Goal: Task Accomplishment & Management: Manage account settings

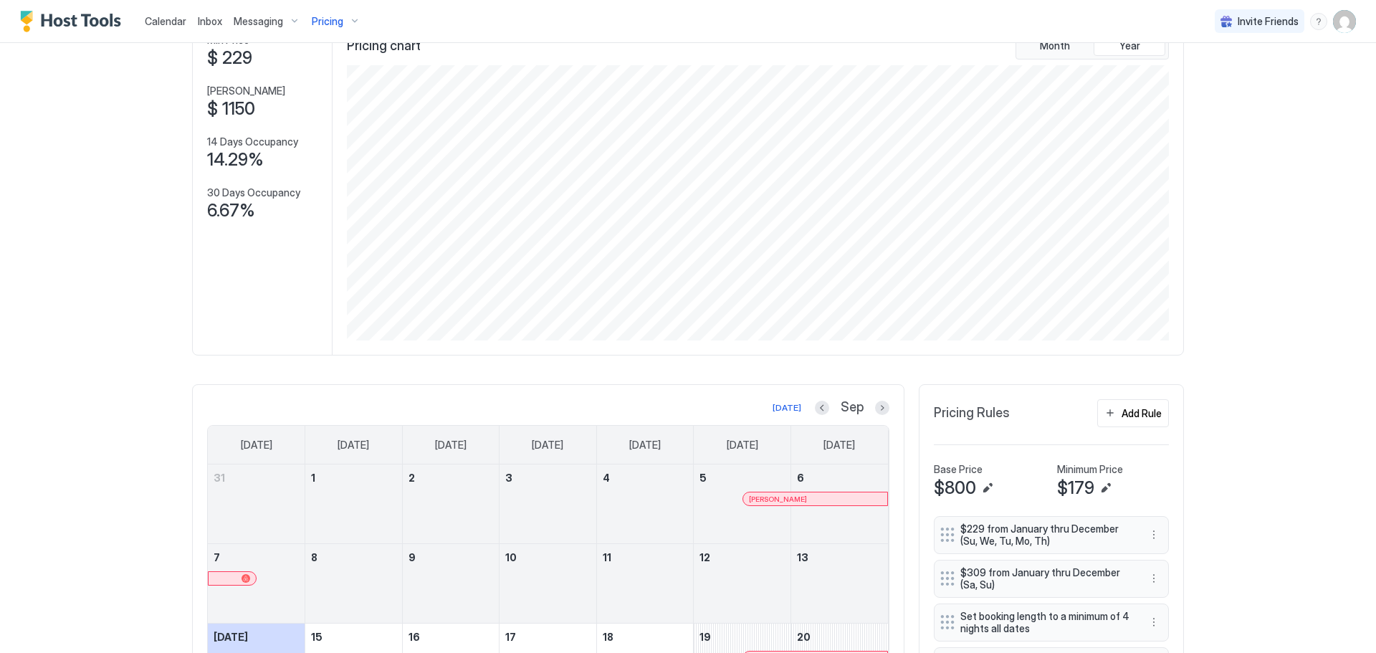
scroll to position [275, 825]
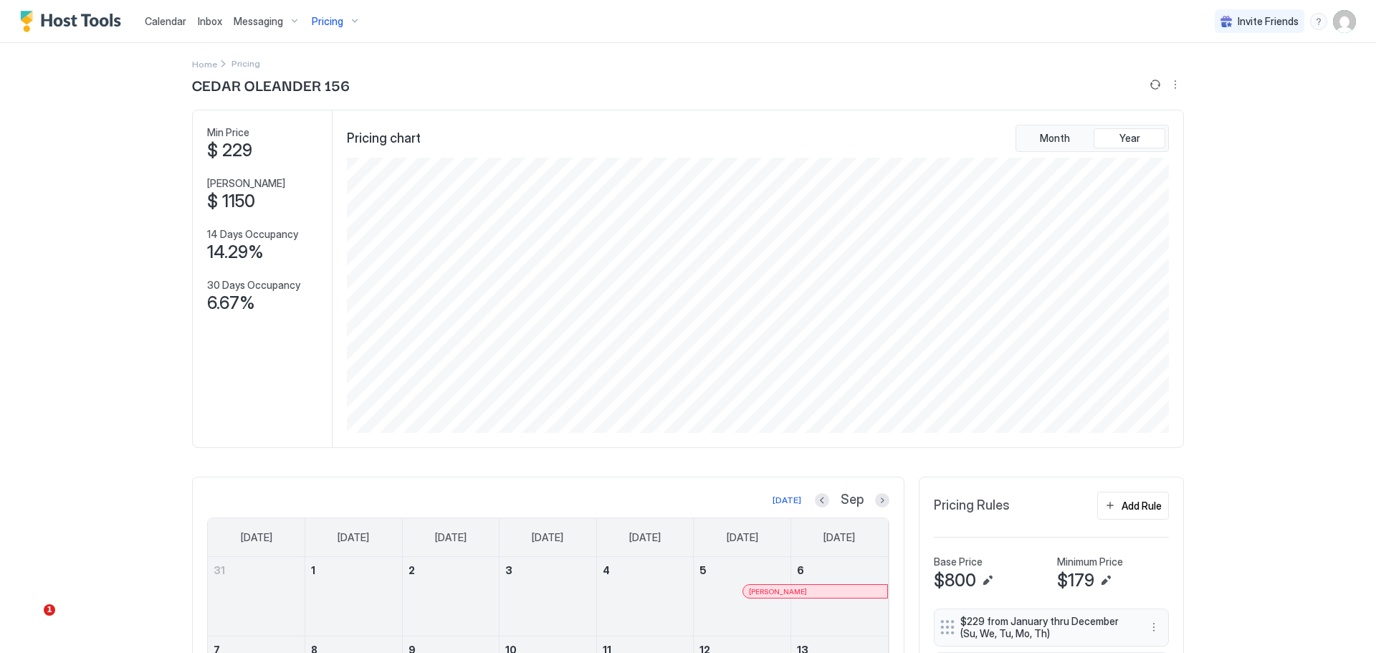
scroll to position [50, 0]
drag, startPoint x: 880, startPoint y: 503, endPoint x: 865, endPoint y: 505, distance: 15.2
click at [880, 503] on button "Next month" at bounding box center [882, 501] width 14 height 14
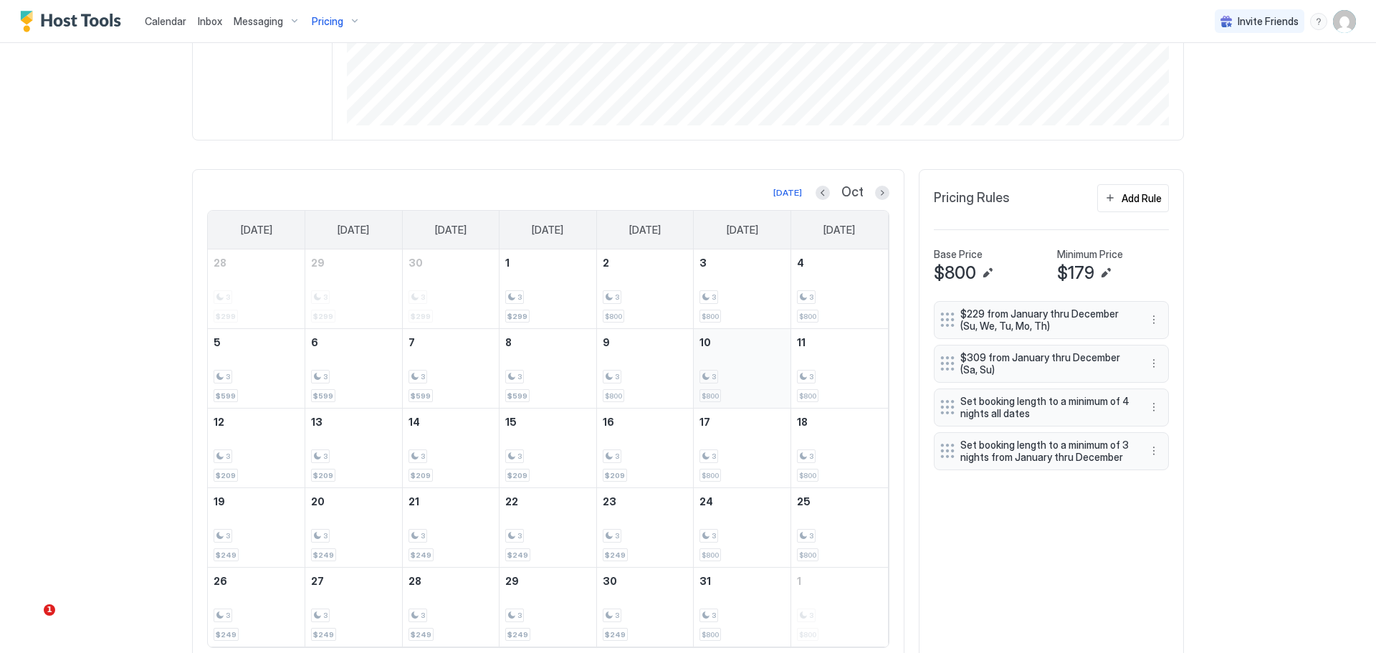
scroll to position [408, 0]
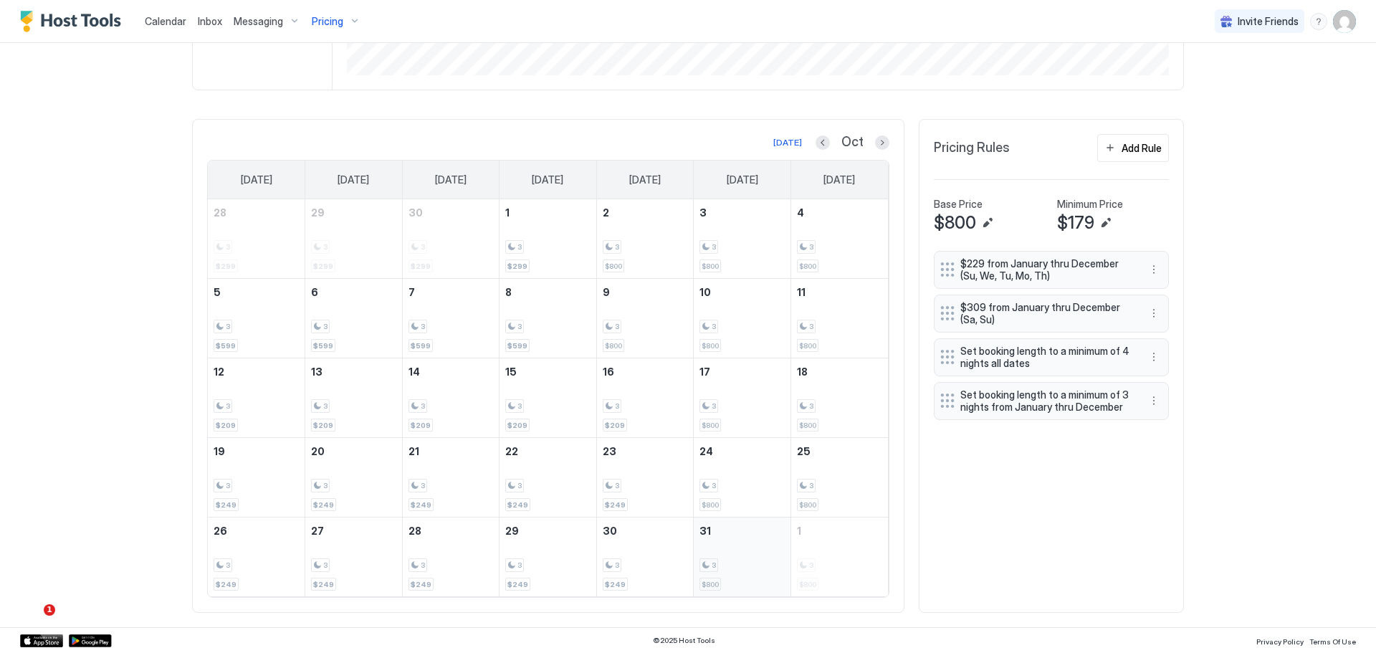
click at [731, 568] on div "3" at bounding box center [741, 565] width 85 height 14
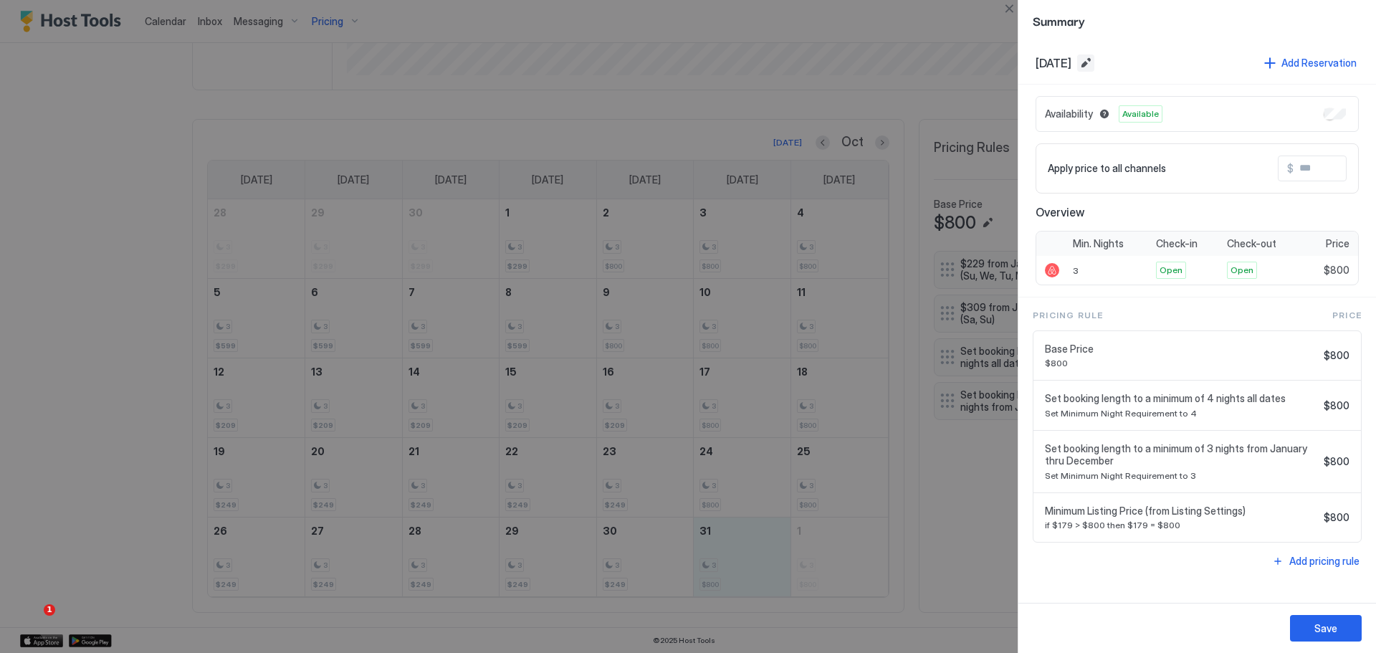
click at [1094, 65] on button "Edit date range" at bounding box center [1085, 62] width 17 height 17
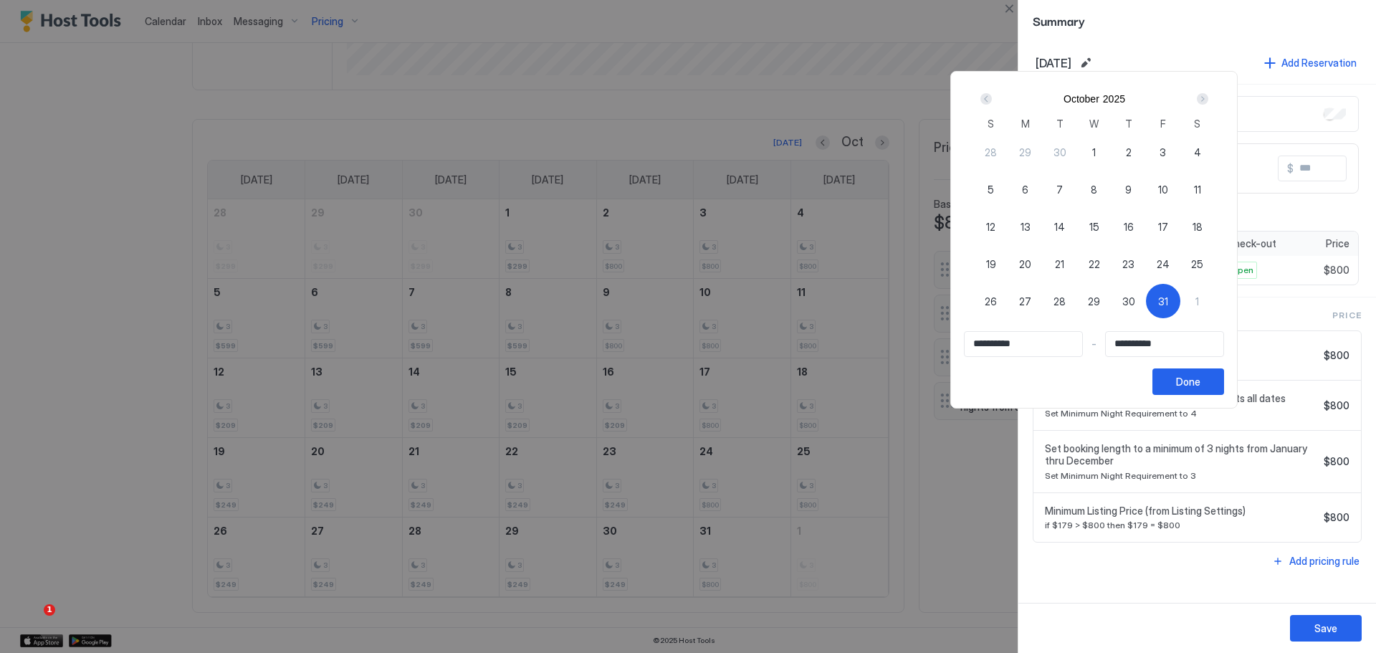
click at [1199, 301] on span "1" at bounding box center [1197, 301] width 4 height 15
type input "**********"
click at [1168, 301] on span "31" at bounding box center [1163, 301] width 10 height 15
type input "**********"
click at [1215, 300] on div "1" at bounding box center [1197, 301] width 34 height 34
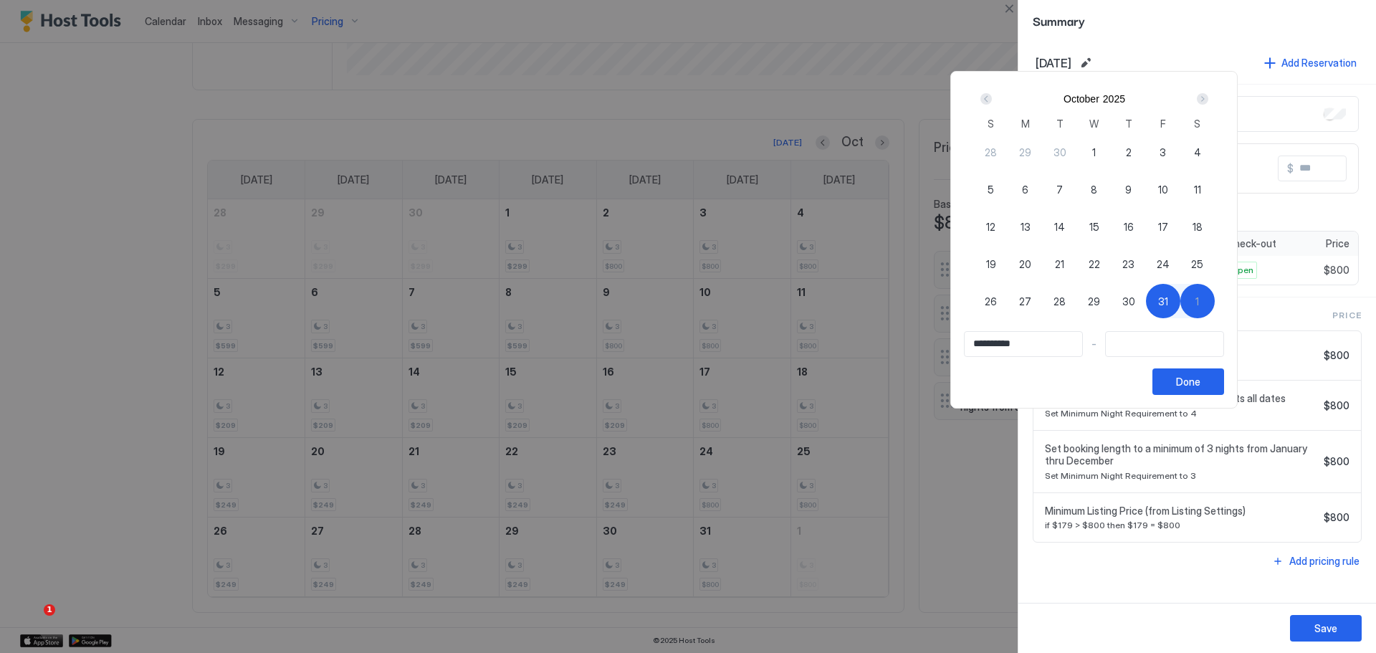
type input "**********"
click at [1200, 385] on div "Done" at bounding box center [1188, 381] width 24 height 15
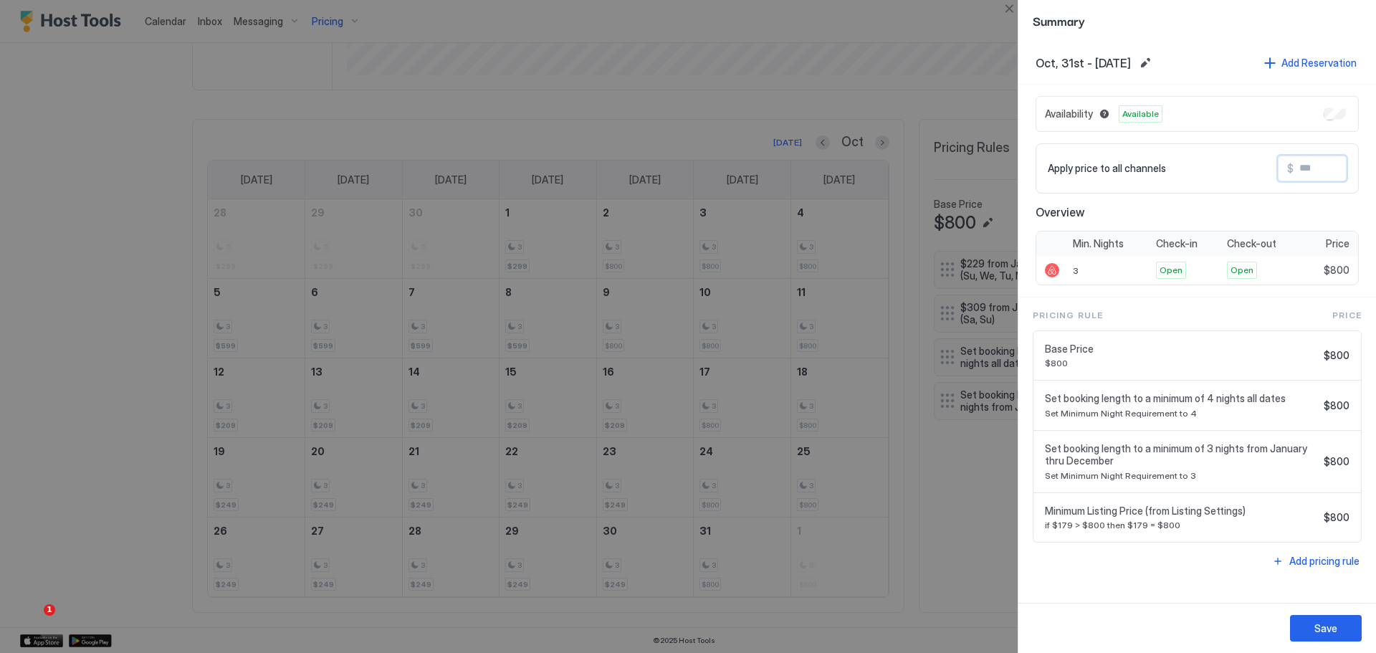
click at [1319, 168] on input "Input Field" at bounding box center [1350, 168] width 115 height 24
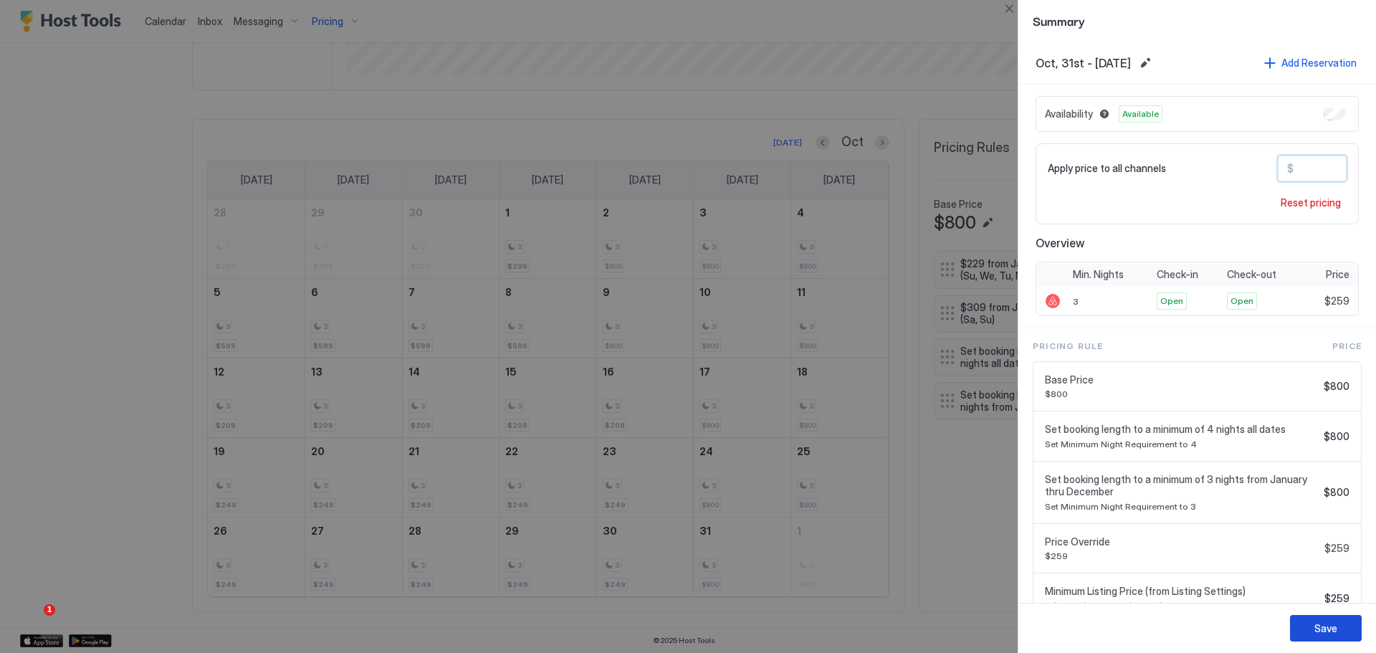
type input "***"
click at [1335, 633] on div "Save" at bounding box center [1325, 628] width 23 height 15
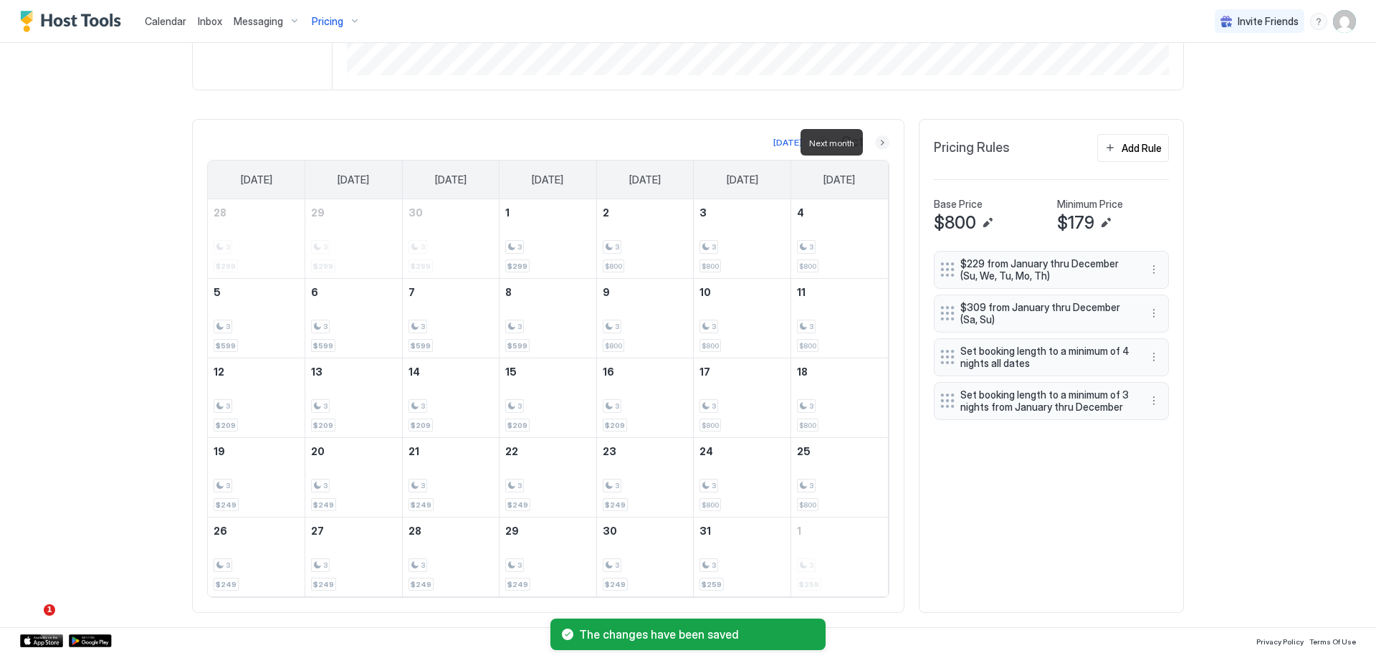
click at [881, 145] on button "Next month" at bounding box center [882, 142] width 14 height 14
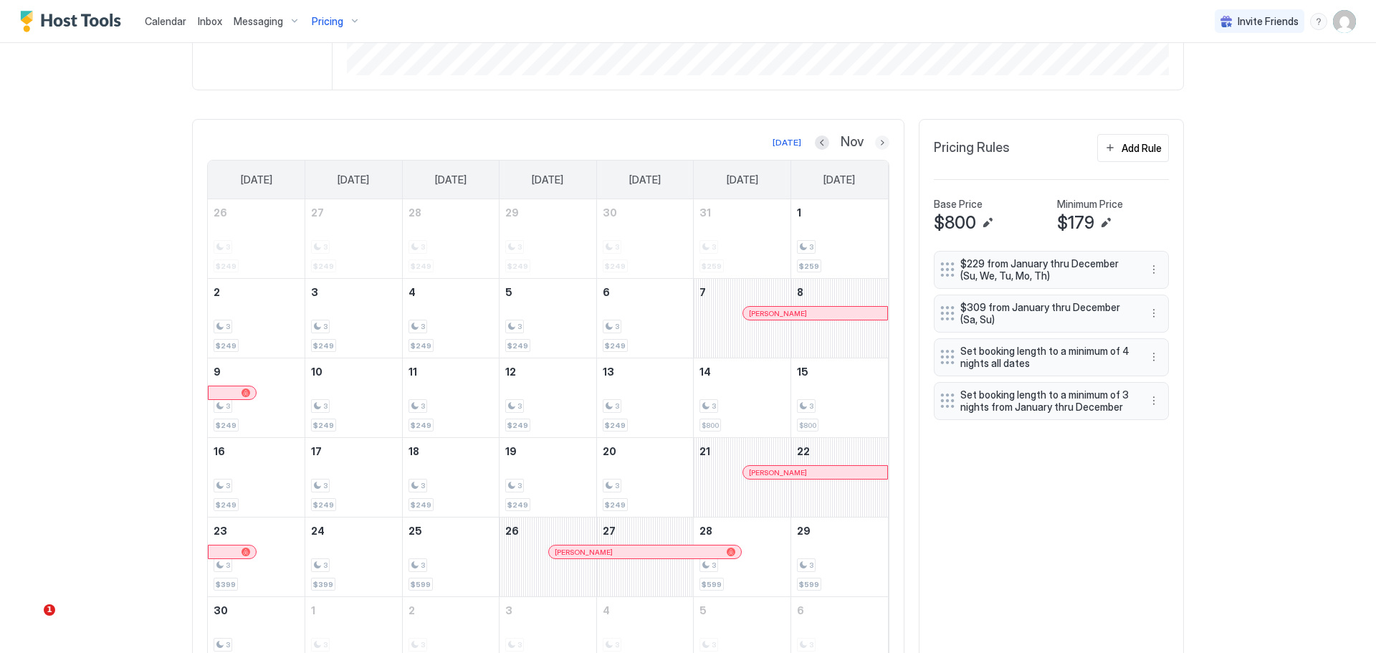
click at [881, 140] on button "Next month" at bounding box center [882, 142] width 14 height 14
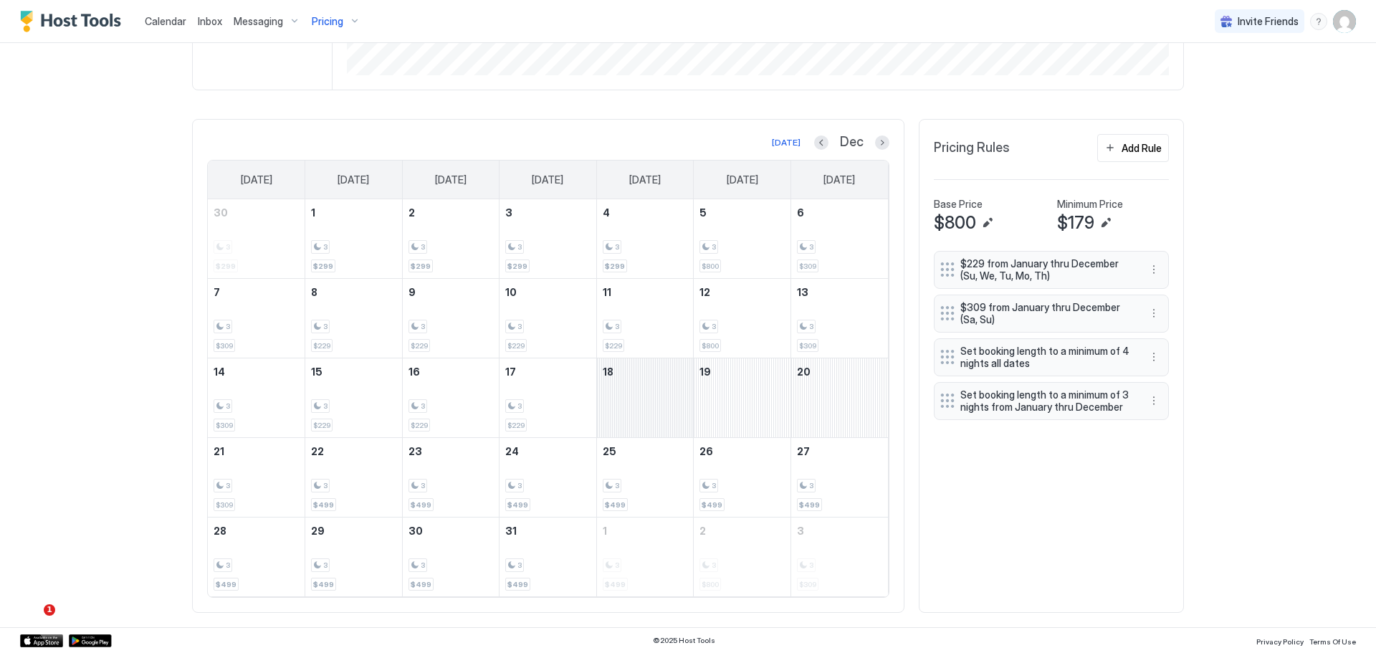
click at [625, 397] on div "December 18, 2025" at bounding box center [645, 397] width 97 height 79
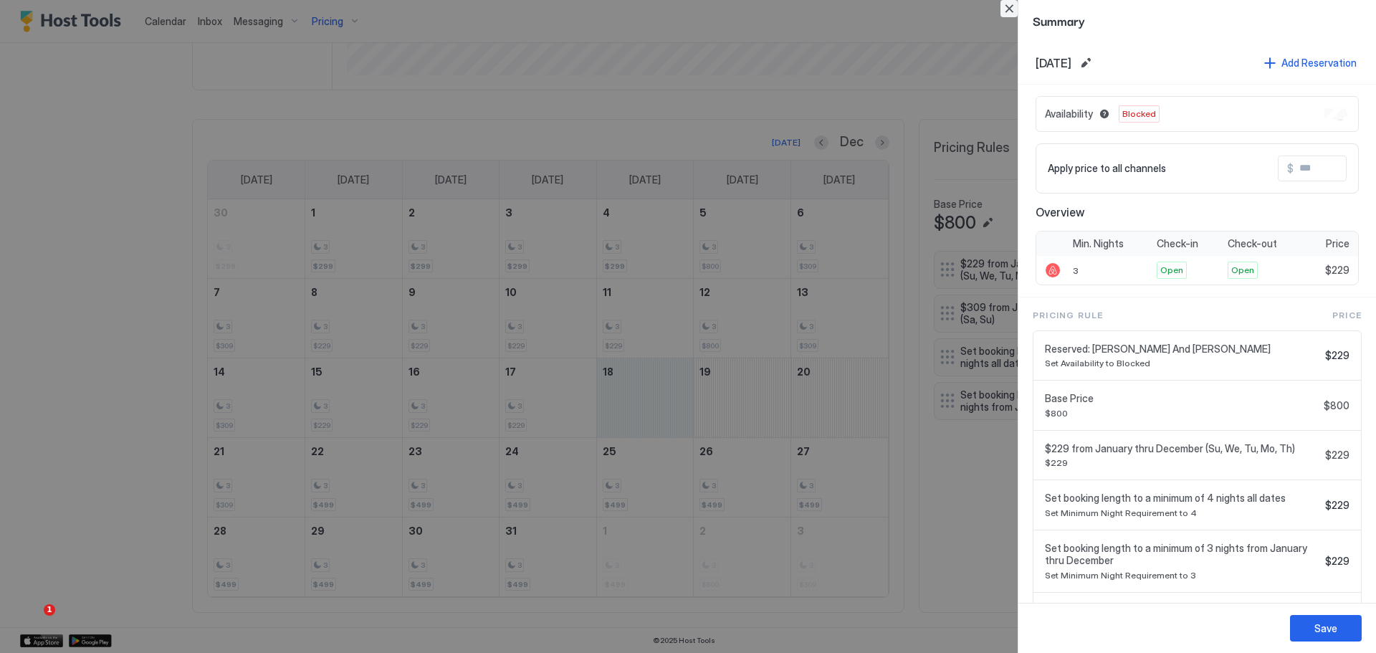
click at [1008, 11] on button "Close" at bounding box center [1008, 8] width 17 height 17
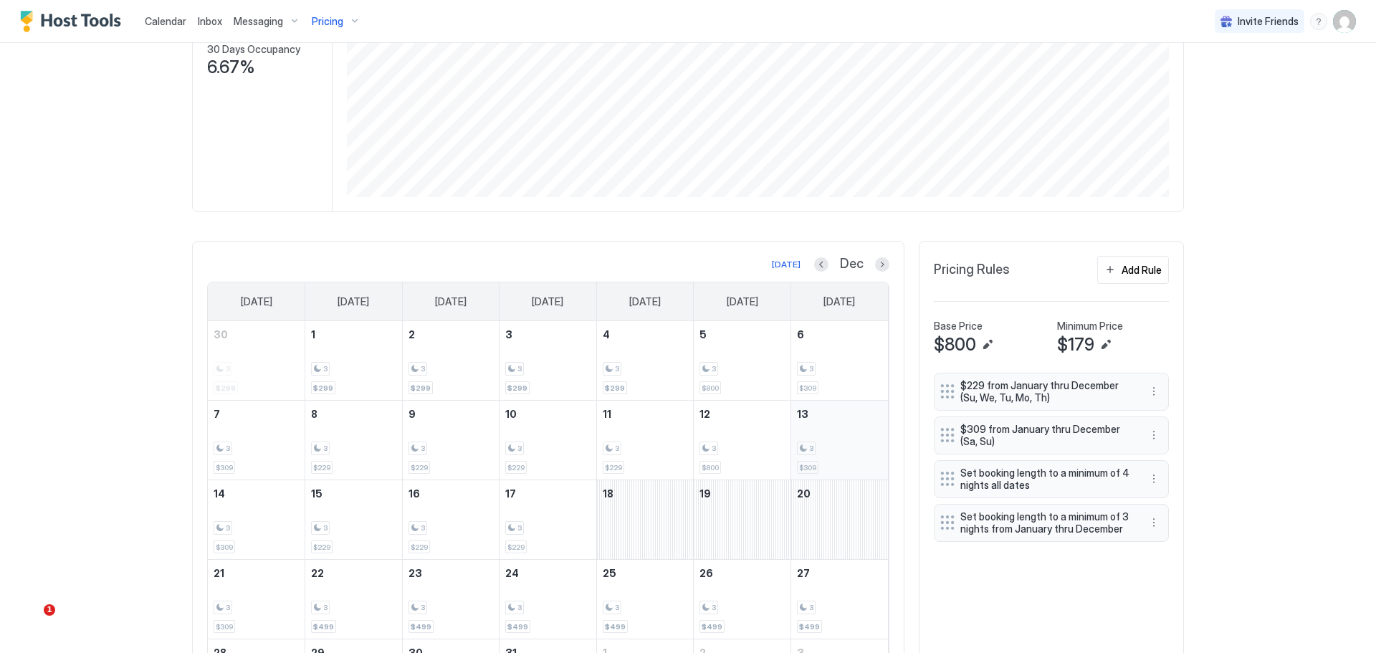
scroll to position [358, 0]
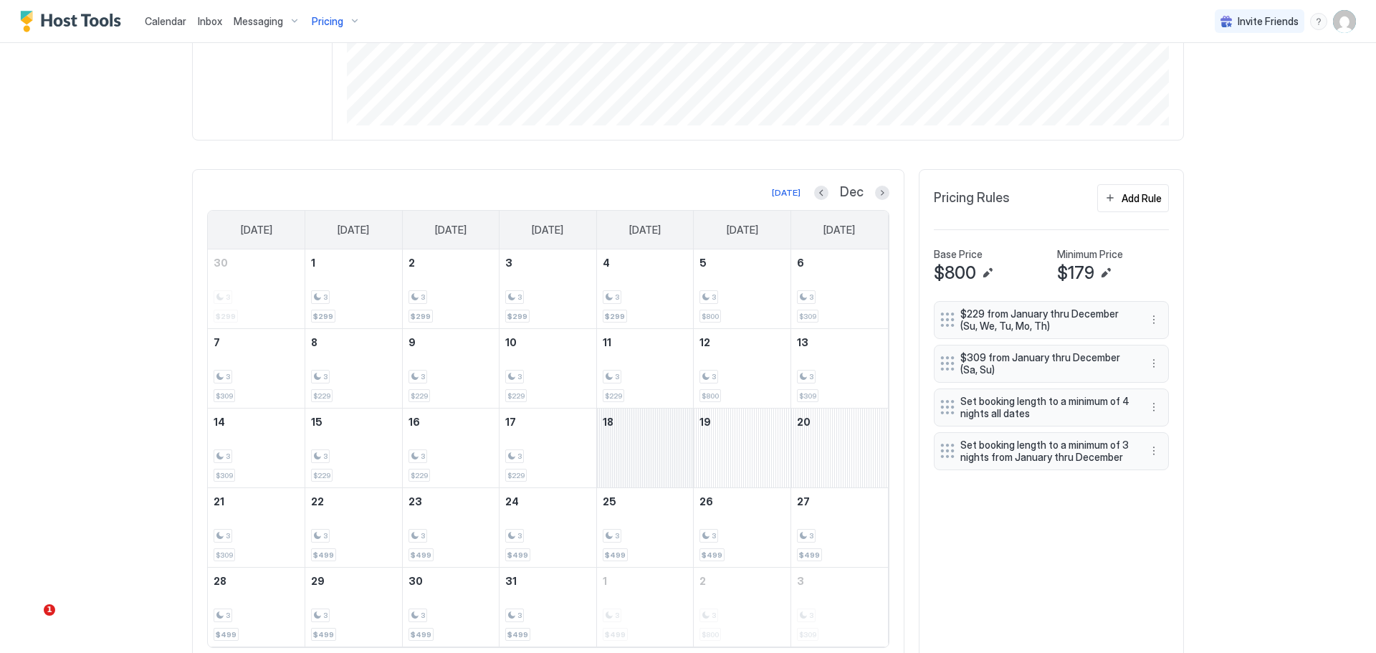
click at [631, 451] on div "December 18, 2025" at bounding box center [645, 447] width 97 height 79
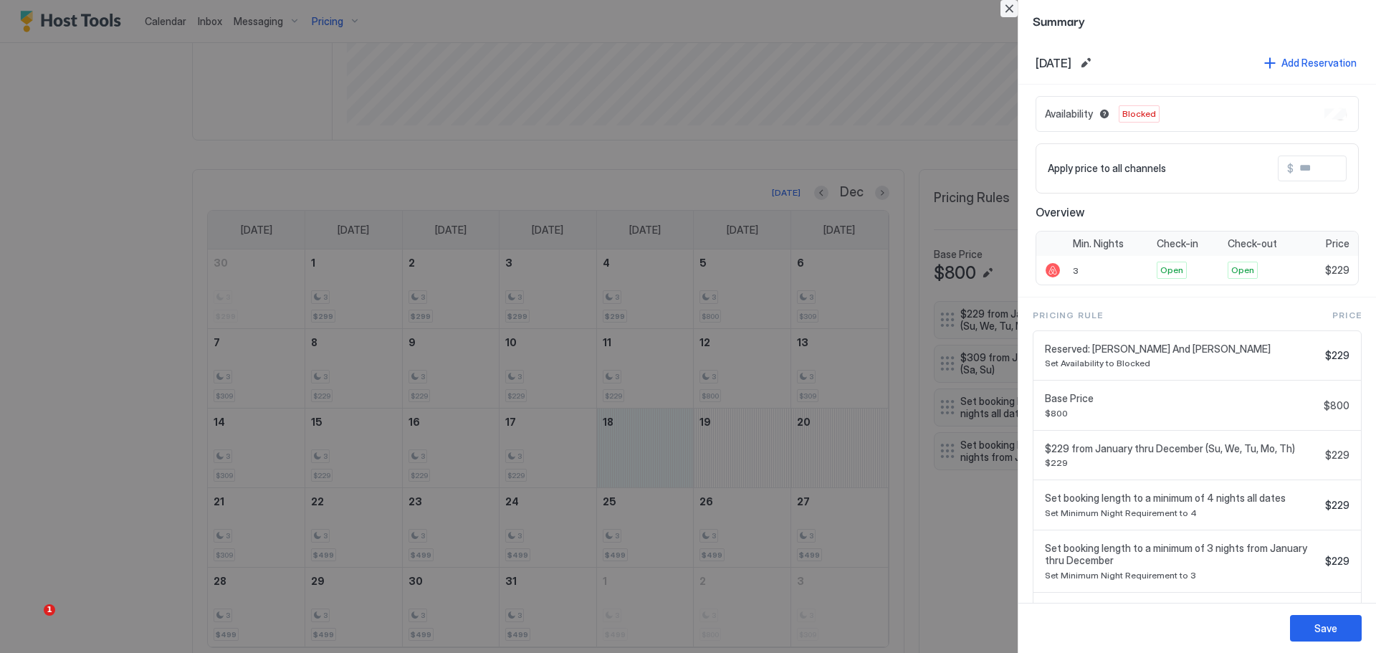
click at [1010, 9] on button "Close" at bounding box center [1008, 8] width 17 height 17
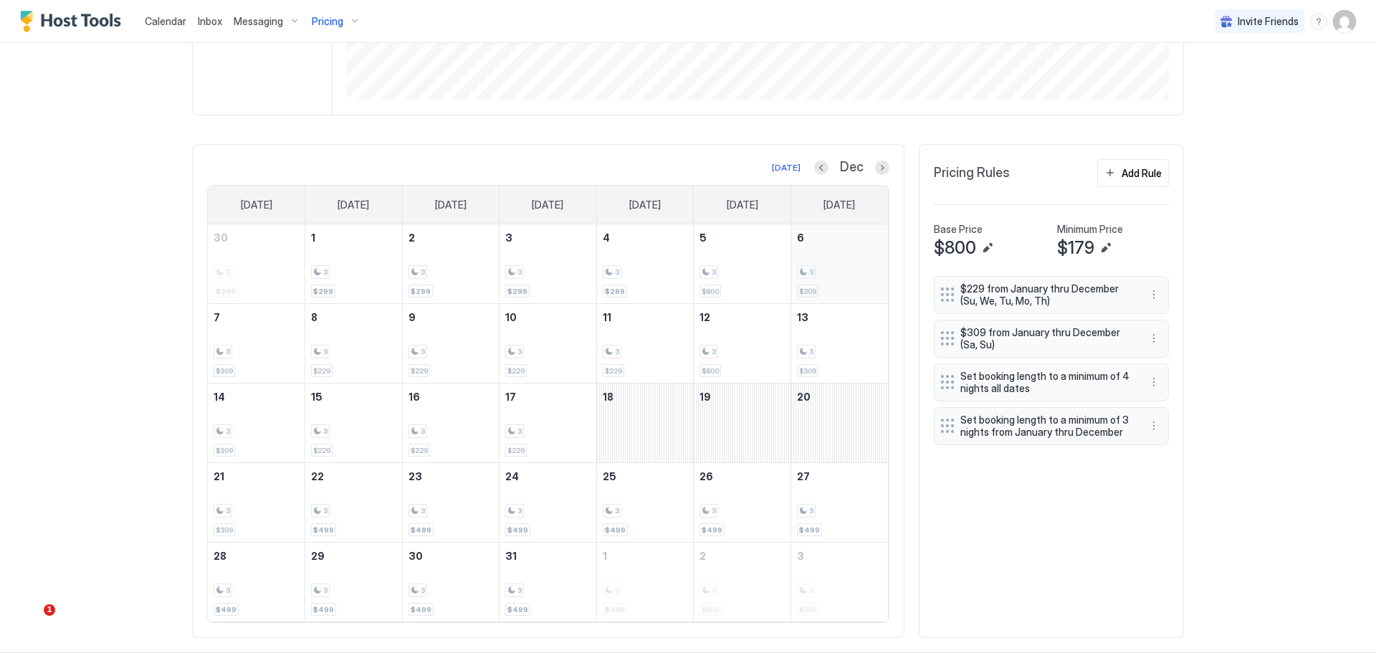
scroll to position [408, 0]
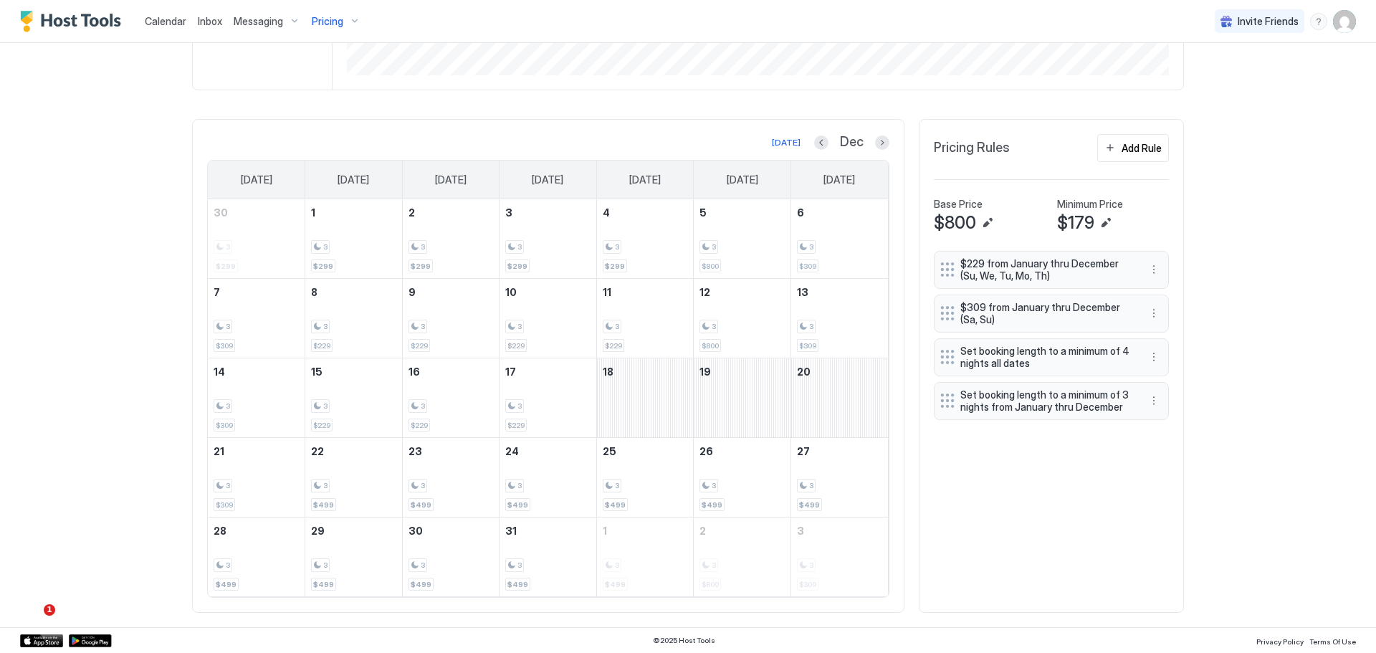
click at [864, 153] on div "Today Dec Sunday Monday Tuesday Wednesday Thursday Friday Saturday 30 3 $299 1 …" at bounding box center [548, 366] width 682 height 464
click at [875, 142] on button "Next month" at bounding box center [882, 142] width 14 height 14
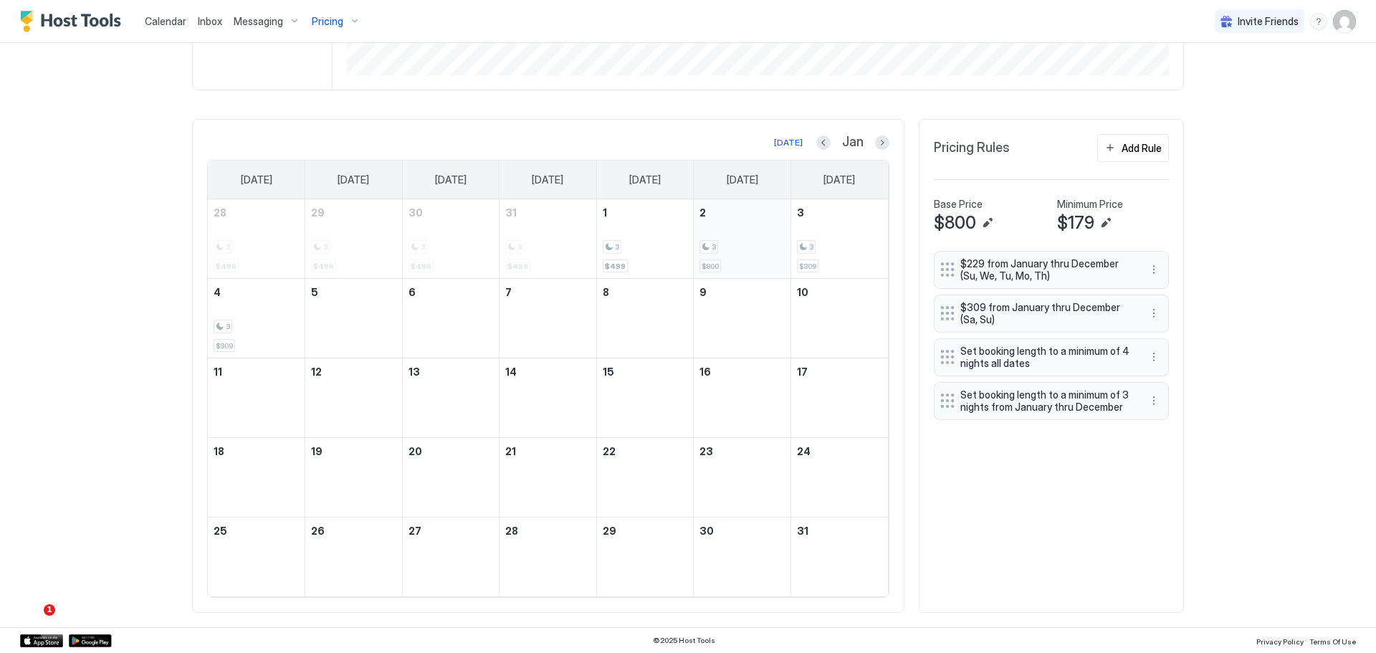
click at [722, 254] on div "3 $800" at bounding box center [741, 238] width 85 height 67
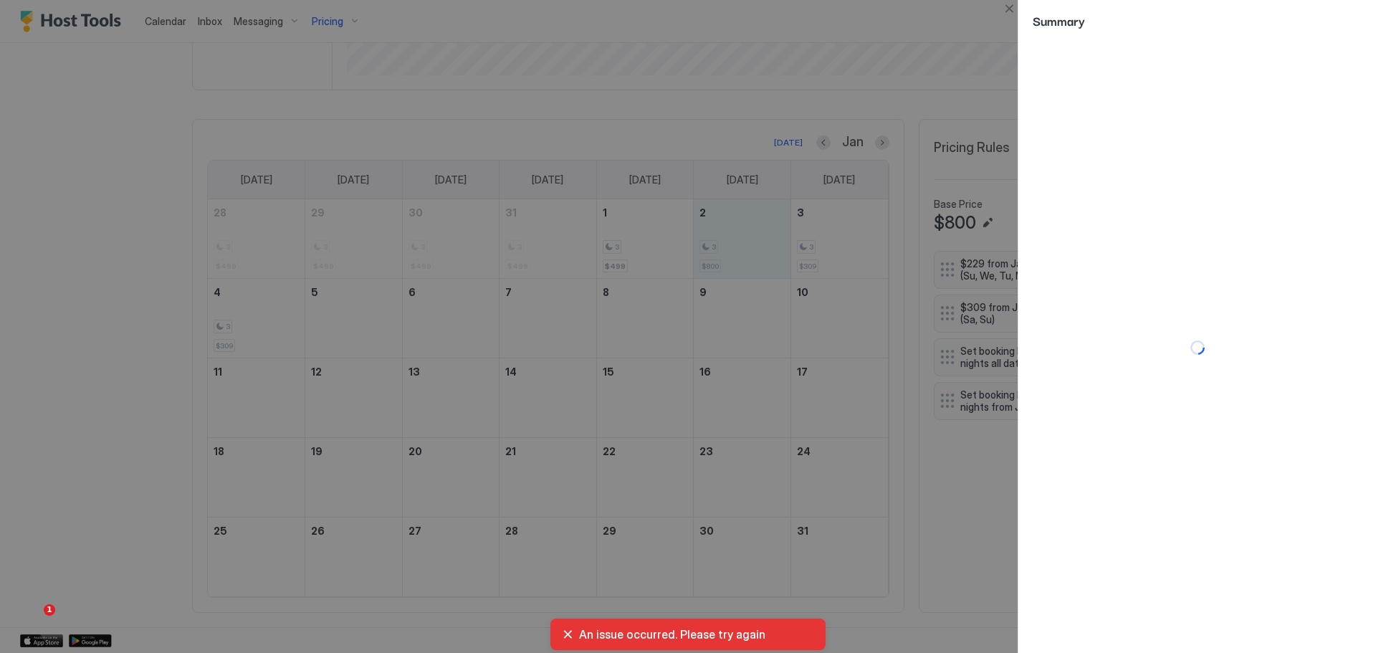
click at [567, 636] on div "An issue occurred. Please try again" at bounding box center [688, 634] width 252 height 14
click at [567, 633] on div "An issue occurred. Please try again" at bounding box center [688, 634] width 252 height 14
click at [1007, 9] on button "Close" at bounding box center [1008, 8] width 17 height 17
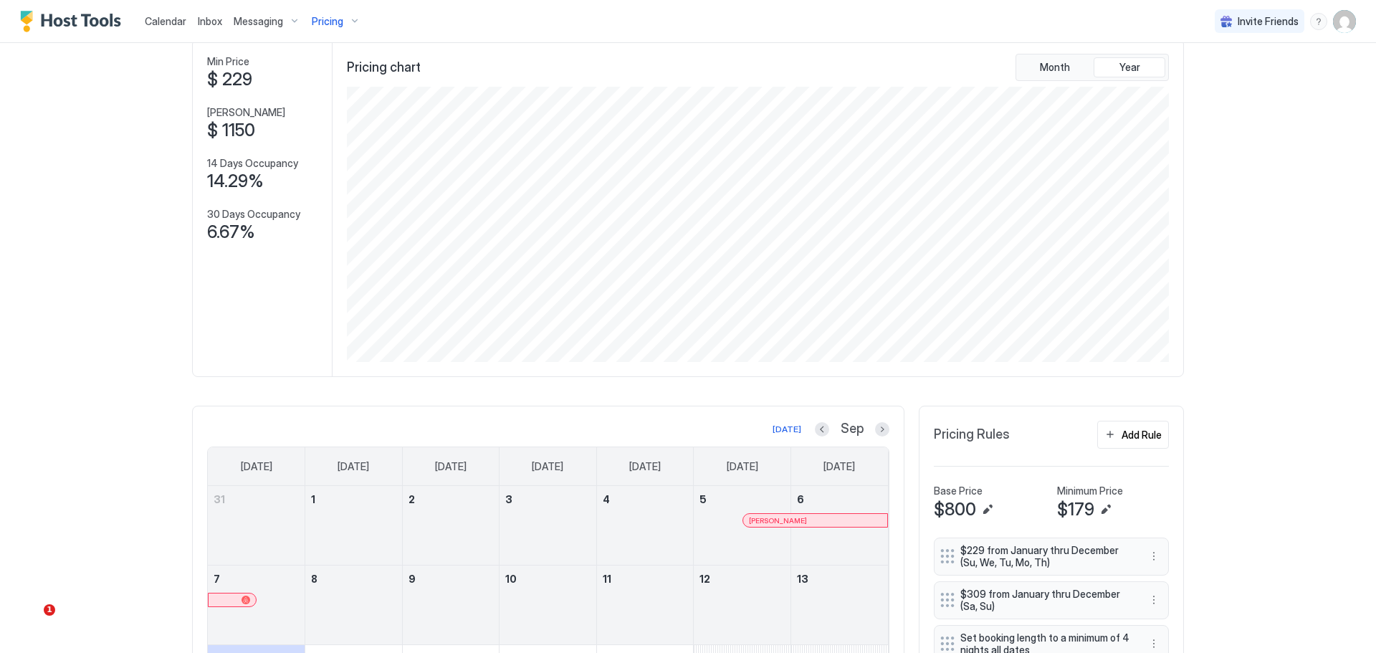
scroll to position [193, 0]
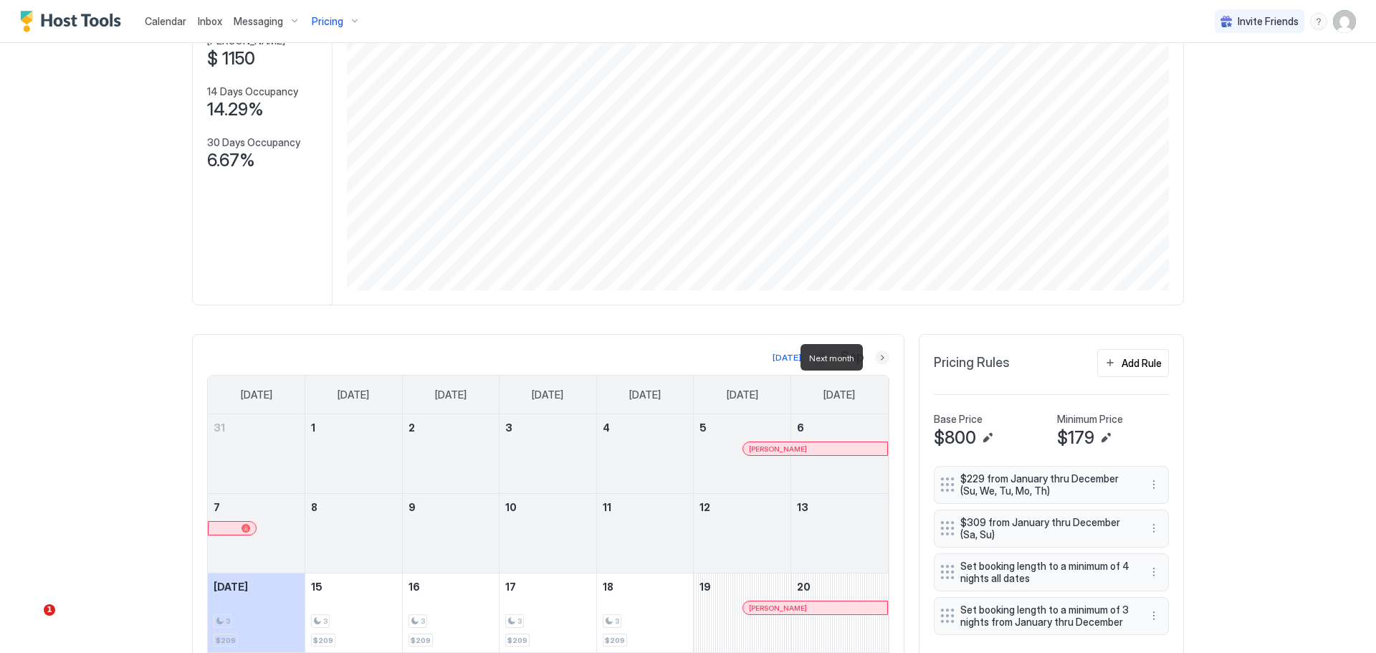
click at [880, 358] on button "Next month" at bounding box center [882, 357] width 14 height 14
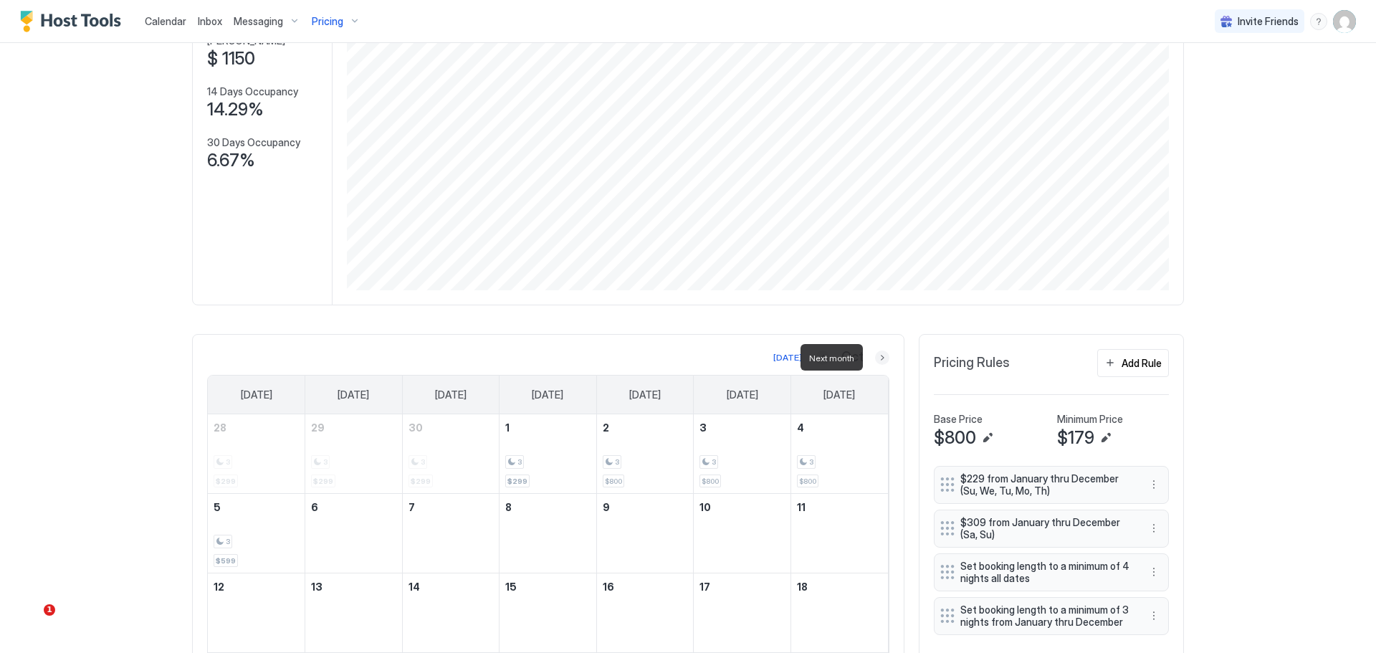
click at [880, 358] on button "Next month" at bounding box center [882, 357] width 14 height 14
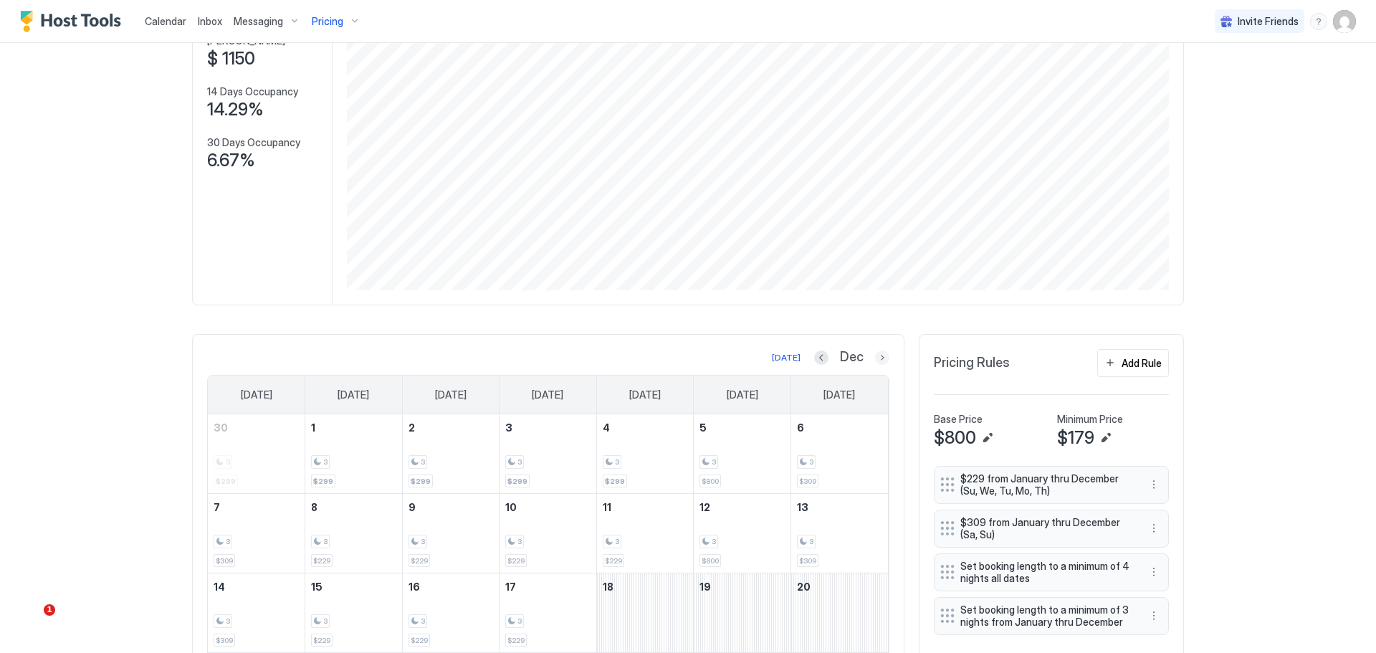
click at [876, 357] on button "Next month" at bounding box center [882, 357] width 14 height 14
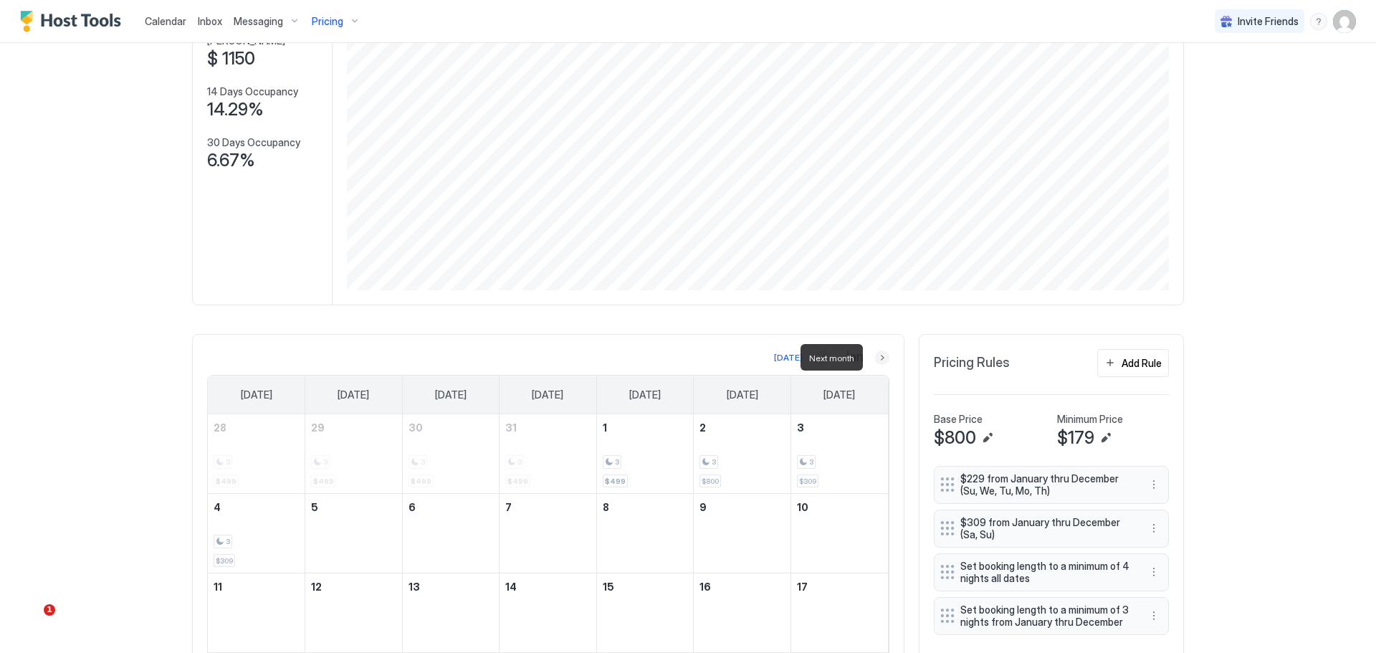
click at [876, 359] on button "Next month" at bounding box center [882, 357] width 14 height 14
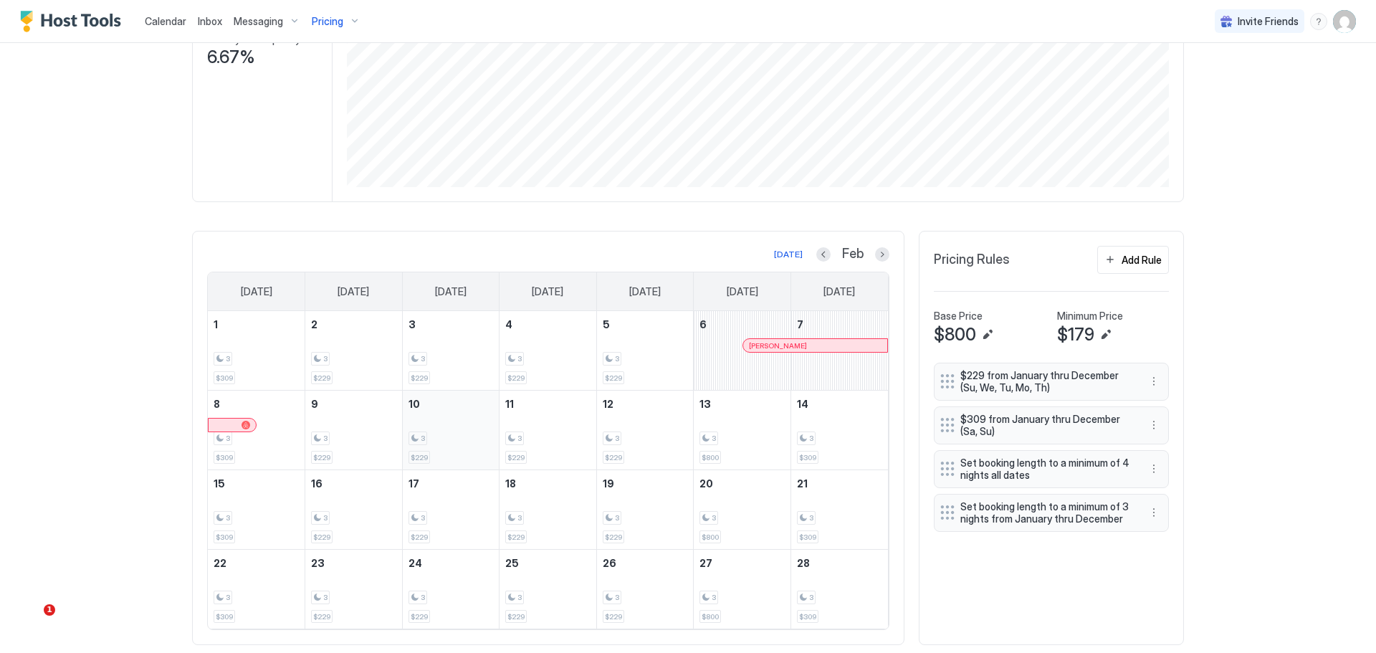
scroll to position [329, 0]
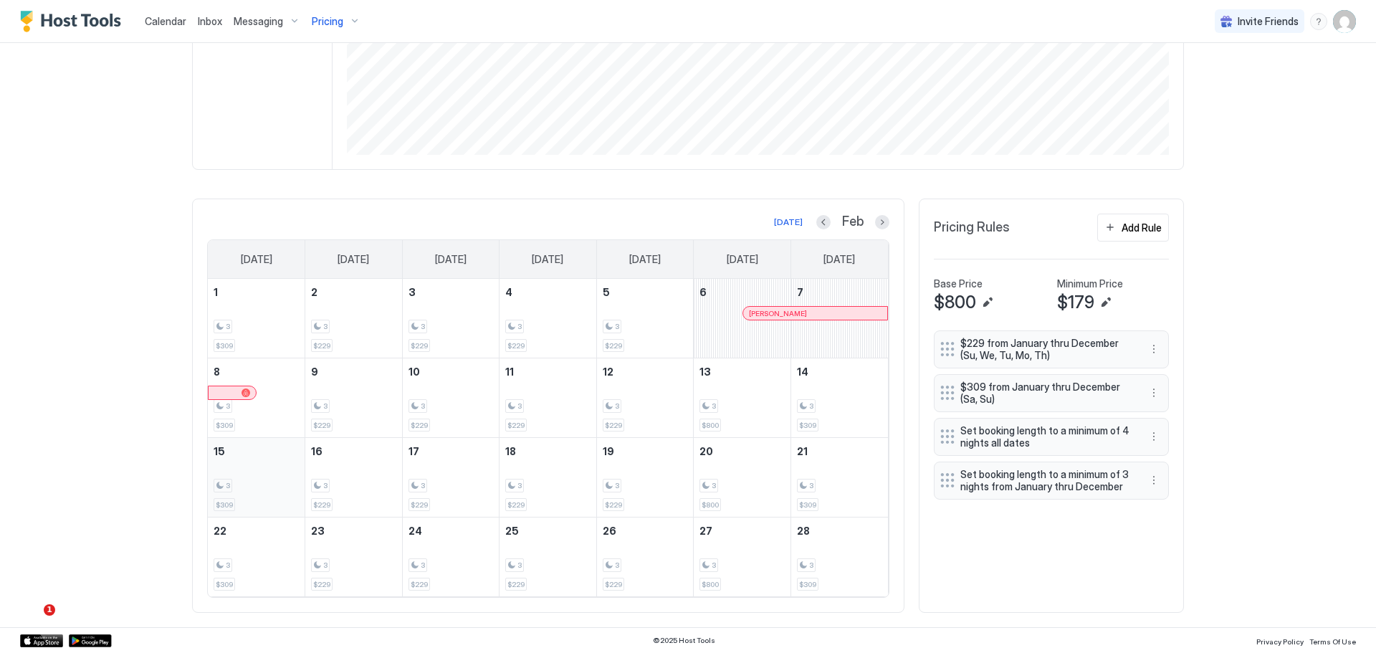
click at [257, 477] on div "3 $309" at bounding box center [256, 477] width 85 height 67
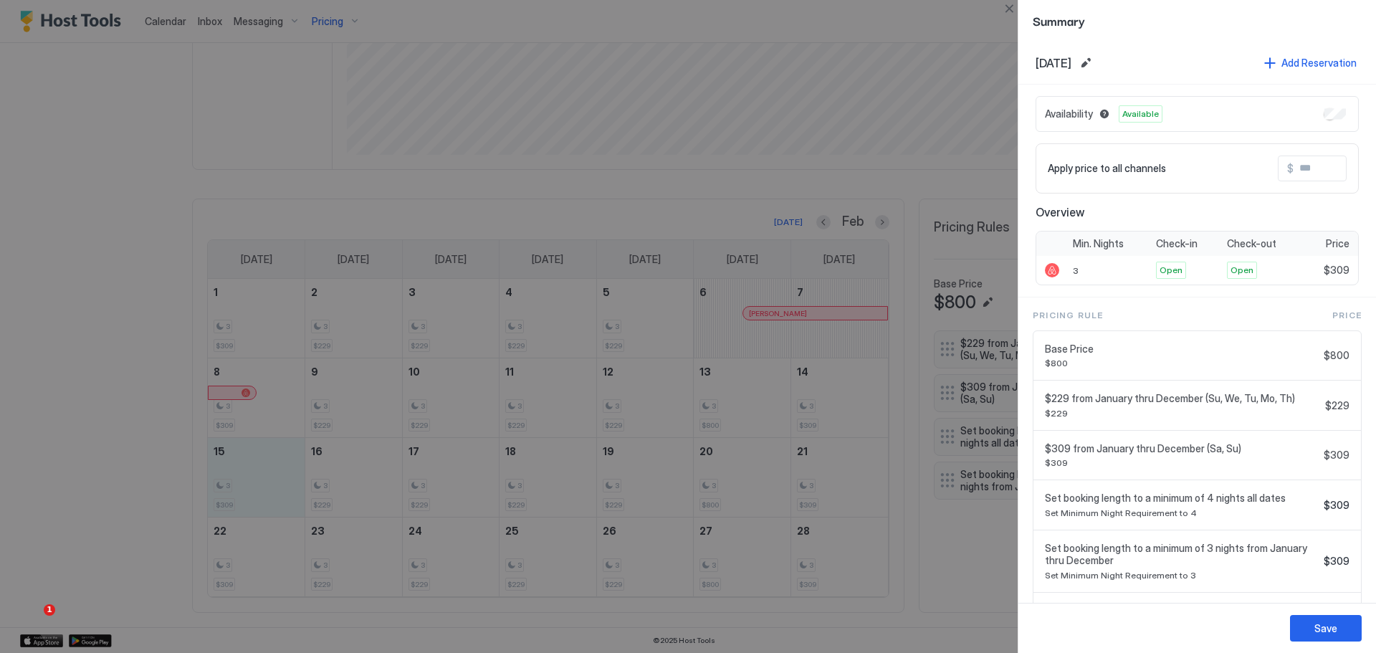
click at [529, 479] on div at bounding box center [688, 326] width 1376 height 653
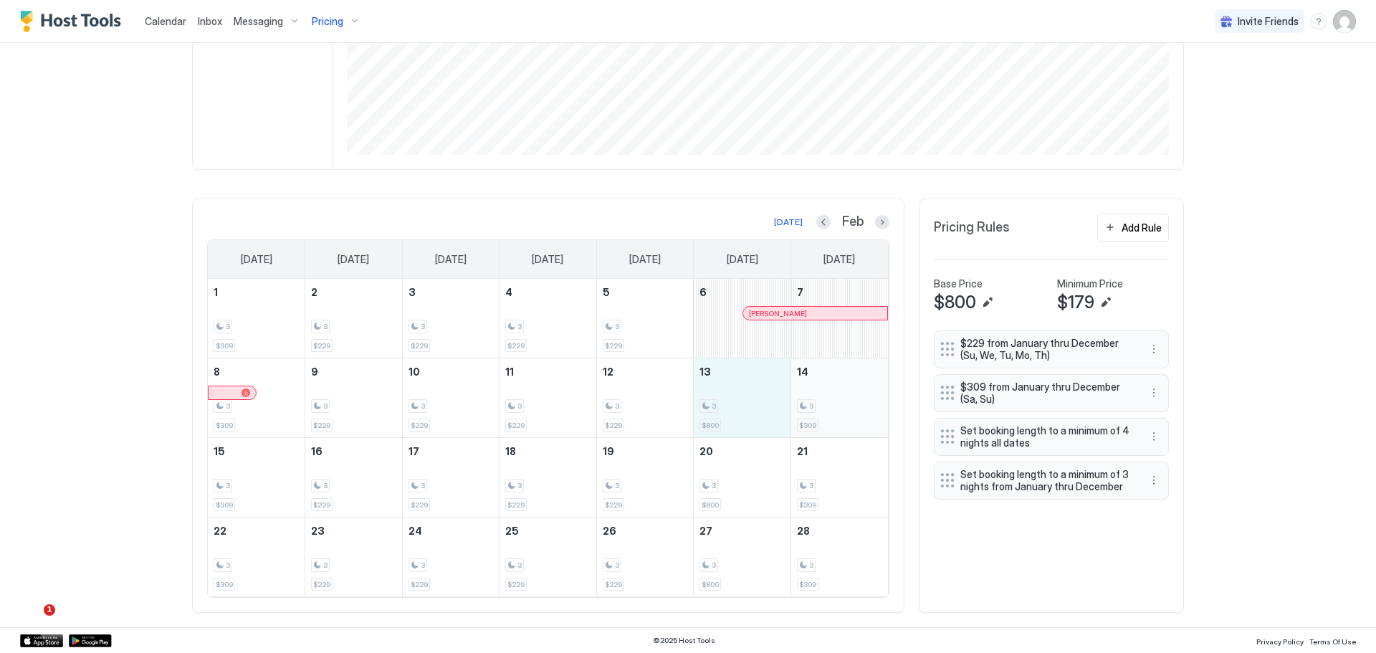
drag, startPoint x: 724, startPoint y: 411, endPoint x: 820, endPoint y: 406, distance: 96.2
click at [820, 406] on tr "8 3 $309 9 3 $229 10 3 $229 11 3 $229 12 3 $229 13 3 $800 14 3 $309" at bounding box center [548, 398] width 680 height 80
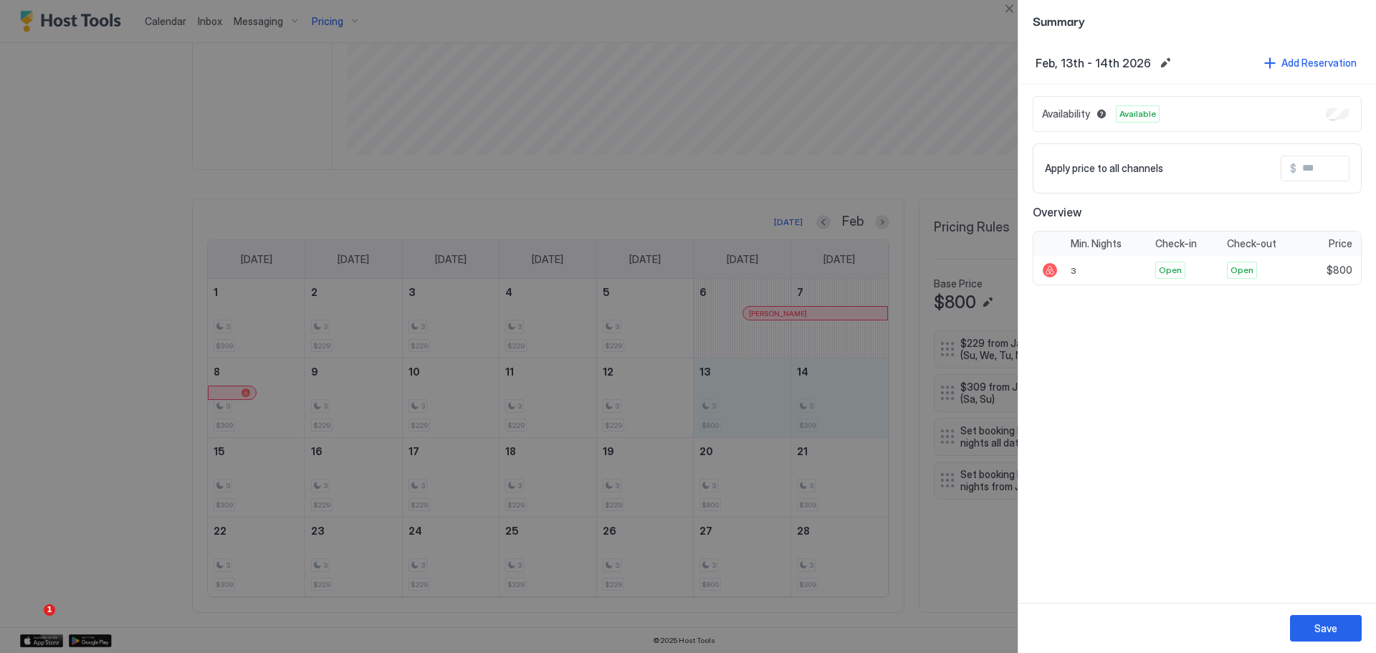
click at [1318, 173] on input "Input Field" at bounding box center [1353, 168] width 115 height 24
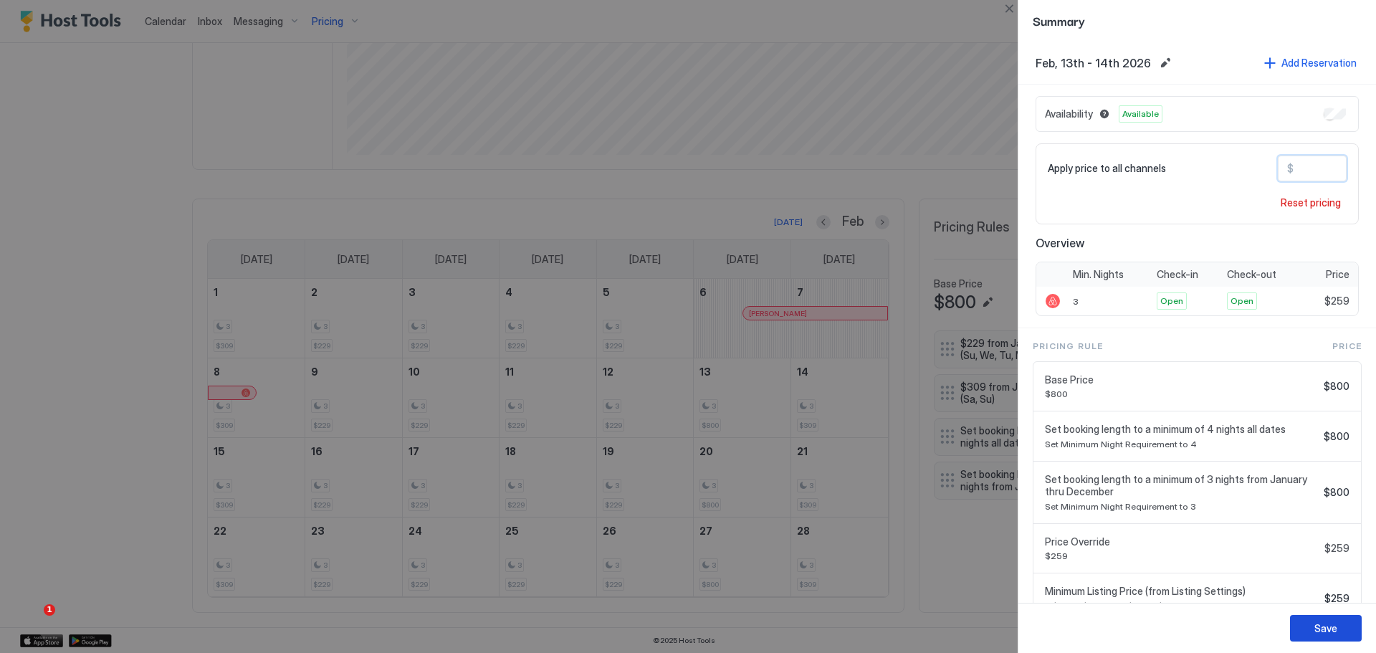
type input "***"
click at [1307, 621] on button "Save" at bounding box center [1326, 628] width 72 height 27
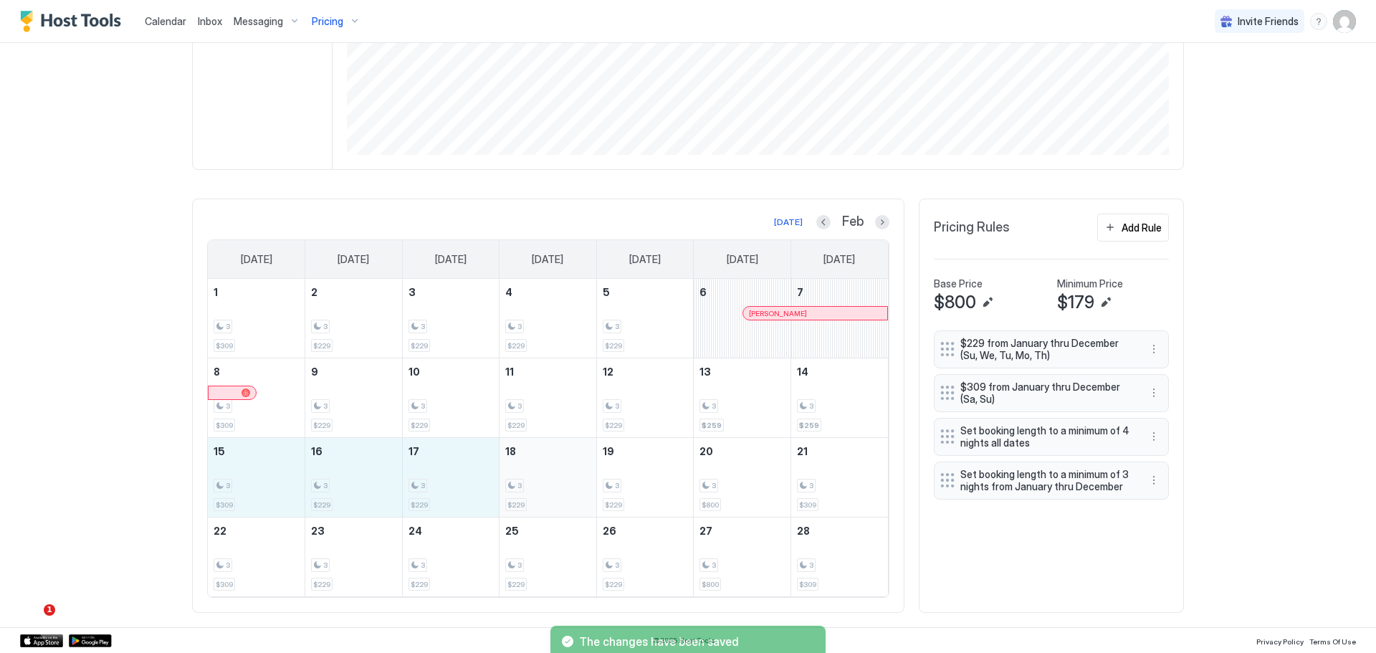
drag, startPoint x: 249, startPoint y: 480, endPoint x: 527, endPoint y: 482, distance: 277.3
click at [527, 482] on tr "15 3 $309 16 3 $229 17 3 $229 18 3 $229 19 3 $229 20 3 $800 21 3 $309" at bounding box center [548, 478] width 680 height 80
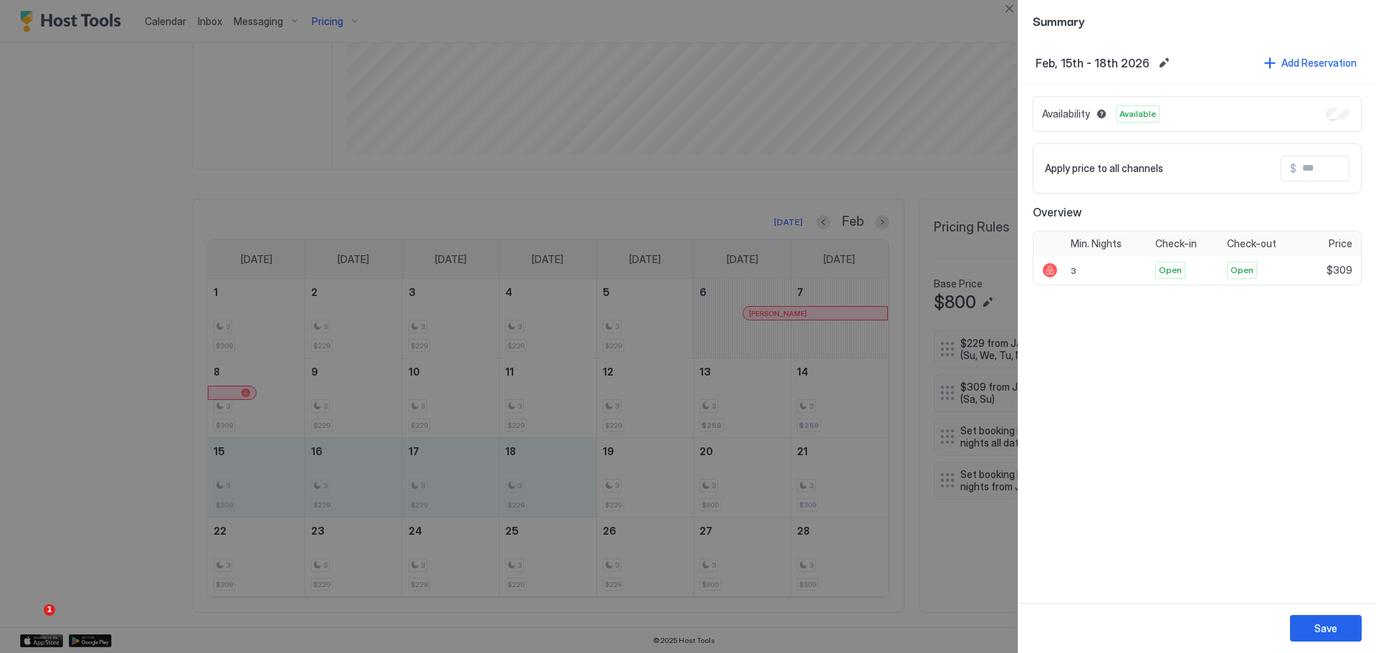
click at [1311, 161] on input "Input Field" at bounding box center [1353, 168] width 115 height 24
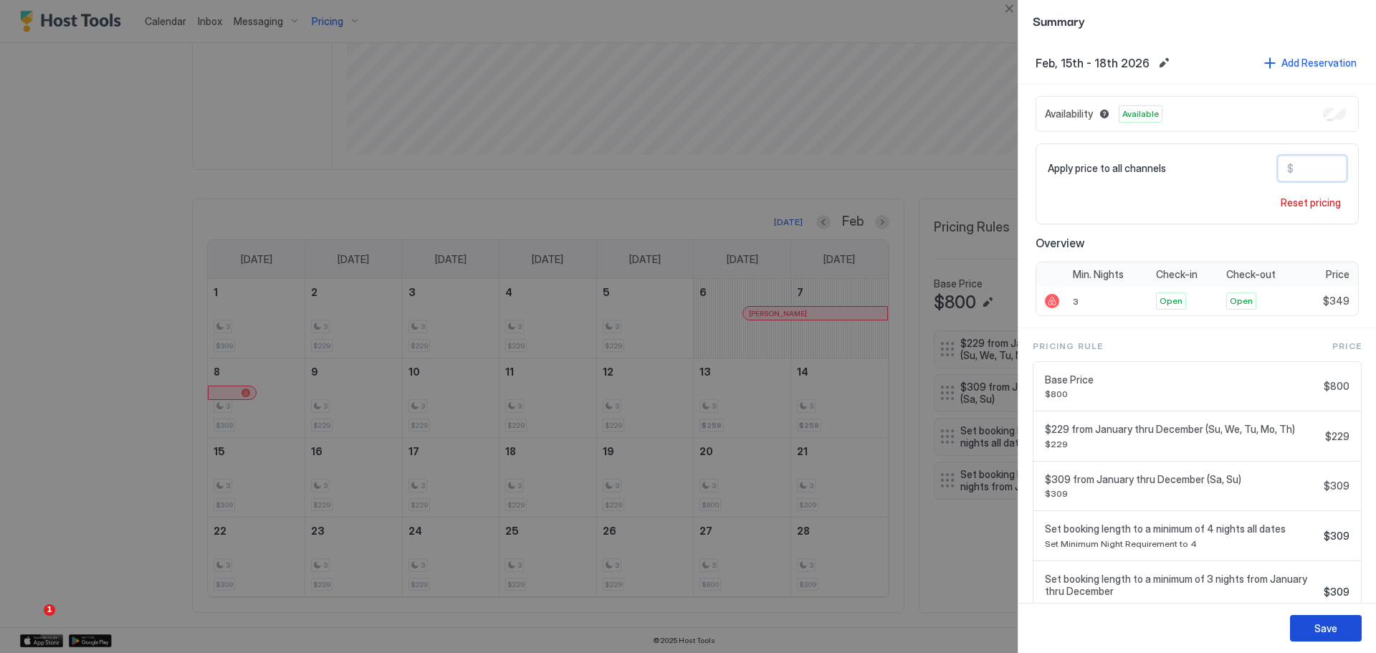
type input "***"
click at [1336, 623] on div "Save" at bounding box center [1325, 628] width 23 height 15
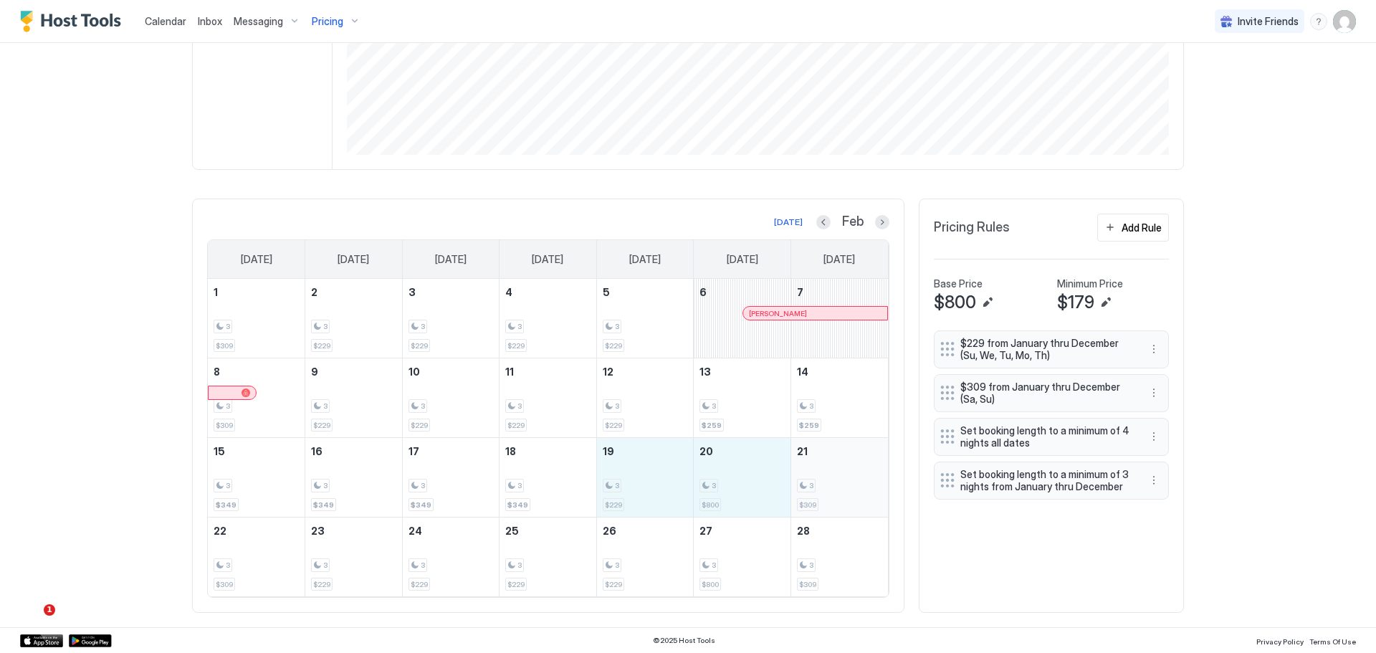
drag, startPoint x: 624, startPoint y: 481, endPoint x: 827, endPoint y: 470, distance: 203.1
click at [827, 470] on tr "15 3 $349 16 3 $349 17 3 $349 18 3 $349 19 3 $229 20 3 $800 21 3 $309" at bounding box center [548, 478] width 680 height 80
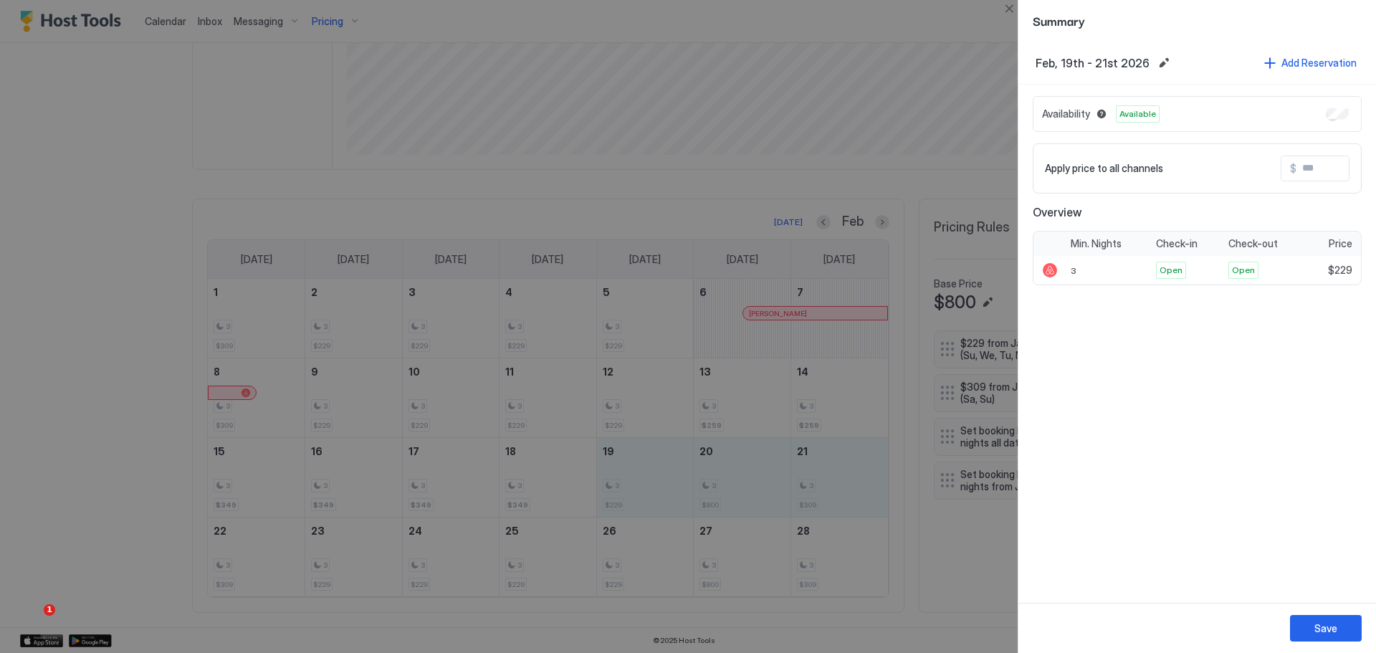
click at [274, 487] on div at bounding box center [688, 326] width 1376 height 653
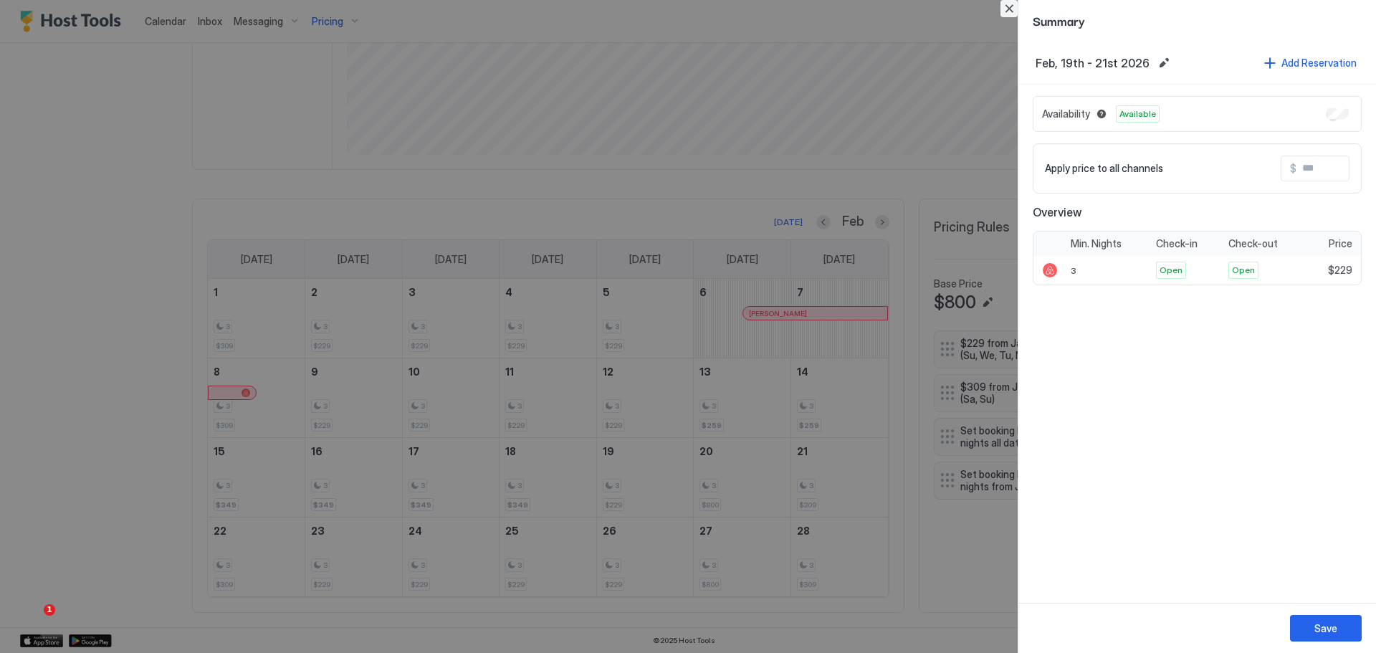
click at [1002, 12] on button "Close" at bounding box center [1008, 8] width 17 height 17
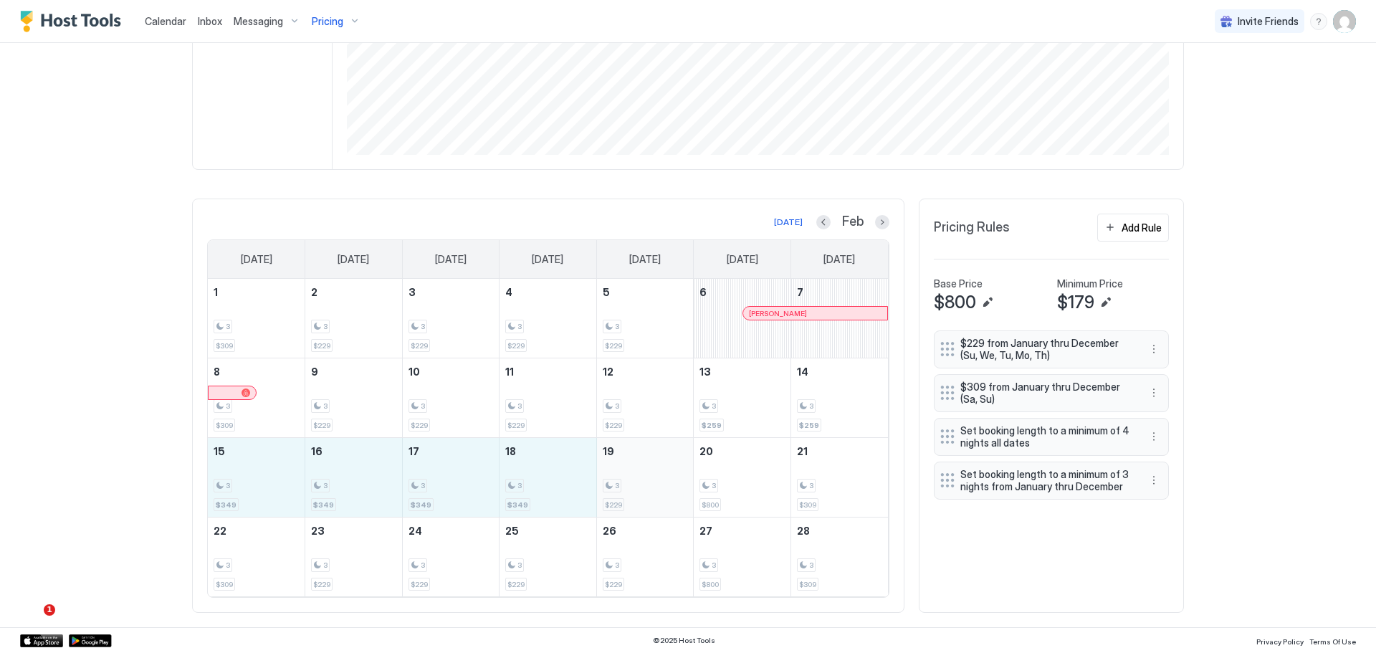
drag, startPoint x: 263, startPoint y: 476, endPoint x: 646, endPoint y: 475, distance: 383.4
click at [646, 475] on tr "15 3 $349 16 3 $349 17 3 $349 18 3 $349 19 3 $229 20 3 $800 21 3 $309" at bounding box center [548, 478] width 680 height 80
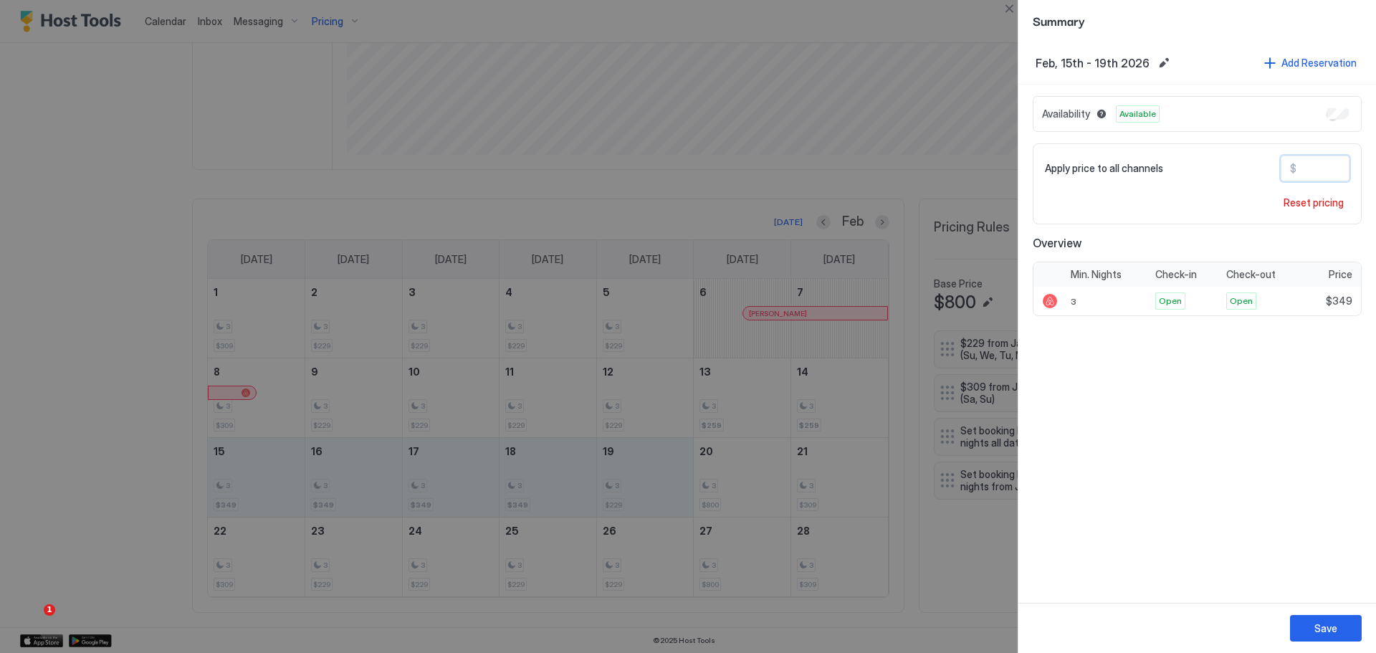
click at [1326, 171] on input "***" at bounding box center [1353, 168] width 115 height 24
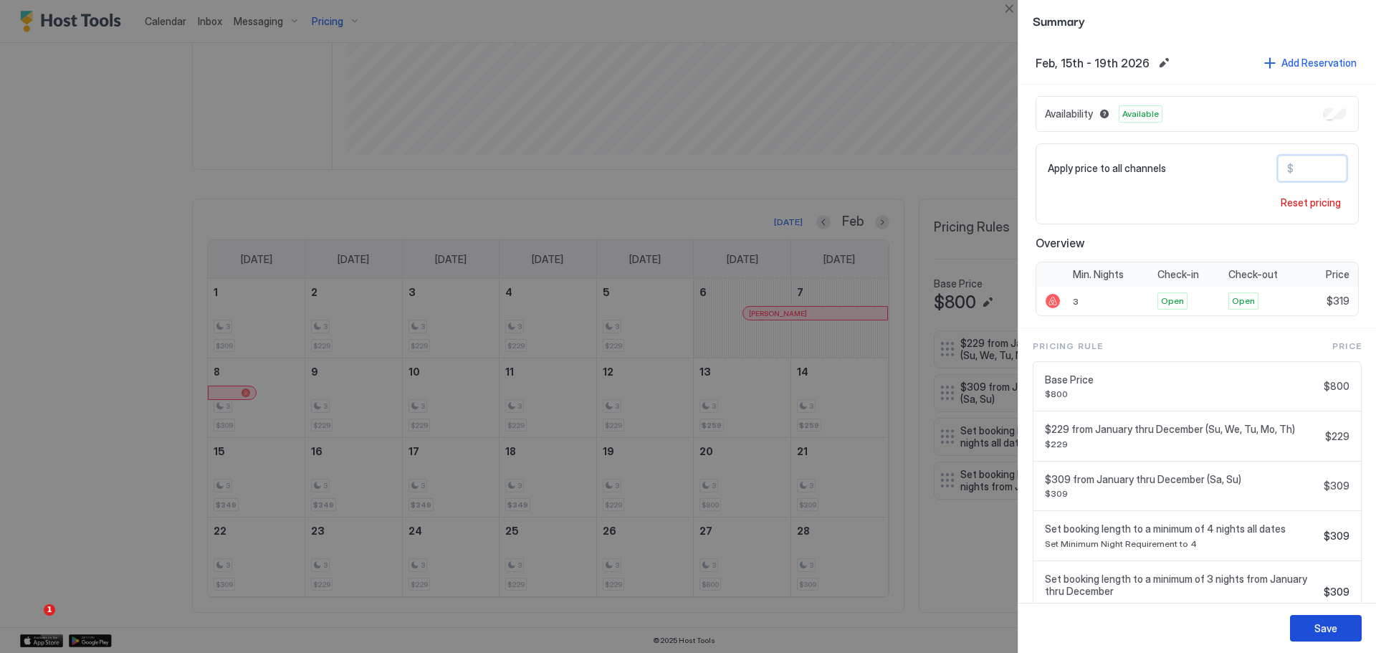
type input "***"
click at [1335, 628] on div "Save" at bounding box center [1325, 628] width 23 height 15
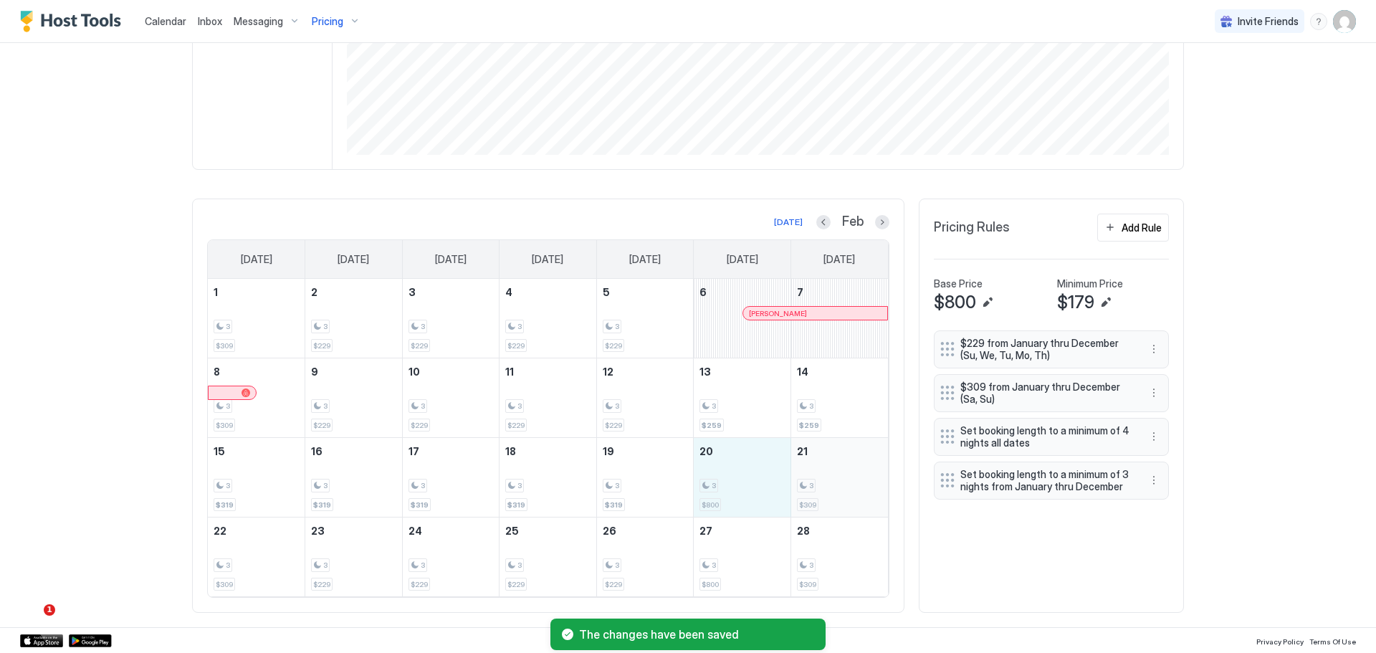
drag, startPoint x: 730, startPoint y: 490, endPoint x: 820, endPoint y: 488, distance: 89.6
click at [820, 488] on tr "15 3 $319 16 3 $319 17 3 $319 18 3 $319 19 3 $319 20 3 $800 21 3 $309" at bounding box center [548, 478] width 680 height 80
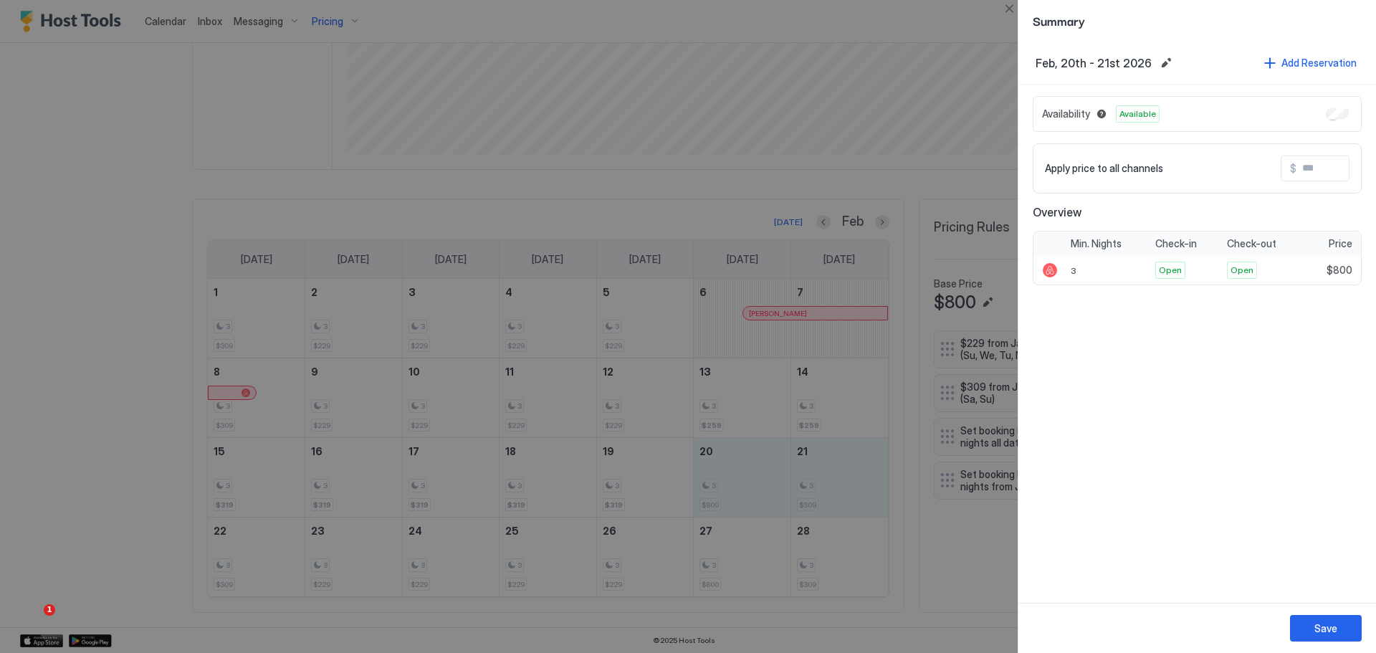
click at [1321, 163] on input "Input Field" at bounding box center [1353, 168] width 115 height 24
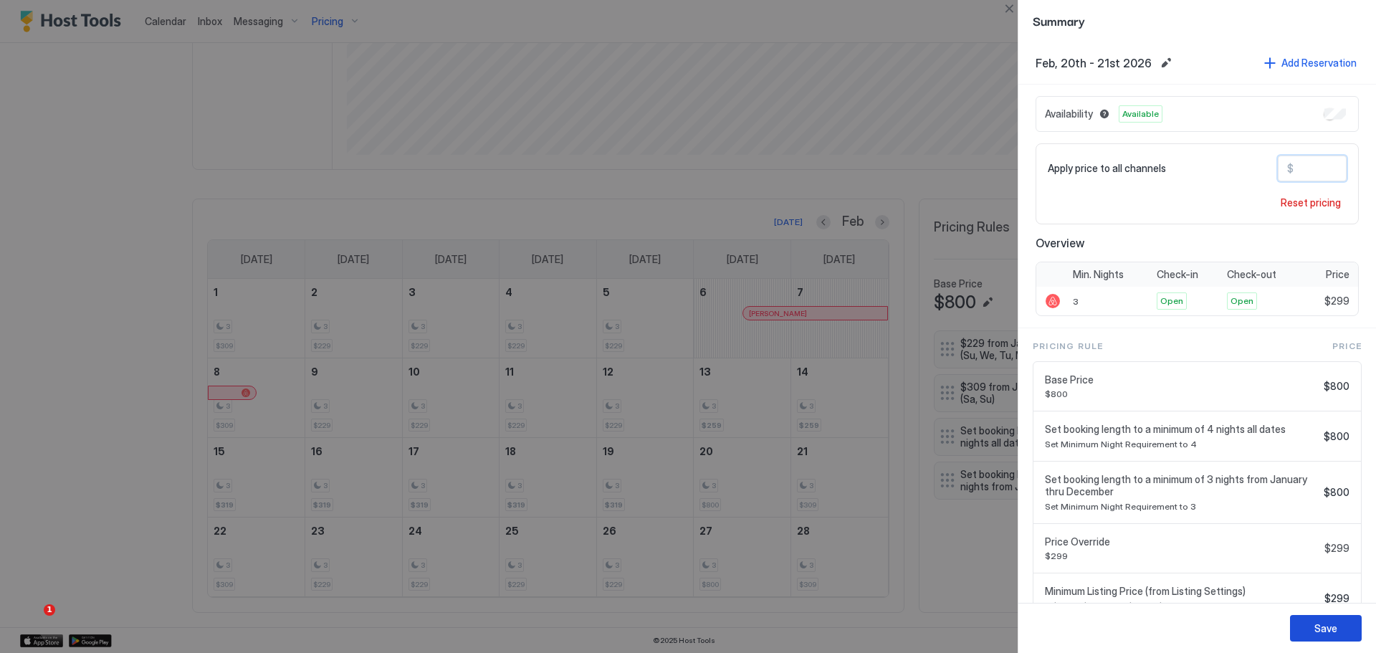
type input "***"
click at [1328, 629] on div "Save" at bounding box center [1325, 628] width 23 height 15
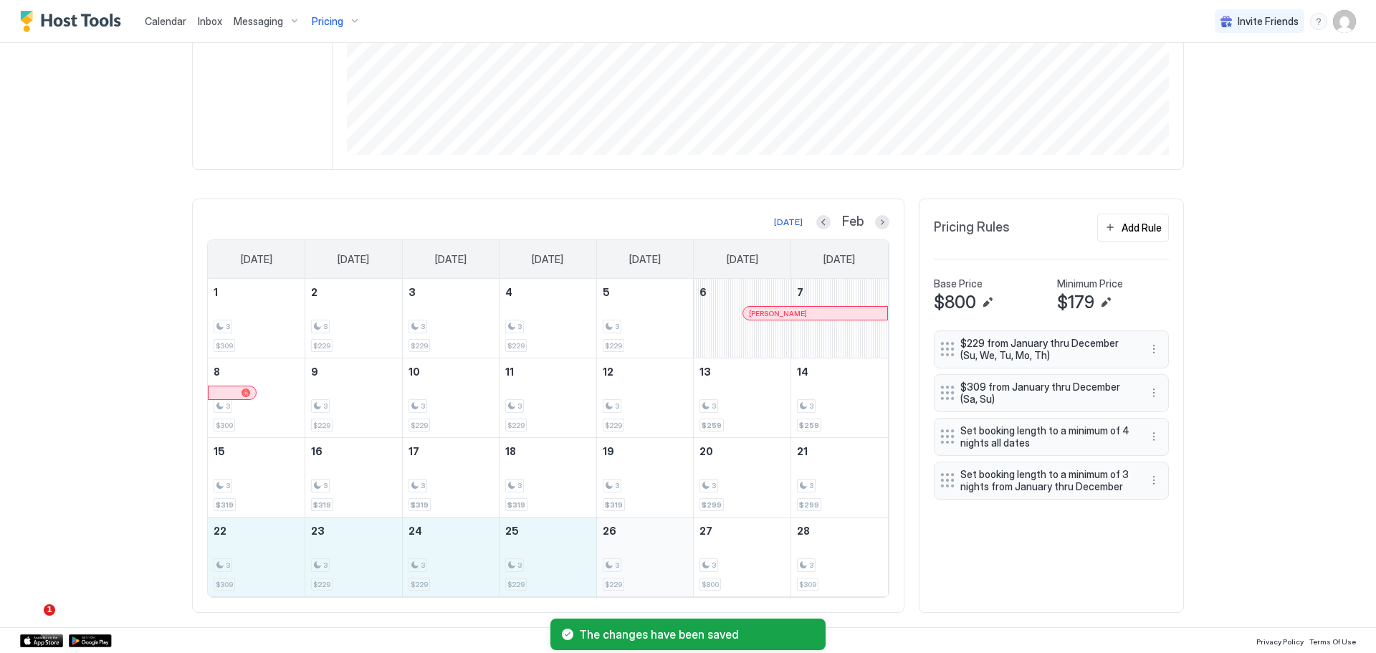
drag, startPoint x: 253, startPoint y: 545, endPoint x: 622, endPoint y: 555, distance: 369.2
click at [622, 555] on tr "22 3 $309 23 3 $229 24 3 $229 25 3 $229 26 3 $229 27 3 $800 28 3 $309" at bounding box center [548, 557] width 680 height 80
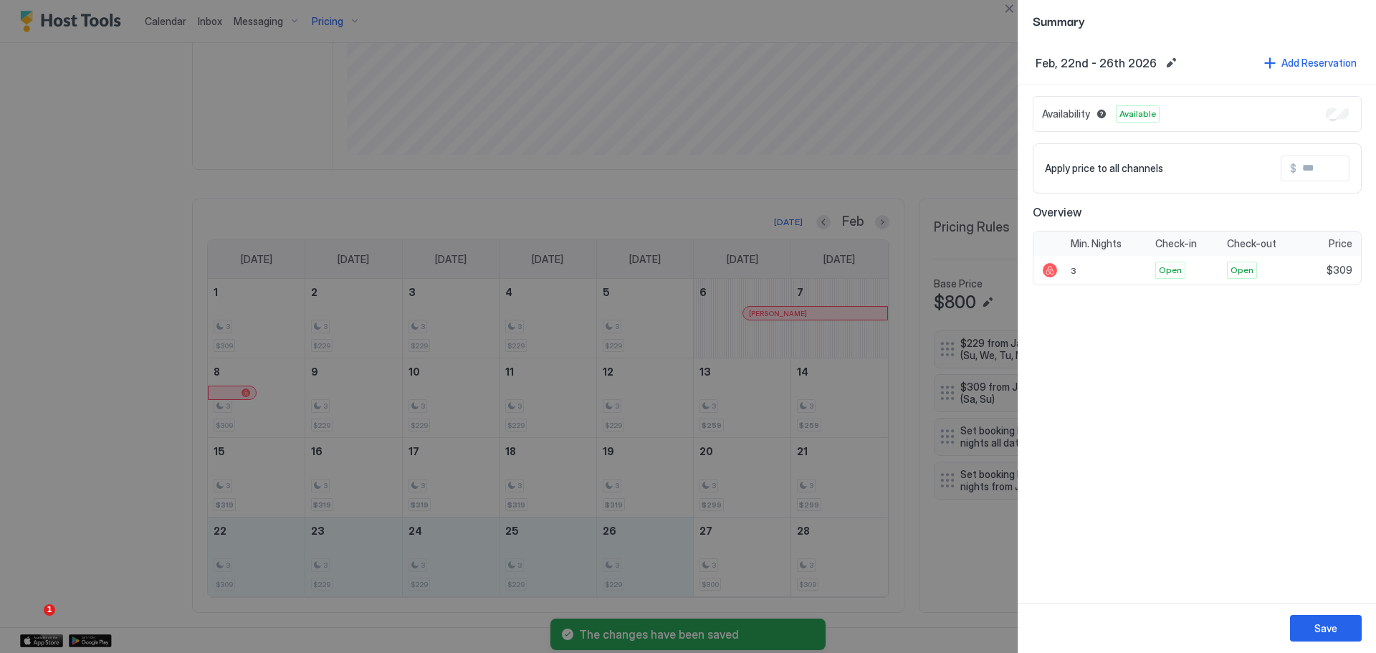
click at [1330, 163] on input "Input Field" at bounding box center [1353, 168] width 115 height 24
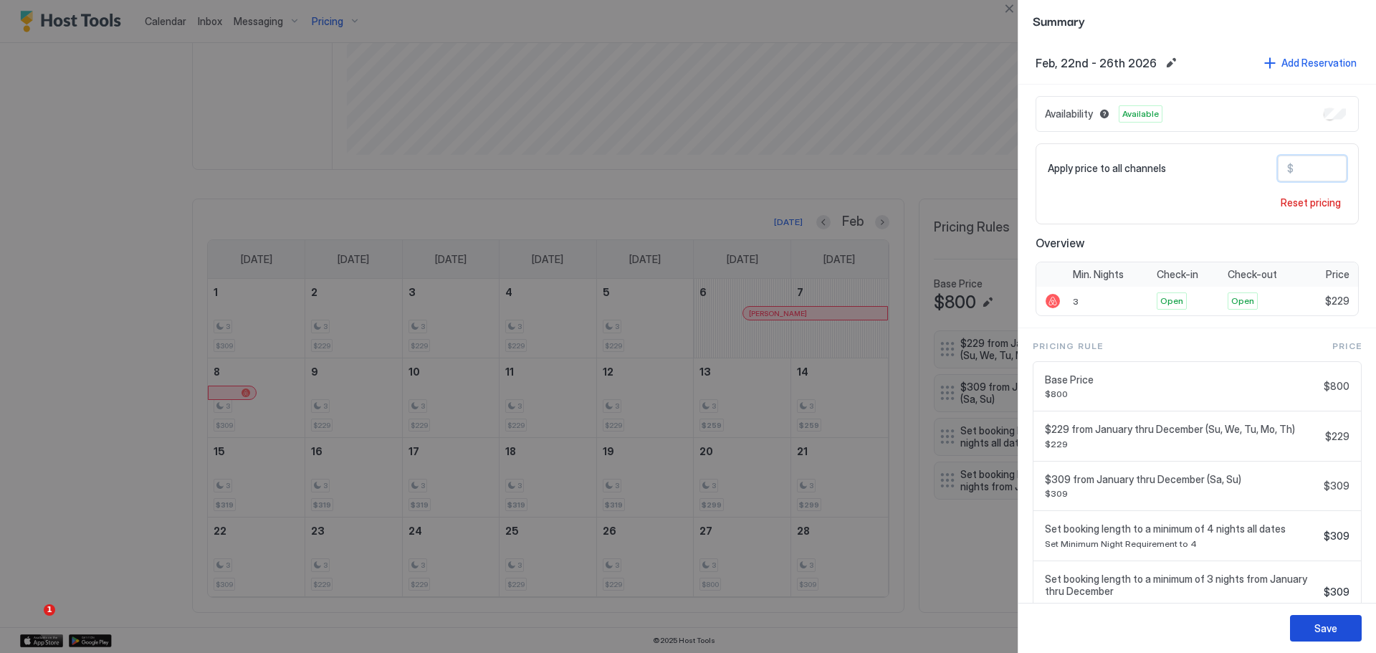
type input "***"
drag, startPoint x: 1326, startPoint y: 628, endPoint x: 1235, endPoint y: 610, distance: 92.0
click at [1324, 626] on div "Save" at bounding box center [1325, 628] width 23 height 15
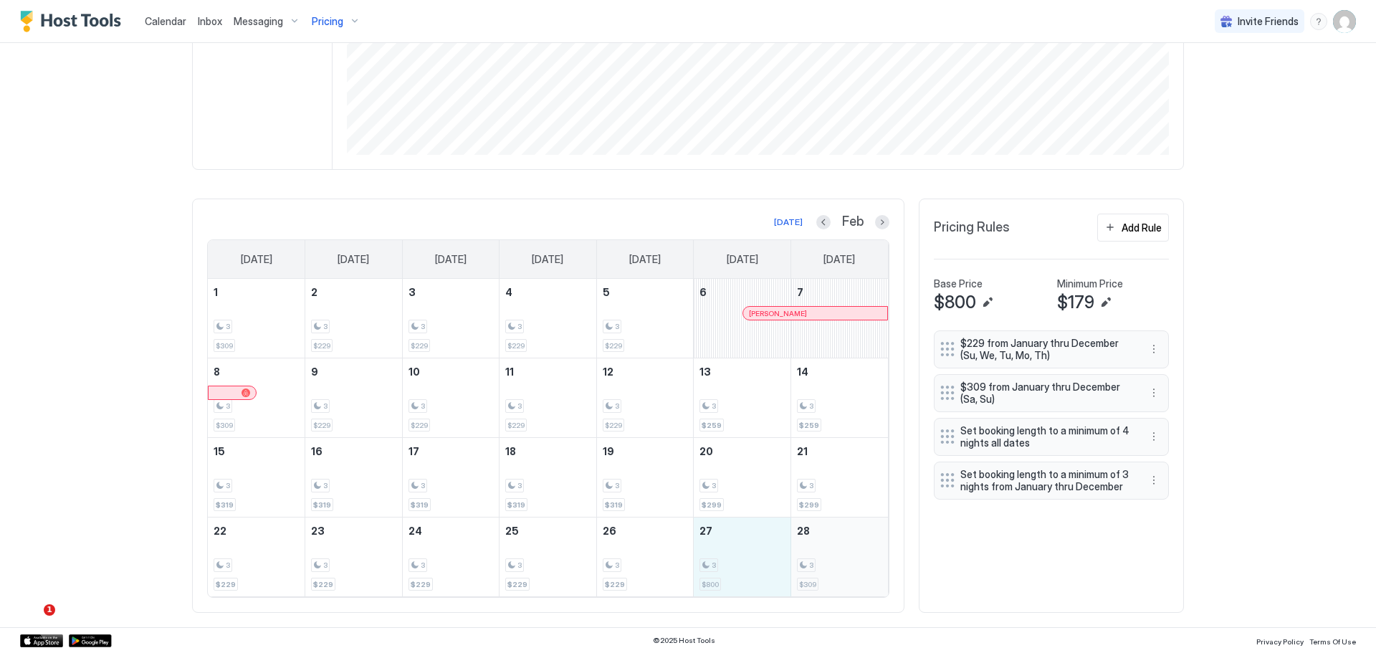
drag, startPoint x: 724, startPoint y: 557, endPoint x: 858, endPoint y: 561, distance: 134.1
click at [858, 561] on tr "22 3 $229 23 3 $229 24 3 $229 25 3 $229 26 3 $229 27 3 $800 28 3 $309" at bounding box center [548, 557] width 680 height 80
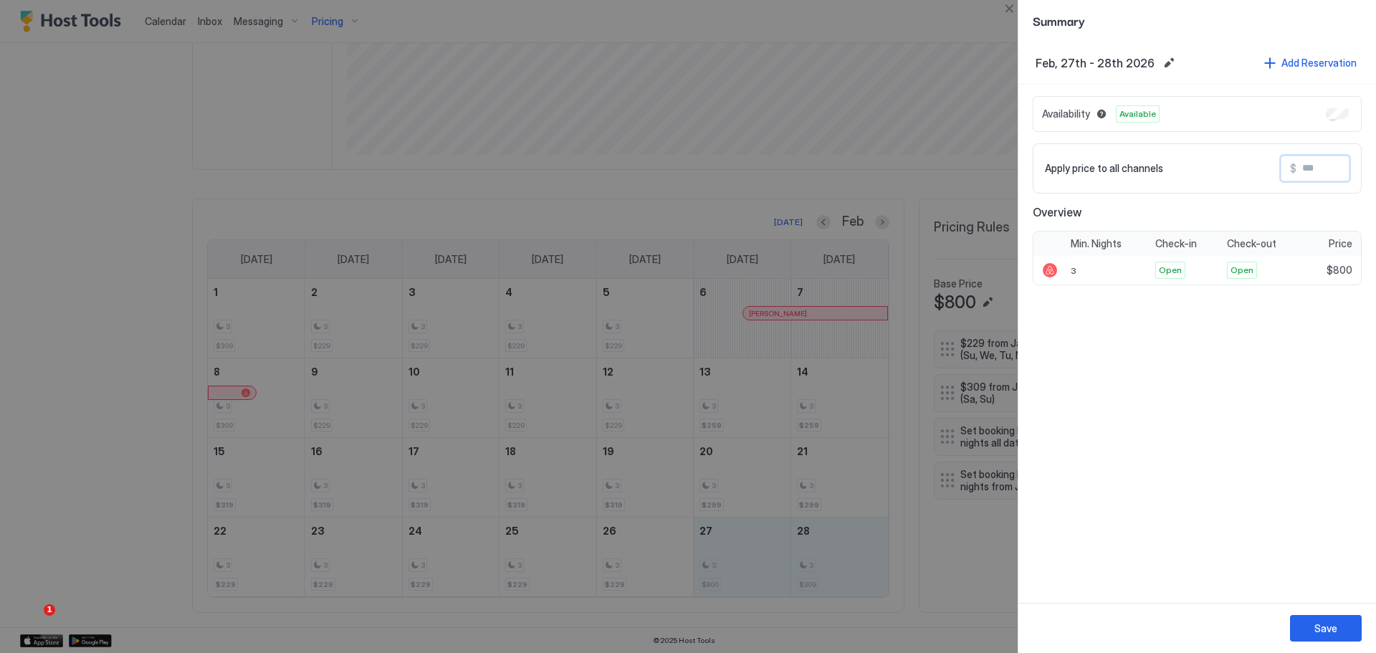
click at [1328, 168] on input "Input Field" at bounding box center [1353, 168] width 115 height 24
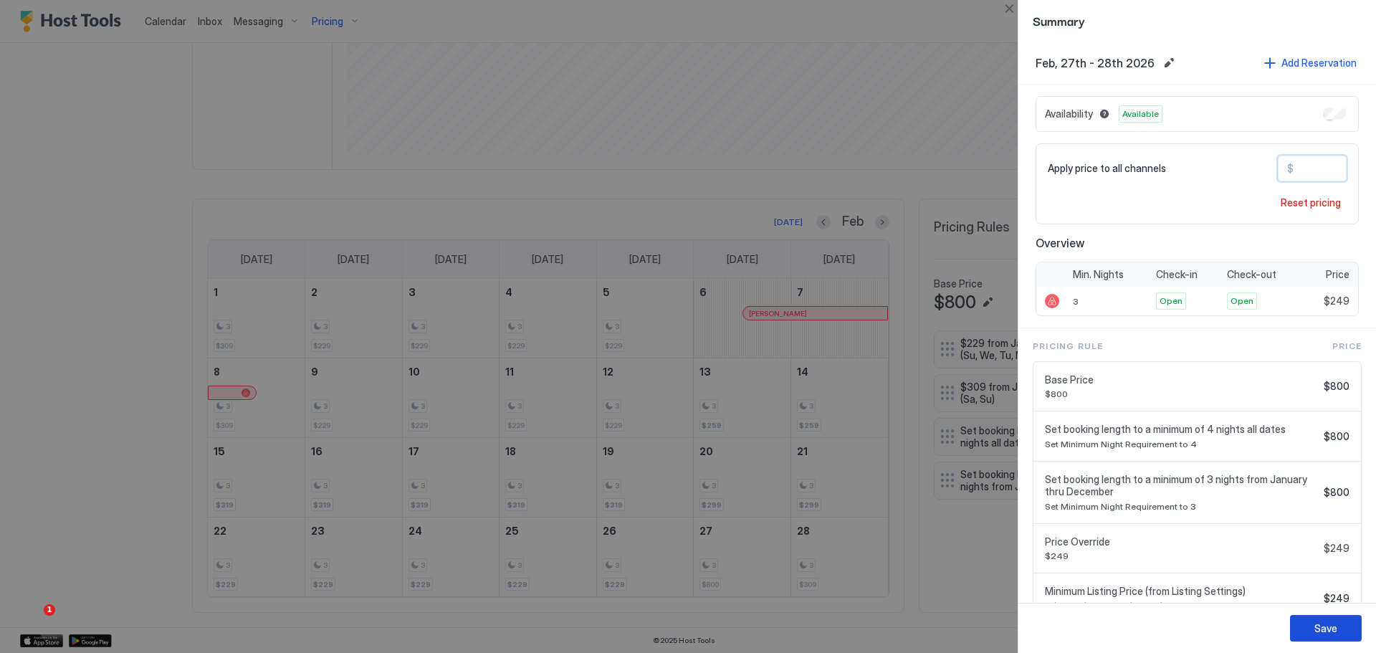
type input "***"
drag, startPoint x: 1313, startPoint y: 625, endPoint x: 1305, endPoint y: 619, distance: 10.3
click at [1313, 624] on button "Save" at bounding box center [1326, 628] width 72 height 27
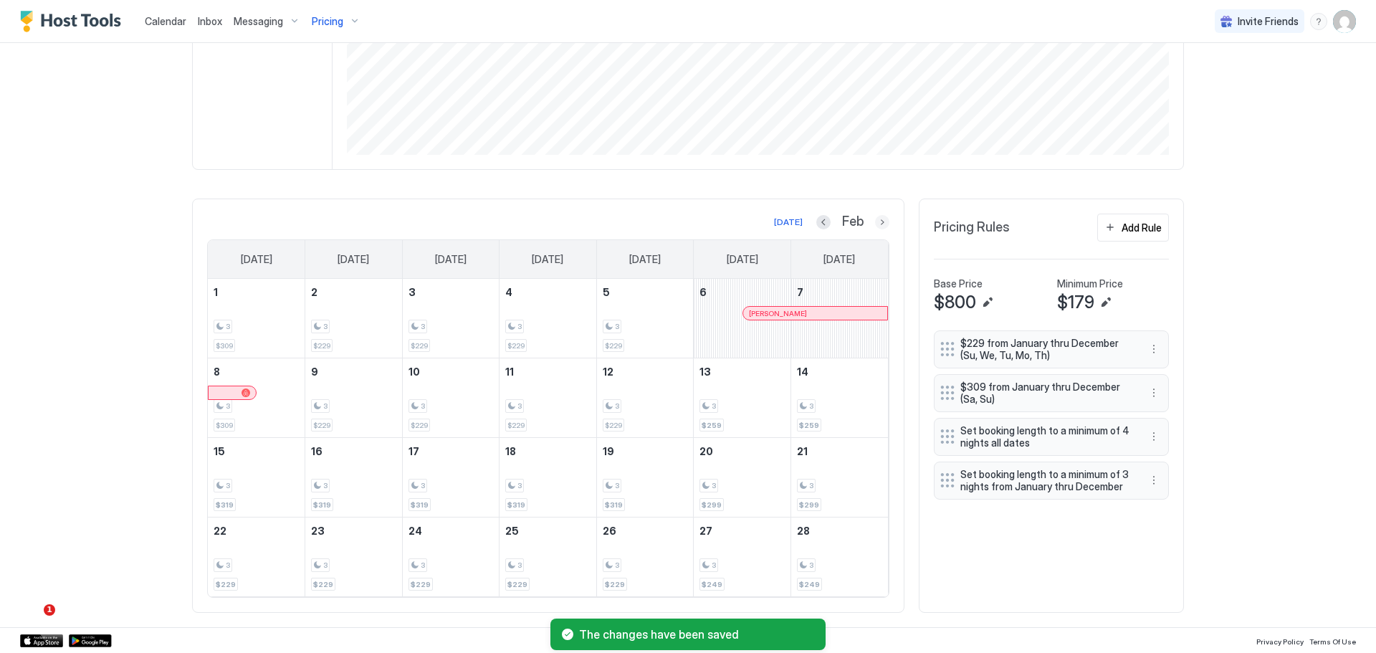
click at [877, 224] on button "Next month" at bounding box center [882, 222] width 14 height 14
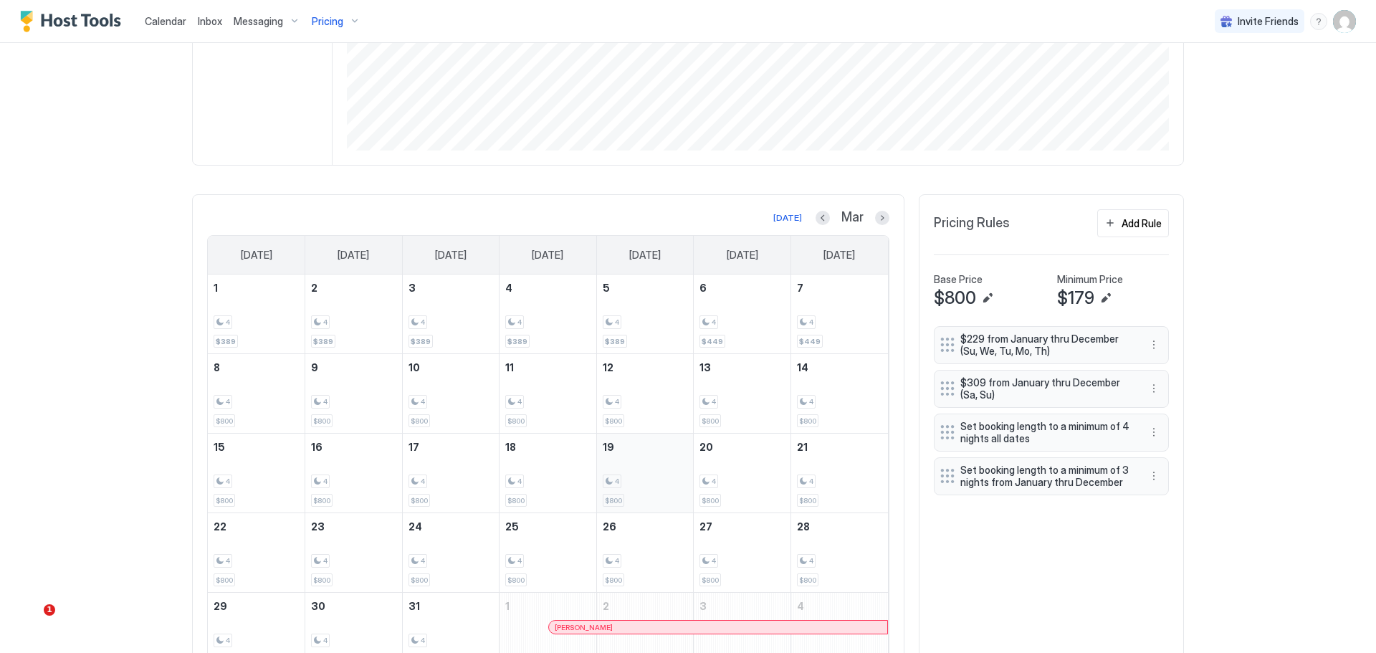
scroll to position [358, 0]
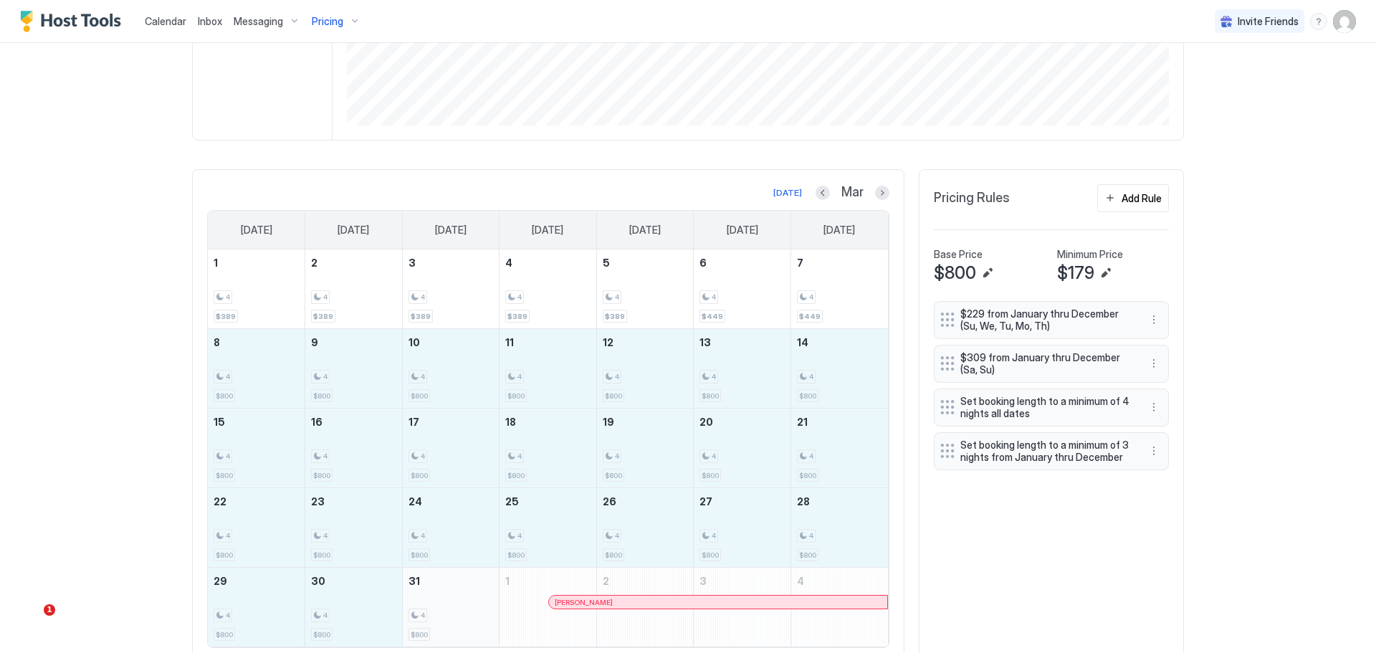
drag, startPoint x: 247, startPoint y: 352, endPoint x: 460, endPoint y: 600, distance: 327.3
click at [460, 600] on tbody "1 4 $389 2 4 $389 3 4 $389 4 4 $389 5 4 $389 6 4 $449 7 4 $449 8 4 $800 9 4 $80…" at bounding box center [548, 447] width 680 height 397
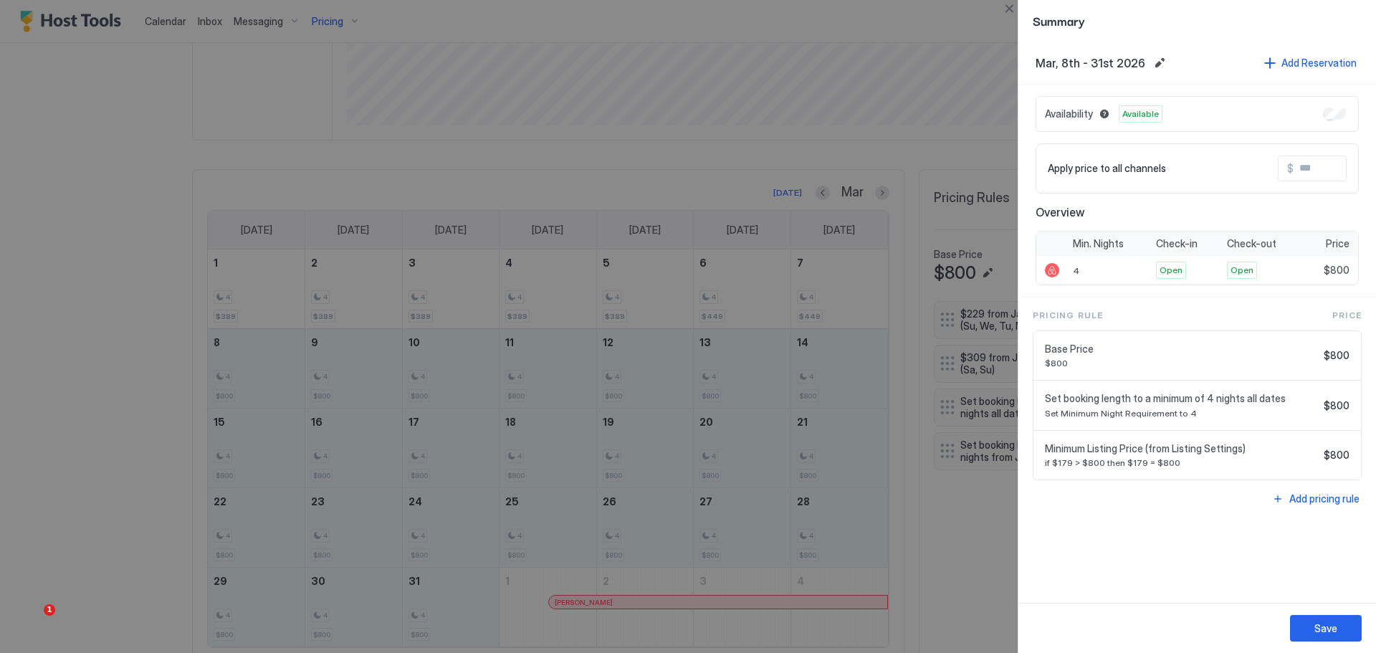
click at [1304, 168] on input "Input Field" at bounding box center [1350, 168] width 115 height 24
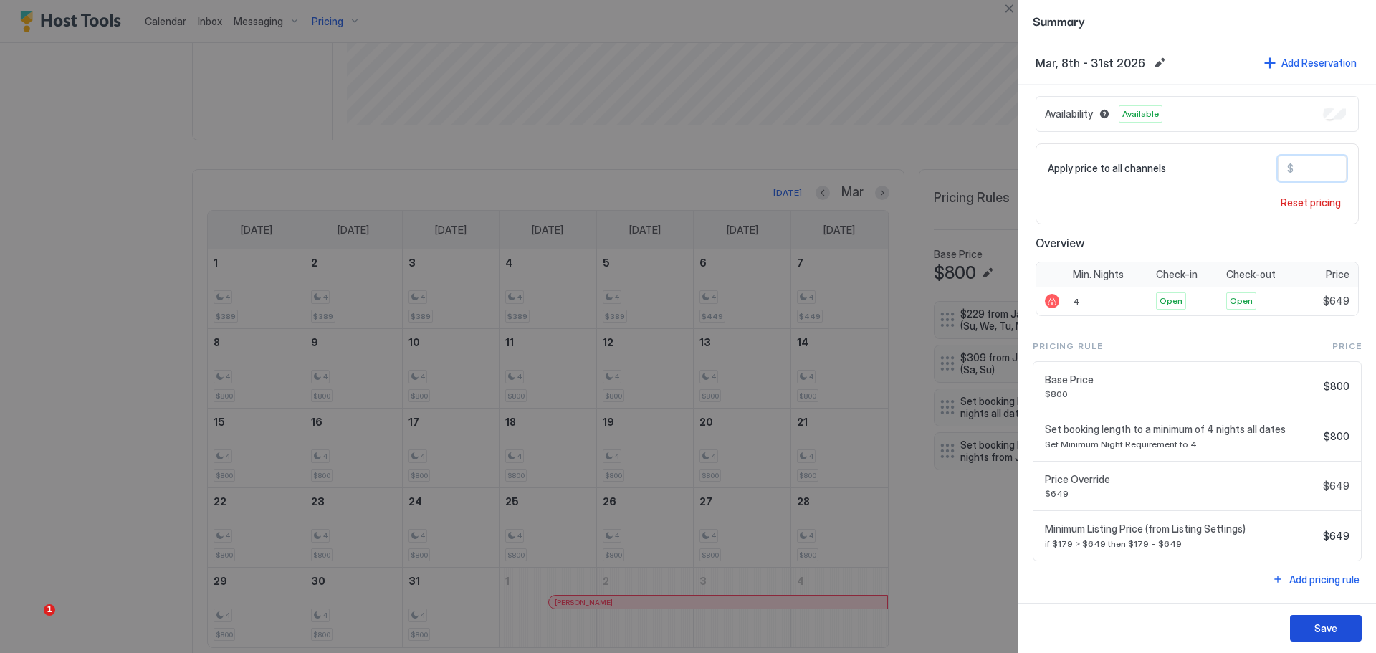
type input "***"
click at [1322, 626] on div "Save" at bounding box center [1325, 628] width 23 height 15
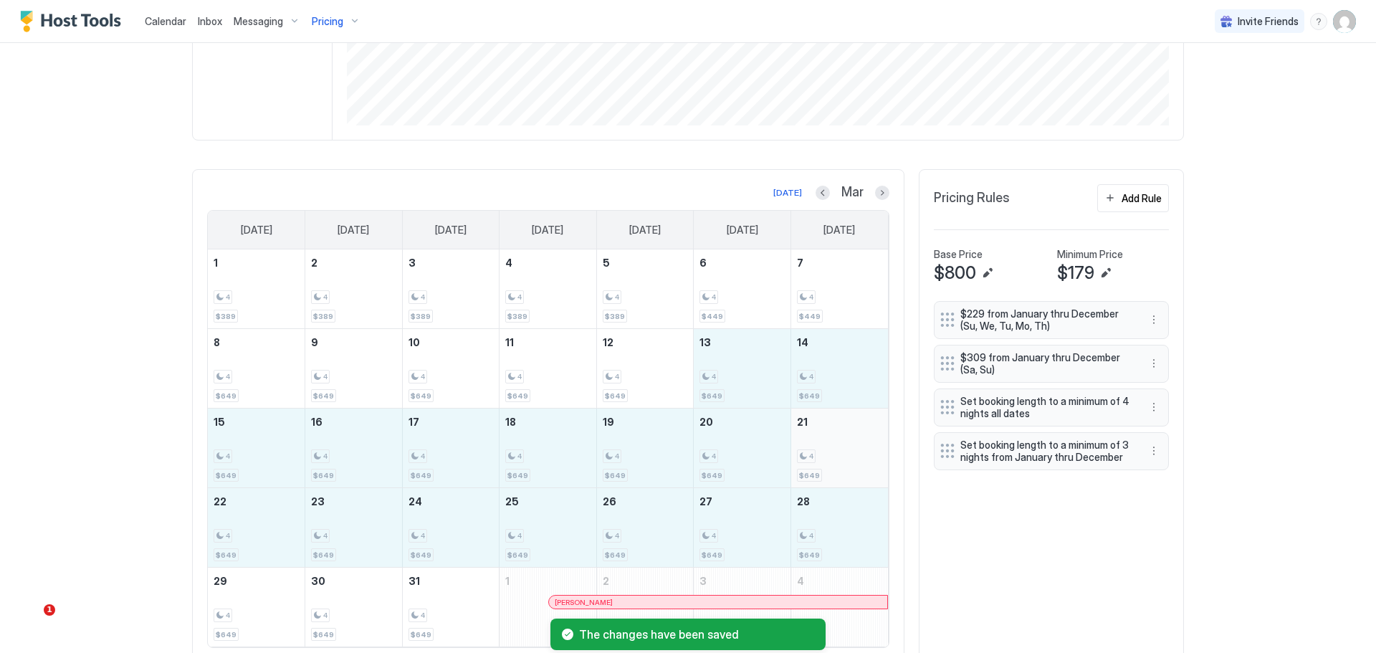
drag, startPoint x: 754, startPoint y: 383, endPoint x: 805, endPoint y: 487, distance: 115.0
click at [805, 489] on tbody "1 4 $389 2 4 $389 3 4 $389 4 4 $389 5 4 $389 6 4 $449 7 4 $449 8 4 $649 9 4 $64…" at bounding box center [548, 447] width 680 height 397
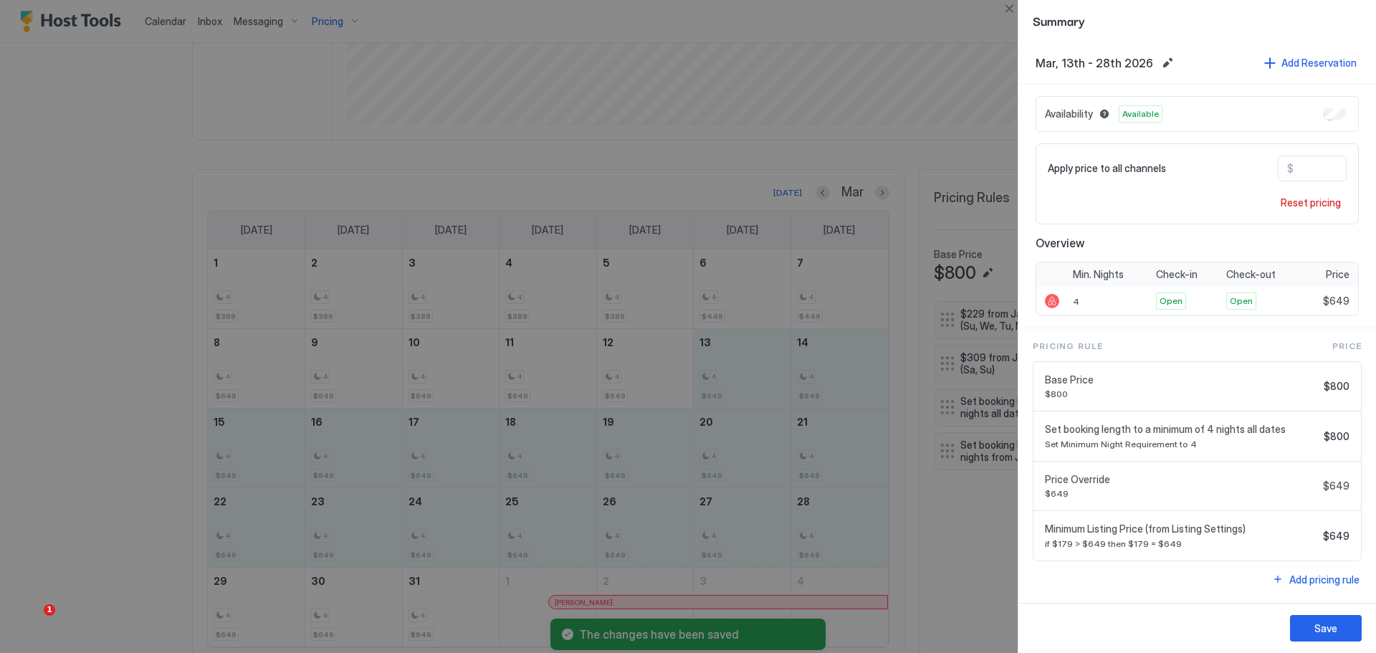
drag, startPoint x: 776, startPoint y: 507, endPoint x: 770, endPoint y: 514, distance: 9.1
click at [775, 507] on div at bounding box center [688, 326] width 1376 height 653
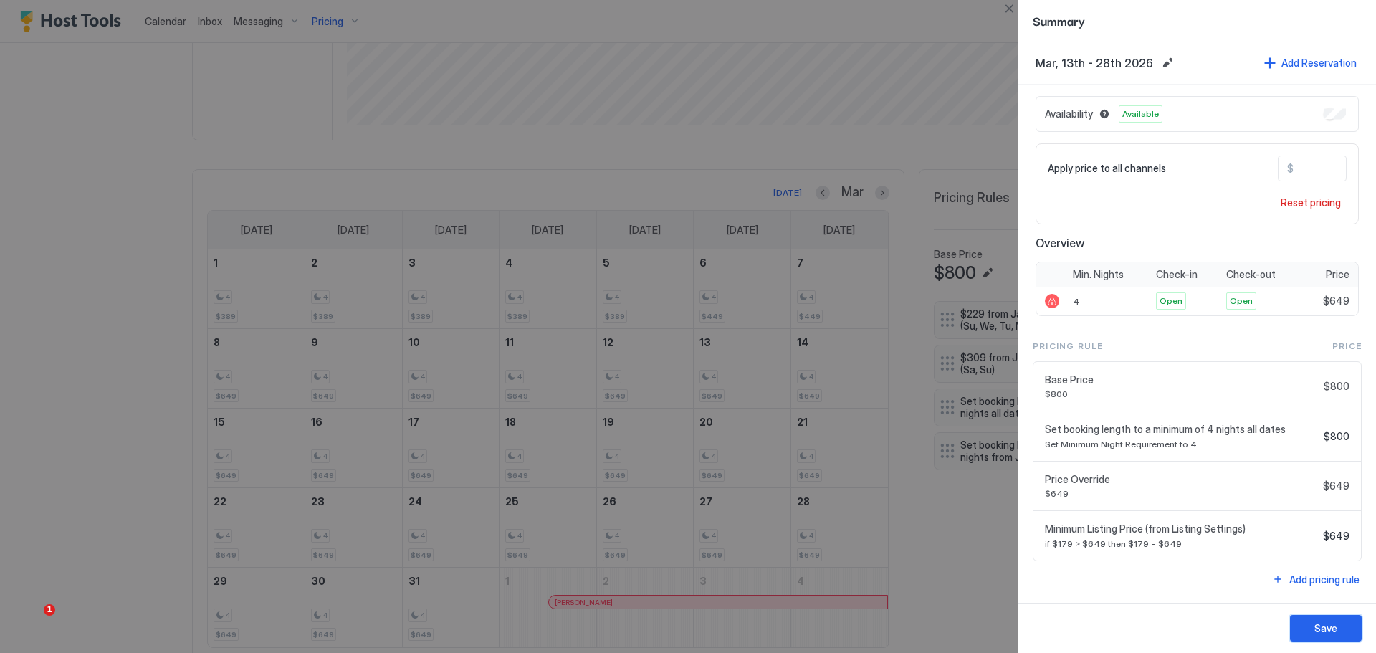
click at [1322, 629] on div "Save" at bounding box center [1325, 628] width 23 height 15
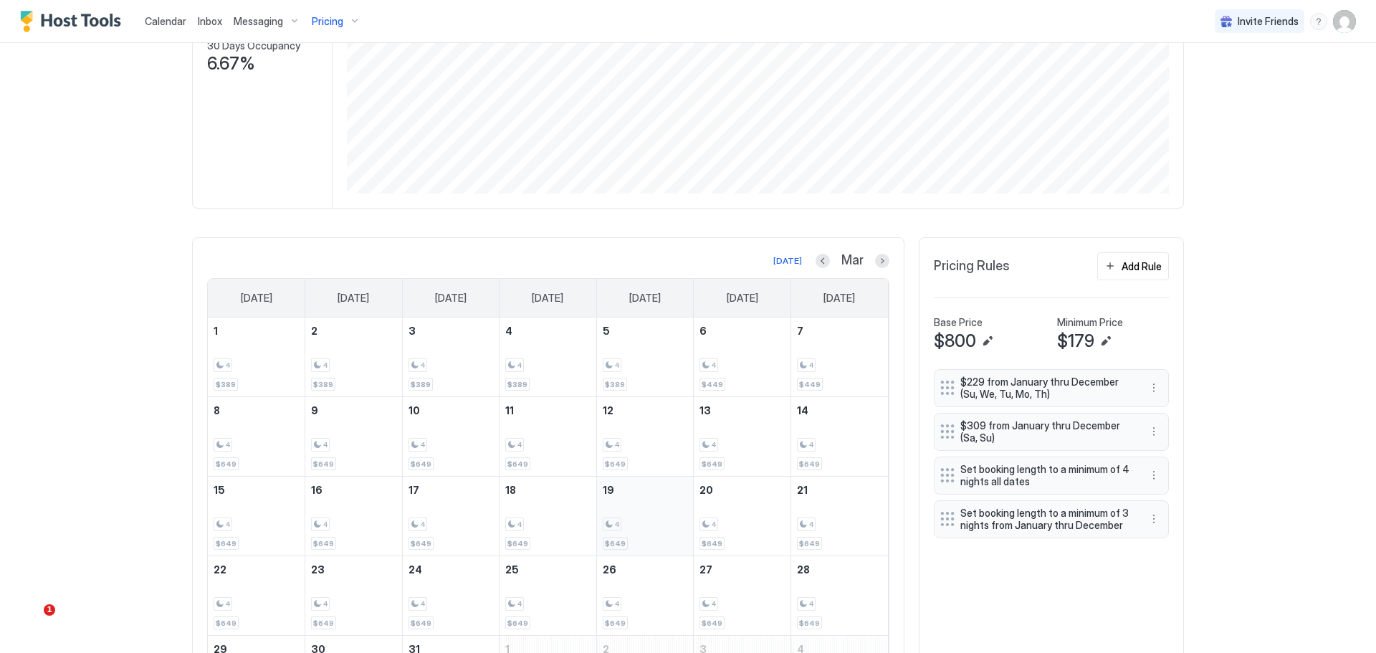
scroll to position [265, 0]
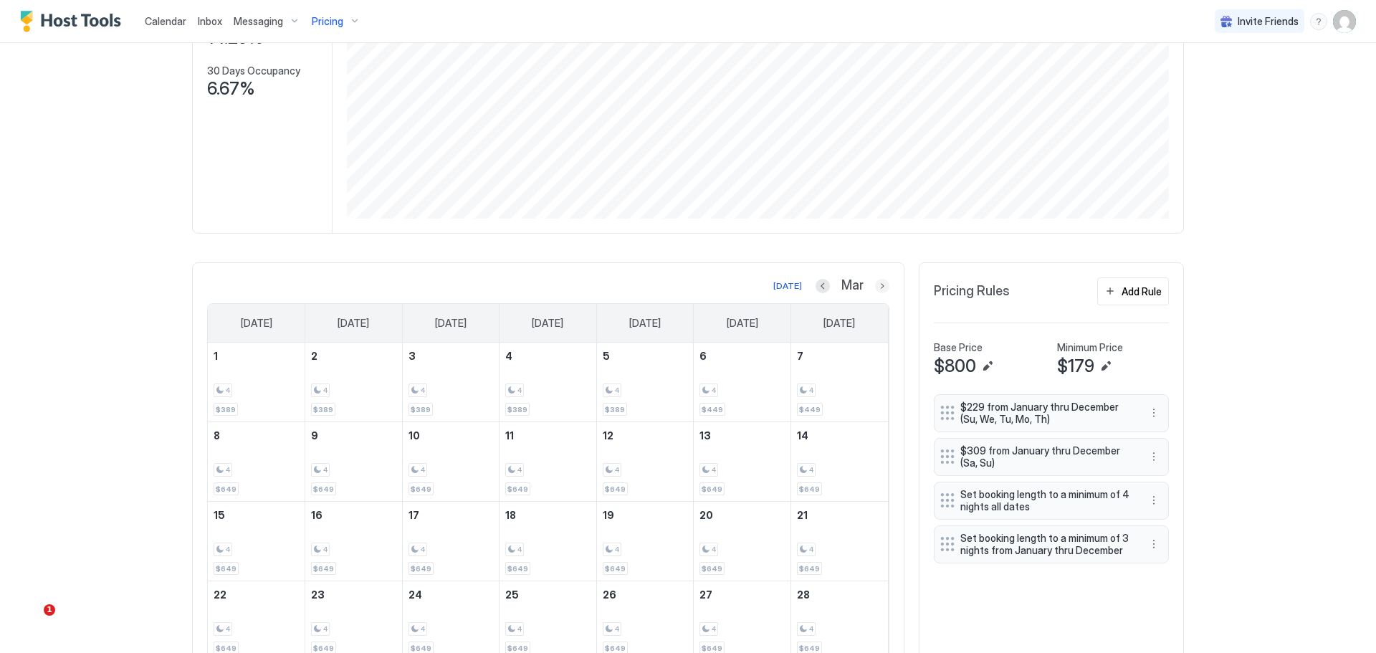
click at [877, 285] on button "Next month" at bounding box center [882, 286] width 14 height 14
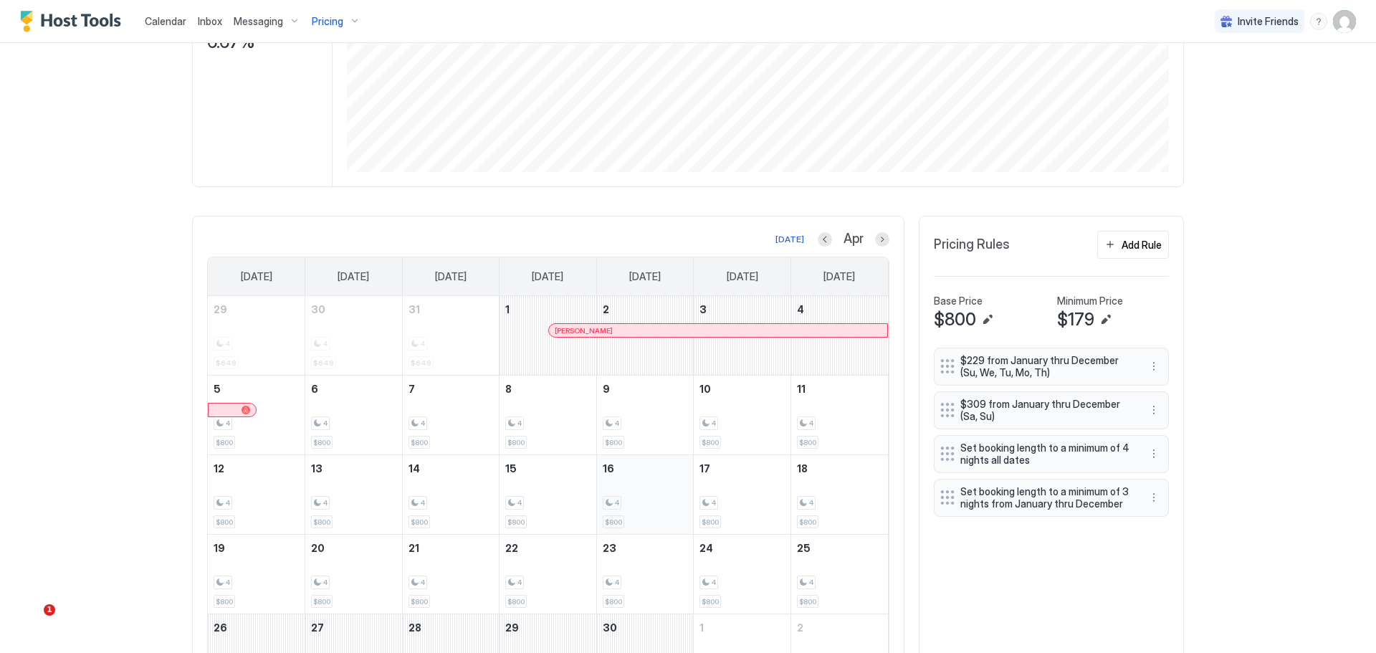
scroll to position [337, 0]
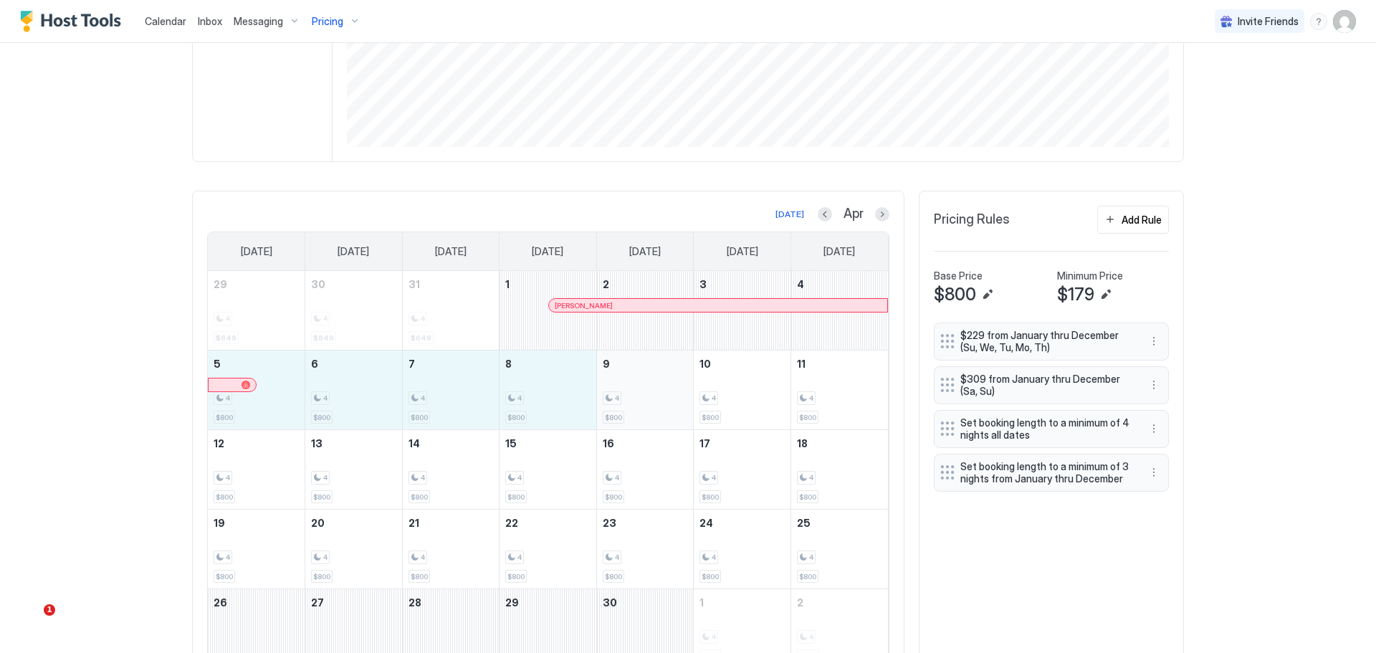
drag, startPoint x: 280, startPoint y: 408, endPoint x: 645, endPoint y: 402, distance: 364.8
click at [645, 402] on tr "5 4 $800 6 4 $800 7 4 $800 8 4 $800 9 4 $800 10 4 $800 11 4 $800" at bounding box center [548, 390] width 680 height 80
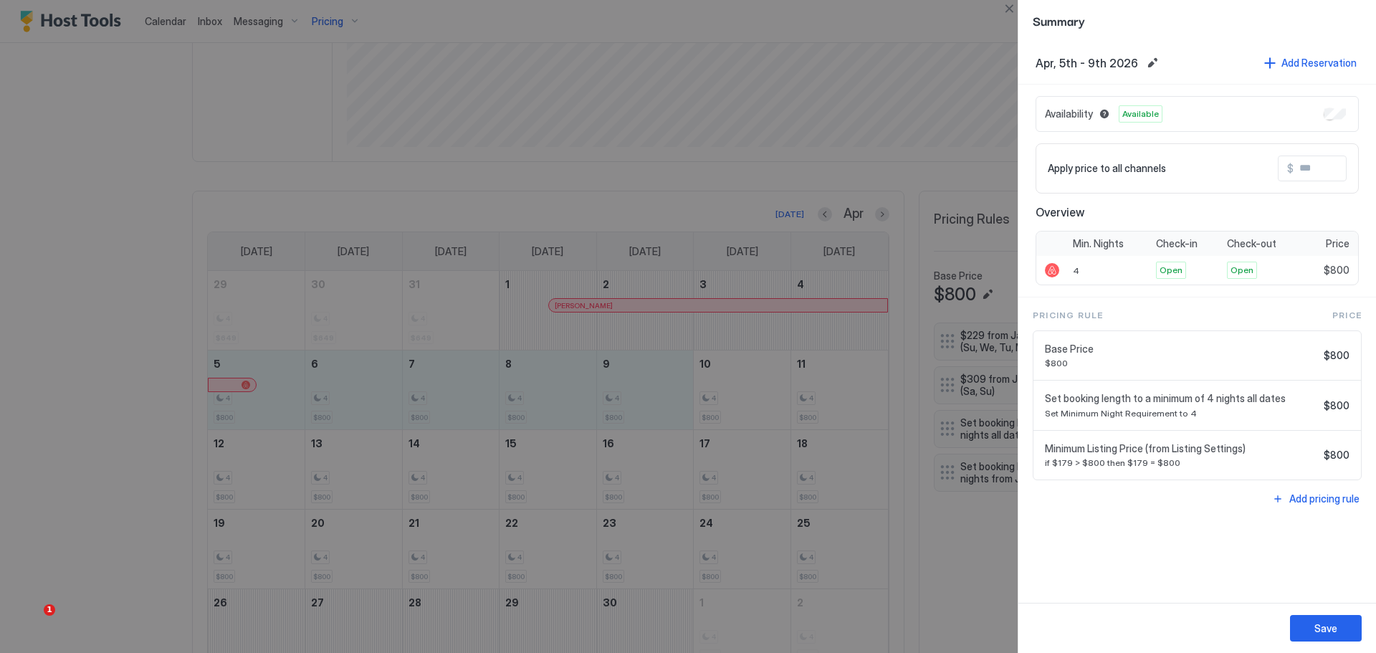
click at [1318, 170] on input "Input Field" at bounding box center [1350, 168] width 115 height 24
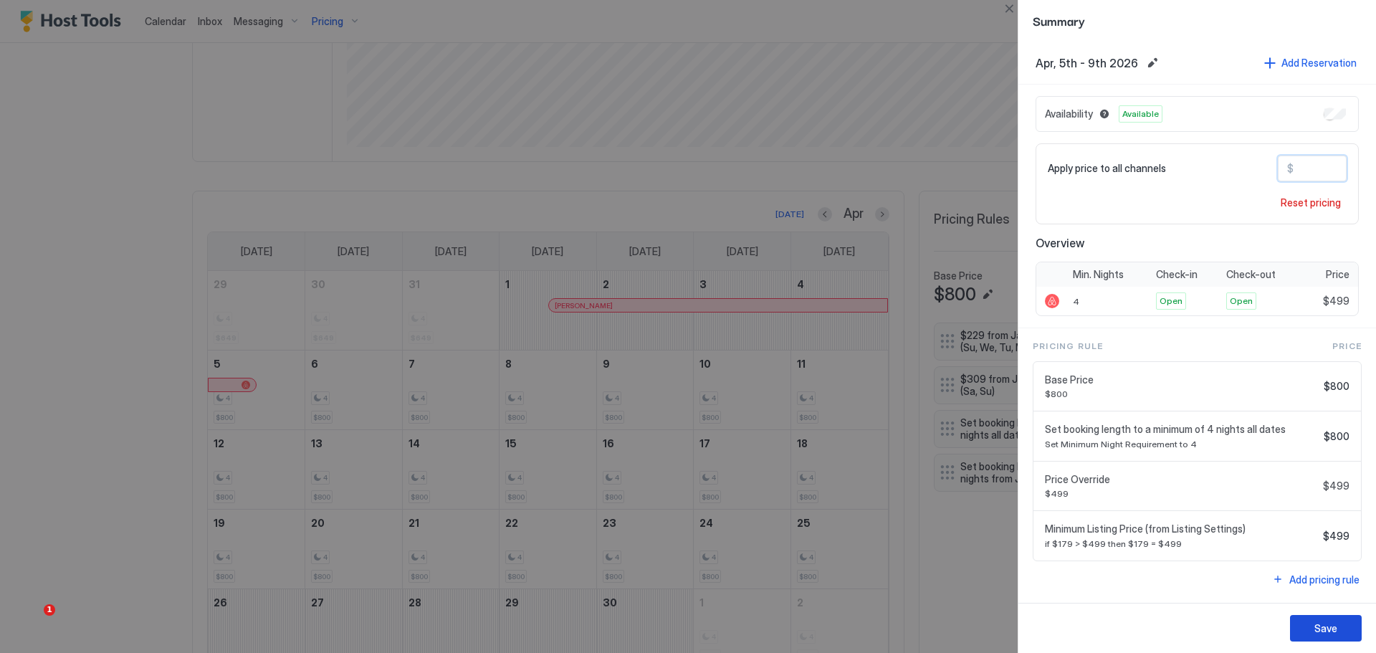
type input "***"
click at [1329, 625] on div "Save" at bounding box center [1325, 628] width 23 height 15
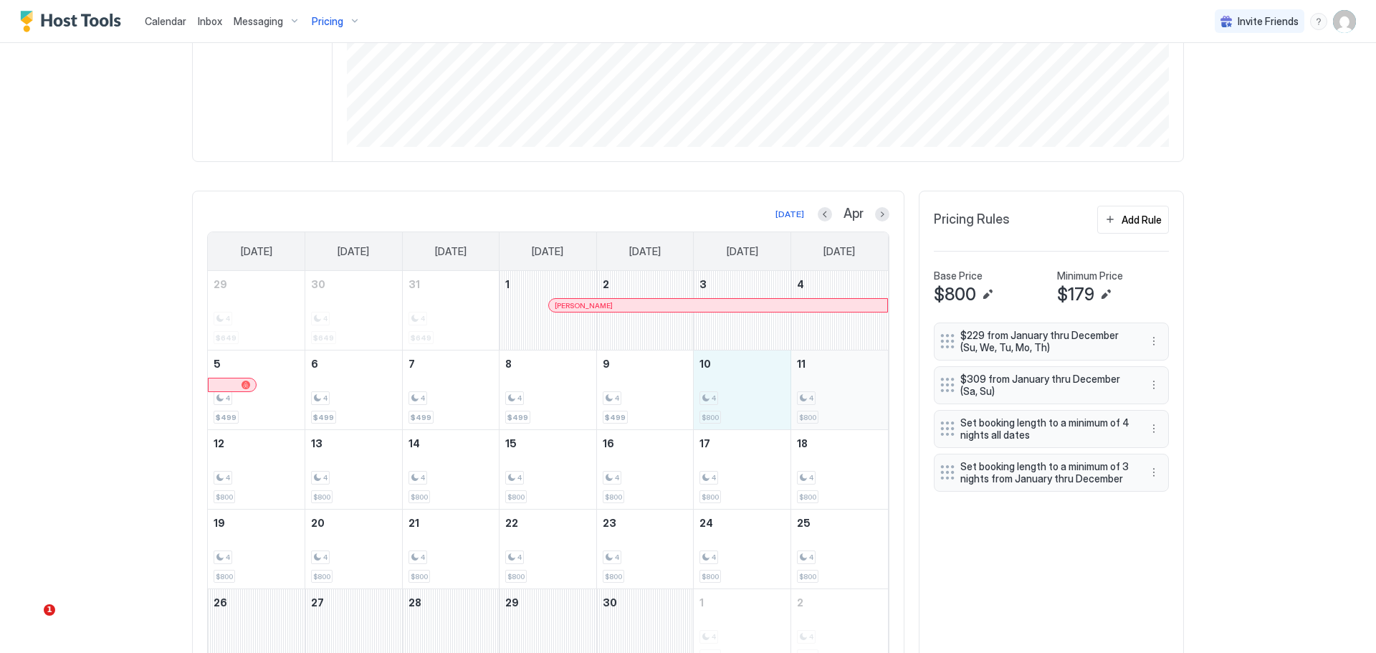
drag, startPoint x: 717, startPoint y: 393, endPoint x: 836, endPoint y: 392, distance: 119.0
click at [836, 392] on tr "5 4 $499 6 4 $499 7 4 $499 8 4 $499 9 4 $499 10 4 $800 11 4 $800" at bounding box center [548, 390] width 680 height 80
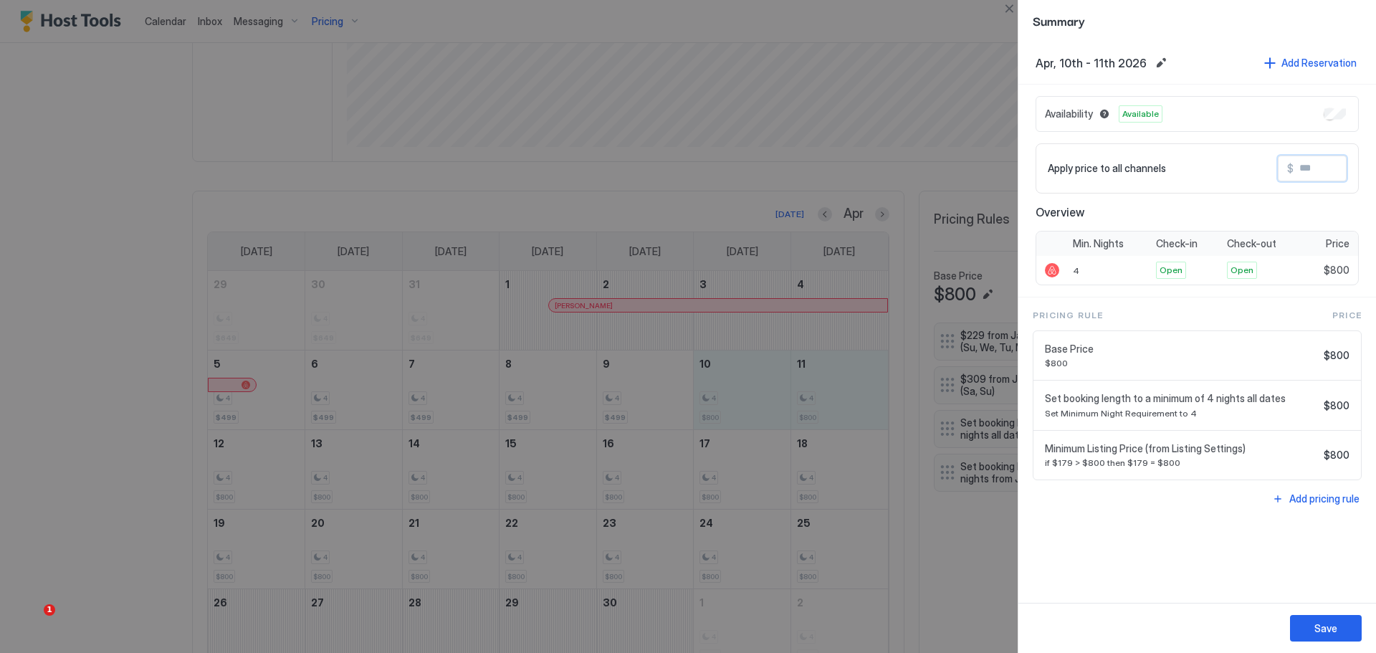
click at [1329, 168] on input "Input Field" at bounding box center [1350, 168] width 115 height 24
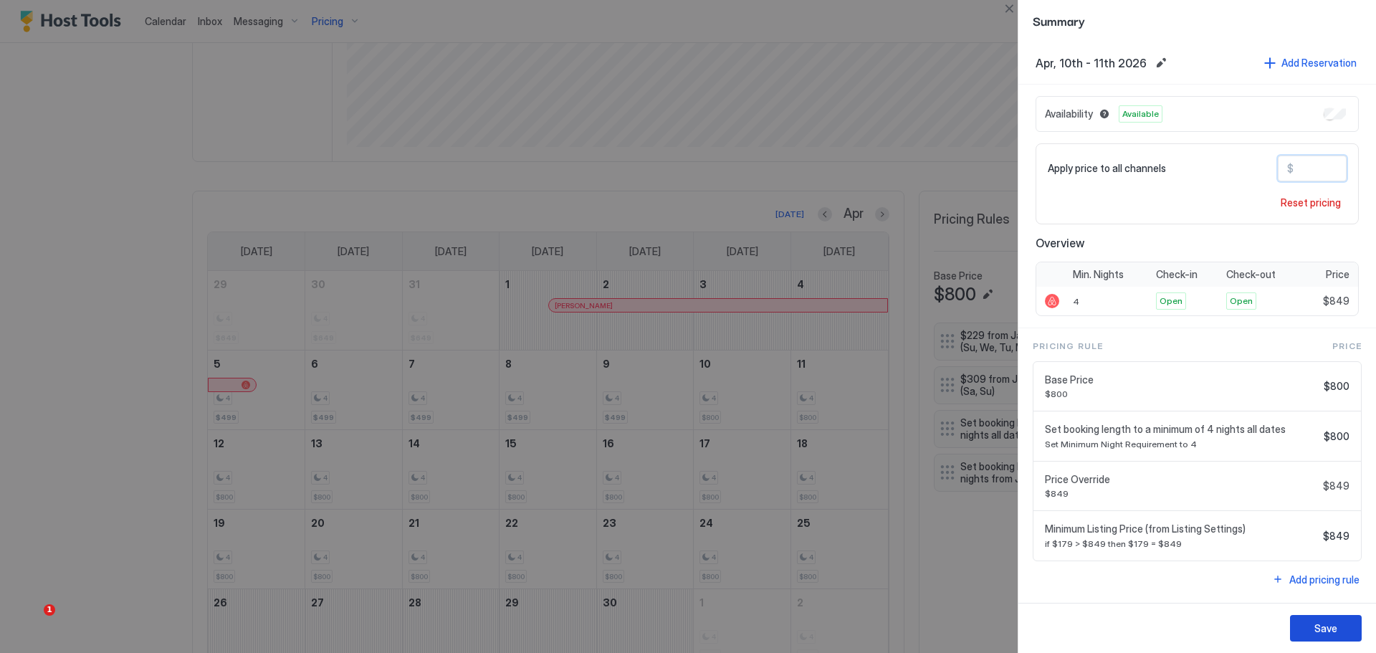
type input "***"
click at [1319, 631] on div "Save" at bounding box center [1325, 628] width 23 height 15
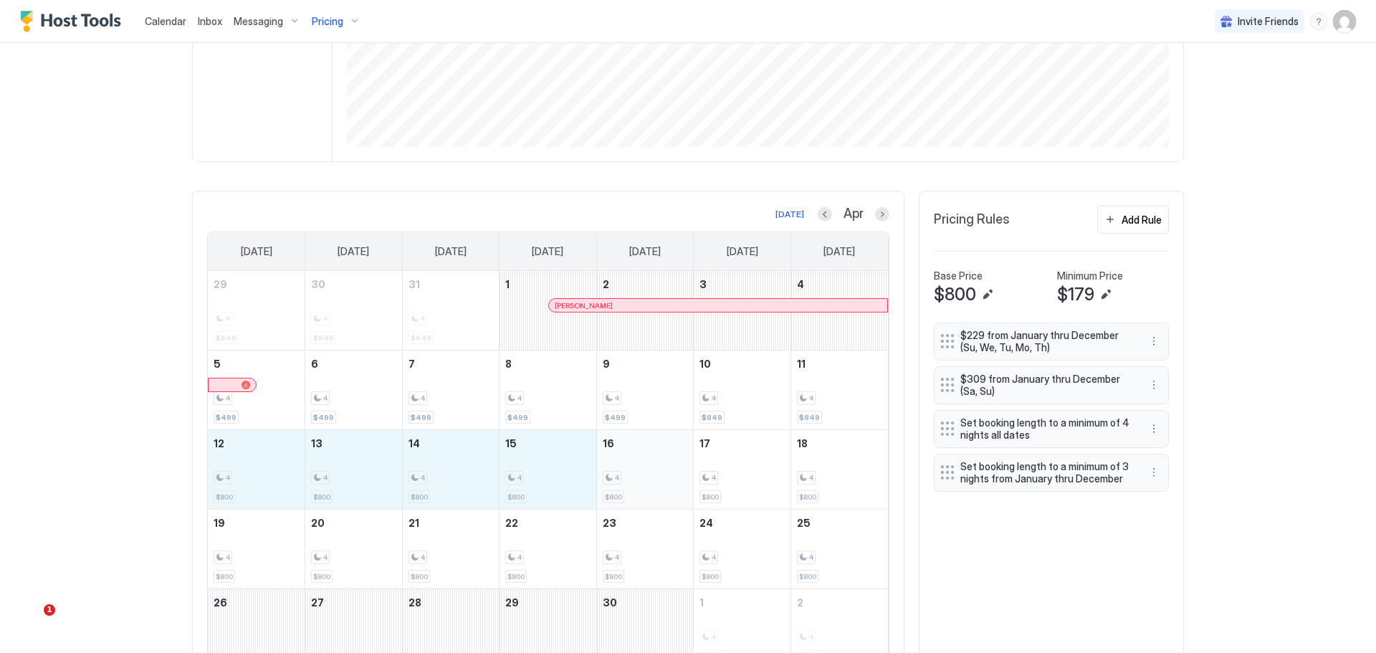
drag, startPoint x: 257, startPoint y: 476, endPoint x: 664, endPoint y: 471, distance: 406.3
click at [664, 471] on tr "12 4 $800 13 4 $800 14 4 $800 15 4 $800 16 4 $800 17 4 $800 18 4 $800" at bounding box center [548, 470] width 680 height 80
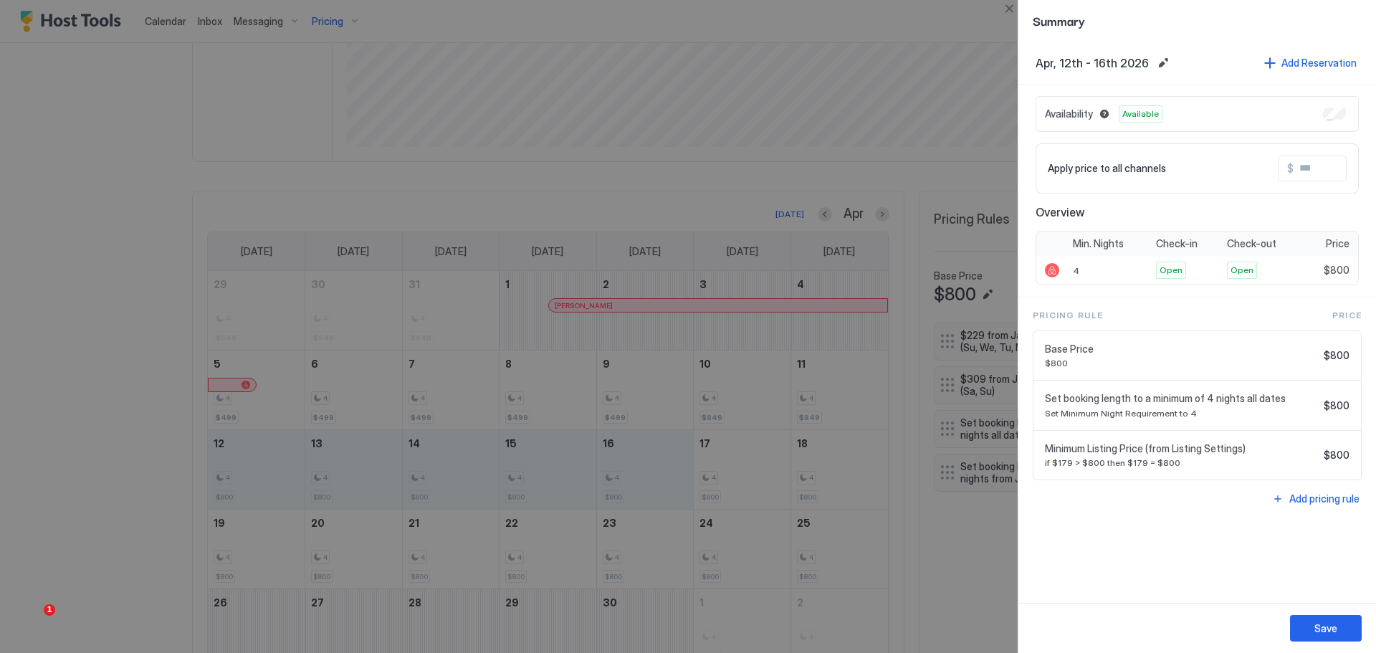
click at [1311, 169] on input "Input Field" at bounding box center [1350, 168] width 115 height 24
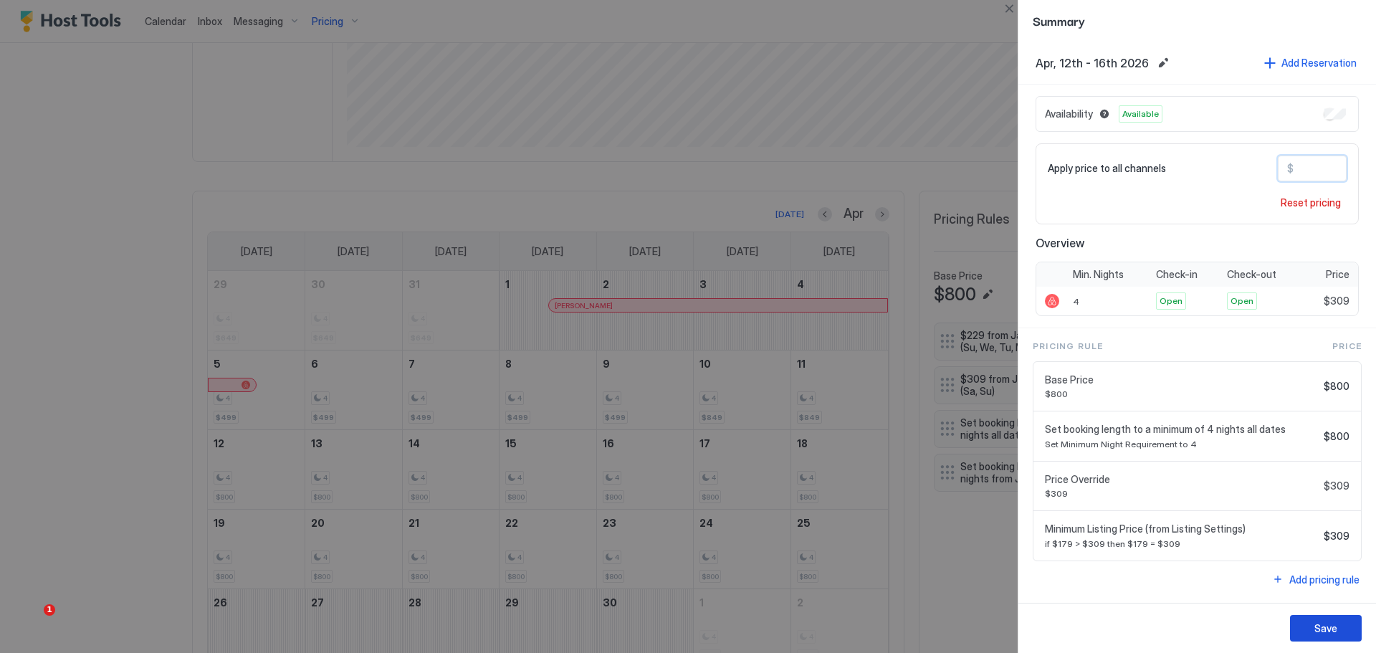
type input "***"
drag, startPoint x: 1332, startPoint y: 630, endPoint x: 1307, endPoint y: 606, distance: 34.5
click at [1332, 629] on div "Save" at bounding box center [1325, 628] width 23 height 15
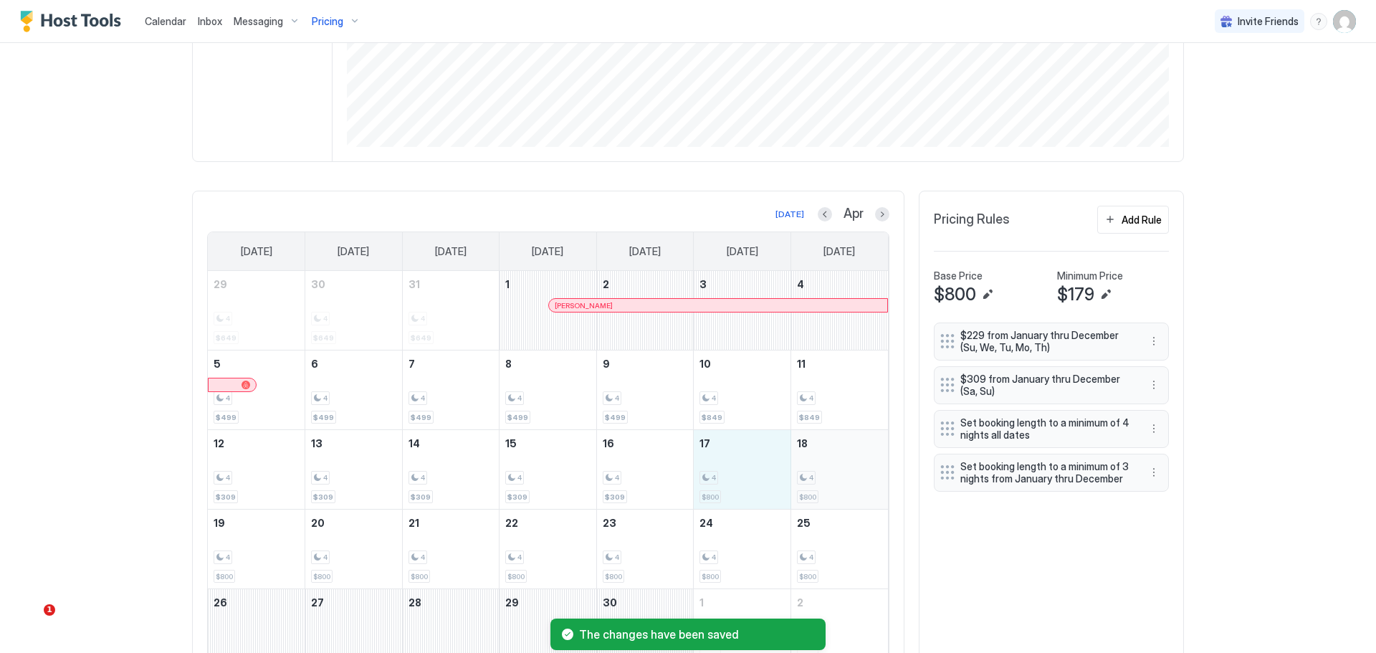
drag, startPoint x: 724, startPoint y: 486, endPoint x: 815, endPoint y: 502, distance: 92.4
click at [815, 502] on tr "12 4 $309 13 4 $309 14 4 $309 15 4 $309 16 4 $309 17 4 $800 18 4 $800" at bounding box center [548, 470] width 680 height 80
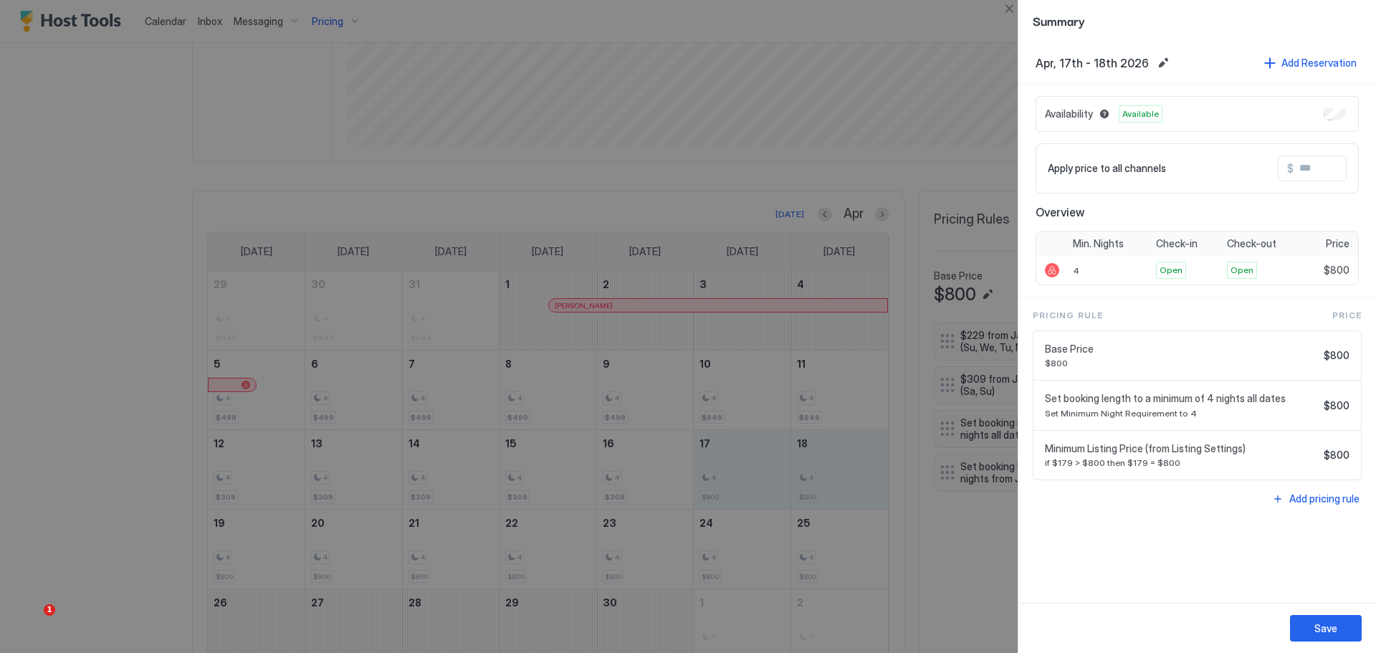
click at [1333, 166] on input "Input Field" at bounding box center [1350, 168] width 115 height 24
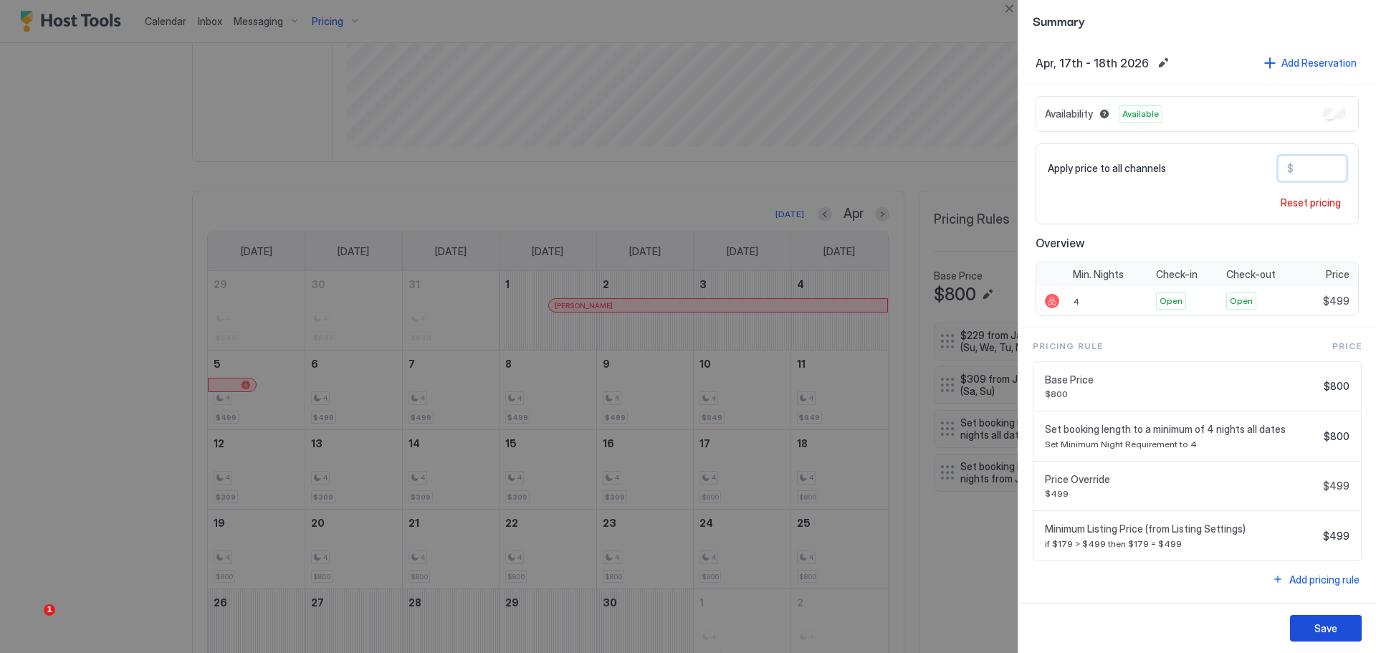
type input "***"
click at [1338, 621] on button "Save" at bounding box center [1326, 628] width 72 height 27
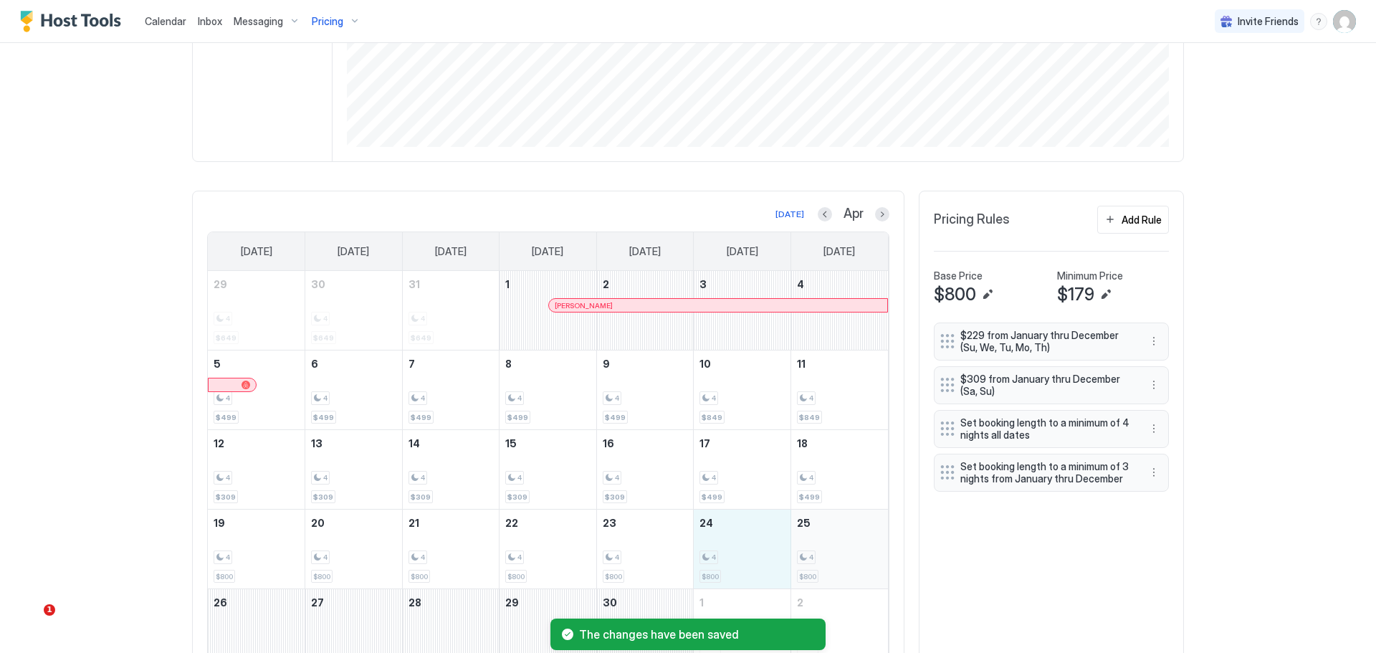
drag, startPoint x: 742, startPoint y: 559, endPoint x: 823, endPoint y: 564, distance: 80.4
click at [823, 564] on tr "19 4 $800 20 4 $800 21 4 $800 22 4 $800 23 4 $800 24 4 $800 25 4 $800" at bounding box center [548, 549] width 680 height 80
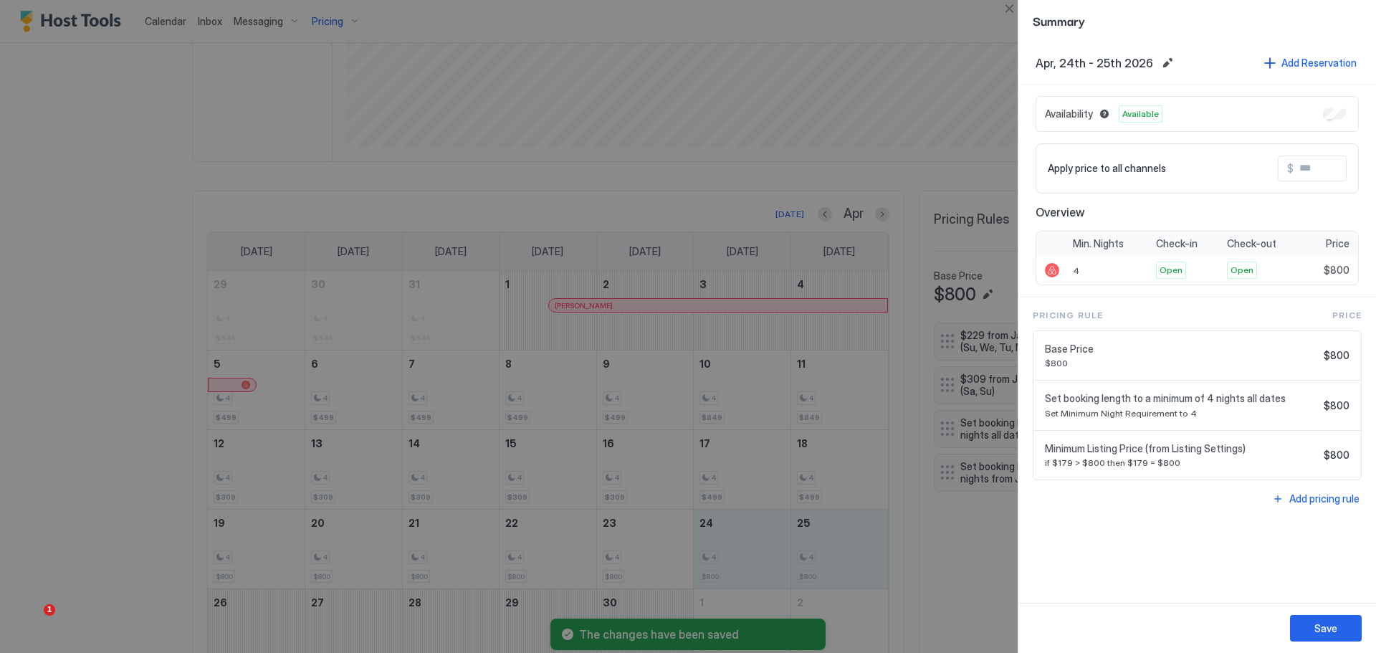
click at [1316, 175] on input "Input Field" at bounding box center [1350, 168] width 115 height 24
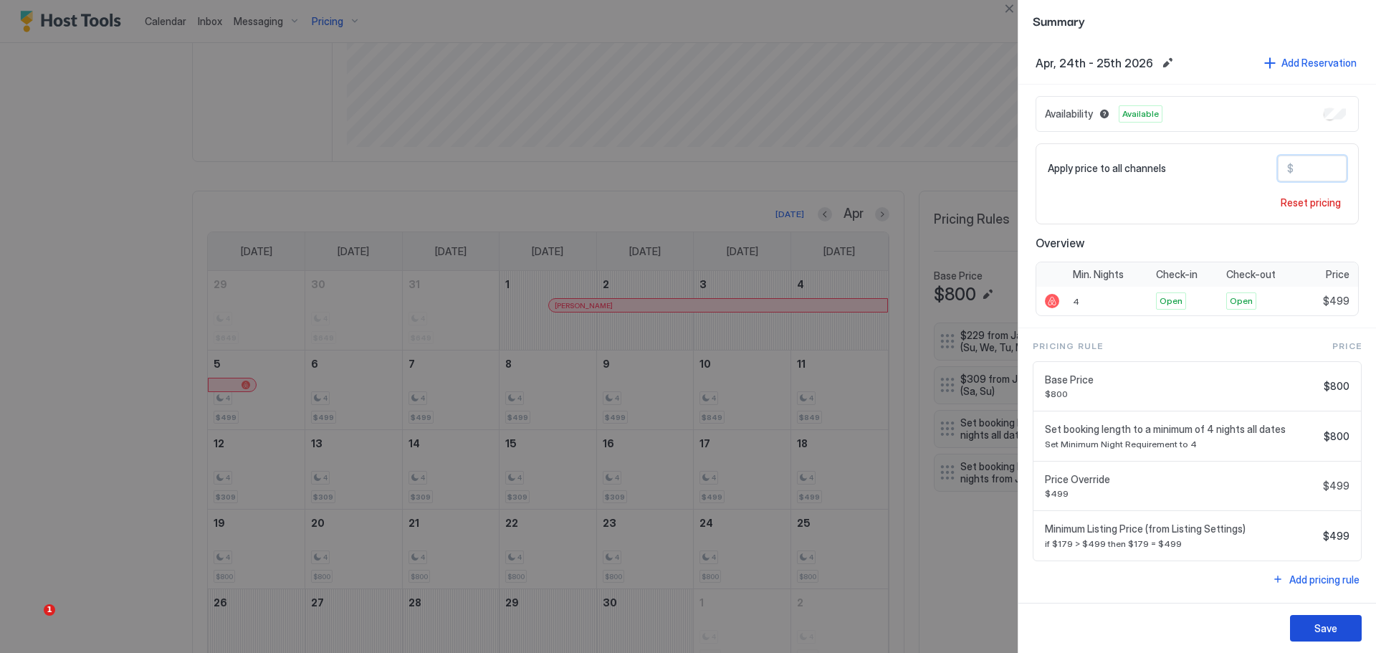
type input "***"
click at [1318, 633] on div "Save" at bounding box center [1325, 628] width 23 height 15
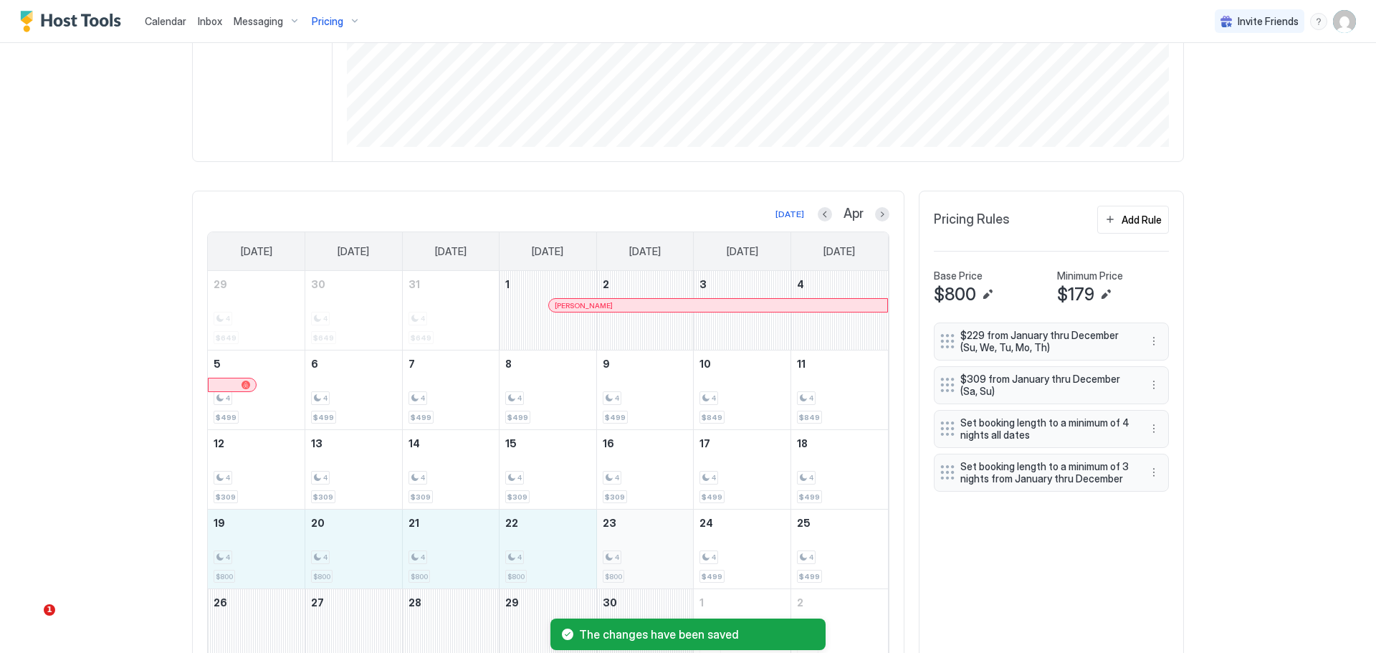
drag, startPoint x: 261, startPoint y: 549, endPoint x: 646, endPoint y: 547, distance: 385.5
click at [646, 547] on tr "19 4 $800 20 4 $800 21 4 $800 22 4 $800 23 4 $800 24 4 $499 25 4 $499" at bounding box center [548, 549] width 680 height 80
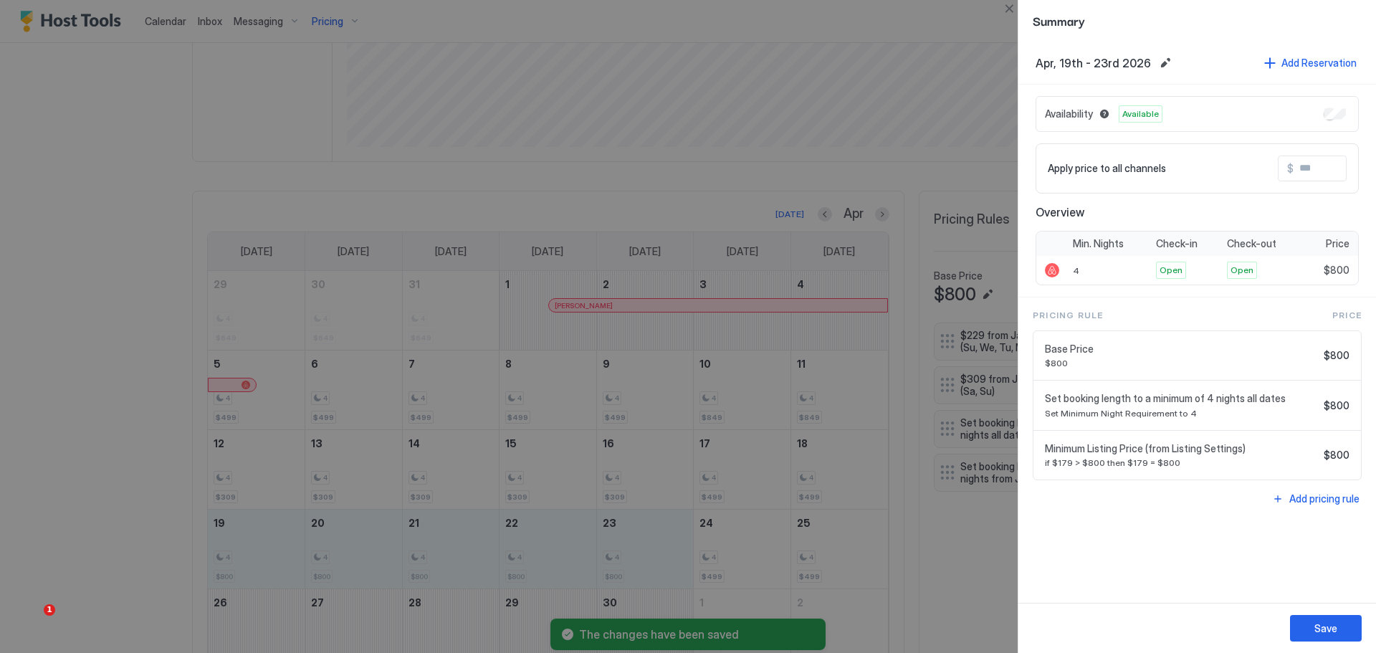
drag, startPoint x: 1304, startPoint y: 159, endPoint x: 1304, endPoint y: 167, distance: 7.9
click at [1304, 163] on input "Input Field" at bounding box center [1350, 168] width 115 height 24
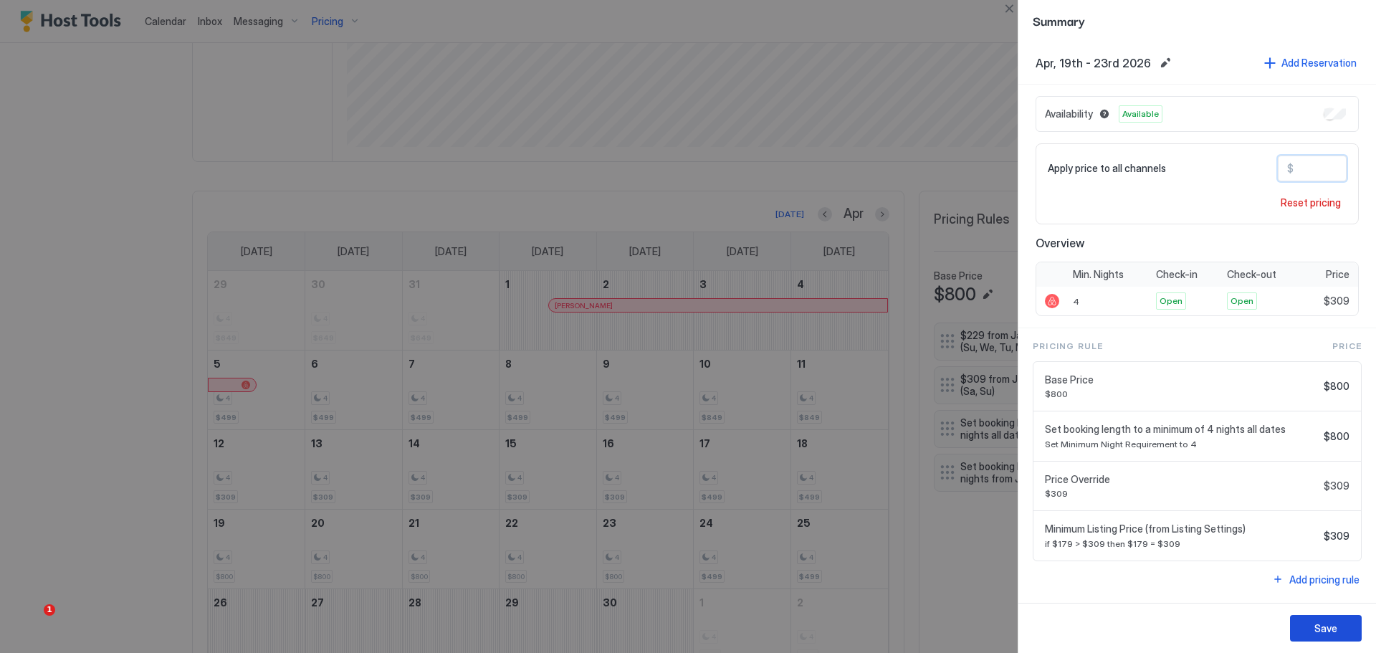
type input "***"
drag, startPoint x: 1326, startPoint y: 628, endPoint x: 1318, endPoint y: 625, distance: 9.1
click at [1326, 628] on div "Save" at bounding box center [1325, 628] width 23 height 15
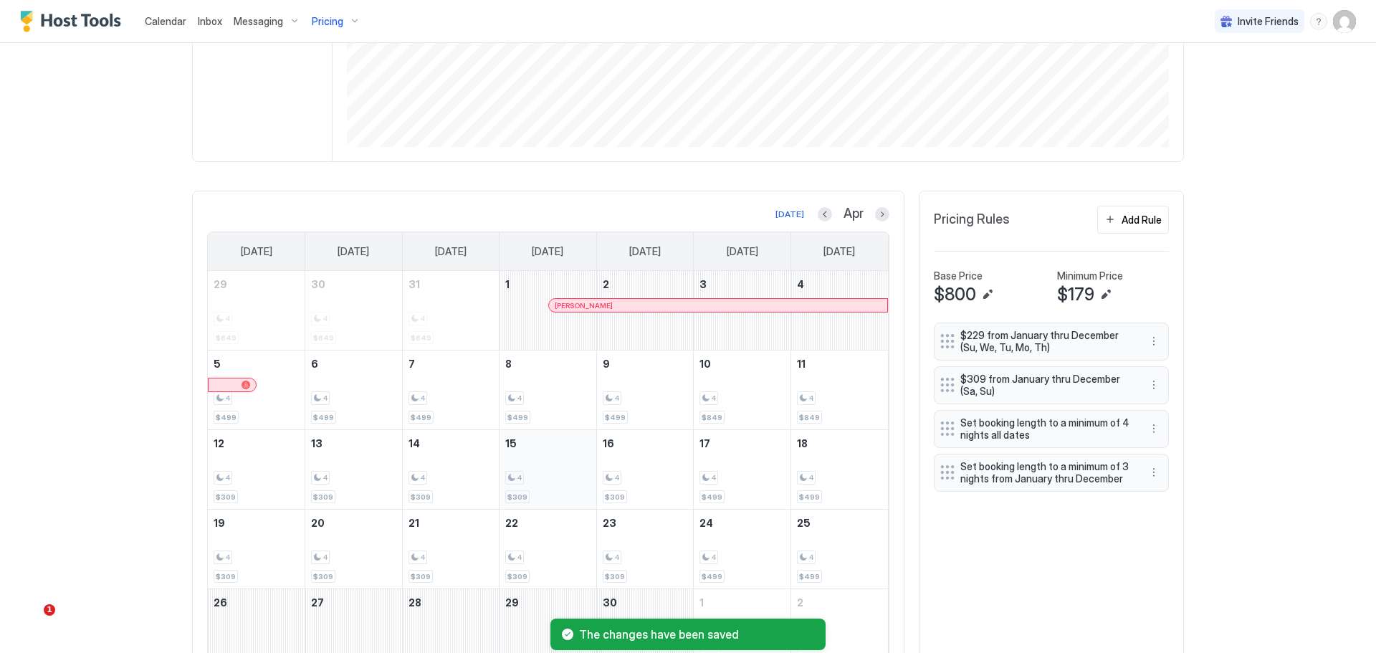
scroll to position [408, 0]
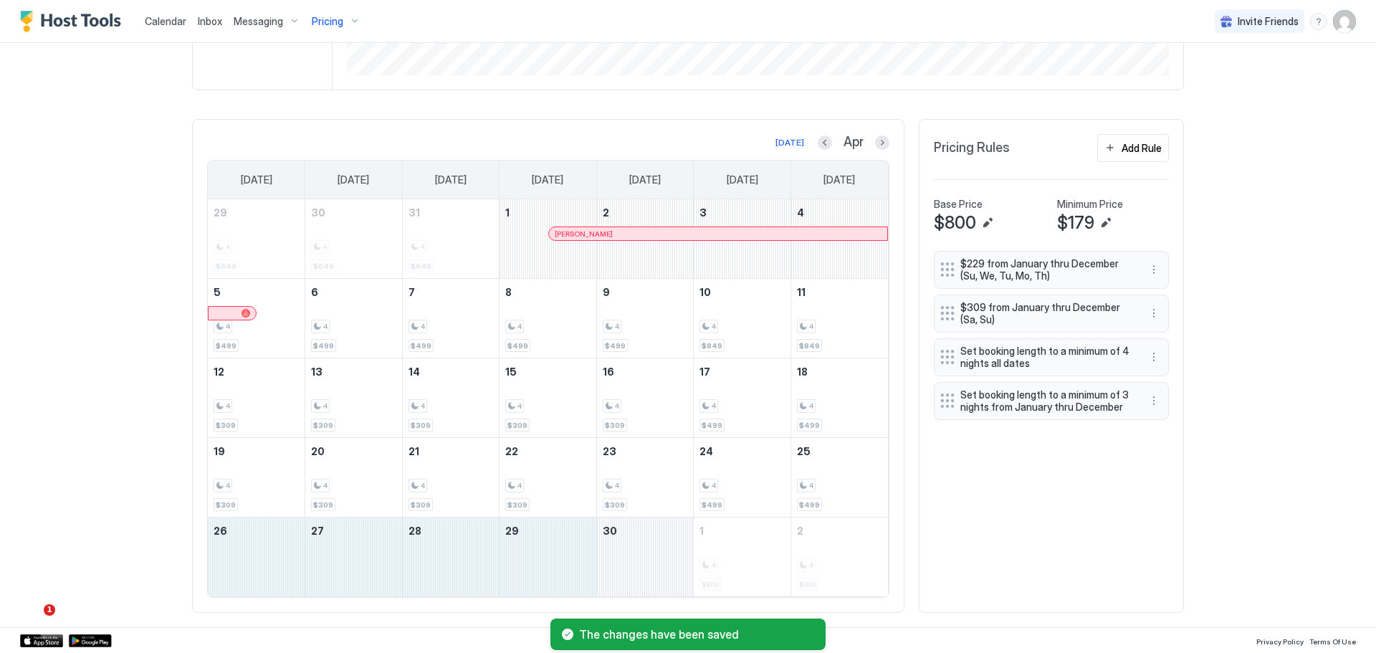
drag, startPoint x: 274, startPoint y: 547, endPoint x: 621, endPoint y: 557, distance: 347.0
click at [621, 557] on tr "26 27 28 29 30 1 4 $800 2 4 $800" at bounding box center [548, 557] width 680 height 80
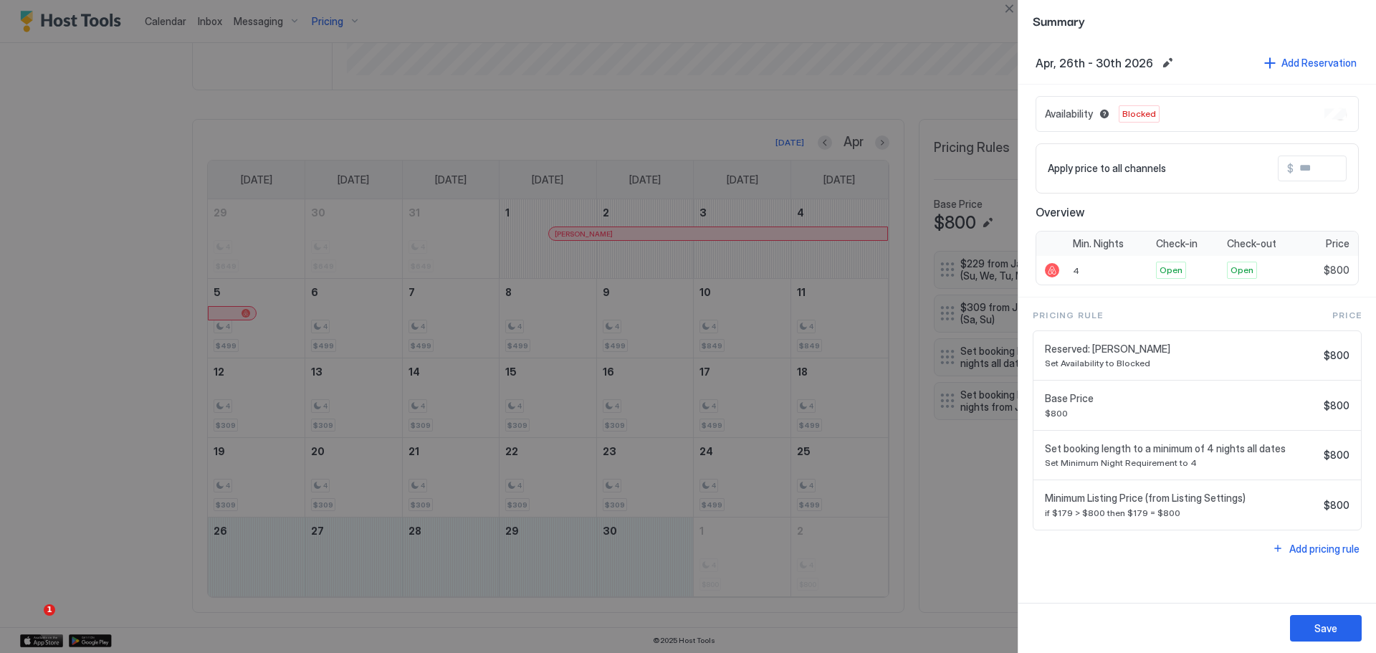
click at [1316, 168] on input "Input Field" at bounding box center [1350, 168] width 115 height 24
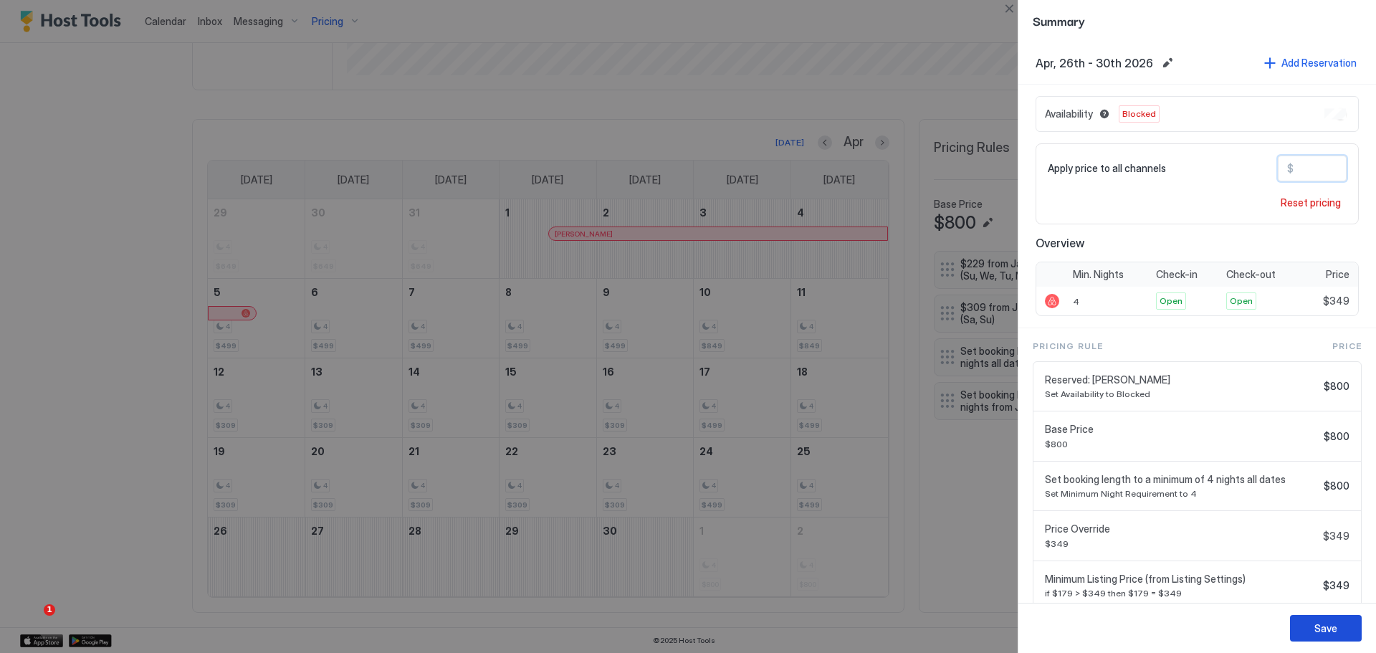
type input "***"
click at [1324, 631] on div "Save" at bounding box center [1325, 628] width 23 height 15
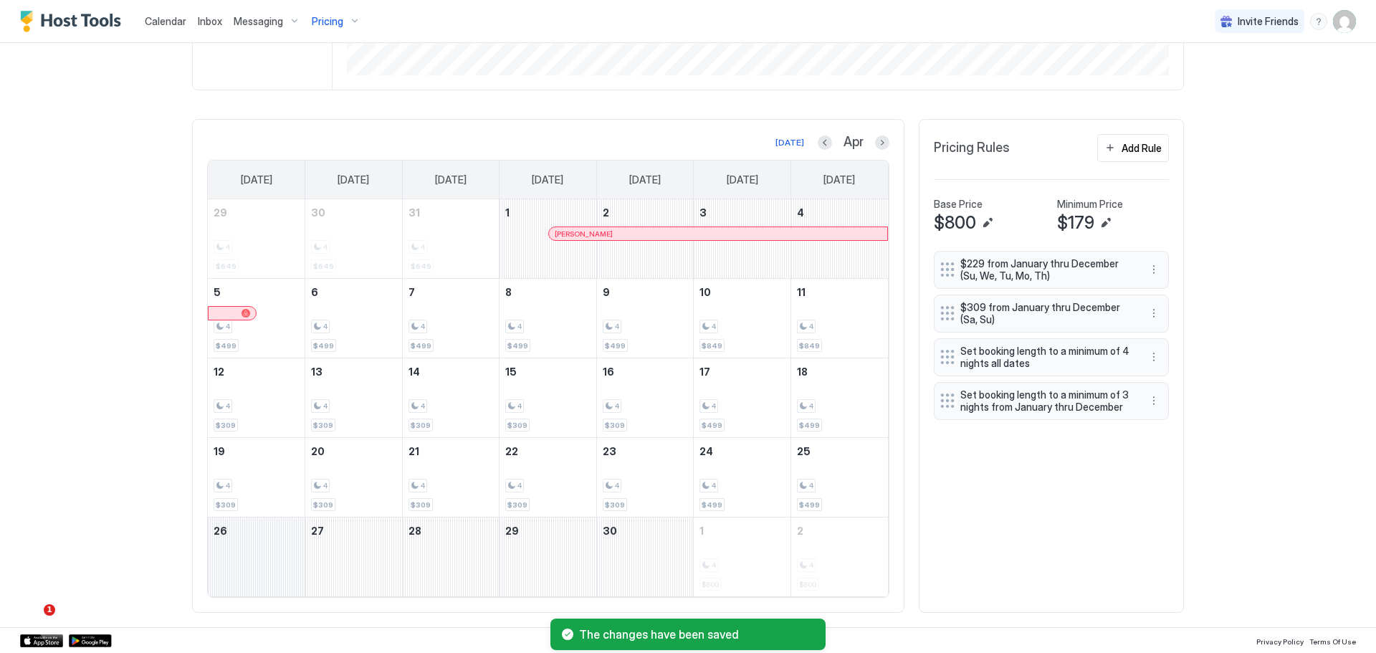
click at [248, 541] on div "April 26, 2026" at bounding box center [256, 556] width 97 height 79
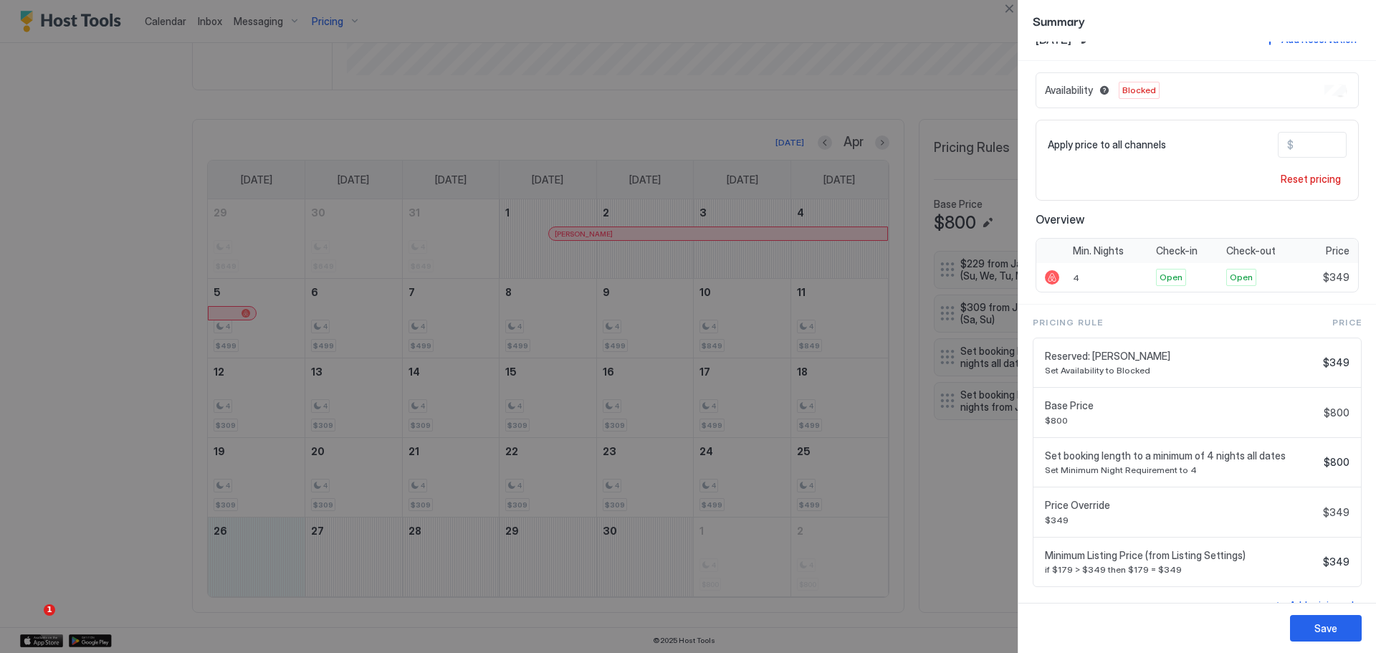
scroll to position [0, 0]
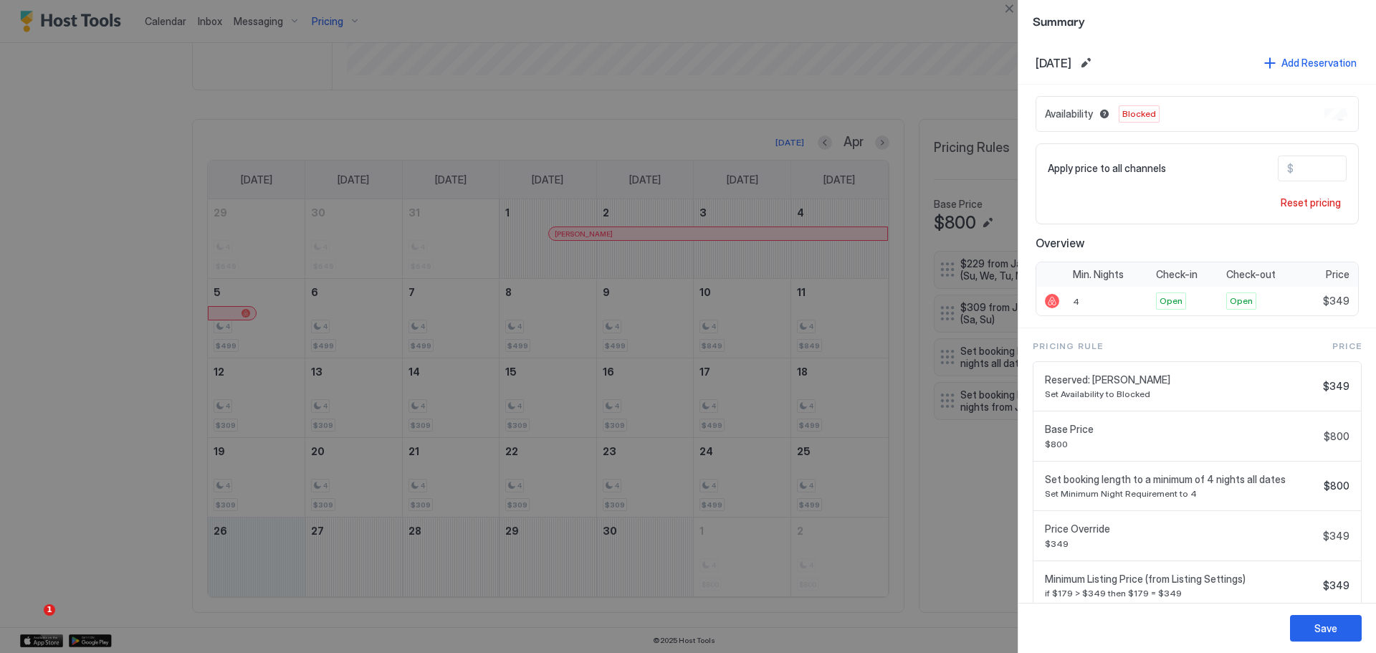
click at [971, 480] on div at bounding box center [688, 326] width 1376 height 653
drag, startPoint x: 1006, startPoint y: 4, endPoint x: 1011, endPoint y: 36, distance: 32.6
click at [1006, 4] on button "Close" at bounding box center [1008, 8] width 17 height 17
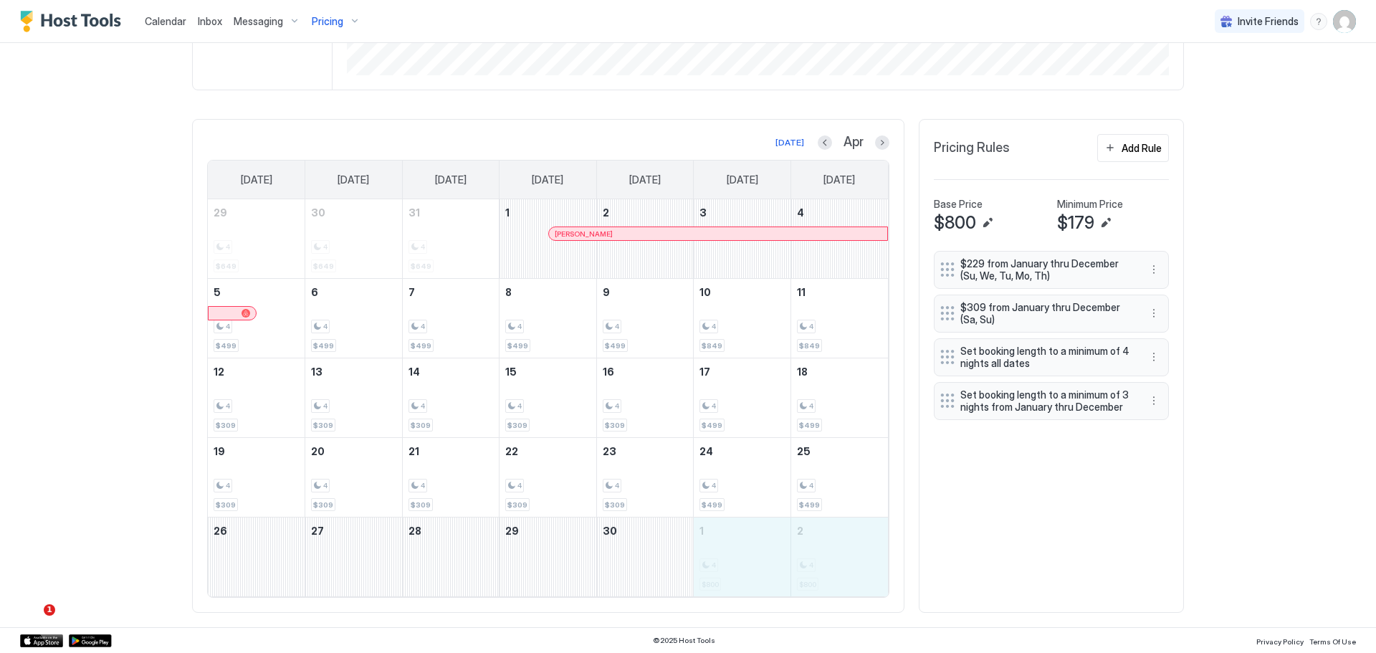
drag, startPoint x: 764, startPoint y: 555, endPoint x: 826, endPoint y: 560, distance: 61.9
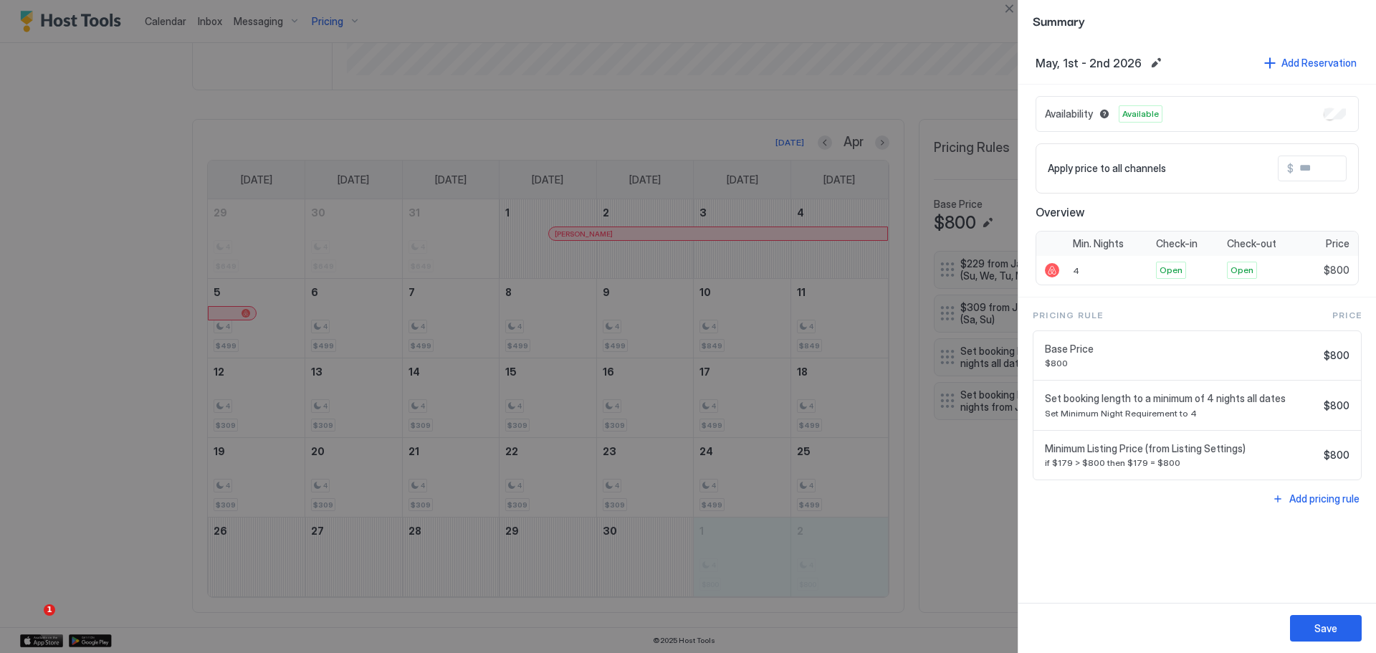
click at [1320, 170] on input "Input Field" at bounding box center [1350, 168] width 115 height 24
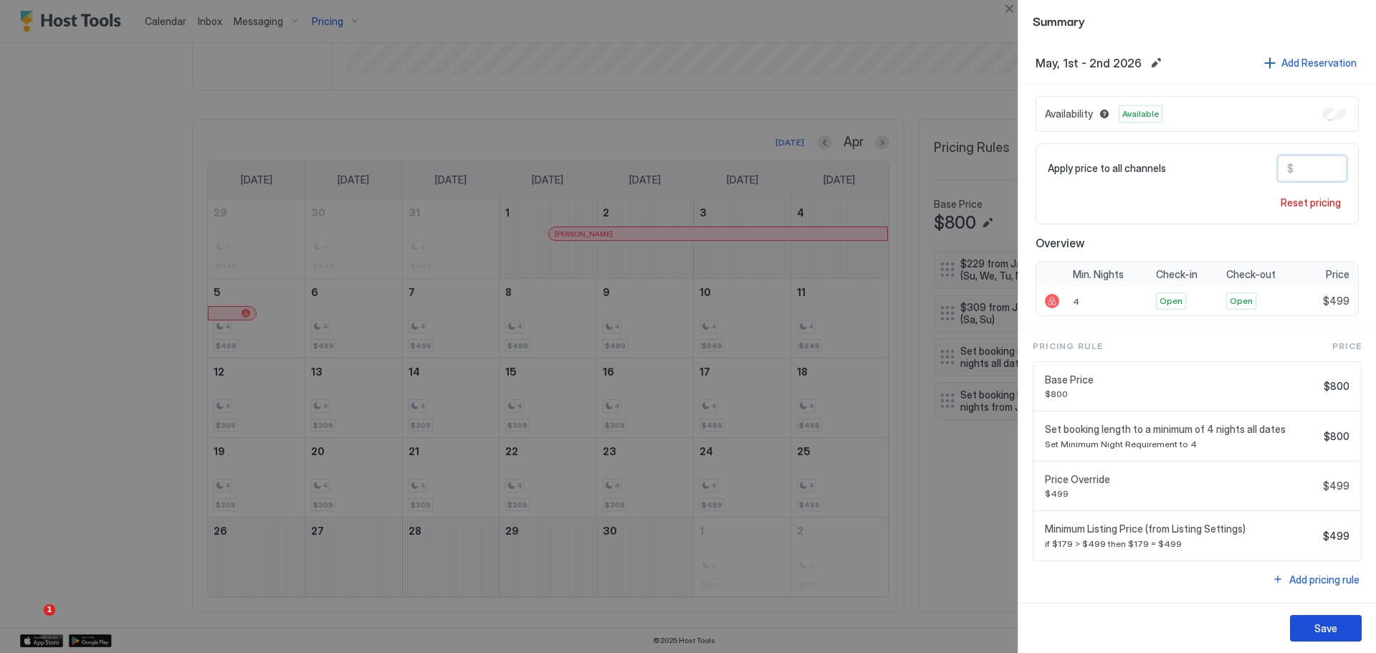
type input "***"
click at [1343, 633] on button "Save" at bounding box center [1326, 628] width 72 height 27
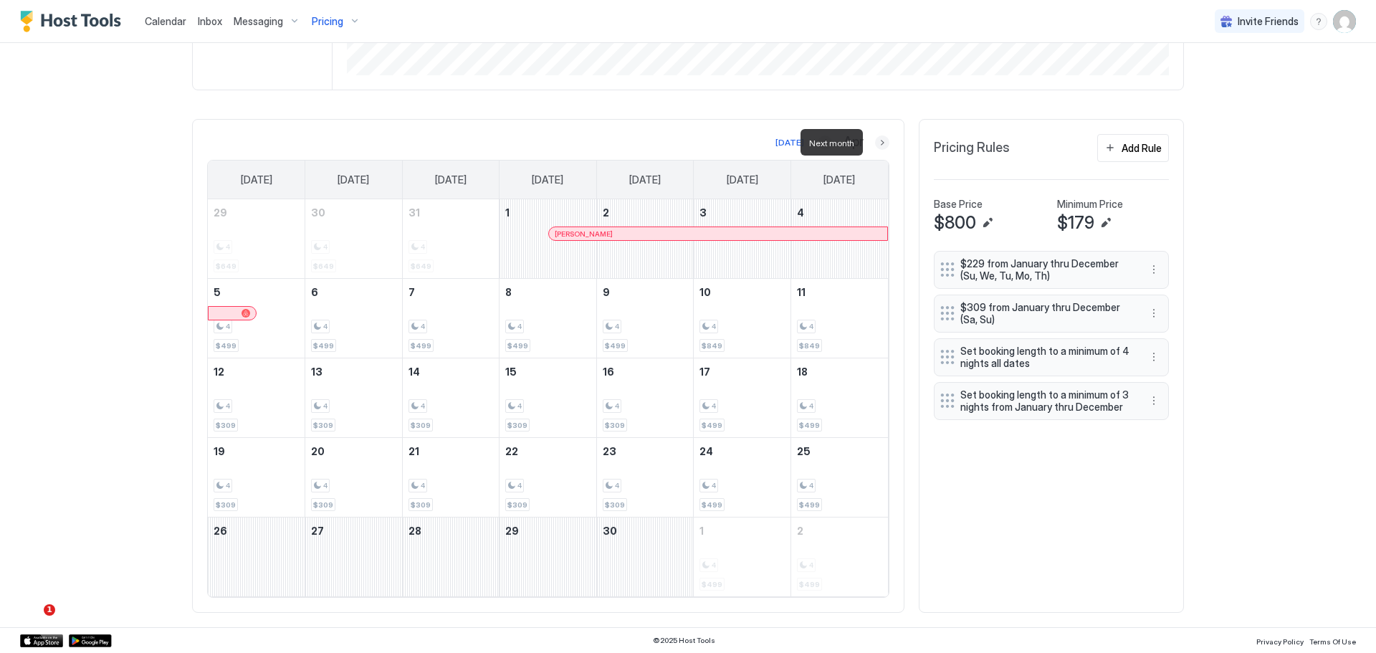
click at [878, 144] on button "Next month" at bounding box center [882, 142] width 14 height 14
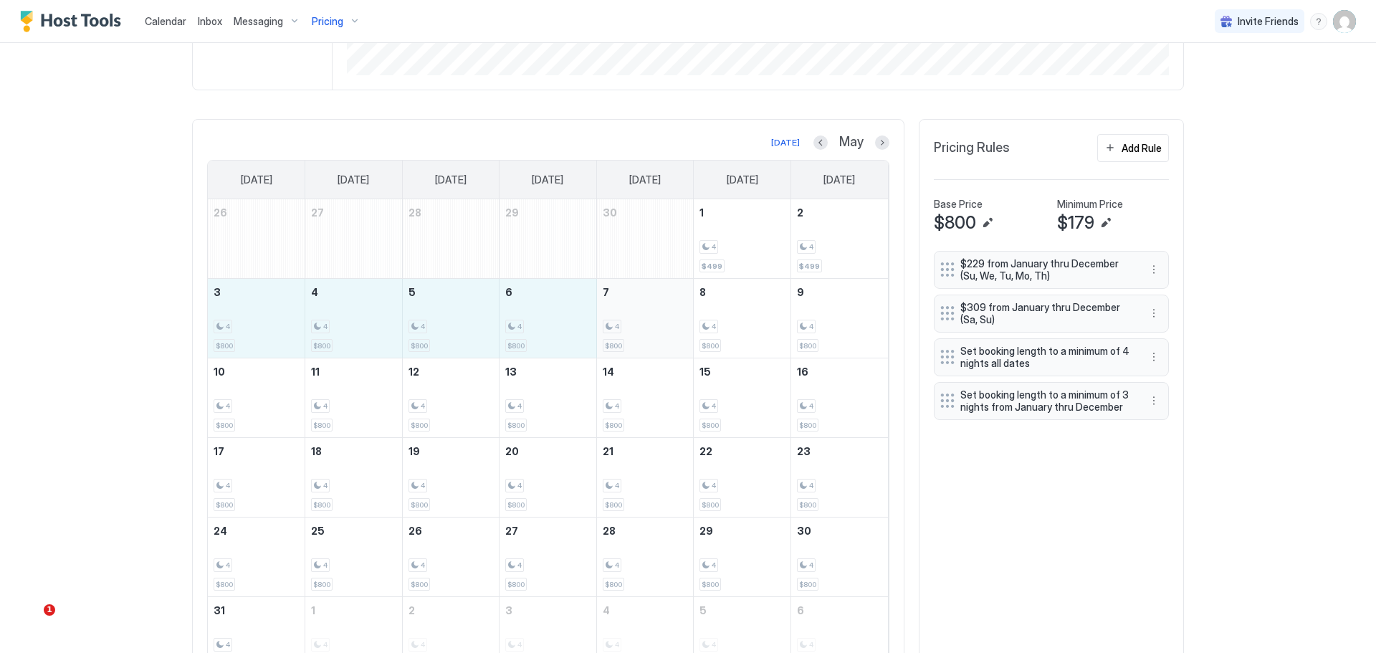
drag, startPoint x: 242, startPoint y: 328, endPoint x: 620, endPoint y: 329, distance: 377.6
click at [620, 329] on tr "3 4 $800 4 4 $800 5 4 $800 6 4 $800 7 4 $800 8 4 $800 9 4 $800" at bounding box center [548, 319] width 680 height 80
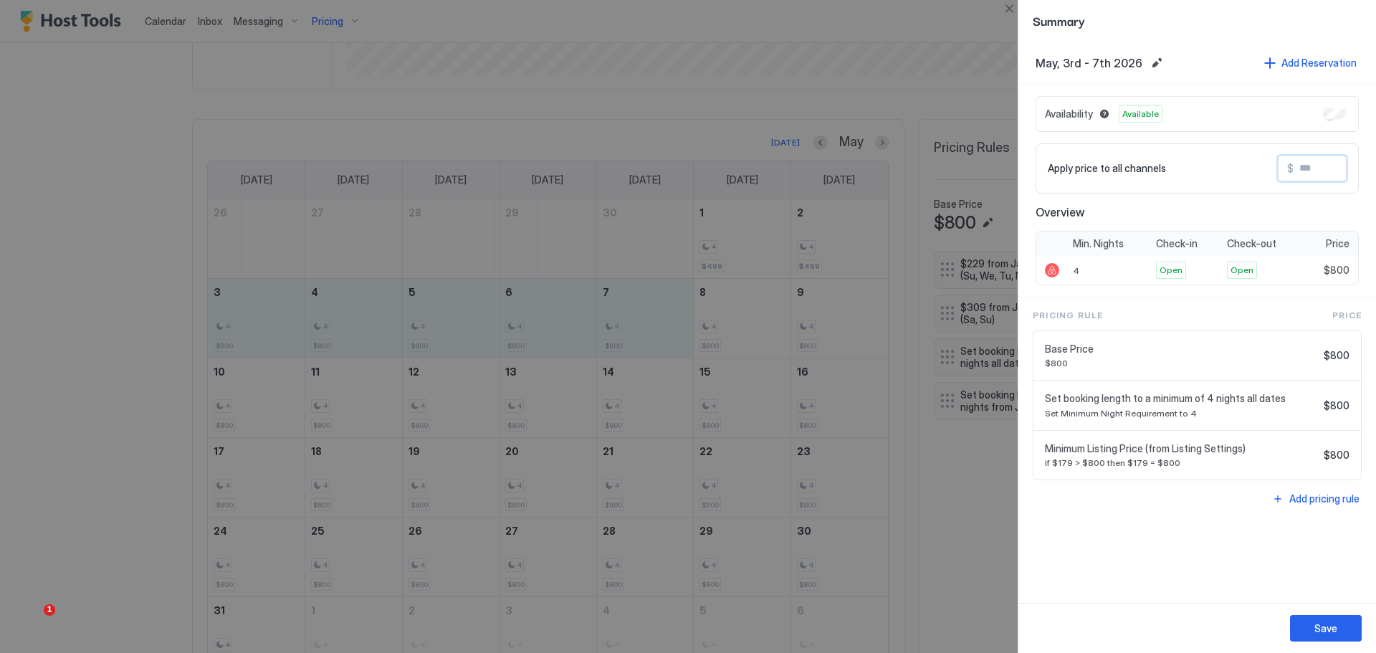
click at [1304, 172] on input "Input Field" at bounding box center [1350, 168] width 115 height 24
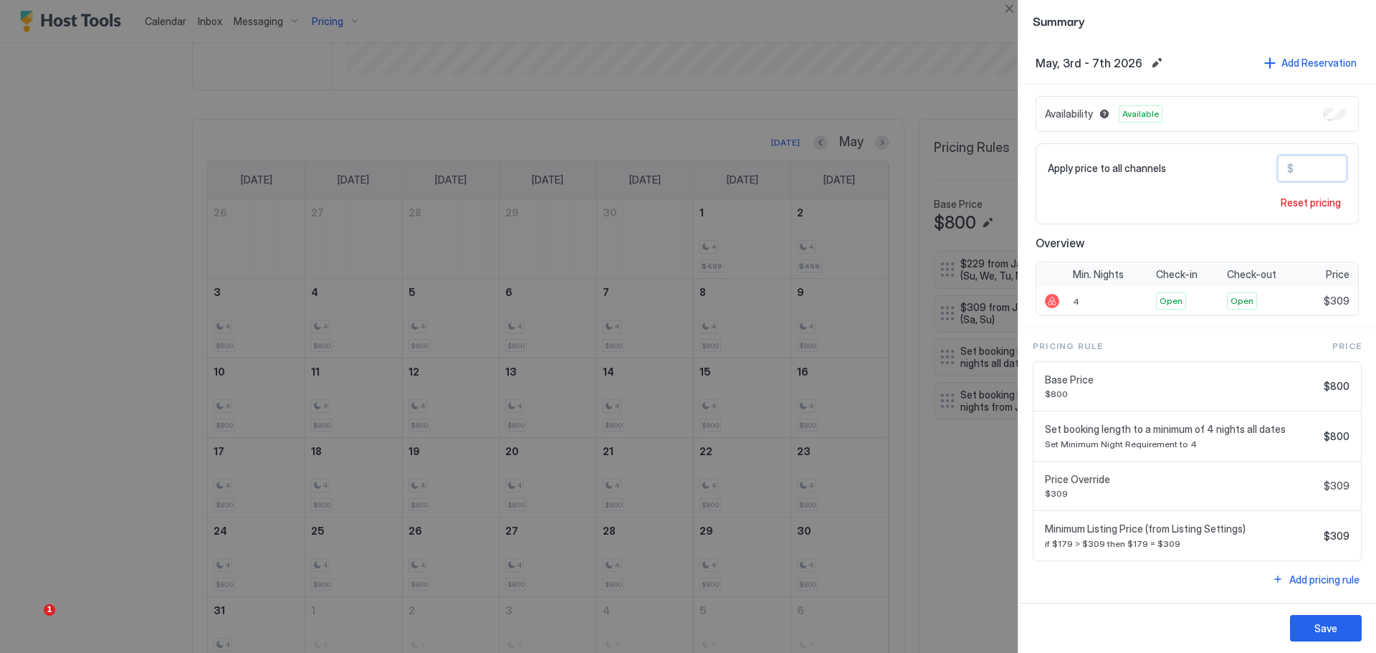
type input "***"
click at [1344, 633] on button "Save" at bounding box center [1326, 628] width 72 height 27
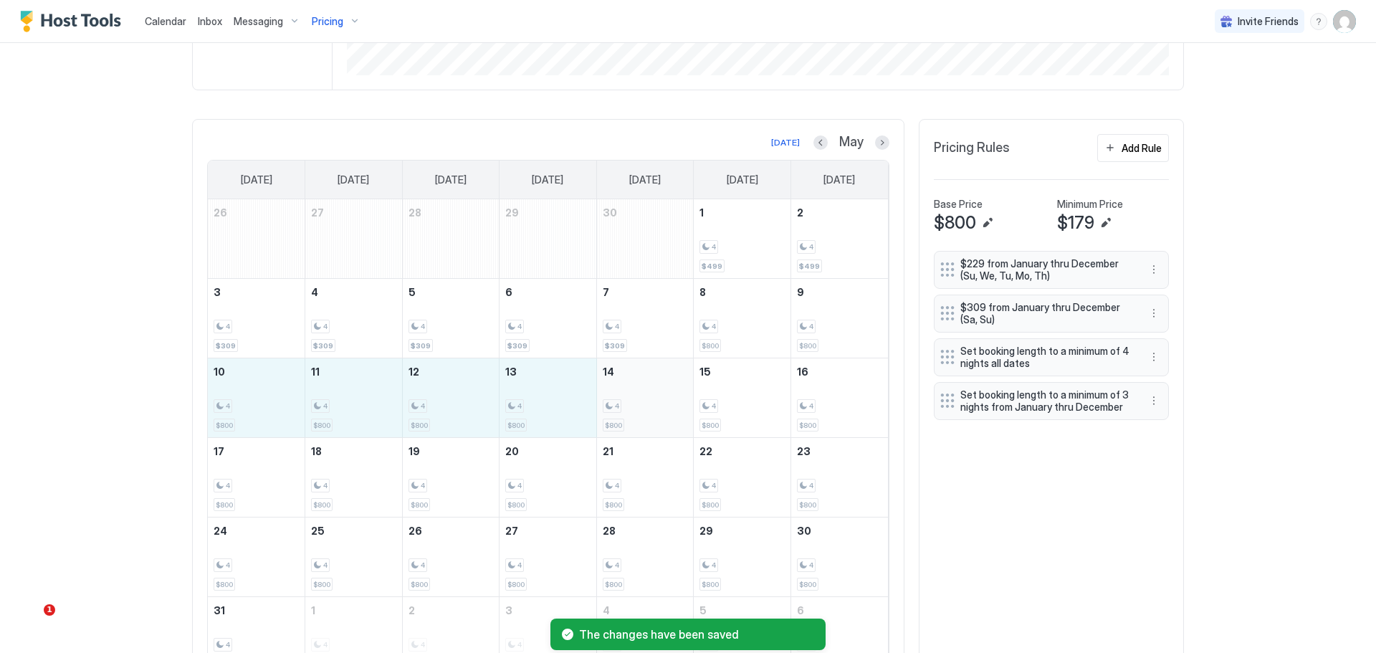
drag, startPoint x: 244, startPoint y: 401, endPoint x: 620, endPoint y: 406, distance: 376.2
click at [620, 406] on tr "10 4 $800 11 4 $800 12 4 $800 13 4 $800 14 4 $800 15 4 $800 16 4 $800" at bounding box center [548, 398] width 680 height 80
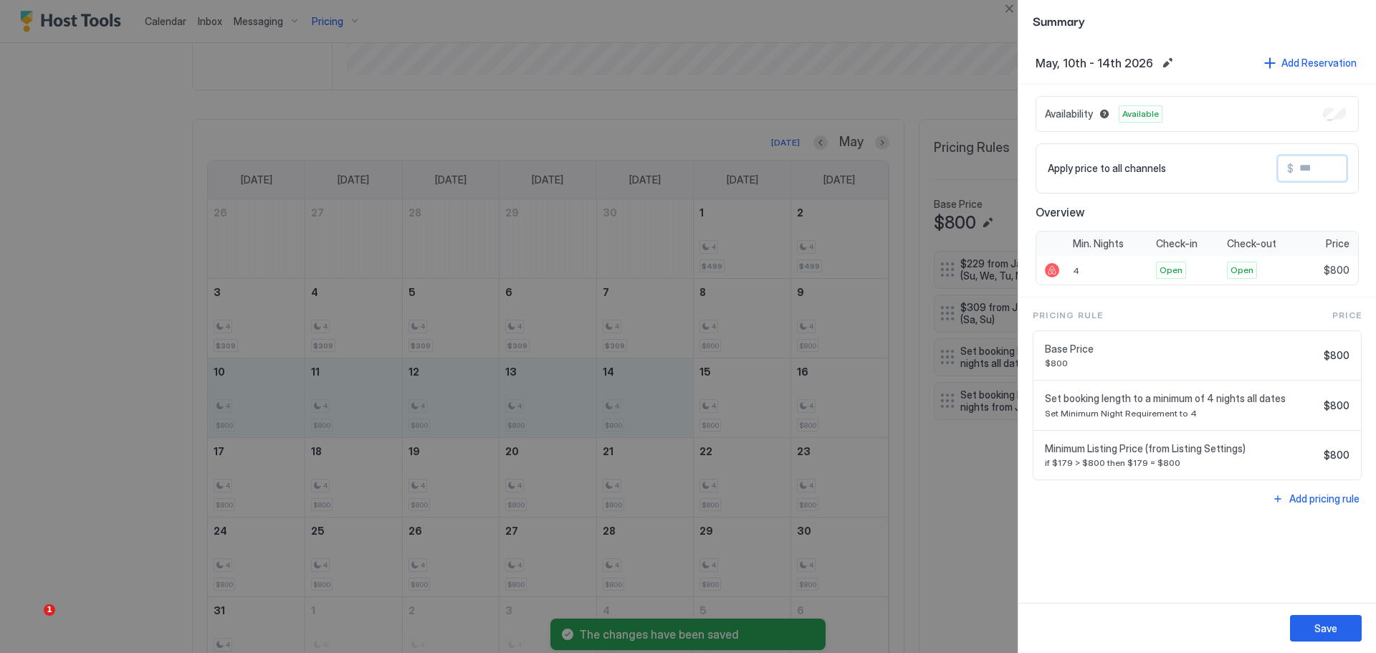
click at [1318, 166] on input "Input Field" at bounding box center [1350, 168] width 115 height 24
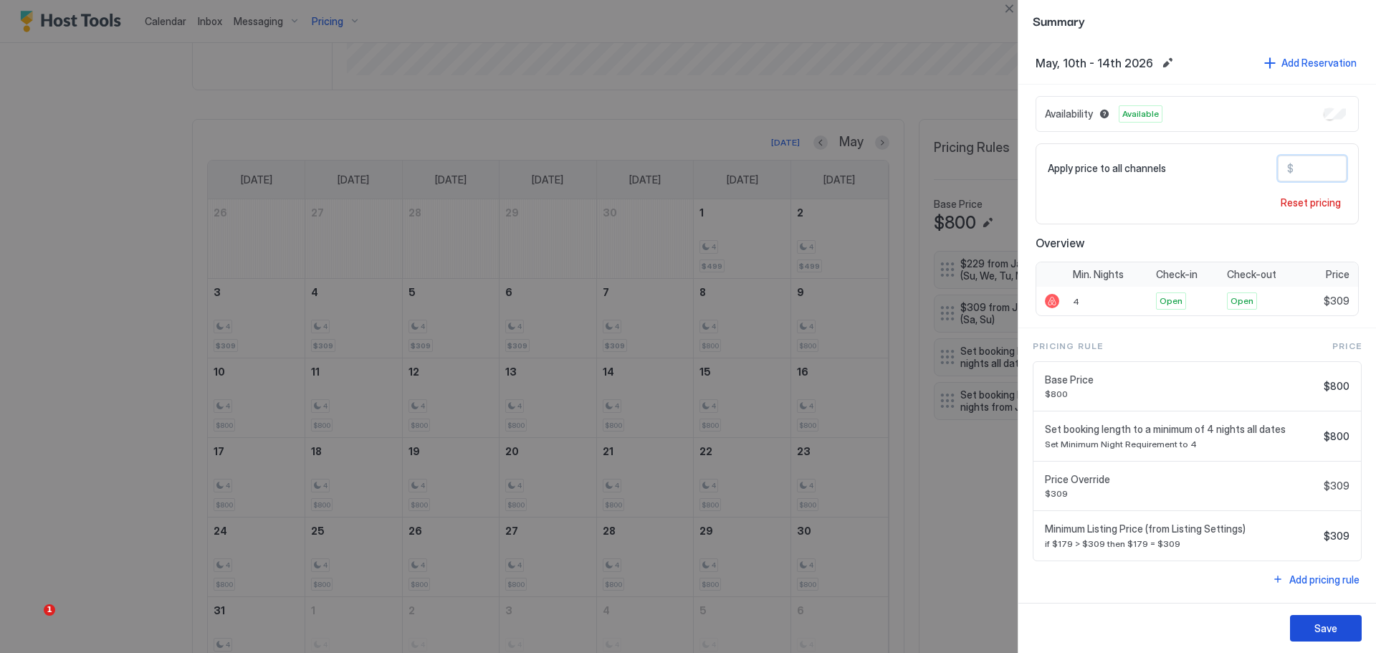
type input "***"
drag, startPoint x: 1341, startPoint y: 623, endPoint x: 1318, endPoint y: 620, distance: 23.2
click at [1339, 623] on button "Save" at bounding box center [1326, 628] width 72 height 27
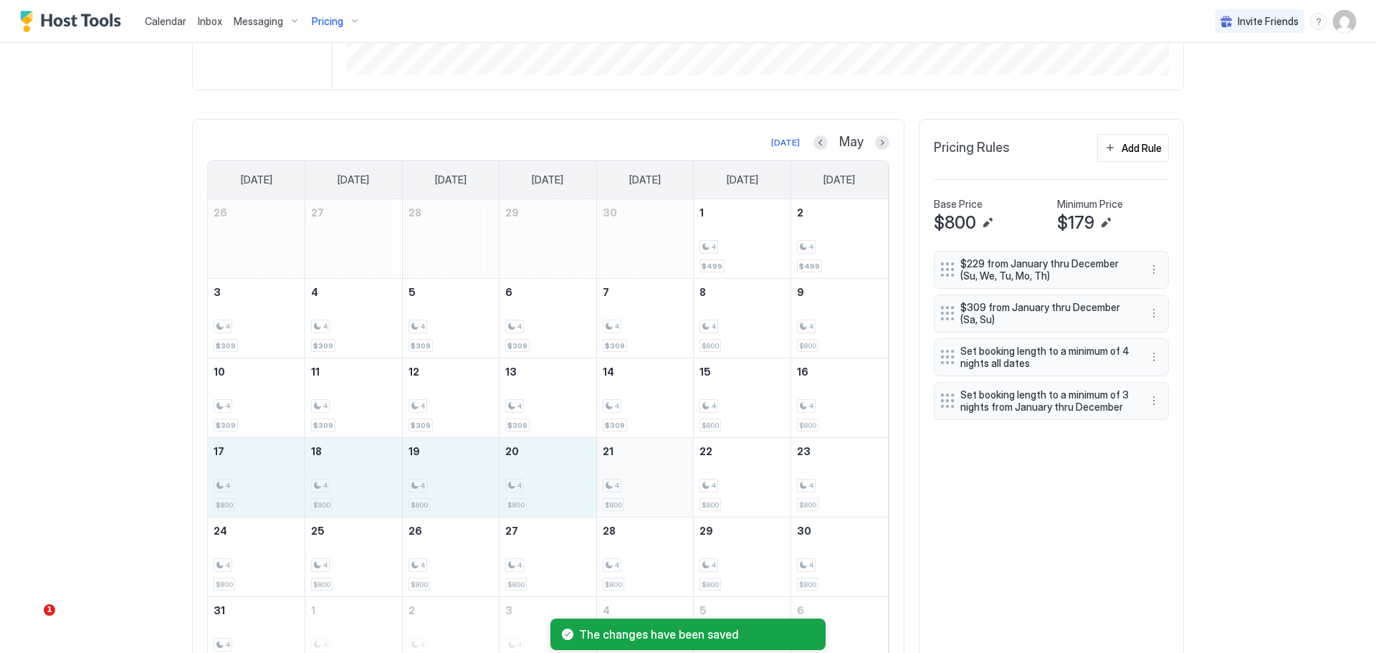
drag, startPoint x: 247, startPoint y: 482, endPoint x: 633, endPoint y: 483, distance: 386.2
click at [633, 483] on tr "17 4 $800 18 4 $800 19 4 $800 20 4 $800 21 4 $800 22 4 $800 23 4 $800" at bounding box center [548, 478] width 680 height 80
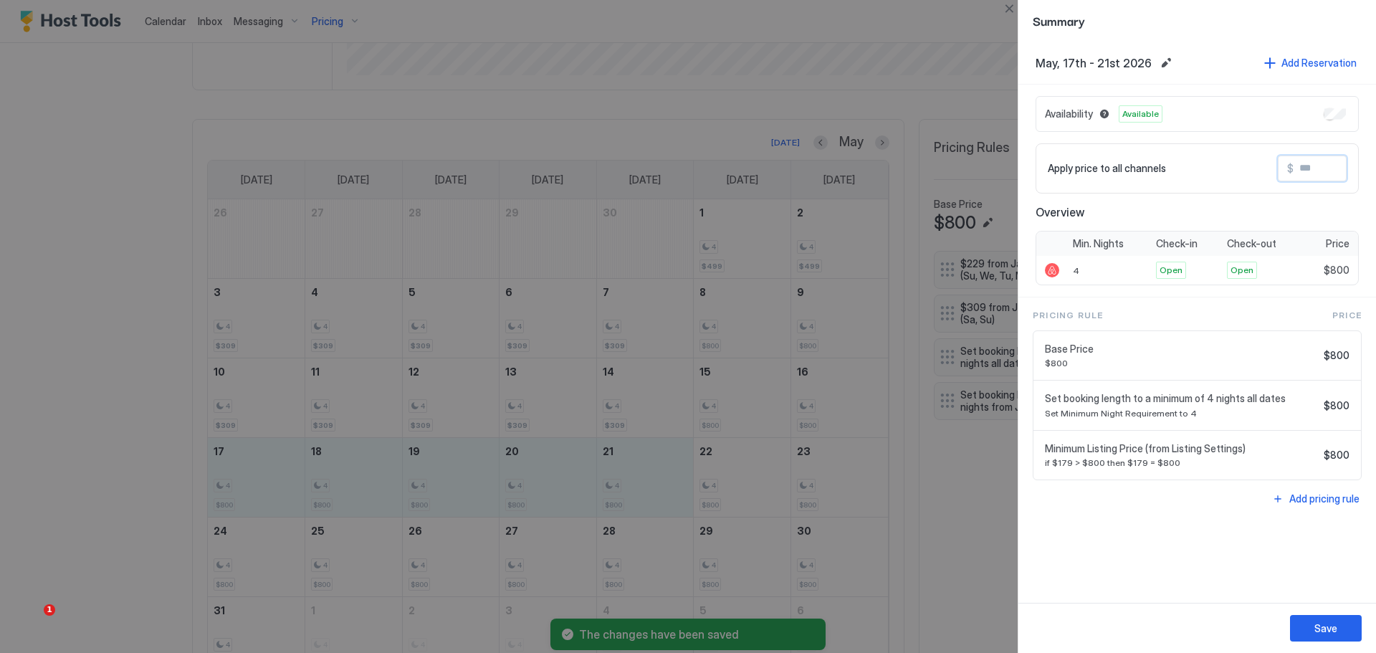
click at [1311, 170] on input "Input Field" at bounding box center [1350, 168] width 115 height 24
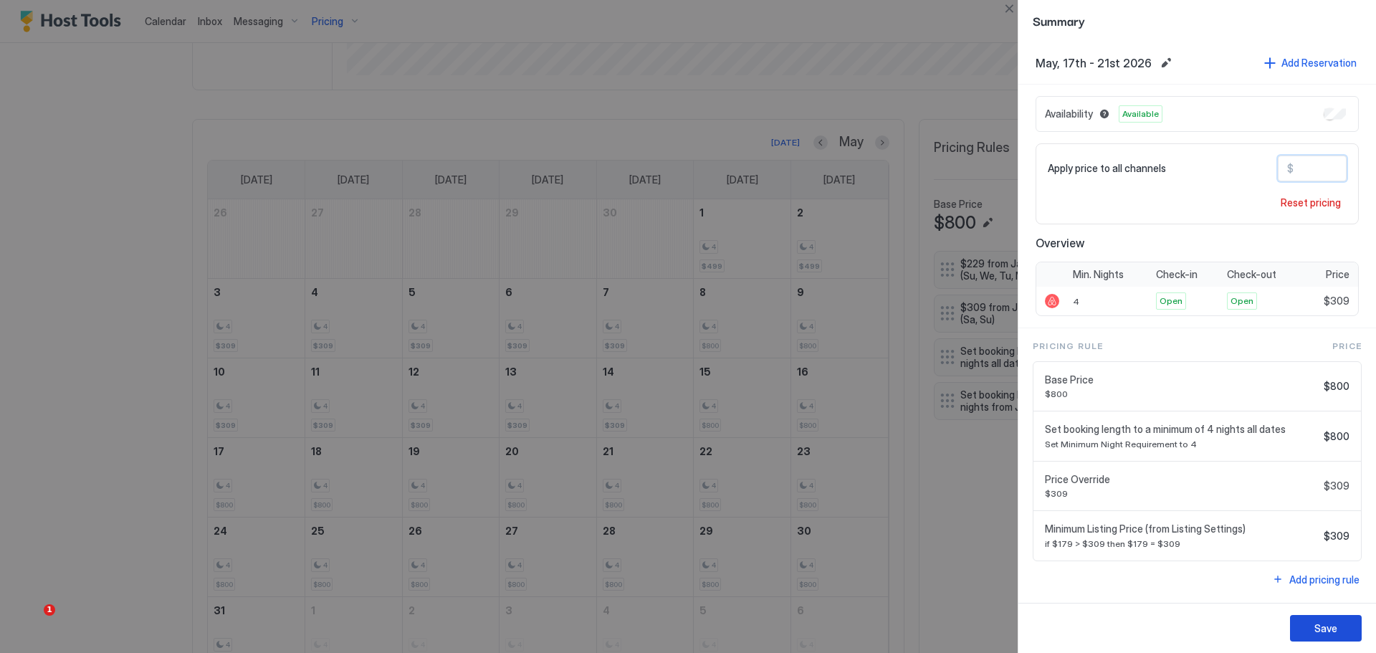
type input "***"
click at [1326, 623] on div "Save" at bounding box center [1325, 628] width 23 height 15
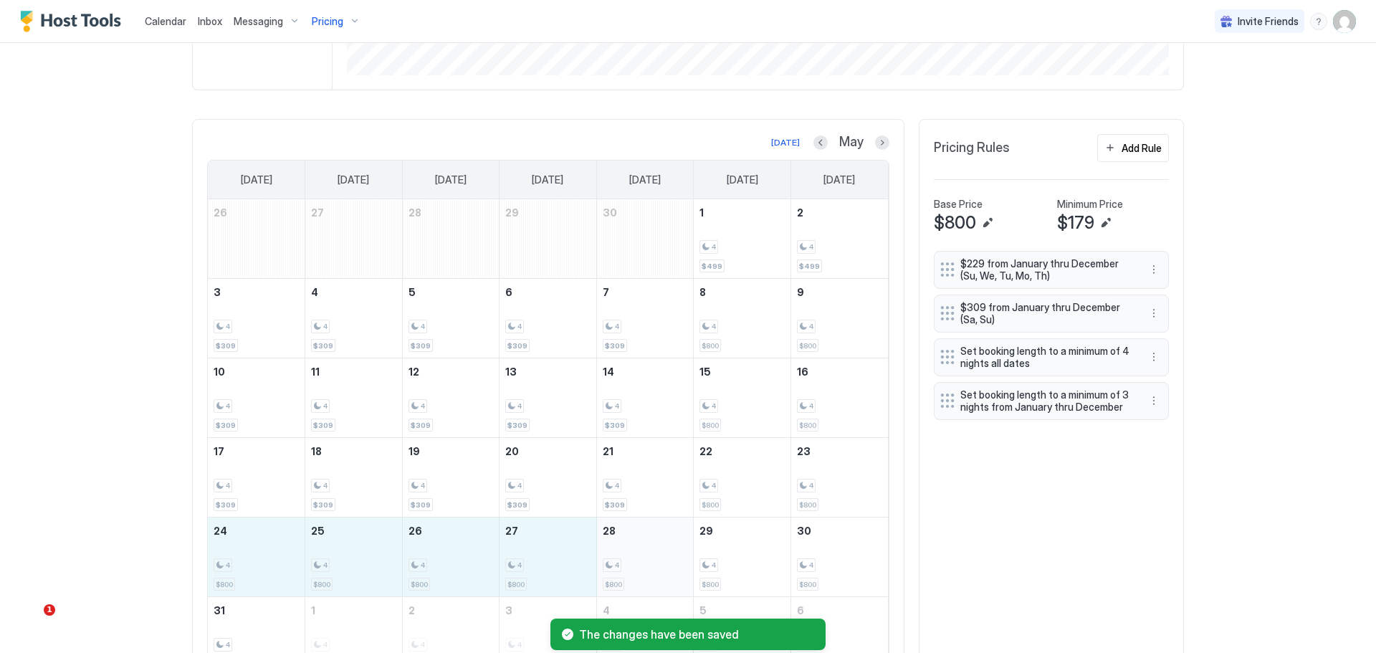
drag, startPoint x: 300, startPoint y: 565, endPoint x: 618, endPoint y: 566, distance: 317.4
click at [618, 566] on tr "24 4 $800 25 4 $800 26 4 $800 27 4 $800 28 4 $800 29 4 $800 30 4 $800" at bounding box center [548, 557] width 680 height 80
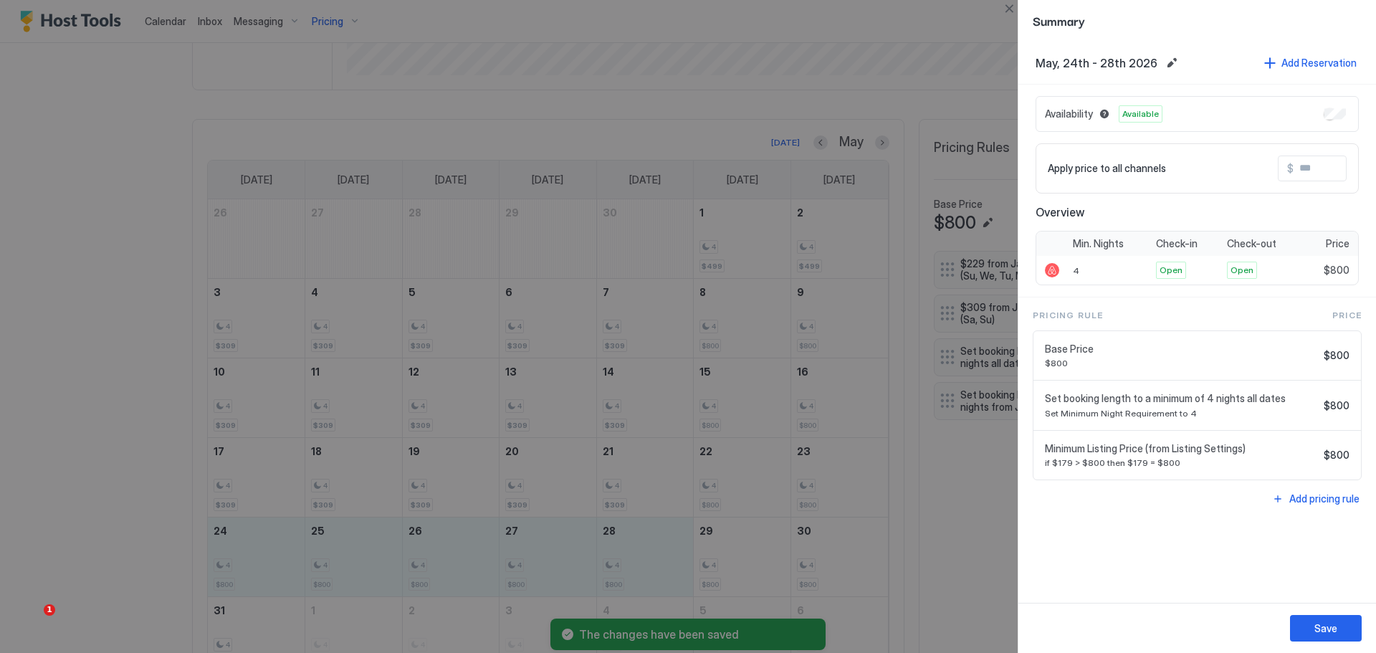
click at [1326, 165] on input "Input Field" at bounding box center [1350, 168] width 115 height 24
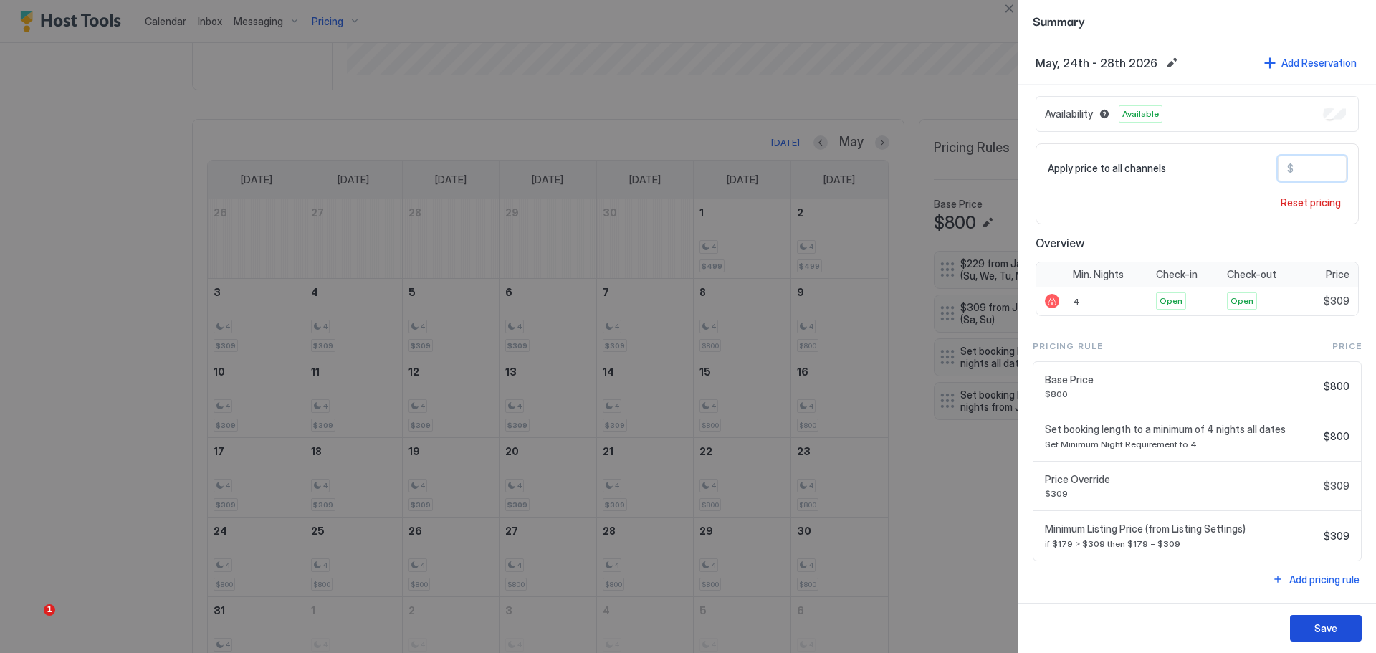
type input "***"
click at [1338, 619] on button "Save" at bounding box center [1326, 628] width 72 height 27
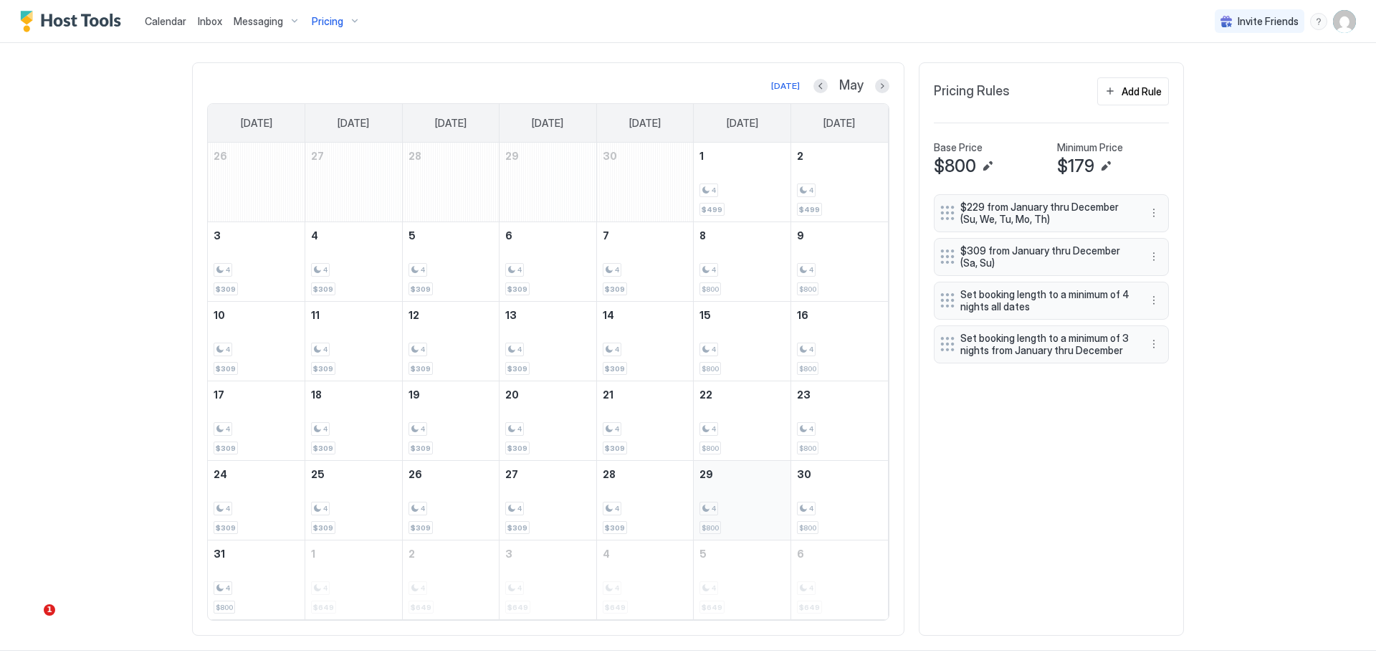
scroll to position [488, 0]
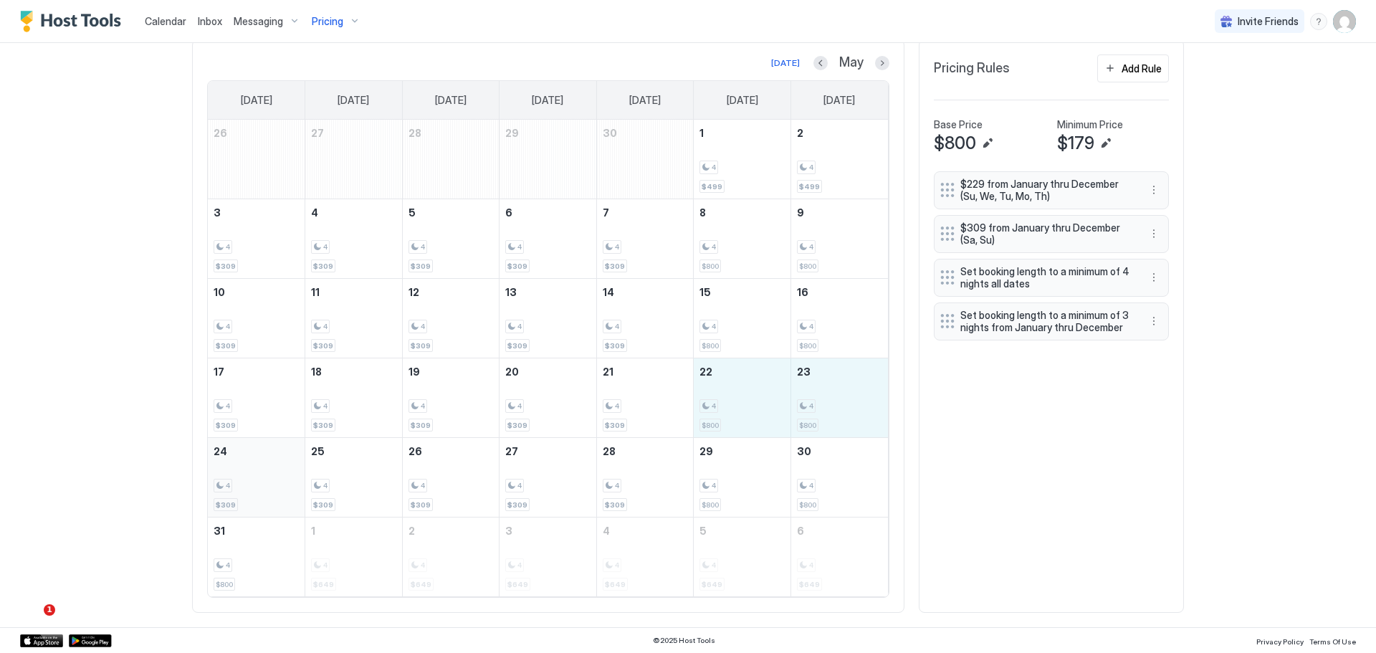
drag, startPoint x: 732, startPoint y: 404, endPoint x: 272, endPoint y: 484, distance: 466.9
click at [272, 484] on tbody "26 27 28 29 30 1 4 $499 2 4 $499 3 4 $309 4 4 $309 5 4 $309 6 4 $309 7 4 $309 8…" at bounding box center [548, 358] width 680 height 477
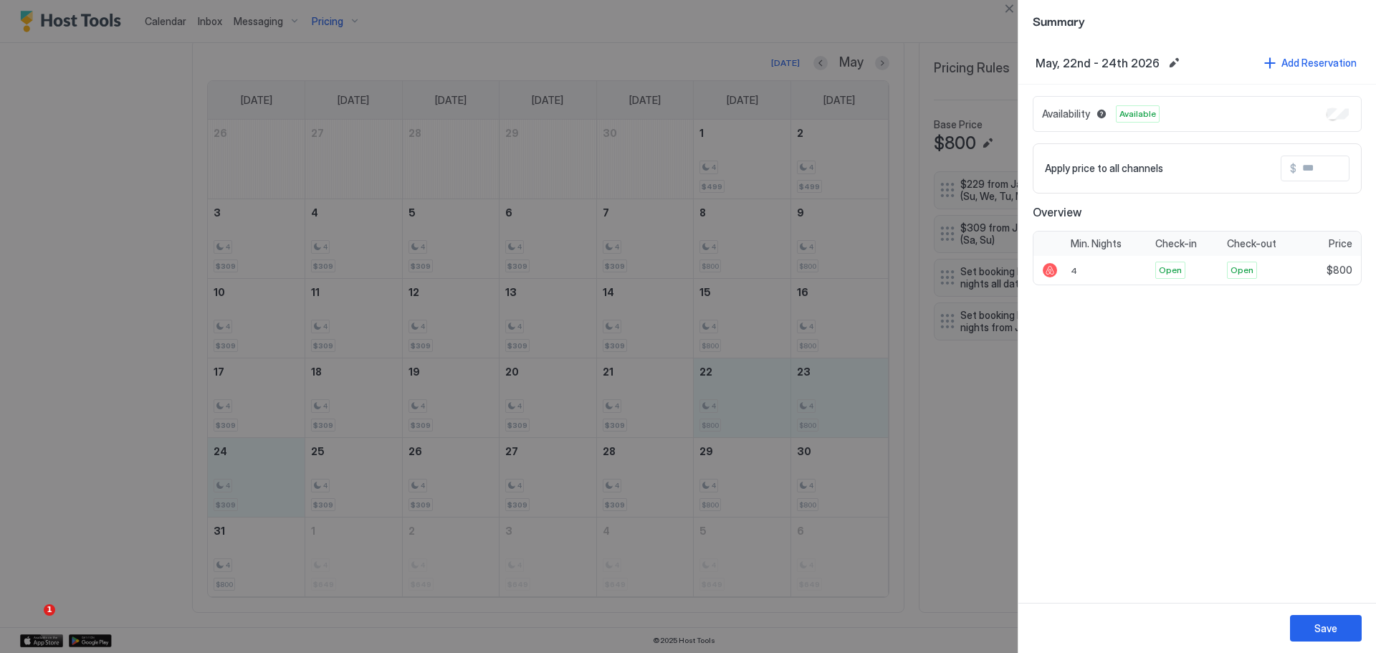
click at [1334, 171] on input "Input Field" at bounding box center [1353, 168] width 115 height 24
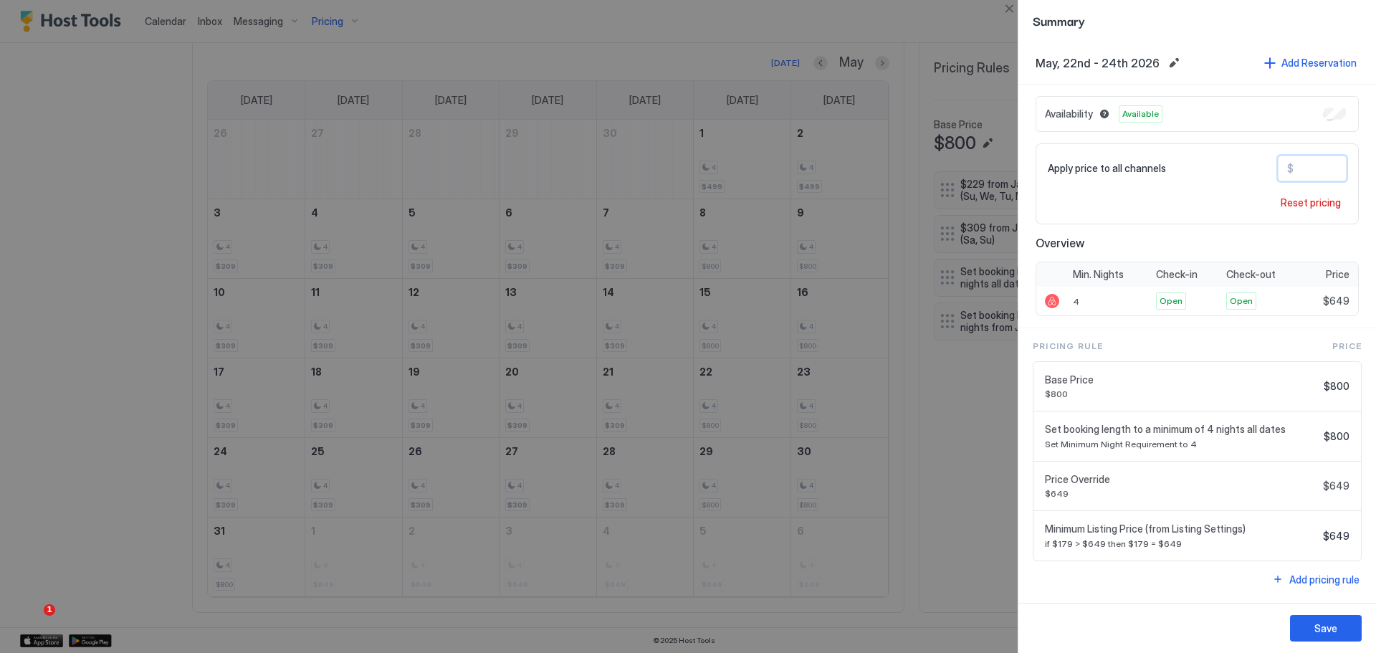
click at [1333, 171] on input "***" at bounding box center [1350, 168] width 115 height 24
click at [1332, 171] on input "***" at bounding box center [1350, 168] width 115 height 24
click at [1329, 172] on input "***" at bounding box center [1350, 168] width 115 height 24
drag, startPoint x: 1312, startPoint y: 181, endPoint x: 1293, endPoint y: 191, distance: 21.2
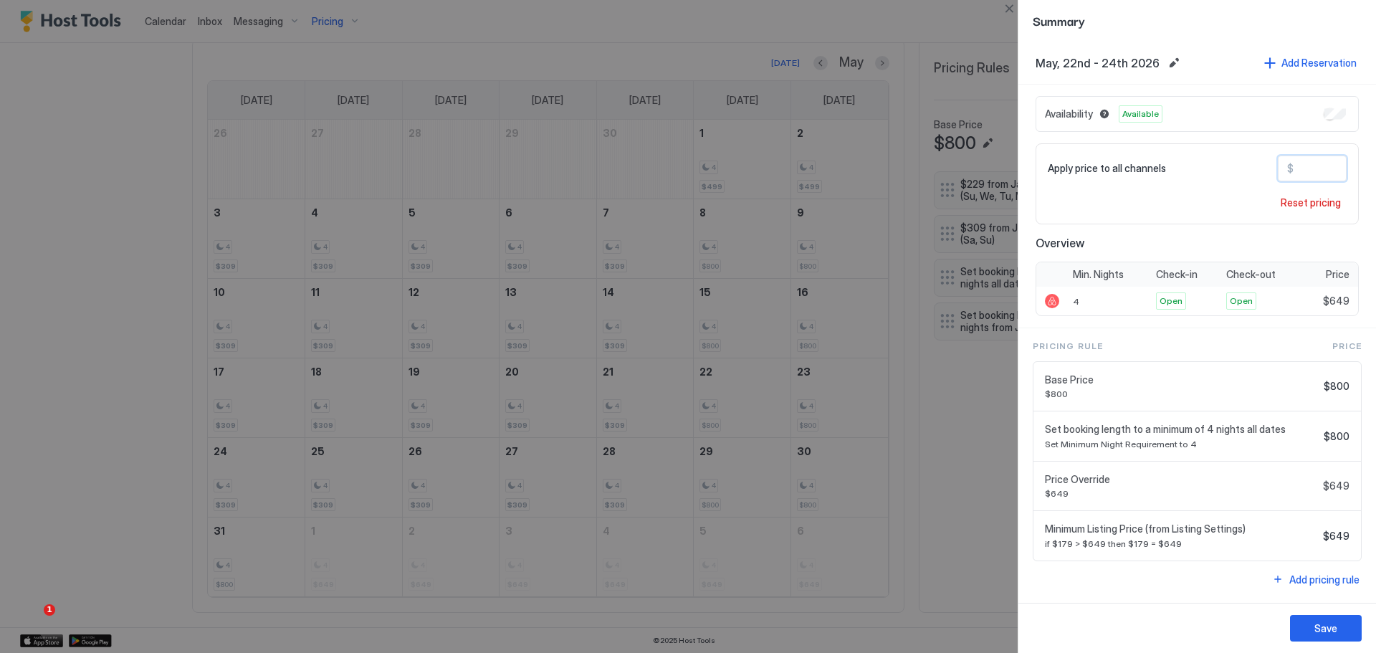
click at [1293, 191] on div "Apply price to all channels $ *** Reset pricing" at bounding box center [1196, 183] width 323 height 81
type input "***"
drag, startPoint x: 1320, startPoint y: 632, endPoint x: 1305, endPoint y: 624, distance: 17.0
click at [1320, 631] on div "Save" at bounding box center [1325, 628] width 23 height 15
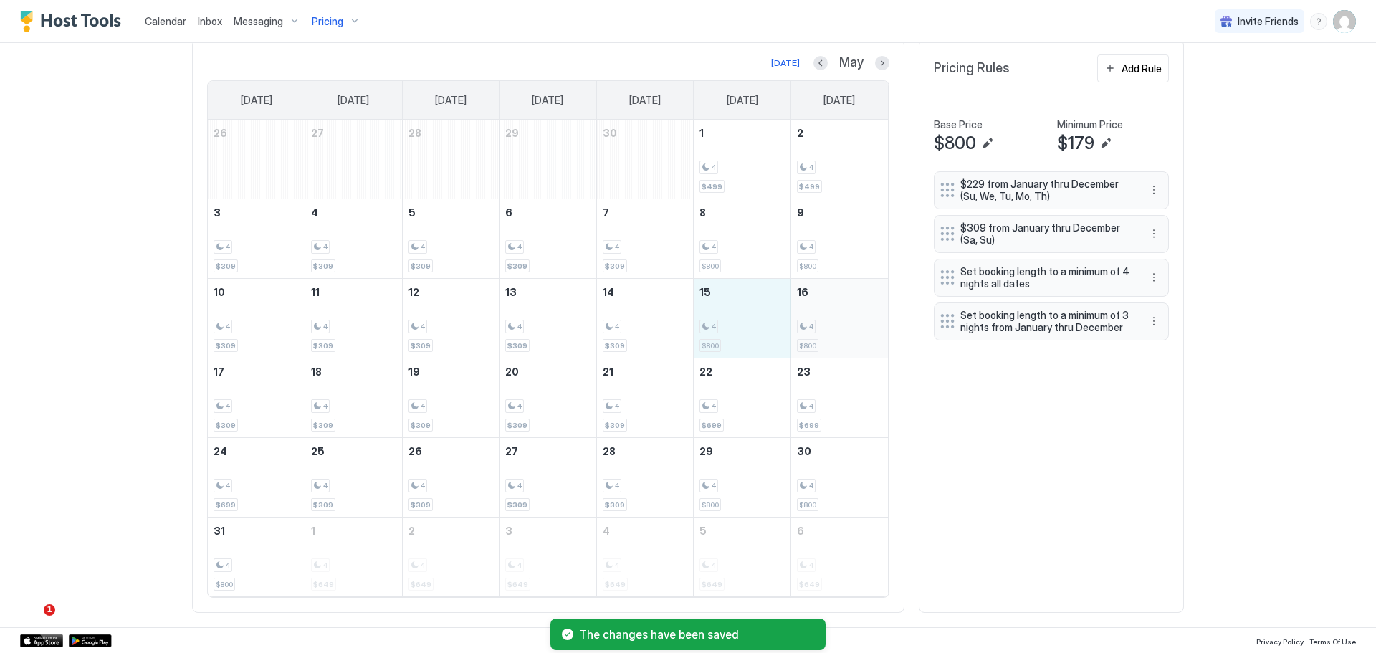
drag, startPoint x: 735, startPoint y: 325, endPoint x: 815, endPoint y: 326, distance: 79.5
click at [815, 326] on tr "10 4 $309 11 4 $309 12 4 $309 13 4 $309 14 4 $309 15 4 $800 16 4 $800" at bounding box center [548, 319] width 680 height 80
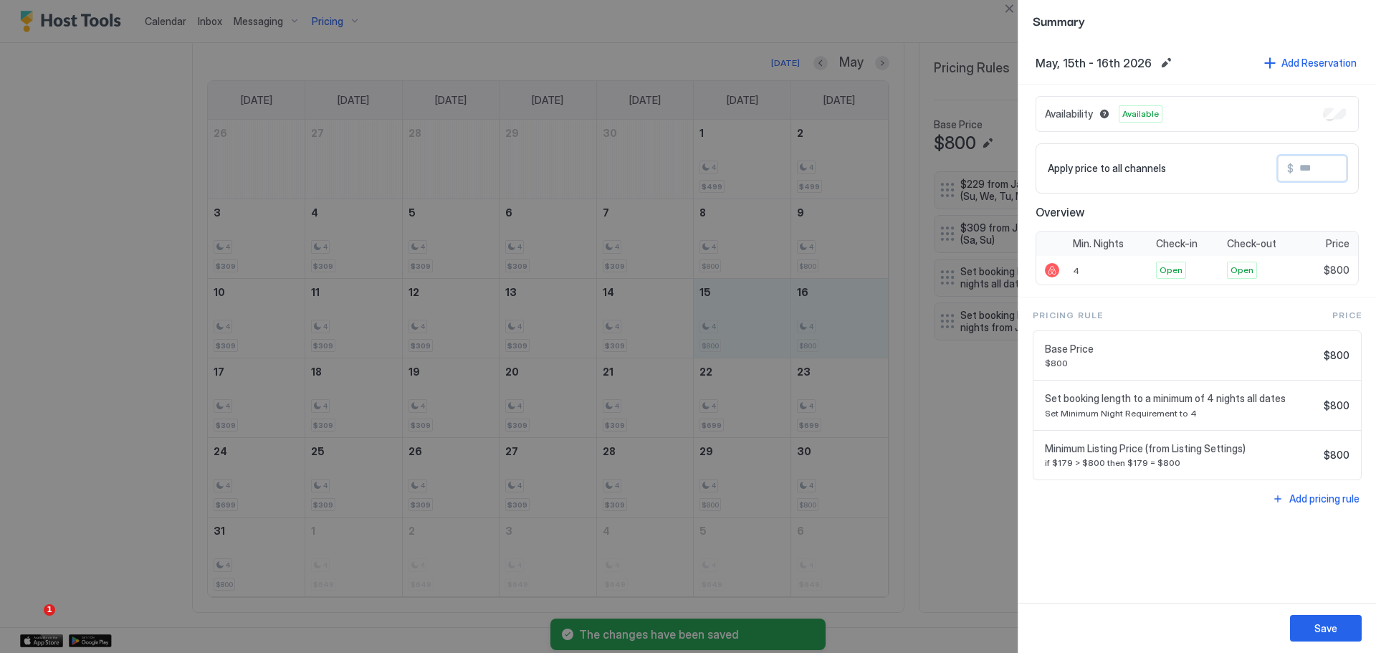
click at [1317, 171] on input "Input Field" at bounding box center [1350, 168] width 115 height 24
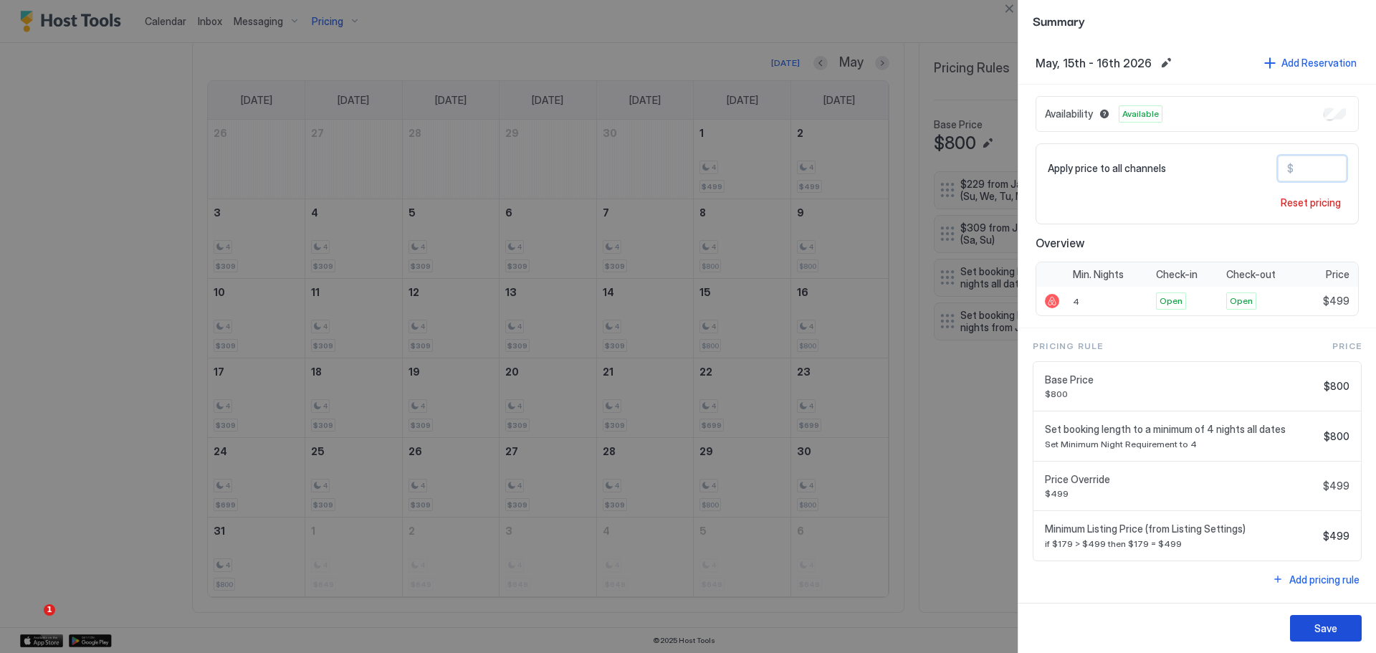
type input "***"
click at [1338, 626] on button "Save" at bounding box center [1326, 628] width 72 height 27
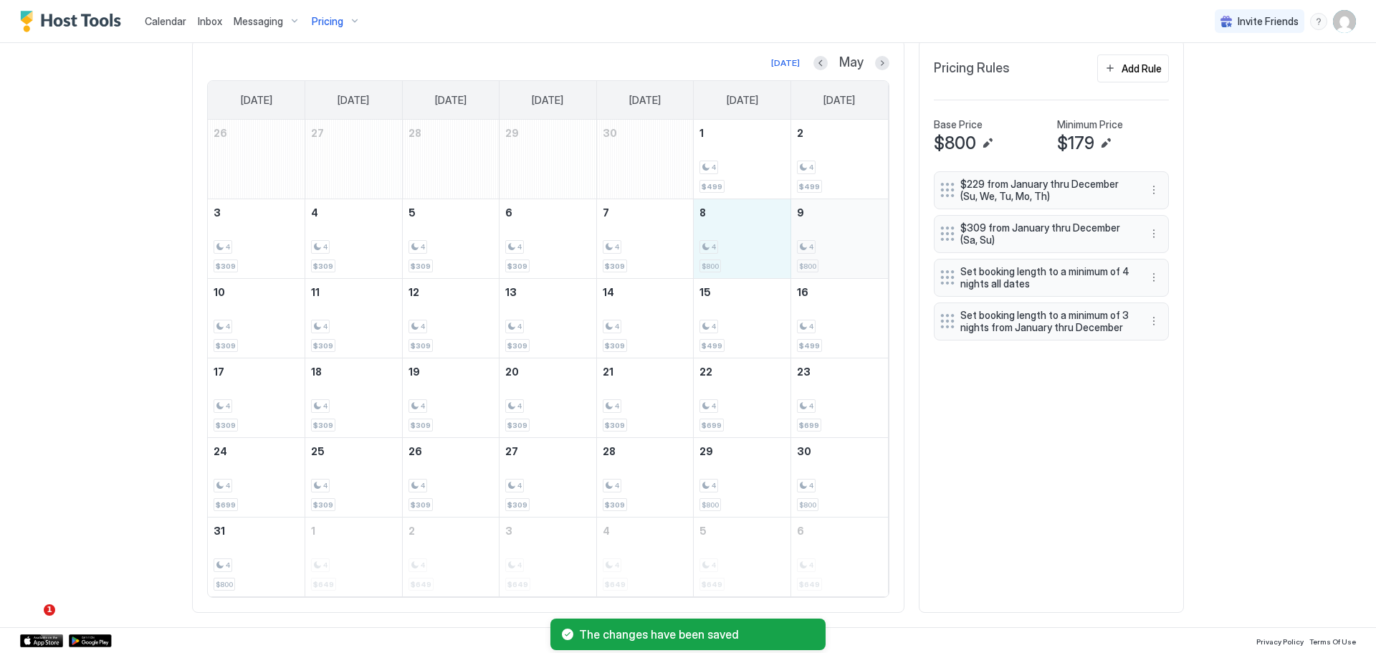
drag, startPoint x: 739, startPoint y: 224, endPoint x: 830, endPoint y: 232, distance: 91.3
click at [830, 232] on tr "3 4 $309 4 4 $309 5 4 $309 6 4 $309 7 4 $309 8 4 $800 9 4 $800" at bounding box center [548, 239] width 680 height 80
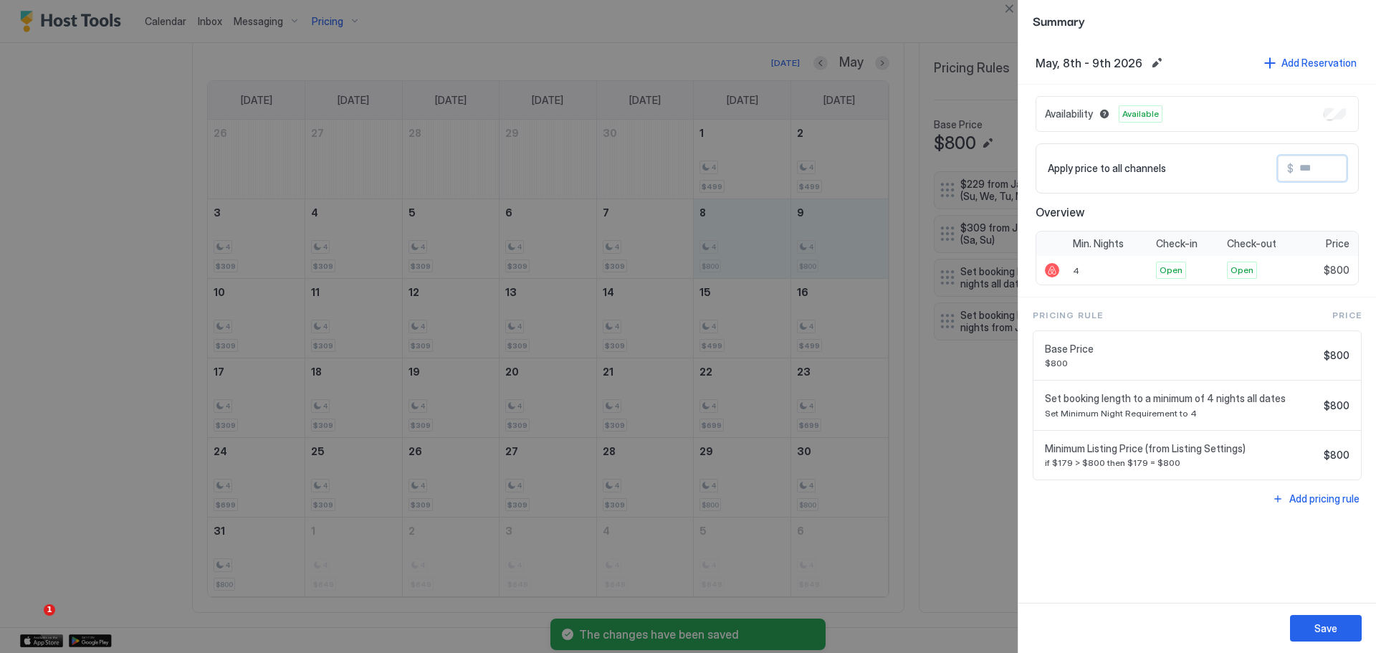
click at [1319, 168] on input "Input Field" at bounding box center [1350, 168] width 115 height 24
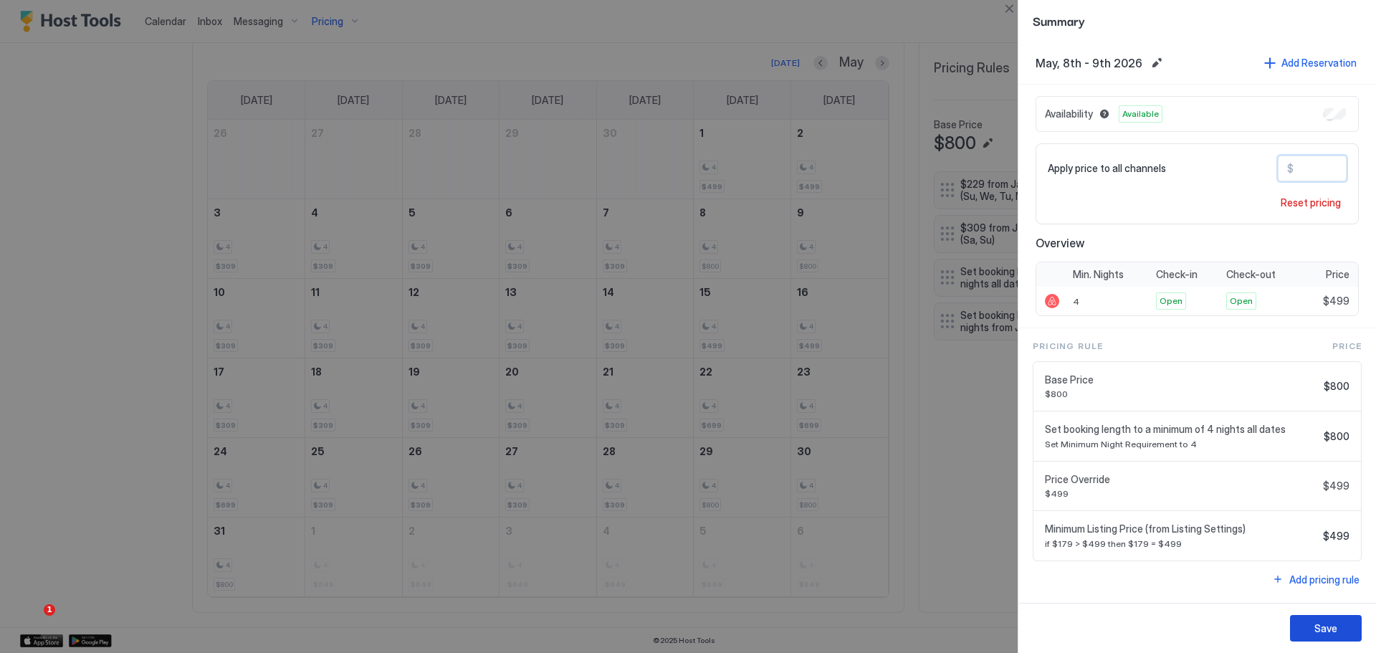
type input "***"
drag, startPoint x: 1344, startPoint y: 631, endPoint x: 1213, endPoint y: 568, distance: 145.5
click at [1342, 629] on button "Save" at bounding box center [1326, 628] width 72 height 27
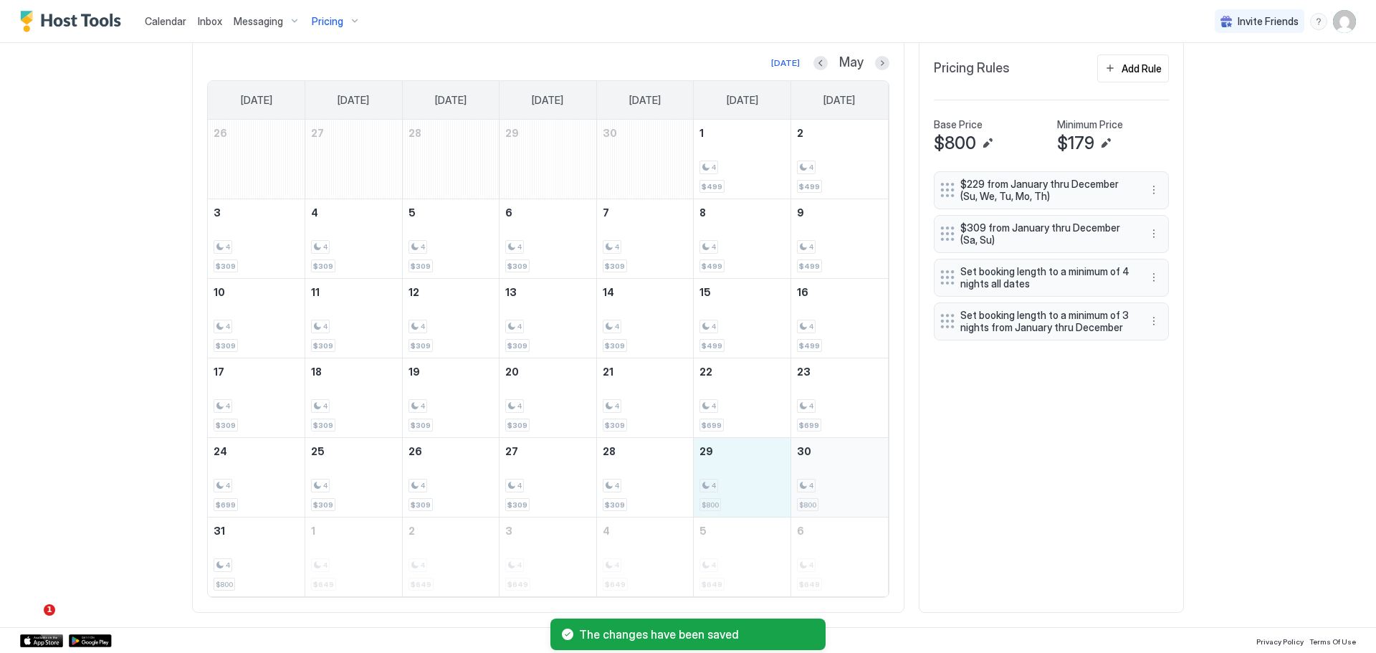
drag, startPoint x: 712, startPoint y: 490, endPoint x: 818, endPoint y: 488, distance: 105.4
click at [818, 488] on tr "24 4 $699 25 4 $309 26 4 $309 27 4 $309 28 4 $309 29 4 $800 30 4 $800" at bounding box center [548, 478] width 680 height 80
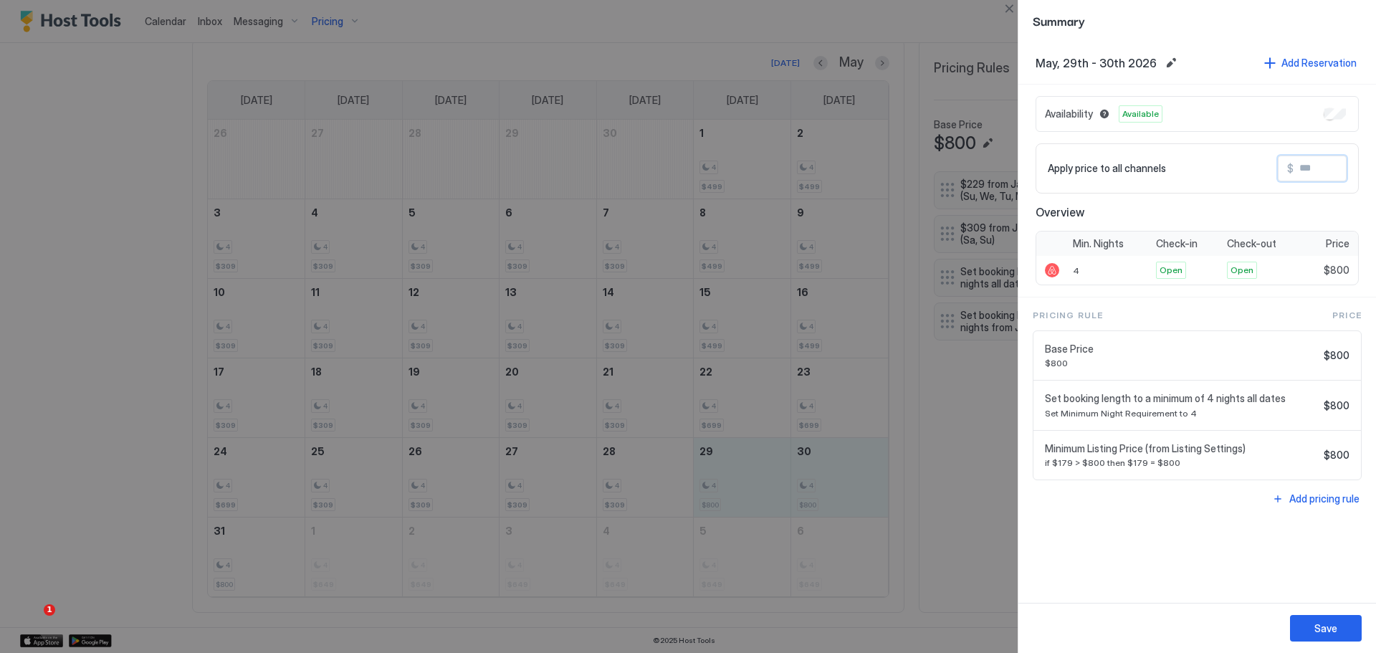
click at [1302, 168] on input "Input Field" at bounding box center [1350, 168] width 115 height 24
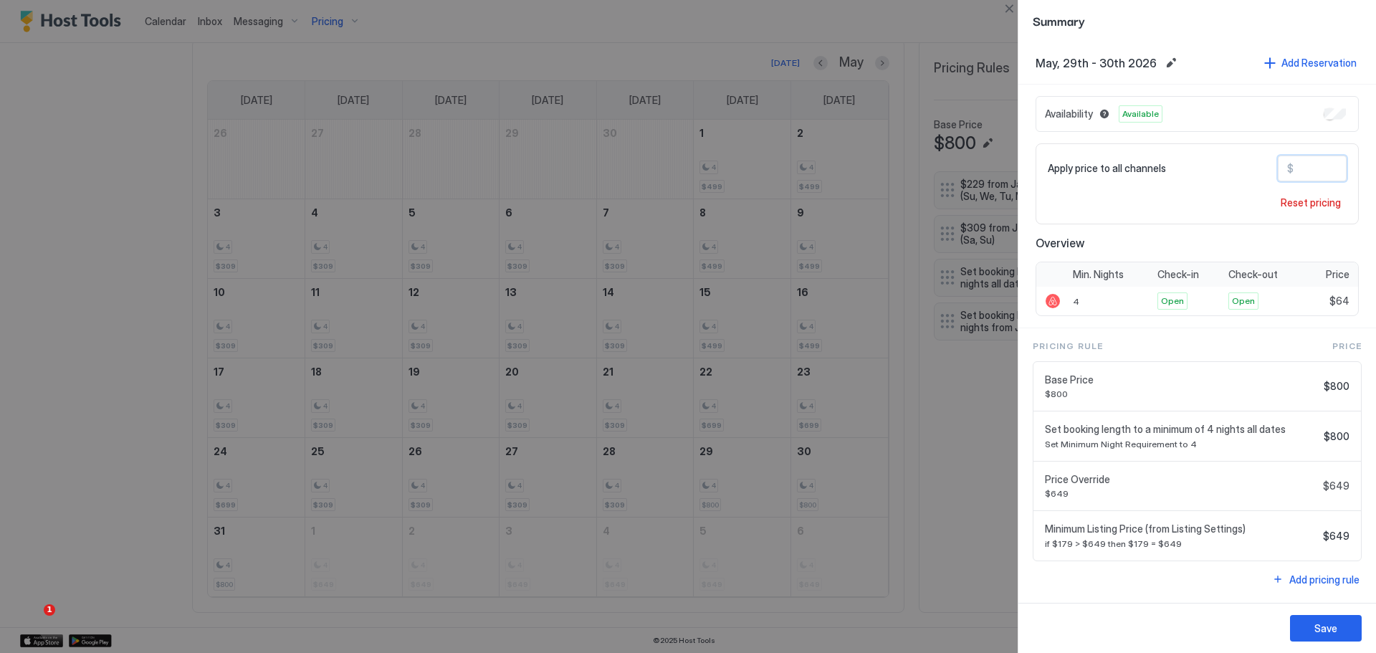
type input "*"
type input "***"
click at [1327, 638] on button "Save" at bounding box center [1326, 628] width 72 height 27
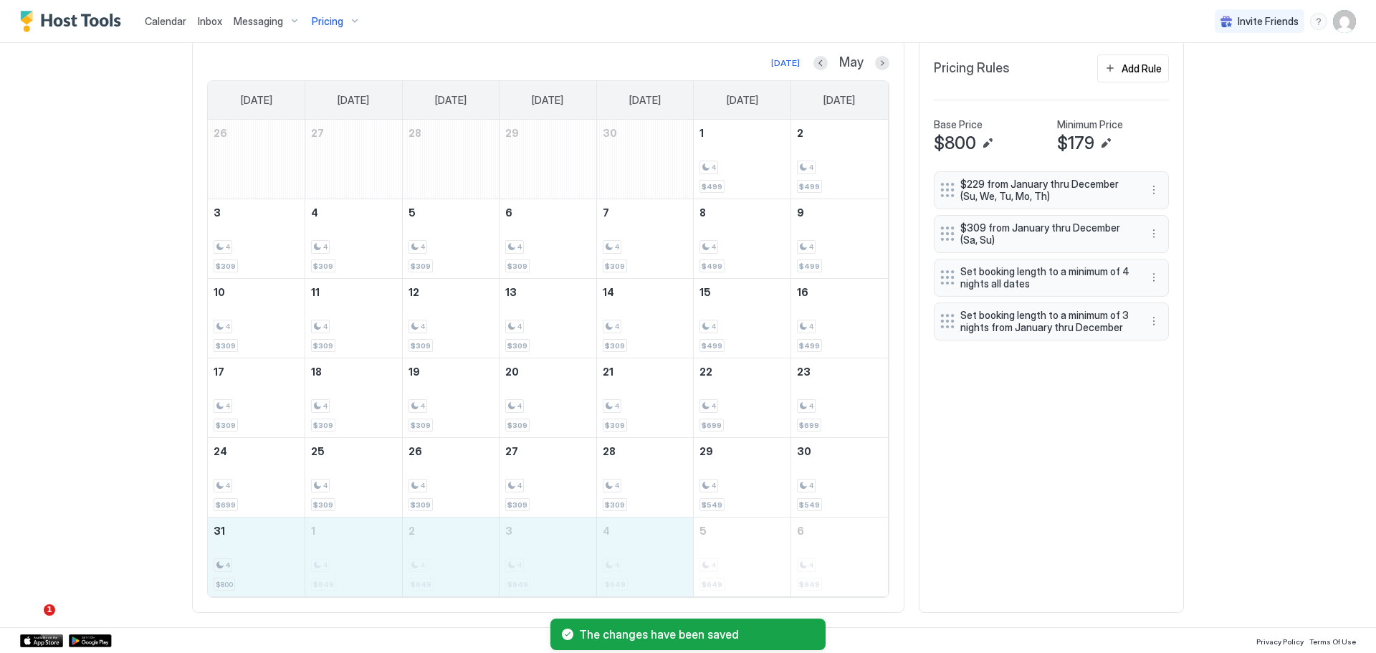
drag, startPoint x: 259, startPoint y: 561, endPoint x: 627, endPoint y: 579, distance: 368.0
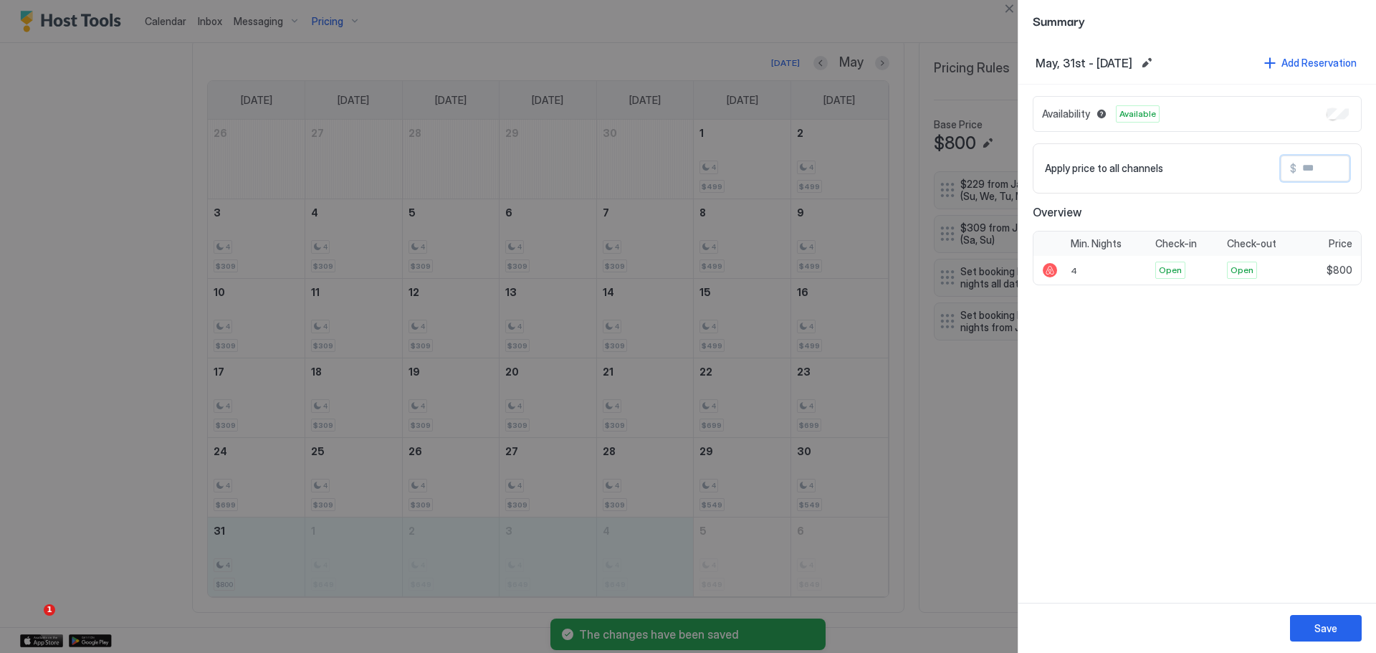
click at [1320, 163] on input "Input Field" at bounding box center [1353, 168] width 115 height 24
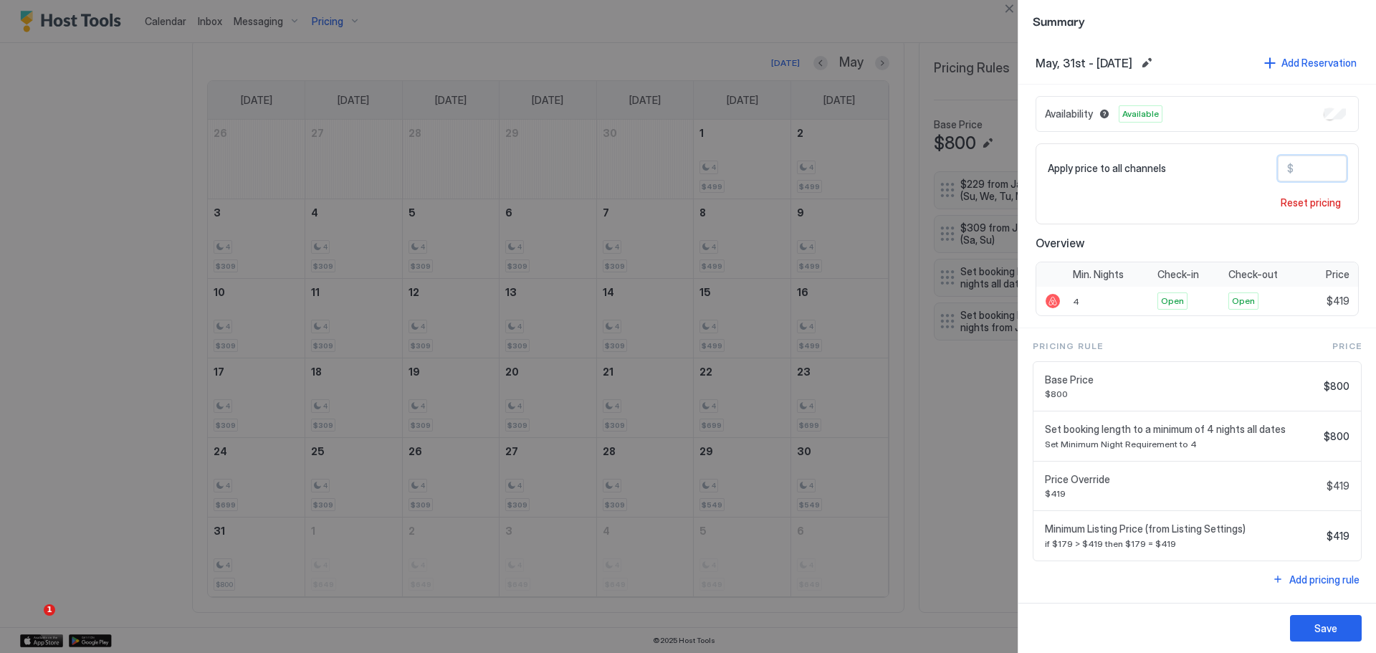
type input "***"
click at [1328, 628] on div "Save" at bounding box center [1325, 628] width 23 height 15
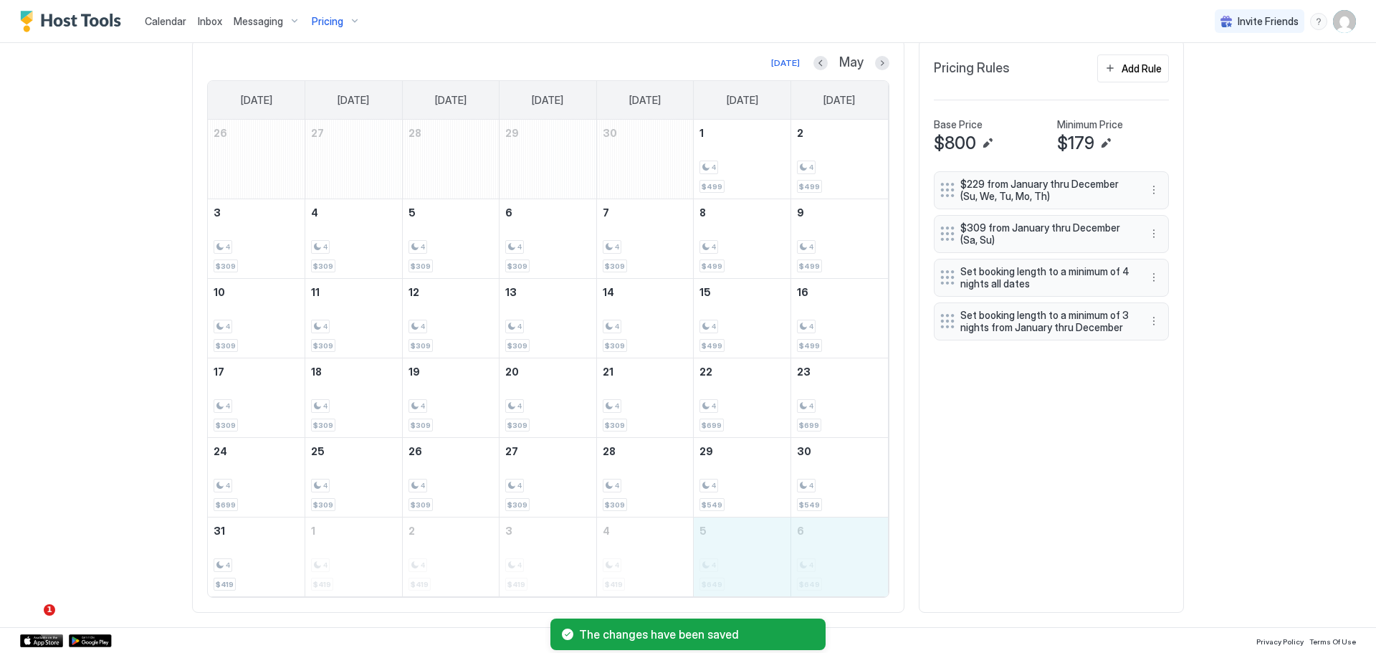
drag, startPoint x: 743, startPoint y: 546, endPoint x: 818, endPoint y: 552, distance: 74.7
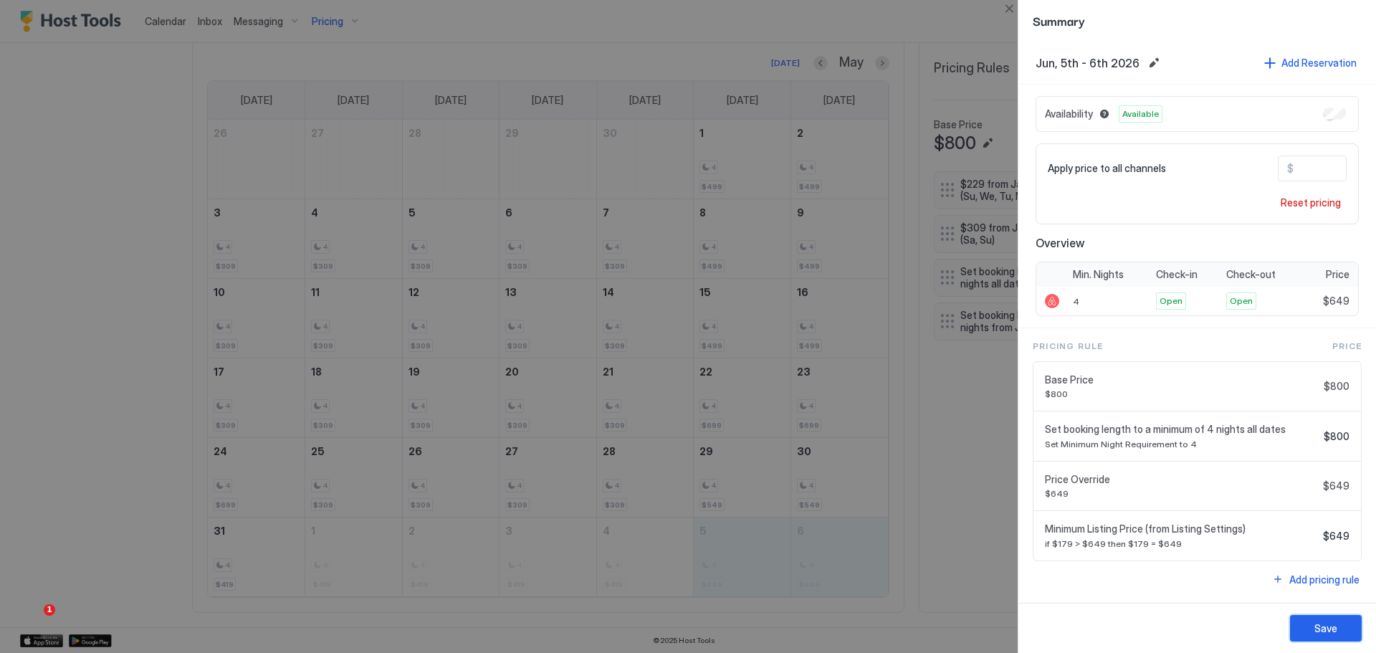
click at [1329, 624] on div "Save" at bounding box center [1325, 628] width 23 height 15
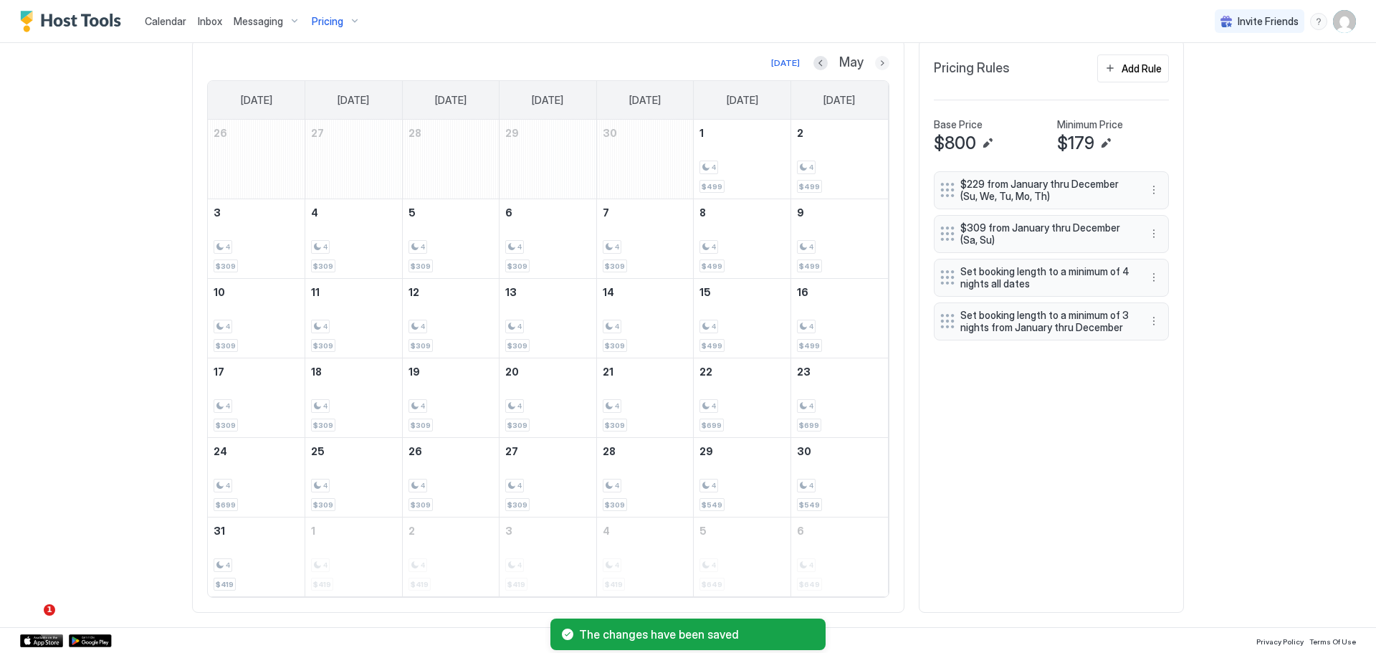
drag, startPoint x: 872, startPoint y: 64, endPoint x: 895, endPoint y: 103, distance: 45.6
click at [875, 63] on button "Next month" at bounding box center [882, 63] width 14 height 14
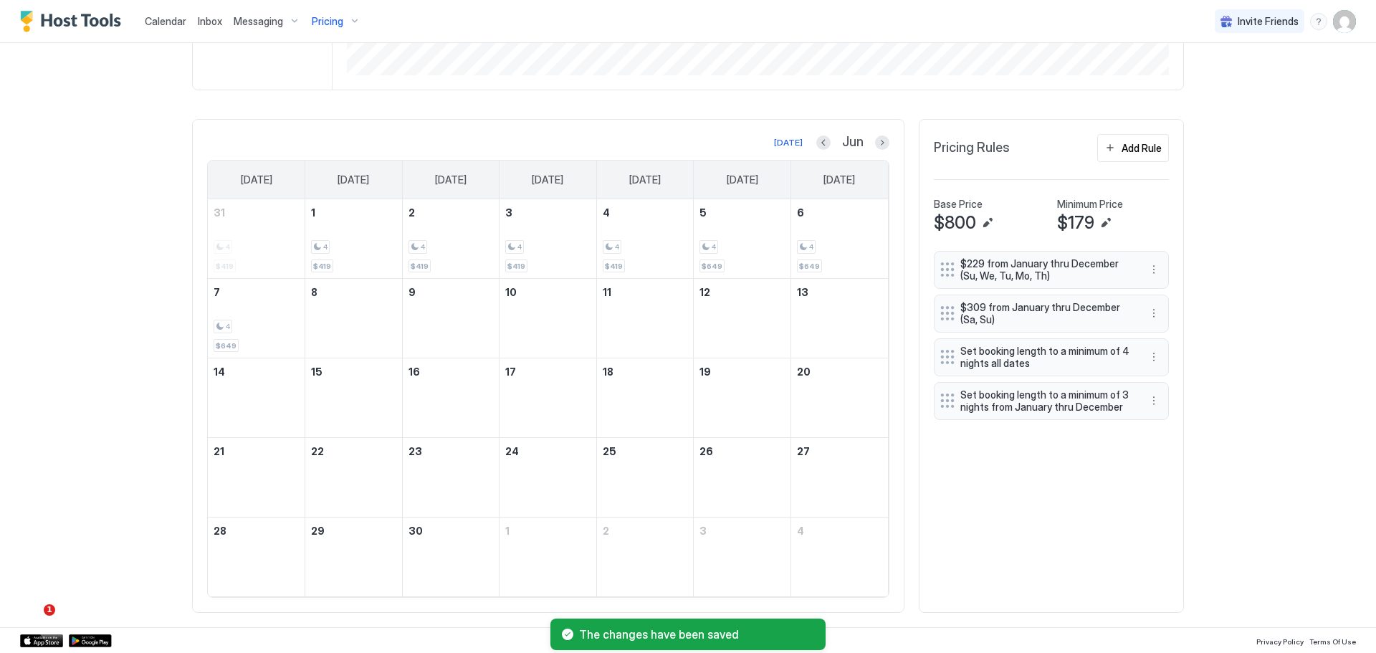
scroll to position [408, 0]
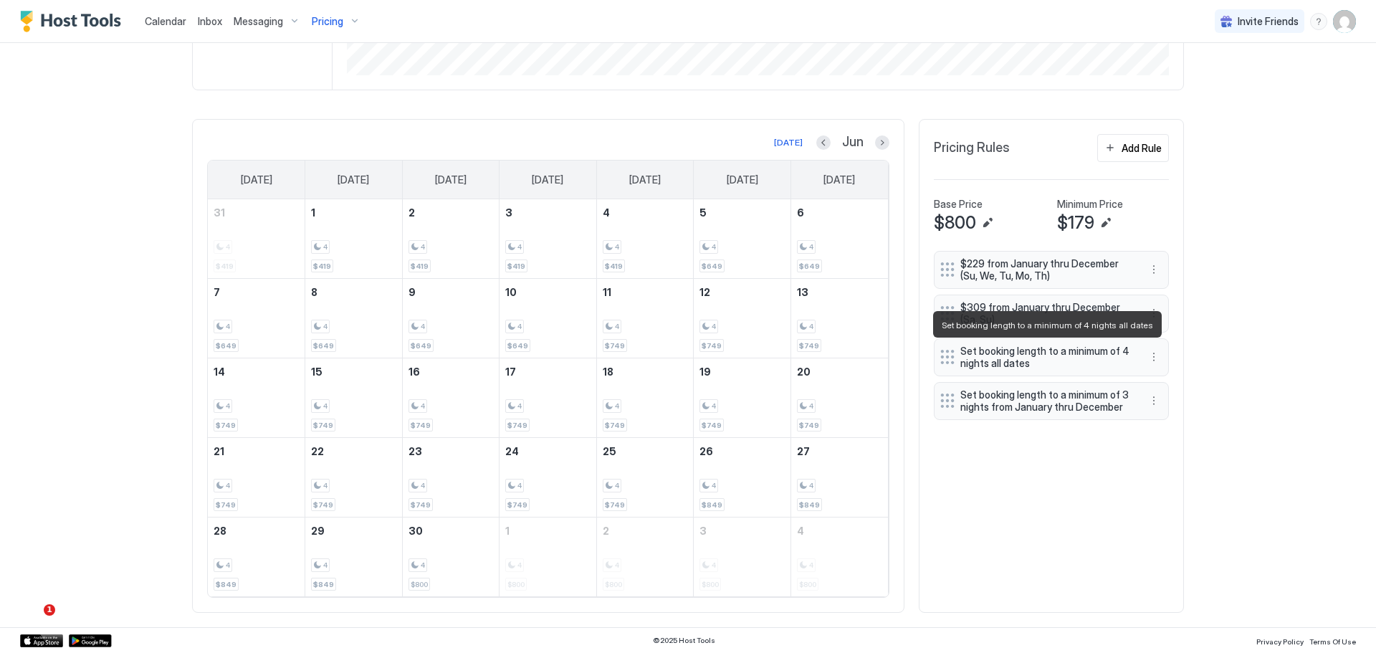
click at [1045, 353] on span "Set booking length to a minimum of 4 nights all dates" at bounding box center [1045, 357] width 171 height 25
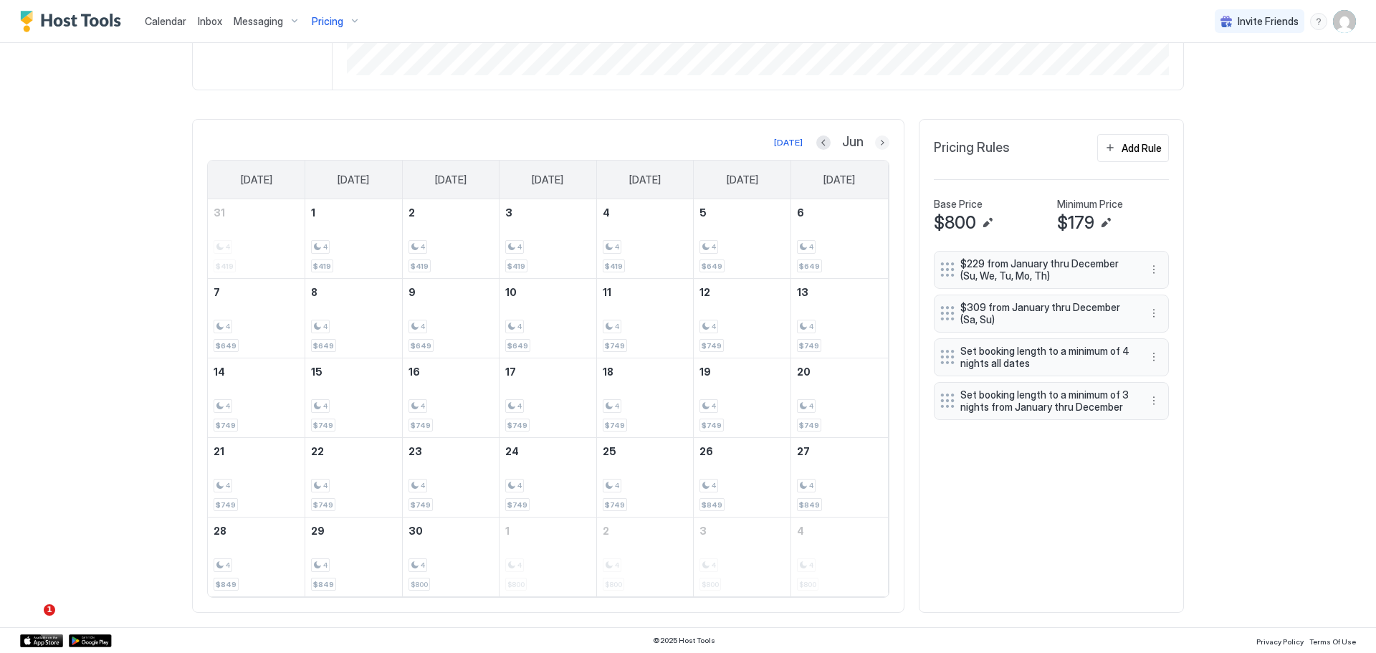
click at [875, 139] on button "Next month" at bounding box center [882, 142] width 14 height 14
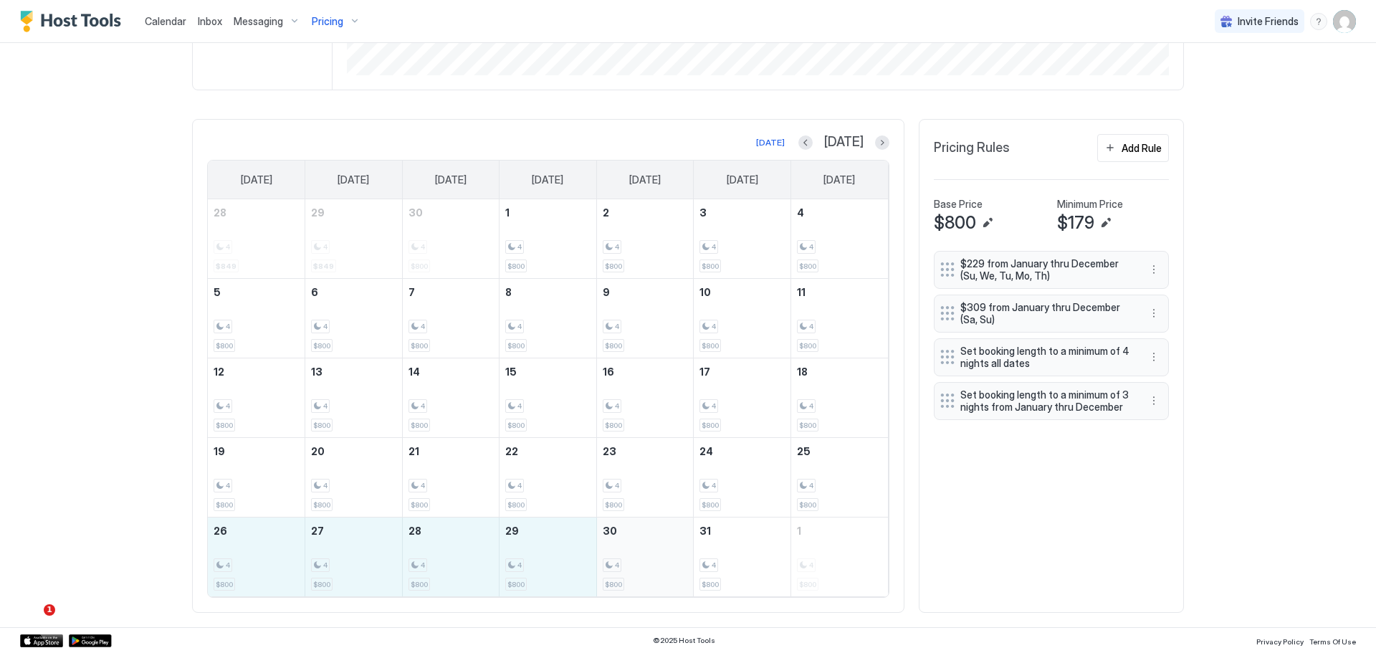
drag, startPoint x: 279, startPoint y: 560, endPoint x: 637, endPoint y: 560, distance: 357.6
click at [637, 560] on tr "26 4 $800 27 4 $800 28 4 $800 29 4 $800 30 4 $800 31 4 $800 1 4 $800" at bounding box center [548, 557] width 680 height 80
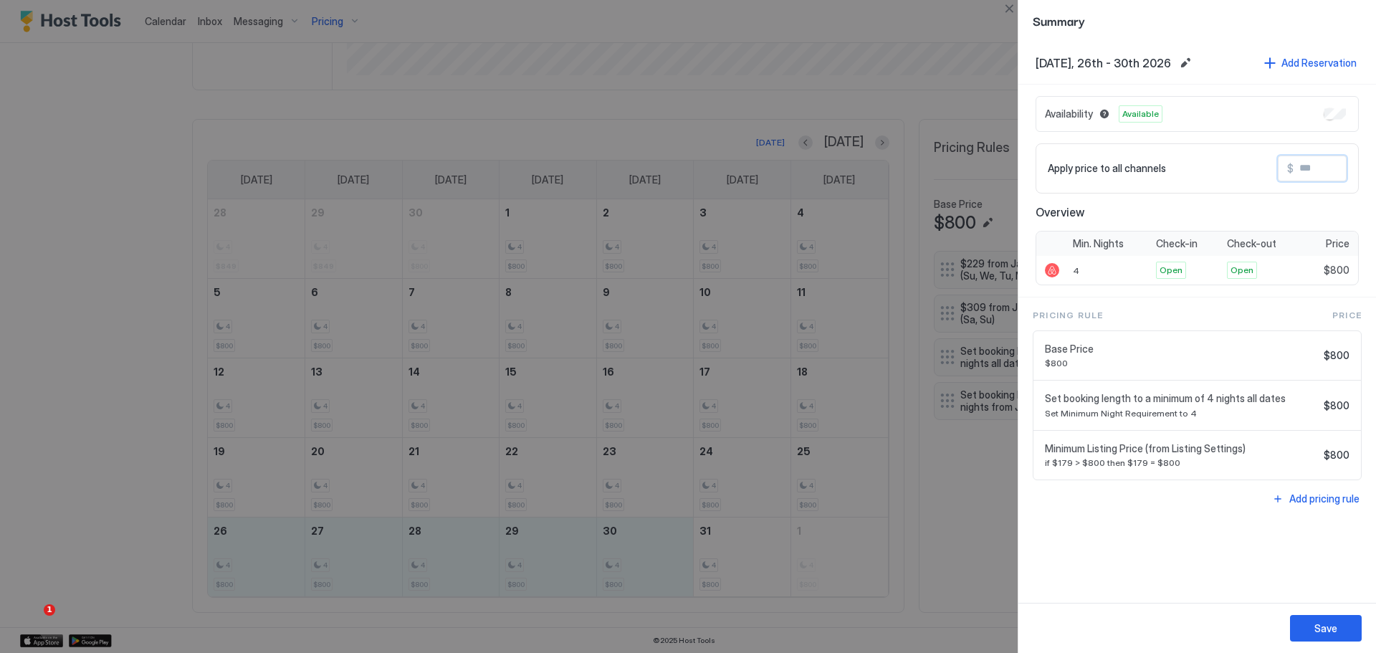
click at [1321, 164] on input "Input Field" at bounding box center [1350, 168] width 115 height 24
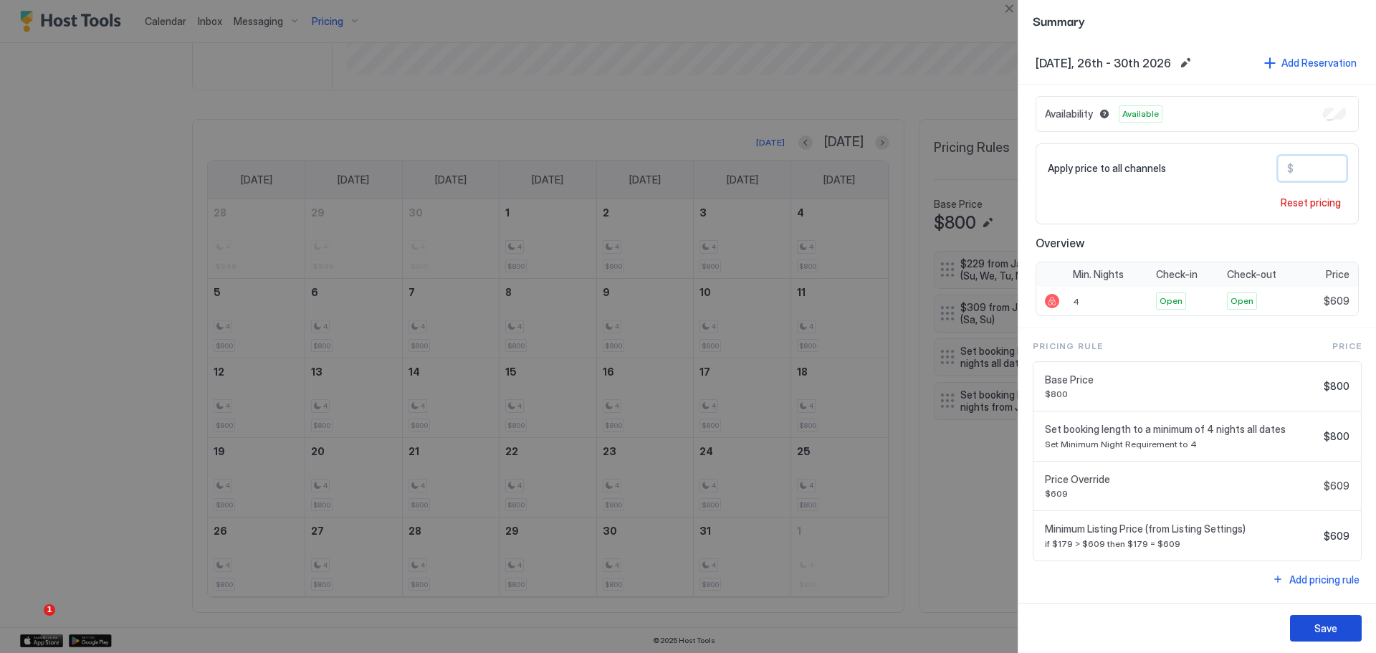
type input "***"
click at [1330, 633] on div "Save" at bounding box center [1325, 628] width 23 height 15
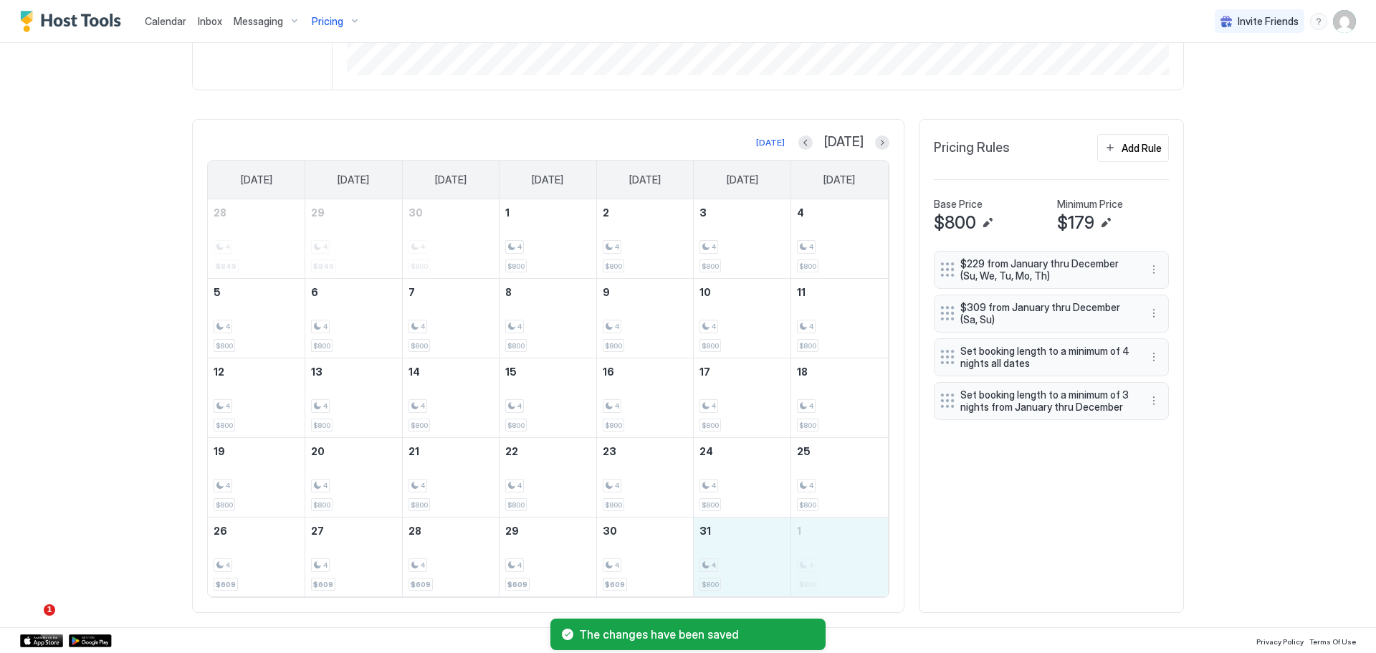
drag, startPoint x: 745, startPoint y: 553, endPoint x: 836, endPoint y: 565, distance: 91.7
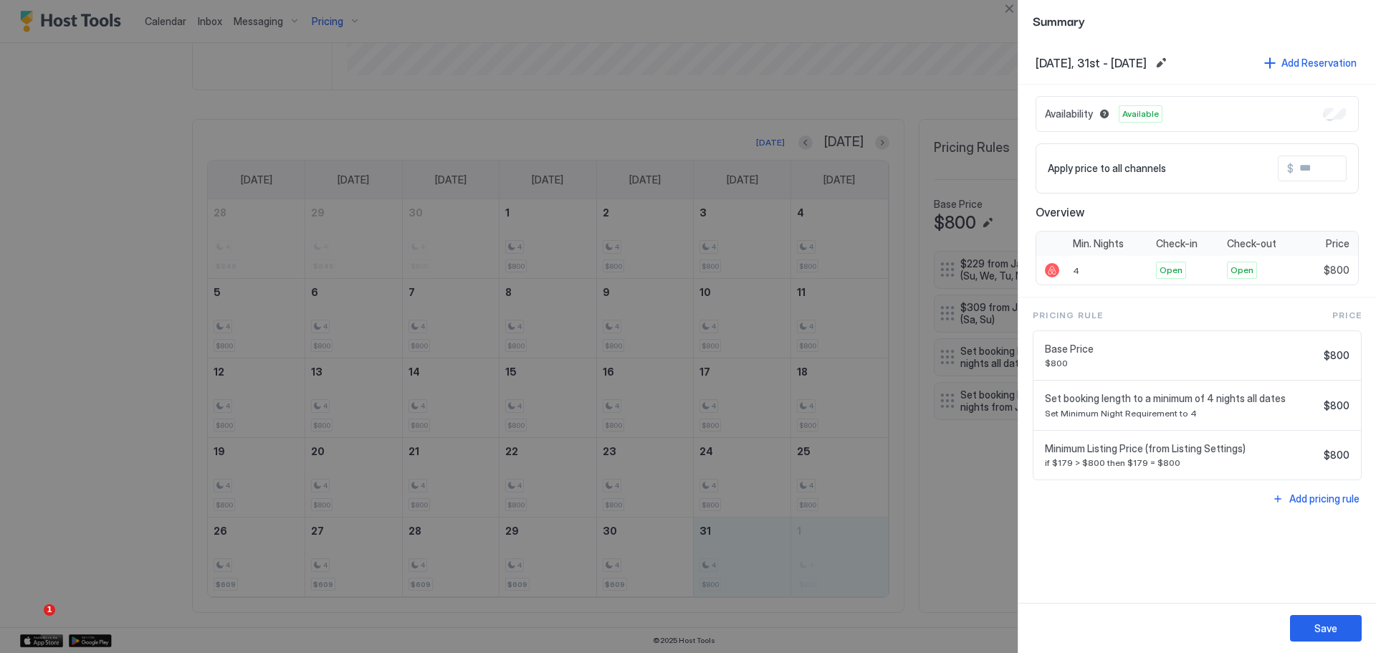
click at [1316, 164] on input "Input Field" at bounding box center [1350, 168] width 115 height 24
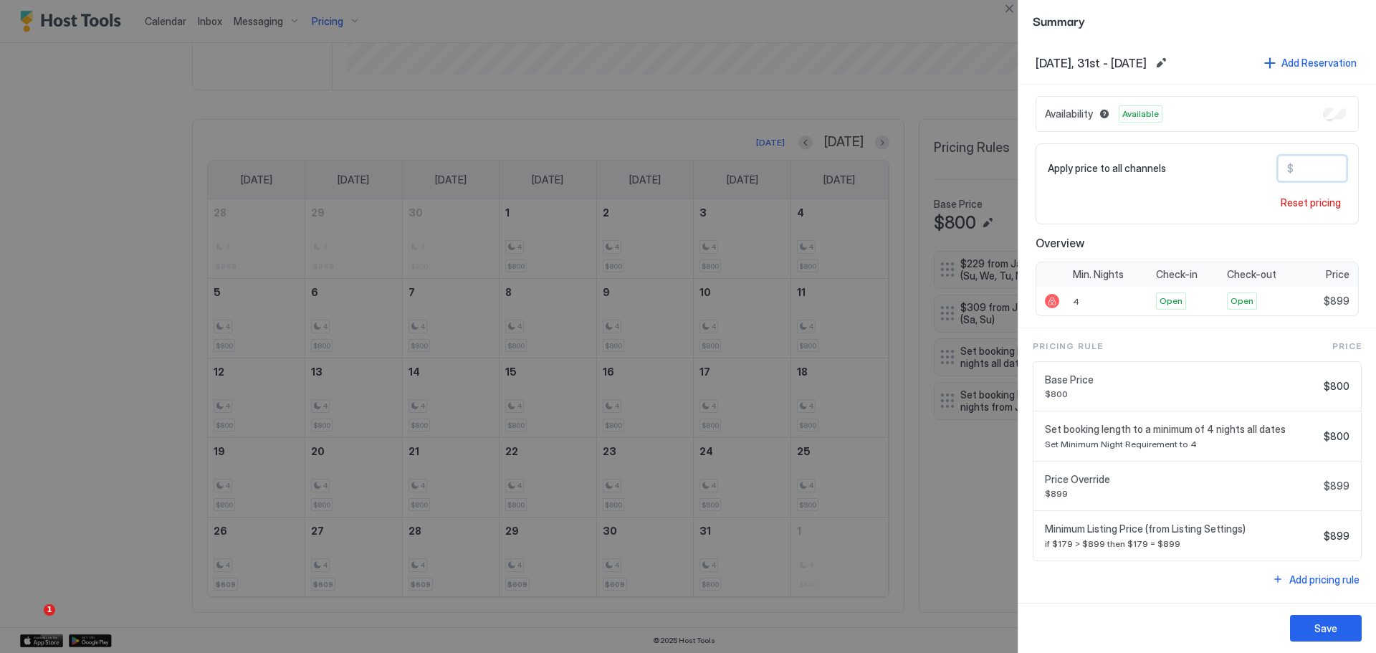
type input "***"
click at [1314, 621] on div "Save" at bounding box center [1325, 628] width 23 height 15
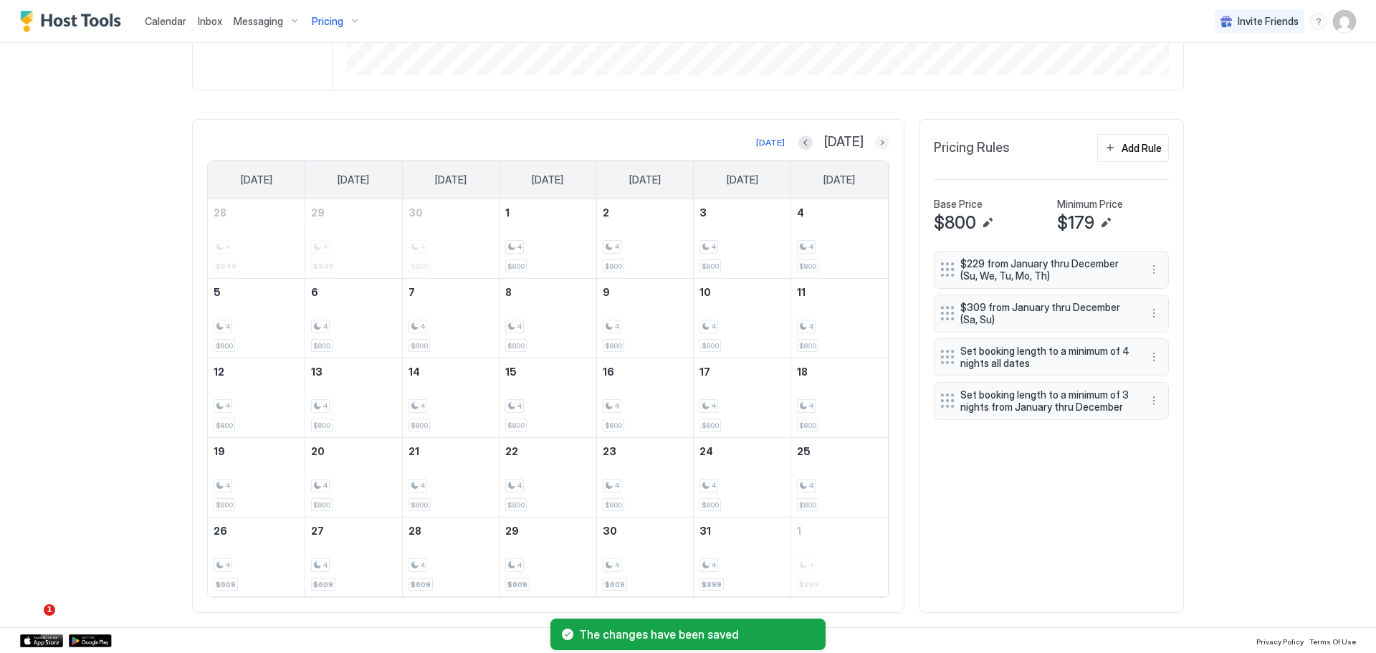
click at [875, 138] on button "Next month" at bounding box center [882, 142] width 14 height 14
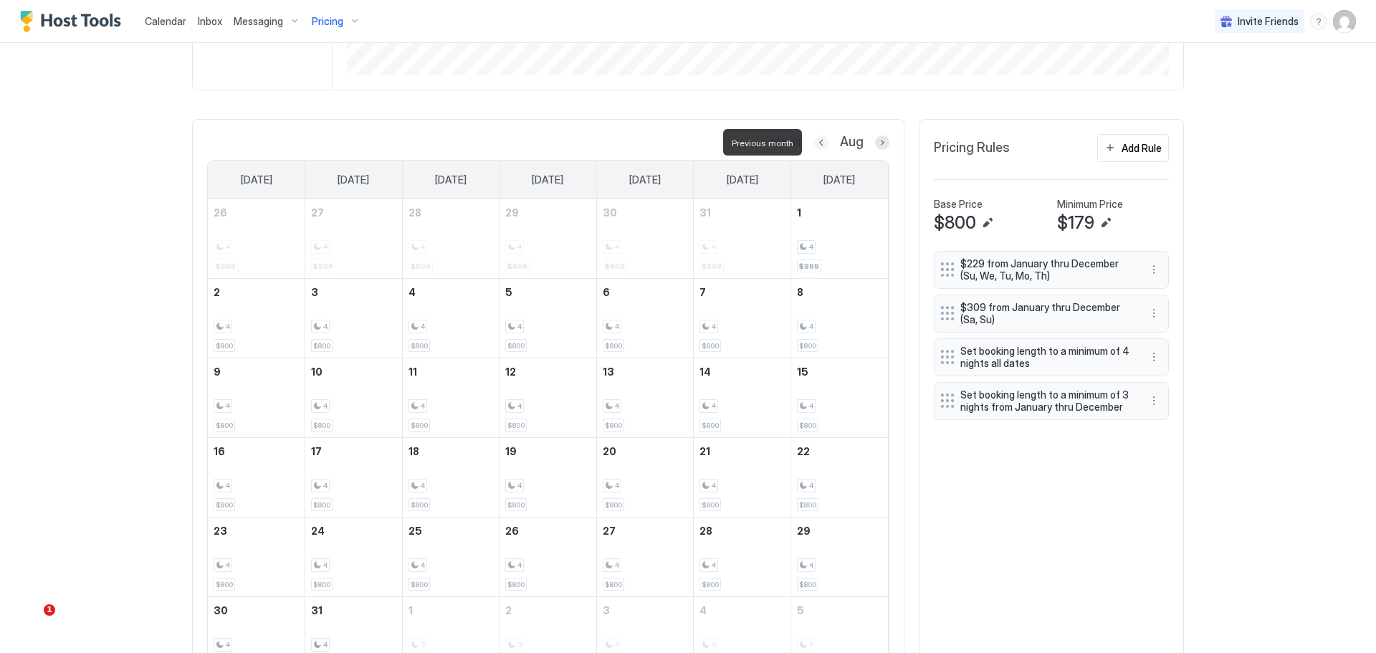
click at [815, 144] on button "Previous month" at bounding box center [821, 142] width 14 height 14
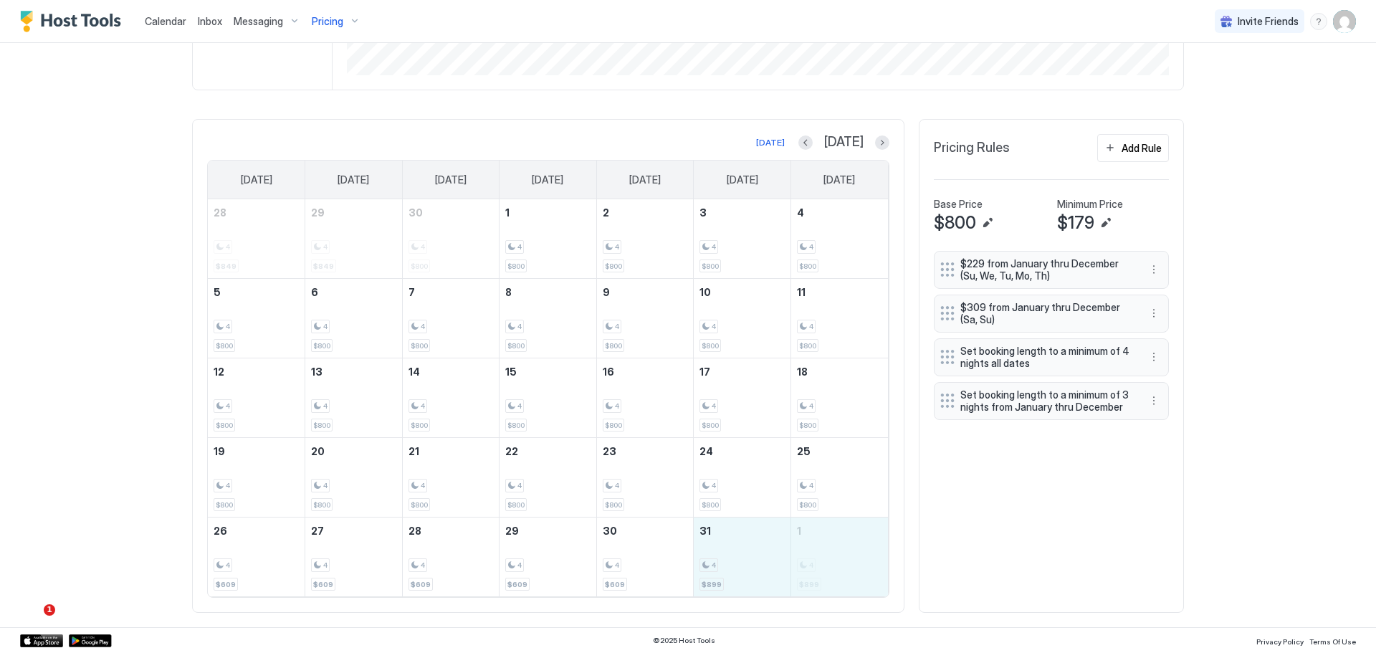
drag, startPoint x: 725, startPoint y: 561, endPoint x: 798, endPoint y: 560, distance: 72.4
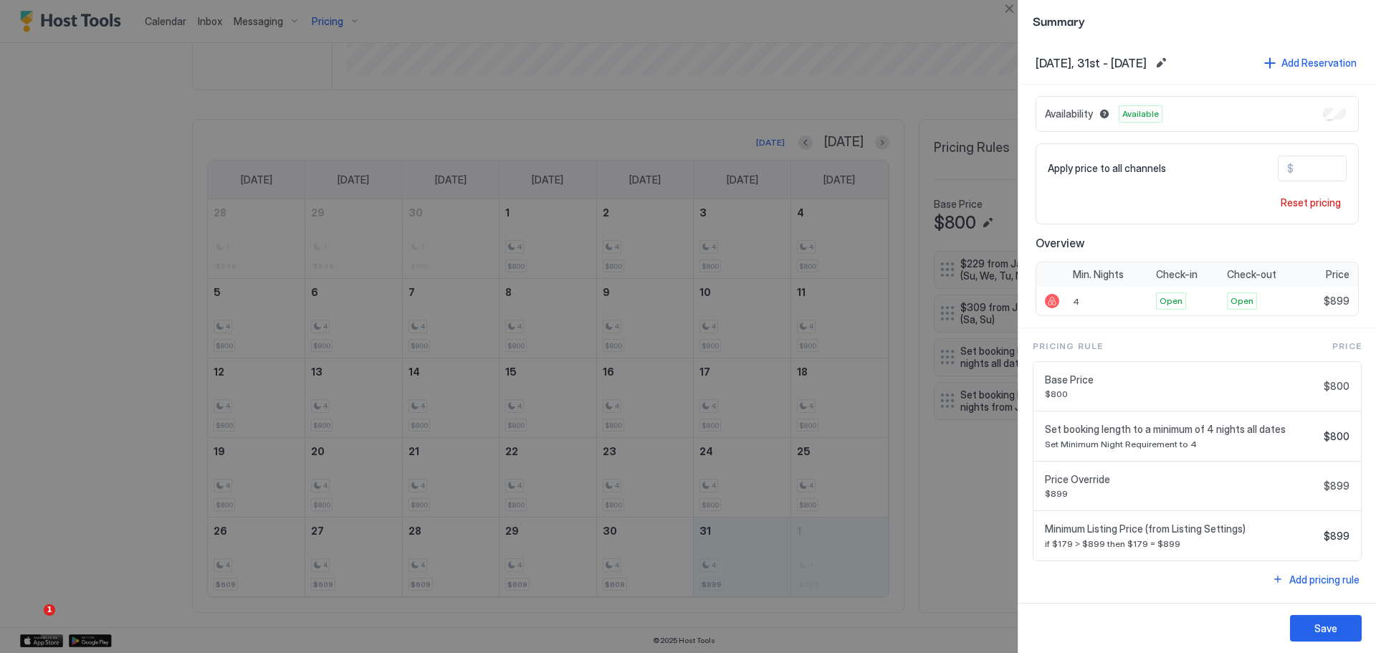
click at [1312, 169] on input "***" at bounding box center [1350, 168] width 115 height 24
click at [1313, 169] on input "***" at bounding box center [1350, 168] width 115 height 24
type input "***"
click at [1327, 633] on div "Save" at bounding box center [1325, 628] width 23 height 15
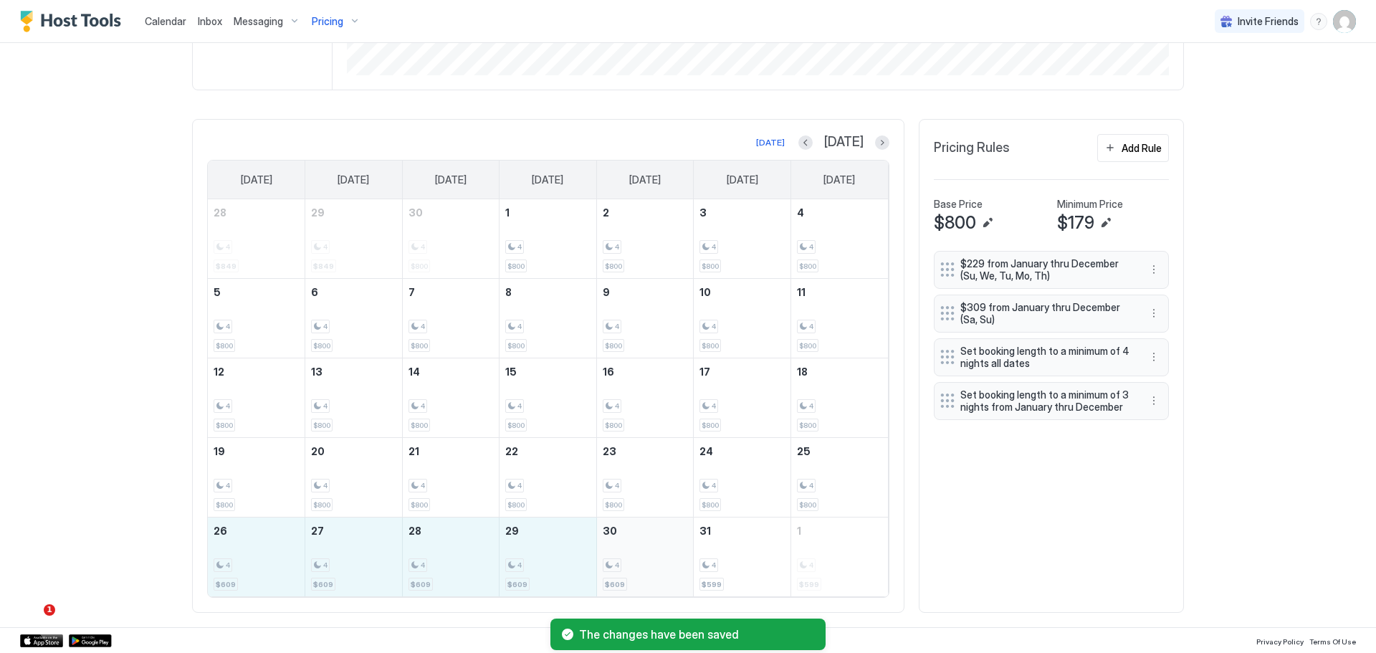
drag, startPoint x: 259, startPoint y: 553, endPoint x: 643, endPoint y: 550, distance: 383.4
click at [643, 550] on tr "26 4 $609 27 4 $609 28 4 $609 29 4 $609 30 4 $609 31 4 $599 1 4 $599" at bounding box center [548, 557] width 680 height 80
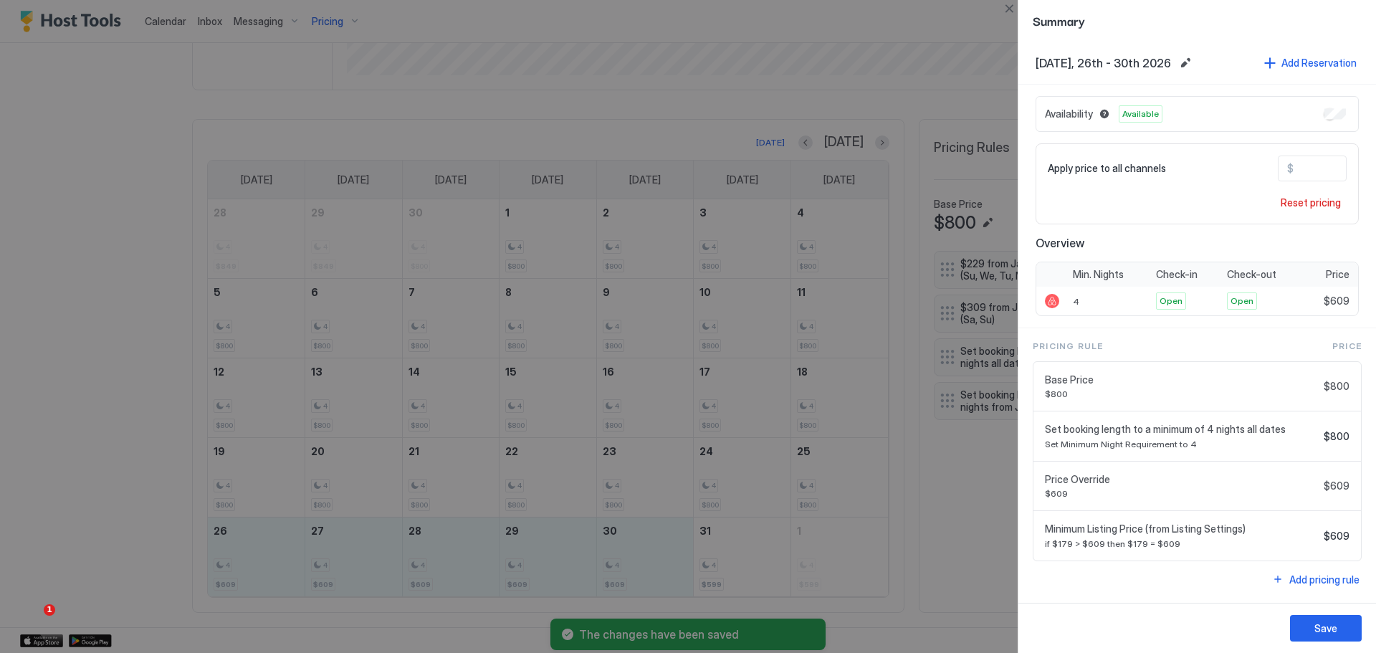
click at [1311, 163] on input "***" at bounding box center [1350, 168] width 115 height 24
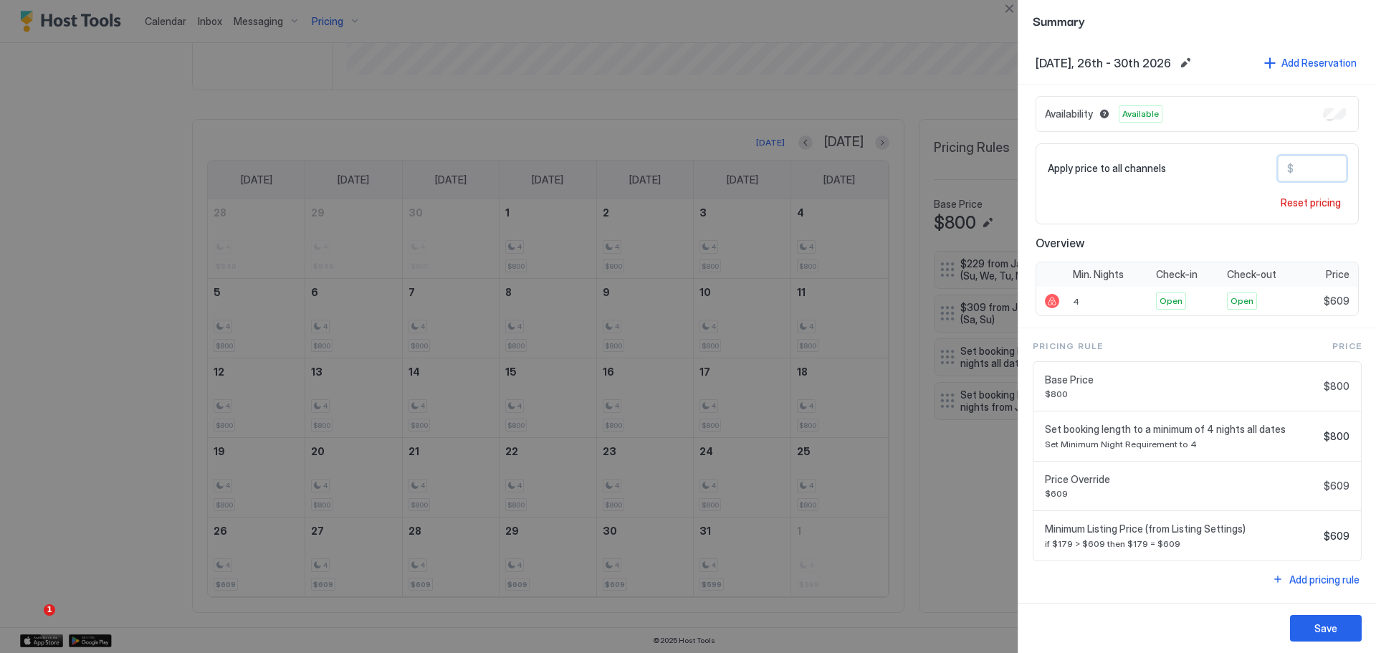
click at [1311, 163] on input "***" at bounding box center [1350, 168] width 115 height 24
type input "***"
click at [1335, 629] on div "Save" at bounding box center [1325, 628] width 23 height 15
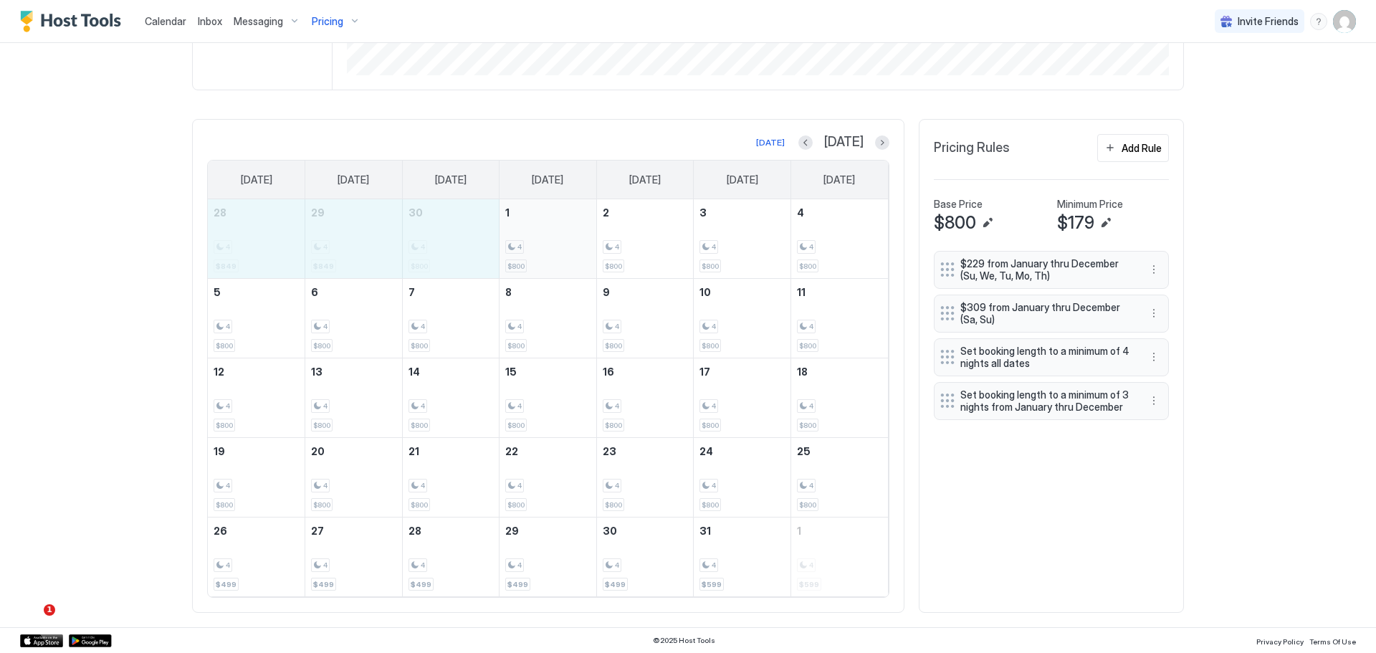
drag, startPoint x: 522, startPoint y: 248, endPoint x: 580, endPoint y: 255, distance: 57.8
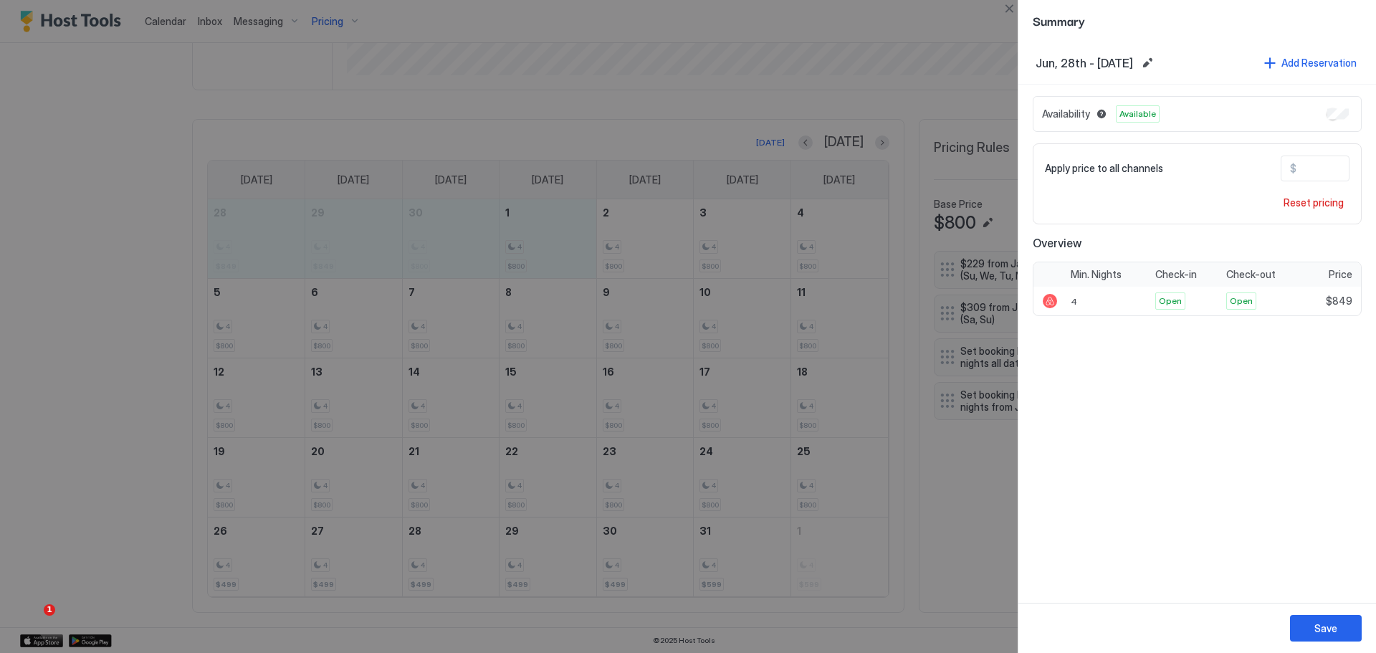
drag, startPoint x: 580, startPoint y: 255, endPoint x: 276, endPoint y: 263, distance: 303.9
click at [276, 263] on div at bounding box center [688, 326] width 1376 height 653
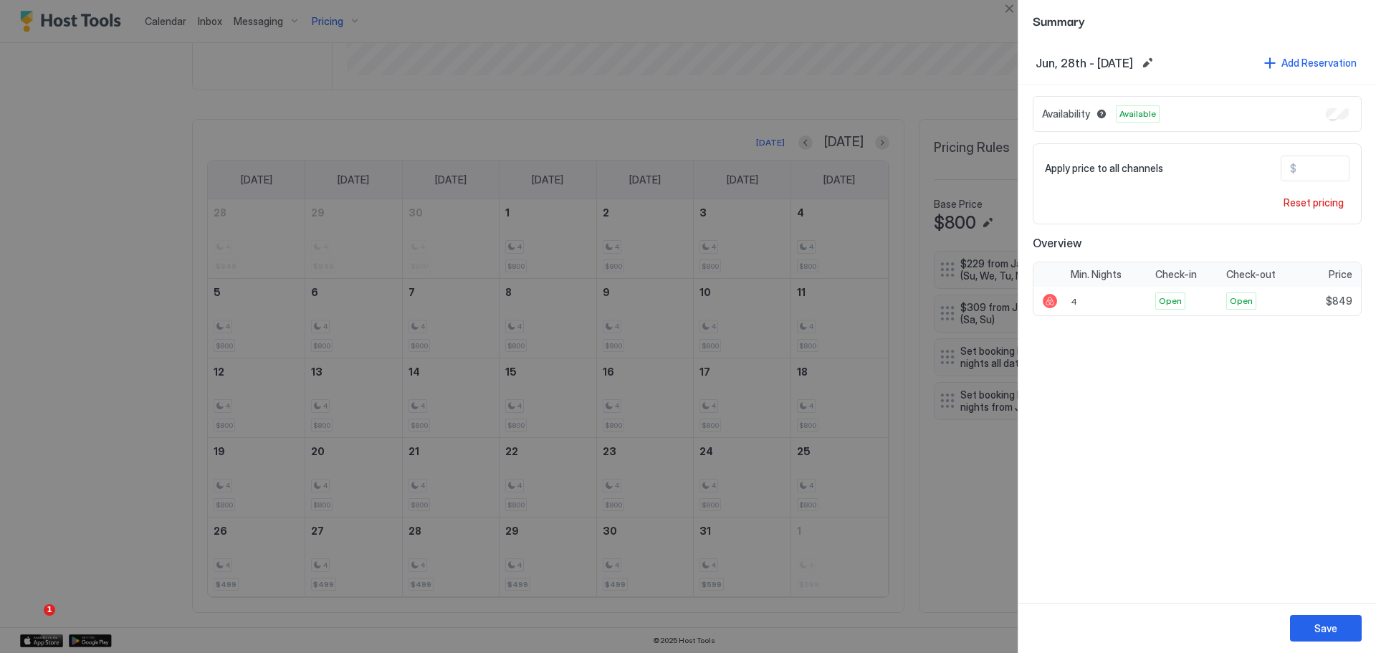
drag, startPoint x: 251, startPoint y: 234, endPoint x: 621, endPoint y: 239, distance: 369.8
click at [621, 239] on div at bounding box center [688, 326] width 1376 height 653
drag, startPoint x: 603, startPoint y: 244, endPoint x: 625, endPoint y: 254, distance: 23.4
click at [603, 245] on div at bounding box center [688, 326] width 1376 height 653
click at [1156, 62] on button "Edit date range" at bounding box center [1147, 62] width 17 height 17
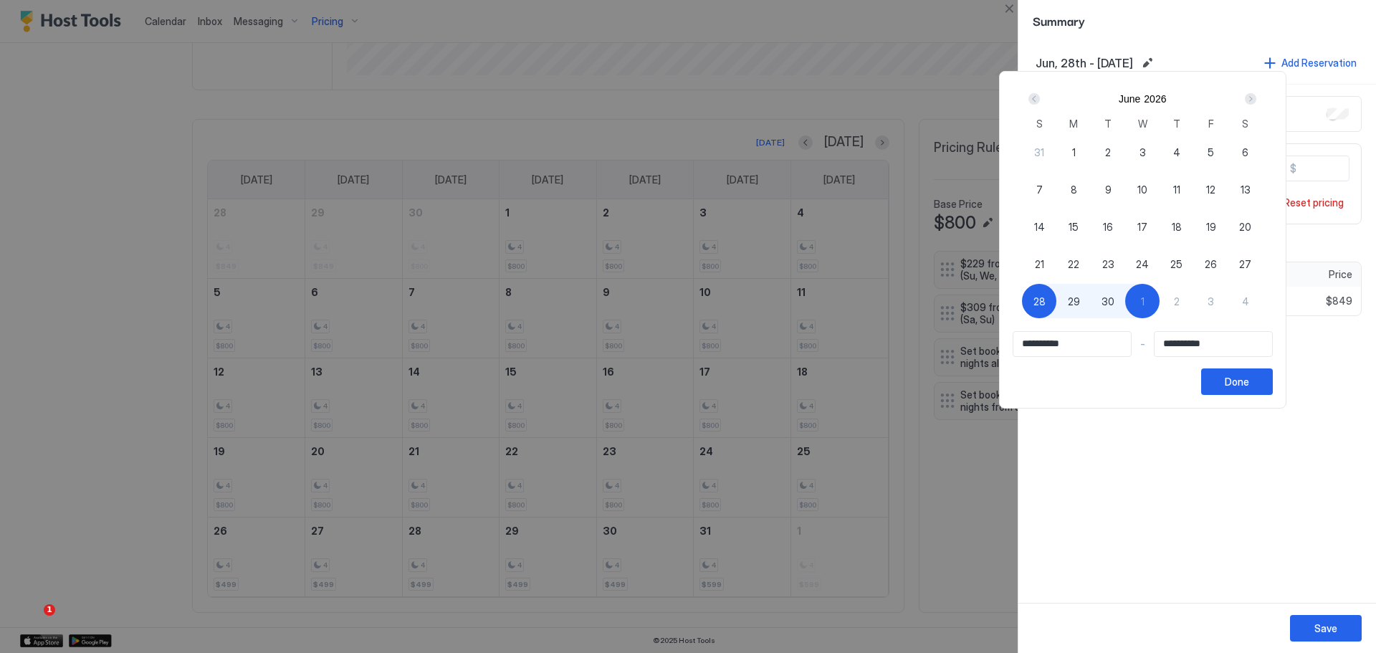
click at [1194, 304] on div "2" at bounding box center [1176, 301] width 34 height 34
type input "**********"
click at [1045, 300] on span "28" at bounding box center [1039, 301] width 12 height 15
type input "**********"
click at [1194, 302] on div "2" at bounding box center [1176, 301] width 34 height 34
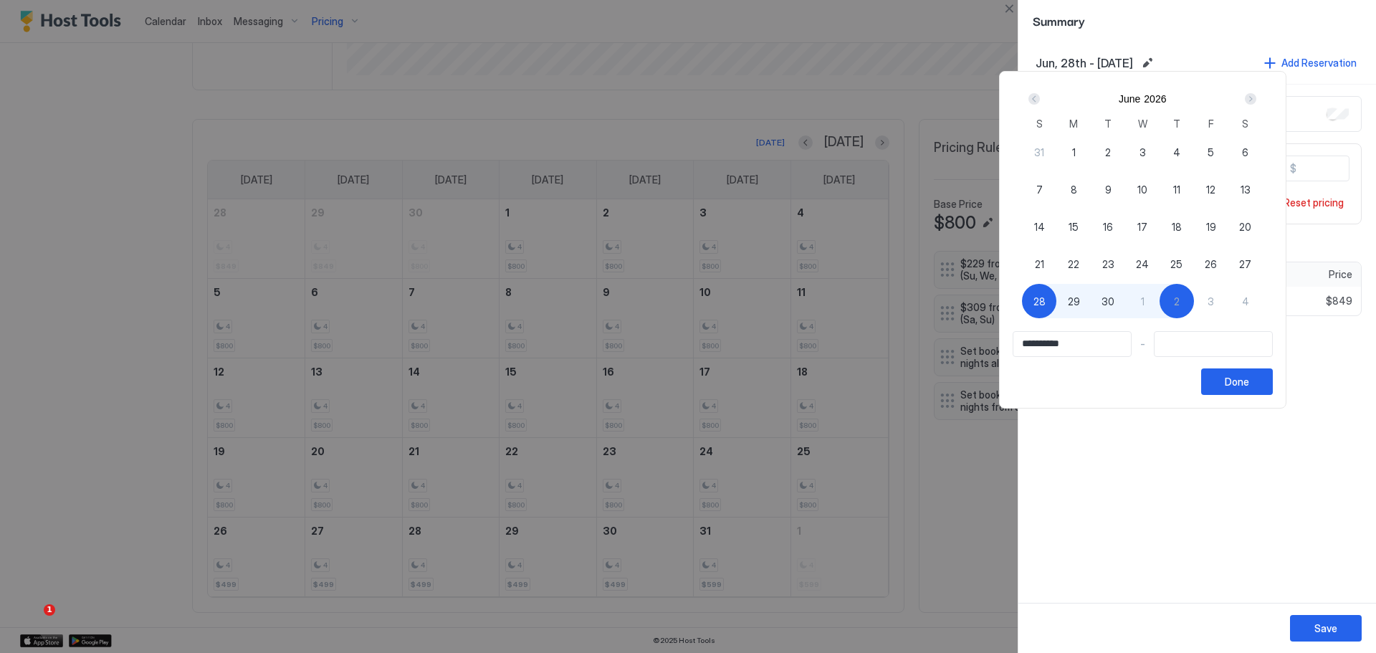
type input "**********"
click at [1249, 381] on div "Done" at bounding box center [1237, 381] width 24 height 15
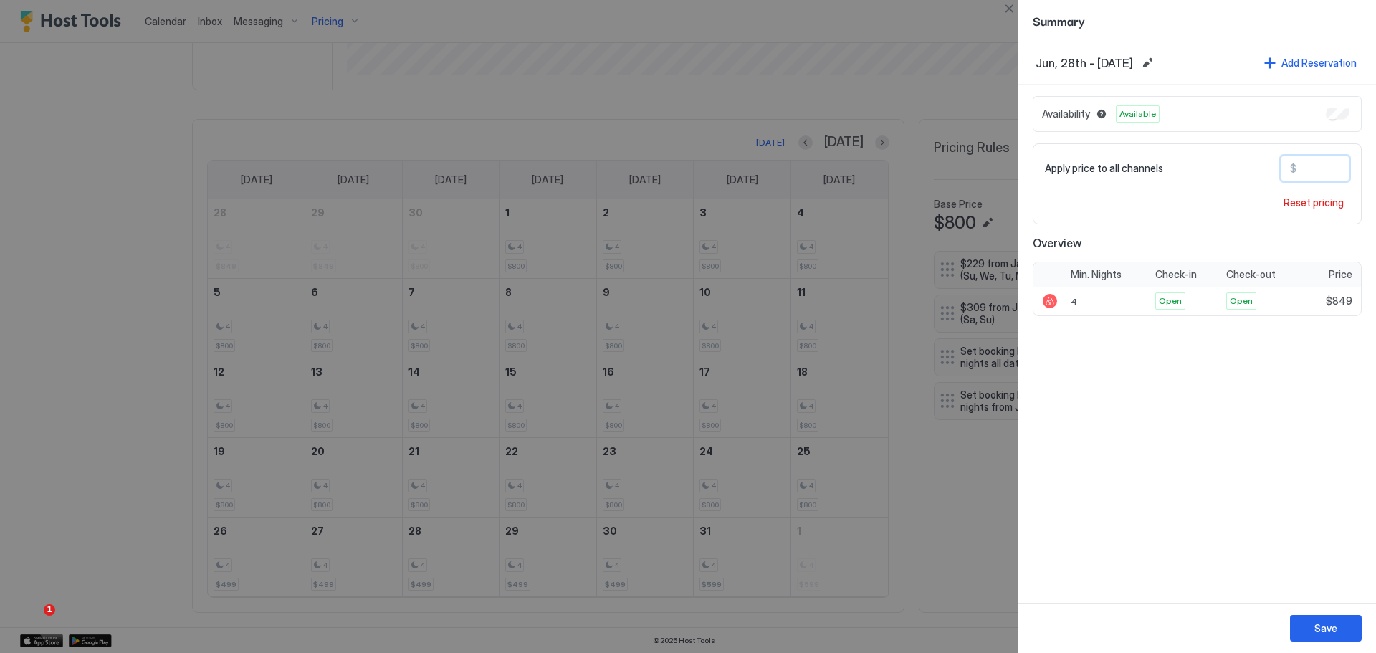
click at [1316, 166] on input "***" at bounding box center [1353, 168] width 115 height 24
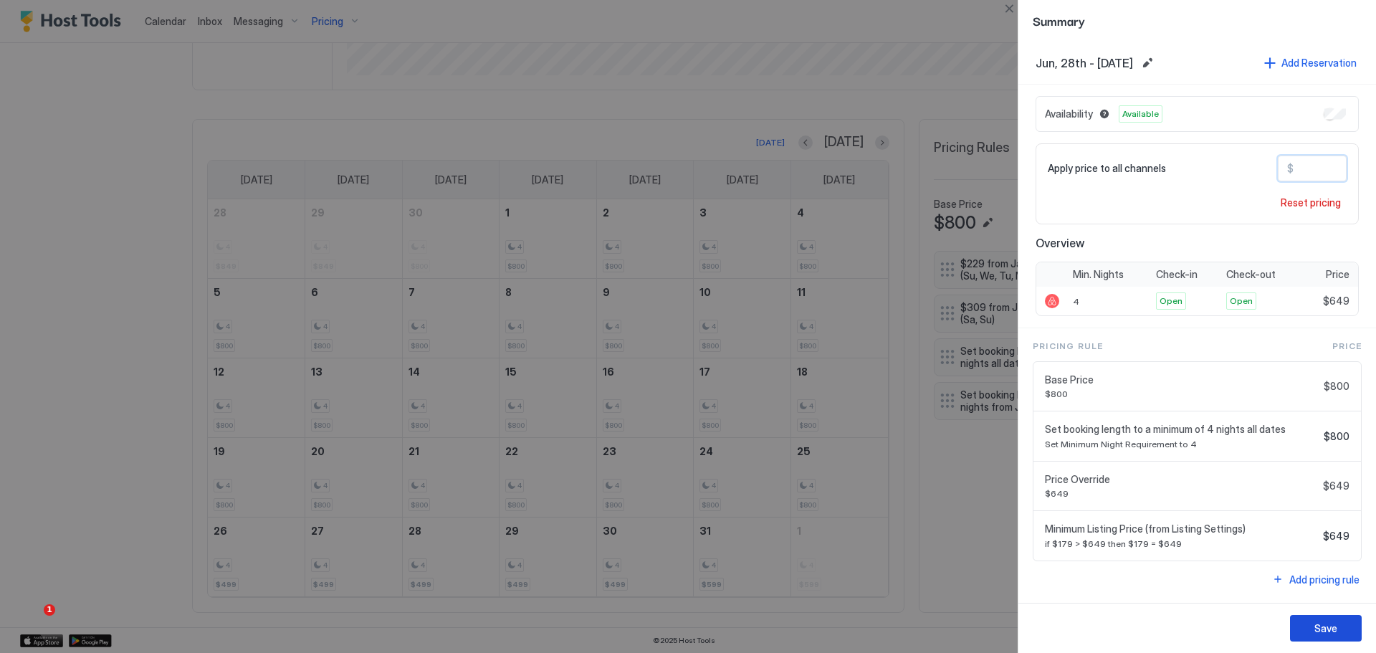
type input "***"
click at [1329, 626] on div "Save" at bounding box center [1325, 628] width 23 height 15
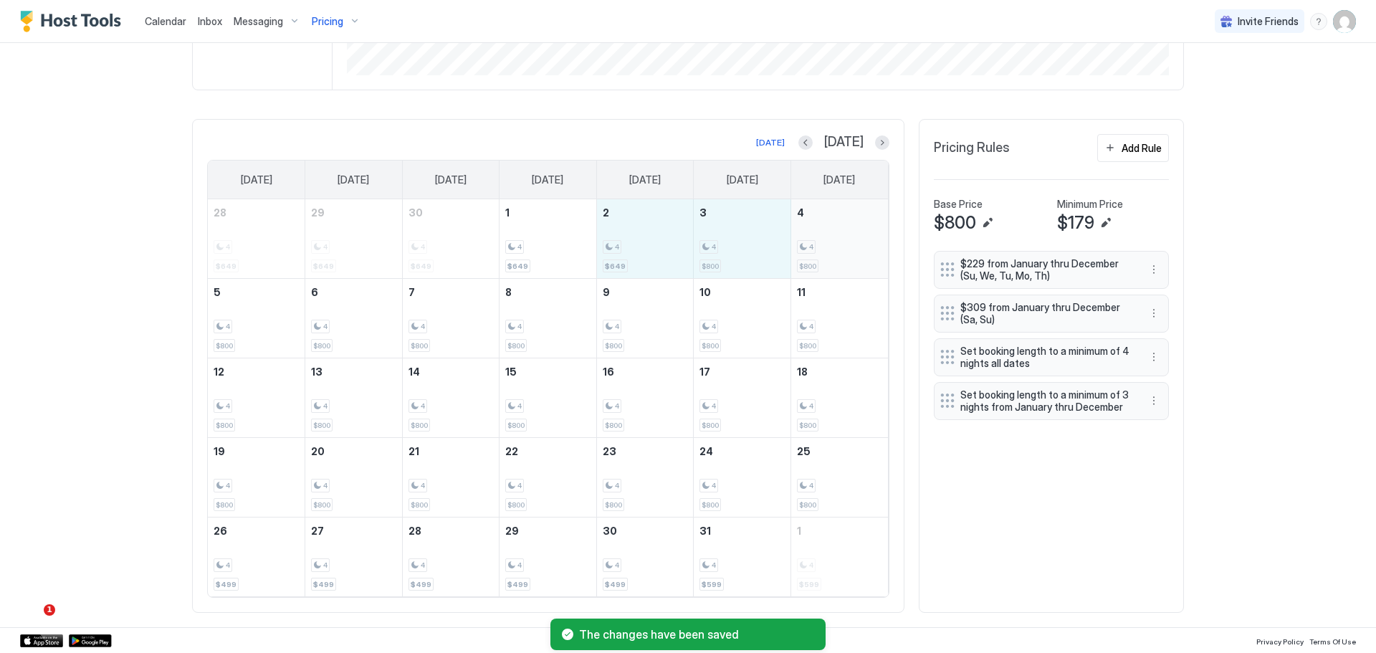
drag, startPoint x: 632, startPoint y: 242, endPoint x: 818, endPoint y: 245, distance: 185.6
click at [818, 245] on tr "28 4 $649 29 4 $649 30 4 $649 1 4 $649 2 4 $649 3 4 $800 4 4 $800" at bounding box center [548, 239] width 680 height 80
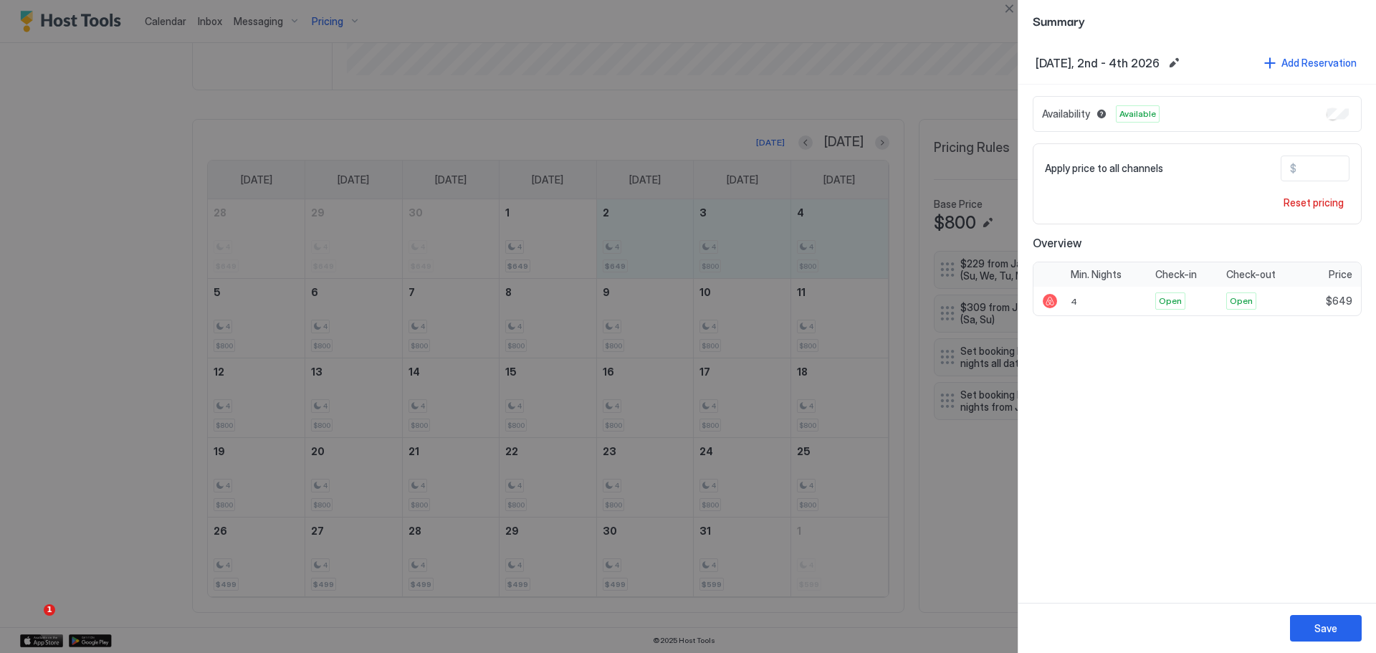
click at [1326, 171] on input "***" at bounding box center [1353, 168] width 115 height 24
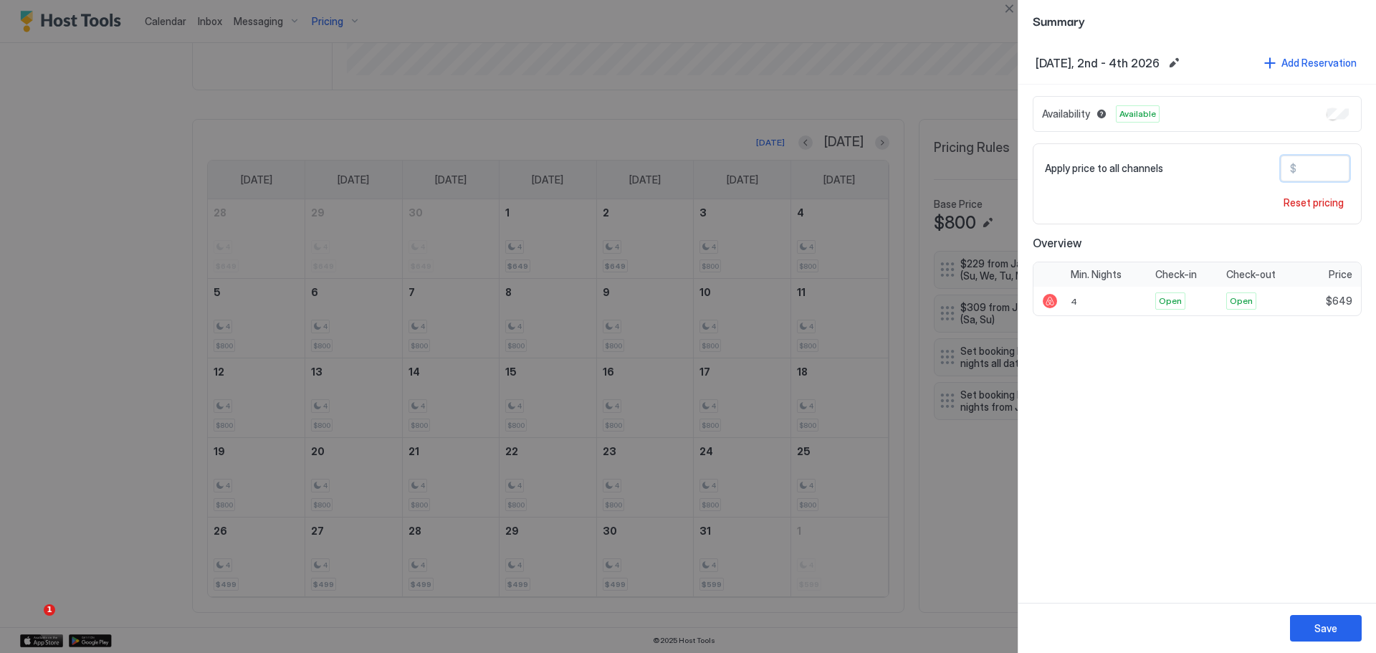
click at [1326, 171] on input "***" at bounding box center [1353, 168] width 115 height 24
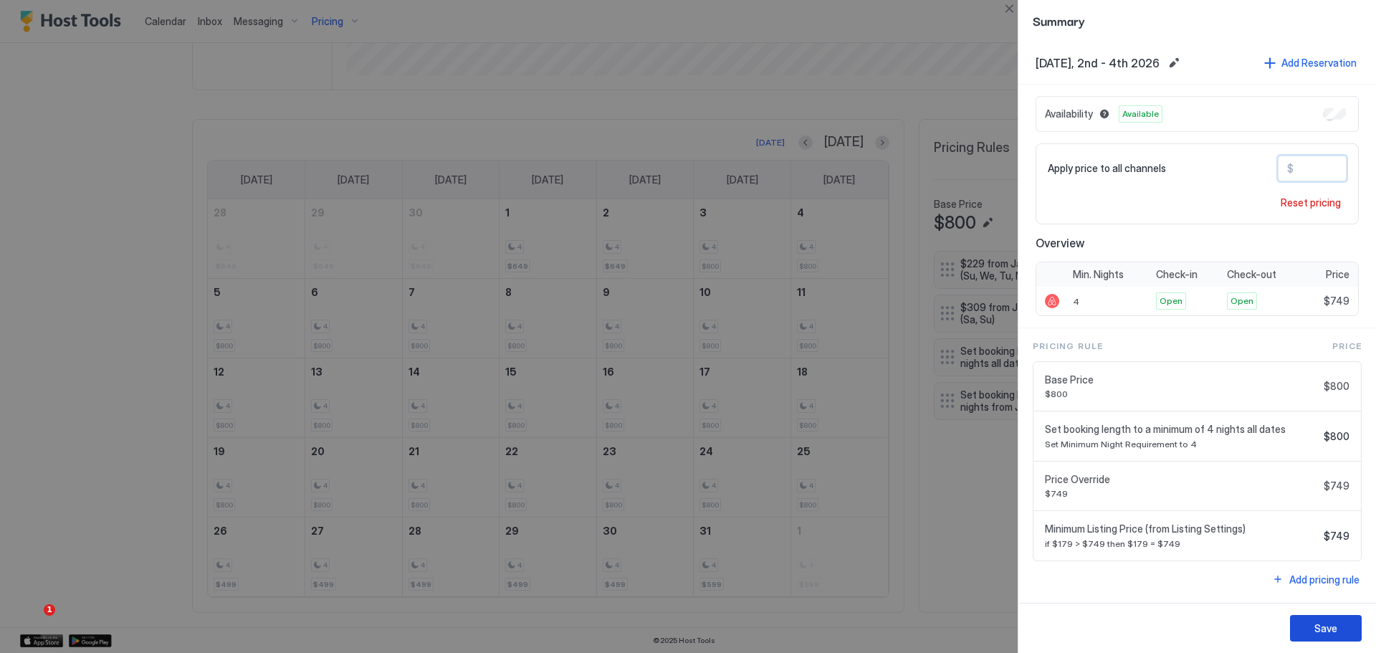
type input "***"
click at [1334, 623] on div "Save" at bounding box center [1325, 628] width 23 height 15
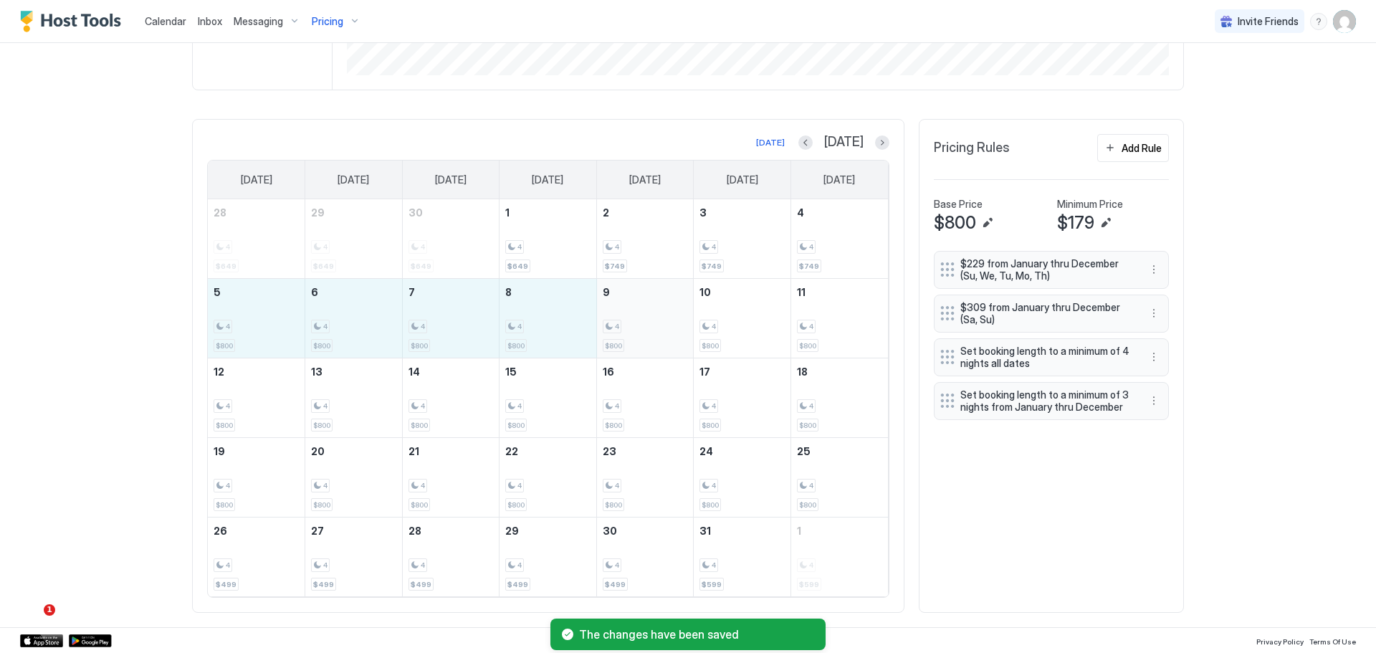
drag, startPoint x: 257, startPoint y: 327, endPoint x: 653, endPoint y: 337, distance: 395.7
click at [653, 337] on tr "5 4 $800 6 4 $800 7 4 $800 8 4 $800 9 4 $800 10 4 $800 11 4 $800" at bounding box center [548, 319] width 680 height 80
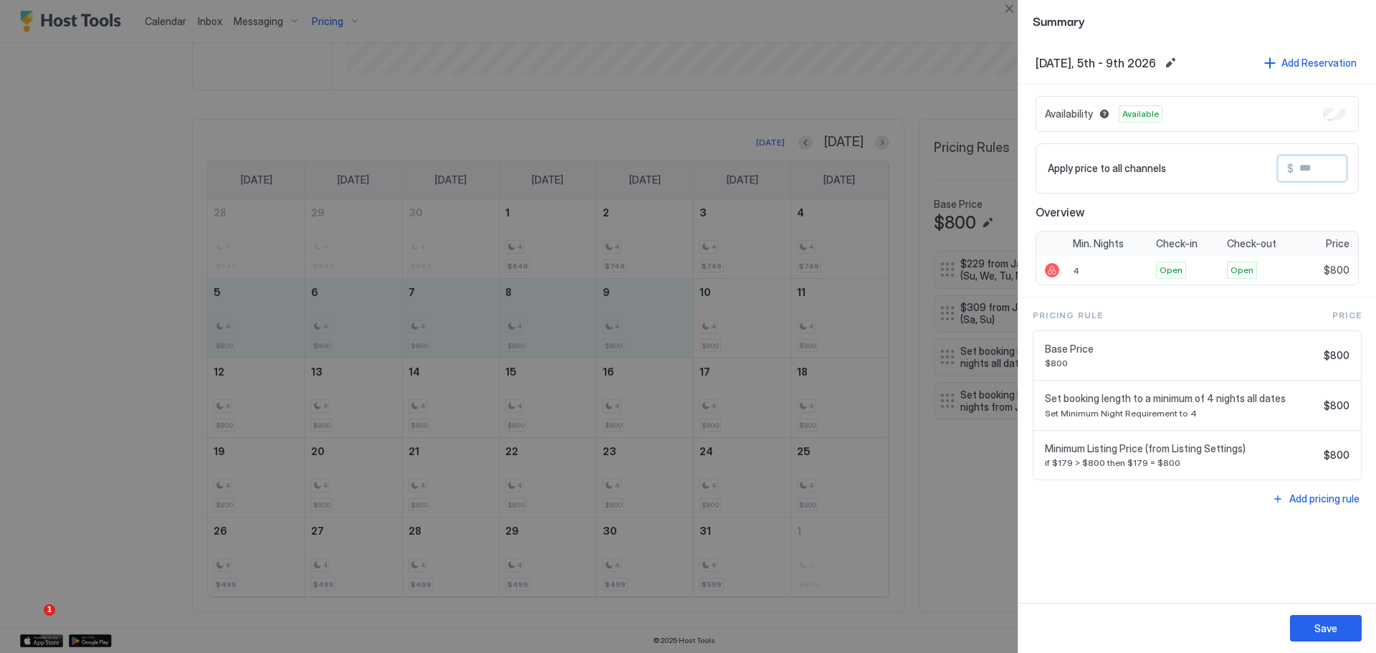
click at [1329, 165] on input "Input Field" at bounding box center [1350, 168] width 115 height 24
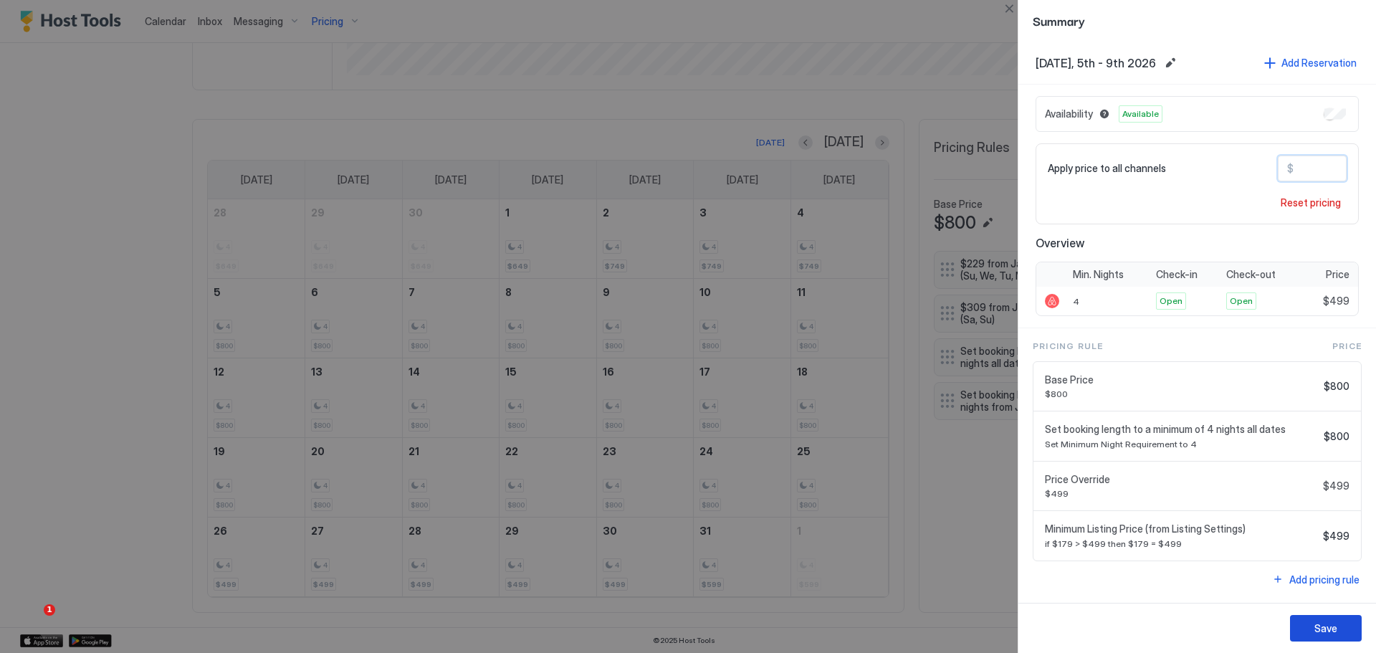
type input "***"
click at [1335, 628] on div "Save" at bounding box center [1325, 628] width 23 height 15
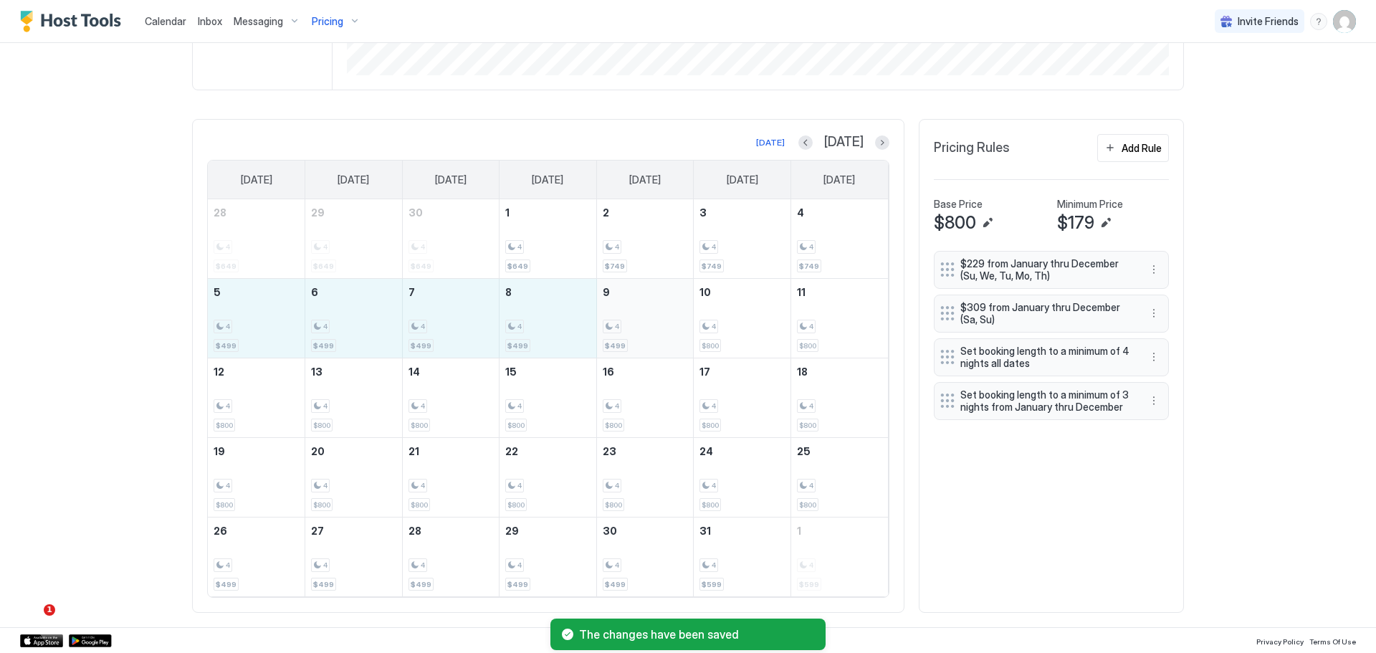
drag, startPoint x: 263, startPoint y: 325, endPoint x: 632, endPoint y: 304, distance: 369.6
click at [632, 304] on tr "5 4 $499 6 4 $499 7 4 $499 8 4 $499 9 4 $499 10 4 $800 11 4 $800" at bounding box center [548, 319] width 680 height 80
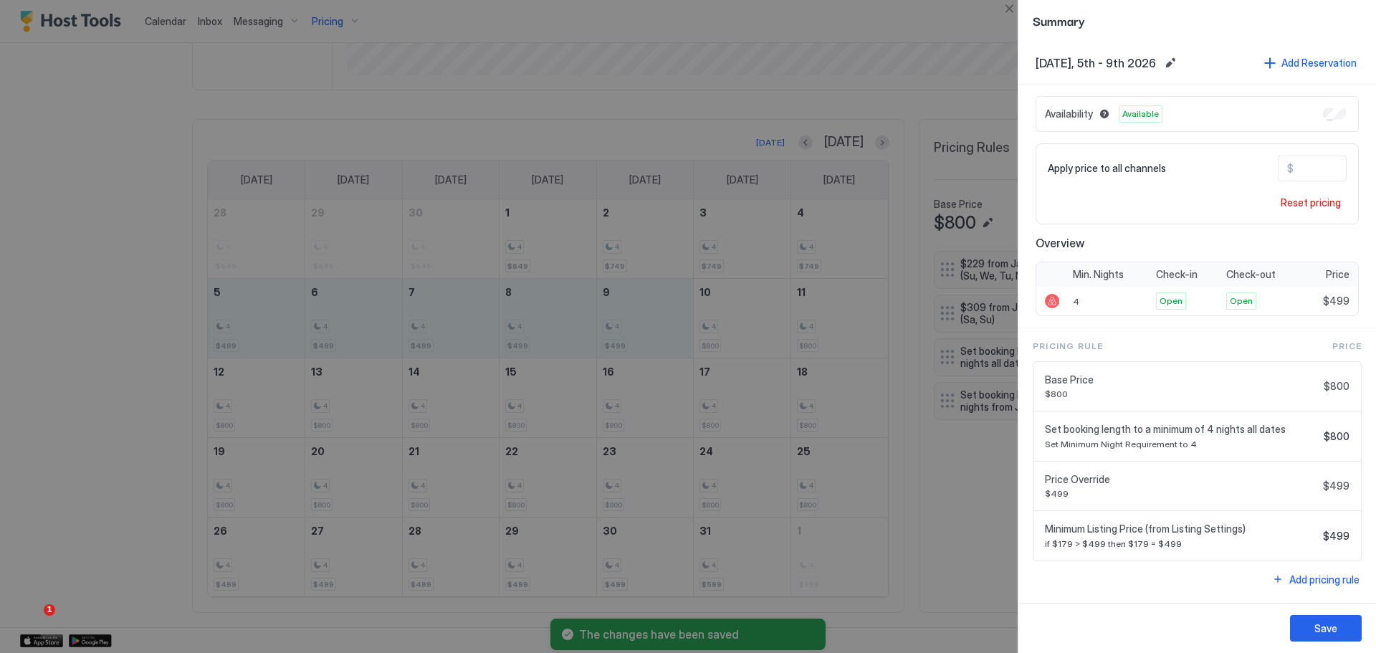
click at [1309, 168] on input "***" at bounding box center [1350, 168] width 115 height 24
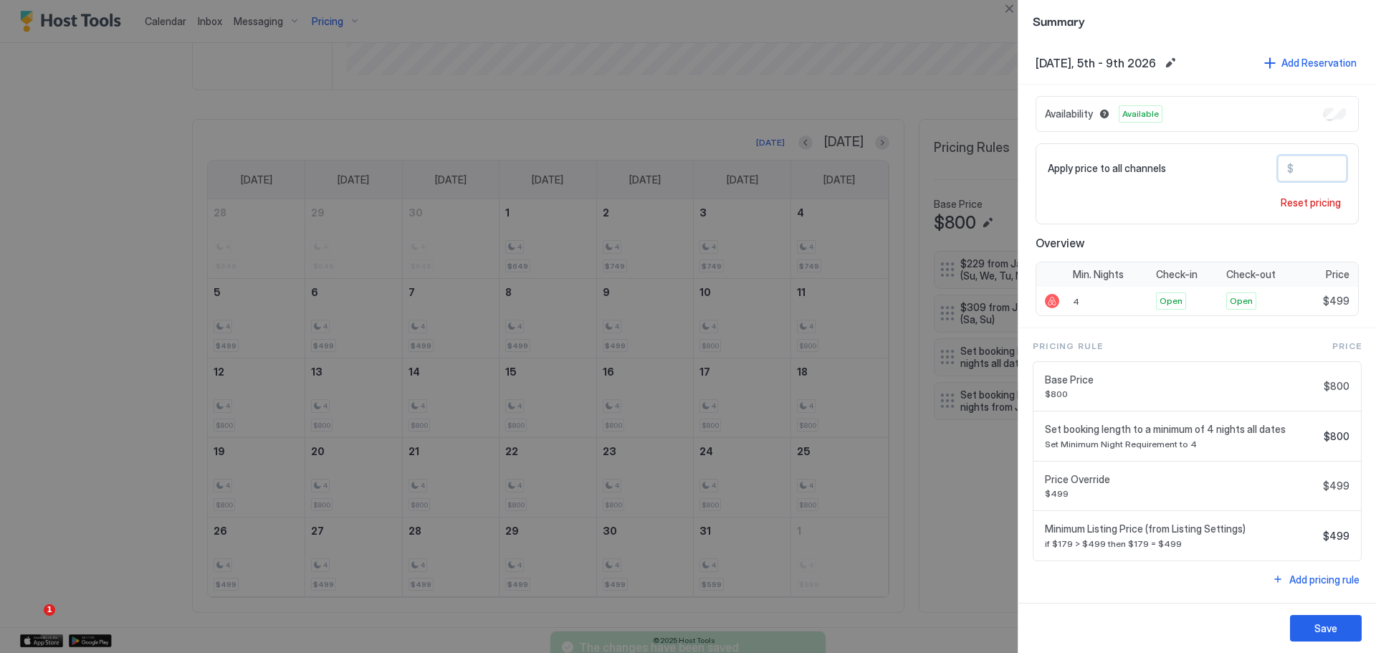
click at [1308, 170] on input "***" at bounding box center [1350, 168] width 115 height 24
type input "***"
click at [1320, 623] on div "Save" at bounding box center [1325, 628] width 23 height 15
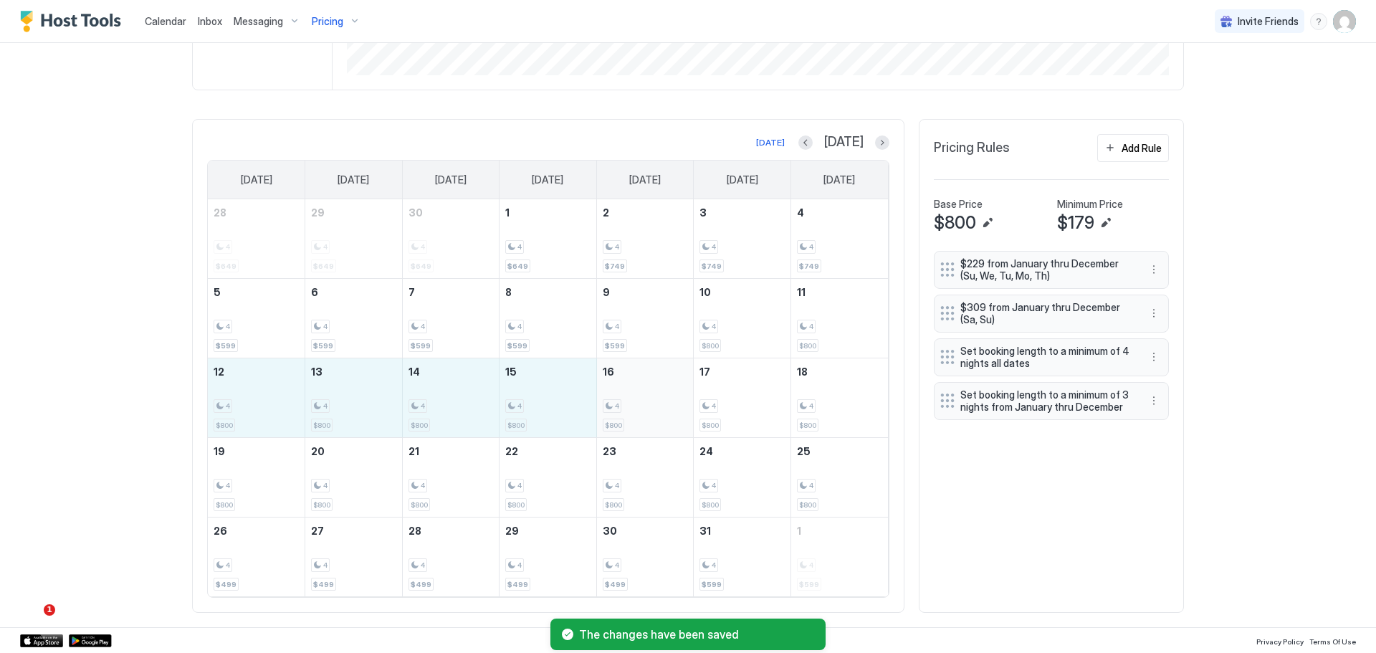
drag, startPoint x: 253, startPoint y: 399, endPoint x: 633, endPoint y: 400, distance: 379.8
click at [633, 400] on tr "12 4 $800 13 4 $800 14 4 $800 15 4 $800 16 4 $800 17 4 $800 18 4 $800" at bounding box center [548, 398] width 680 height 80
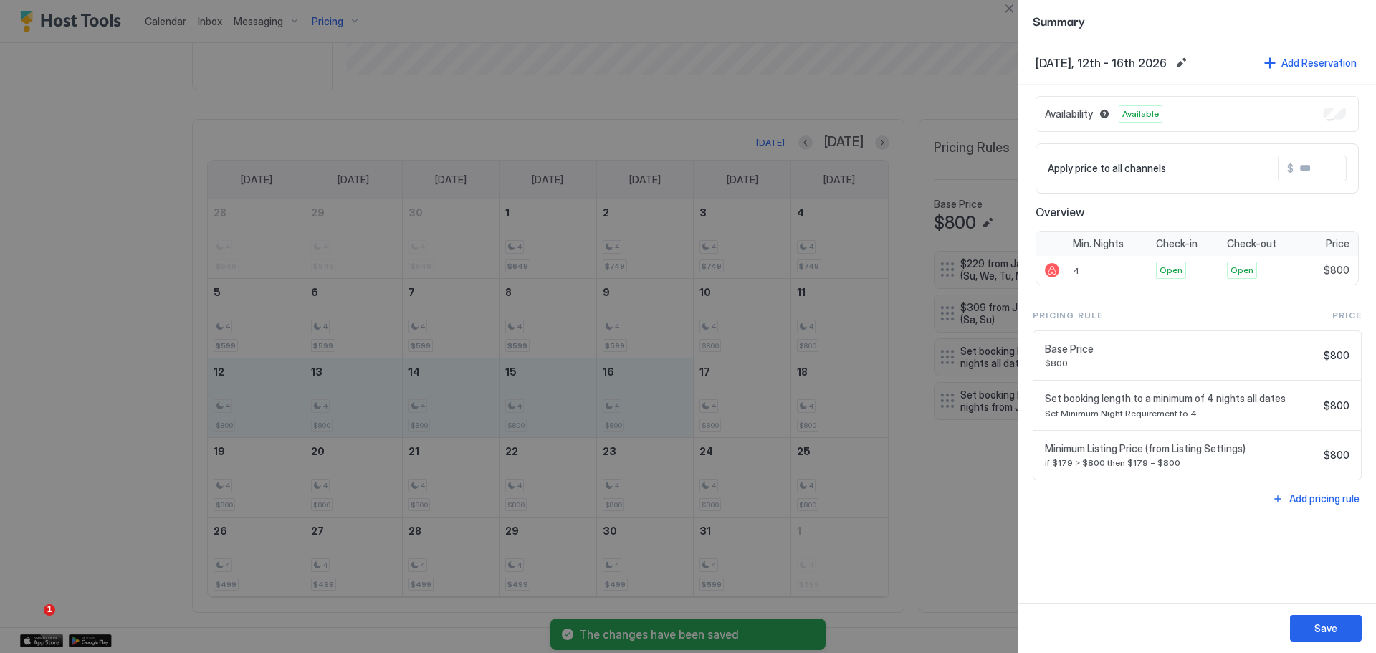
click at [1311, 171] on input "Input Field" at bounding box center [1350, 168] width 115 height 24
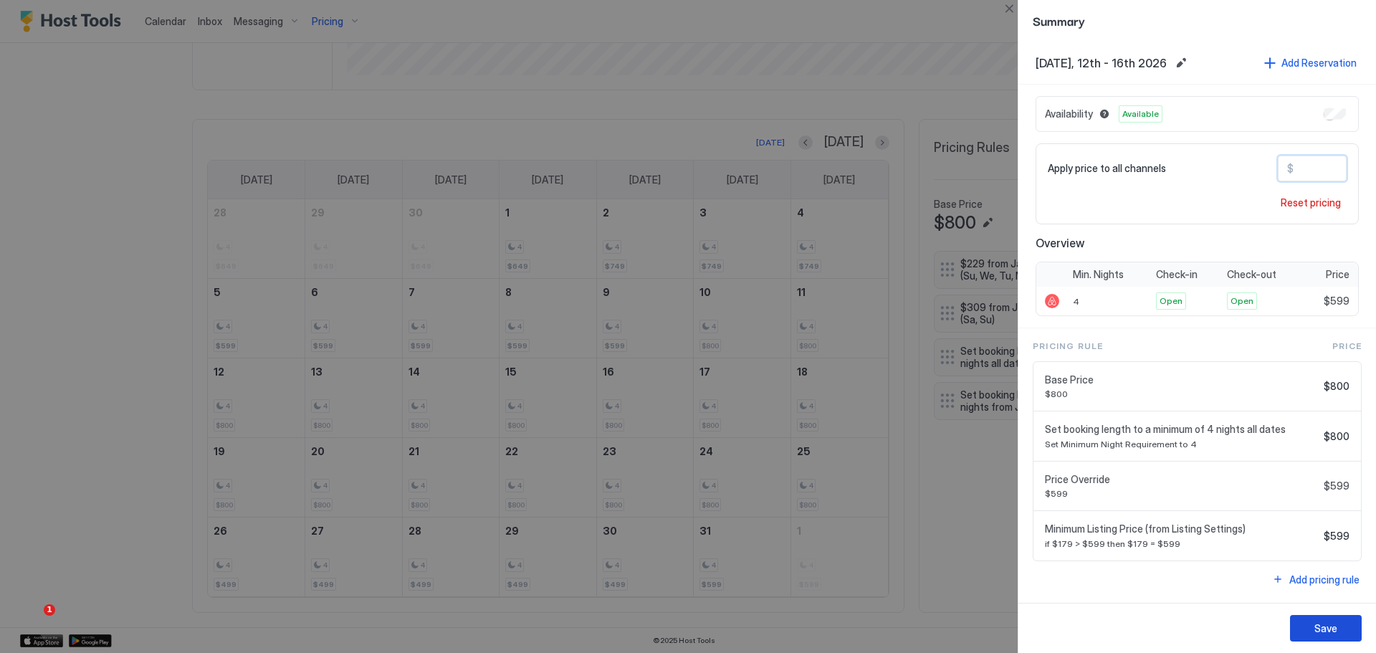
type input "***"
click at [1339, 626] on button "Save" at bounding box center [1326, 628] width 72 height 27
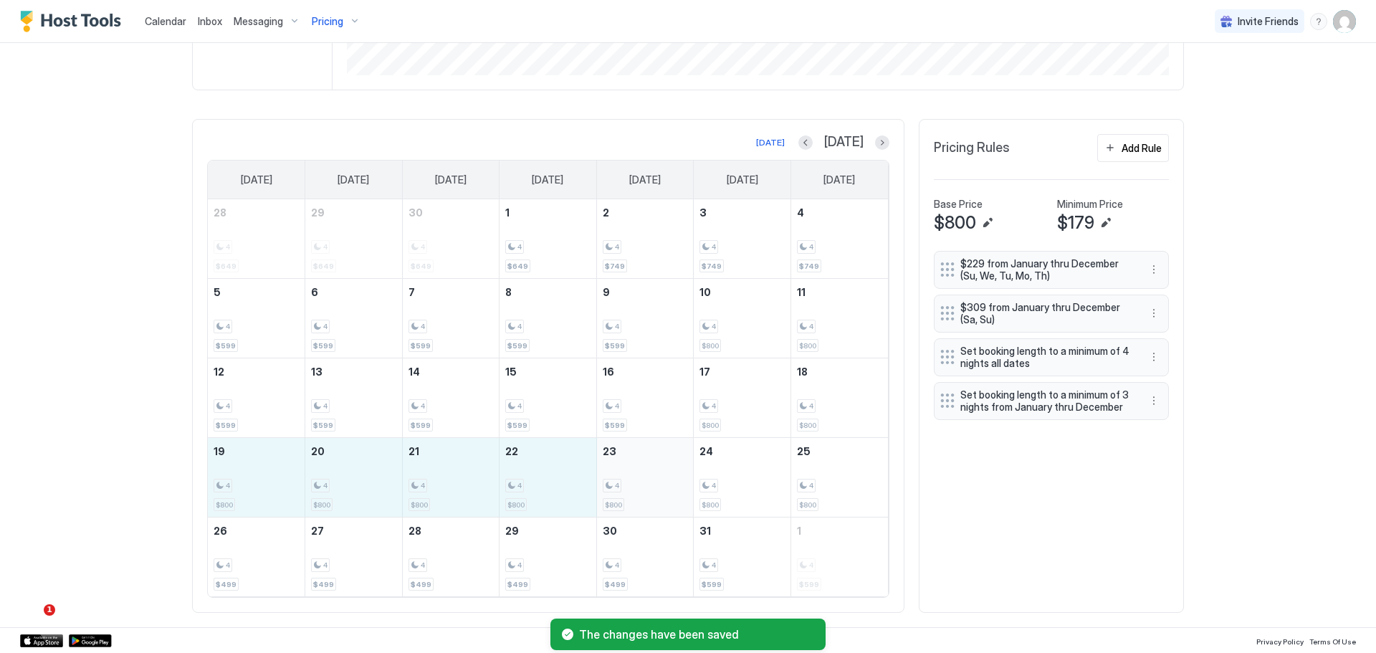
drag, startPoint x: 269, startPoint y: 477, endPoint x: 621, endPoint y: 482, distance: 351.2
click at [621, 482] on tr "19 4 $800 20 4 $800 21 4 $800 22 4 $800 23 4 $800 24 4 $800 25 4 $800" at bounding box center [548, 478] width 680 height 80
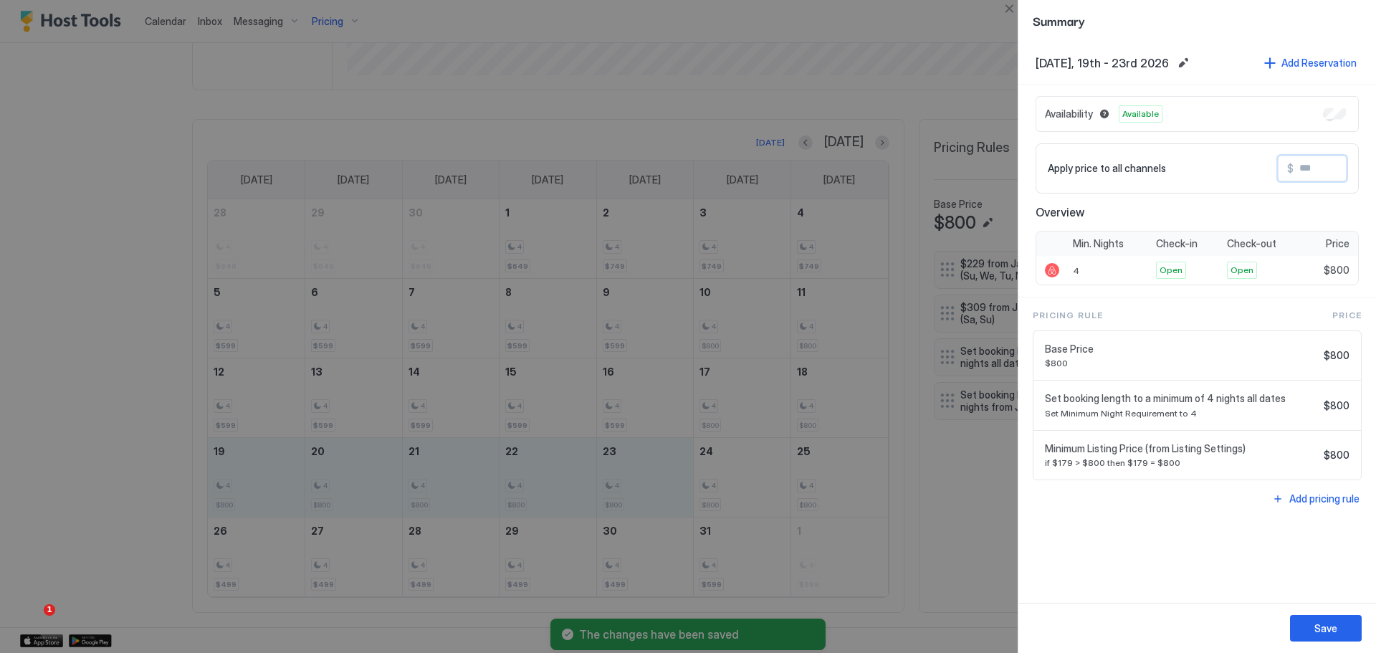
click at [1321, 179] on input "Input Field" at bounding box center [1350, 168] width 115 height 24
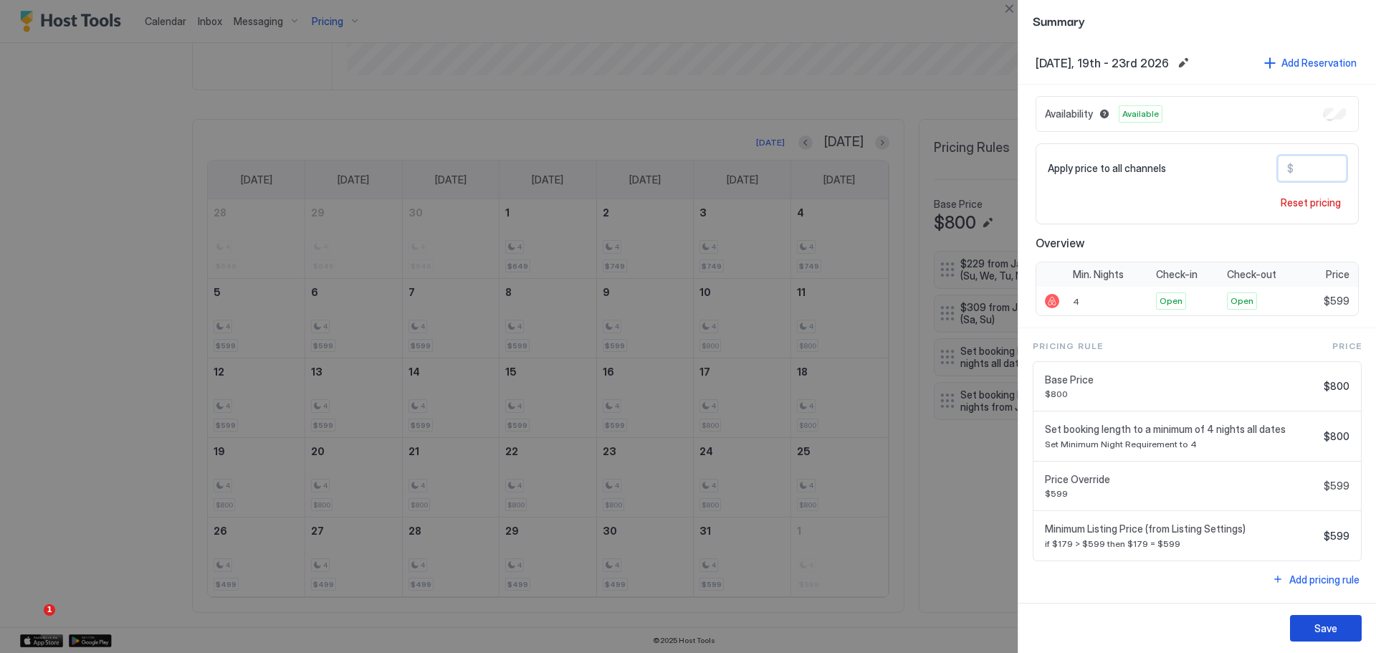
type input "***"
click at [1321, 626] on div "Save" at bounding box center [1325, 628] width 23 height 15
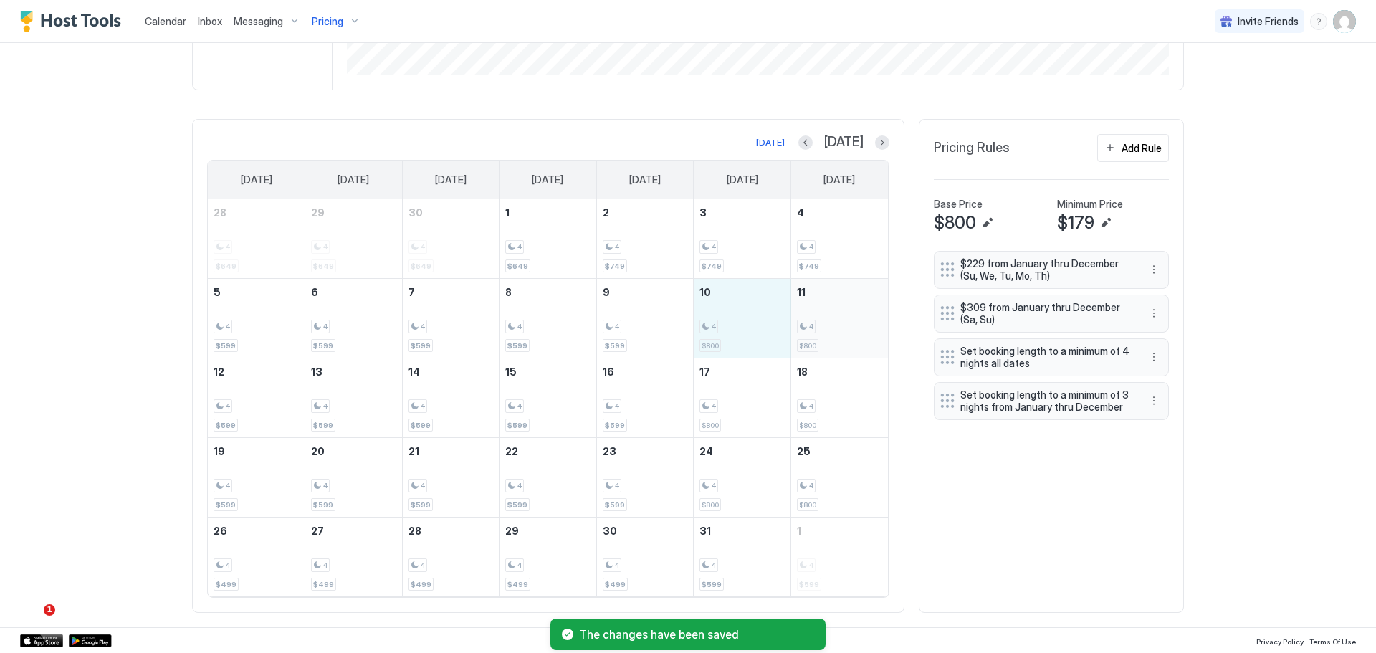
drag, startPoint x: 755, startPoint y: 335, endPoint x: 833, endPoint y: 335, distance: 77.4
click at [833, 335] on tr "5 4 $599 6 4 $599 7 4 $599 8 4 $599 9 4 $599 10 4 $800 11 4 $800" at bounding box center [548, 319] width 680 height 80
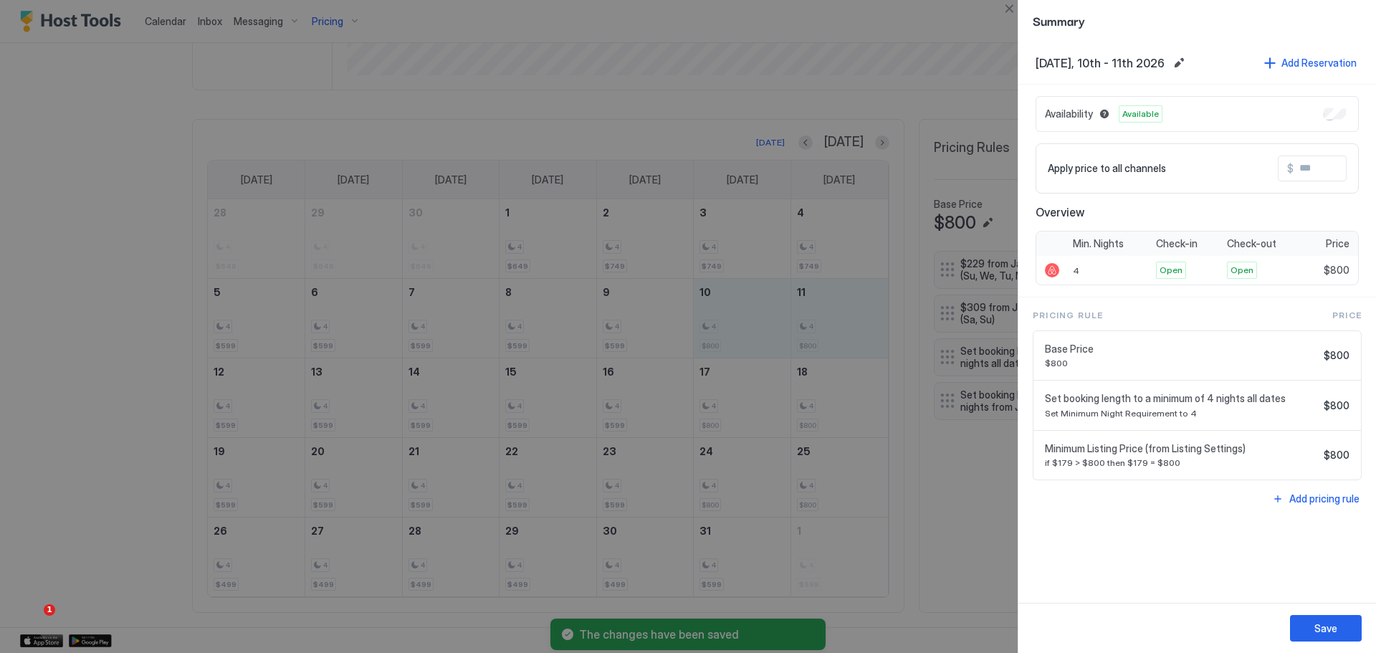
click at [1318, 171] on input "Input Field" at bounding box center [1350, 168] width 115 height 24
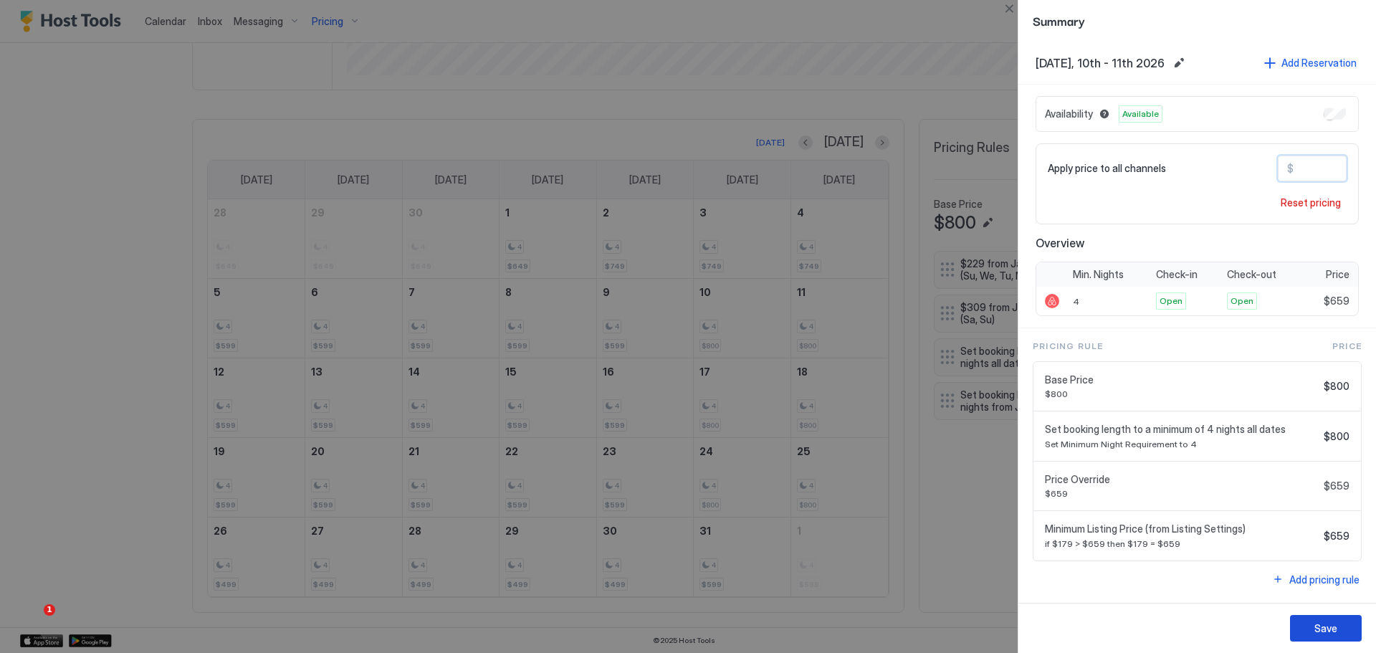
type input "***"
click at [1316, 628] on div "Save" at bounding box center [1325, 628] width 23 height 15
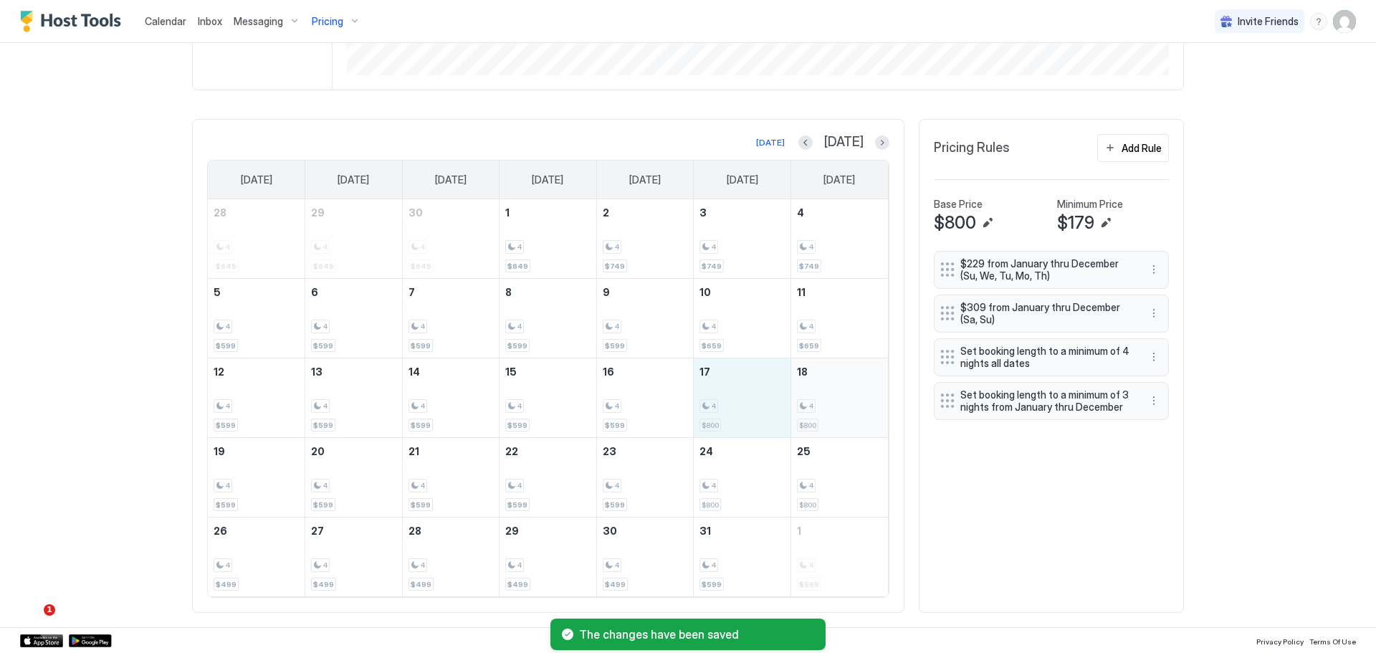
drag, startPoint x: 745, startPoint y: 411, endPoint x: 827, endPoint y: 413, distance: 81.7
click at [827, 413] on tr "12 4 $599 13 4 $599 14 4 $599 15 4 $599 16 4 $599 17 4 $800 18 4 $800" at bounding box center [548, 398] width 680 height 80
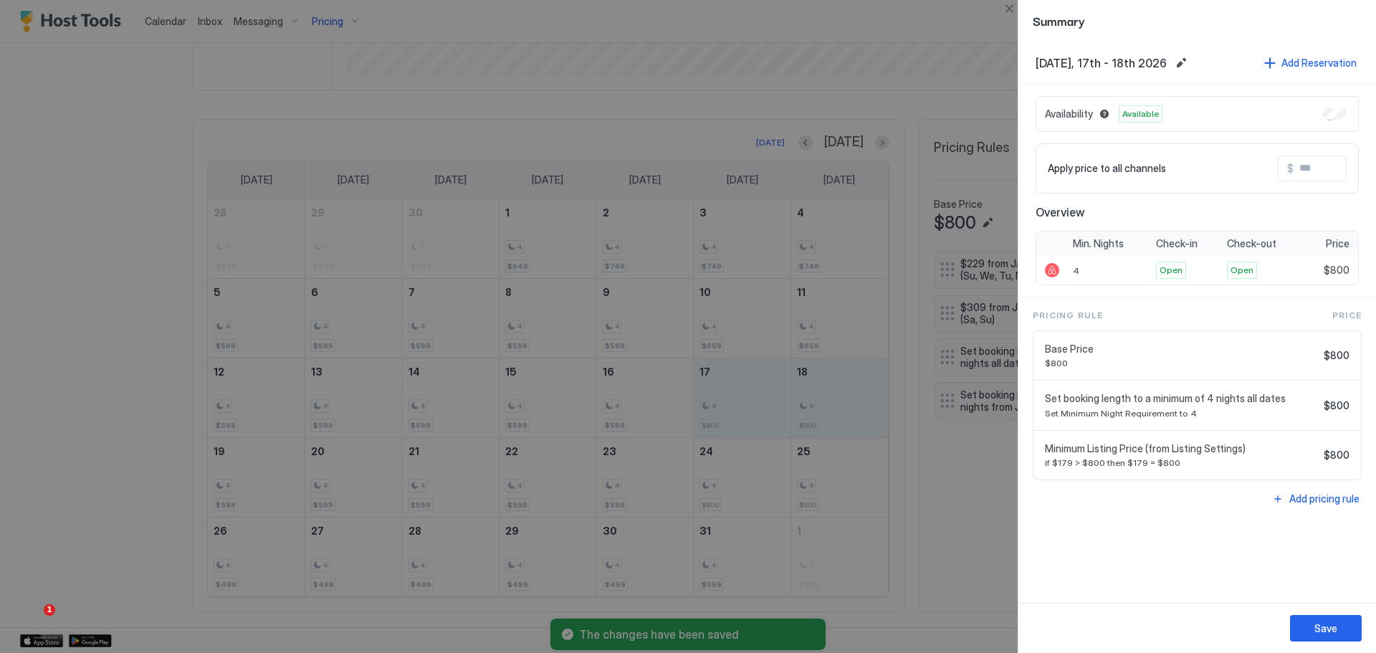
click at [1319, 161] on input "Input Field" at bounding box center [1350, 168] width 115 height 24
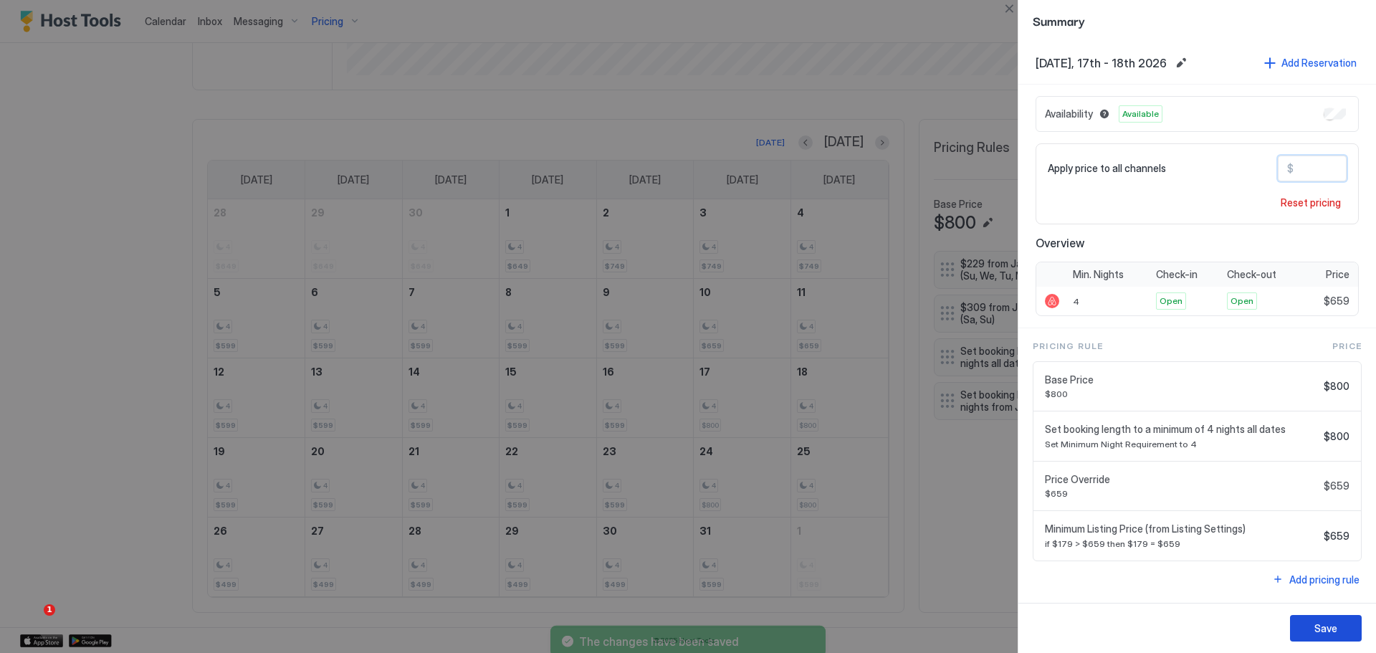
type input "***"
click at [1341, 626] on button "Save" at bounding box center [1326, 628] width 72 height 27
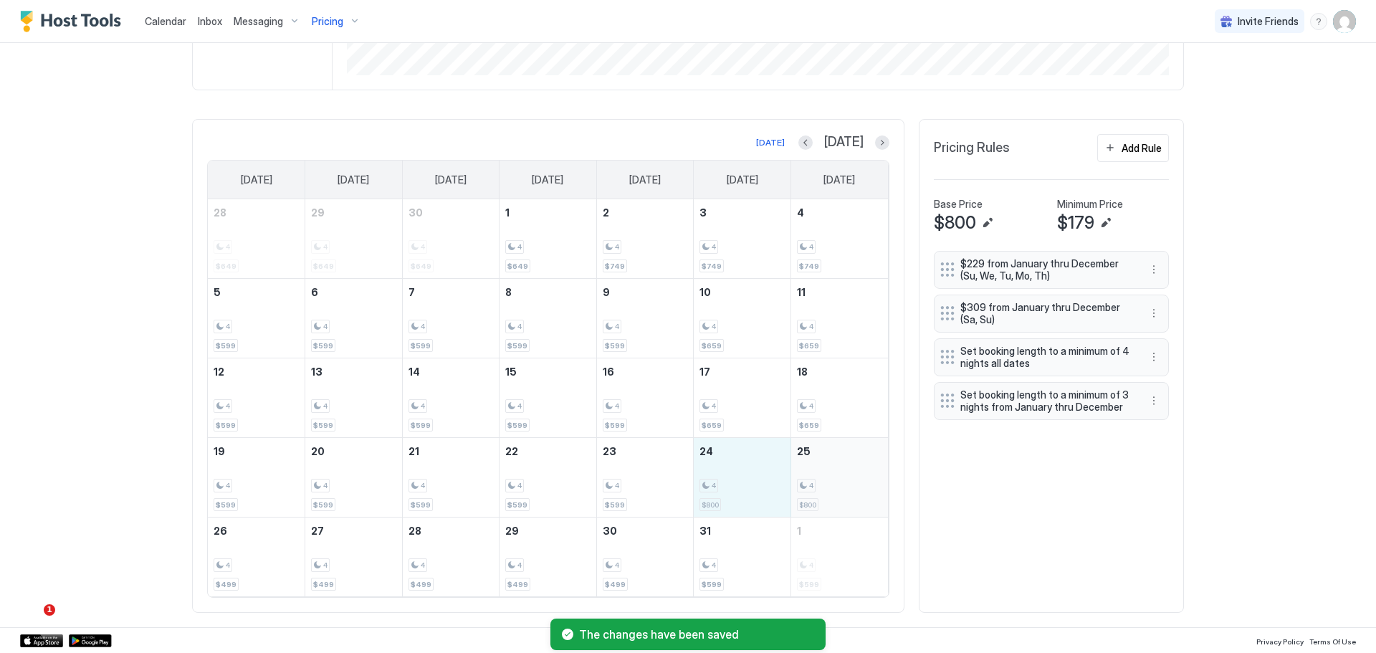
drag, startPoint x: 729, startPoint y: 474, endPoint x: 814, endPoint y: 484, distance: 85.1
click at [814, 484] on tr "19 4 $599 20 4 $599 21 4 $599 22 4 $599 23 4 $599 24 4 $800 25 4 $800" at bounding box center [548, 478] width 680 height 80
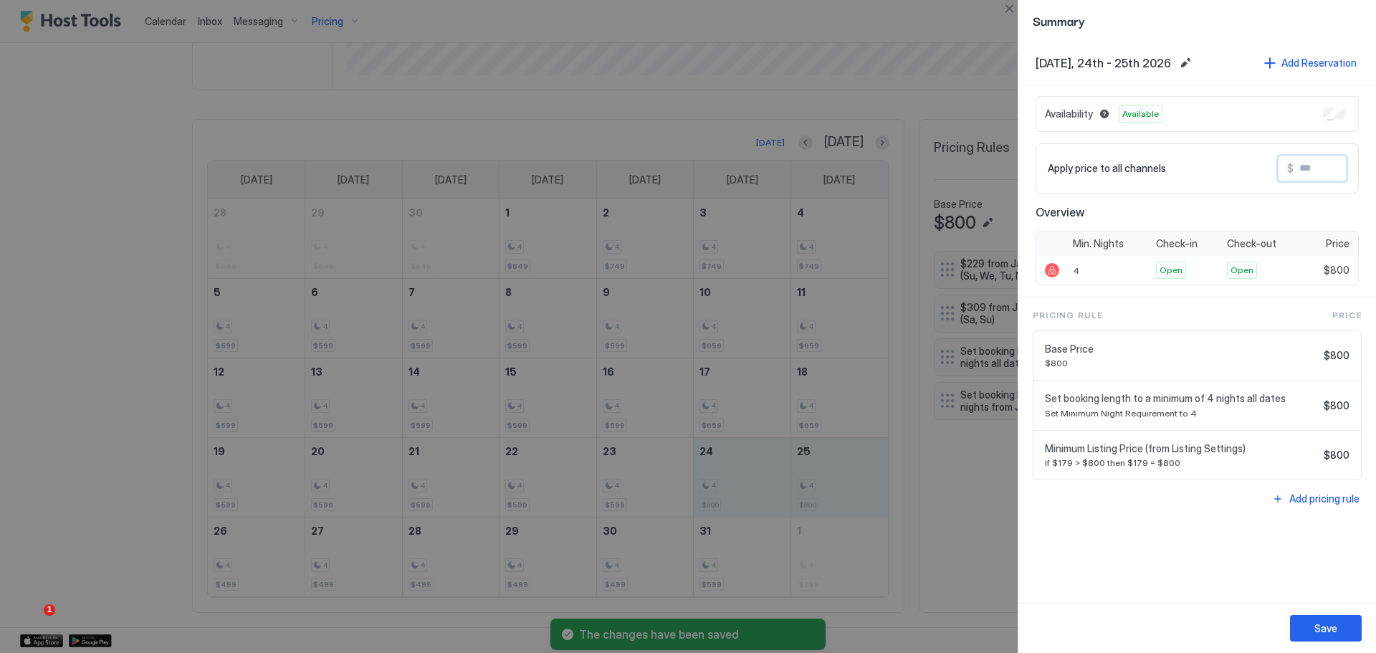
click at [1321, 170] on input "Input Field" at bounding box center [1350, 168] width 115 height 24
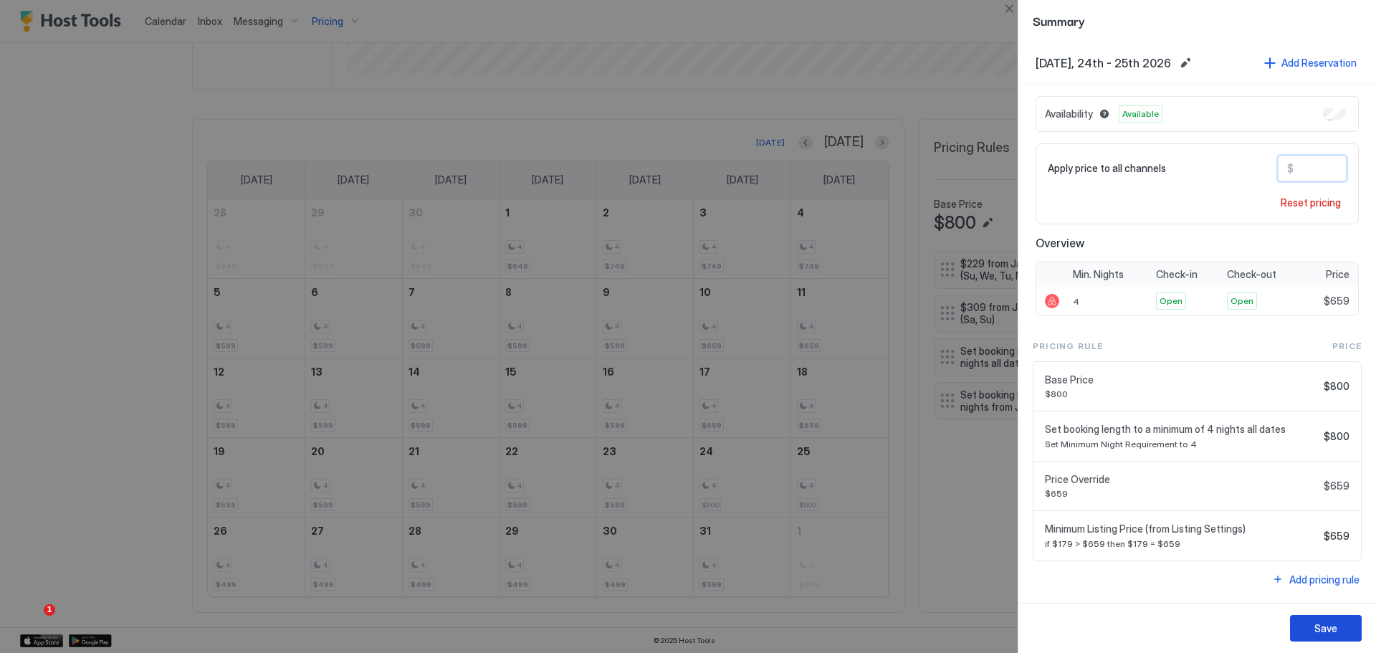
type input "***"
click at [1316, 623] on div "Save" at bounding box center [1325, 628] width 23 height 15
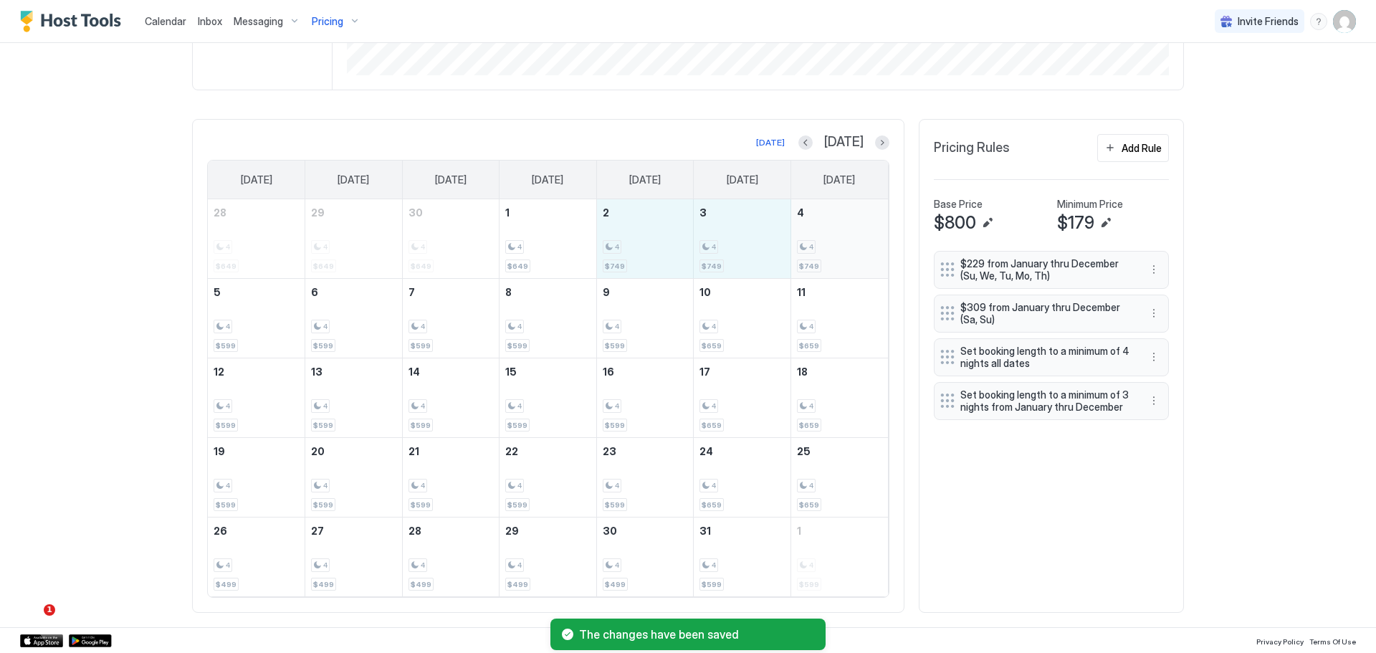
drag, startPoint x: 636, startPoint y: 237, endPoint x: 820, endPoint y: 245, distance: 184.3
click at [820, 245] on tr "28 4 $649 29 4 $649 30 4 $649 1 4 $649 2 4 $749 3 4 $749 4 4 $749" at bounding box center [548, 239] width 680 height 80
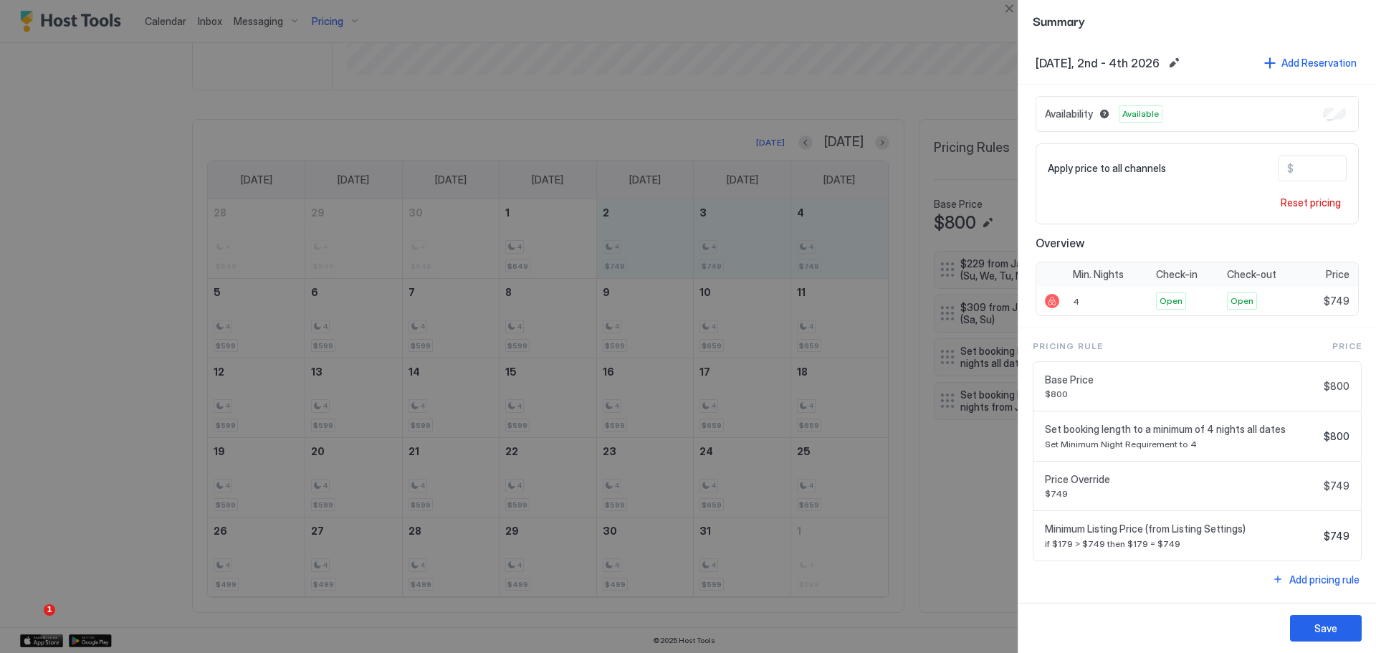
click at [1315, 165] on input "***" at bounding box center [1350, 168] width 115 height 24
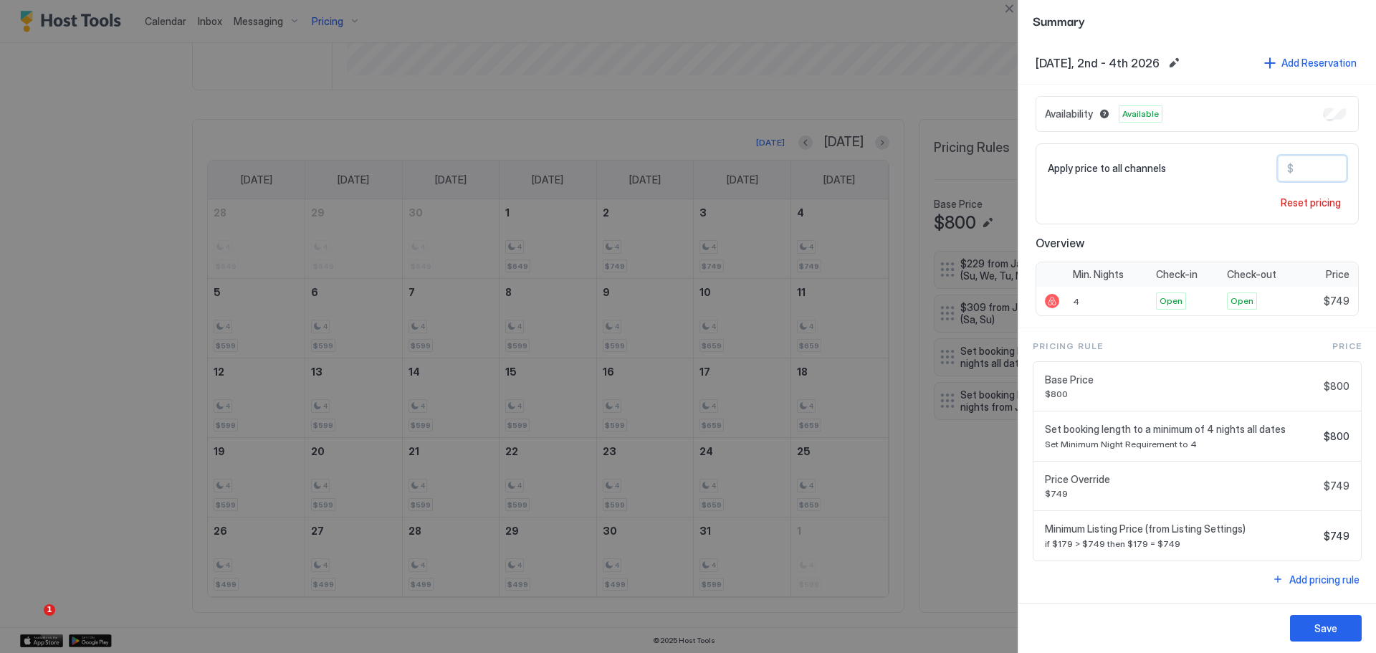
click at [1315, 165] on input "***" at bounding box center [1350, 168] width 115 height 24
type input "***"
drag, startPoint x: 1319, startPoint y: 626, endPoint x: 1177, endPoint y: 444, distance: 231.2
click at [1319, 626] on div "Save" at bounding box center [1325, 628] width 23 height 15
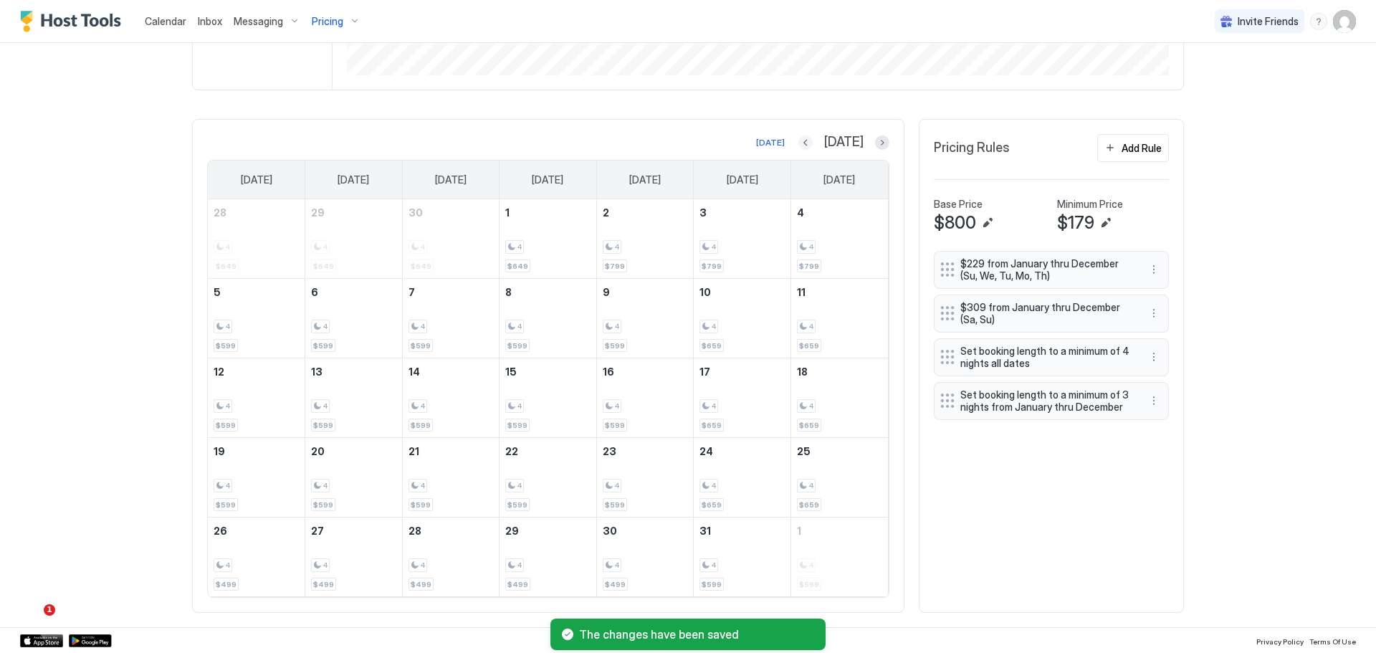
drag, startPoint x: 824, startPoint y: 140, endPoint x: 814, endPoint y: 152, distance: 15.2
click at [813, 142] on button "Previous month" at bounding box center [805, 142] width 14 height 14
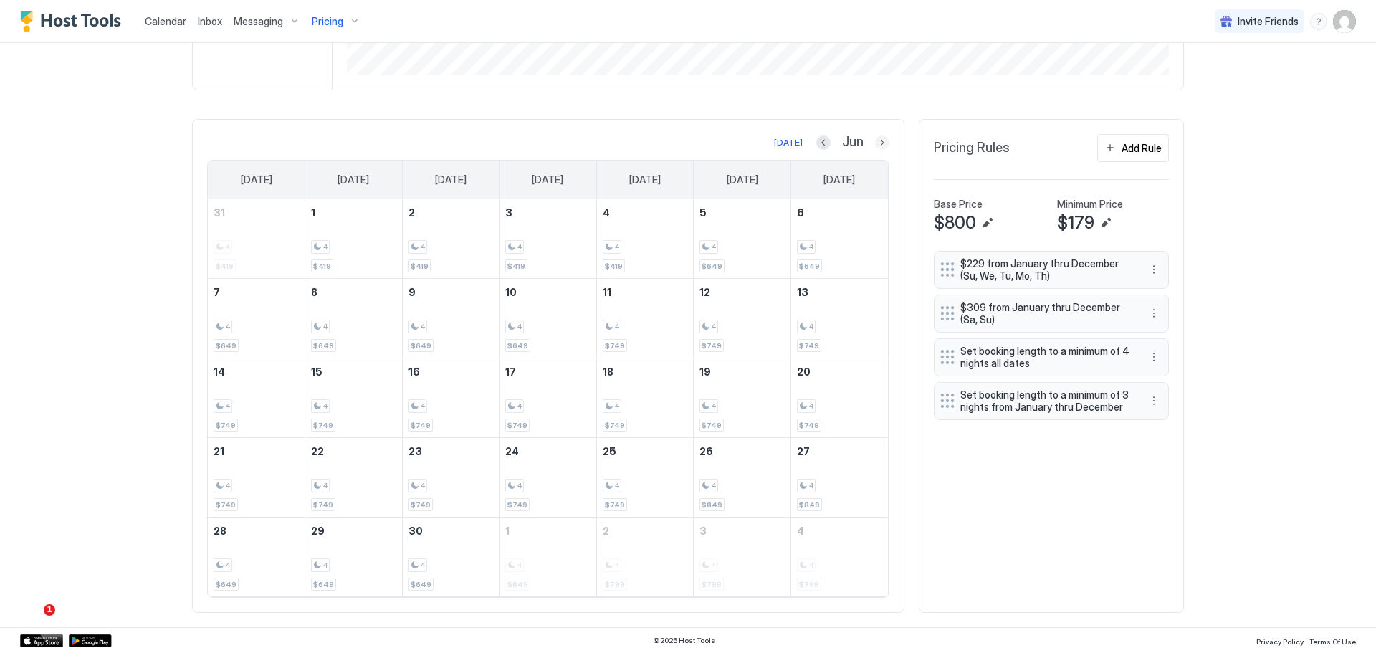
click at [878, 138] on button "Next month" at bounding box center [882, 142] width 14 height 14
click at [875, 138] on button "Next month" at bounding box center [882, 142] width 14 height 14
click at [818, 145] on button "Previous month" at bounding box center [821, 142] width 14 height 14
click at [818, 145] on button "Previous month" at bounding box center [823, 142] width 14 height 14
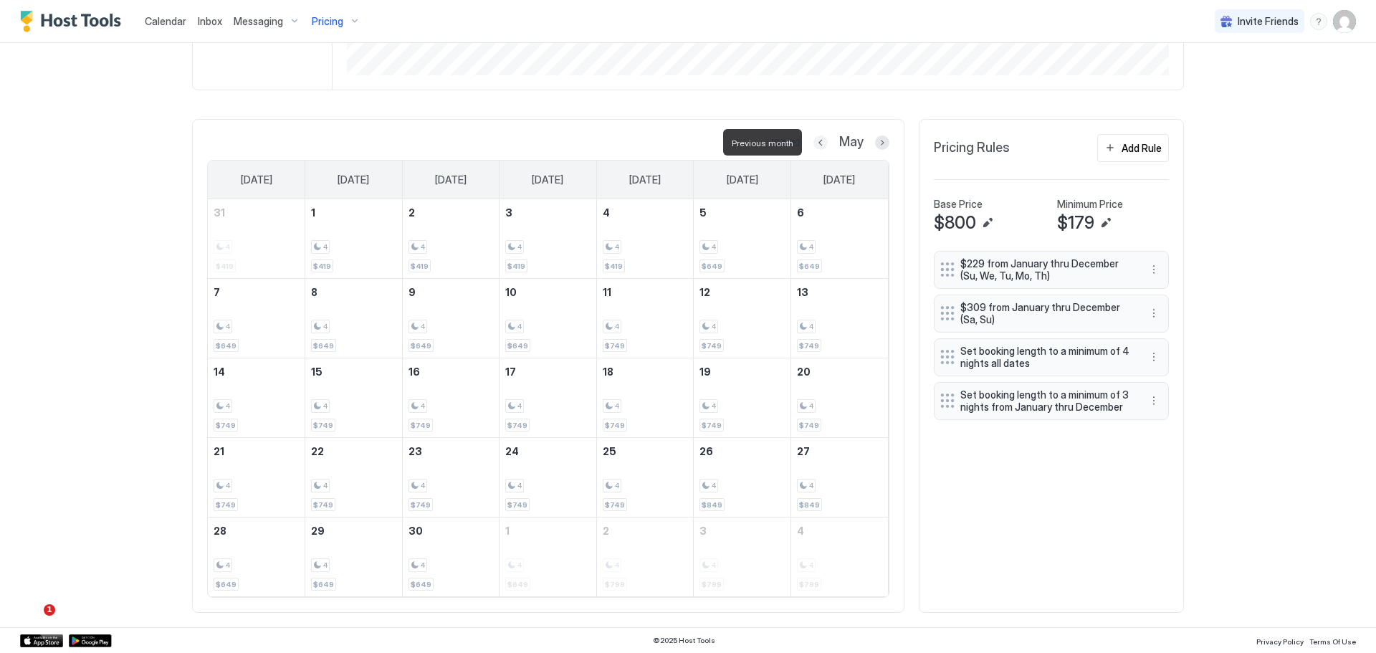
click at [818, 145] on button "Previous month" at bounding box center [820, 142] width 14 height 14
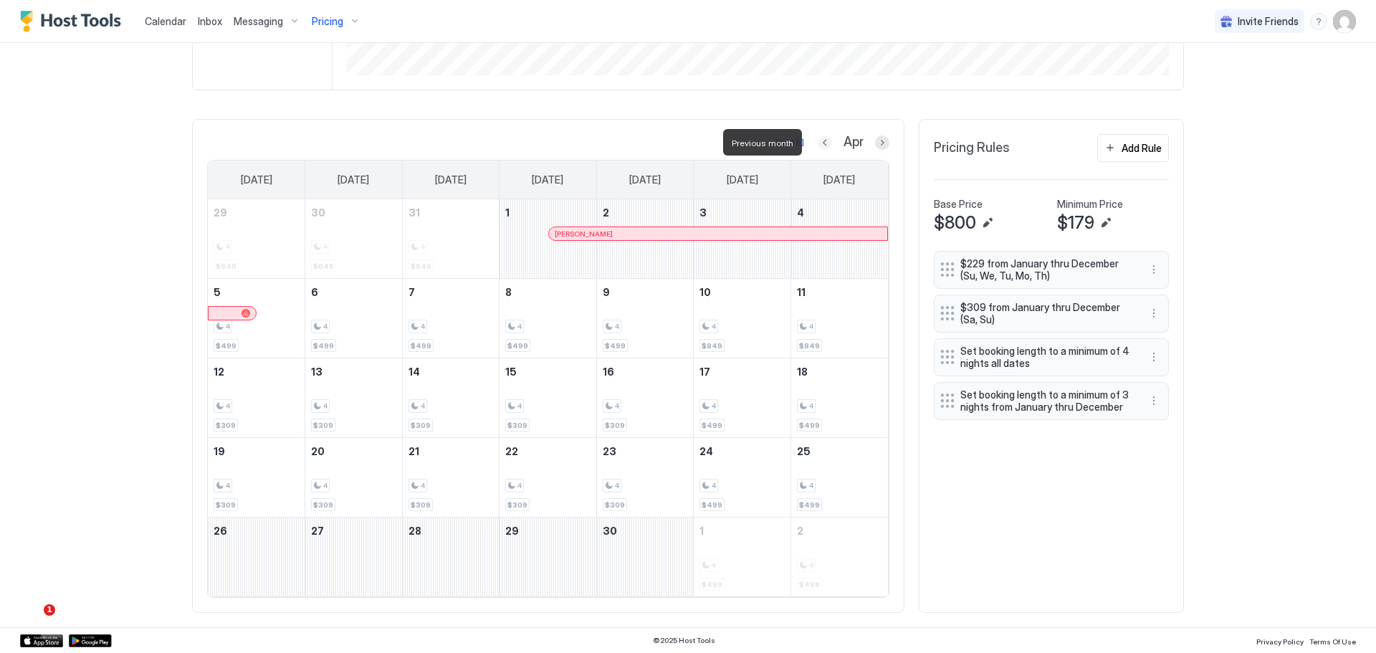
click at [818, 145] on button "Previous month" at bounding box center [825, 142] width 14 height 14
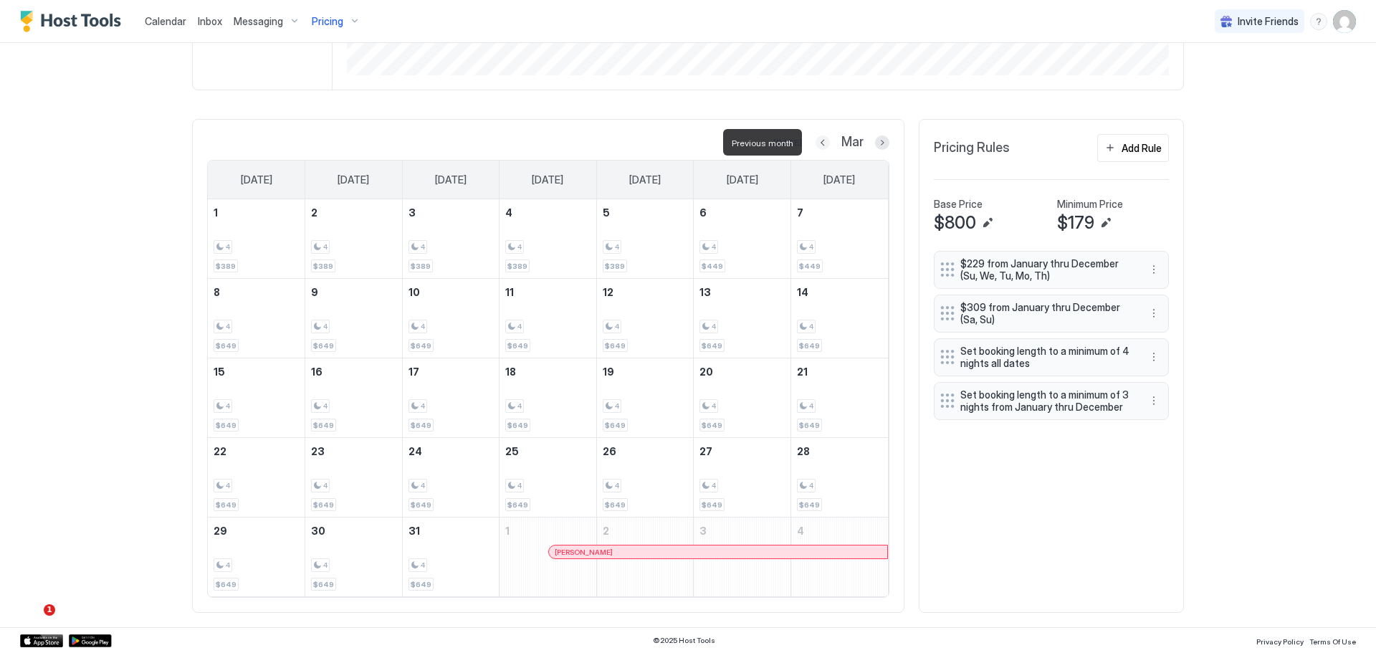
click at [818, 145] on button "Previous month" at bounding box center [822, 142] width 14 height 14
click at [818, 145] on div "CEDAR OLEANDER 156 Min Price $ 229 Max Price $ 1150 14 Days Occupancy 14.29% 30…" at bounding box center [688, 171] width 992 height 911
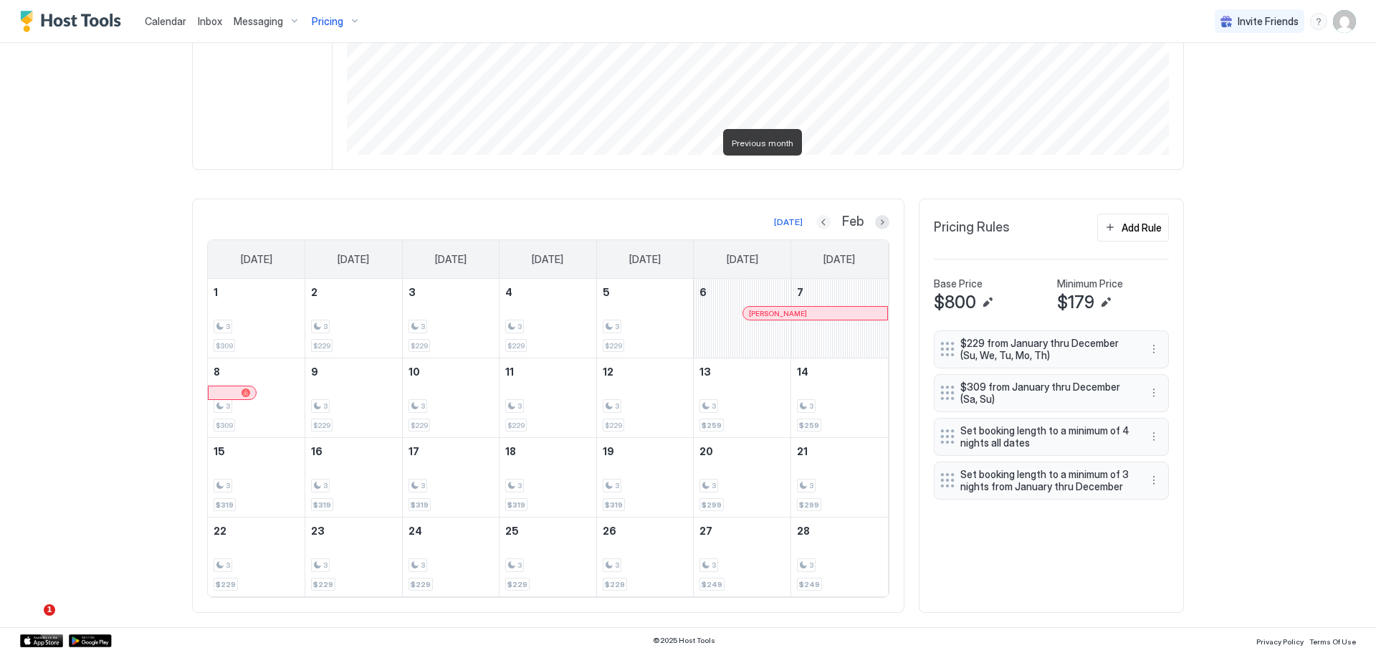
scroll to position [329, 0]
click at [787, 214] on button "Today" at bounding box center [788, 222] width 33 height 17
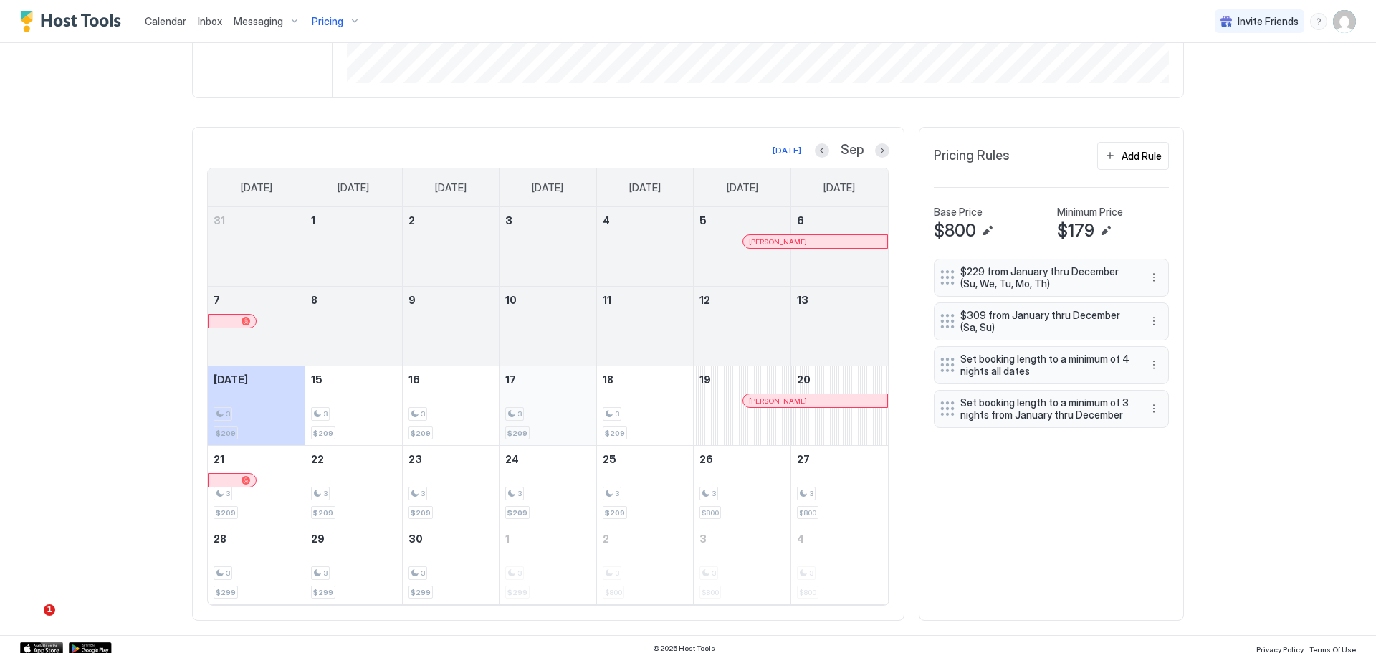
scroll to position [408, 0]
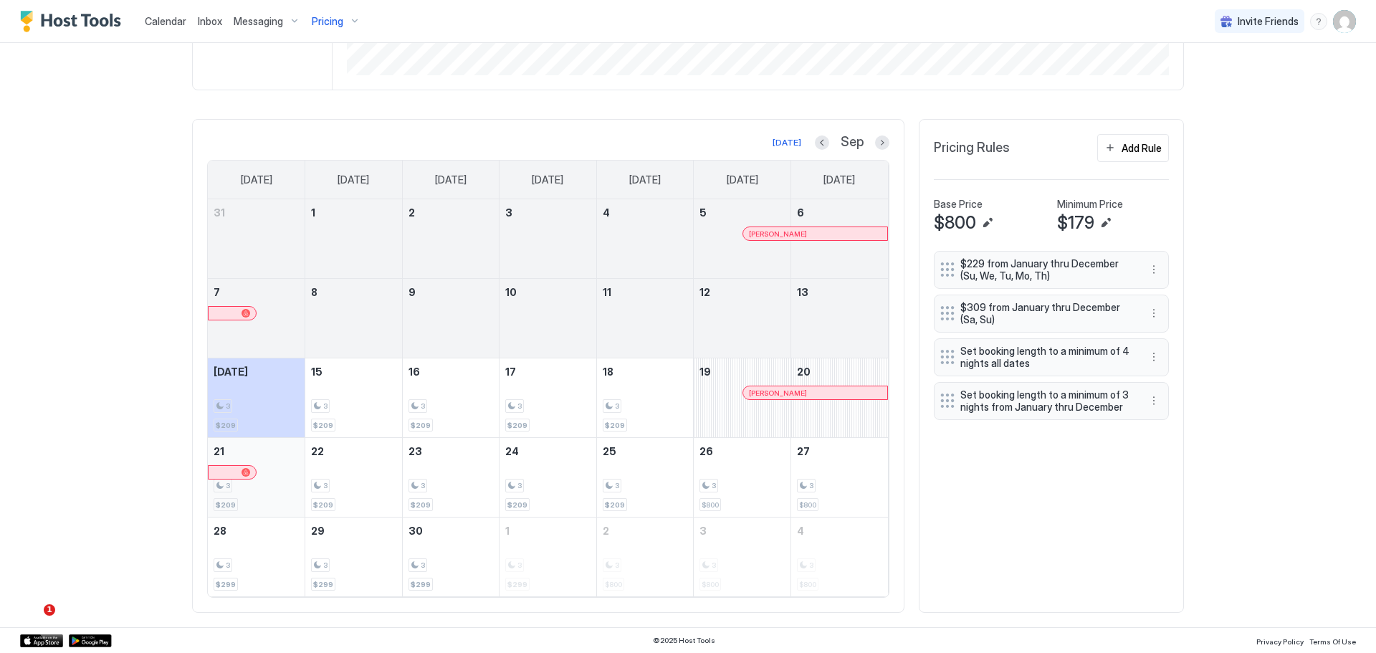
click at [279, 480] on div "3" at bounding box center [256, 486] width 85 height 14
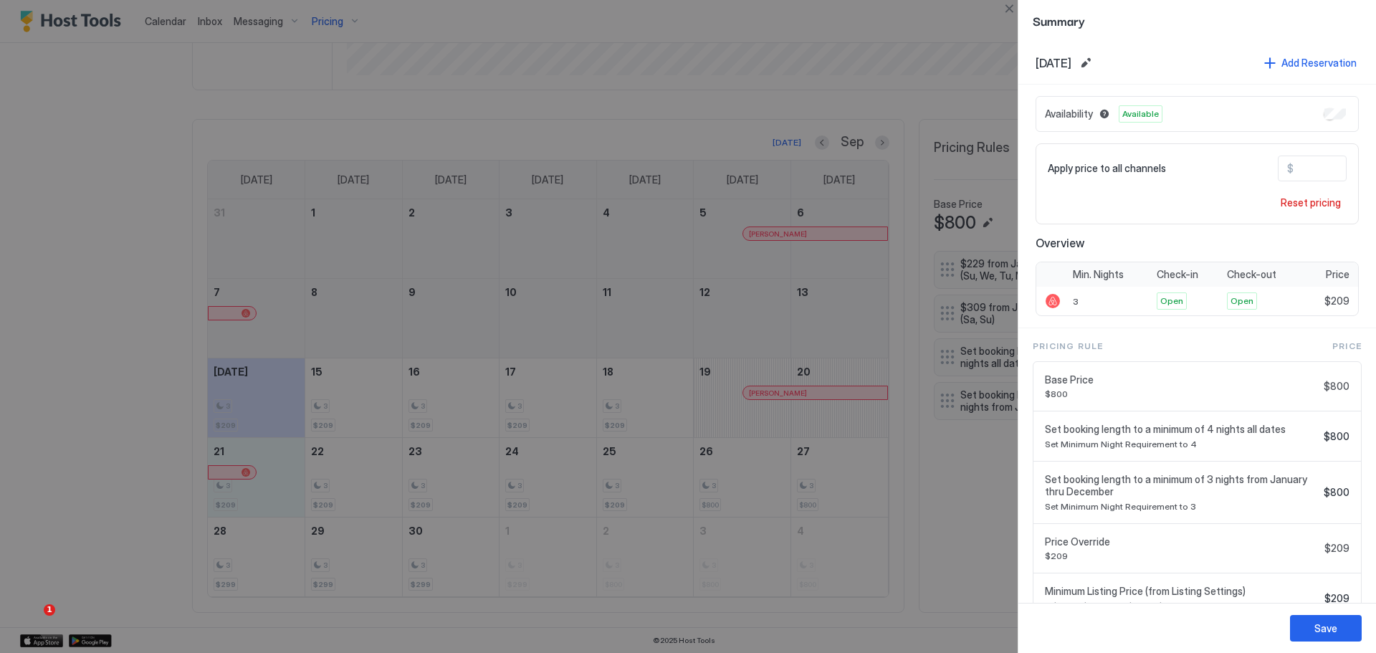
click at [817, 472] on div at bounding box center [688, 326] width 1376 height 653
click at [267, 473] on div at bounding box center [688, 326] width 1376 height 653
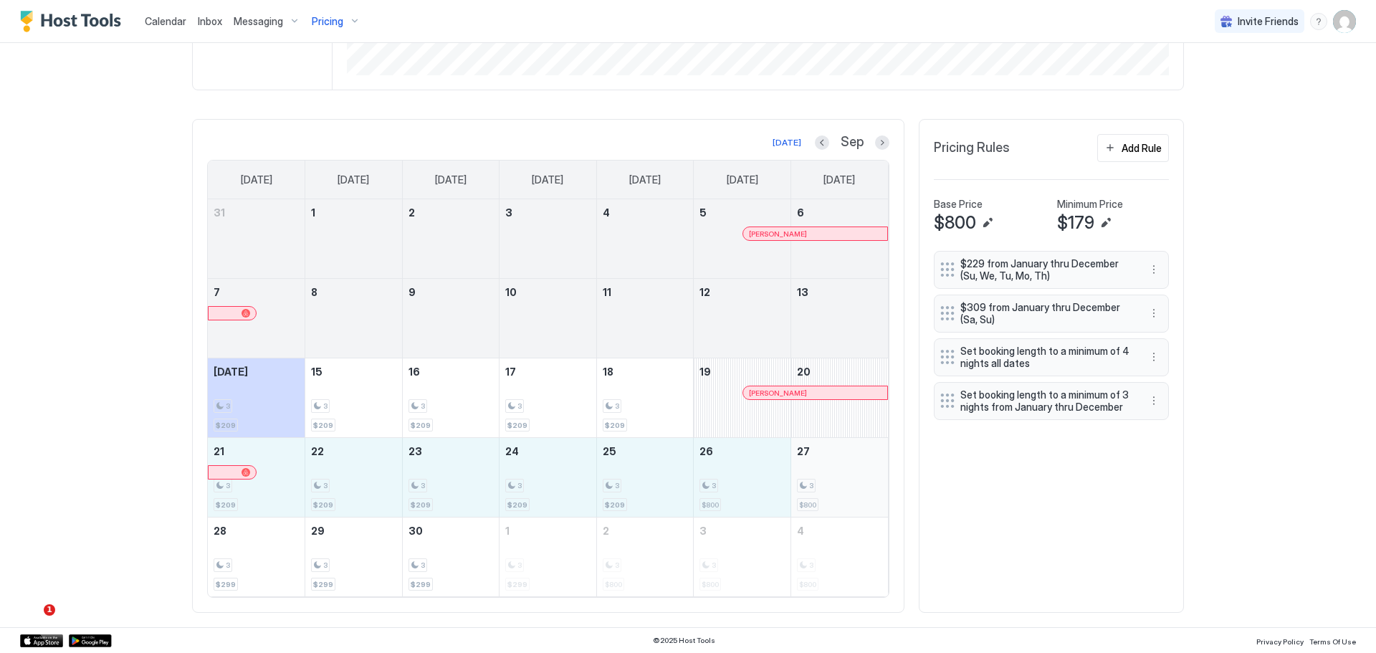
drag, startPoint x: 259, startPoint y: 477, endPoint x: 830, endPoint y: 471, distance: 571.1
click at [830, 471] on tr "21 3 $209 22 3 $209 23 3 $209 24 3 $209 25 3 $209 26 3 $800 27 3 $800" at bounding box center [548, 478] width 680 height 80
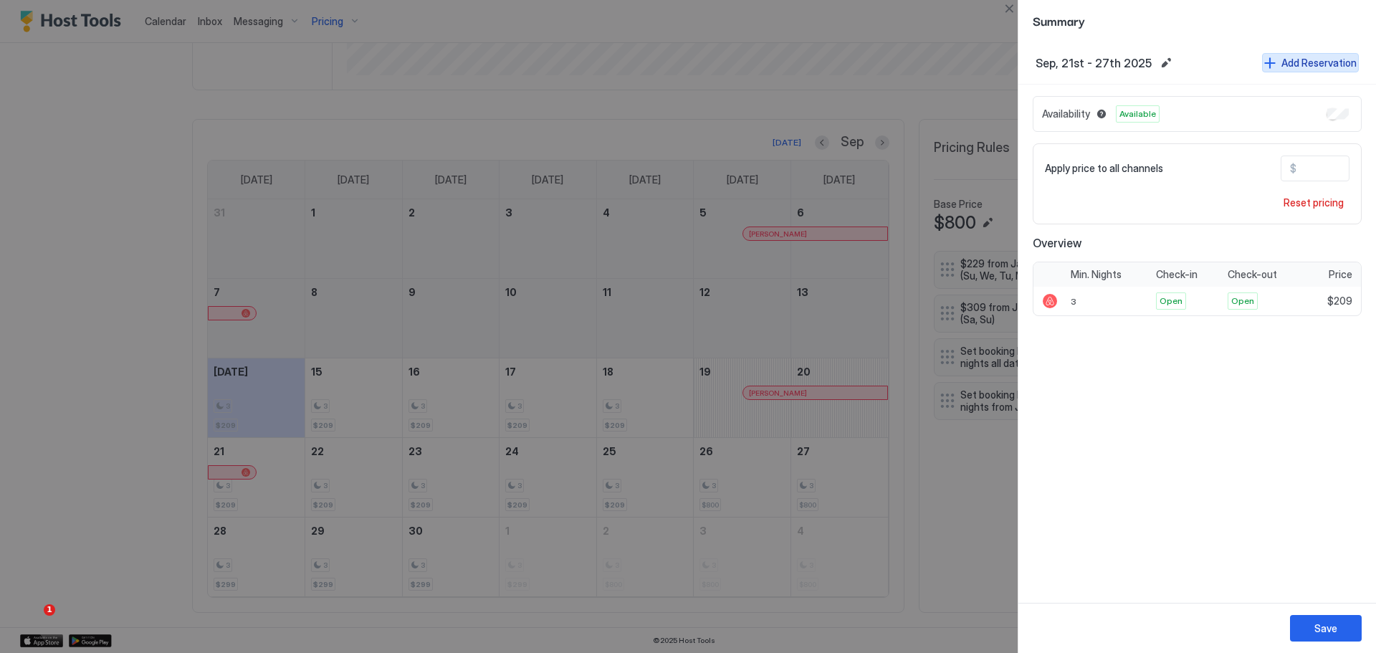
click at [1303, 63] on div "Add Reservation" at bounding box center [1318, 62] width 75 height 15
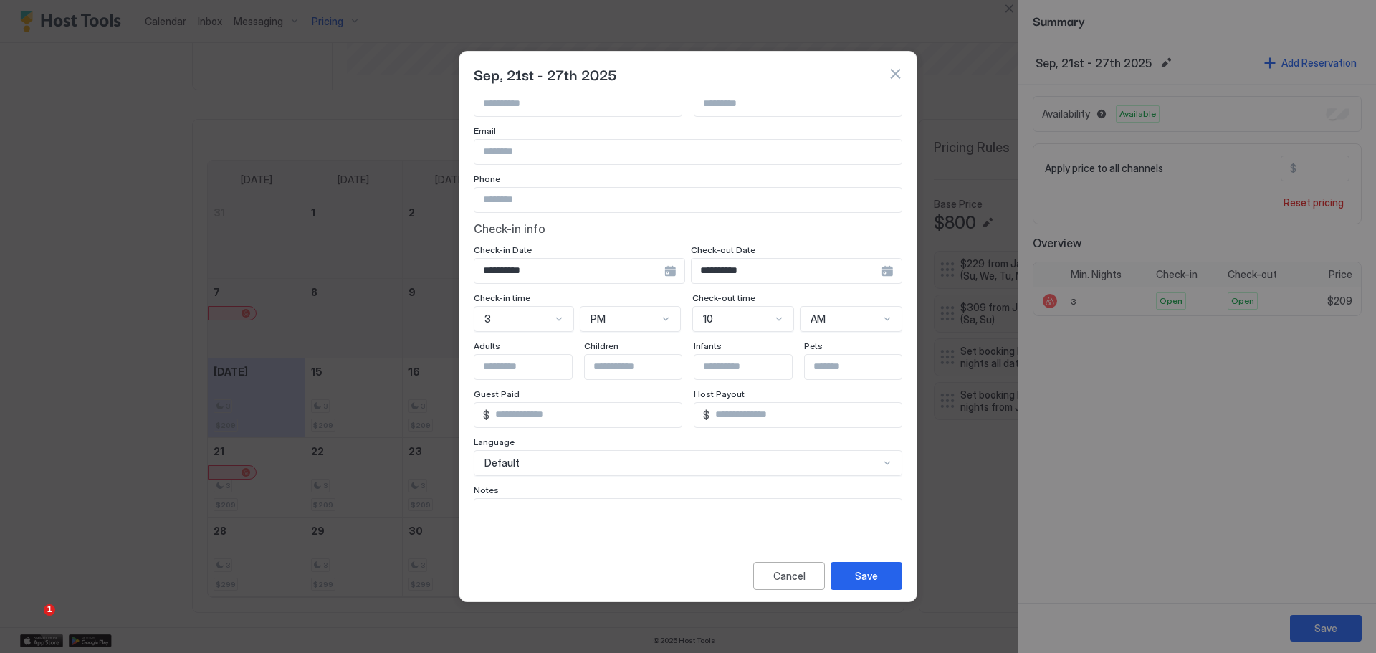
scroll to position [0, 0]
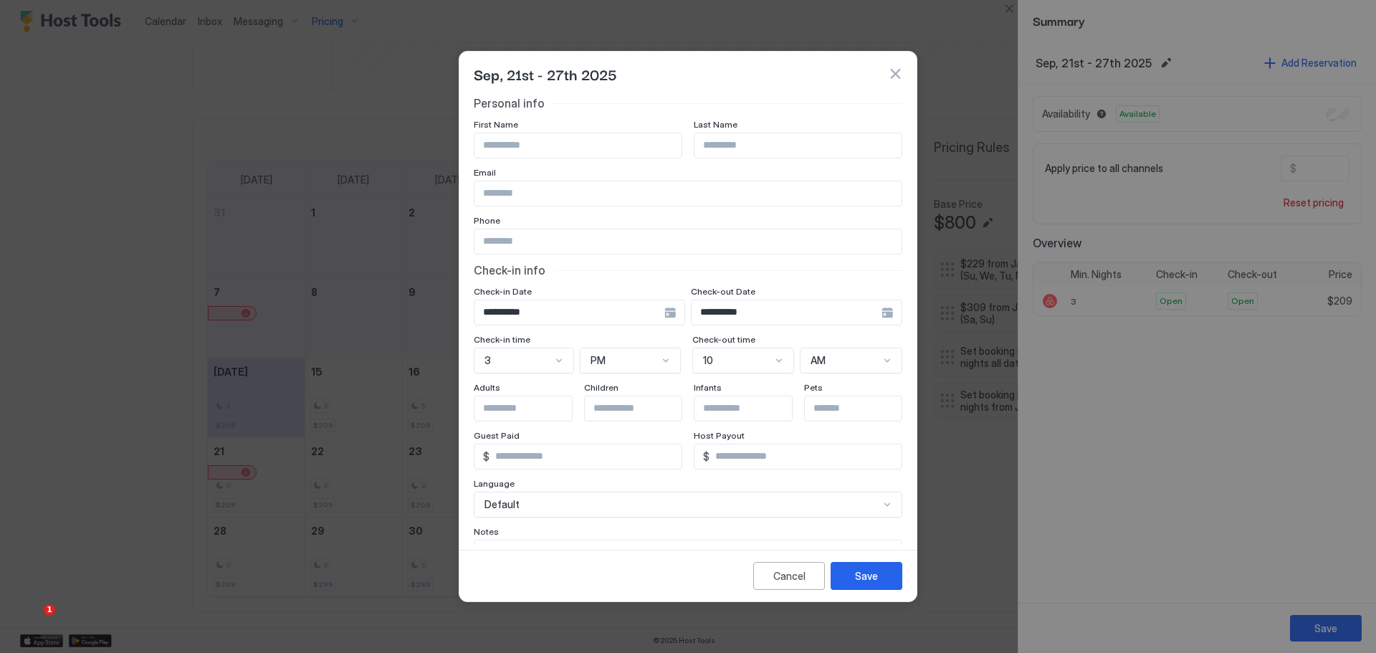
click at [544, 147] on input "Input Field" at bounding box center [577, 145] width 207 height 24
paste input "******"
click at [550, 141] on input "******" at bounding box center [577, 145] width 207 height 24
type input "******"
type input "*"
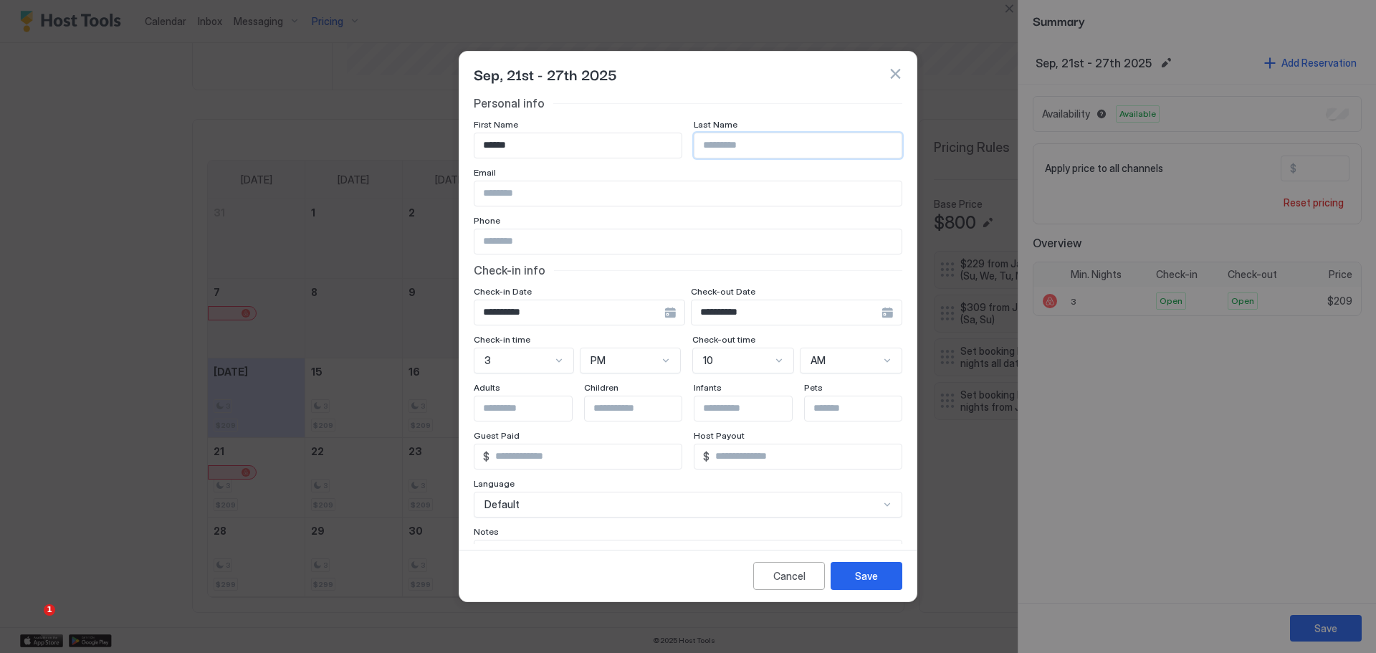
type input "*"
type input "*********"
paste input "**********"
type input "**********"
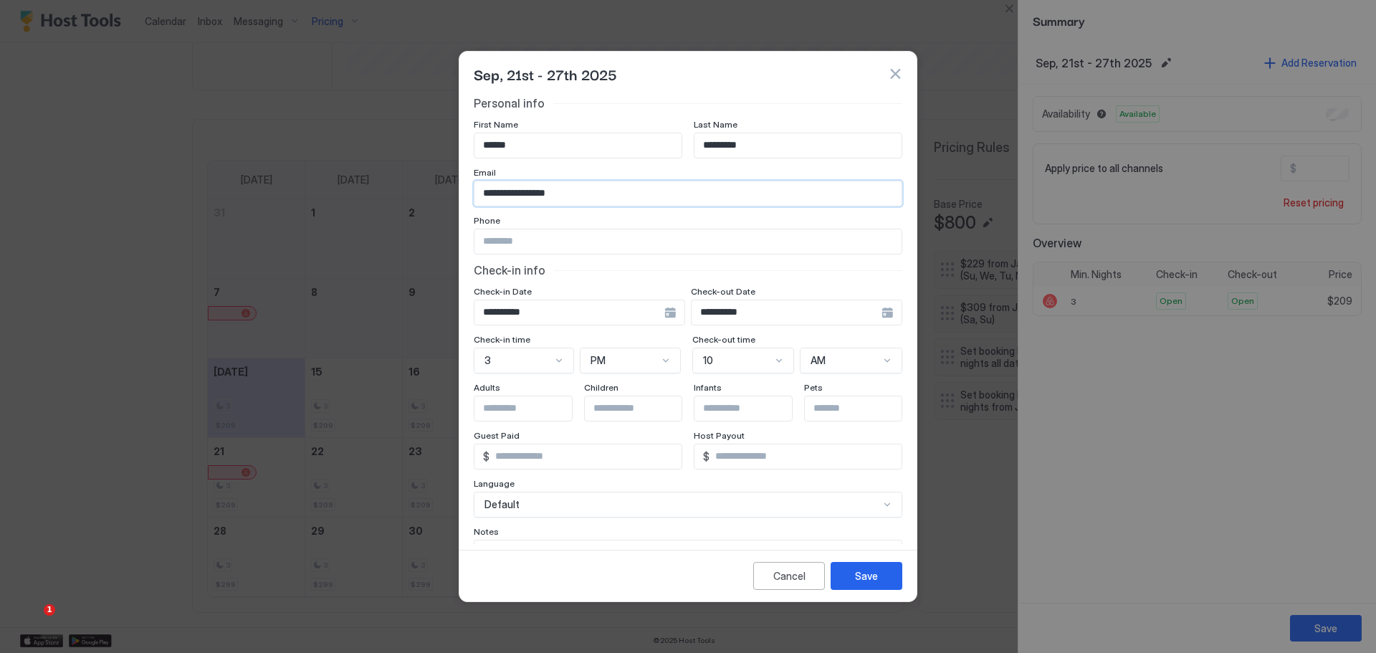
click at [562, 249] on input "Input Field" at bounding box center [687, 241] width 427 height 24
click at [880, 317] on div "**********" at bounding box center [796, 313] width 211 height 26
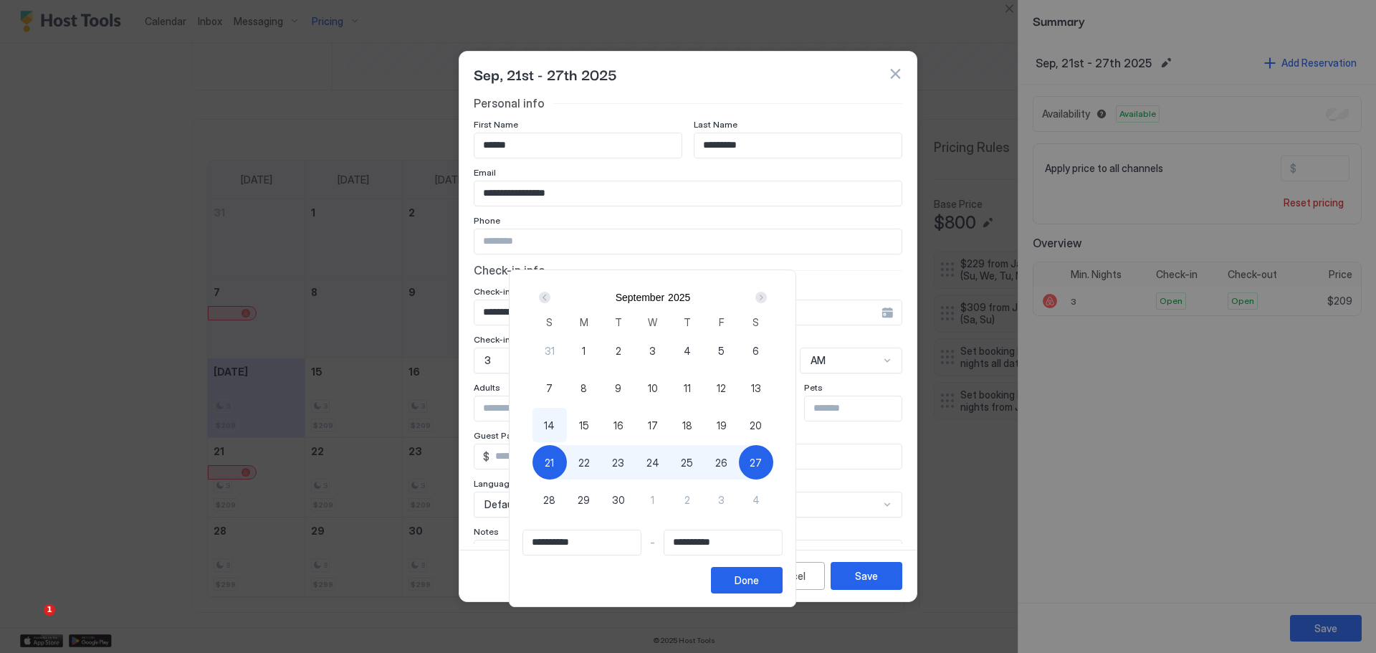
click at [555, 497] on span "28" at bounding box center [549, 499] width 12 height 15
type input "**********"
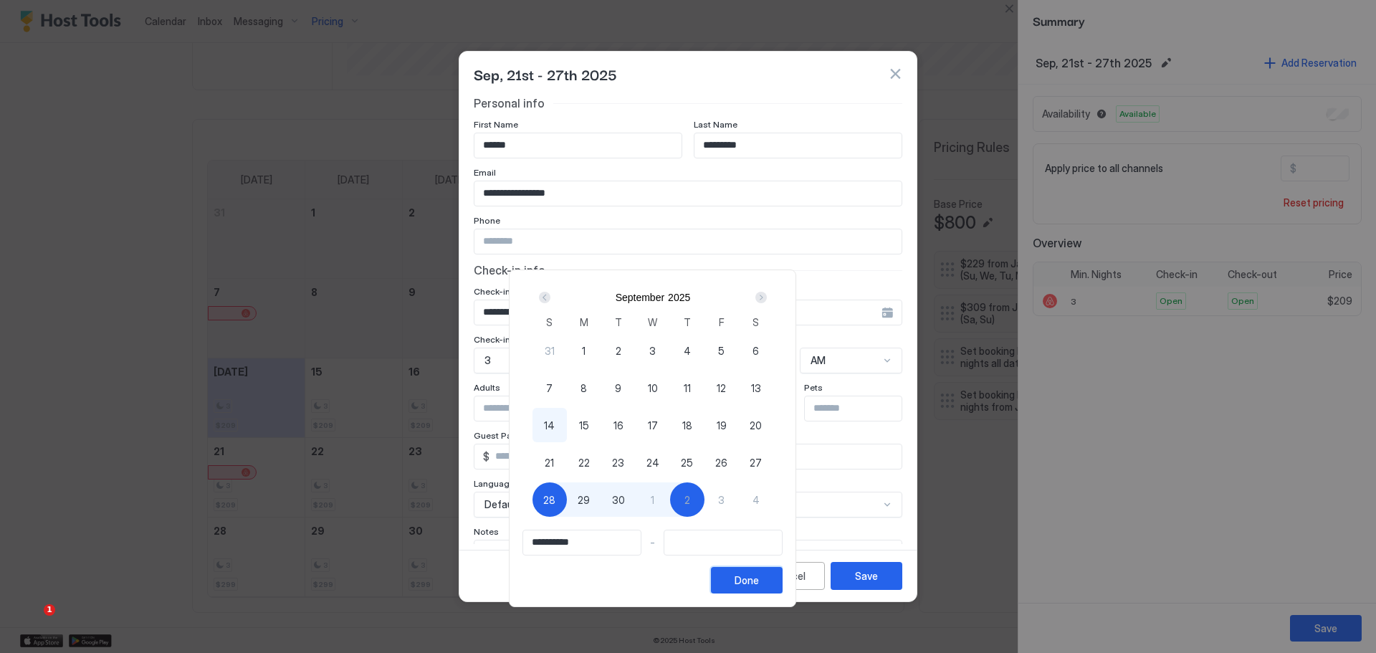
click at [783, 580] on button "Done" at bounding box center [747, 580] width 72 height 27
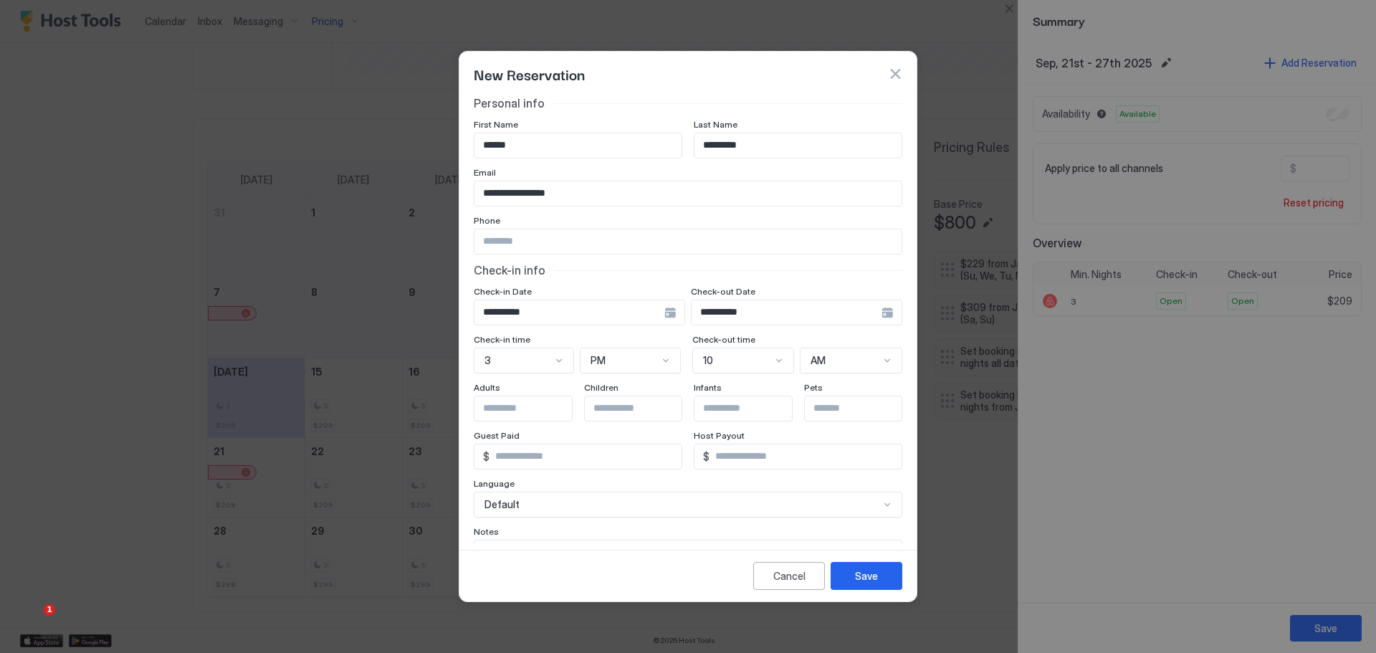
click at [879, 310] on div "**********" at bounding box center [796, 313] width 211 height 26
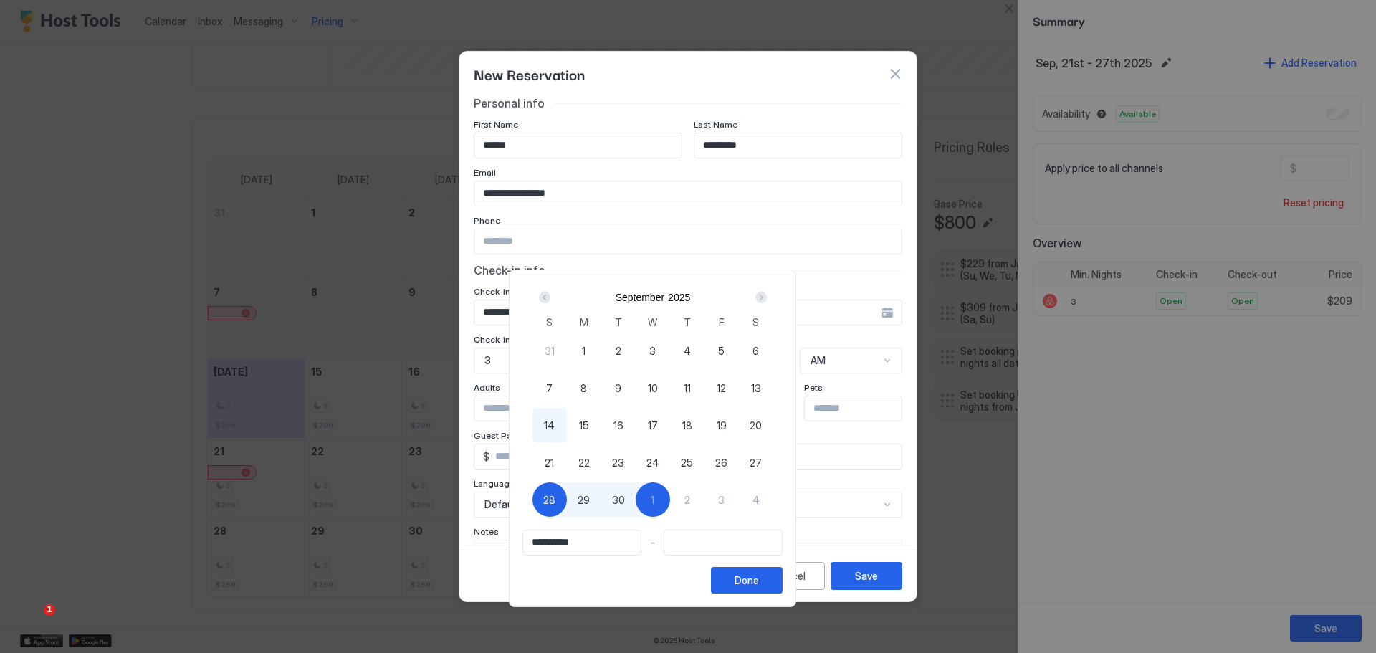
type input "**********"
click at [567, 458] on div "21" at bounding box center [549, 462] width 34 height 34
type input "**********"
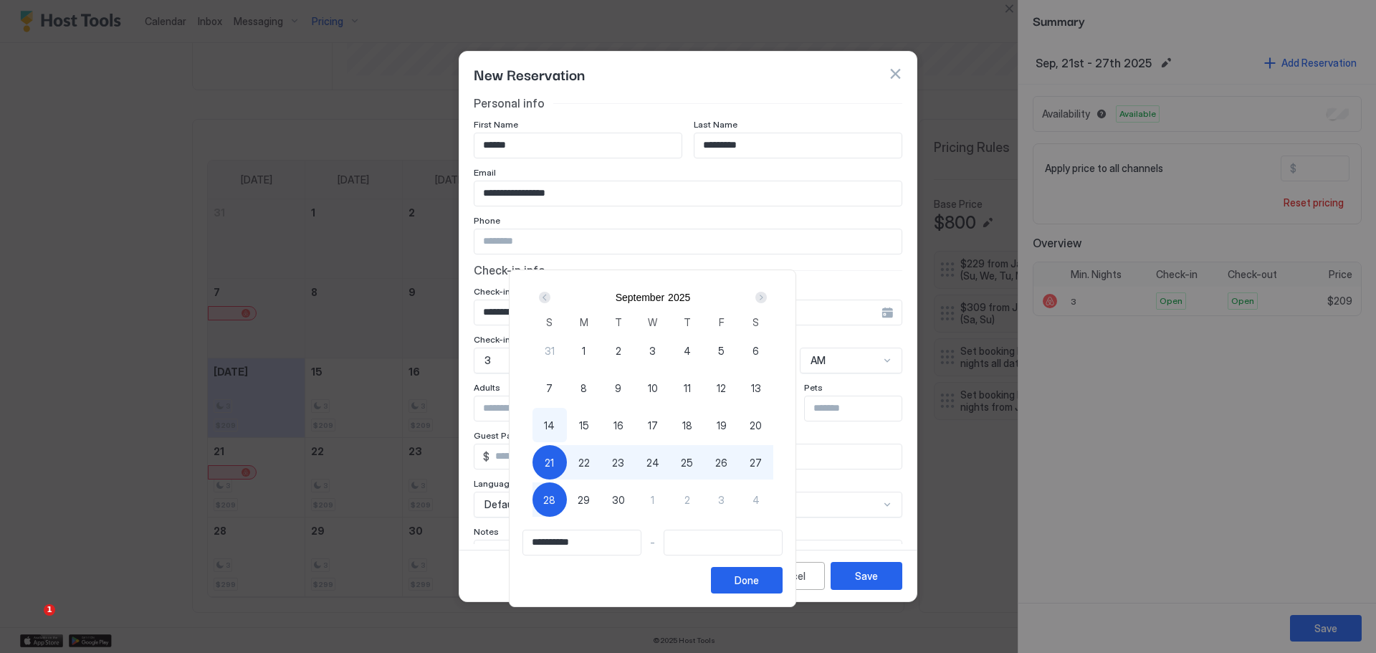
click at [555, 497] on span "28" at bounding box center [549, 499] width 12 height 15
type input "**********"
click at [759, 575] on div "Done" at bounding box center [746, 580] width 24 height 15
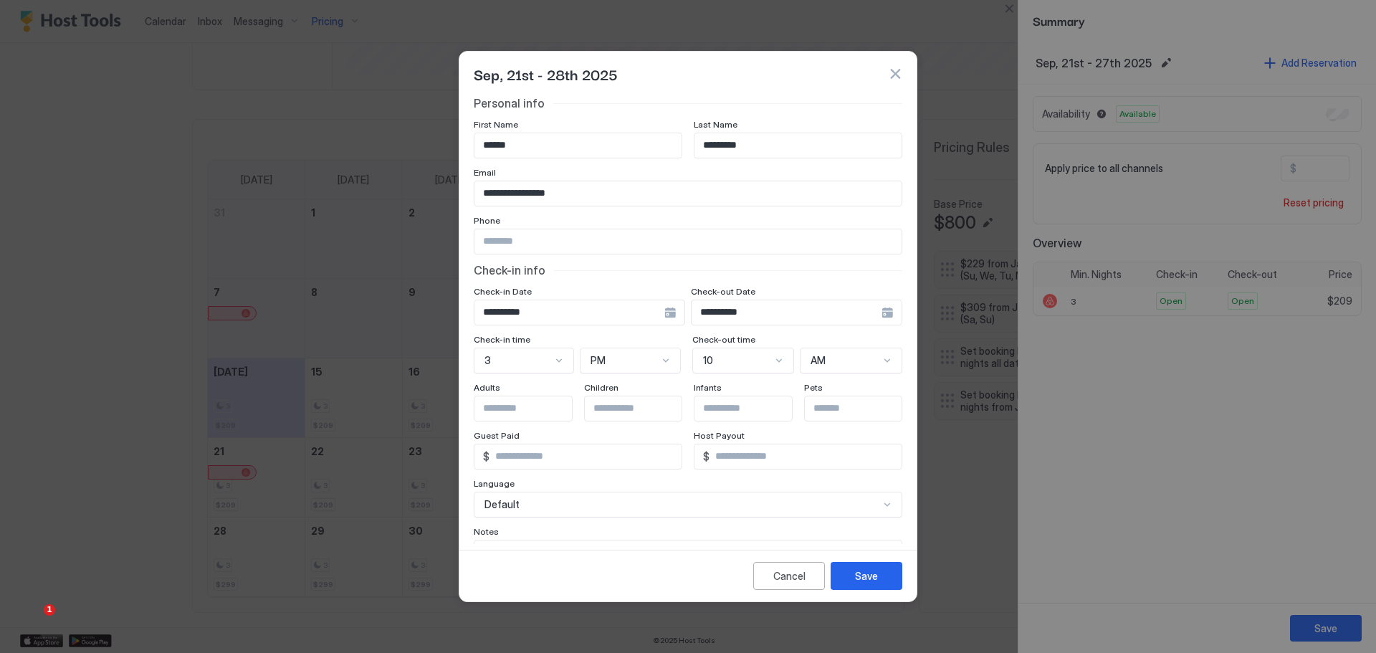
click at [530, 454] on input "*" at bounding box center [585, 456] width 192 height 24
click at [528, 406] on input "Input Field" at bounding box center [533, 408] width 118 height 24
type input "**"
click at [562, 462] on input "*" at bounding box center [585, 456] width 192 height 24
type input "****"
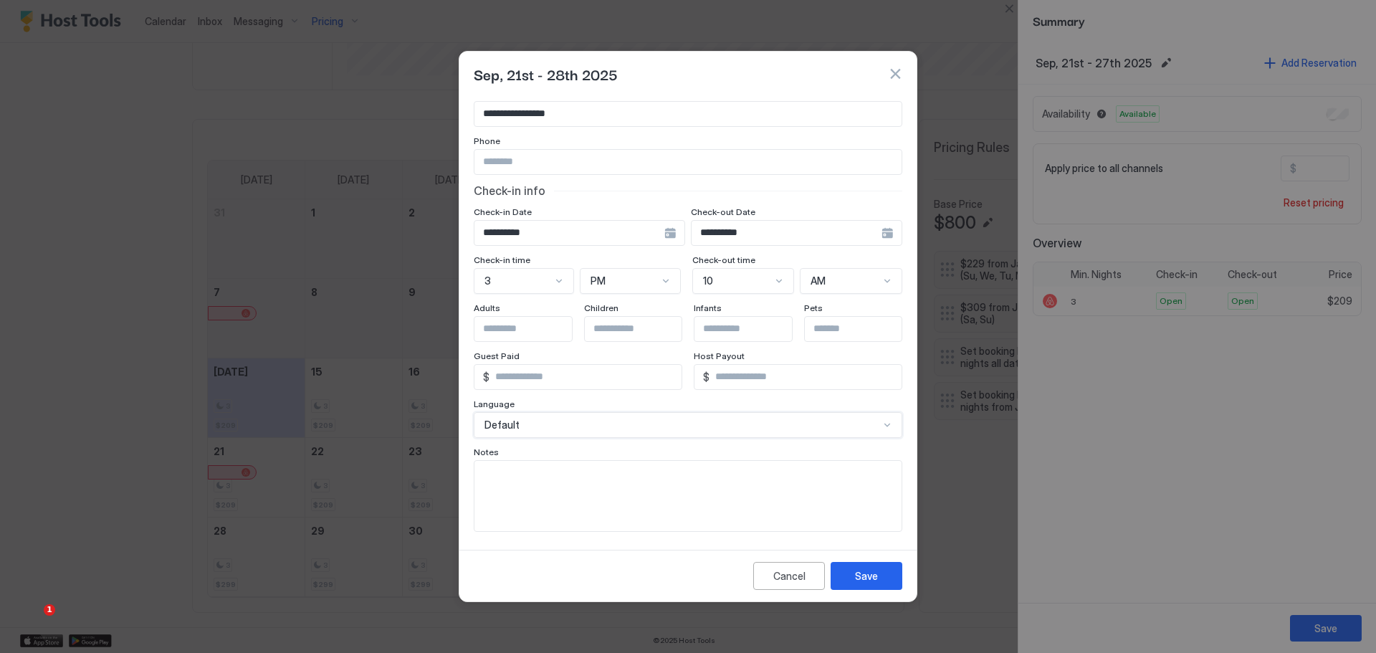
scroll to position [82, 0]
click at [596, 492] on textarea "Input Field" at bounding box center [687, 494] width 427 height 70
paste textarea "**********"
click at [524, 502] on textarea "**********" at bounding box center [682, 494] width 416 height 70
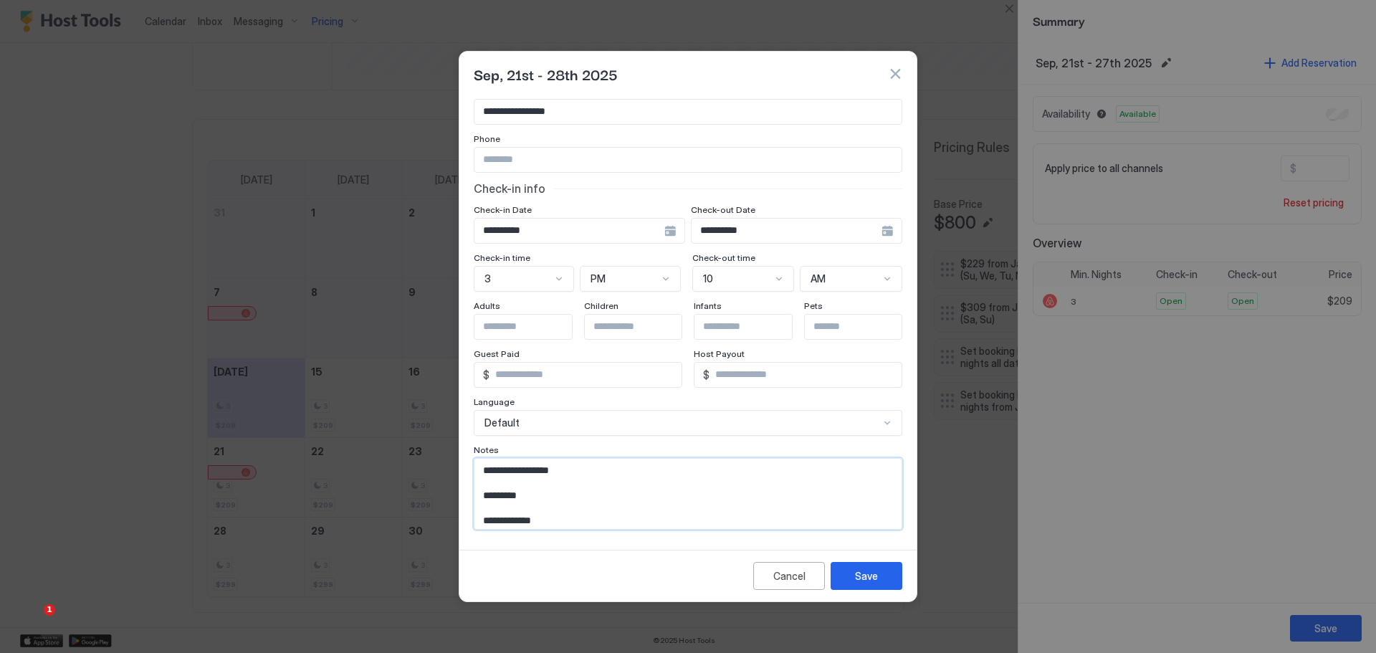
click at [524, 502] on textarea "**********" at bounding box center [682, 494] width 416 height 70
click at [537, 494] on textarea "**********" at bounding box center [682, 494] width 416 height 70
type textarea "**********"
click at [868, 580] on div "Save" at bounding box center [866, 575] width 23 height 15
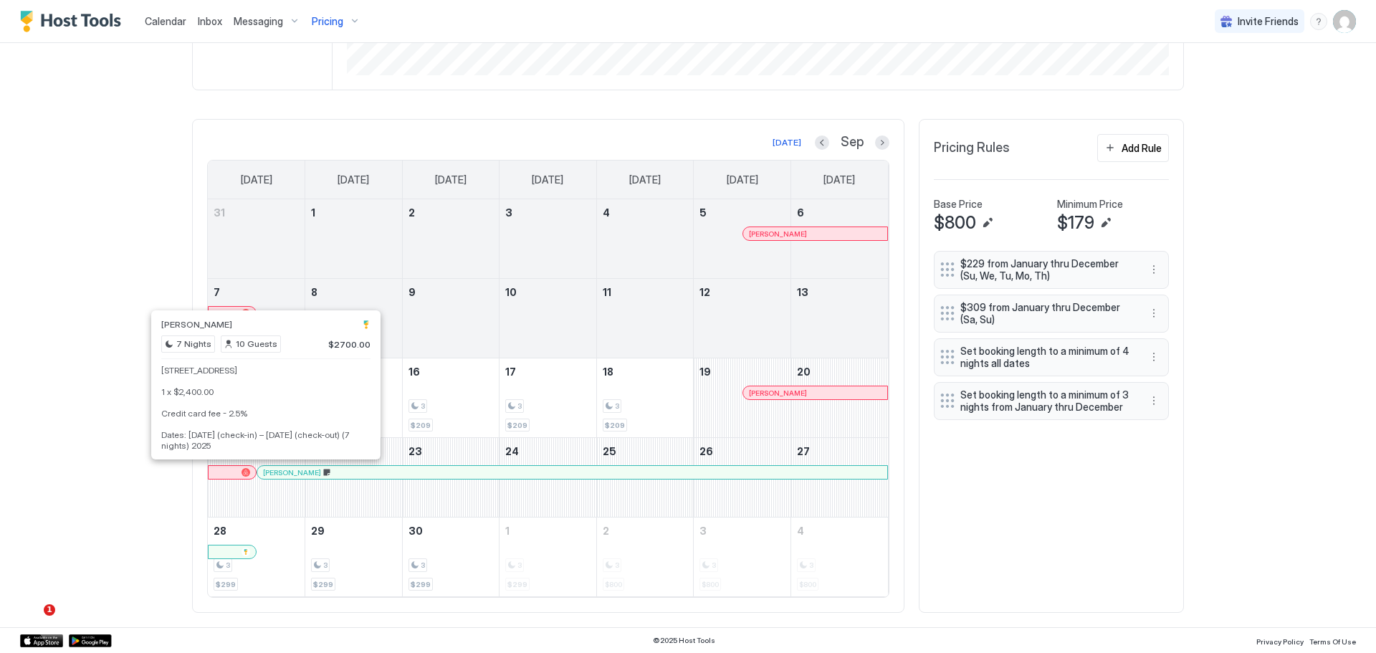
click at [266, 474] on div at bounding box center [270, 471] width 11 height 11
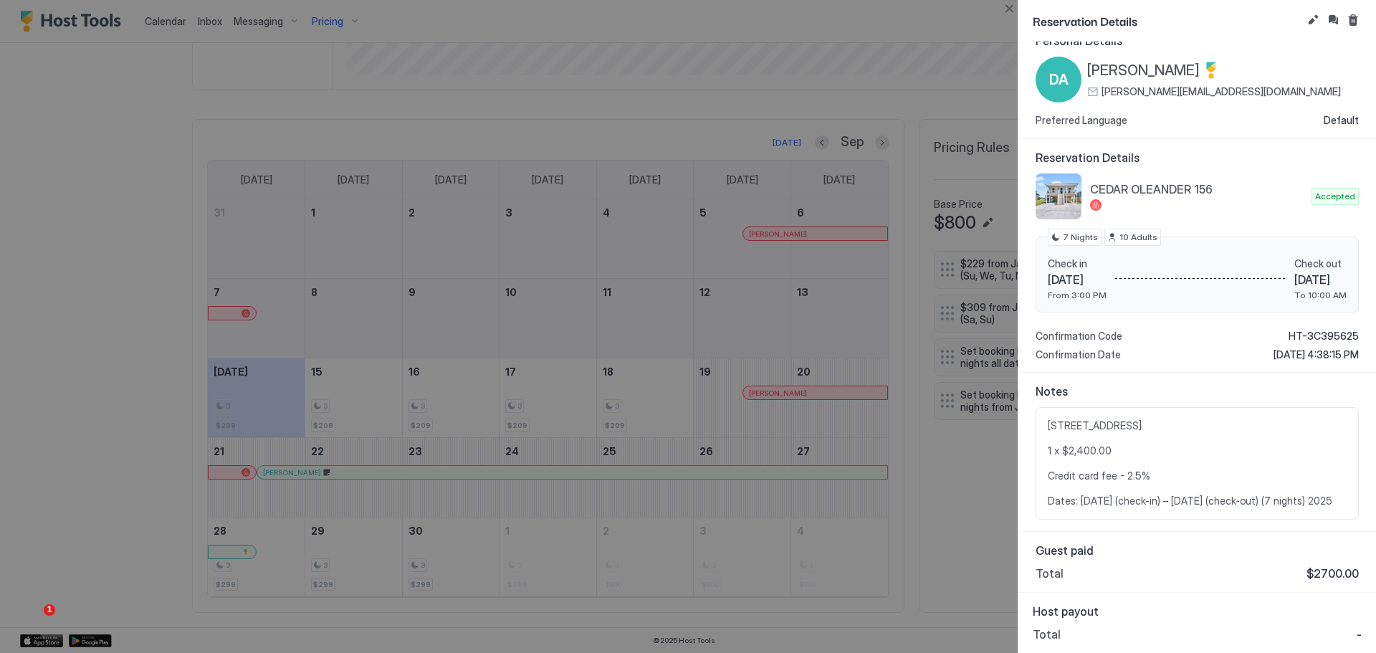
scroll to position [0, 0]
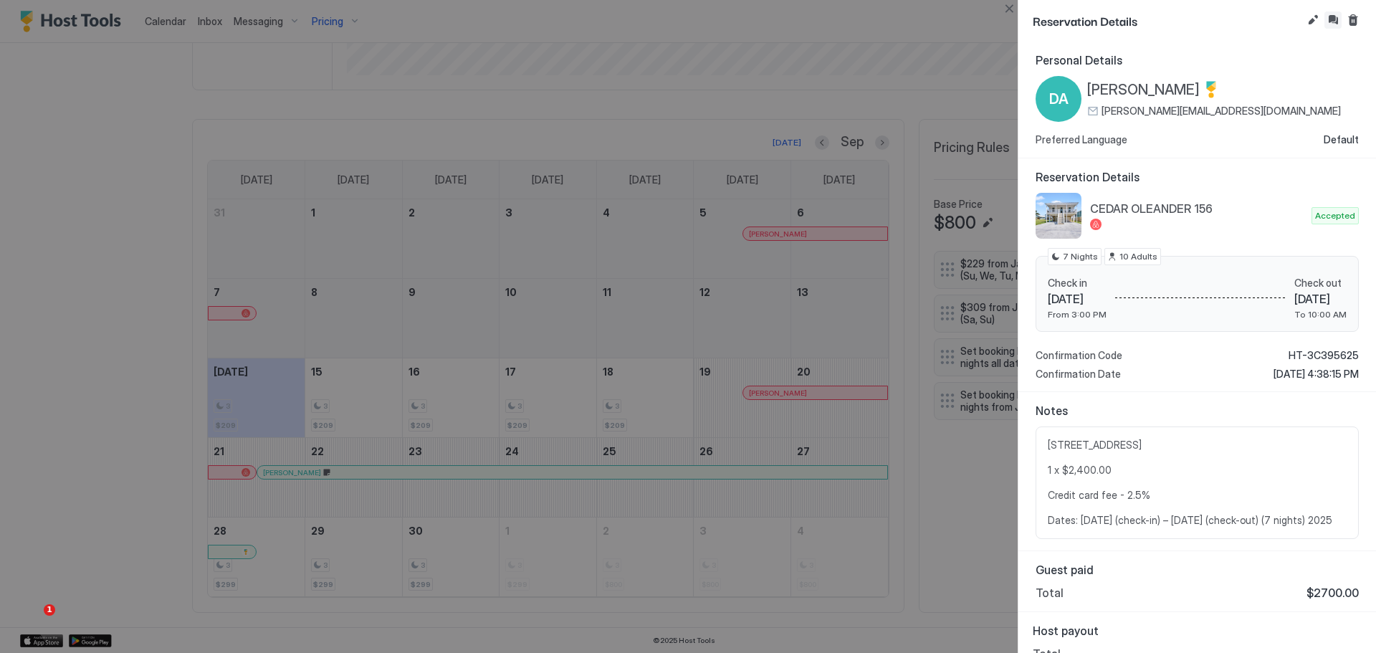
click at [1333, 24] on button "Inbox" at bounding box center [1332, 19] width 17 height 17
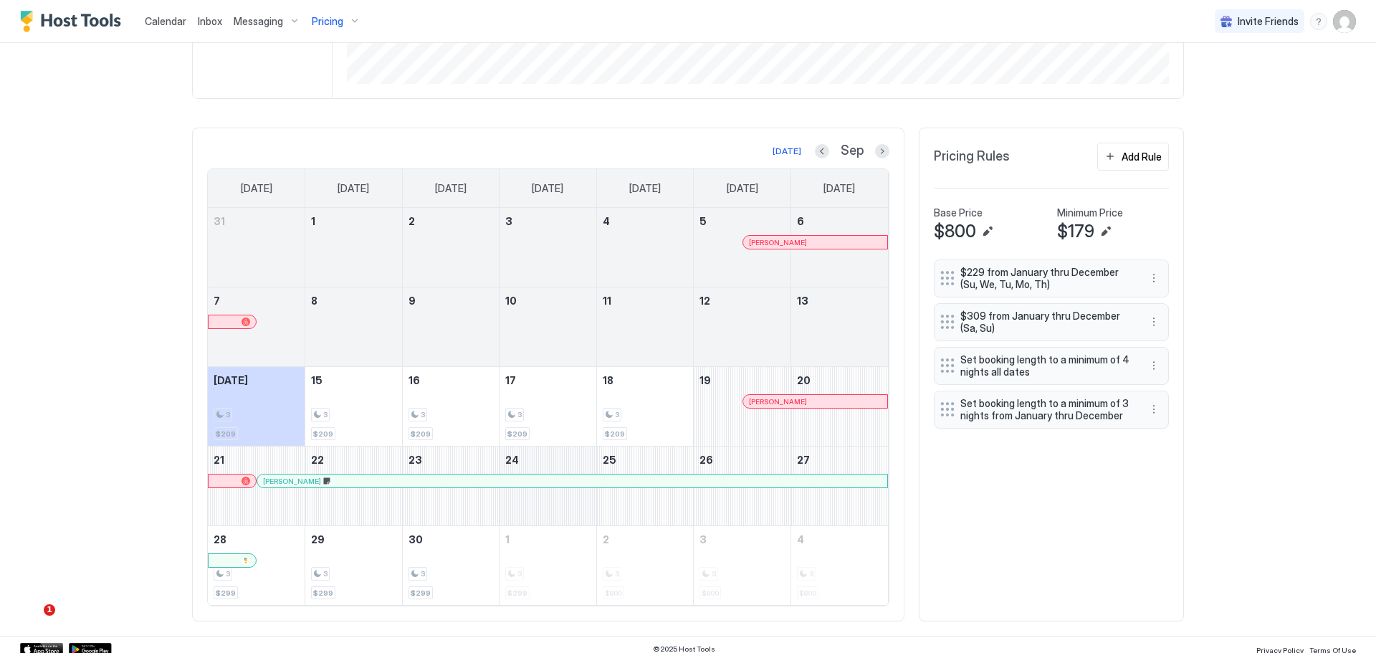
scroll to position [408, 0]
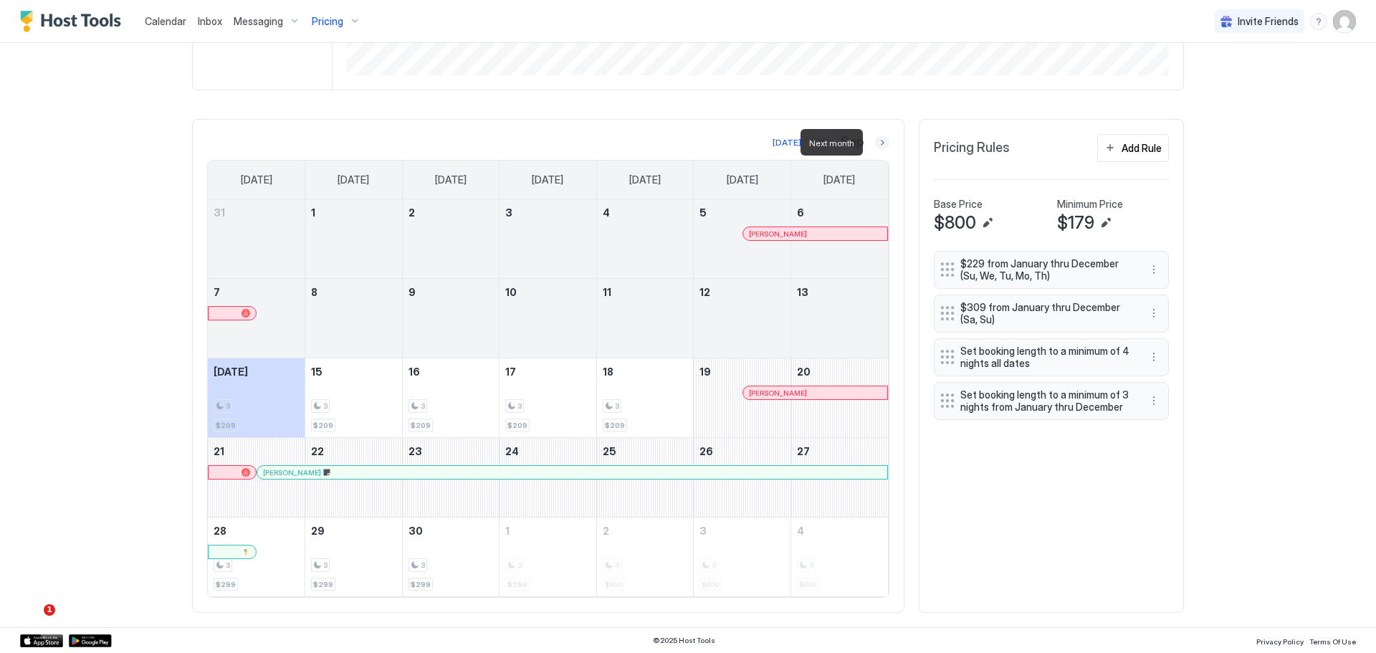
click at [877, 142] on button "Next month" at bounding box center [882, 142] width 14 height 14
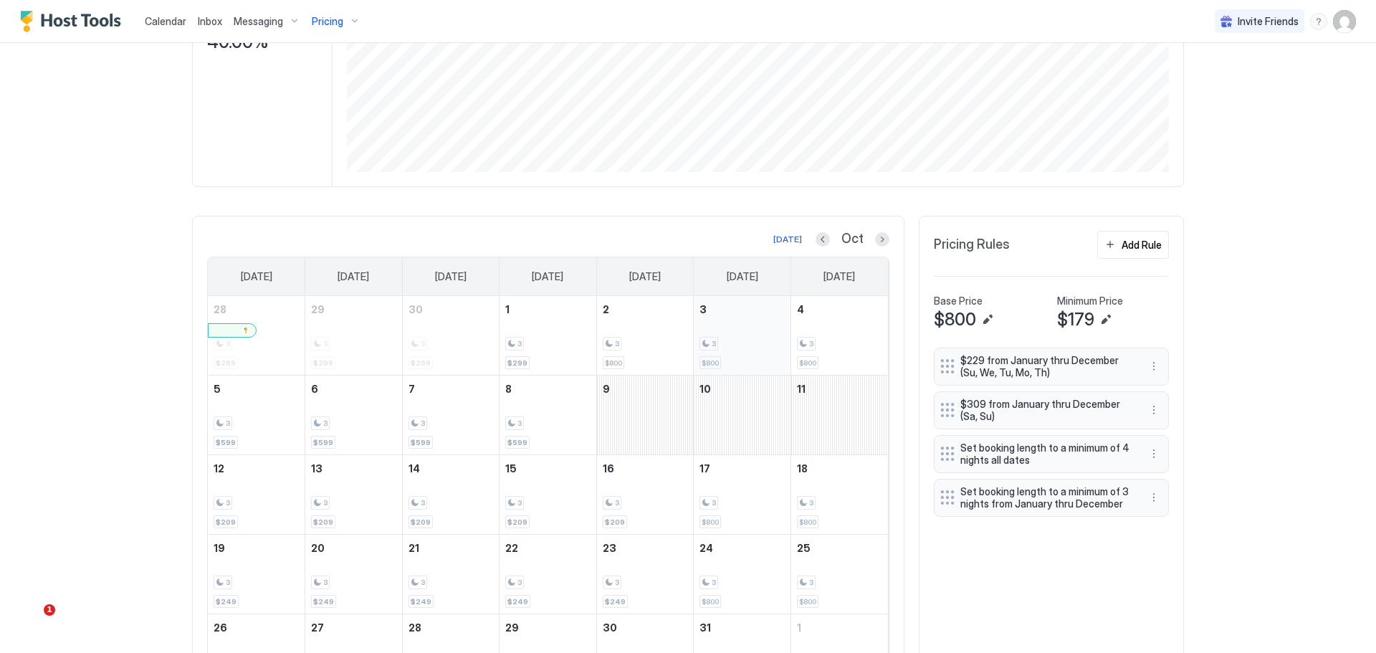
scroll to position [337, 0]
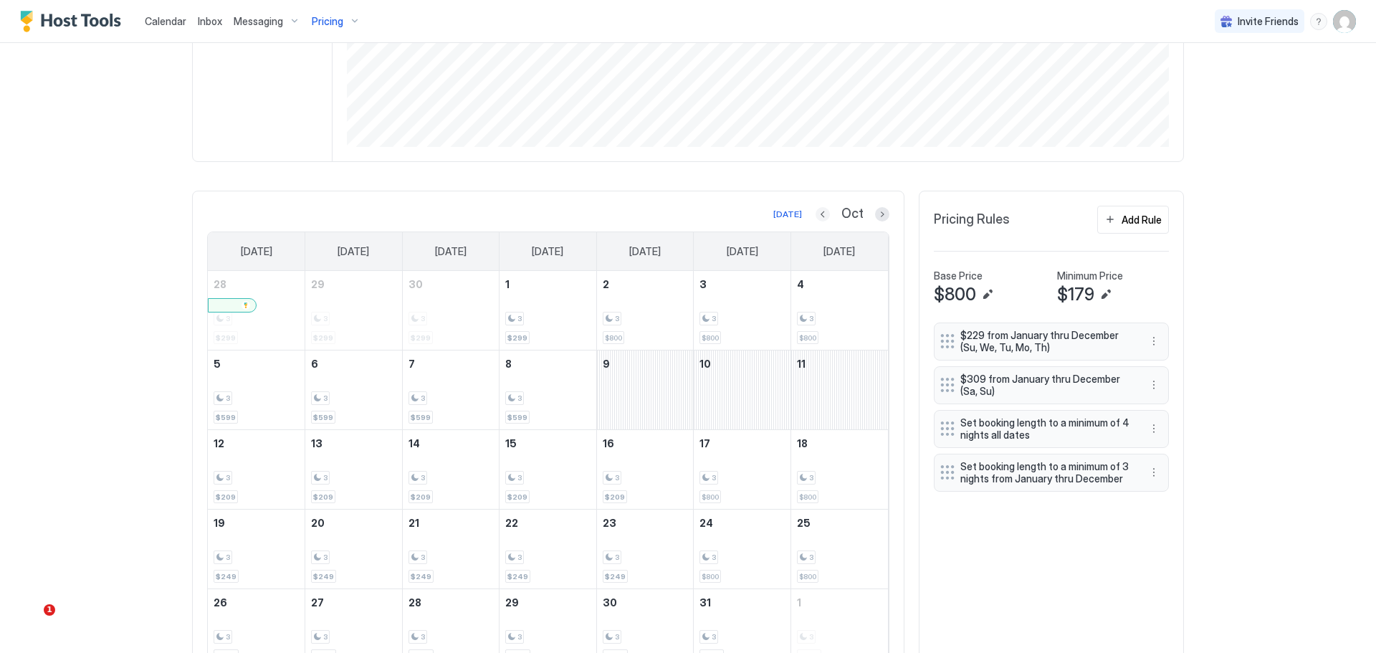
drag, startPoint x: 817, startPoint y: 217, endPoint x: 798, endPoint y: 253, distance: 40.4
click at [817, 218] on button "Previous month" at bounding box center [822, 214] width 14 height 14
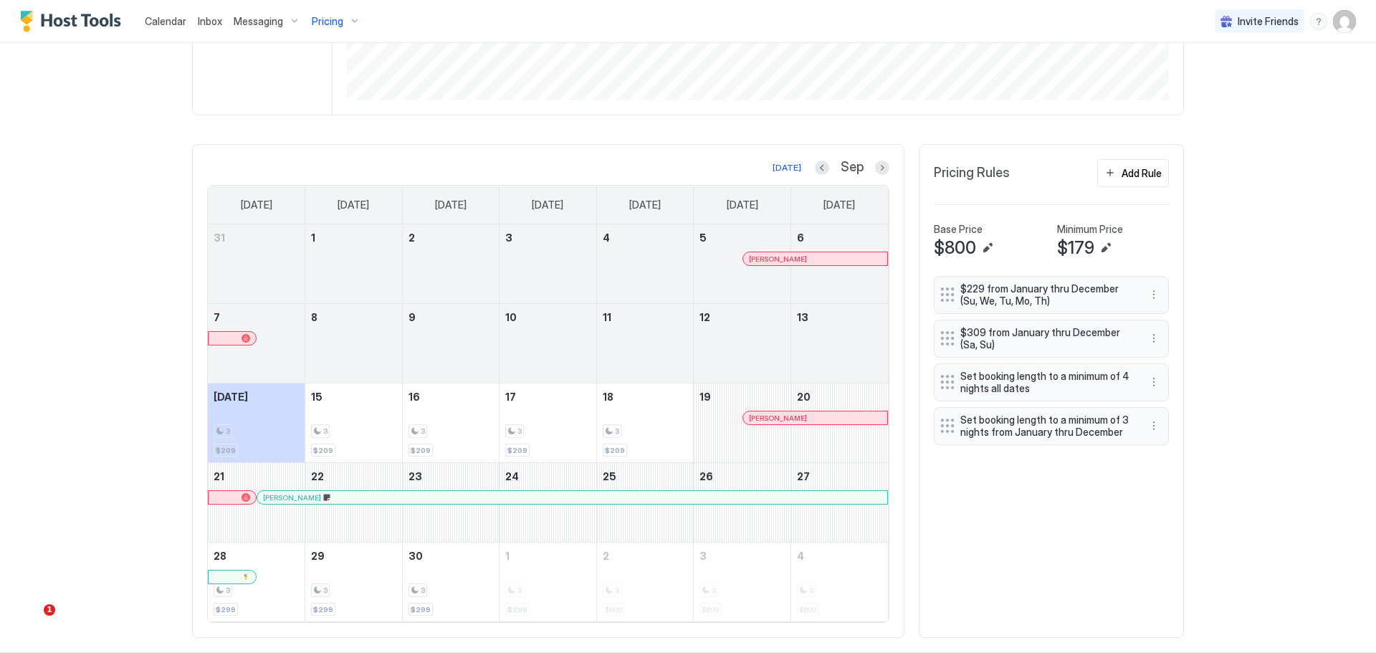
scroll to position [408, 0]
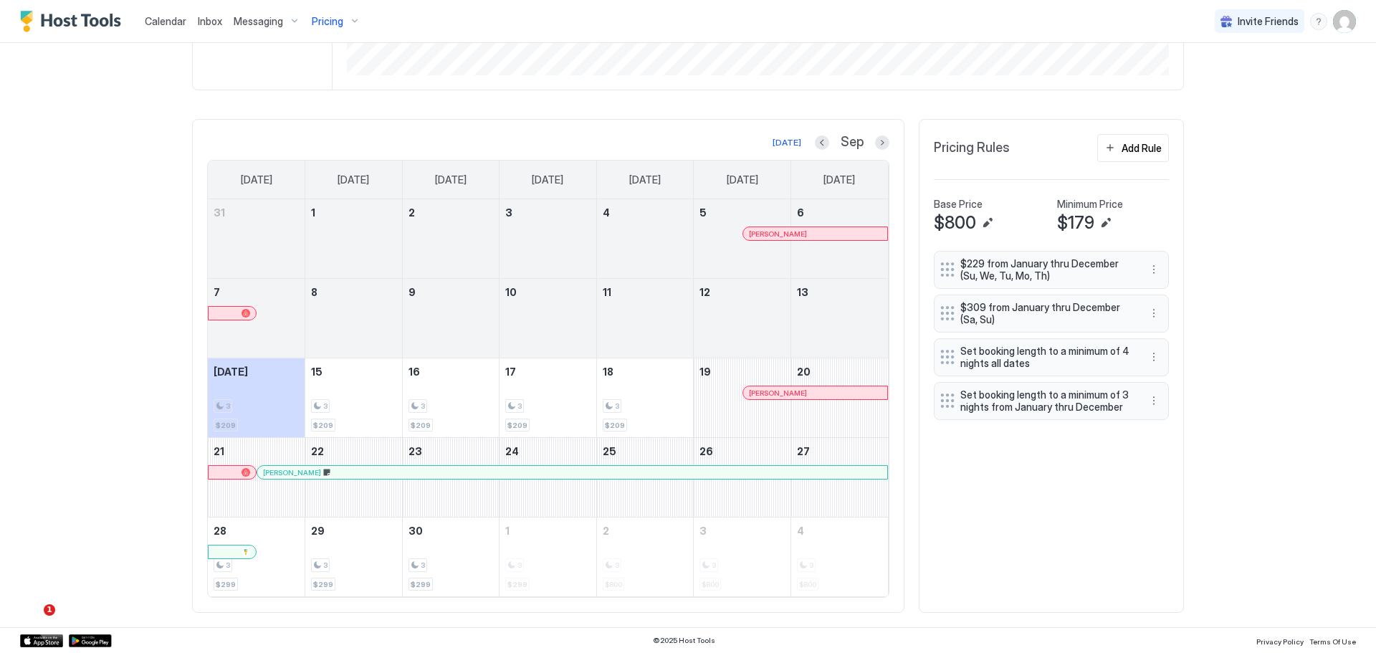
click at [150, 19] on span "Calendar" at bounding box center [166, 21] width 42 height 12
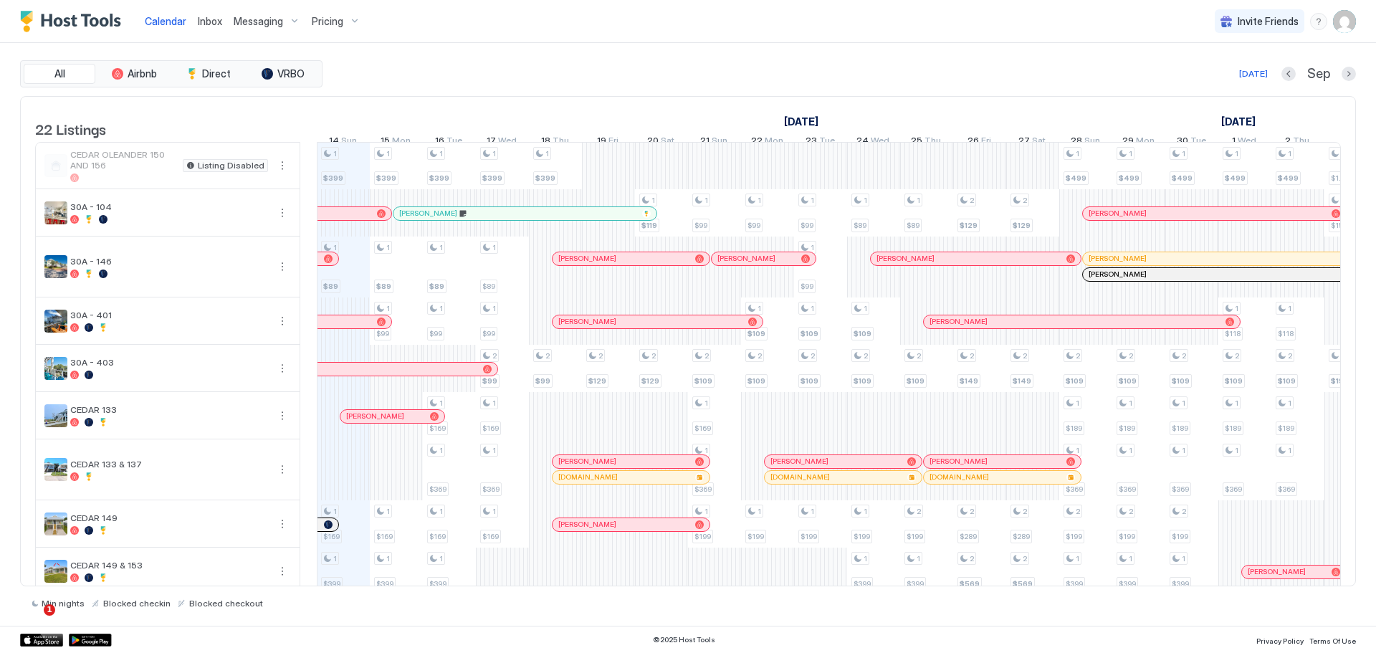
click at [143, 182] on div at bounding box center [123, 177] width 107 height 9
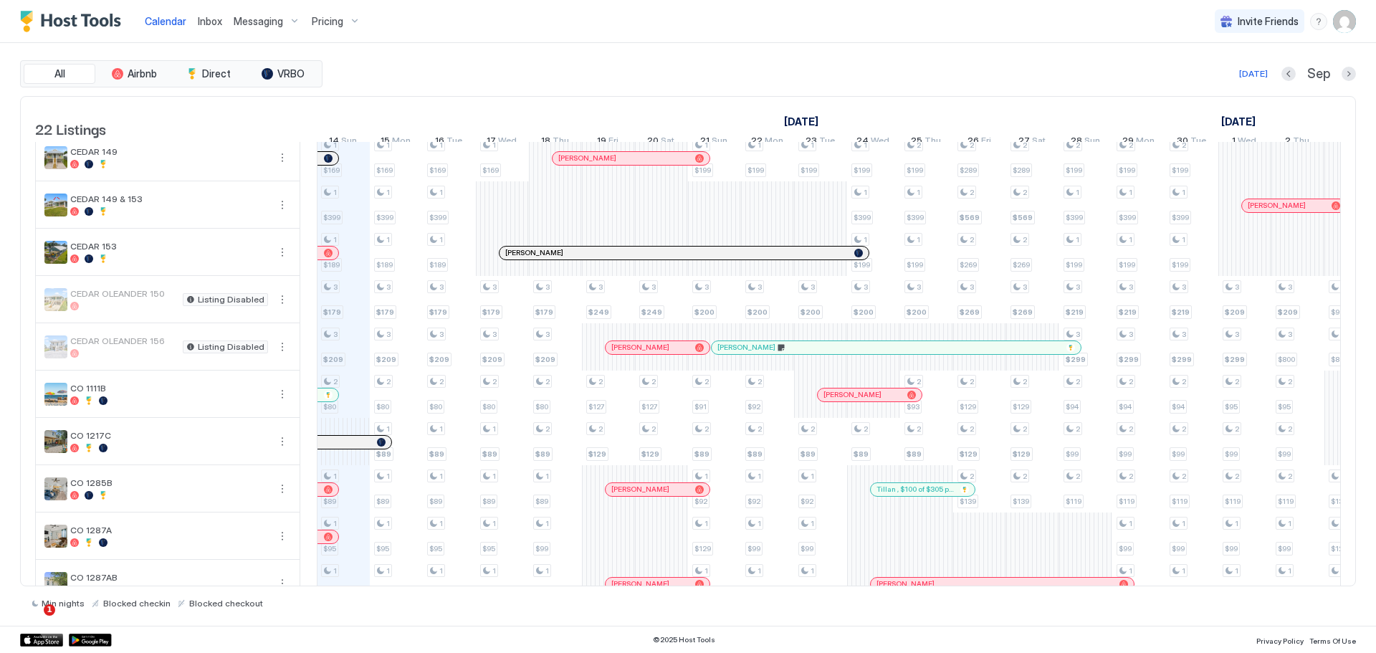
scroll to position [358, 0]
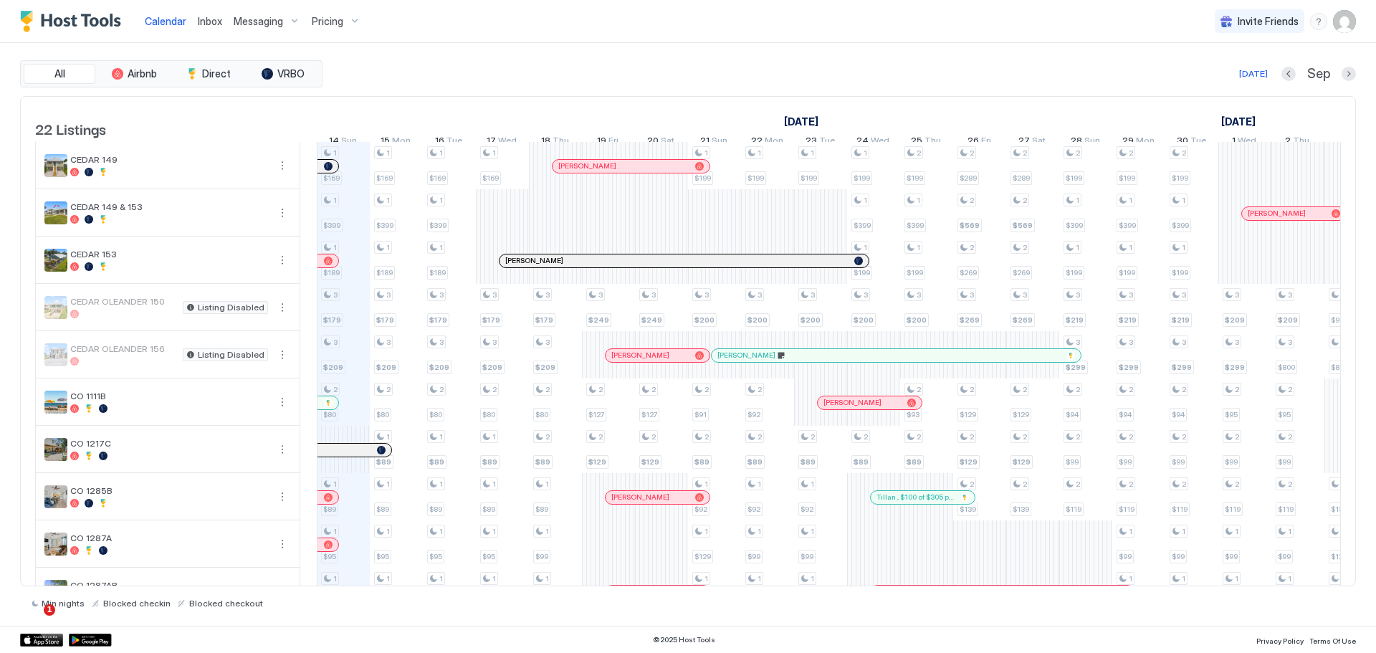
click at [138, 307] on span "CEDAR OLEANDER 150" at bounding box center [123, 301] width 107 height 11
click at [149, 365] on div "CEDAR OLEANDER 156" at bounding box center [123, 354] width 107 height 22
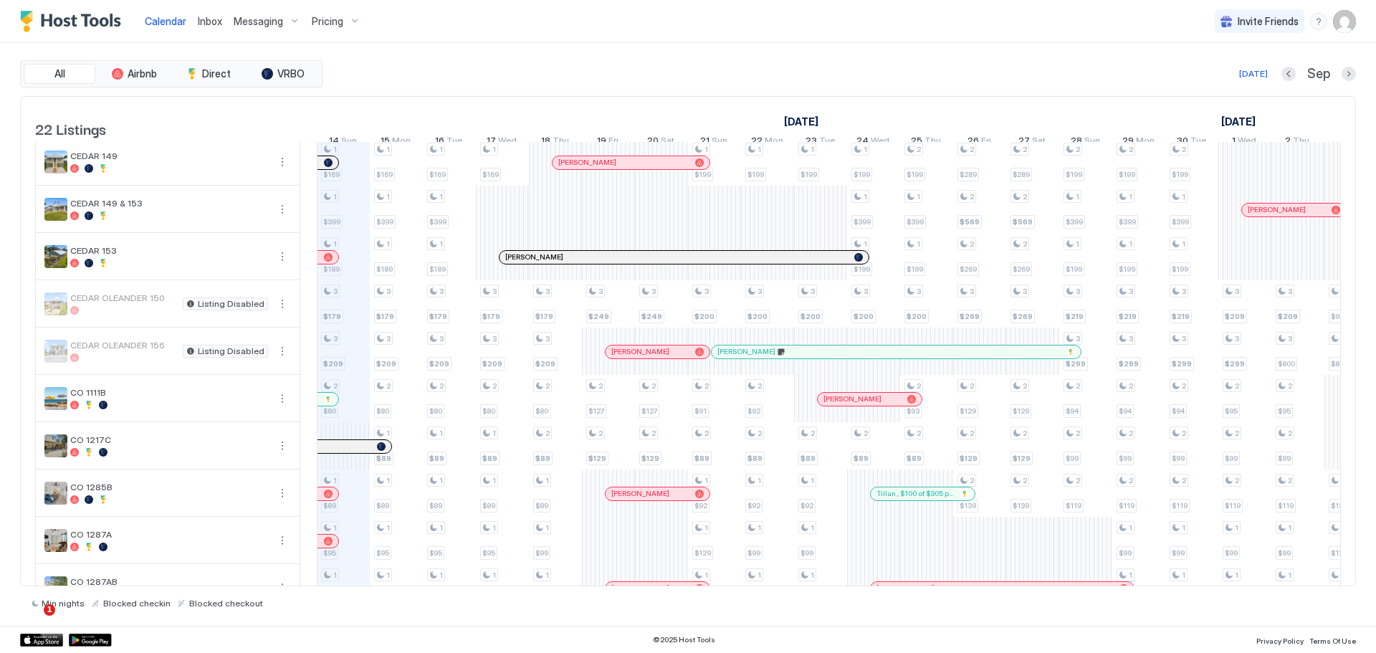
scroll to position [360, 0]
drag, startPoint x: 126, startPoint y: 361, endPoint x: 170, endPoint y: 380, distance: 47.5
click at [126, 364] on div "CEDAR OLEANDER 156" at bounding box center [123, 353] width 107 height 22
click at [285, 362] on button "More options" at bounding box center [282, 353] width 17 height 17
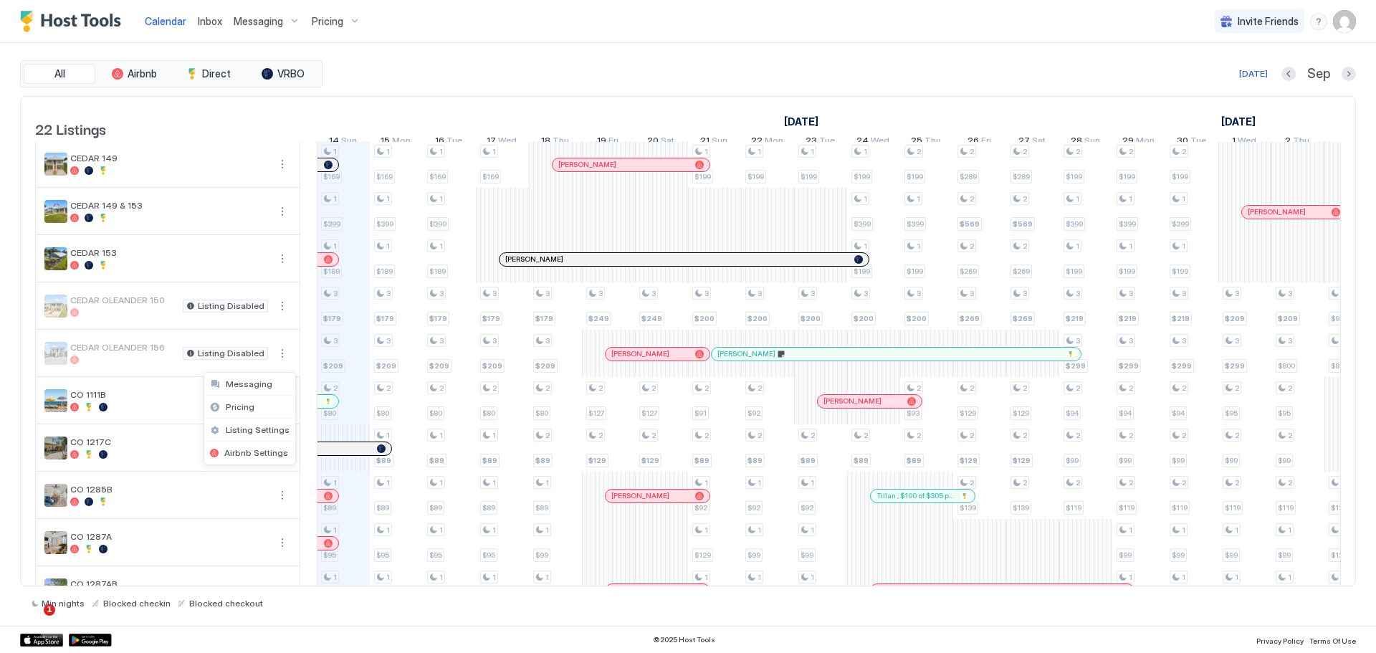
click at [281, 365] on div at bounding box center [688, 326] width 1376 height 653
click at [282, 362] on button "More options" at bounding box center [282, 353] width 17 height 17
click at [253, 403] on div "Pricing" at bounding box center [249, 407] width 91 height 23
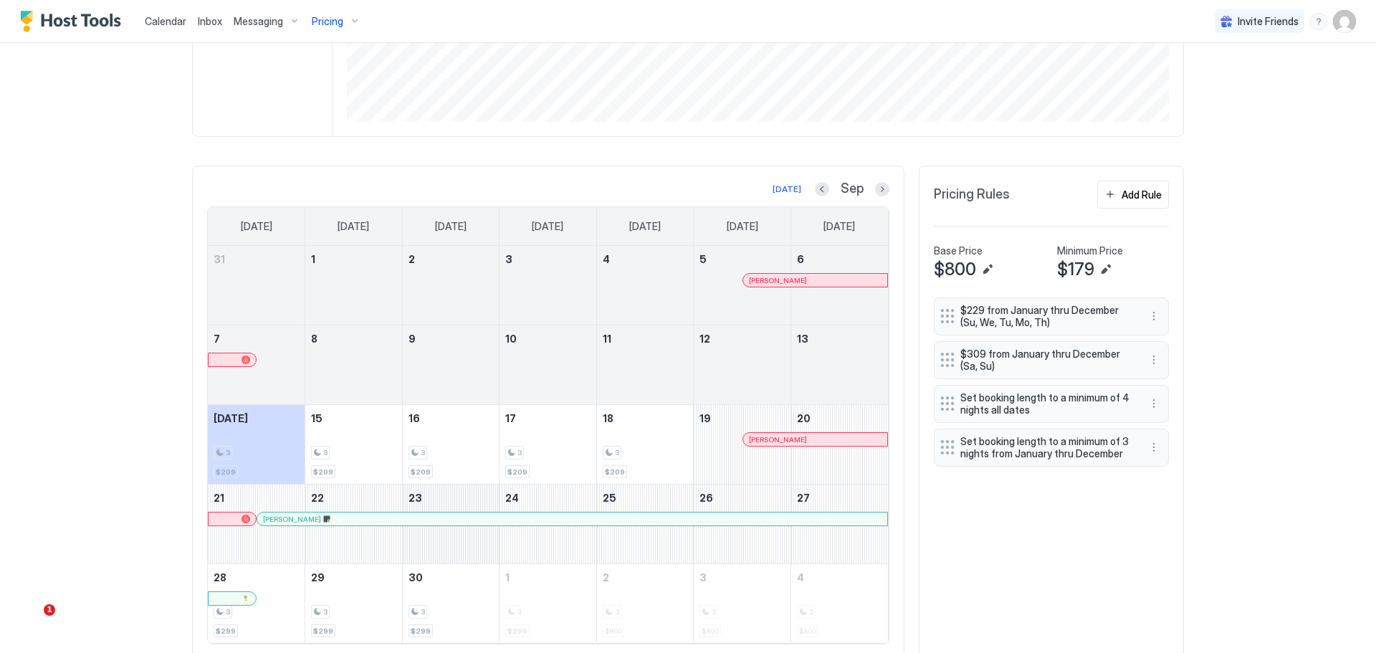
scroll to position [337, 0]
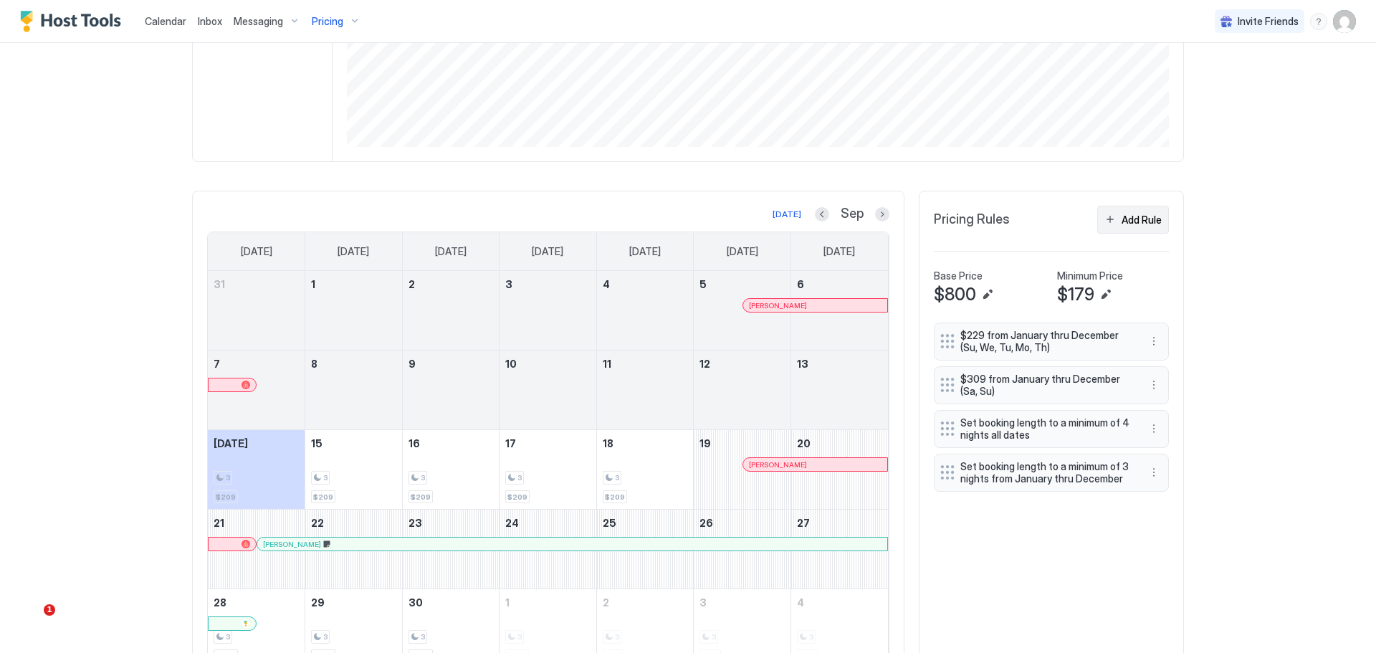
click at [1134, 213] on div "Add Rule" at bounding box center [1141, 219] width 40 height 15
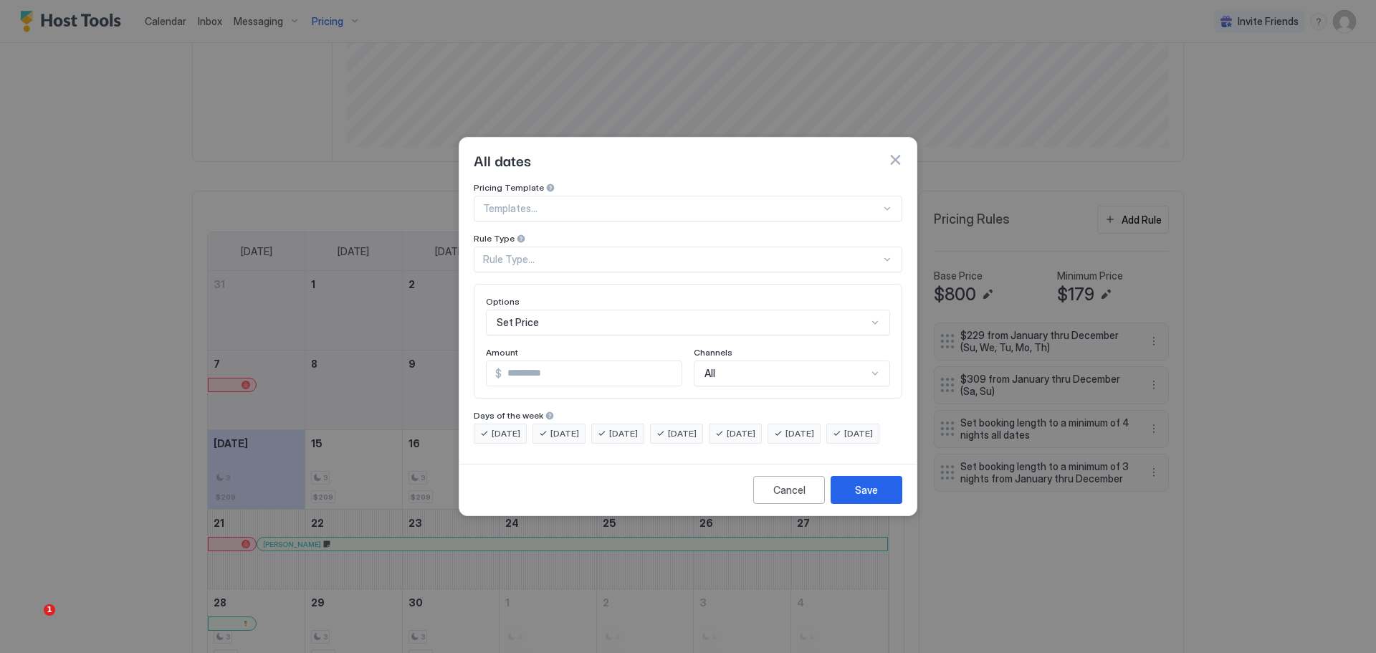
click at [626, 202] on div at bounding box center [682, 208] width 398 height 13
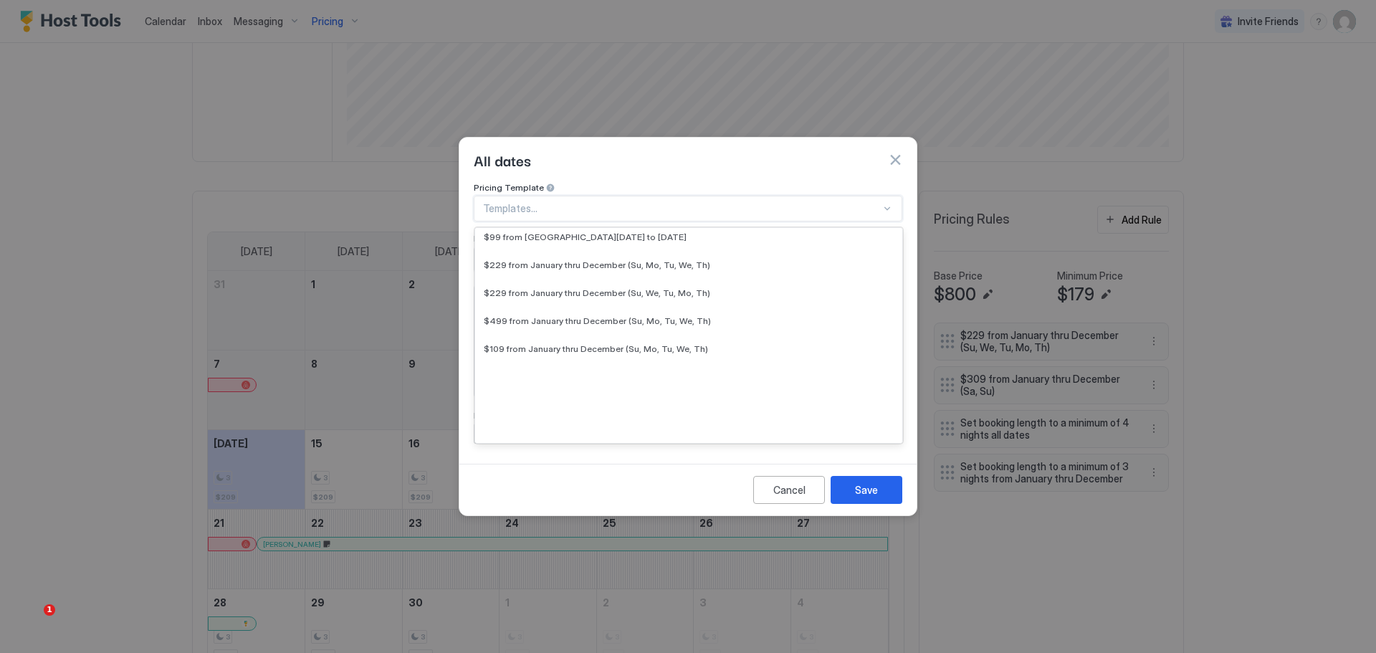
scroll to position [427, 0]
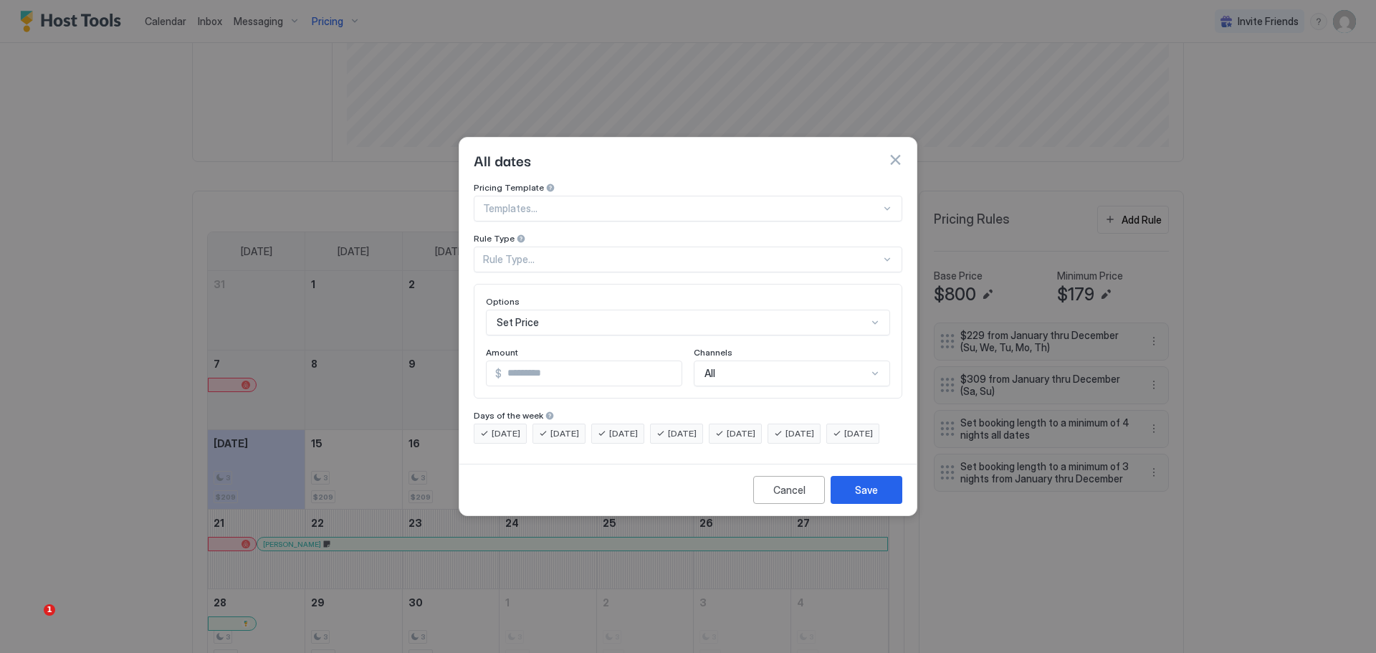
click at [654, 158] on div "All dates" at bounding box center [687, 160] width 457 height 44
click at [656, 247] on div "Rule Type..." at bounding box center [688, 260] width 429 height 26
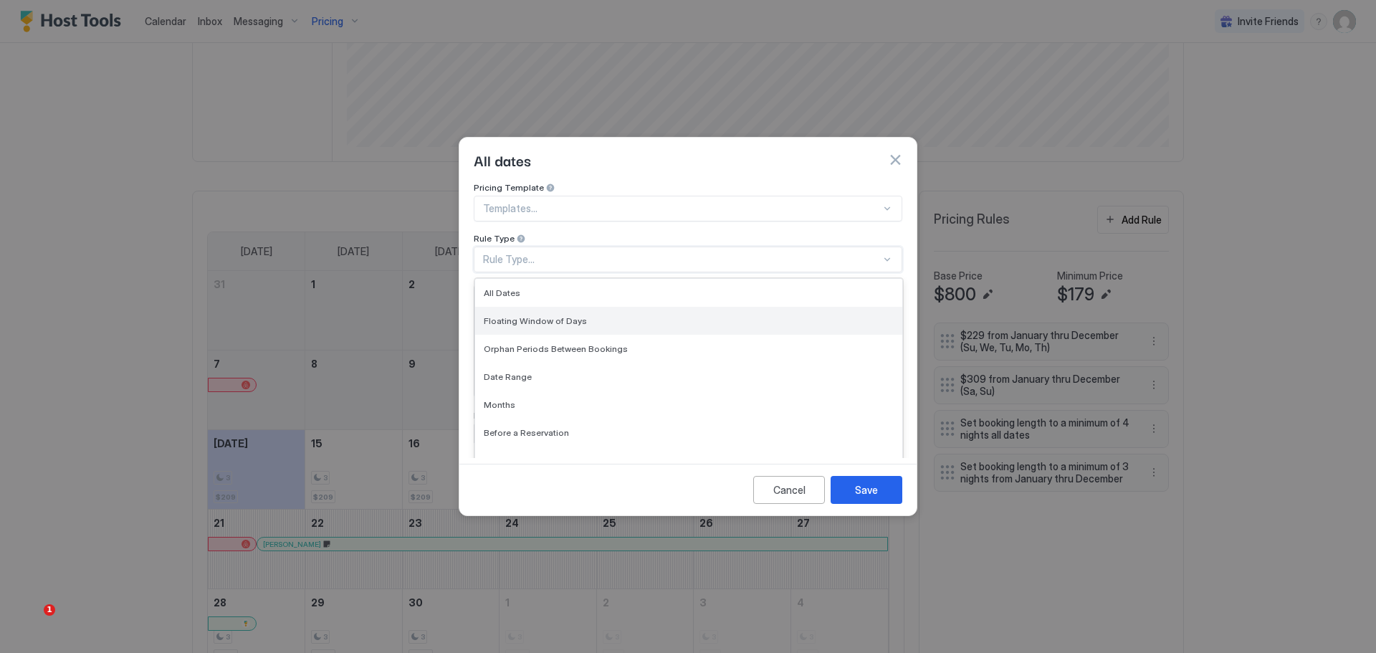
click at [591, 319] on div "Floating Window of Days" at bounding box center [688, 321] width 427 height 28
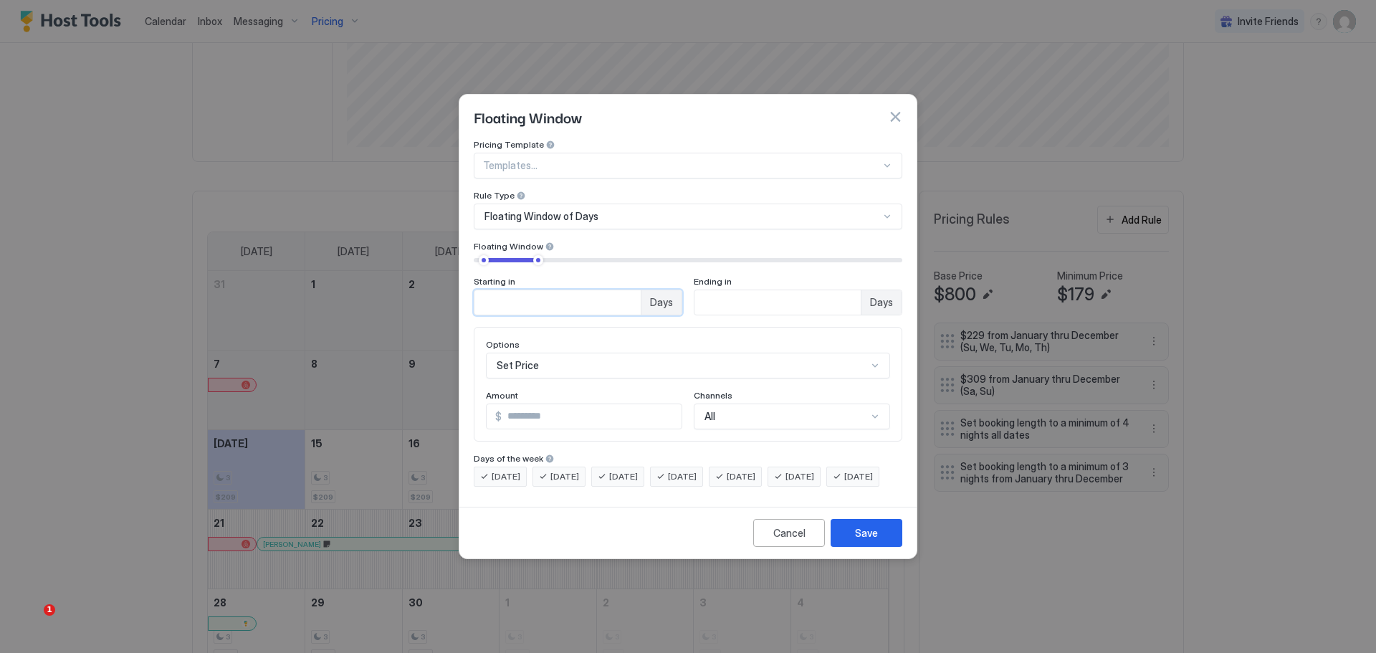
click at [550, 292] on input "**" at bounding box center [557, 302] width 166 height 24
click at [550, 291] on input "**" at bounding box center [557, 302] width 166 height 24
type input "*"
click at [784, 290] on input "**" at bounding box center [777, 302] width 166 height 24
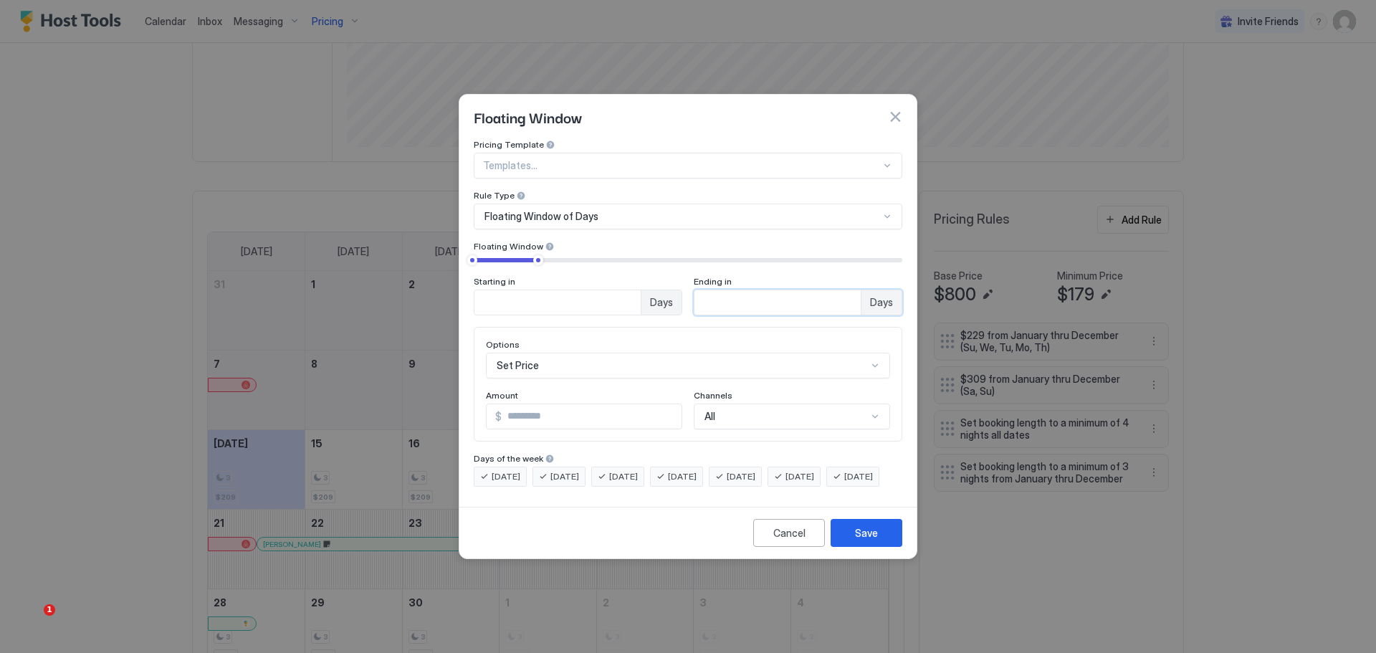
click at [784, 290] on input "**" at bounding box center [777, 302] width 166 height 24
type input "**"
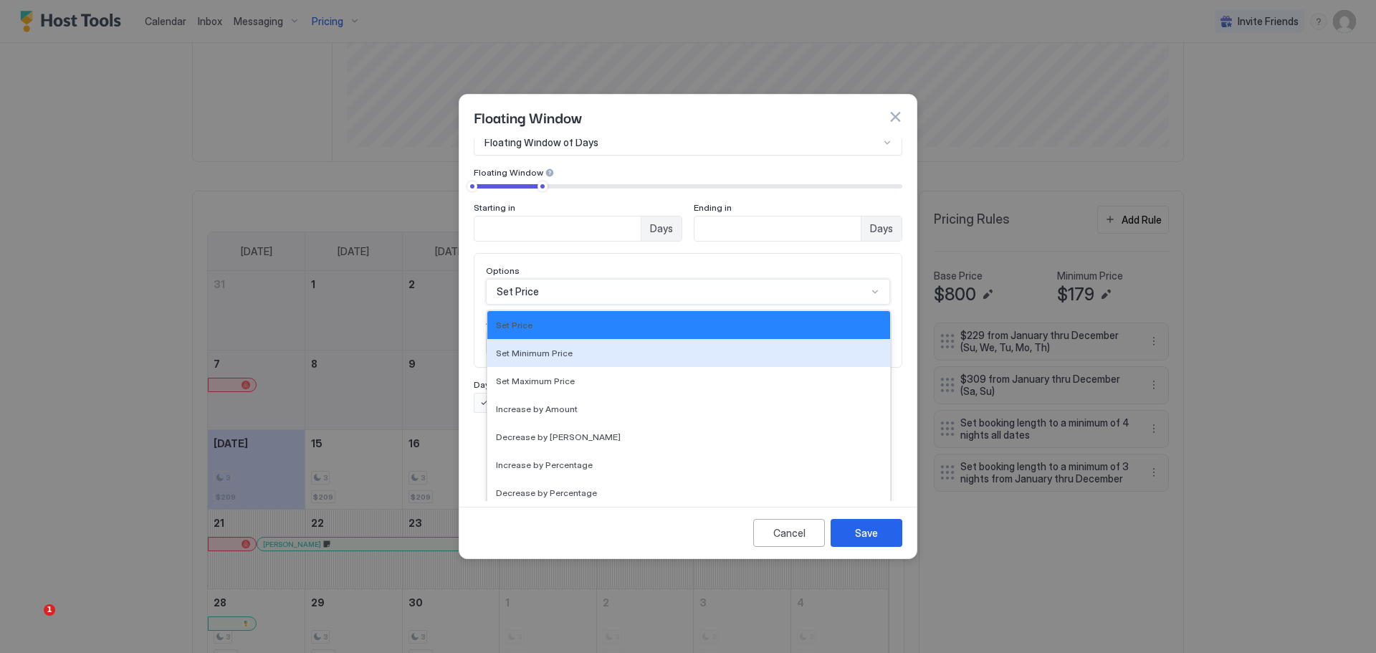
click at [611, 305] on div "17 results available. Use Up and Down to choose options, press Enter to select …" at bounding box center [688, 292] width 404 height 26
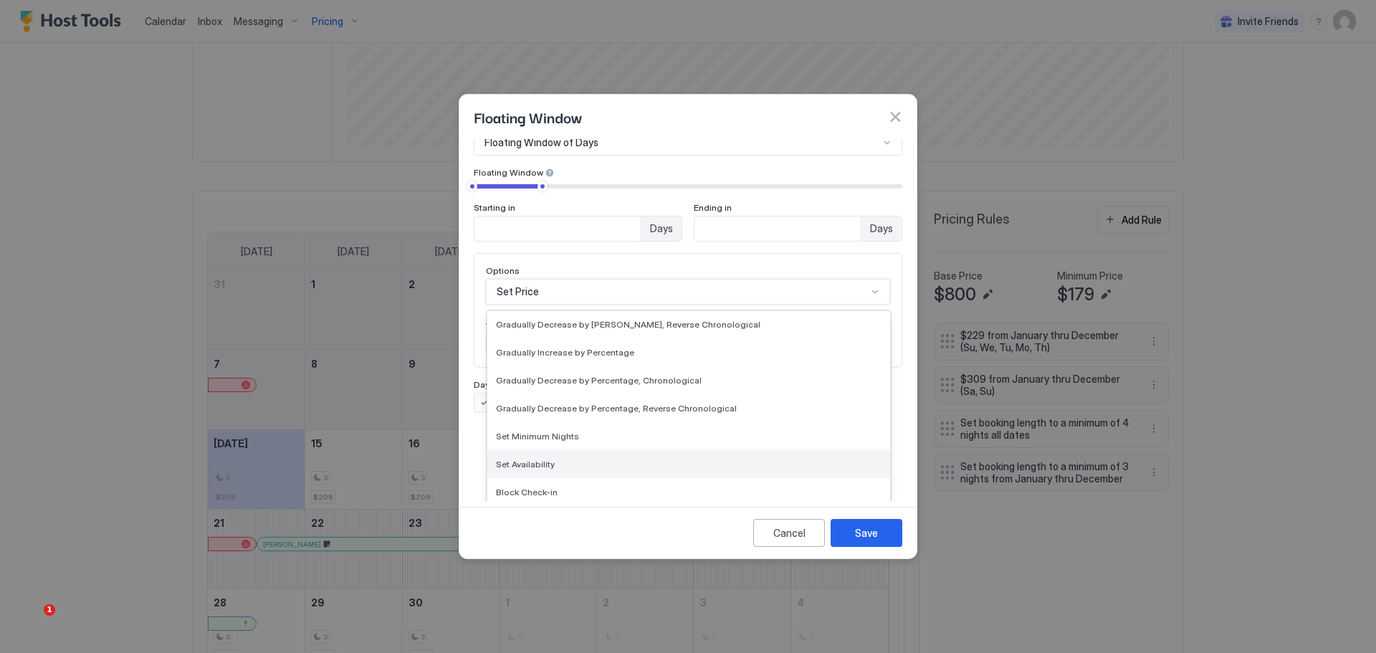
scroll to position [260, 0]
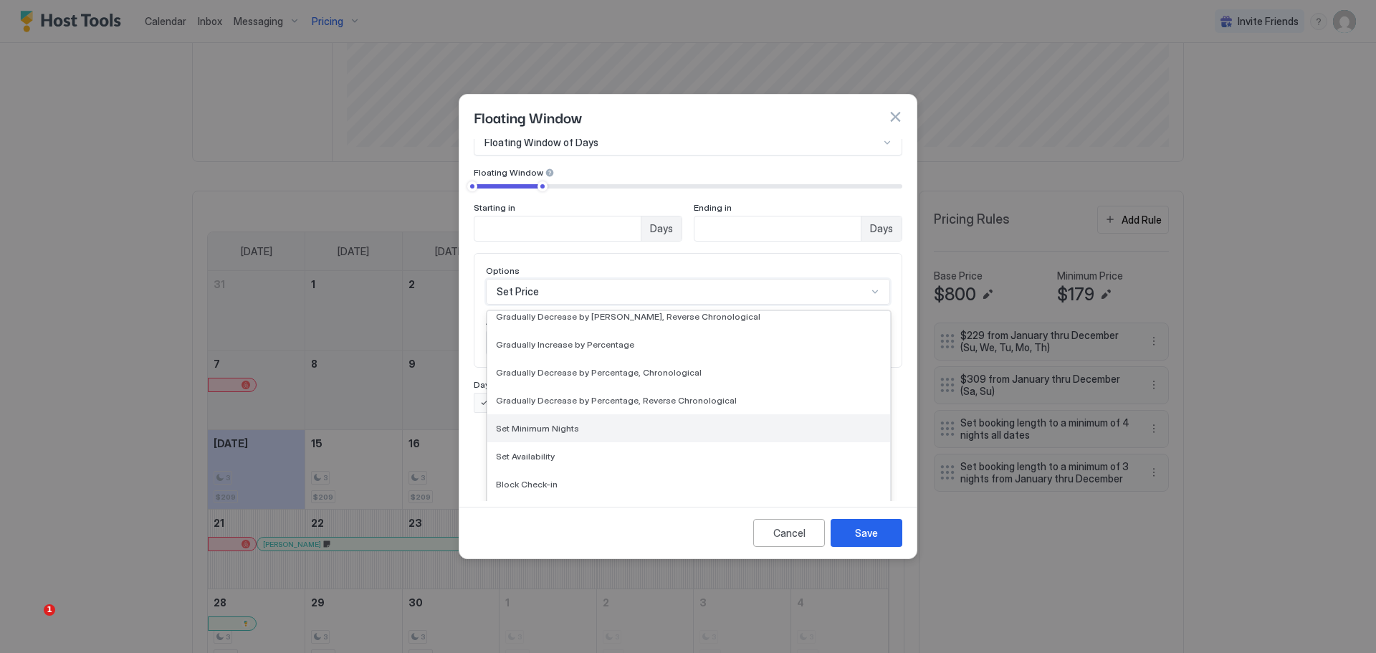
click at [606, 421] on div "Set Minimum Nights" at bounding box center [688, 428] width 403 height 28
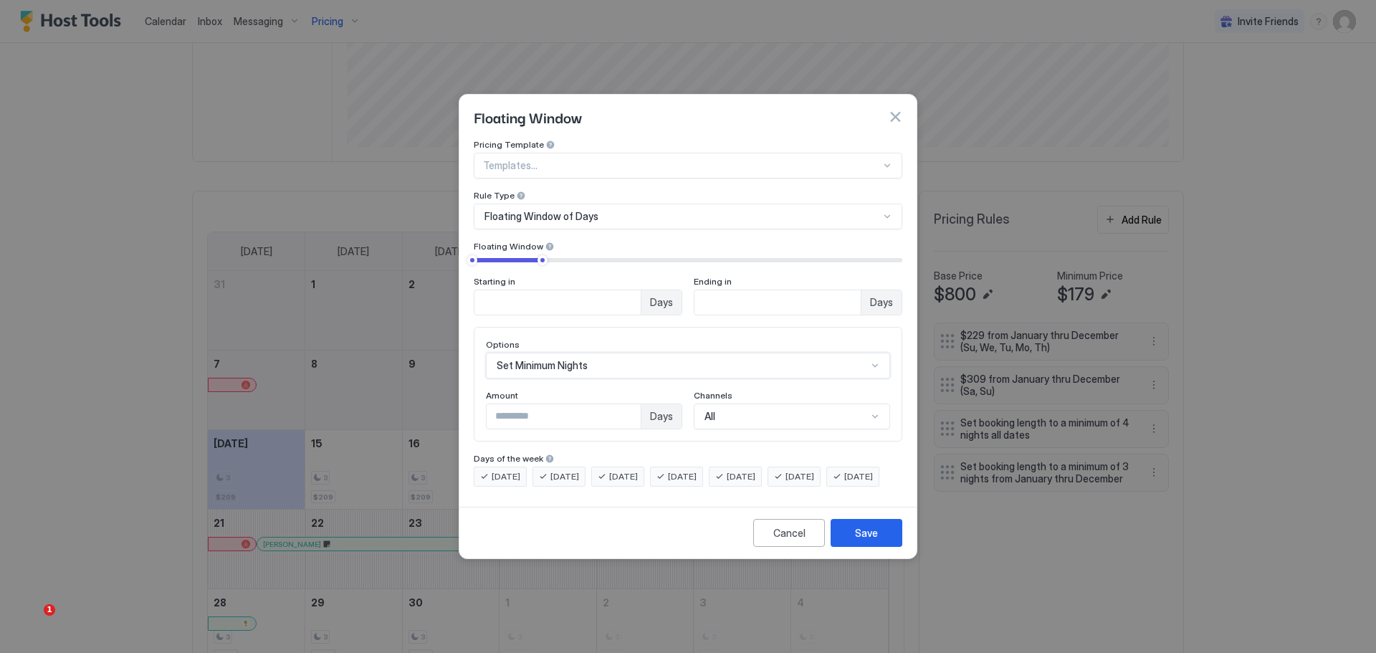
click at [625, 404] on input "*" at bounding box center [564, 416] width 154 height 24
type input "*"
click at [625, 404] on input "*" at bounding box center [564, 416] width 154 height 24
click at [782, 414] on div "All" at bounding box center [792, 416] width 196 height 26
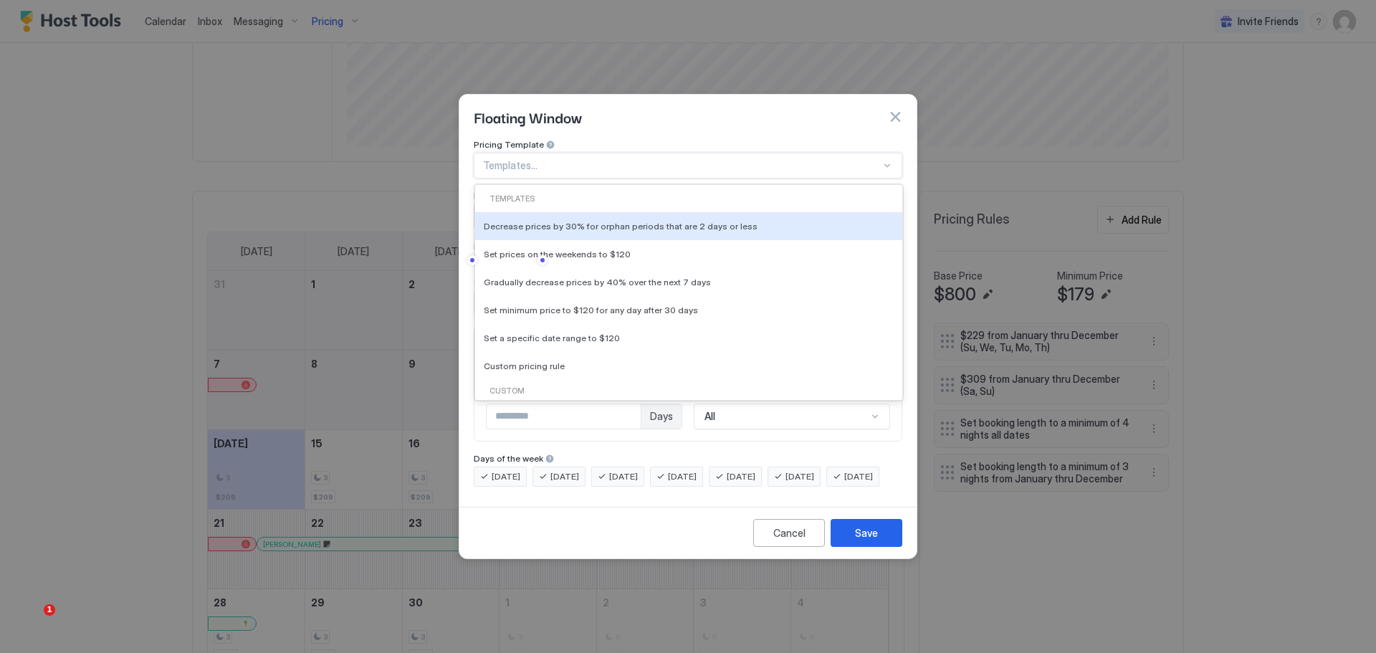
click at [689, 162] on div "Templates..." at bounding box center [688, 166] width 429 height 26
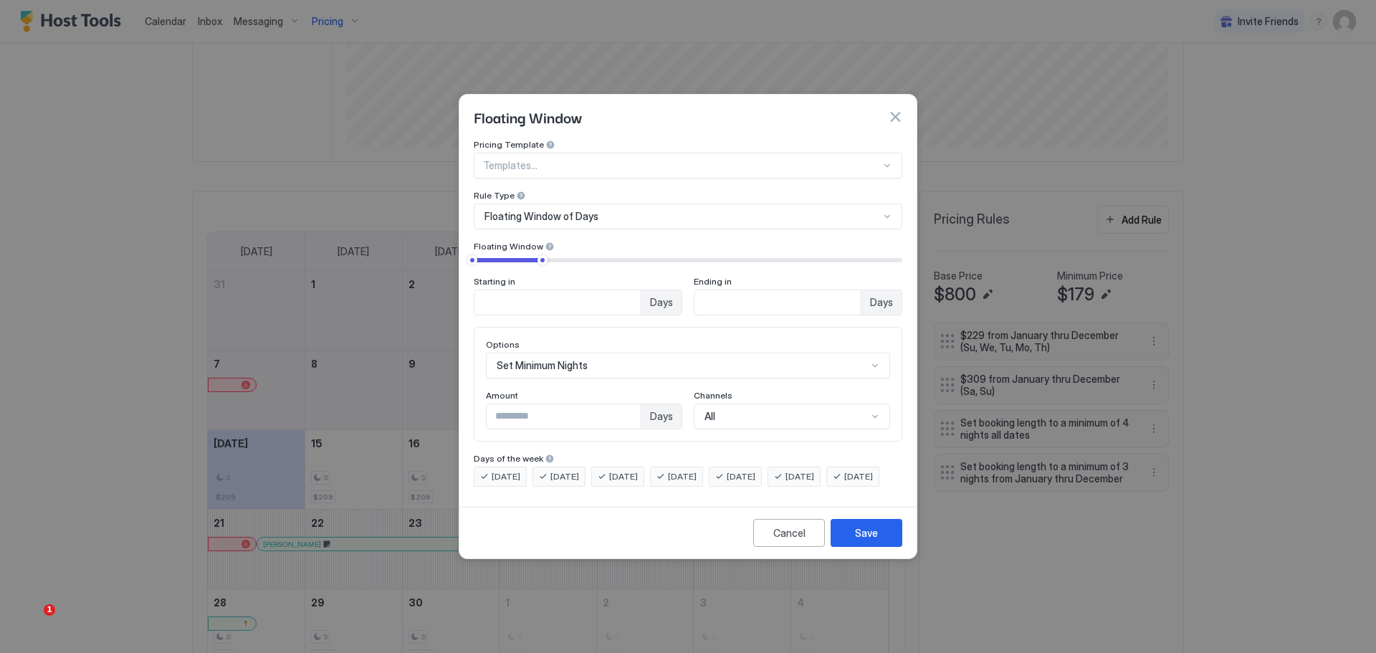
click at [706, 119] on div "Floating Window" at bounding box center [687, 117] width 457 height 44
click at [873, 540] on div "Save" at bounding box center [866, 532] width 23 height 15
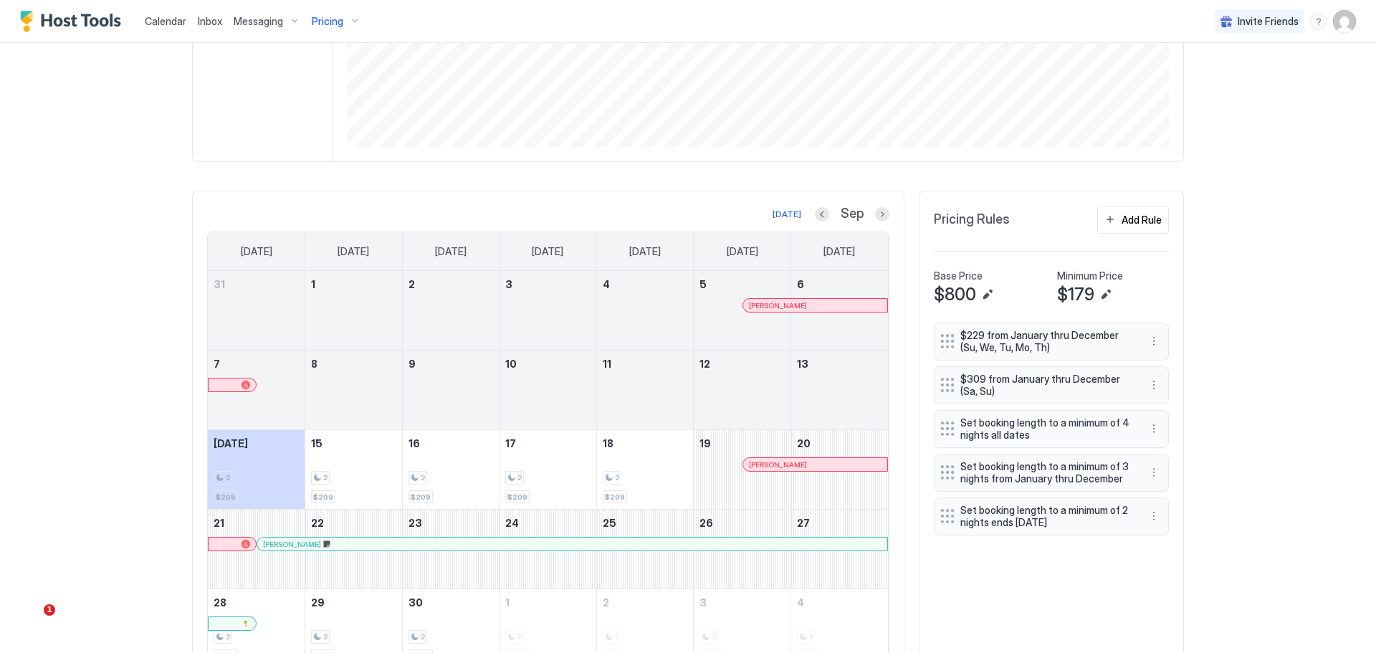
click at [1337, 30] on img "User profile" at bounding box center [1344, 21] width 23 height 23
drag, startPoint x: 1226, startPoint y: 84, endPoint x: 1202, endPoint y: 97, distance: 27.9
click at [1225, 84] on div "Settings" at bounding box center [1253, 80] width 182 height 25
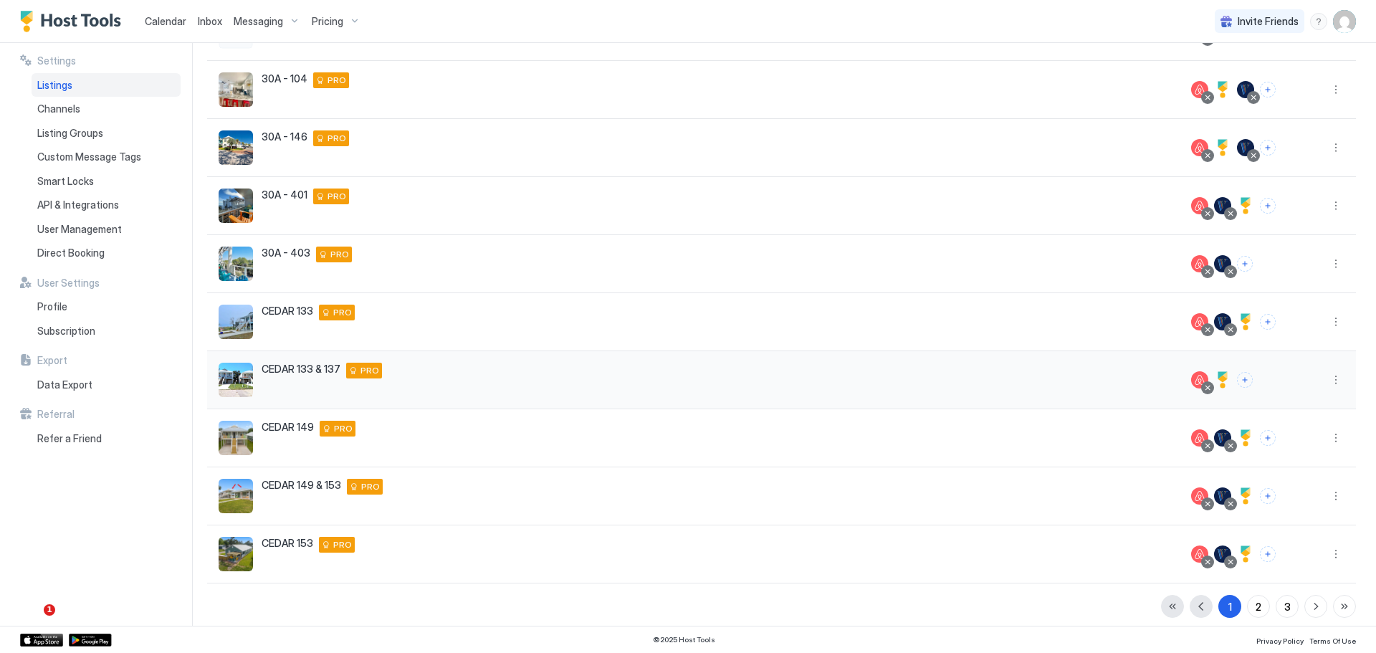
scroll to position [185, 0]
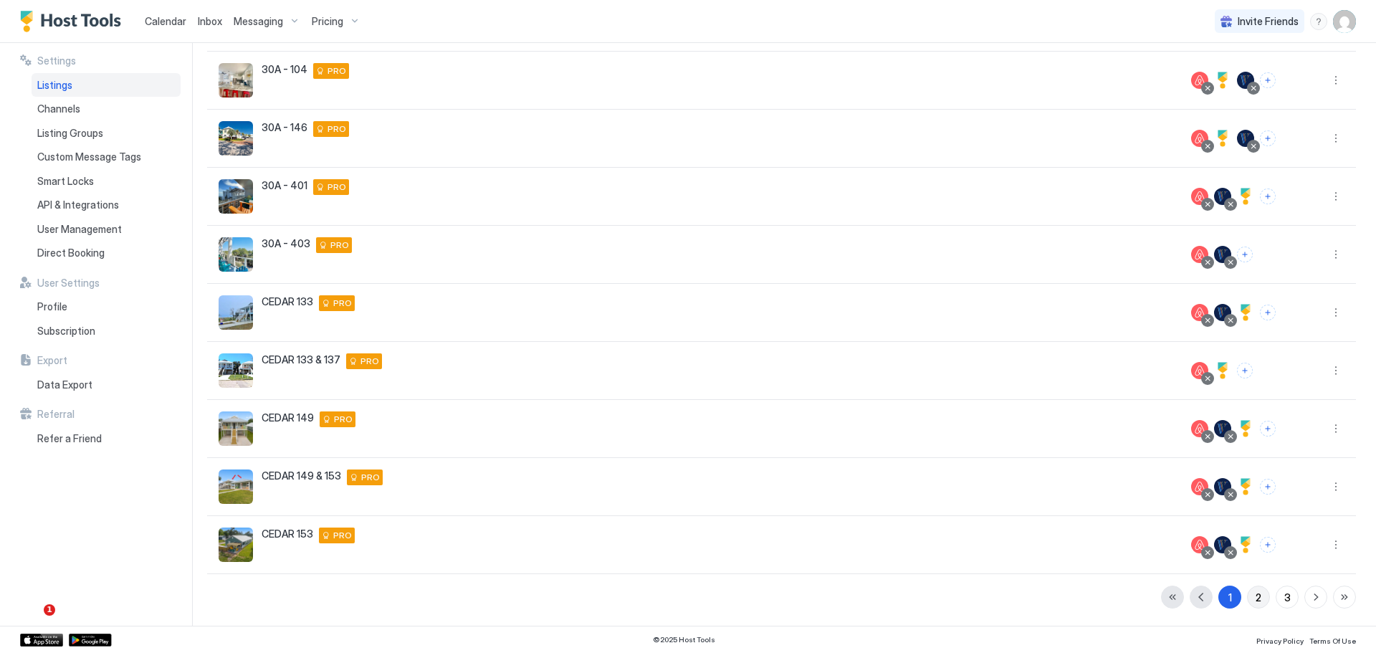
click at [1255, 597] on div "2" at bounding box center [1258, 597] width 6 height 15
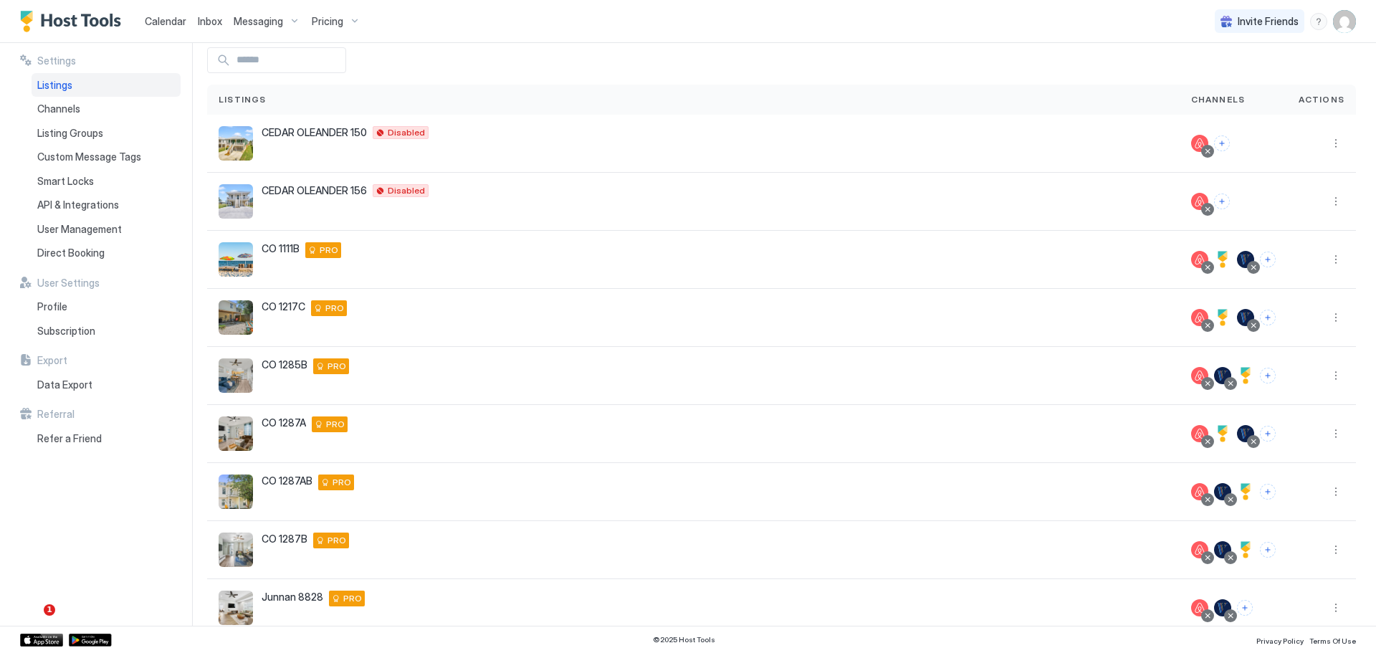
scroll to position [0, 0]
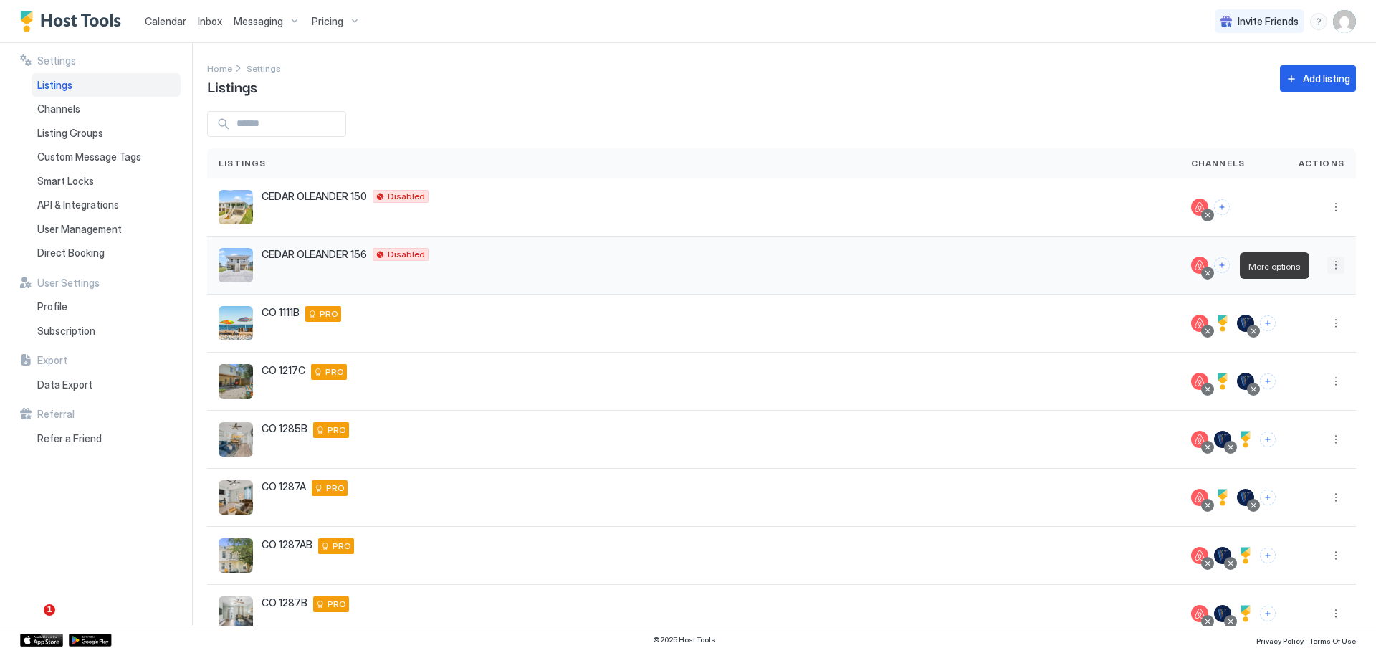
click at [1327, 266] on button "More options" at bounding box center [1335, 265] width 17 height 17
click at [1296, 340] on div "Listing Settings" at bounding box center [1288, 331] width 98 height 23
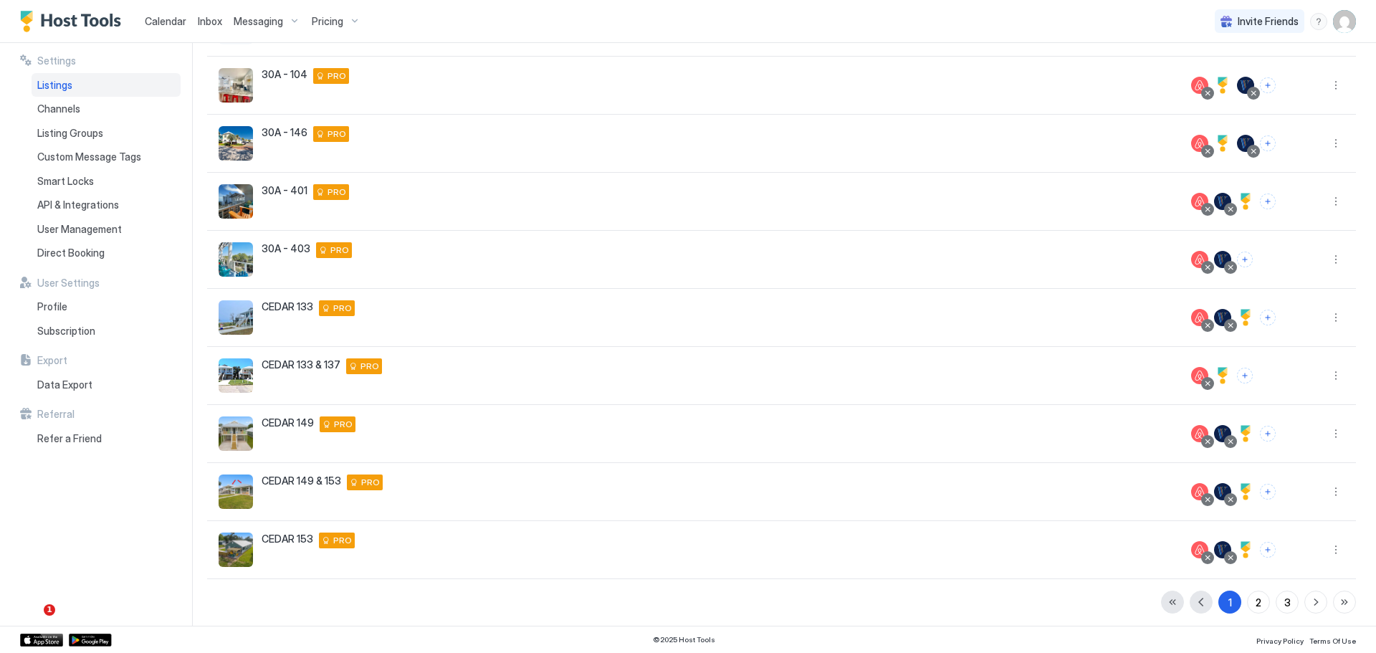
scroll to position [185, 0]
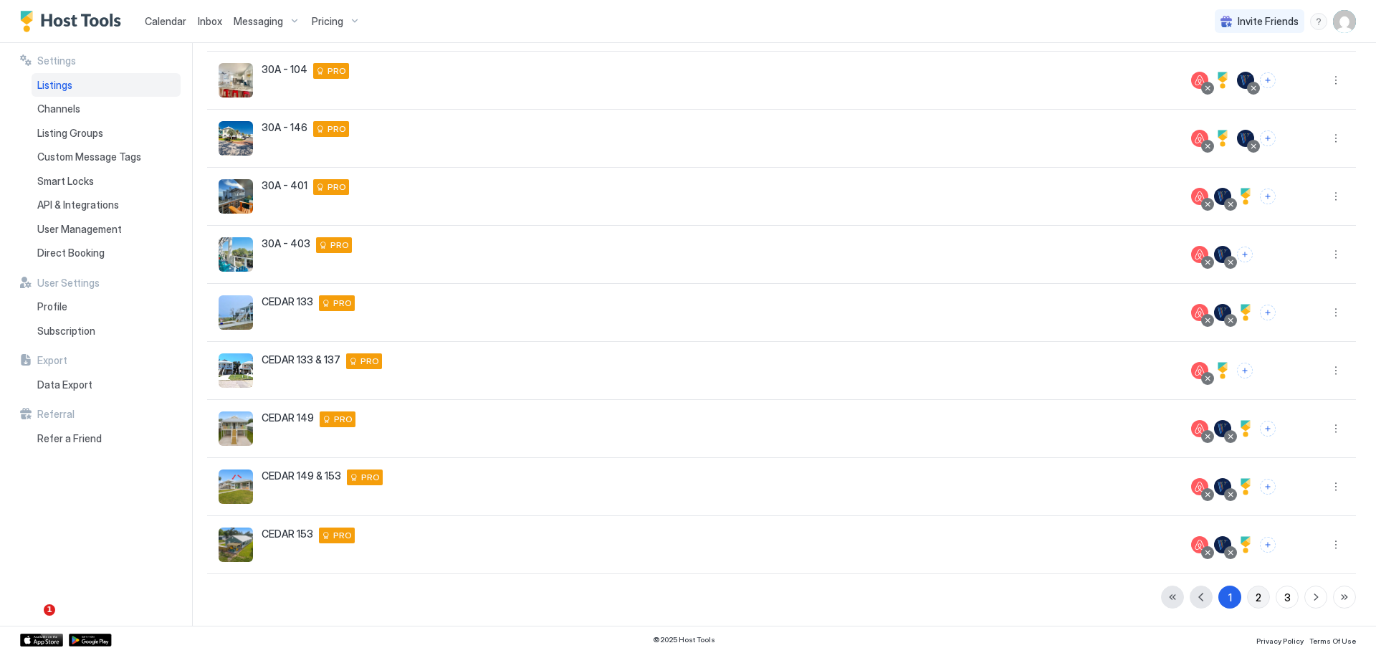
drag, startPoint x: 1252, startPoint y: 595, endPoint x: 1213, endPoint y: 577, distance: 42.9
click at [1252, 595] on button "2" at bounding box center [1258, 596] width 23 height 23
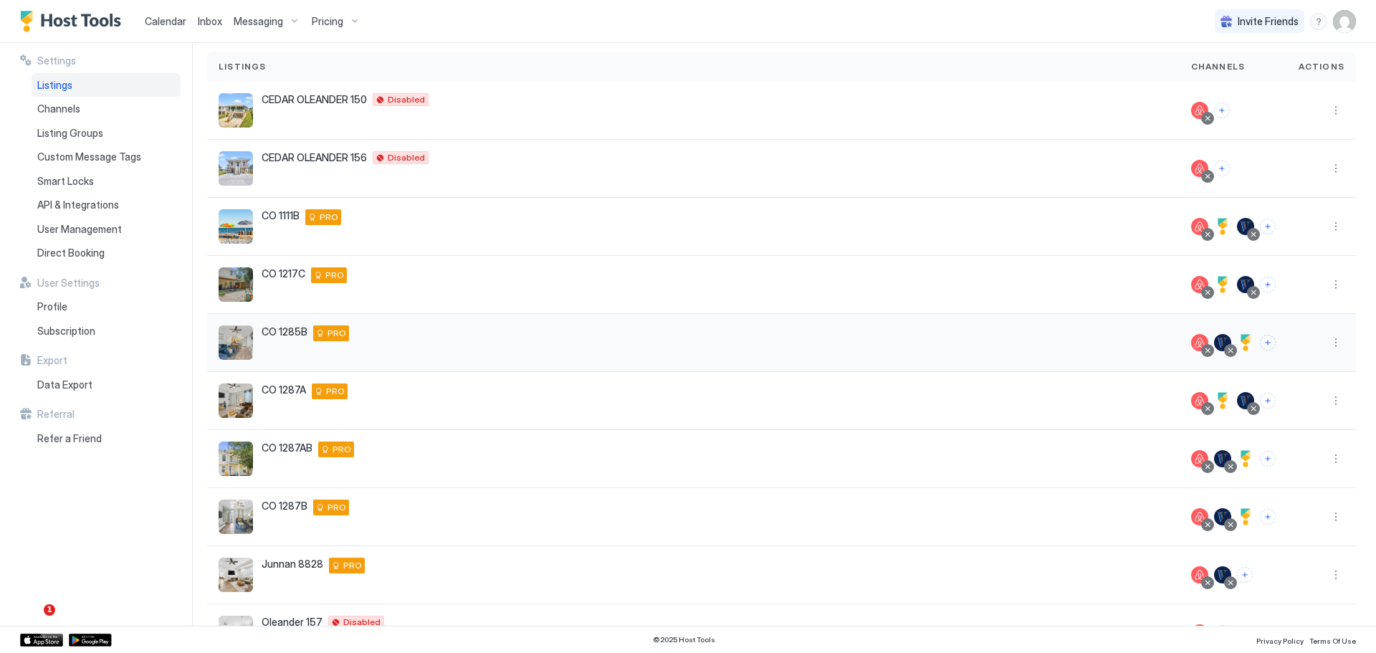
scroll to position [0, 0]
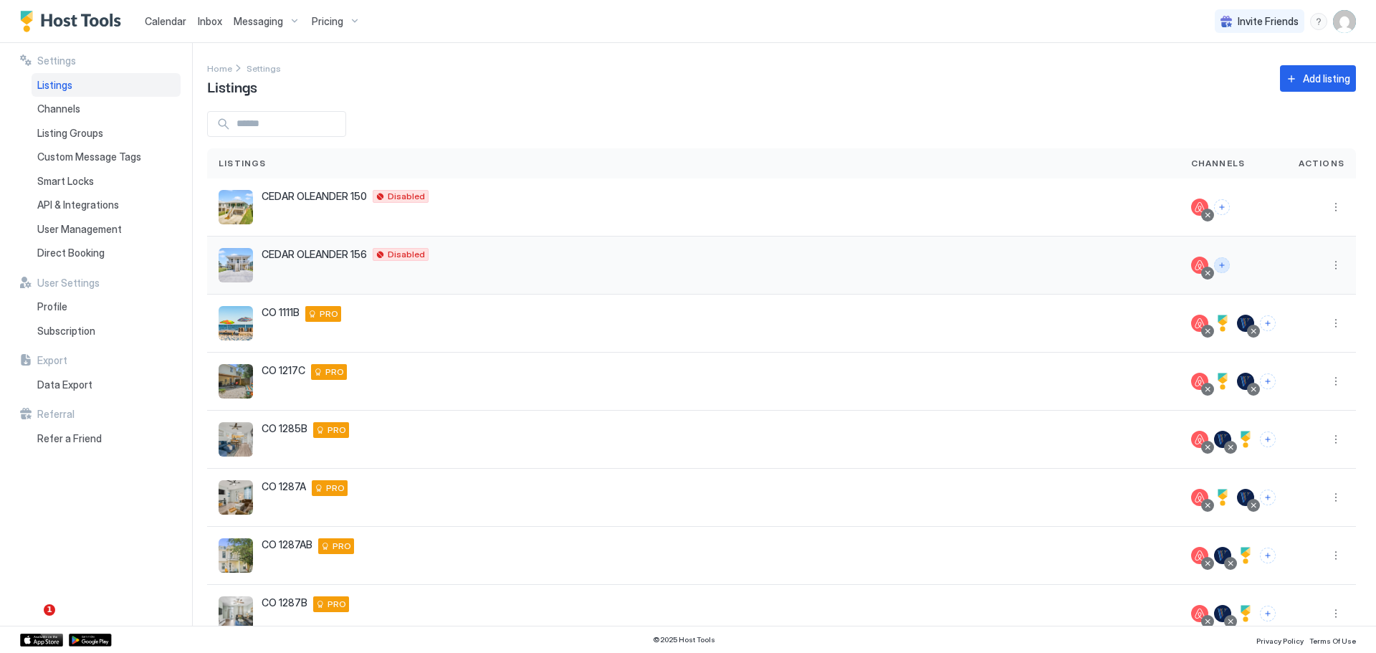
click at [1217, 268] on button "Connect channels" at bounding box center [1222, 265] width 16 height 16
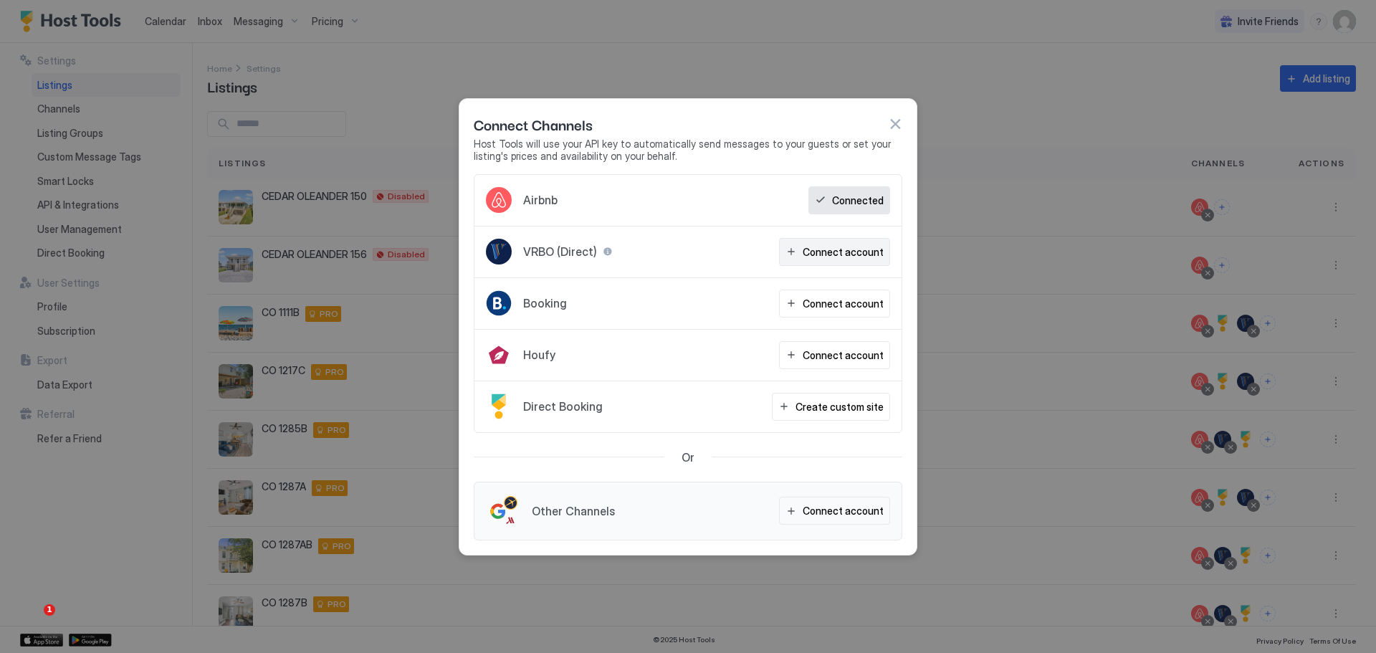
click at [810, 251] on div "Connect account" at bounding box center [843, 251] width 81 height 15
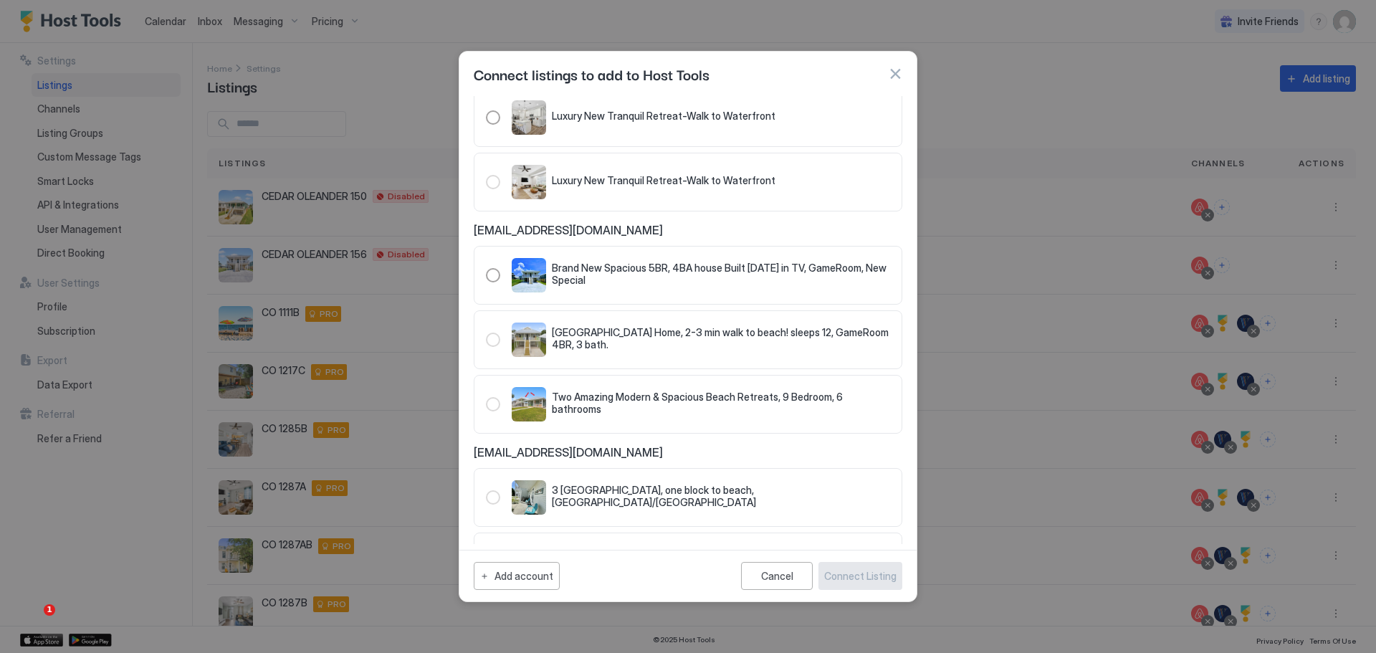
scroll to position [358, 0]
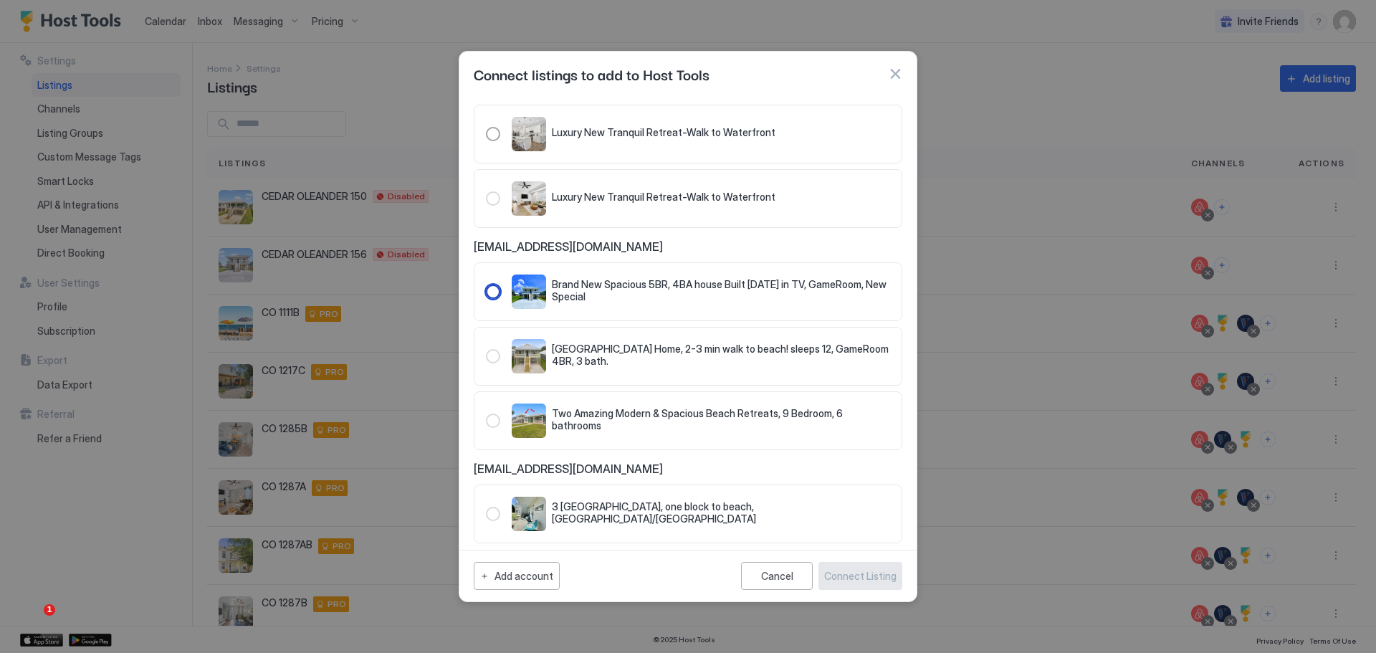
click at [489, 292] on div "321.4767001.5341168" at bounding box center [493, 291] width 14 height 14
click at [858, 577] on div "Connect Listing" at bounding box center [860, 575] width 72 height 15
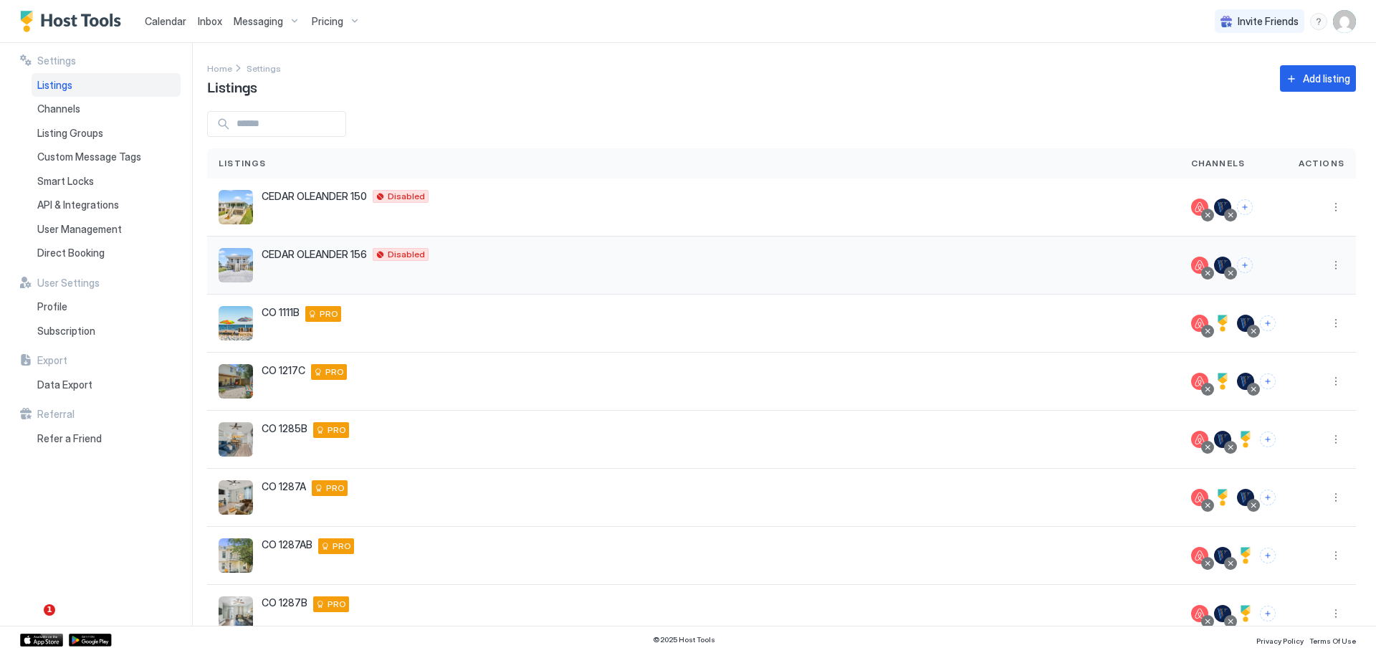
drag, startPoint x: 1334, startPoint y: 265, endPoint x: 1326, endPoint y: 267, distance: 7.3
click at [1331, 265] on div at bounding box center [1321, 265] width 69 height 58
click at [1327, 270] on button "More options" at bounding box center [1335, 265] width 17 height 17
click at [1277, 307] on span "Pricing" at bounding box center [1274, 308] width 29 height 11
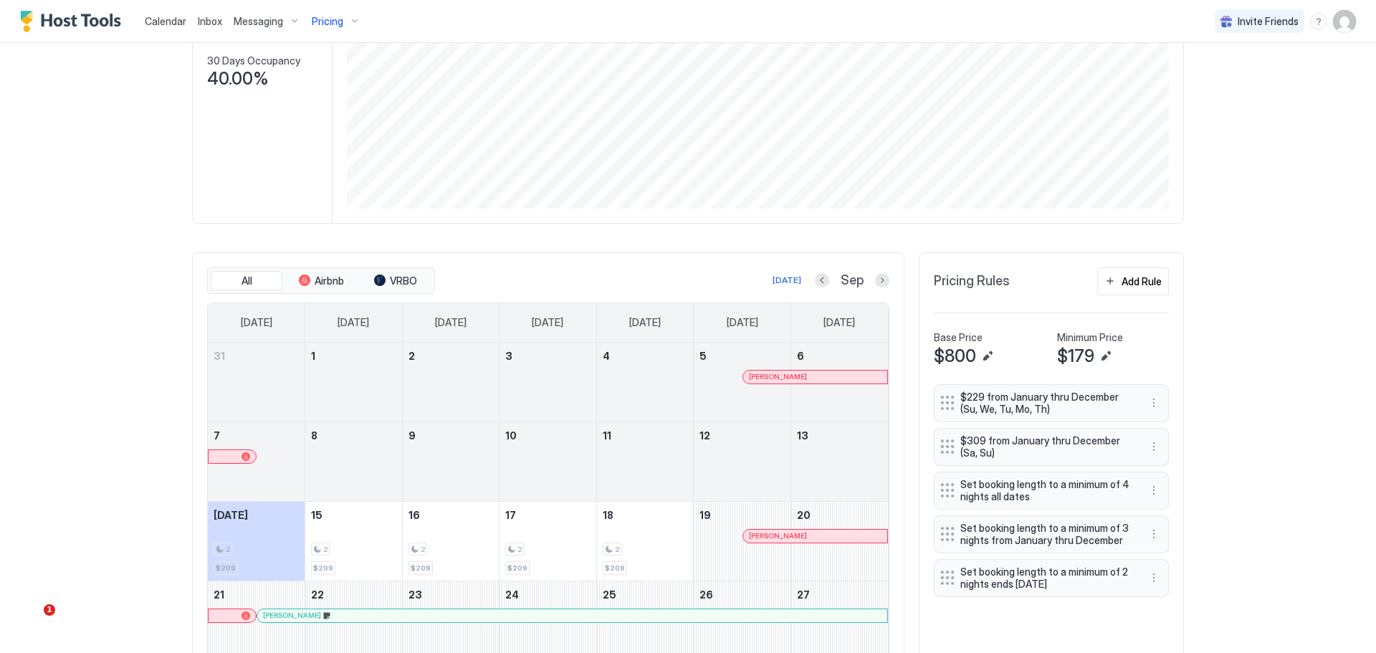
scroll to position [347, 0]
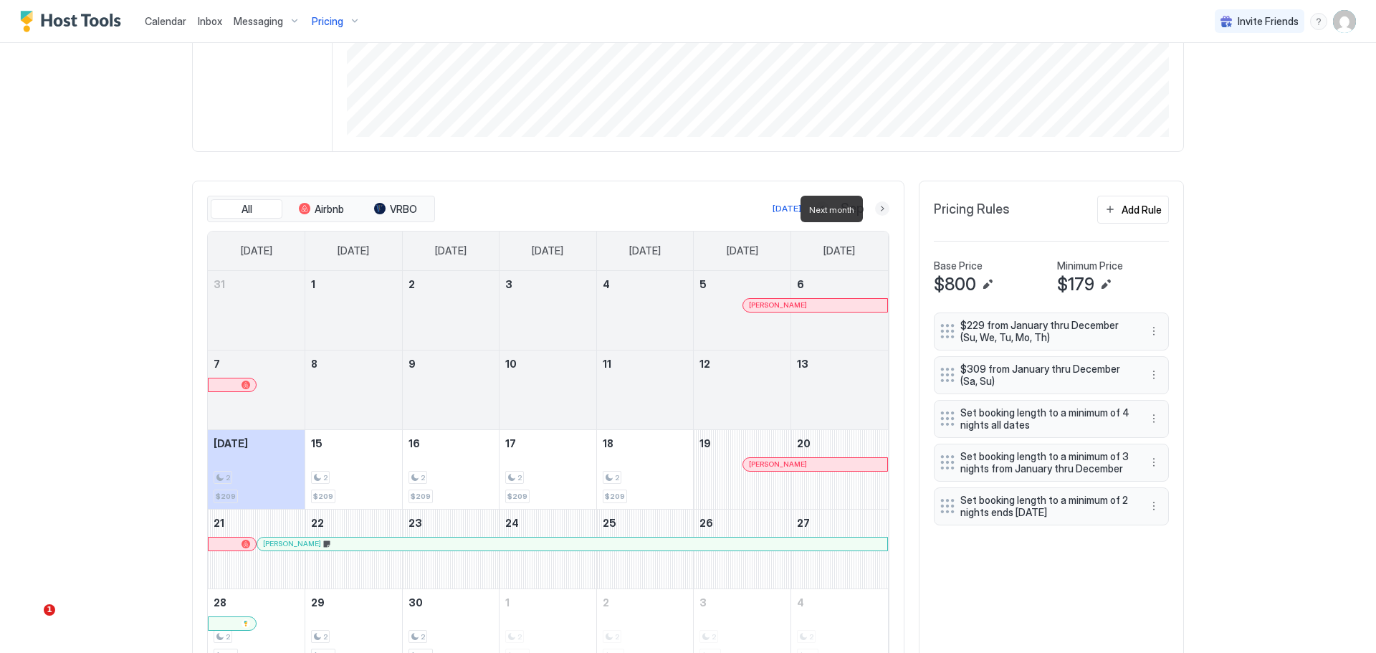
click at [880, 209] on button "Next month" at bounding box center [882, 208] width 14 height 14
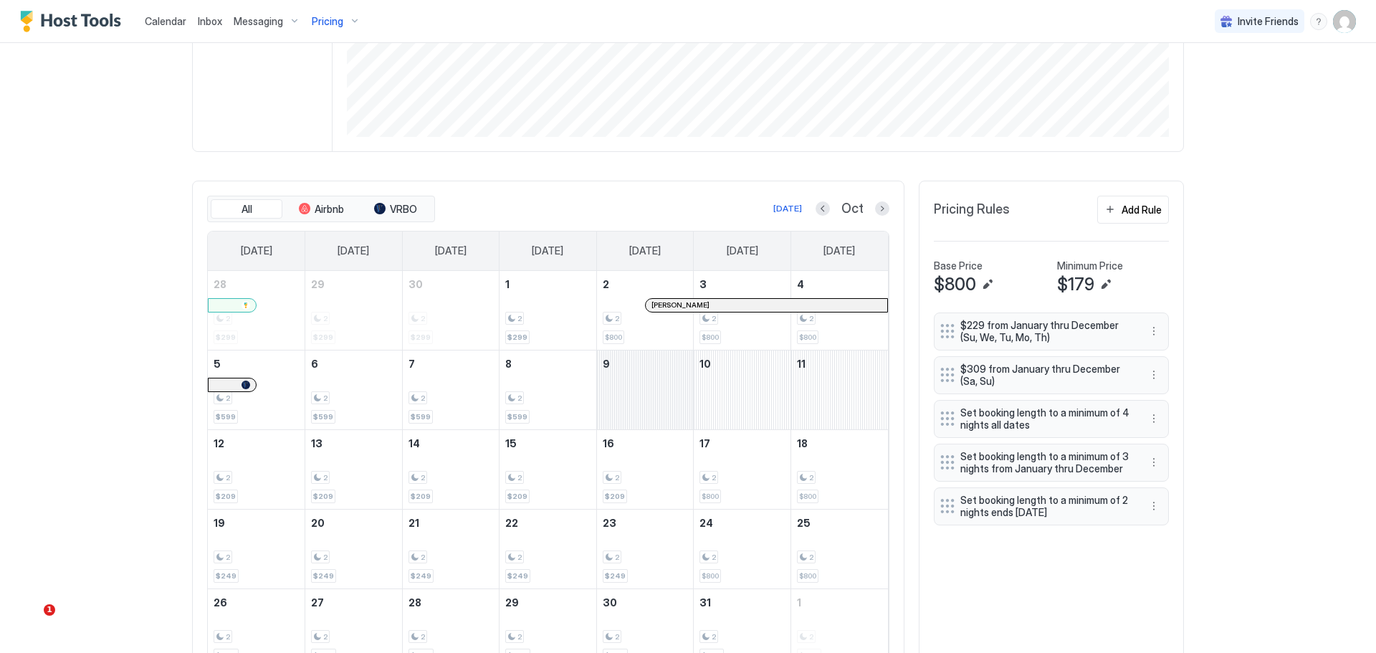
click at [621, 395] on div "October 9, 2025" at bounding box center [645, 389] width 97 height 79
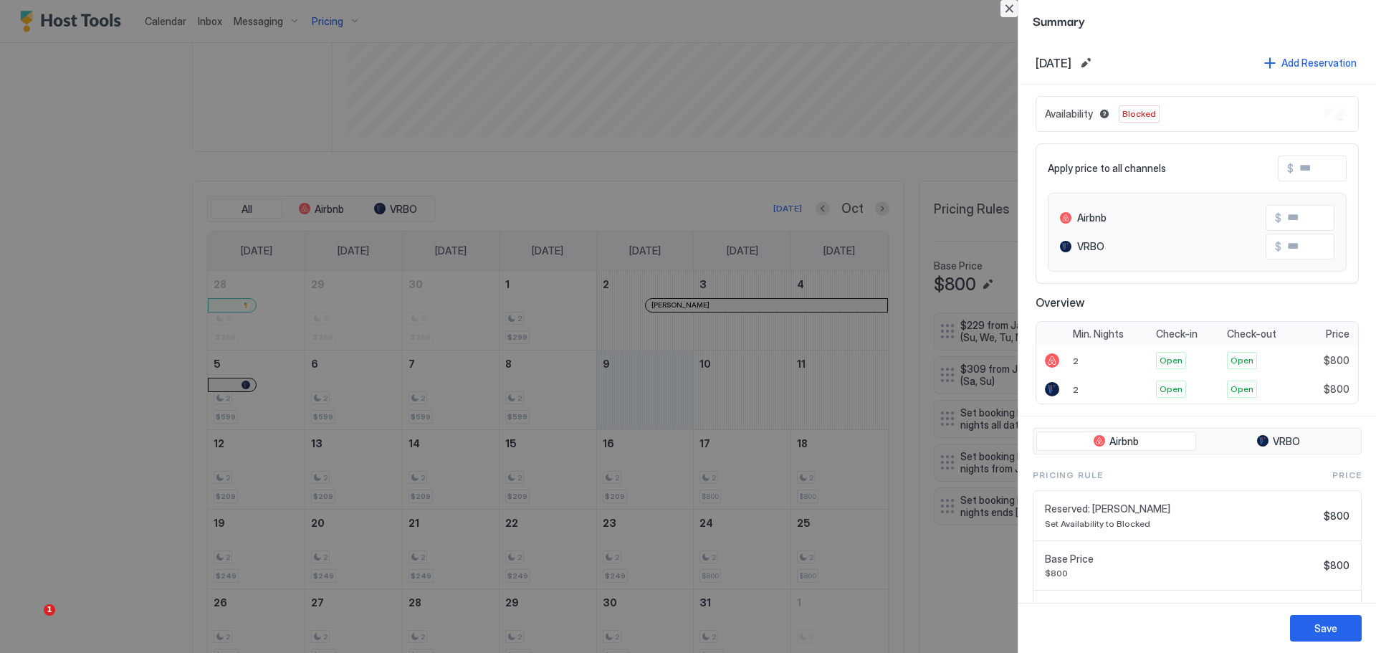
drag, startPoint x: 1009, startPoint y: 8, endPoint x: 967, endPoint y: 54, distance: 62.4
click at [1006, 11] on button "Close" at bounding box center [1008, 8] width 17 height 17
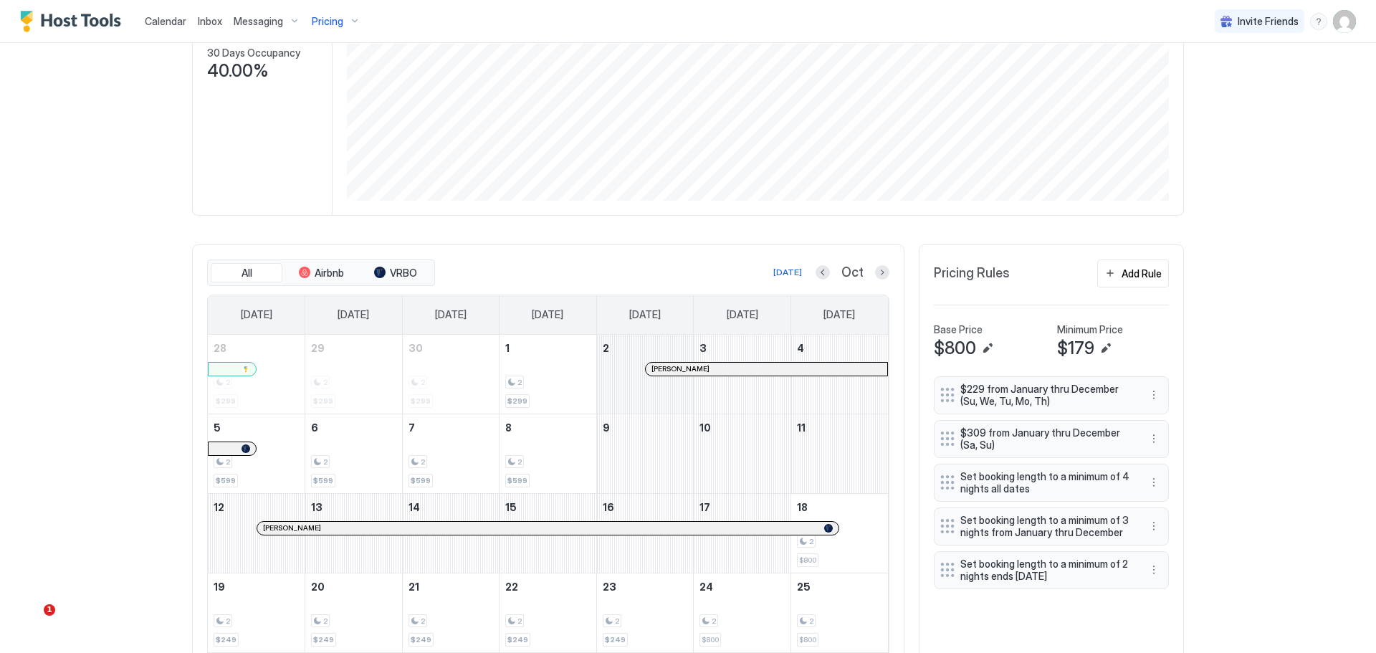
scroll to position [275, 0]
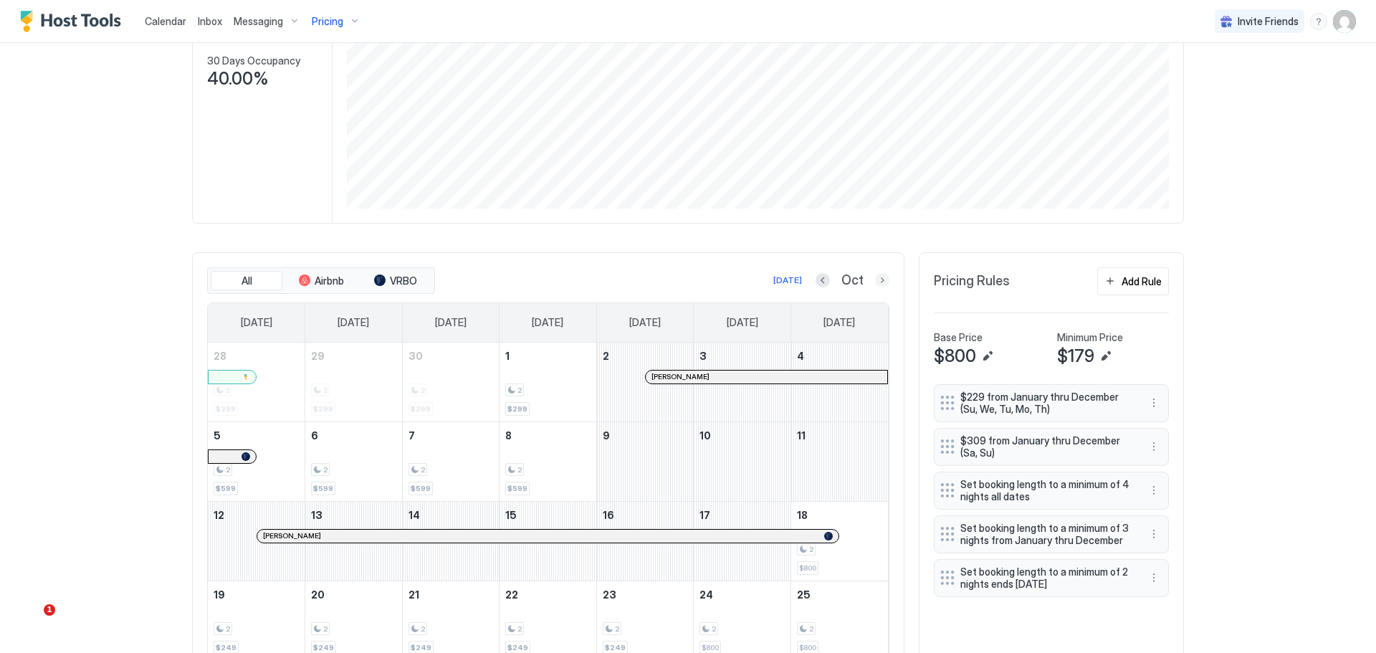
click at [875, 280] on button "Next month" at bounding box center [882, 280] width 14 height 14
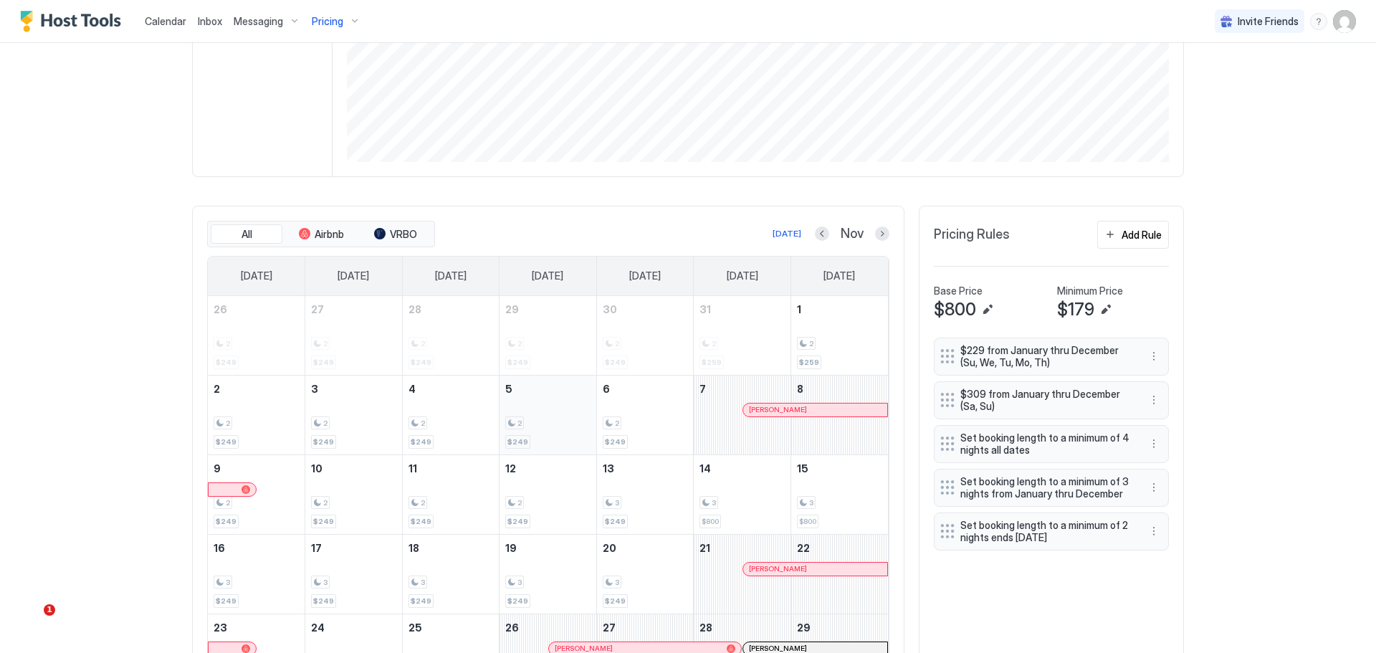
scroll to position [418, 0]
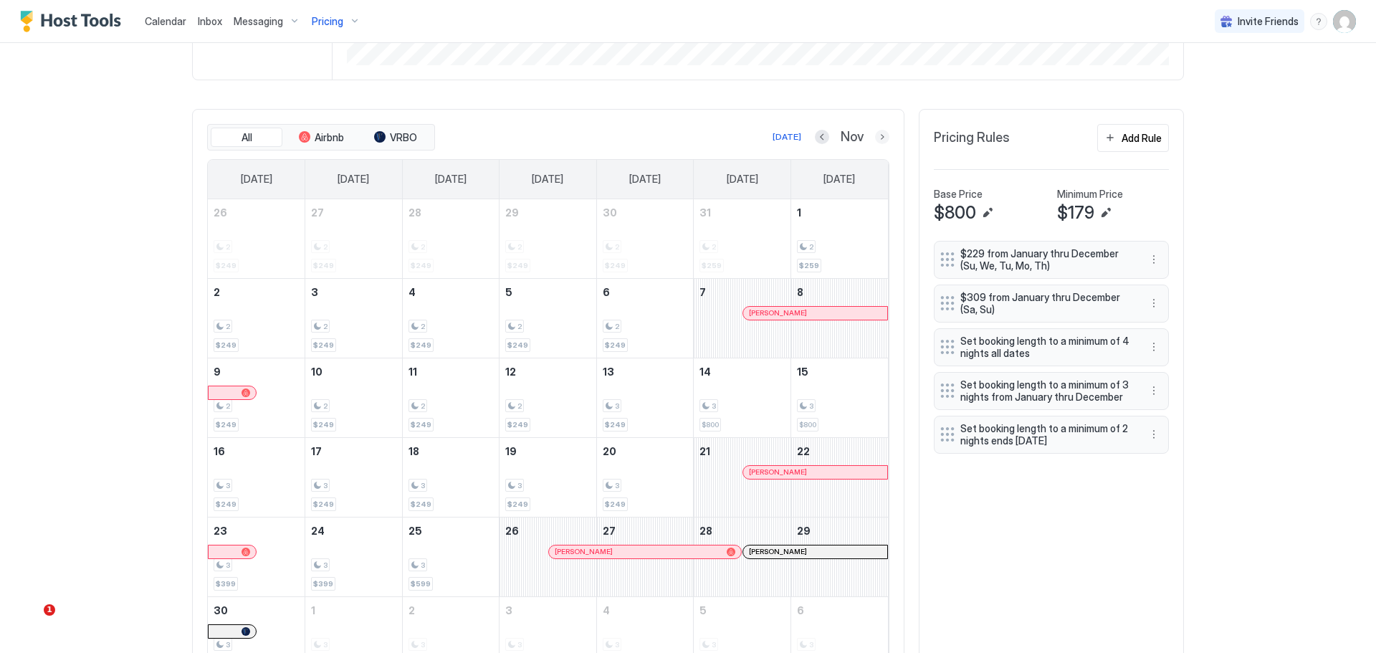
click at [875, 138] on button "Next month" at bounding box center [882, 137] width 14 height 14
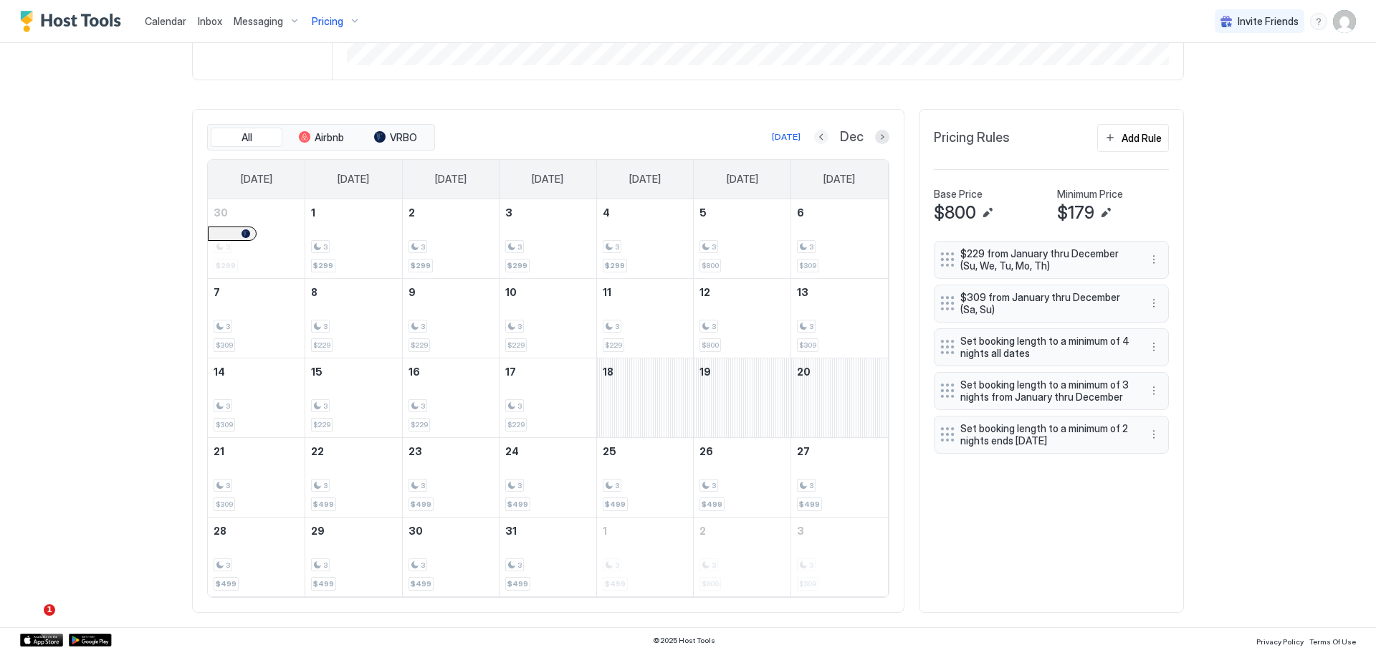
click at [818, 143] on button "Previous month" at bounding box center [821, 137] width 14 height 14
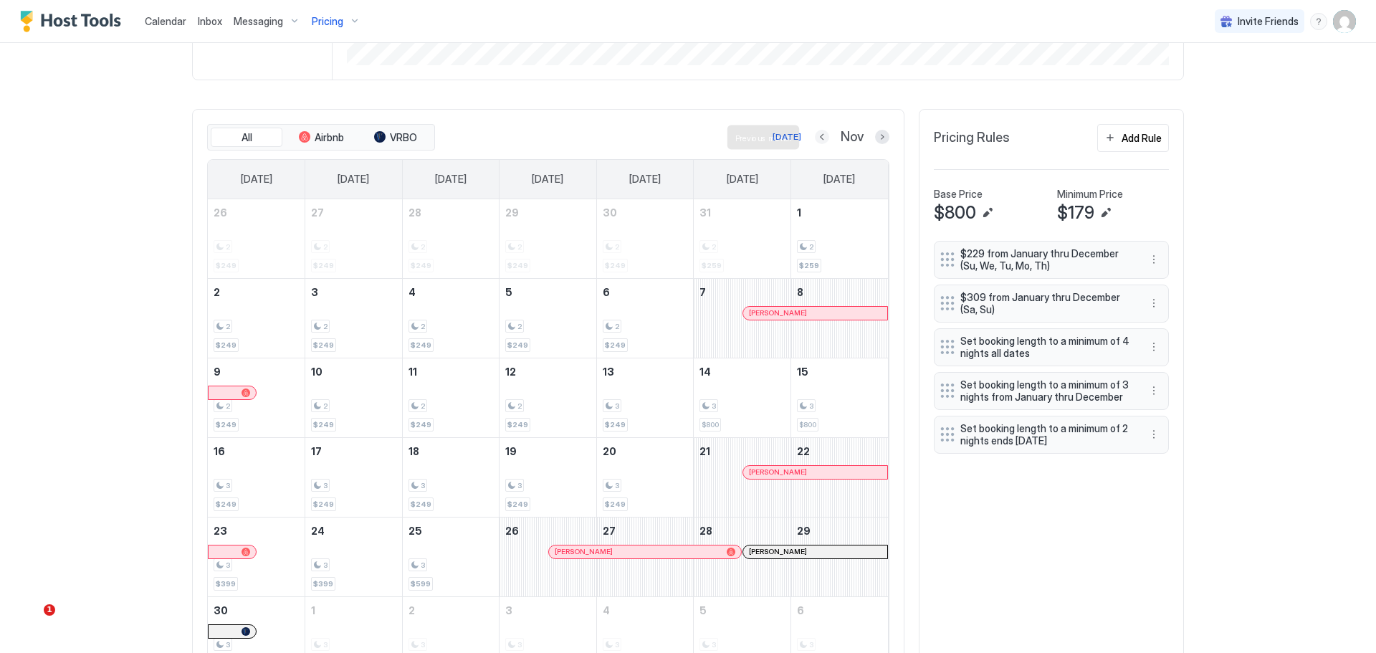
click at [818, 143] on button "Previous month" at bounding box center [822, 137] width 14 height 14
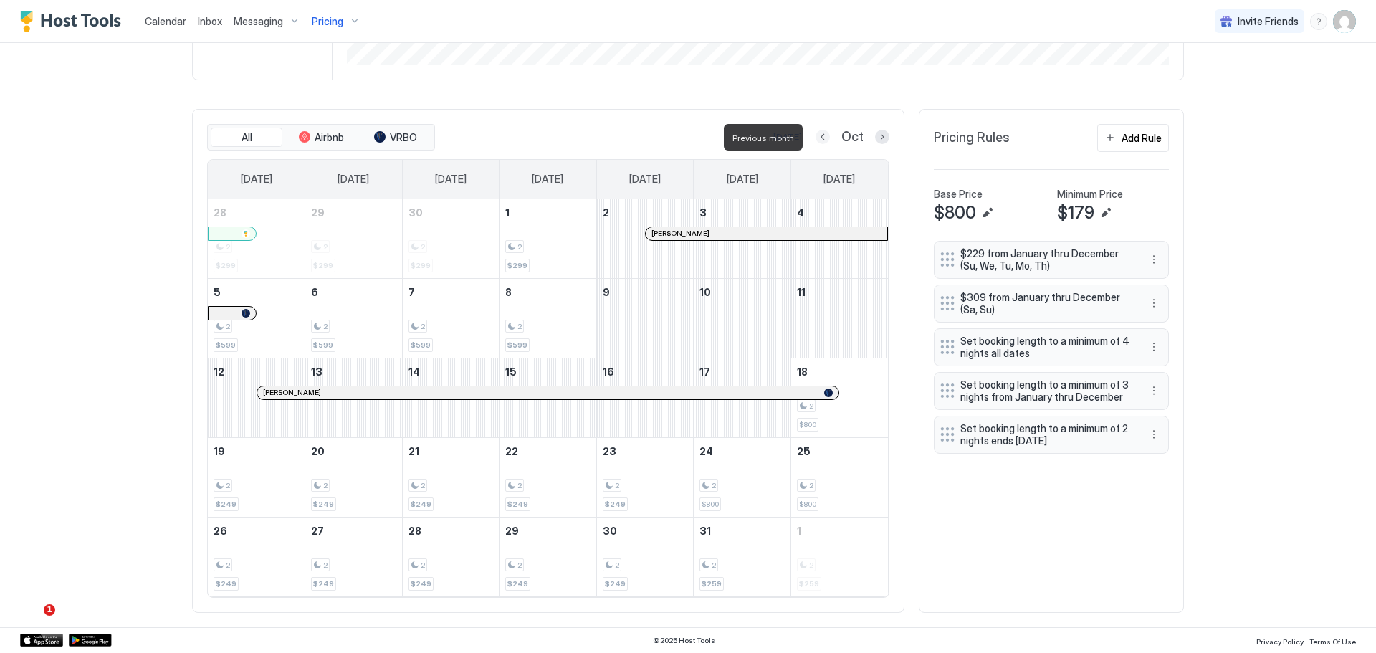
click at [818, 143] on button "Previous month" at bounding box center [822, 137] width 14 height 14
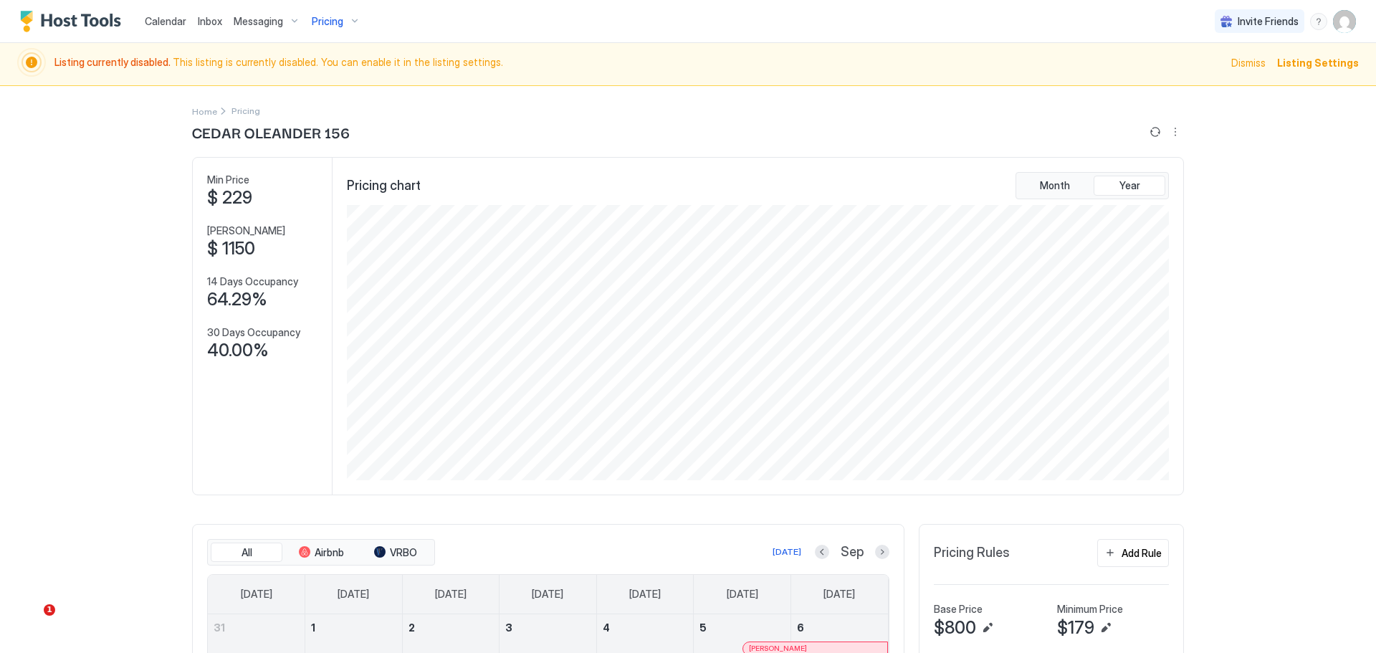
scroll to position [0, 0]
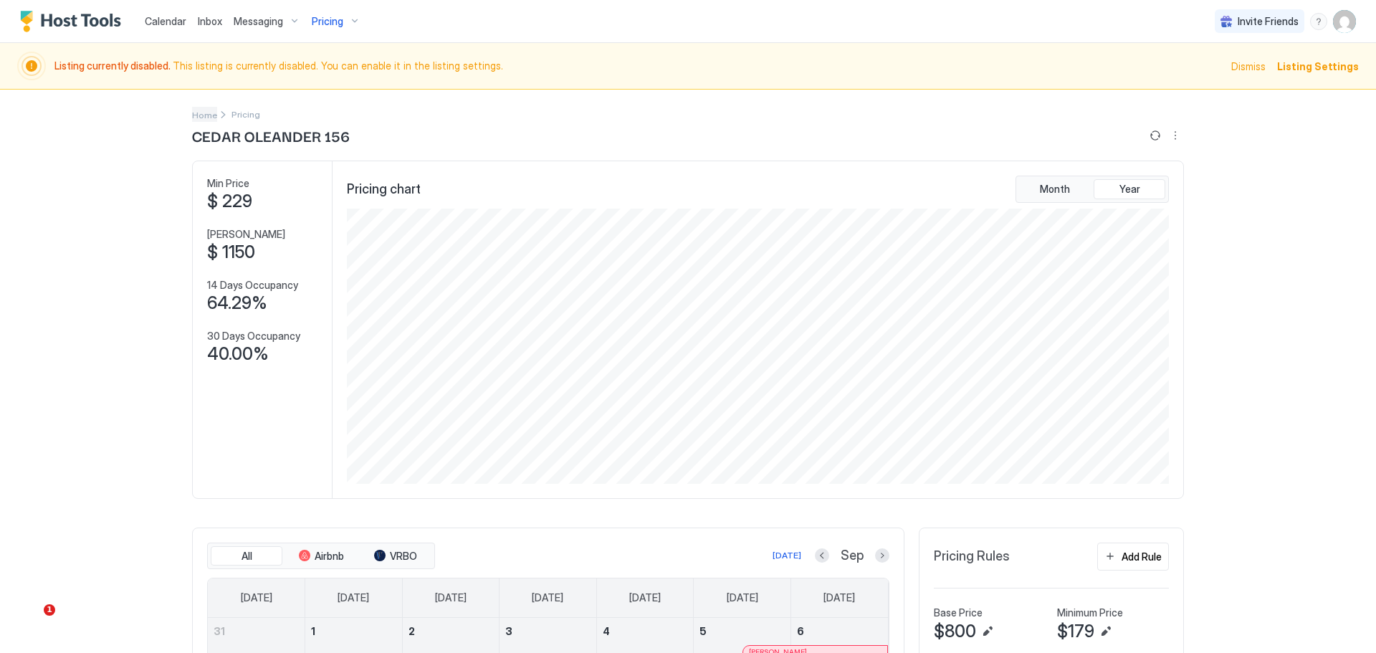
click at [205, 119] on span "Home" at bounding box center [204, 115] width 25 height 11
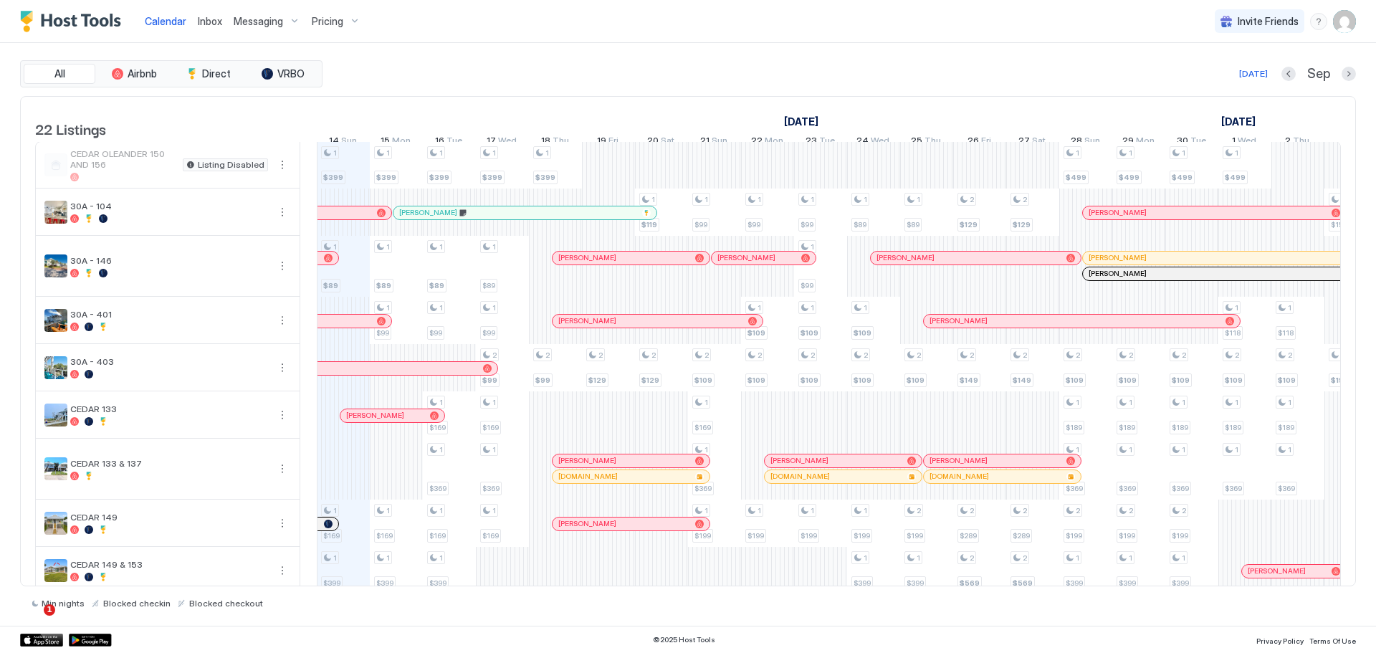
scroll to position [359, 0]
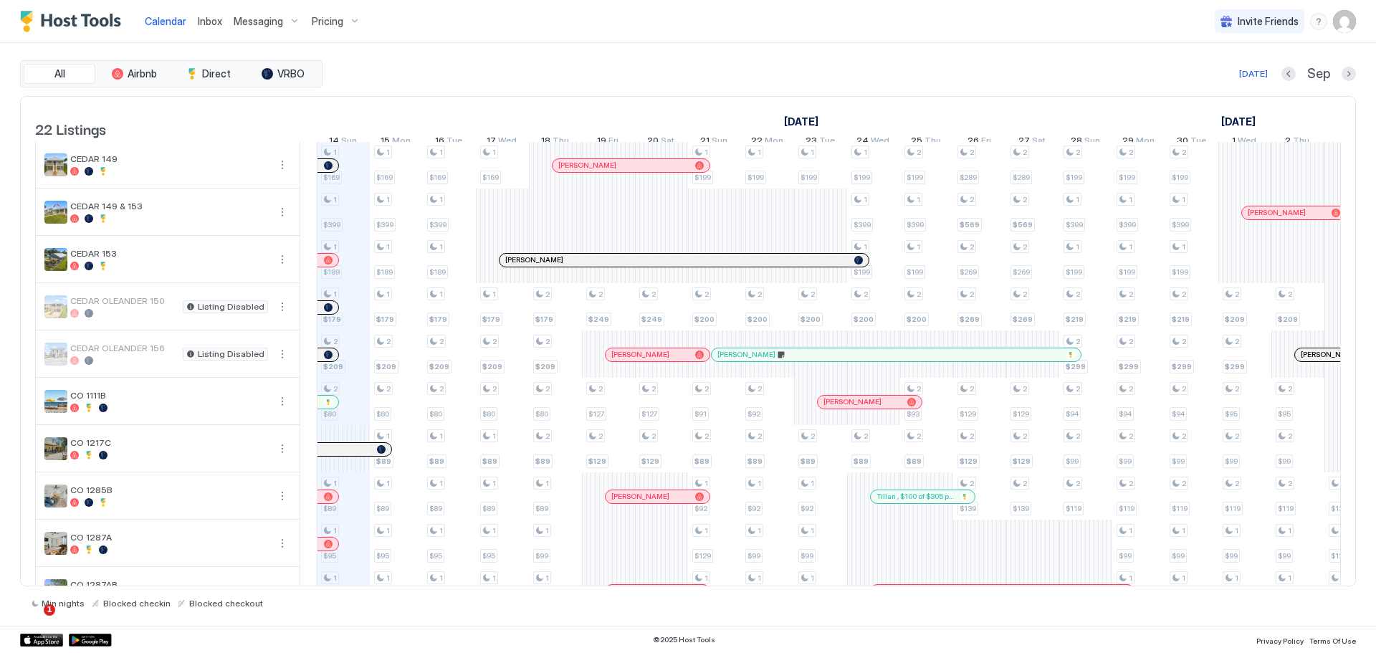
click at [1346, 23] on img "User profile" at bounding box center [1344, 21] width 23 height 23
click at [1215, 84] on span "Settings" at bounding box center [1215, 80] width 39 height 13
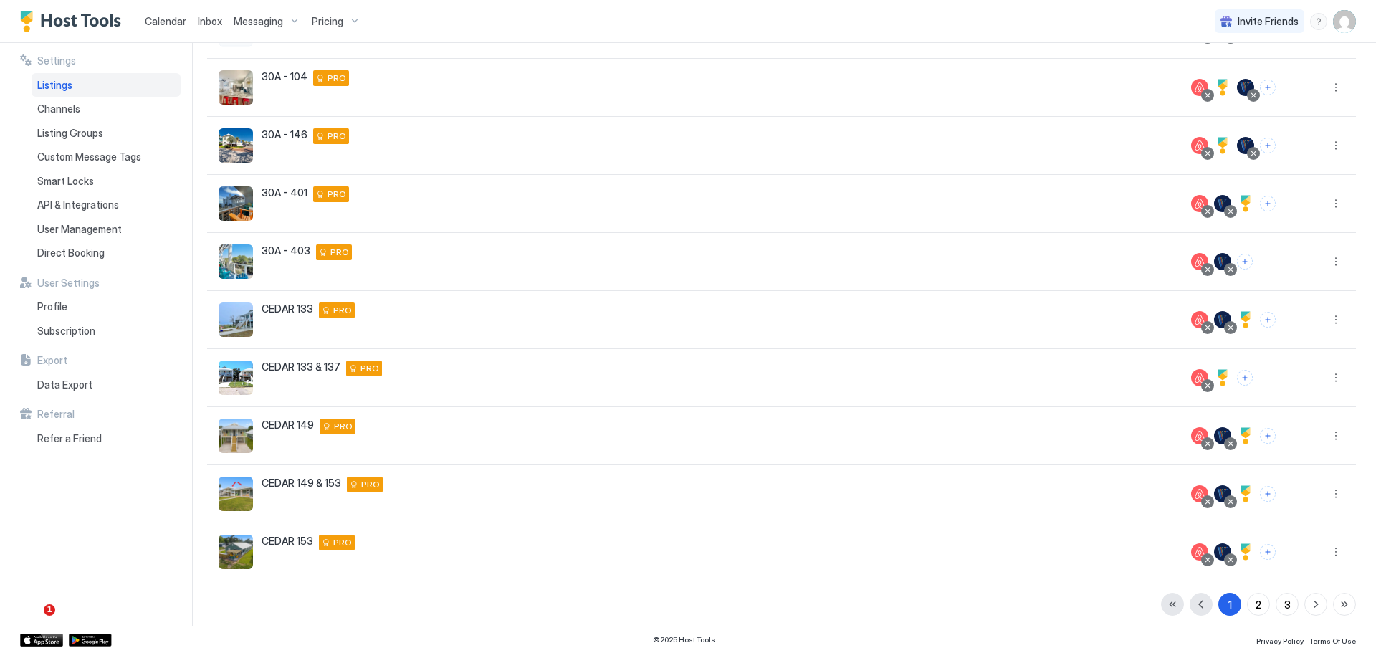
scroll to position [185, 0]
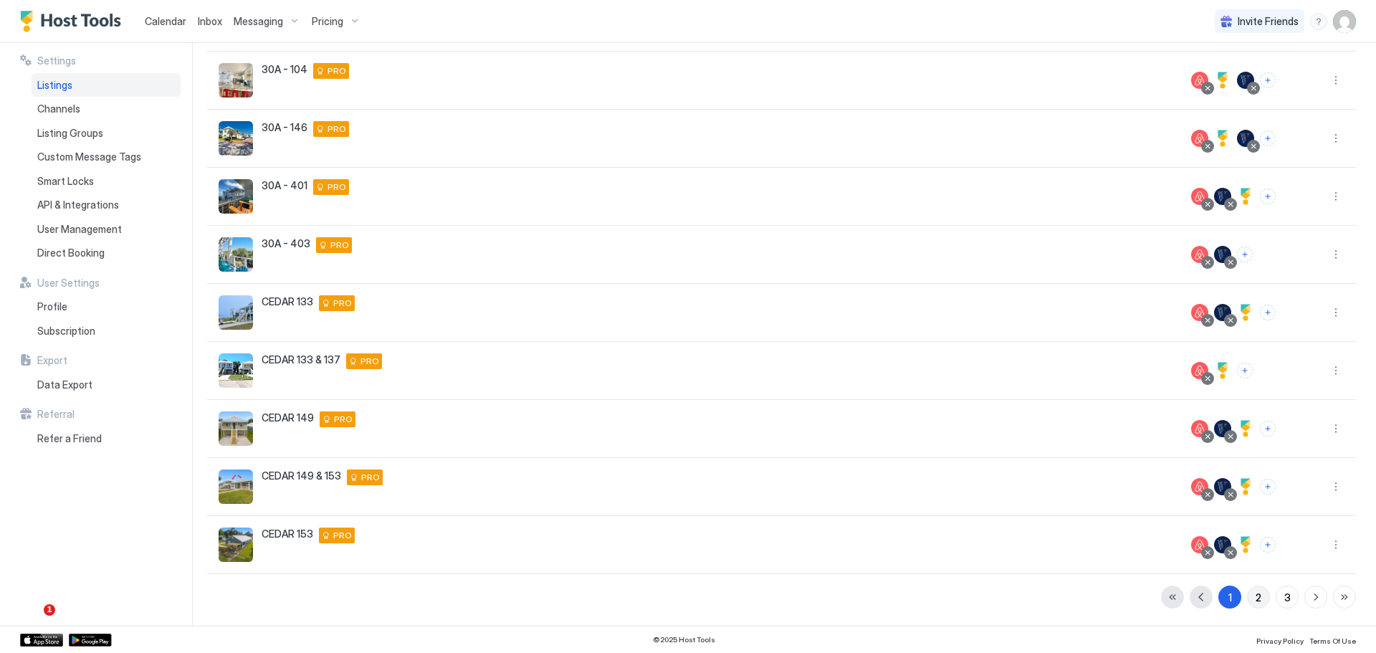
click at [1254, 598] on button "2" at bounding box center [1258, 596] width 23 height 23
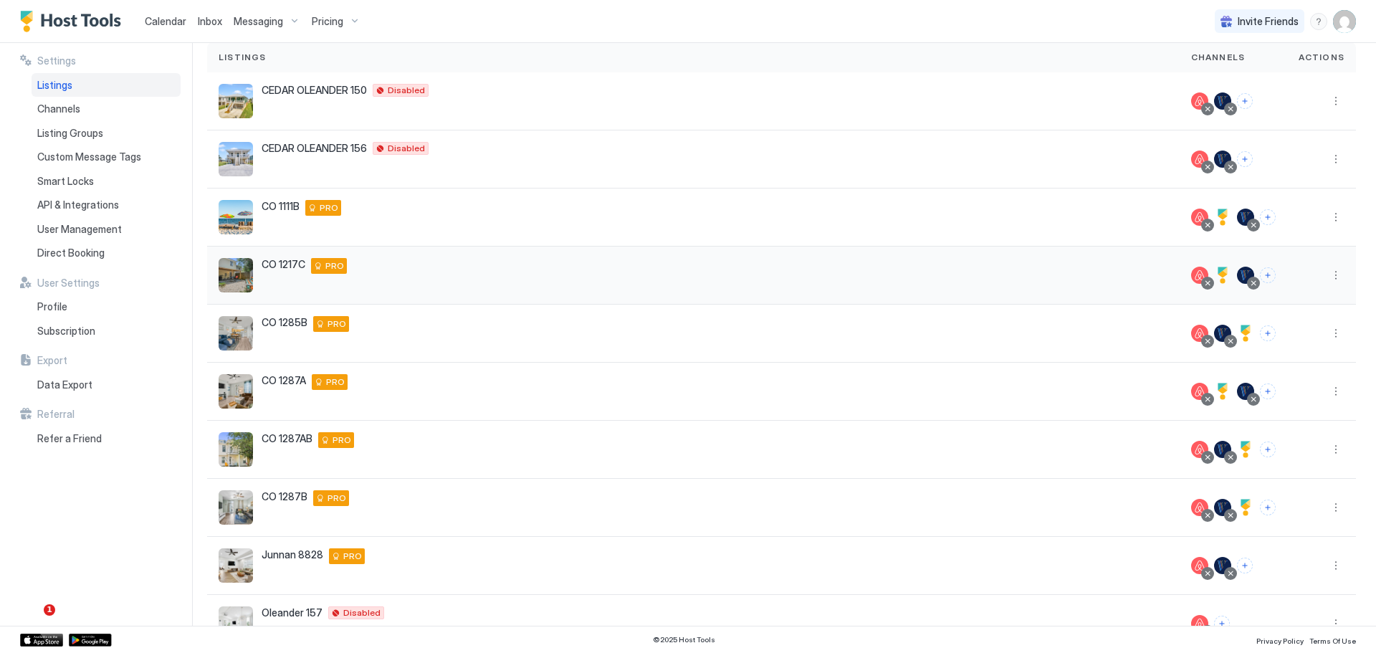
scroll to position [0, 0]
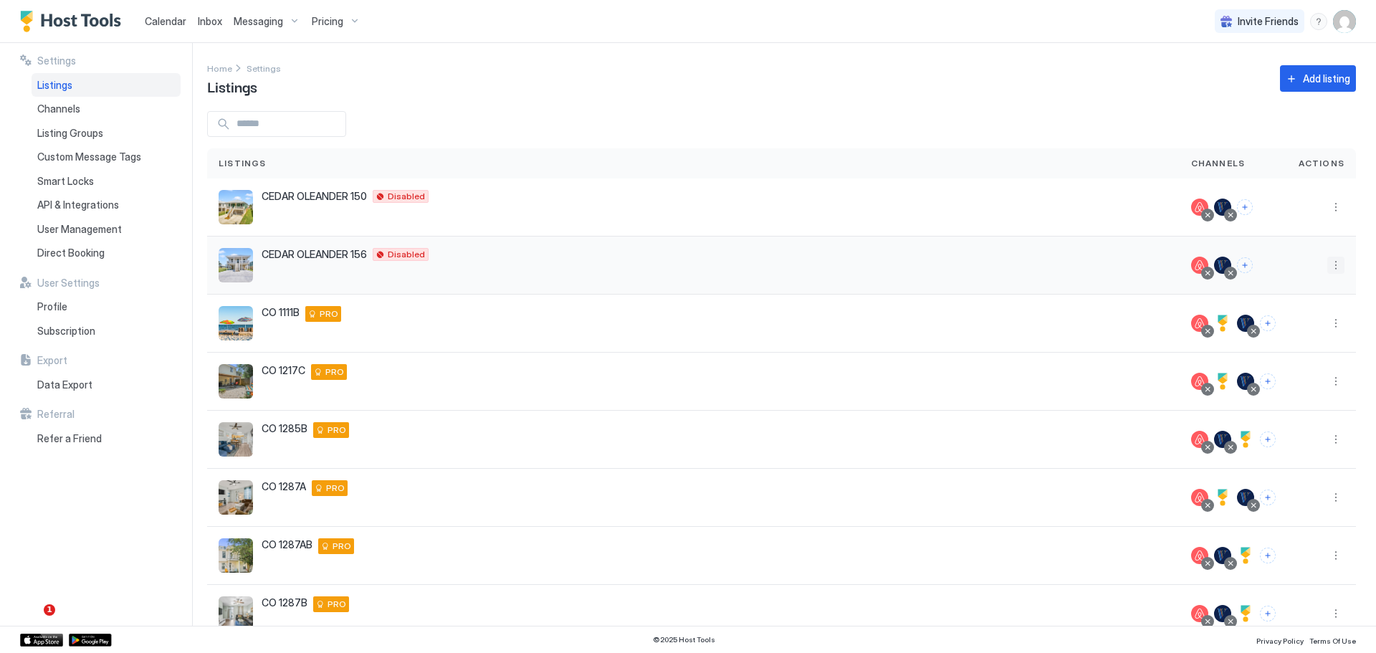
click at [1333, 268] on button "More options" at bounding box center [1335, 265] width 17 height 17
click at [1291, 308] on div "Pricing" at bounding box center [1288, 308] width 98 height 23
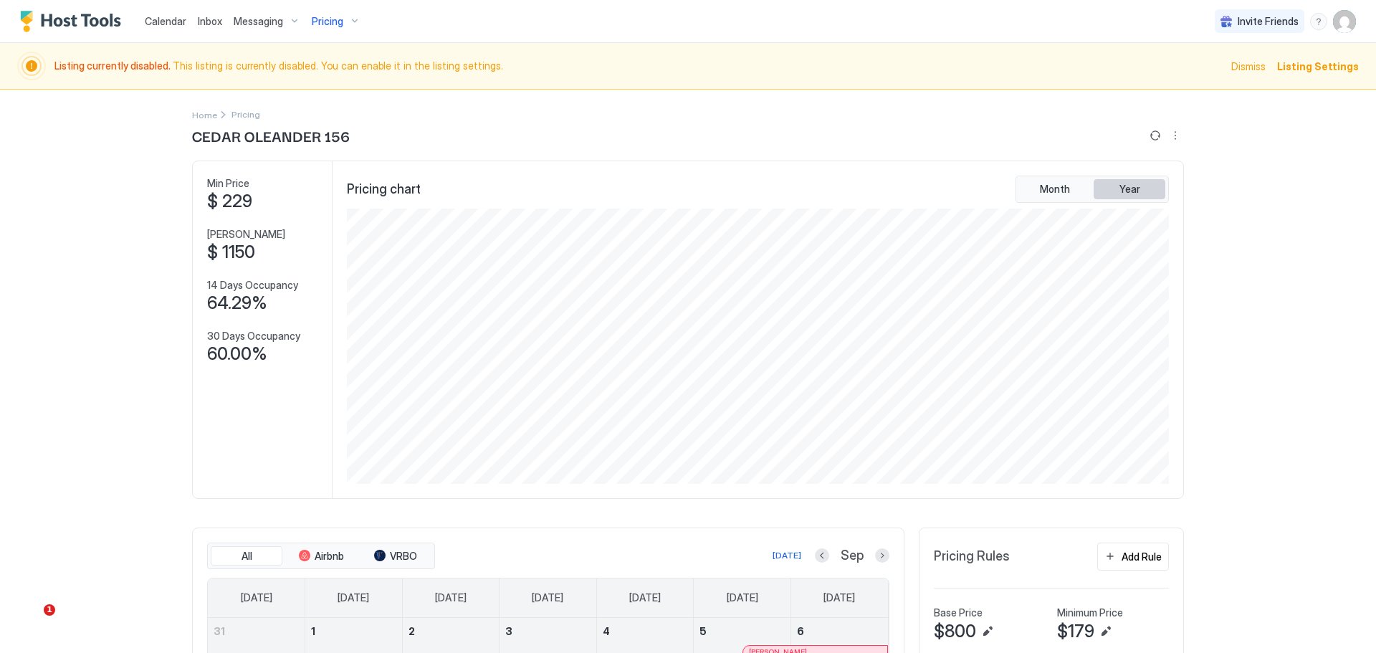
click at [1120, 193] on span "Year" at bounding box center [1129, 189] width 21 height 13
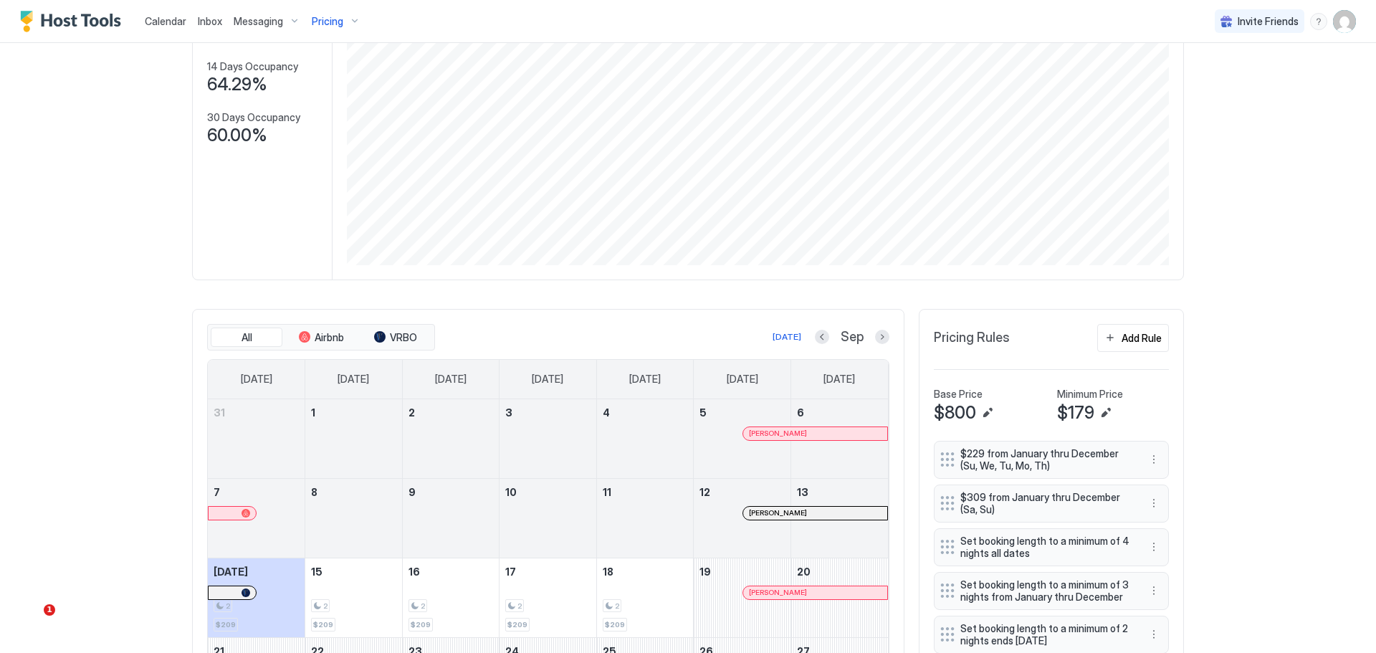
scroll to position [132, 0]
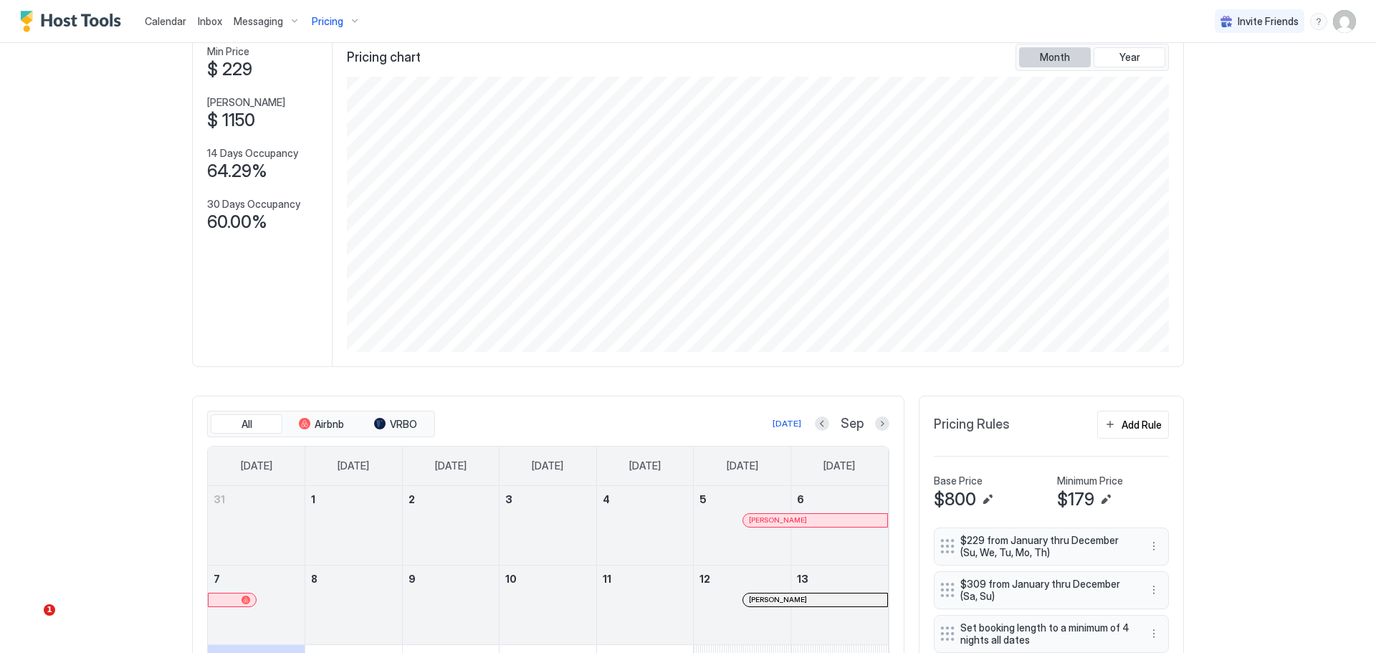
click at [1058, 62] on span "Month" at bounding box center [1055, 57] width 30 height 13
click at [1119, 59] on span "Year" at bounding box center [1129, 57] width 21 height 13
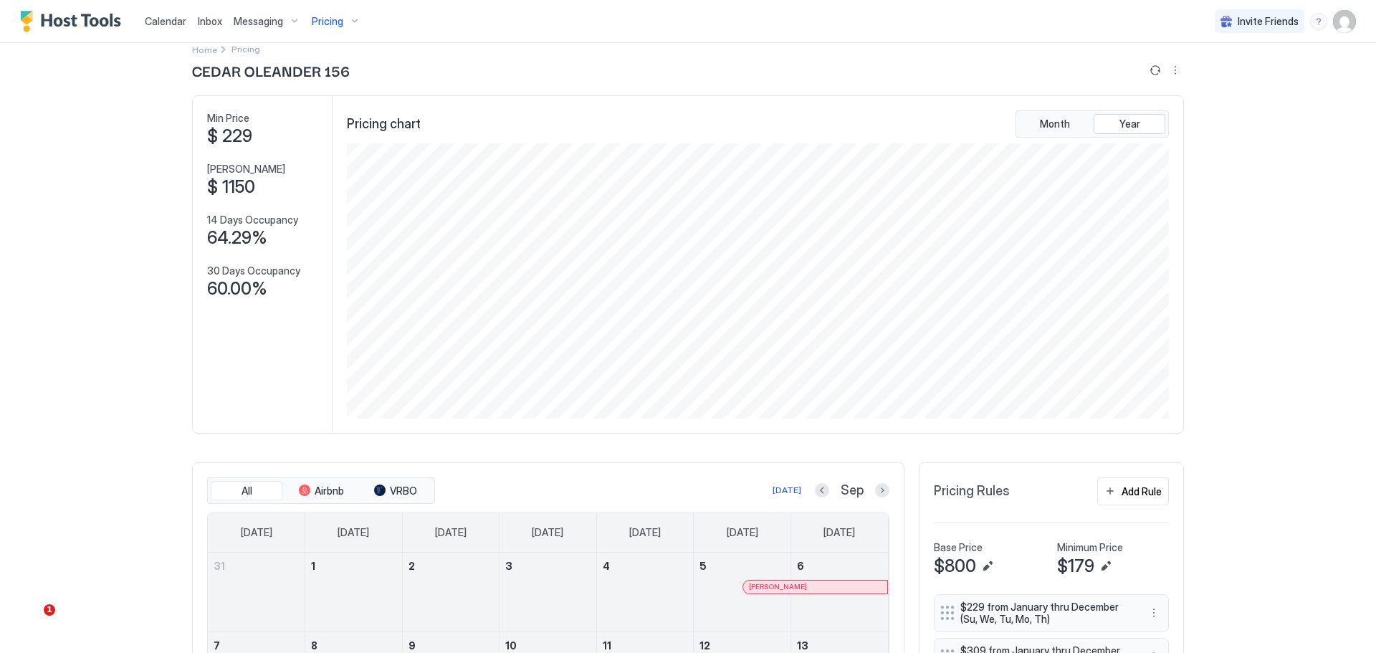
scroll to position [0, 0]
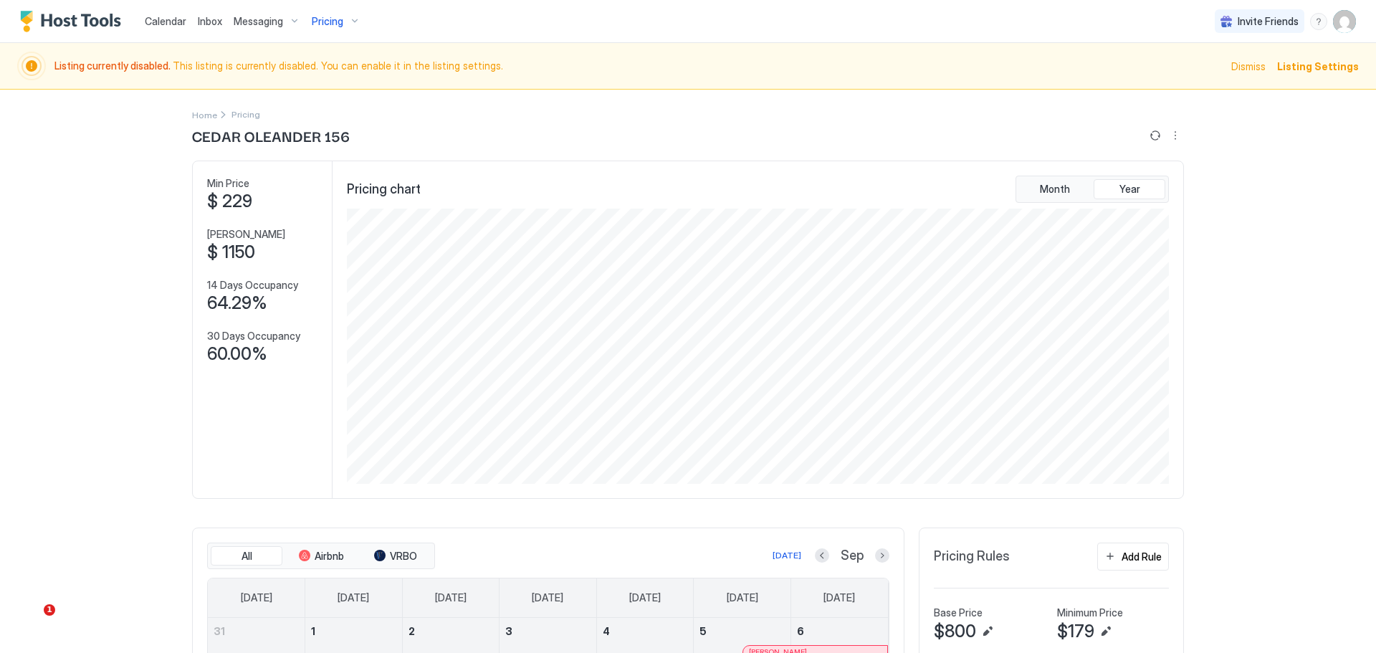
click at [1314, 67] on span "Listing Settings" at bounding box center [1318, 66] width 82 height 15
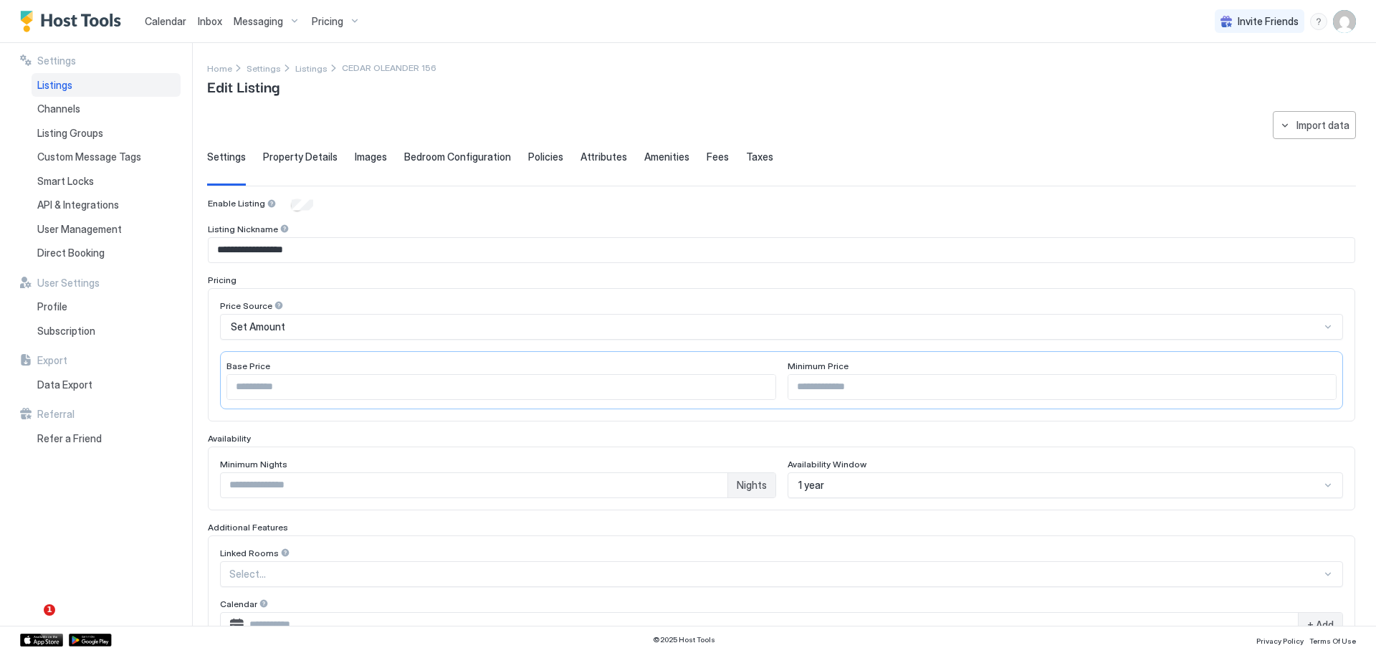
click at [295, 164] on div "Property Details" at bounding box center [300, 167] width 75 height 35
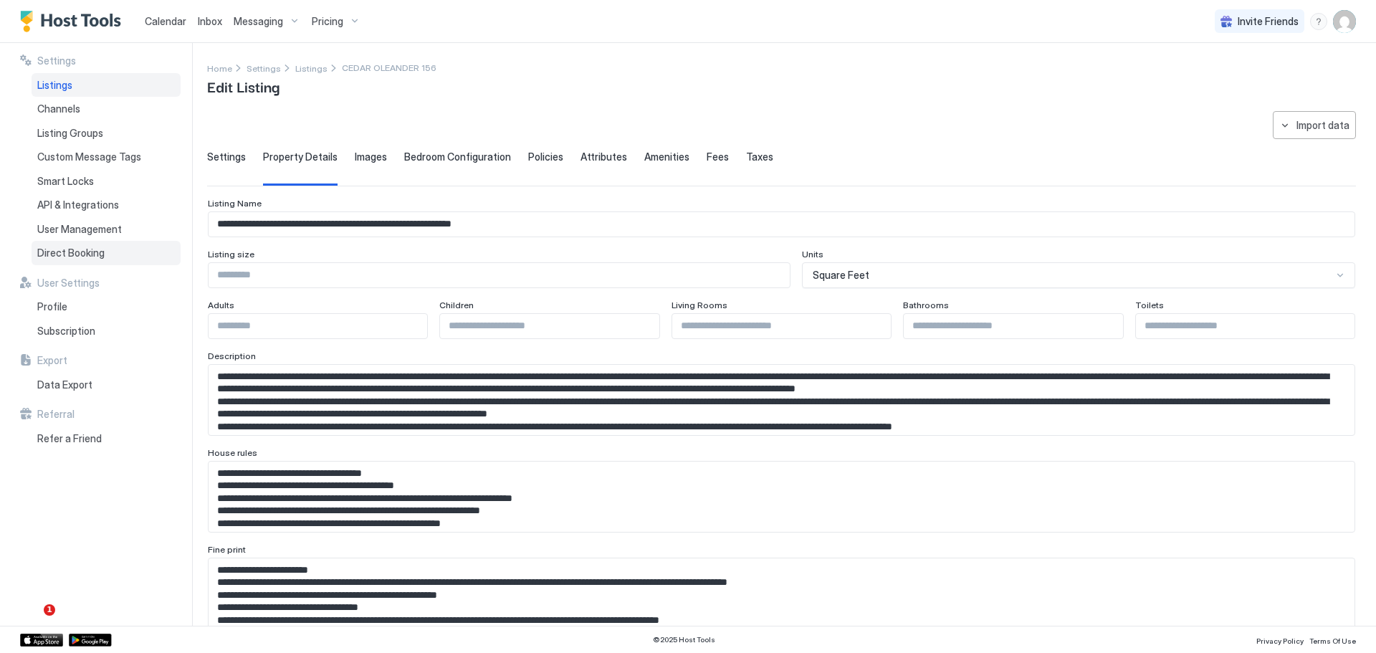
click at [70, 256] on span "Direct Booking" at bounding box center [70, 253] width 67 height 13
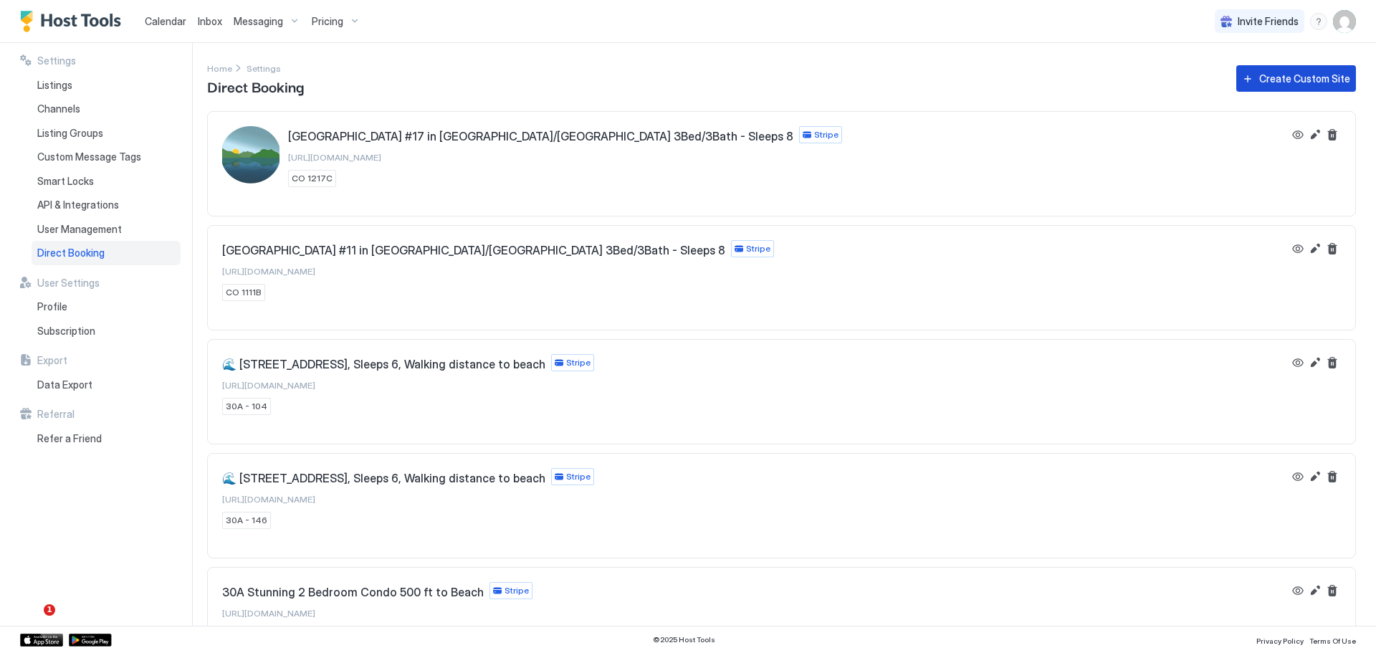
click at [1272, 85] on div "Create Custom Site" at bounding box center [1304, 78] width 91 height 15
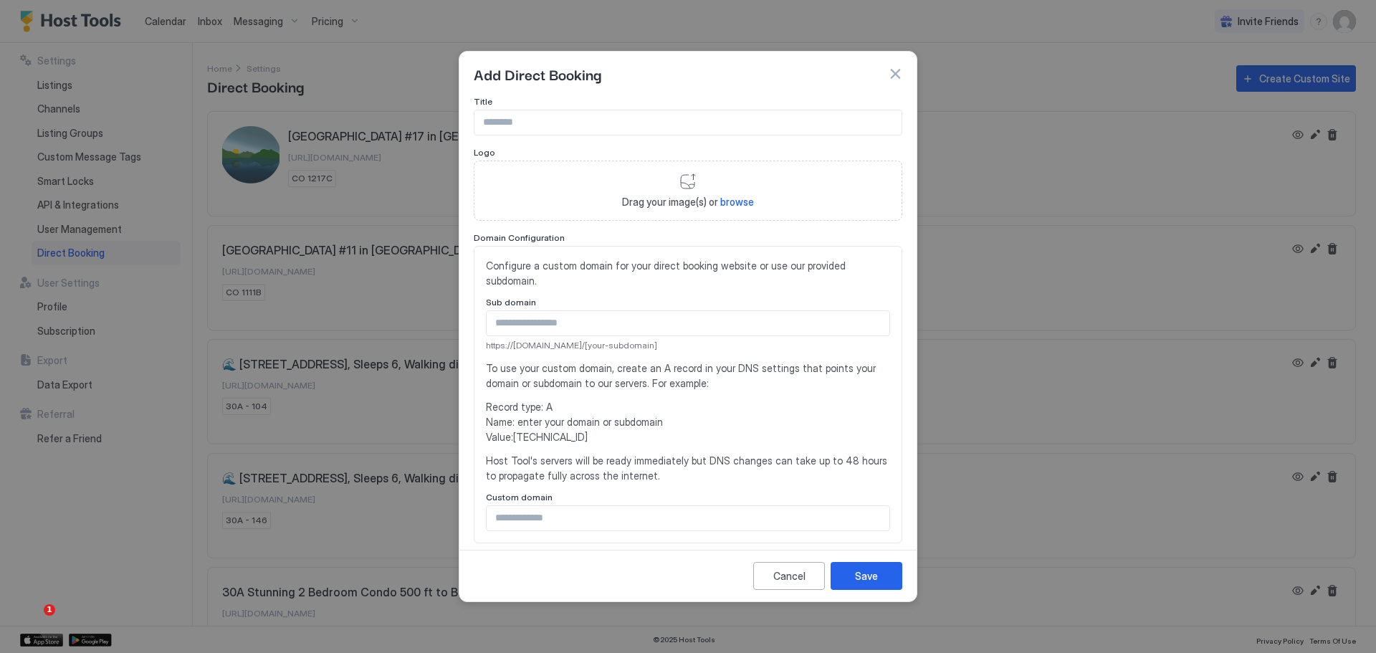
click at [555, 123] on input "Input Field" at bounding box center [687, 122] width 427 height 24
type input "**********"
click at [552, 317] on input "Input Field" at bounding box center [688, 323] width 403 height 24
type input "***"
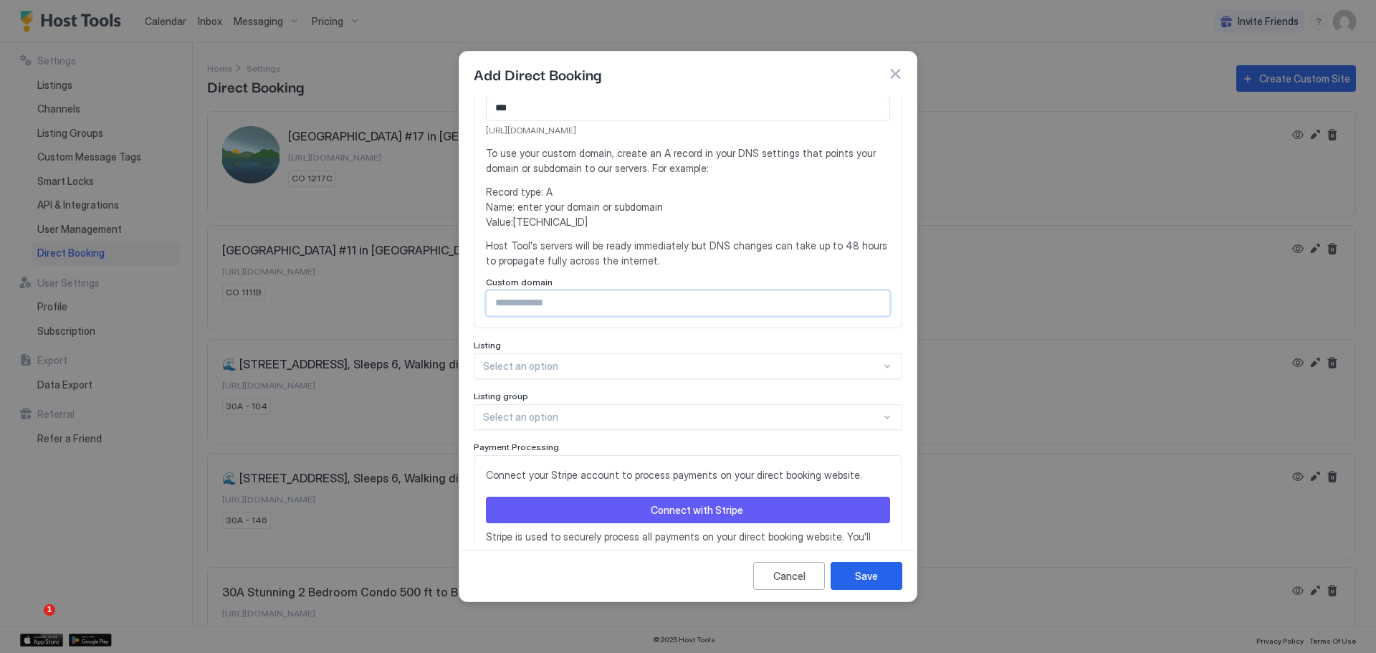
scroll to position [282, 0]
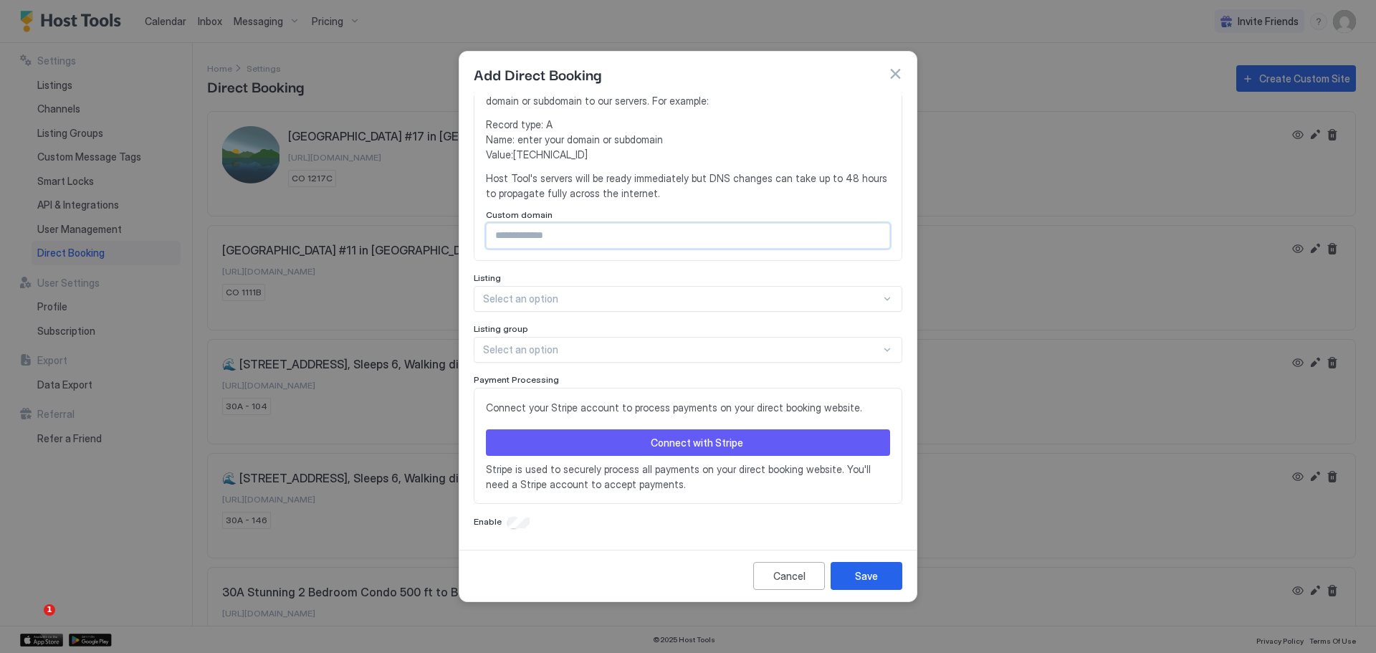
click at [684, 312] on div "Select an option" at bounding box center [688, 299] width 429 height 26
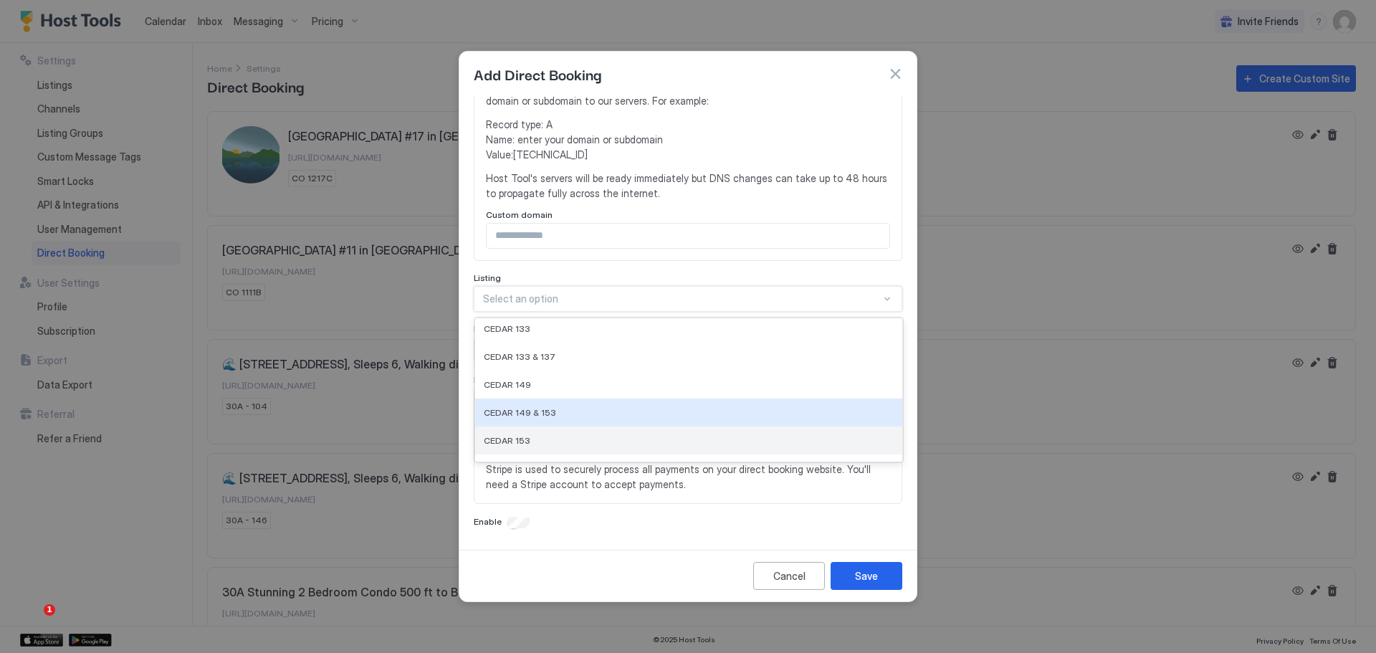
scroll to position [215, 0]
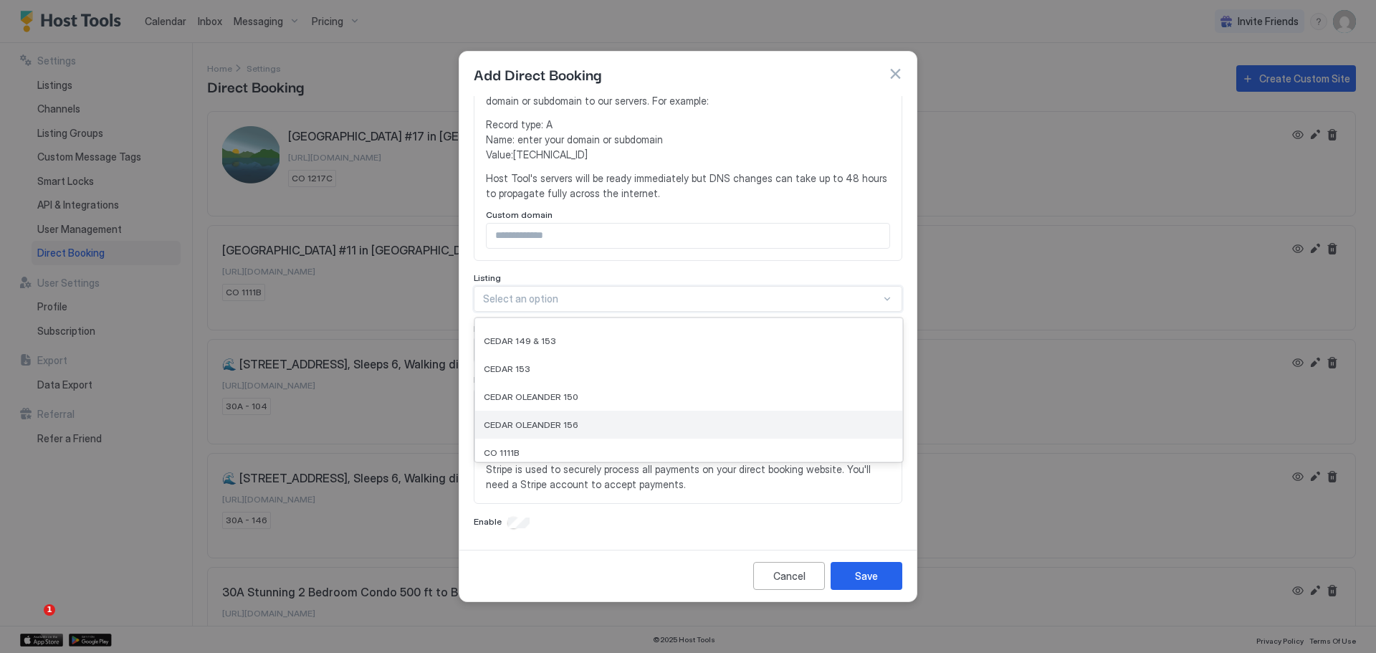
click at [649, 419] on div "CEDAR OLEANDER 156" at bounding box center [689, 424] width 410 height 11
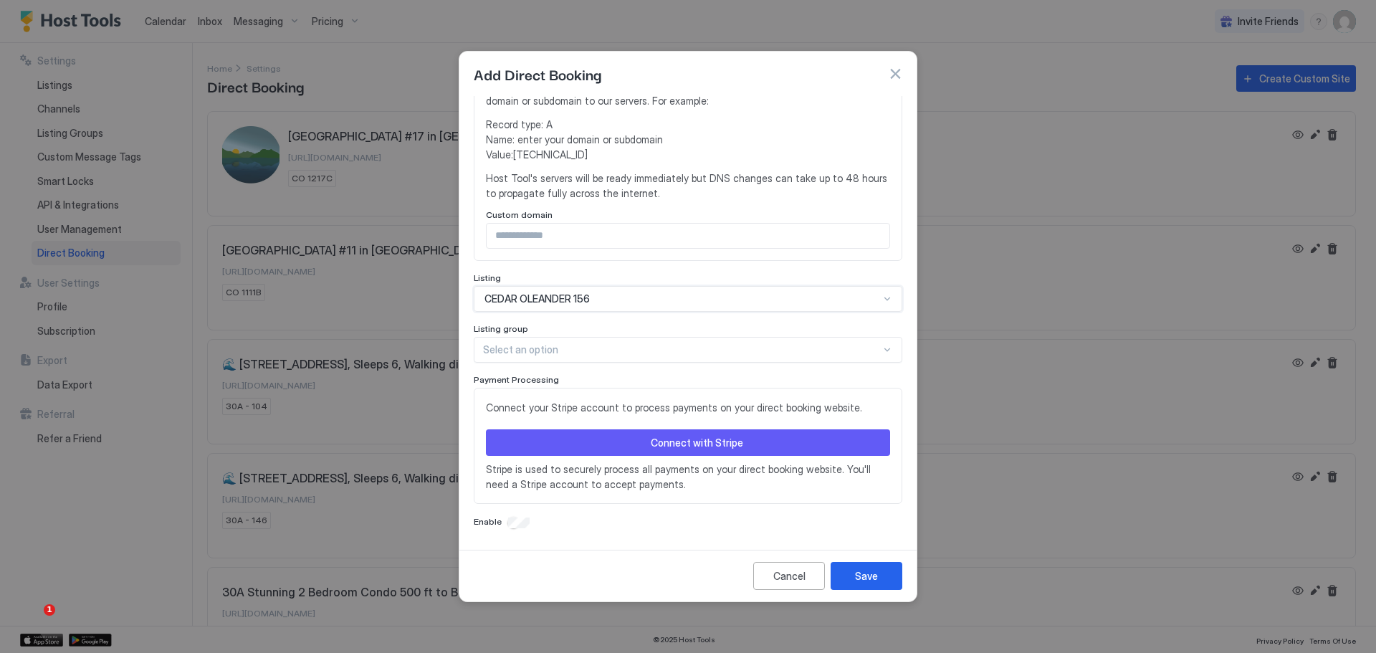
click at [731, 352] on div at bounding box center [682, 349] width 398 height 13
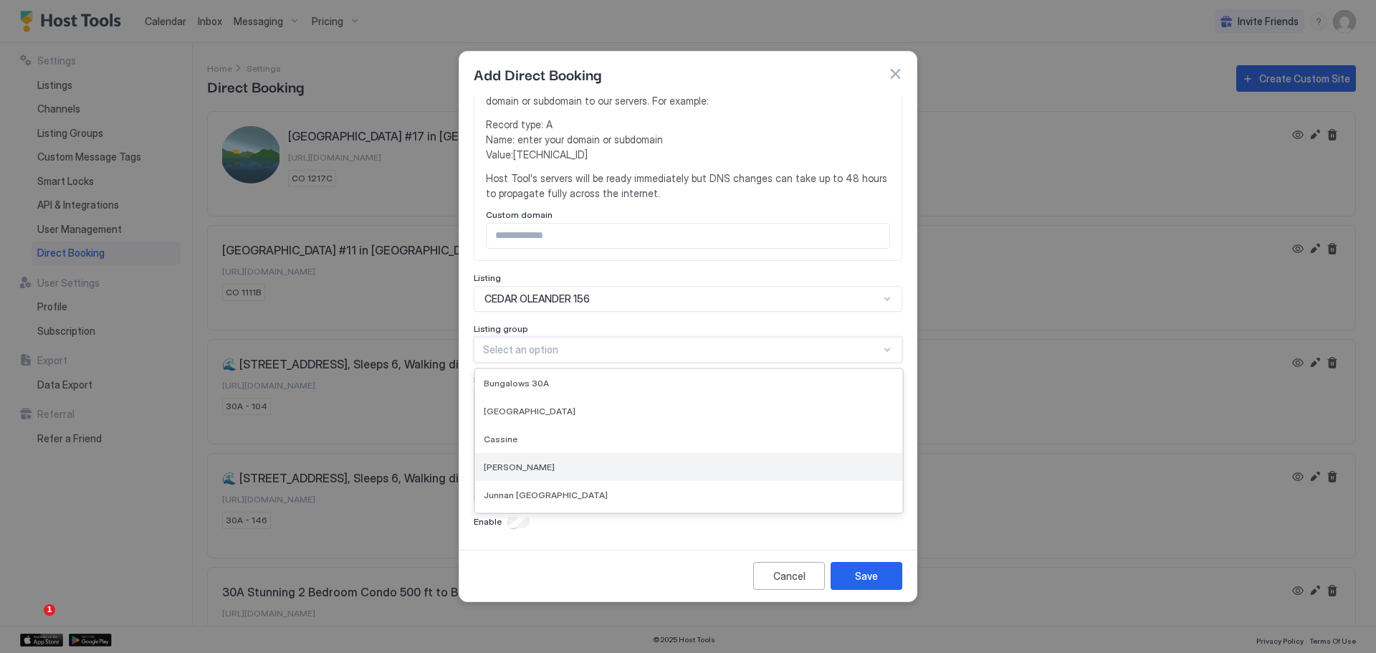
scroll to position [24, 0]
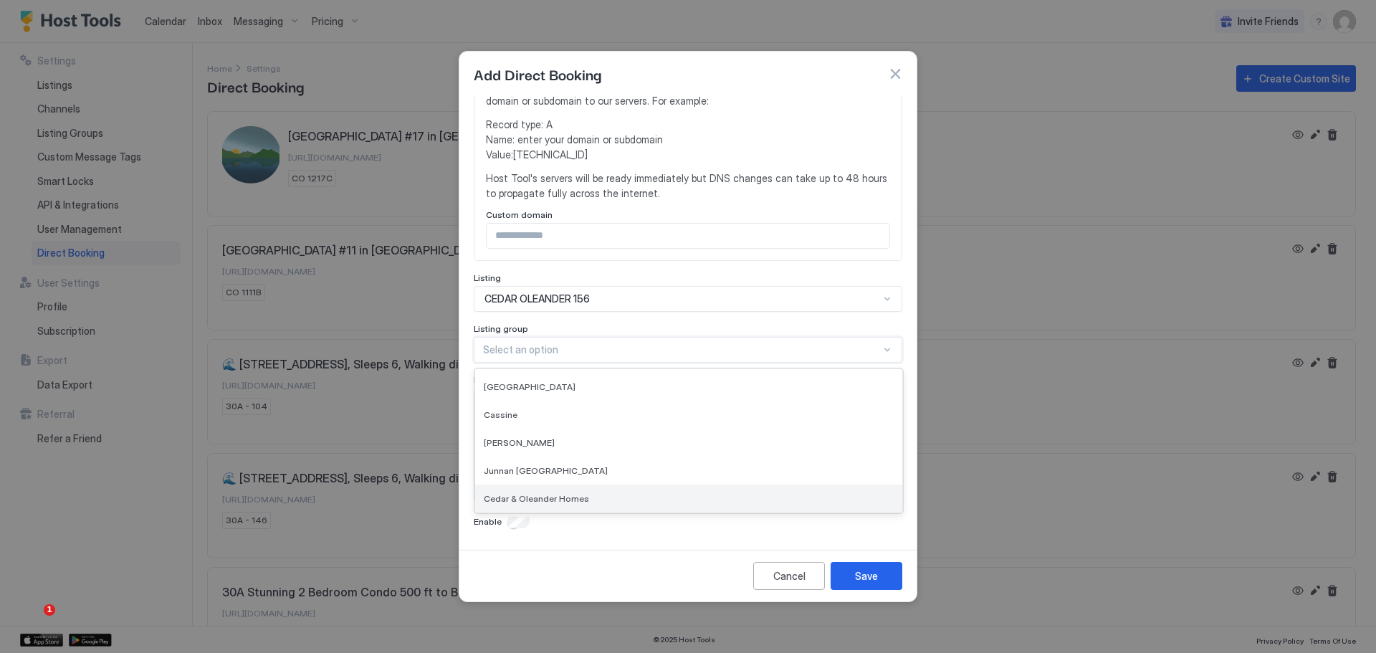
click at [662, 497] on div "Cedar & Oleander Homes" at bounding box center [689, 498] width 410 height 11
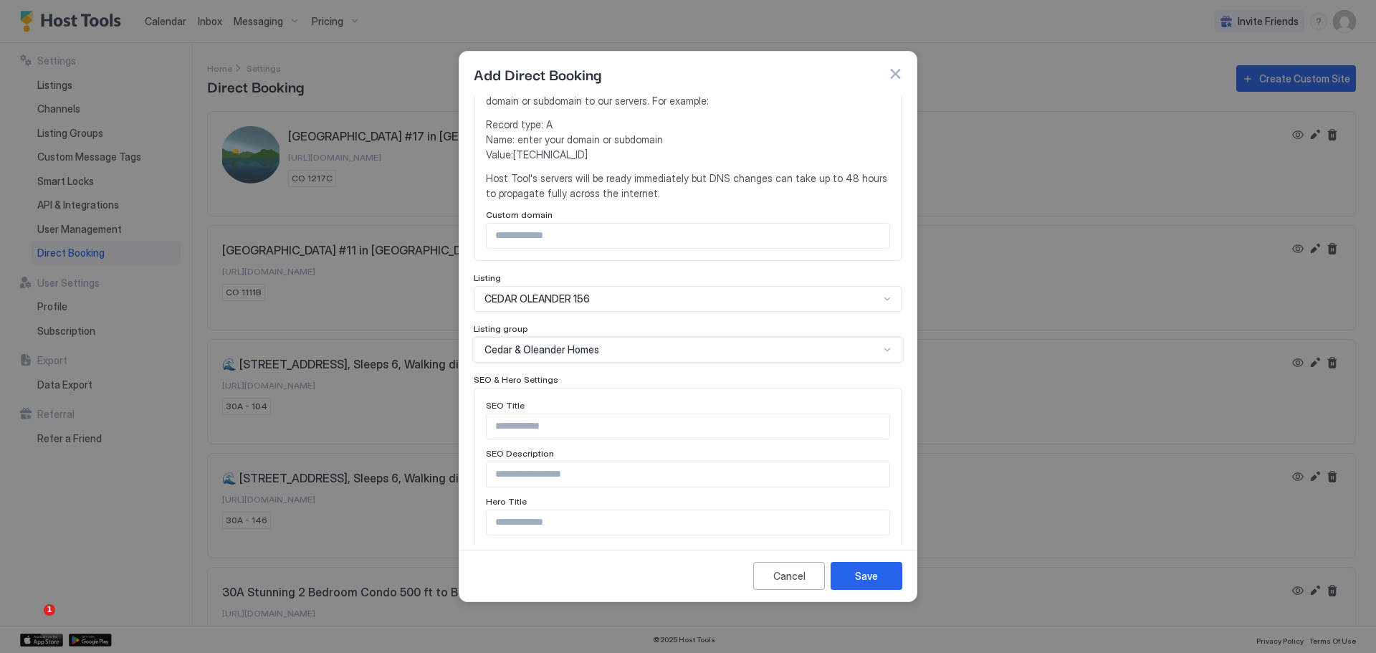
scroll to position [353, 0]
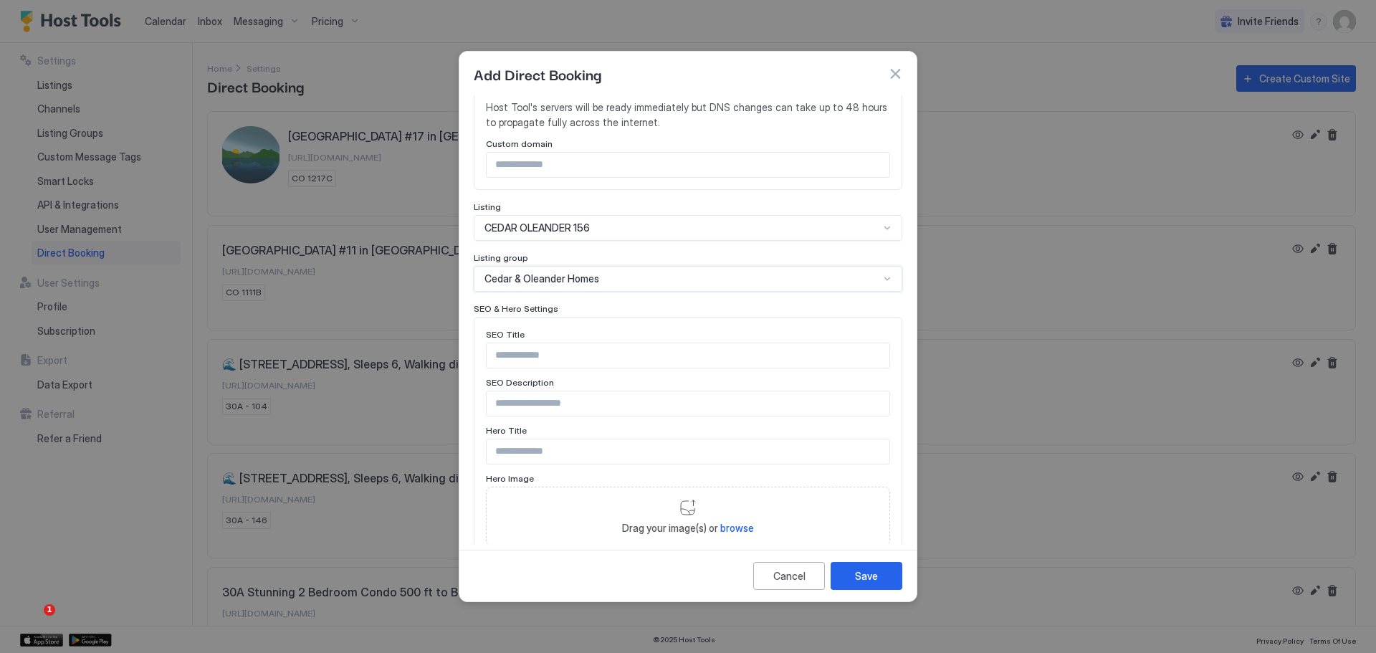
click at [675, 292] on div "option Cedar & Oleander Homes, selected. Cedar & Oleander Homes" at bounding box center [688, 279] width 429 height 26
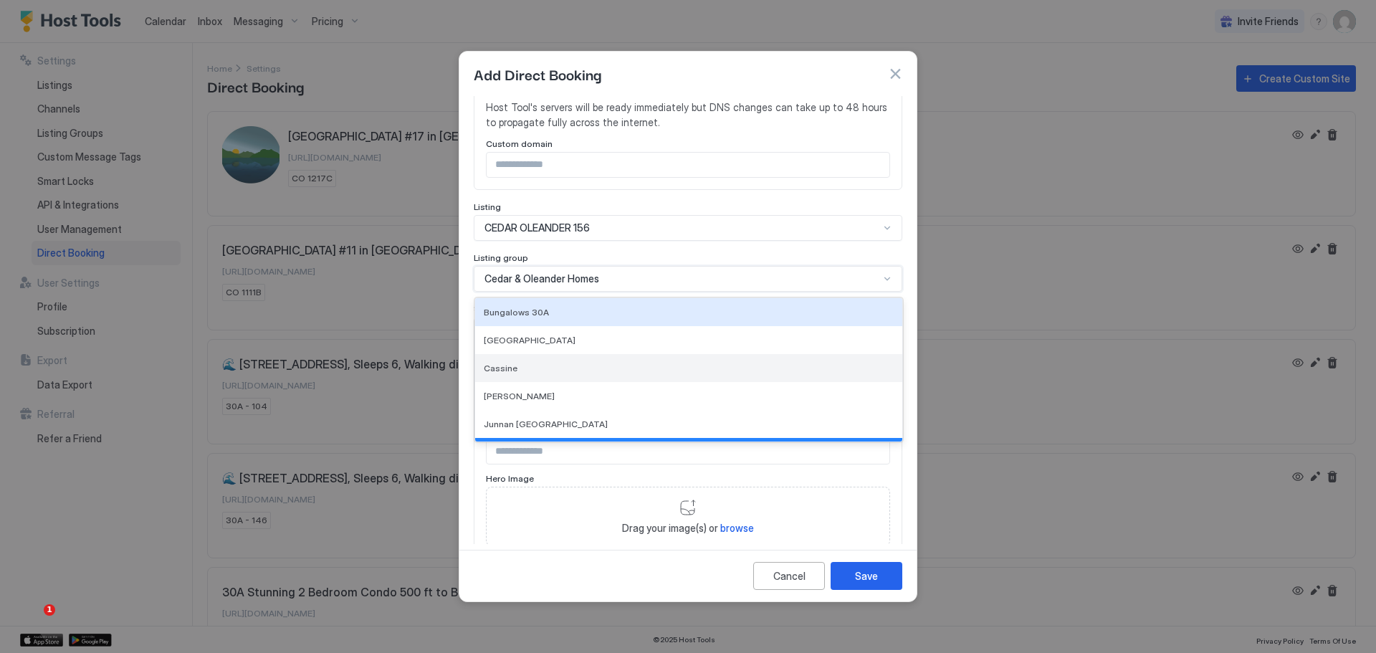
scroll to position [24, 0]
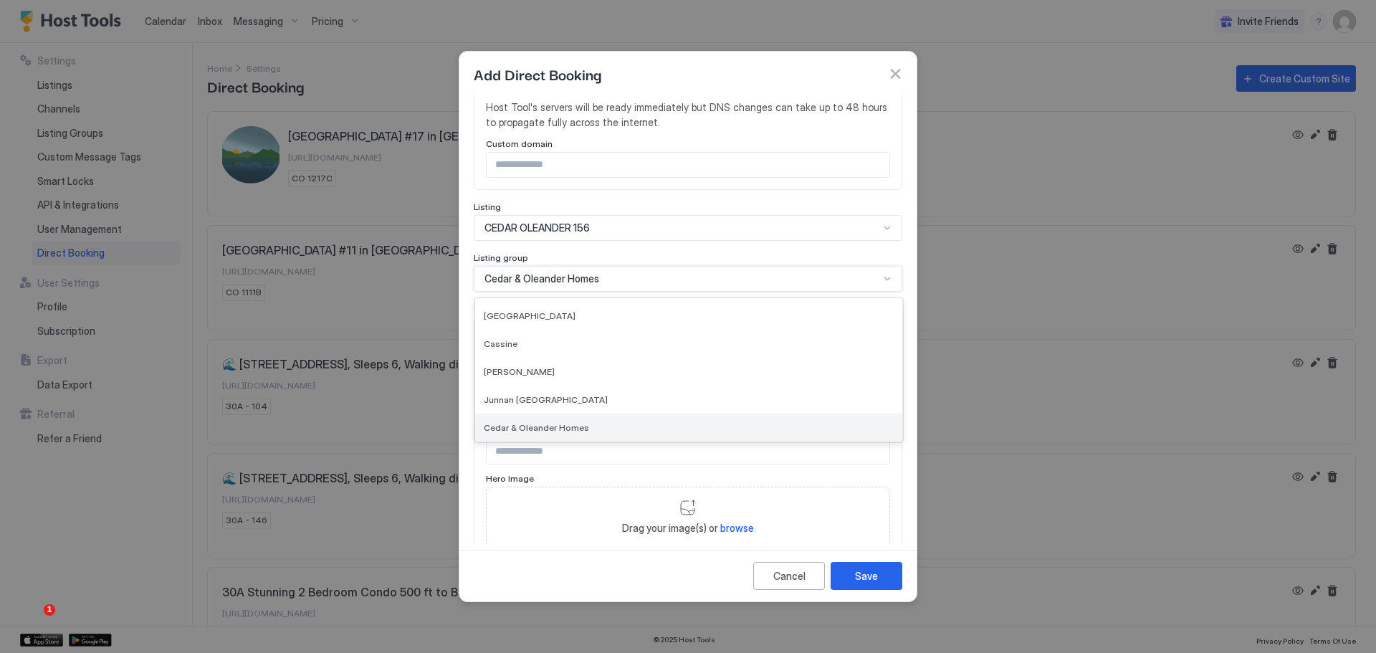
click at [617, 422] on div "Cedar & Oleander Homes" at bounding box center [689, 427] width 410 height 11
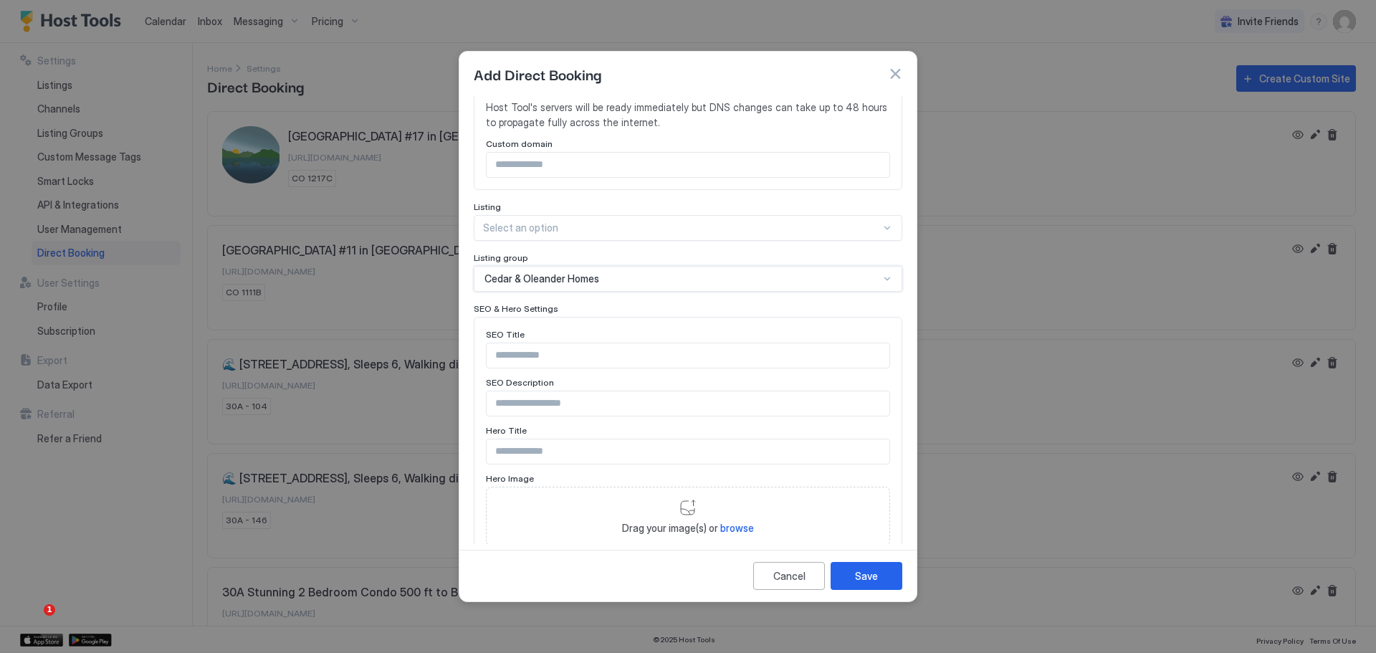
click at [645, 279] on div "Cedar & Oleander Homes" at bounding box center [681, 278] width 395 height 13
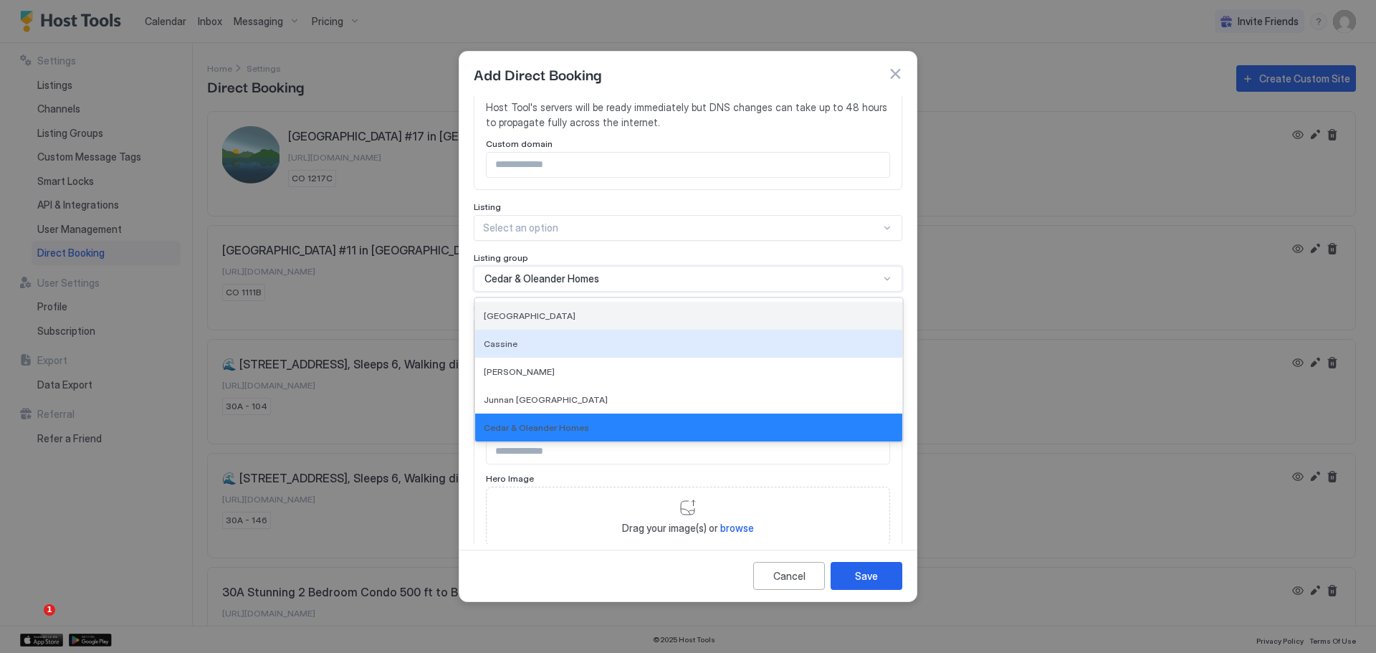
scroll to position [0, 0]
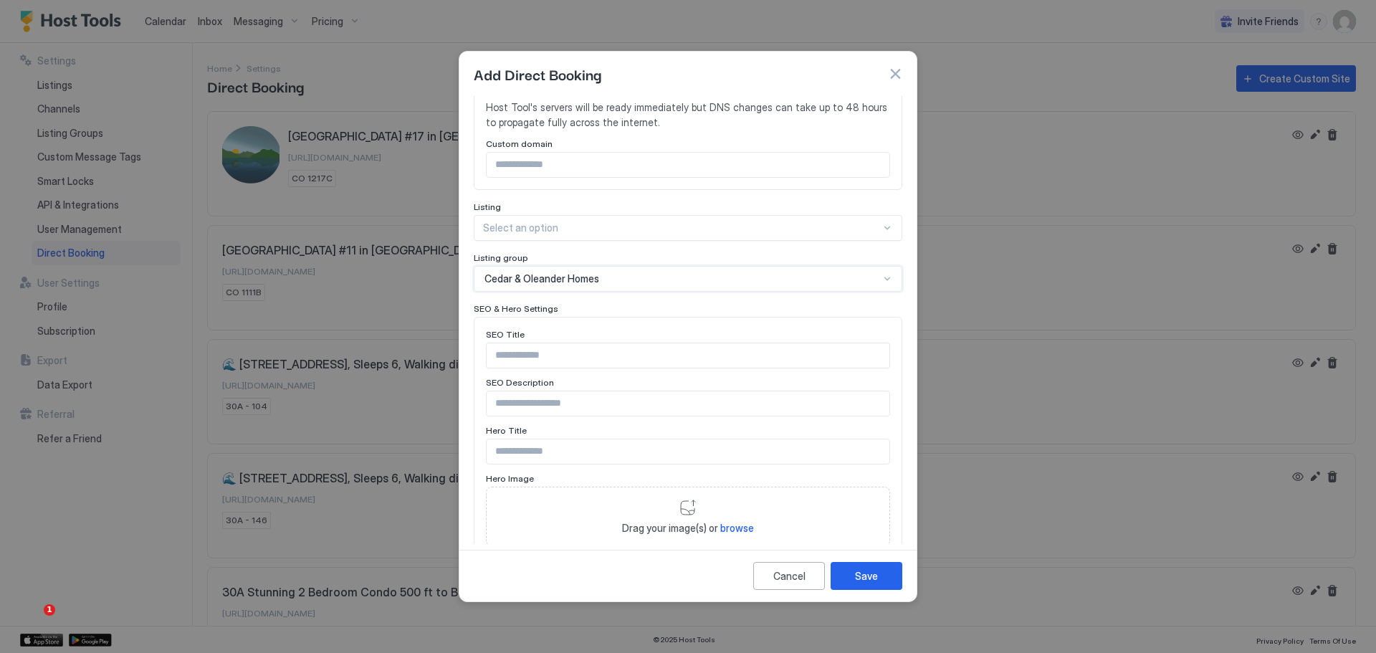
click at [687, 221] on div at bounding box center [682, 227] width 398 height 13
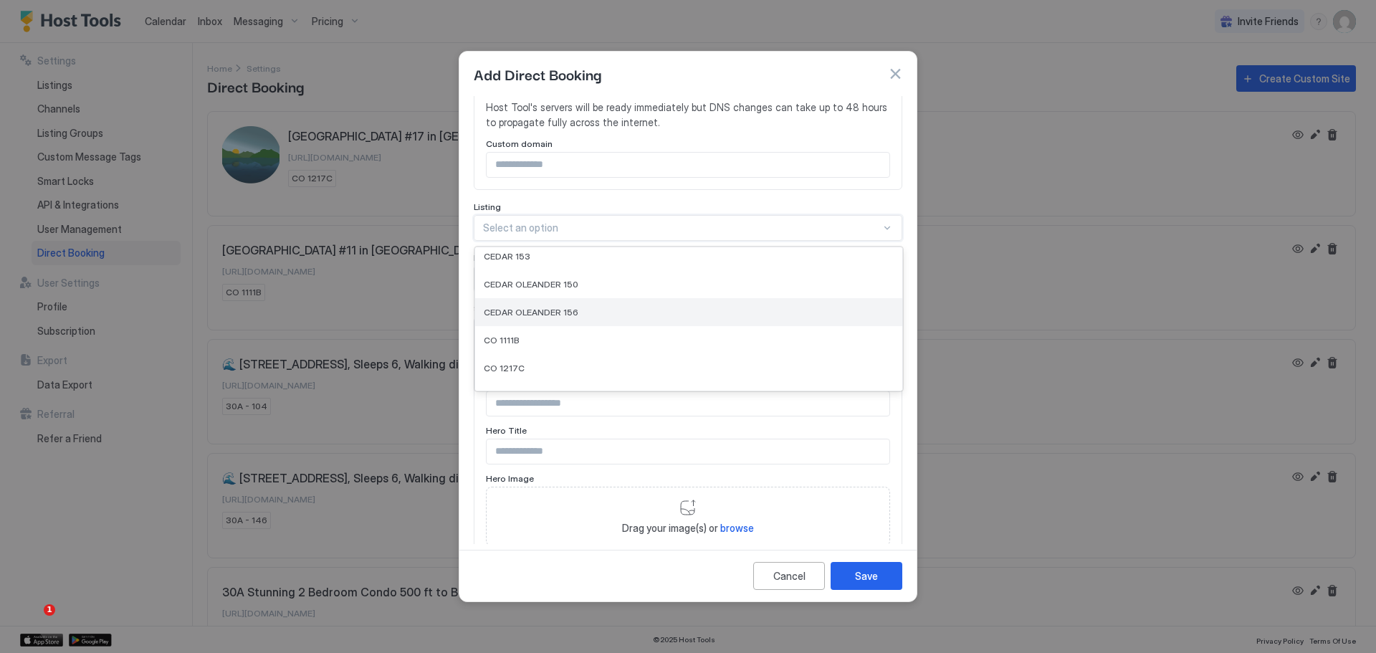
click at [671, 318] on div "CEDAR OLEANDER 156" at bounding box center [688, 312] width 427 height 28
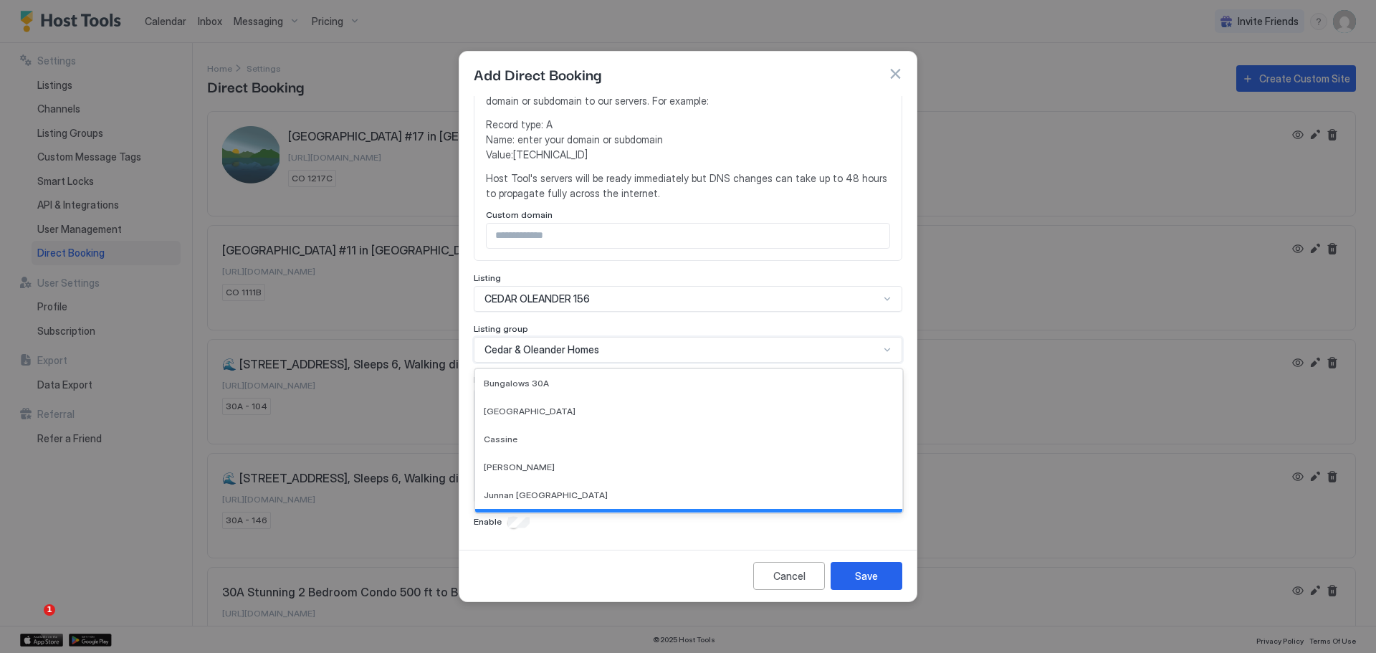
click at [669, 350] on div "Cedar & Oleander Homes" at bounding box center [681, 349] width 395 height 13
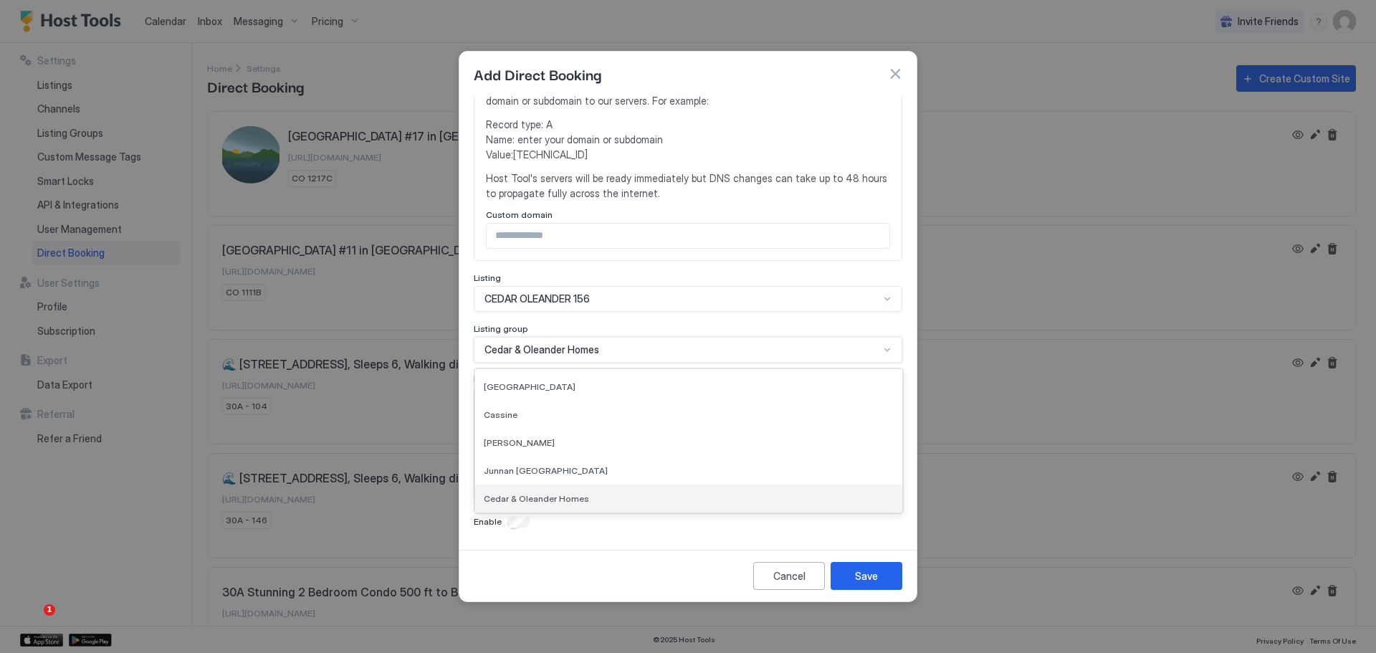
click at [674, 496] on div "Cedar & Oleander Homes" at bounding box center [689, 498] width 410 height 11
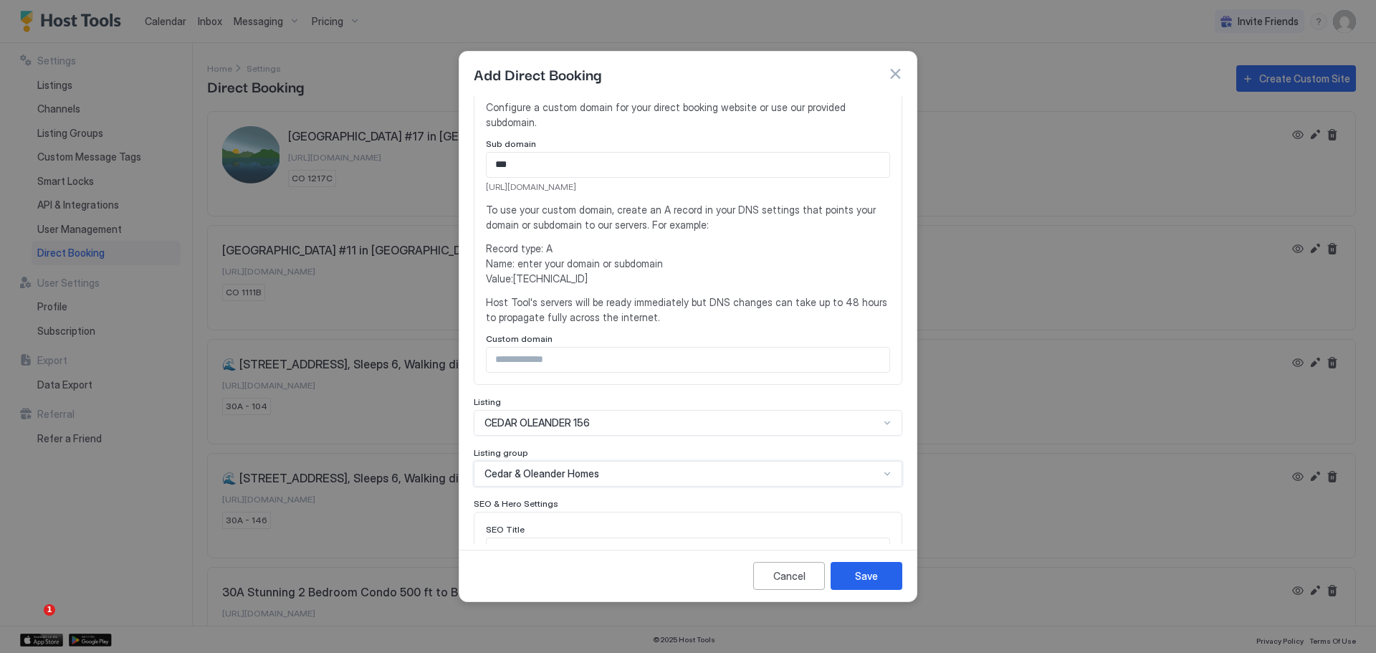
scroll to position [287, 0]
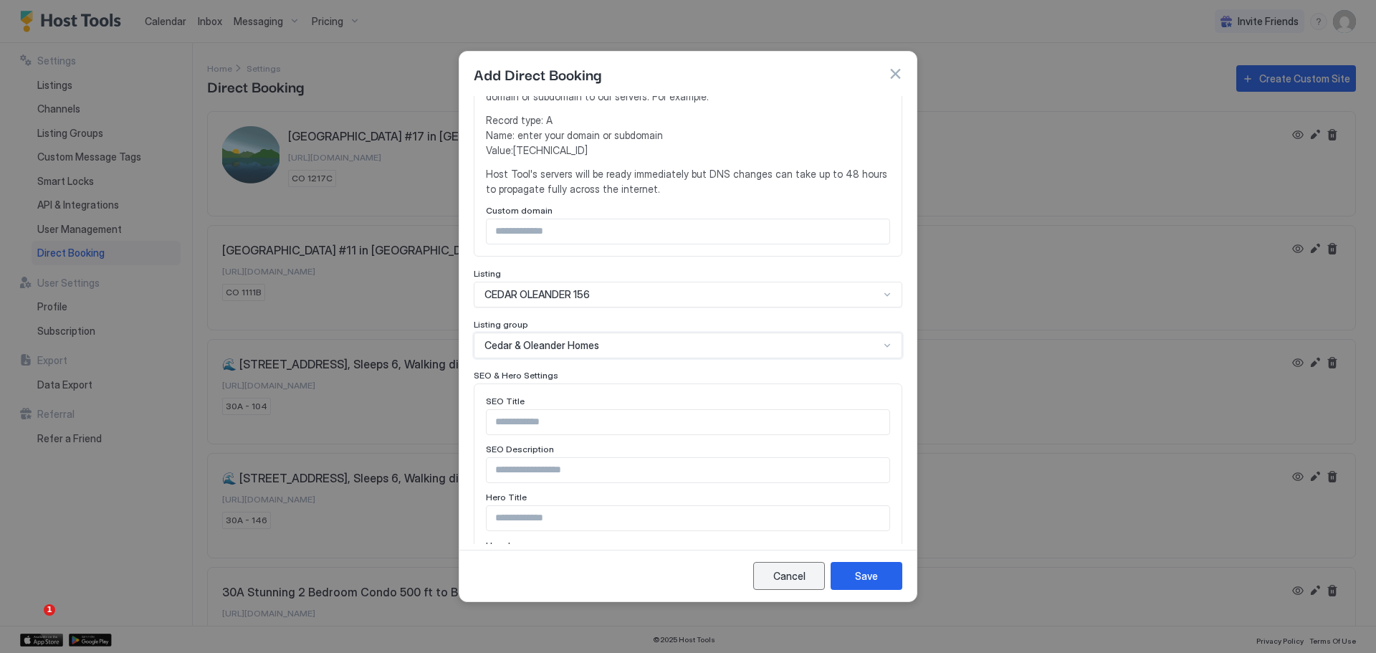
click at [785, 570] on div "Cancel" at bounding box center [789, 575] width 32 height 15
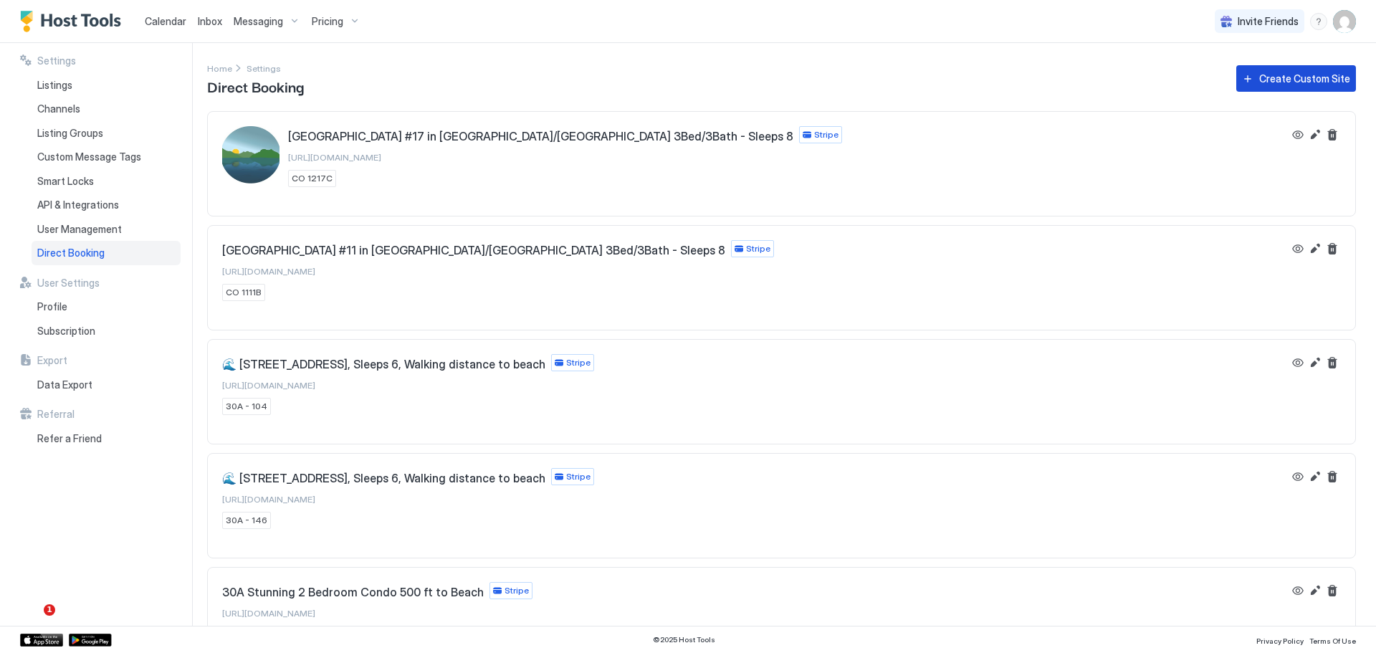
click at [1269, 79] on div "Create Custom Site" at bounding box center [1304, 78] width 91 height 15
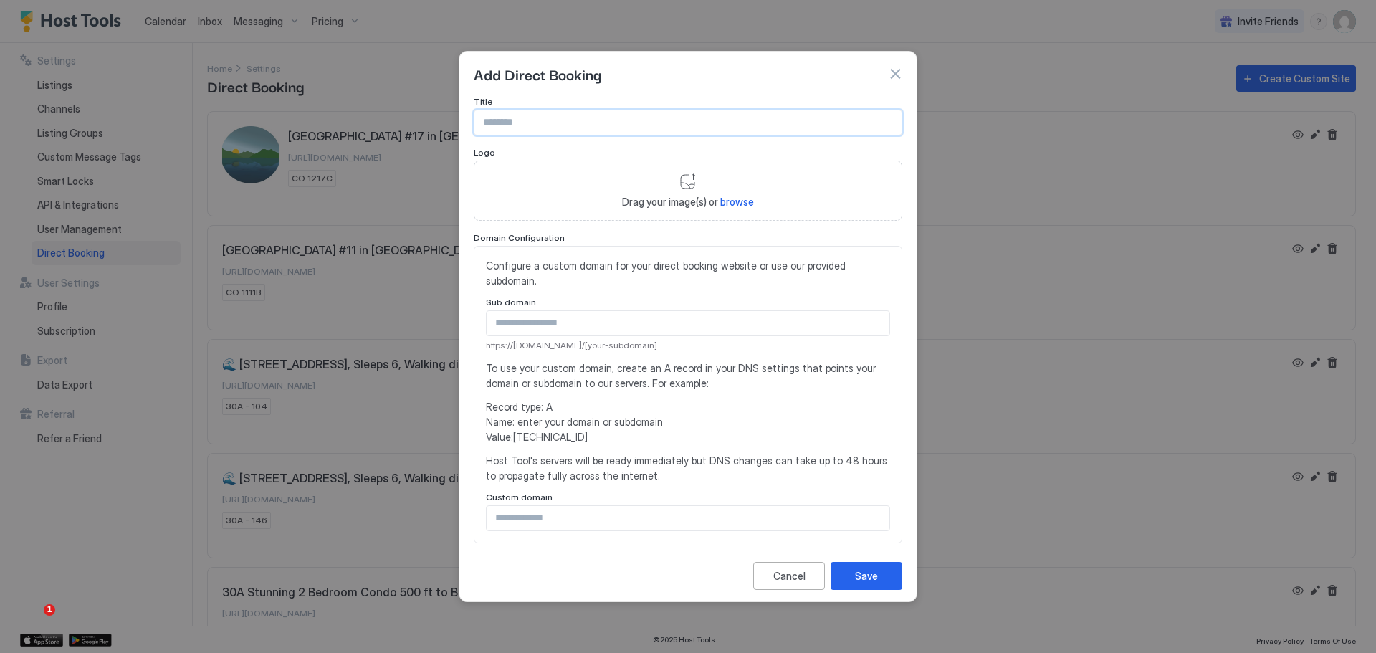
click at [551, 121] on input "Input Field" at bounding box center [687, 122] width 427 height 24
type input "**********"
click at [602, 325] on input "Input Field" at bounding box center [688, 323] width 403 height 24
type input "*"
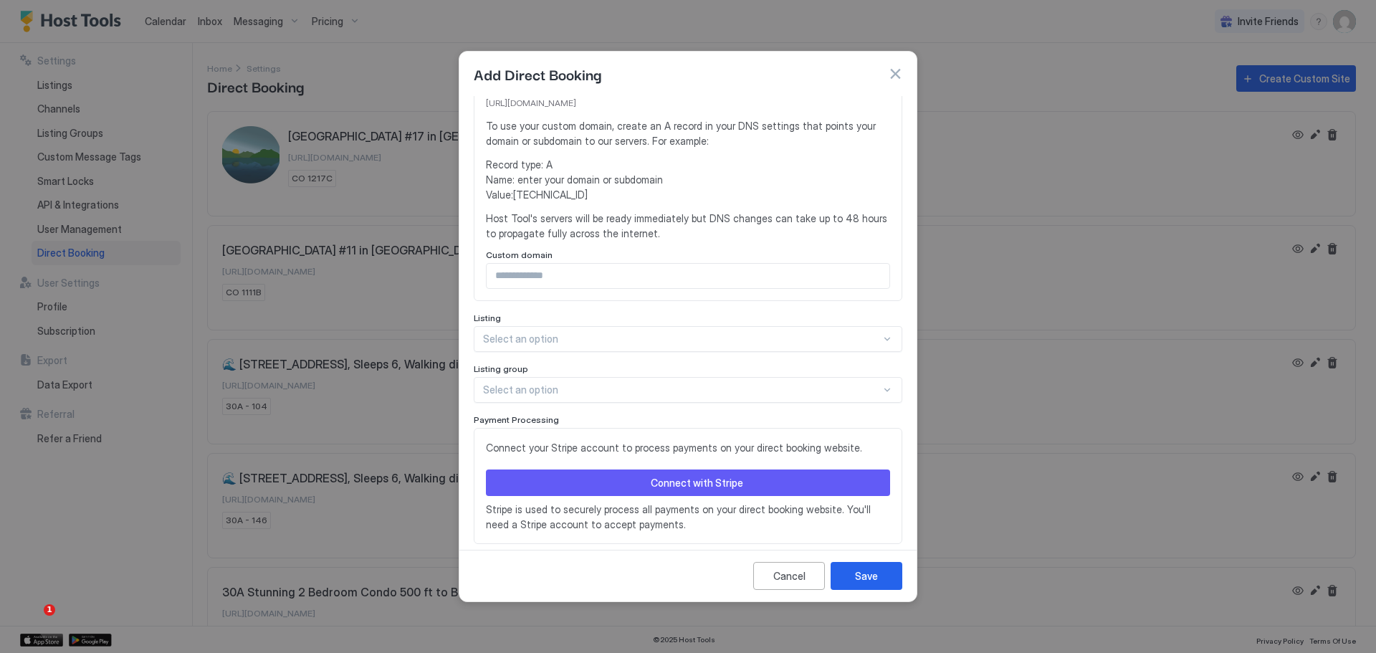
scroll to position [282, 0]
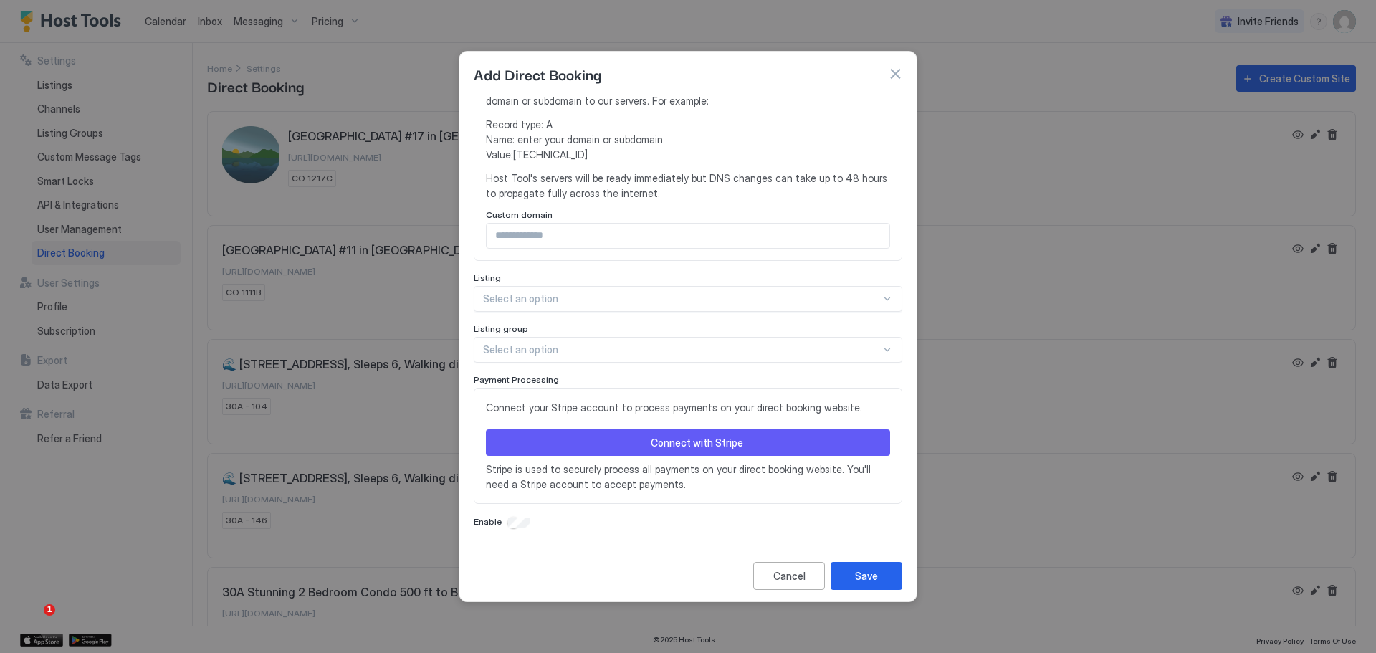
type input "***"
click at [673, 300] on div at bounding box center [682, 298] width 398 height 13
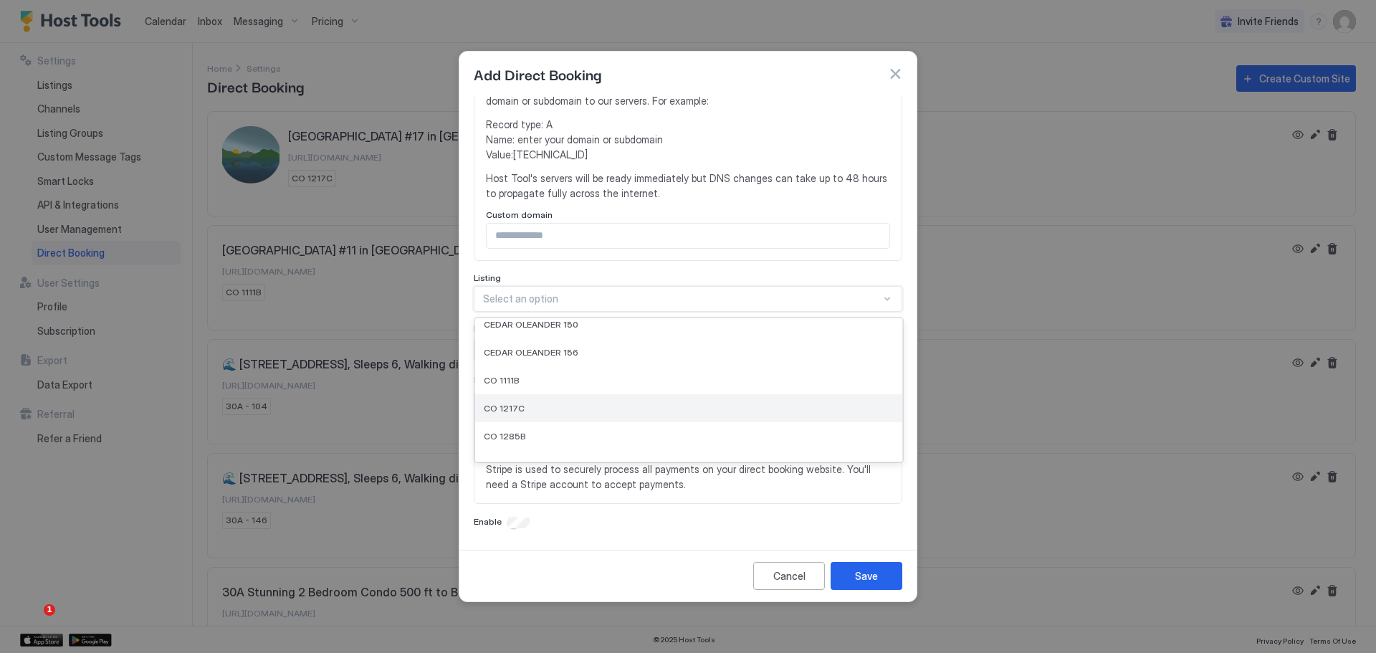
scroll to position [287, 0]
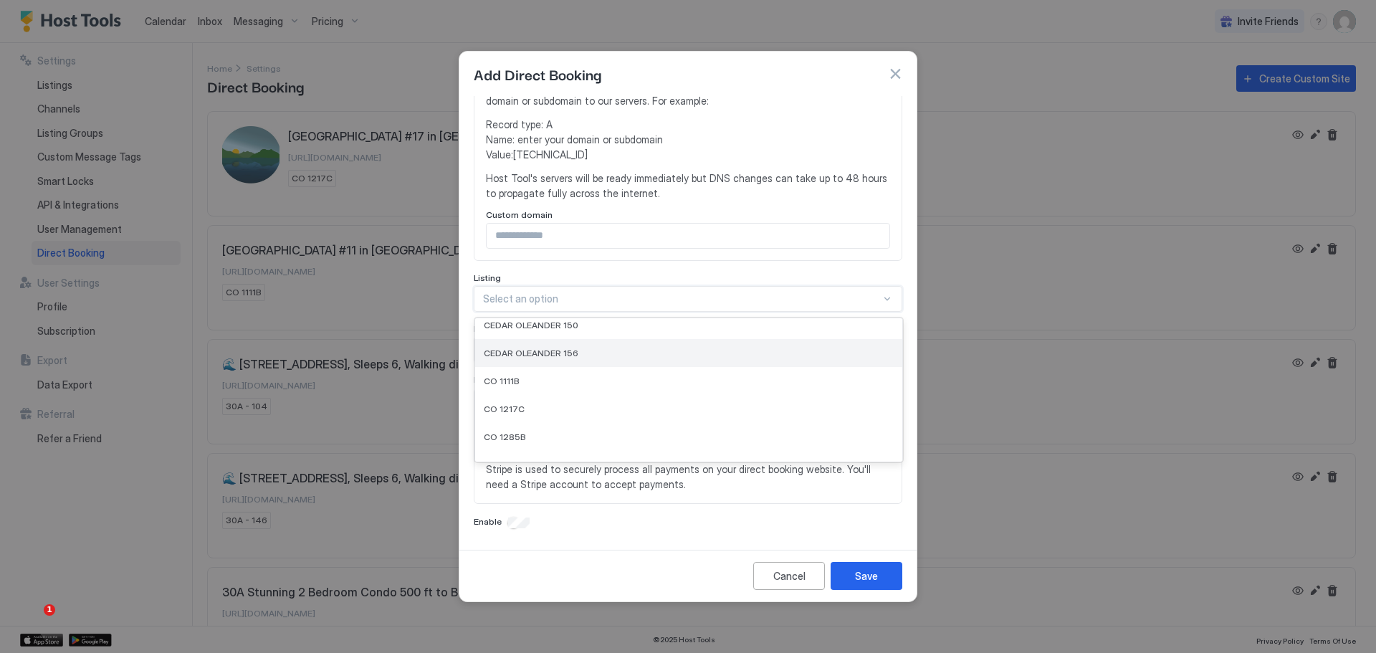
click at [607, 359] on div "CEDAR OLEANDER 156" at bounding box center [688, 353] width 427 height 28
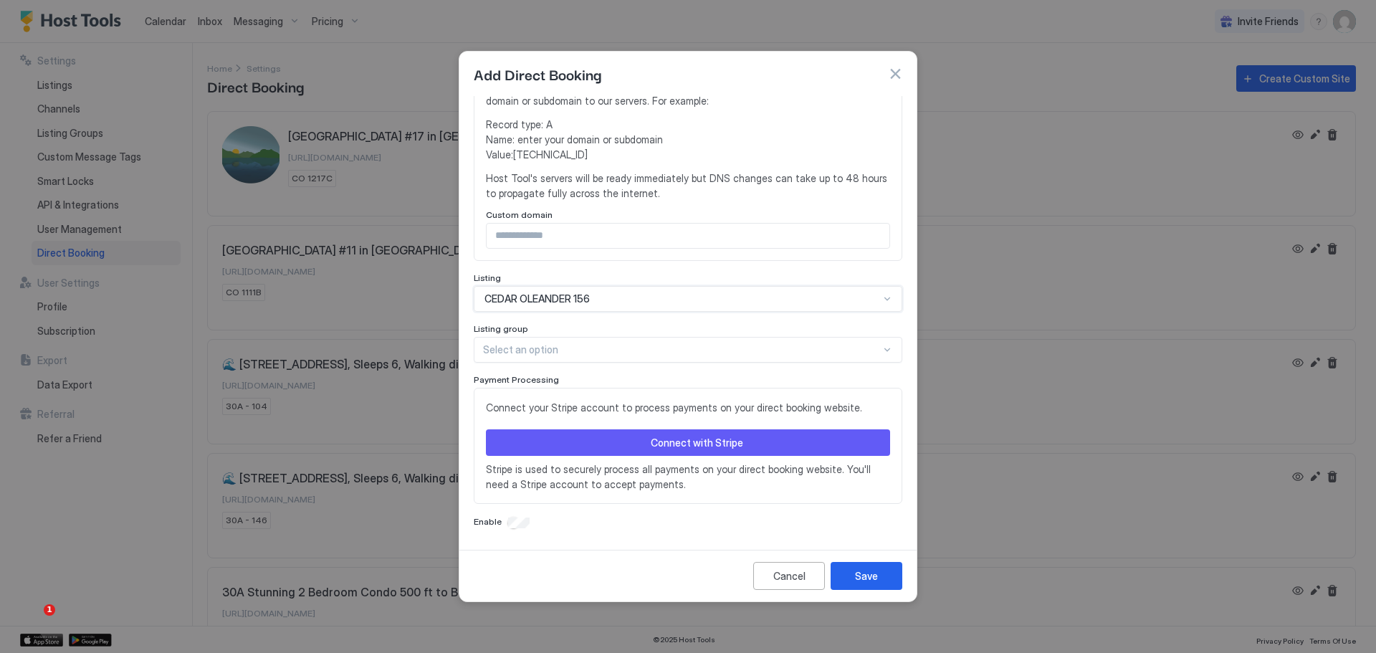
click at [678, 439] on div "Connect with Stripe" at bounding box center [697, 442] width 92 height 15
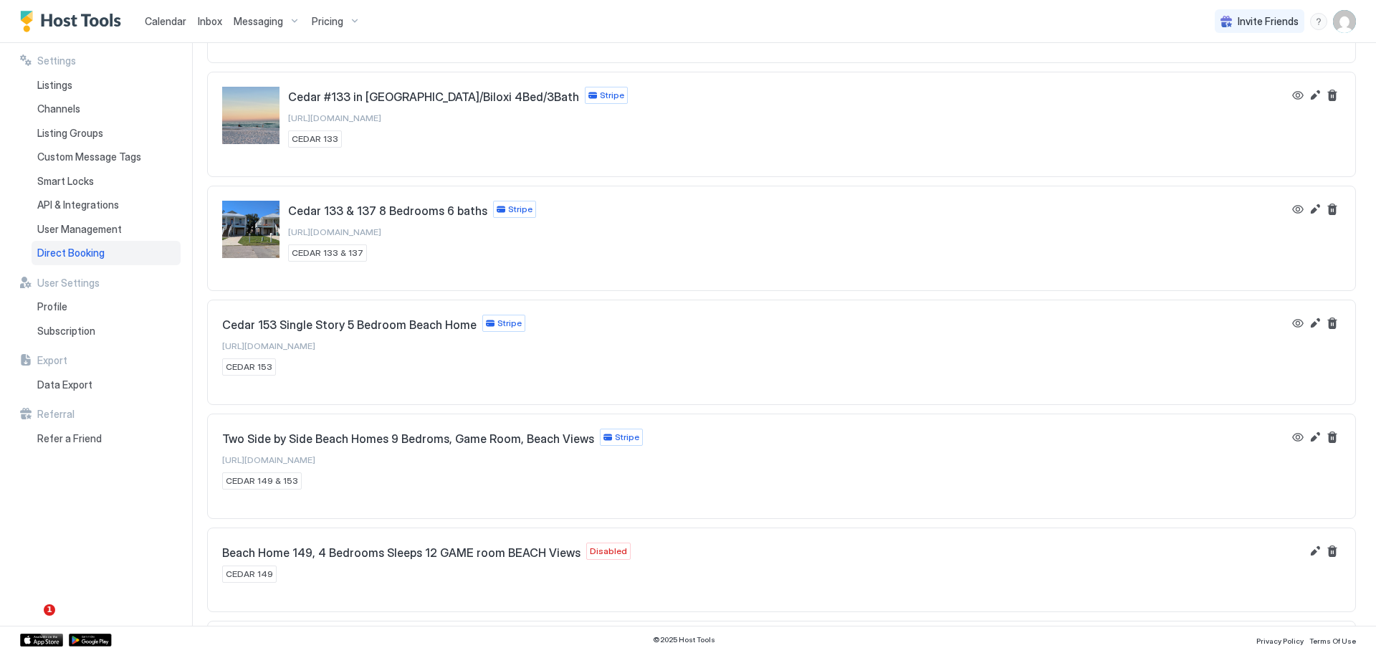
scroll to position [1486, 0]
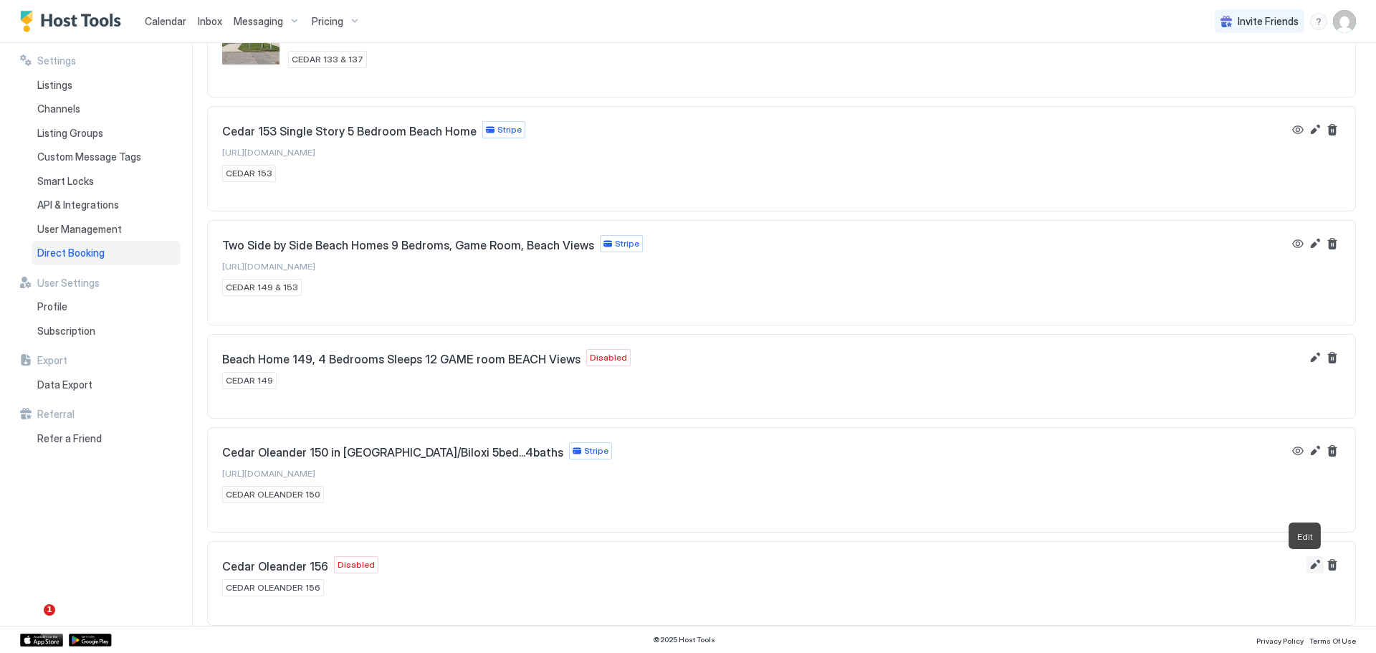
click at [1306, 566] on button "Edit" at bounding box center [1314, 564] width 17 height 17
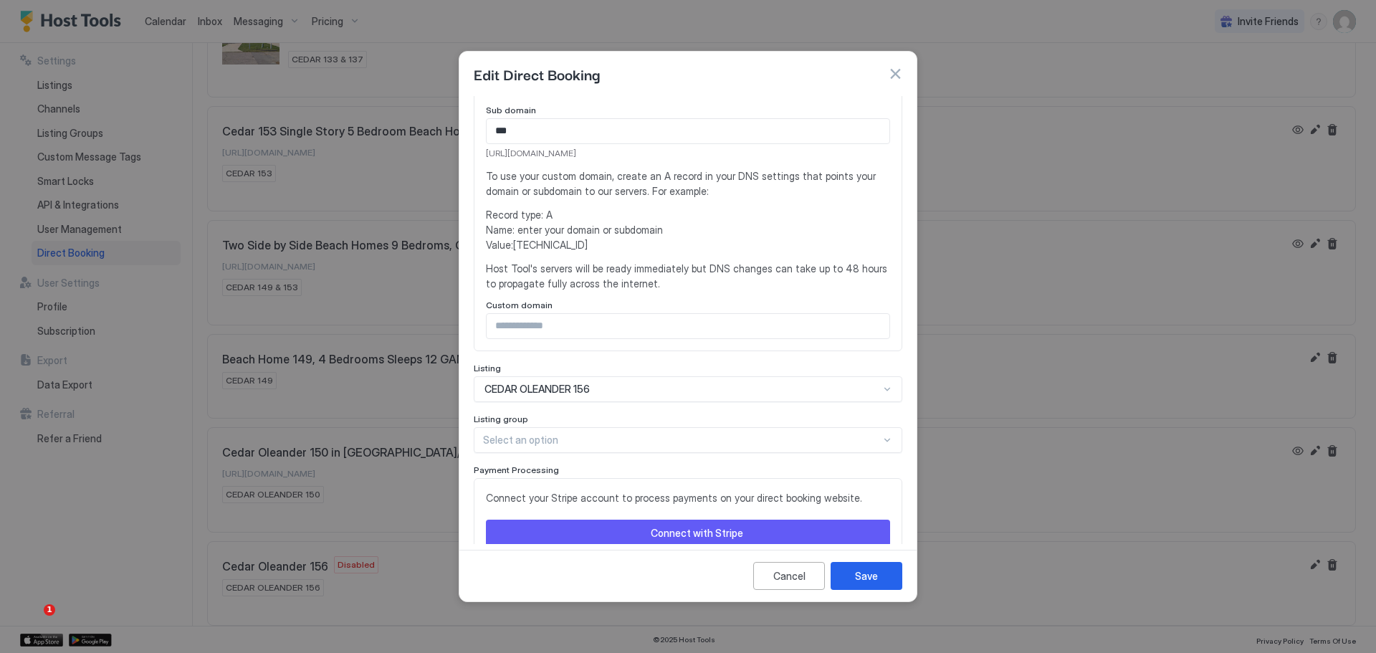
scroll to position [282, 0]
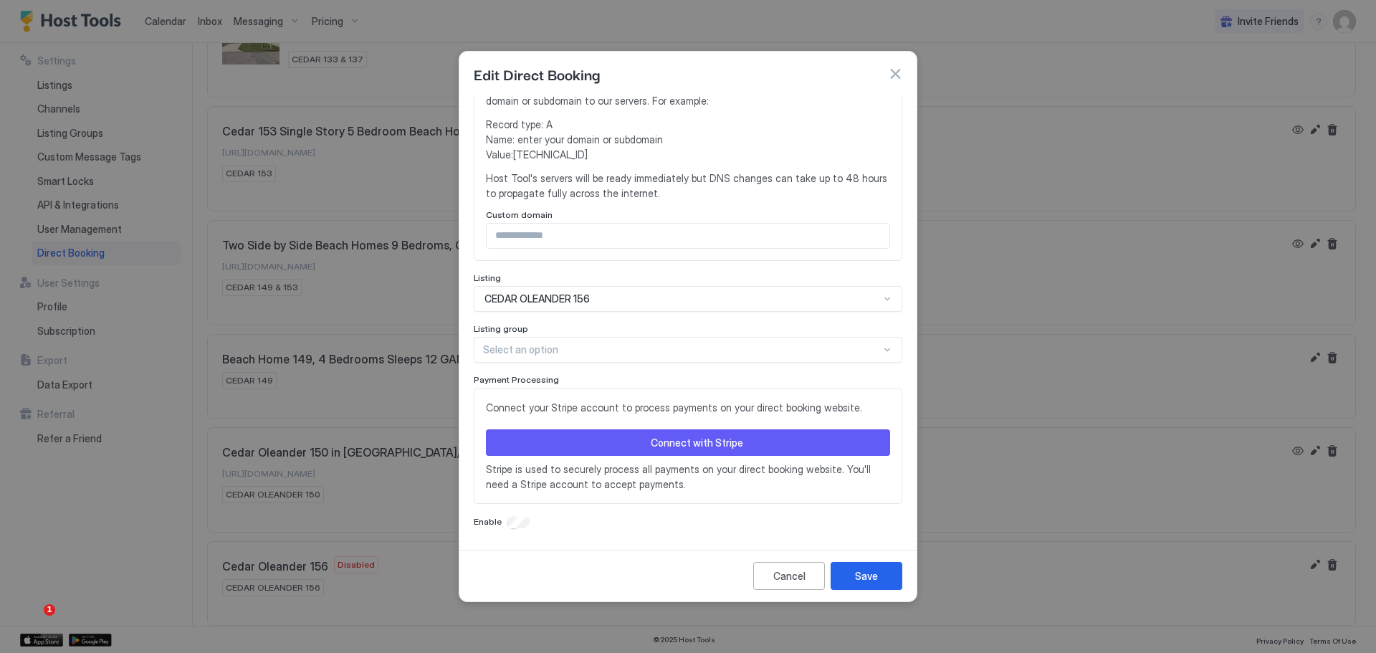
click at [709, 441] on div "Connect with Stripe" at bounding box center [697, 442] width 92 height 15
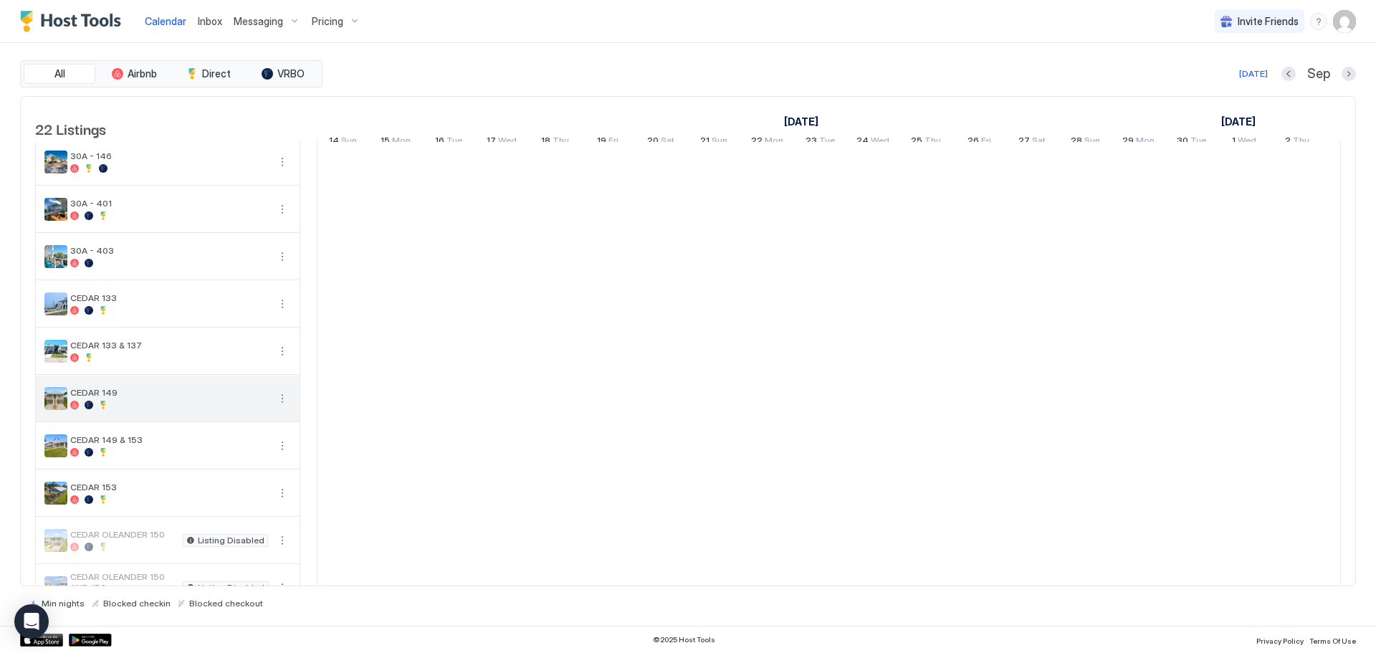
scroll to position [72, 0]
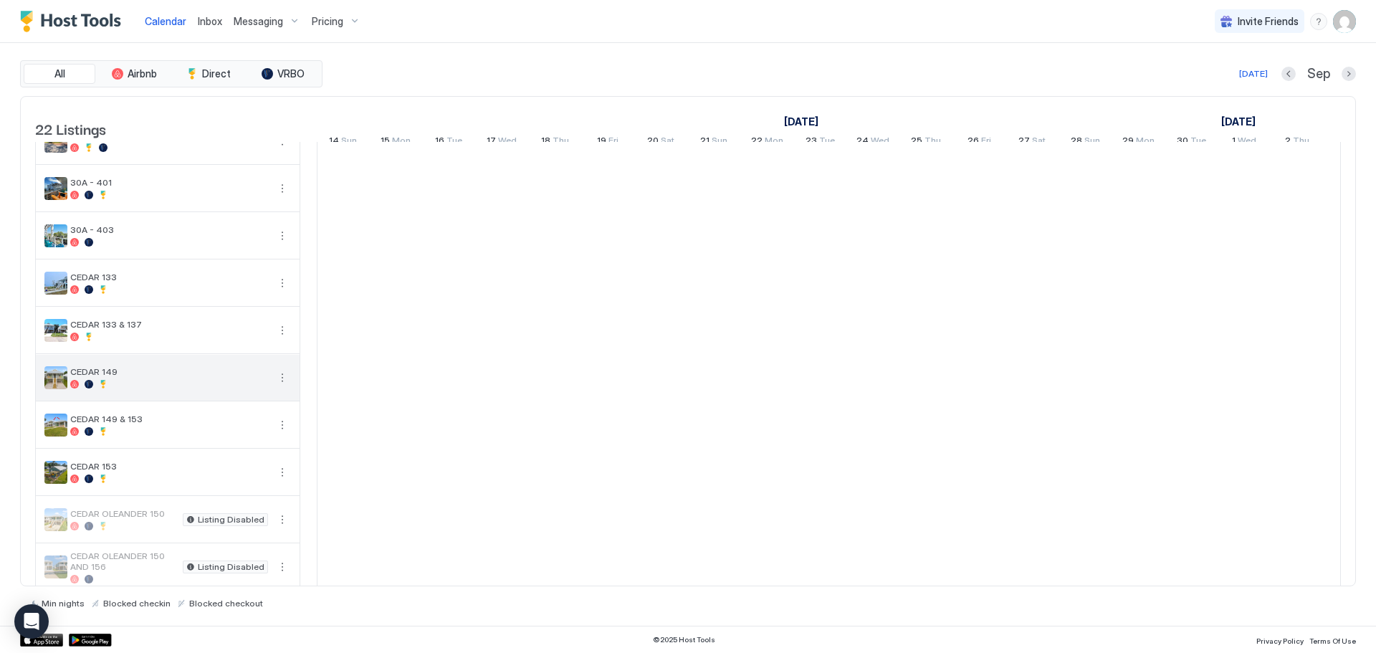
click at [146, 387] on tbody "30A - 104 30A - 146 30A - 401 30A - 403 CEDAR 133 CEDAR 133 & 137 CEDAR 149 CED…" at bounding box center [168, 591] width 264 height 1040
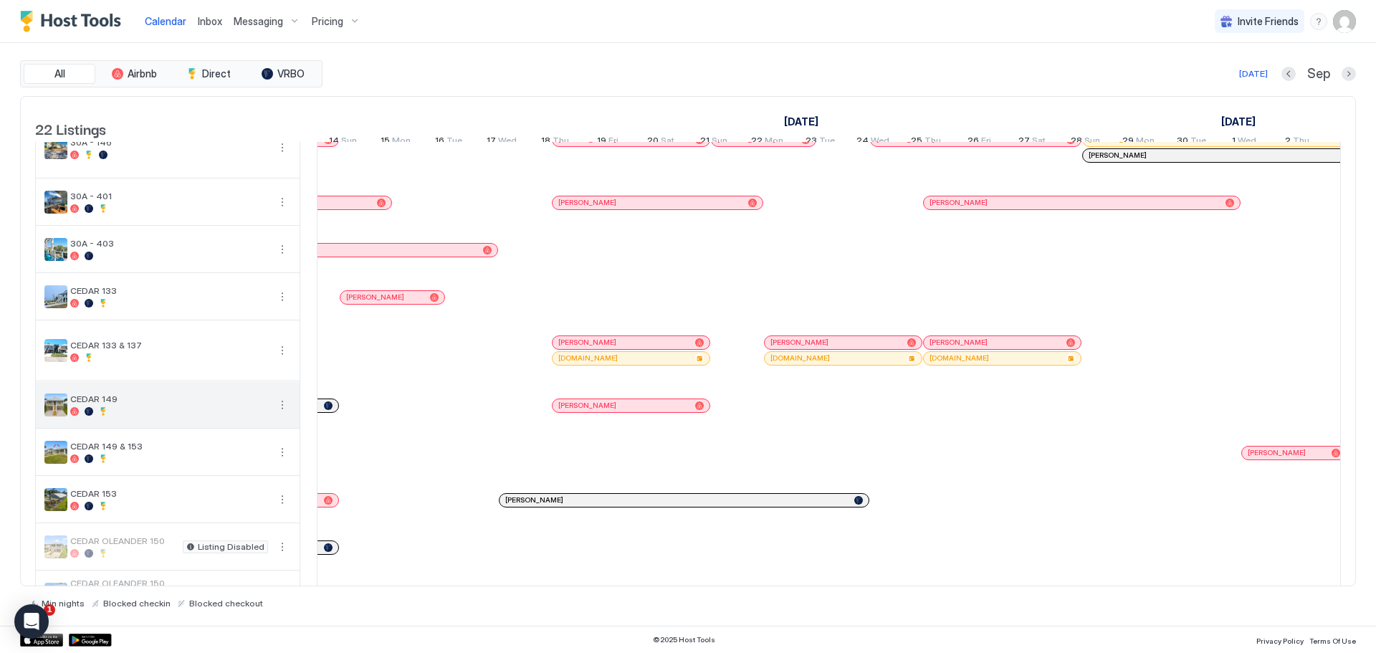
click at [282, 381] on div "CEDAR 133 & 137" at bounding box center [168, 350] width 264 height 59
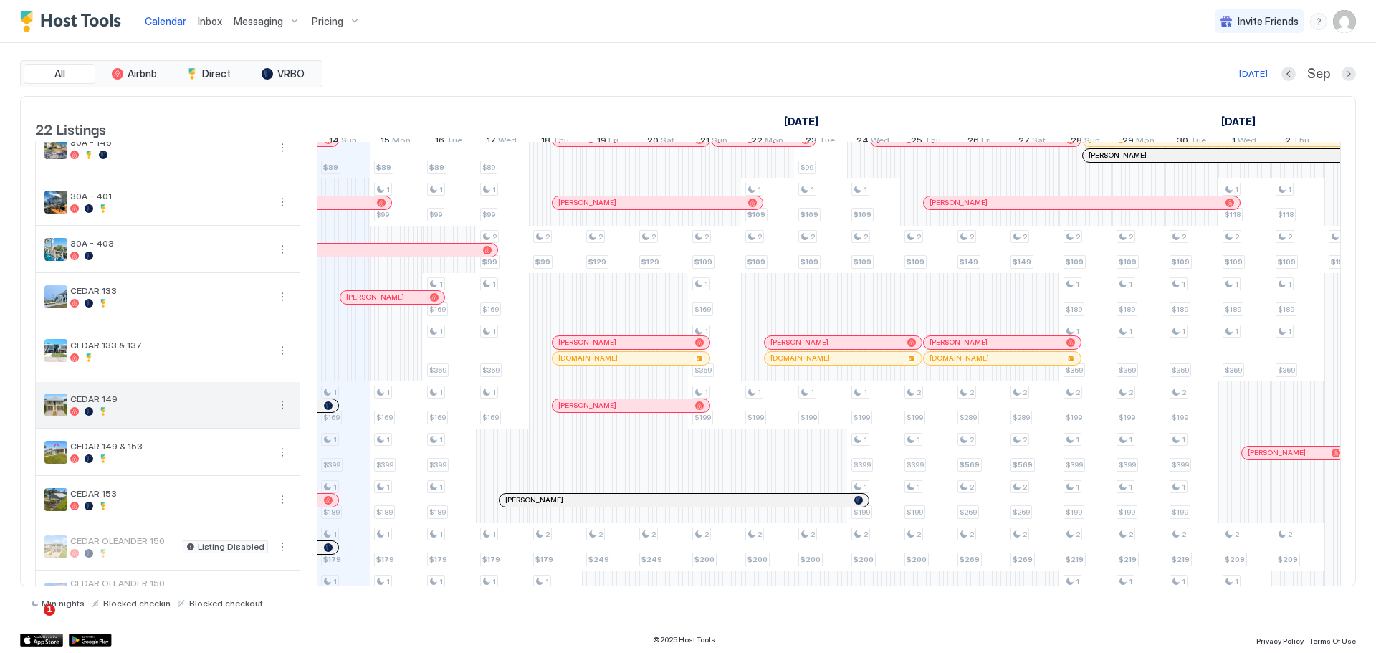
click at [284, 413] on button "More options" at bounding box center [282, 404] width 17 height 17
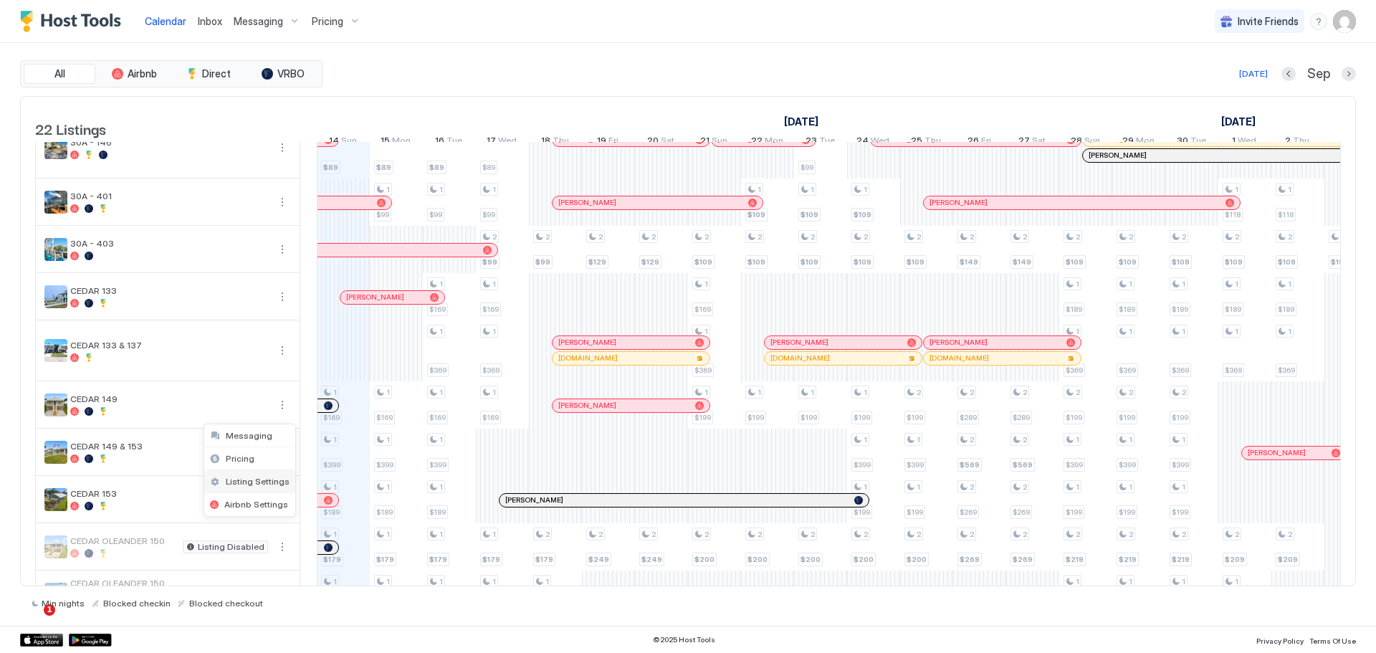
click at [262, 487] on div "Listing Settings" at bounding box center [249, 481] width 91 height 23
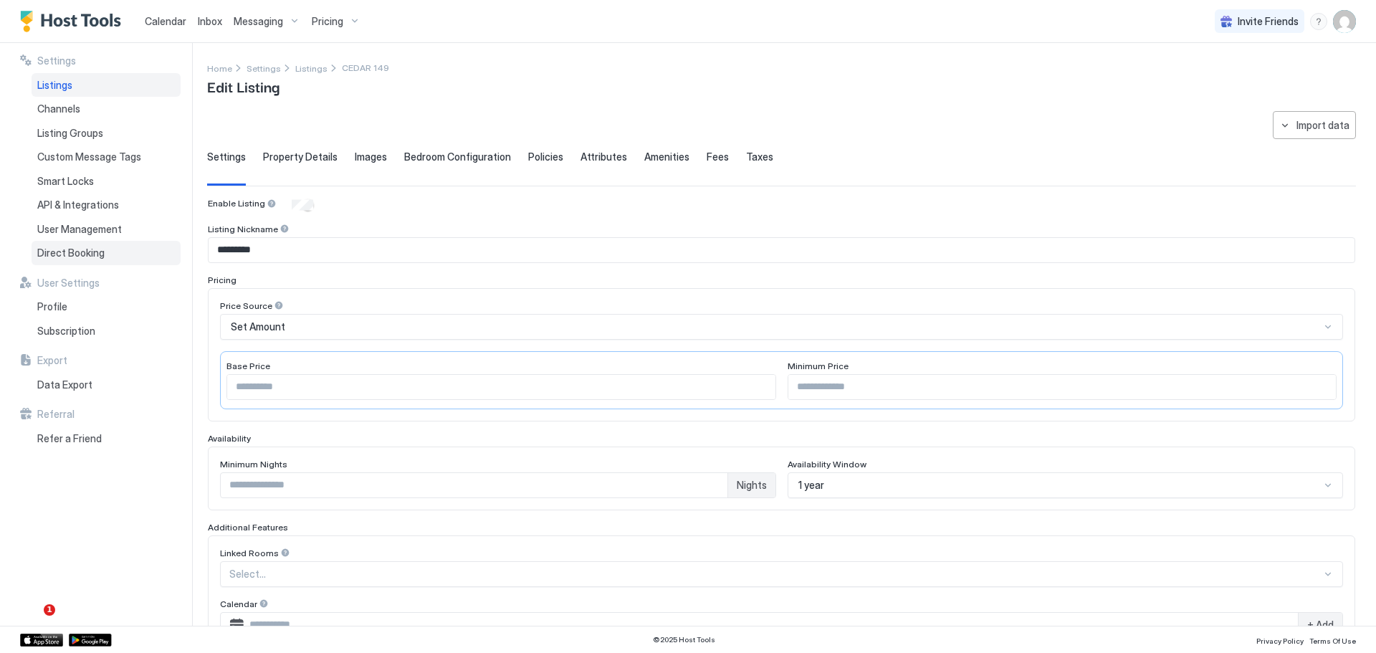
click at [57, 244] on div "Direct Booking" at bounding box center [106, 253] width 149 height 24
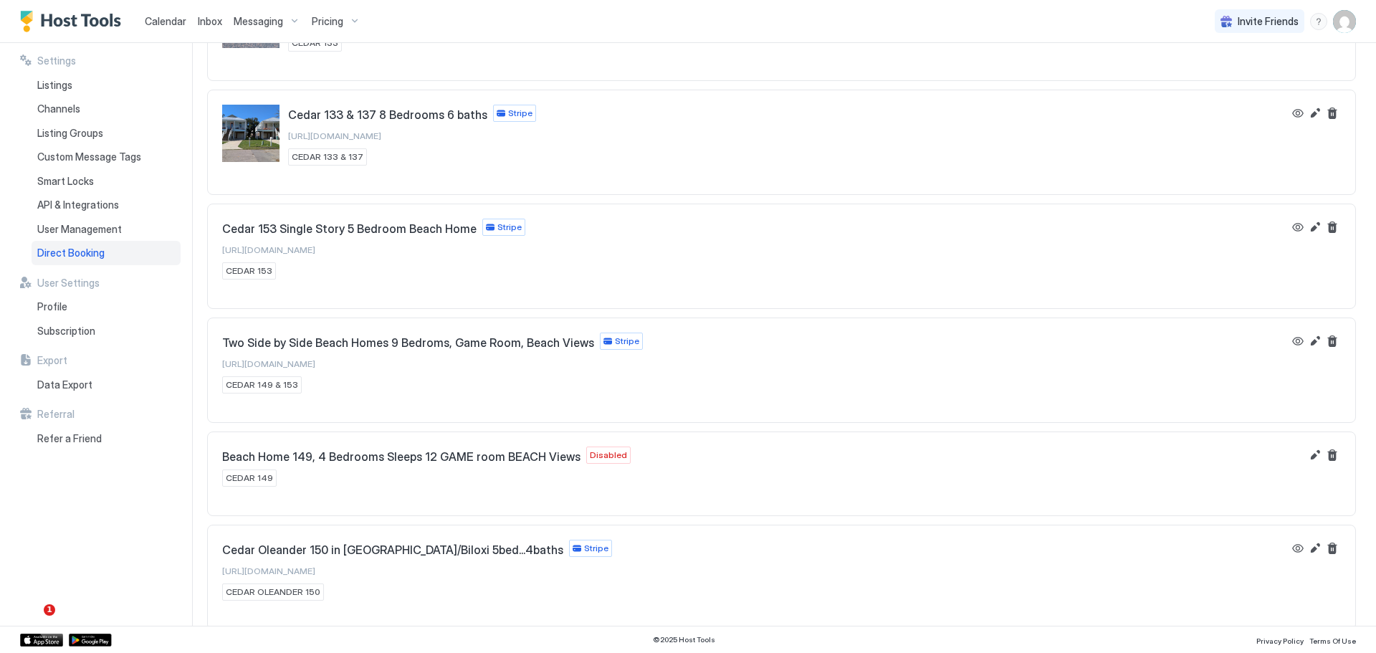
scroll to position [1415, 0]
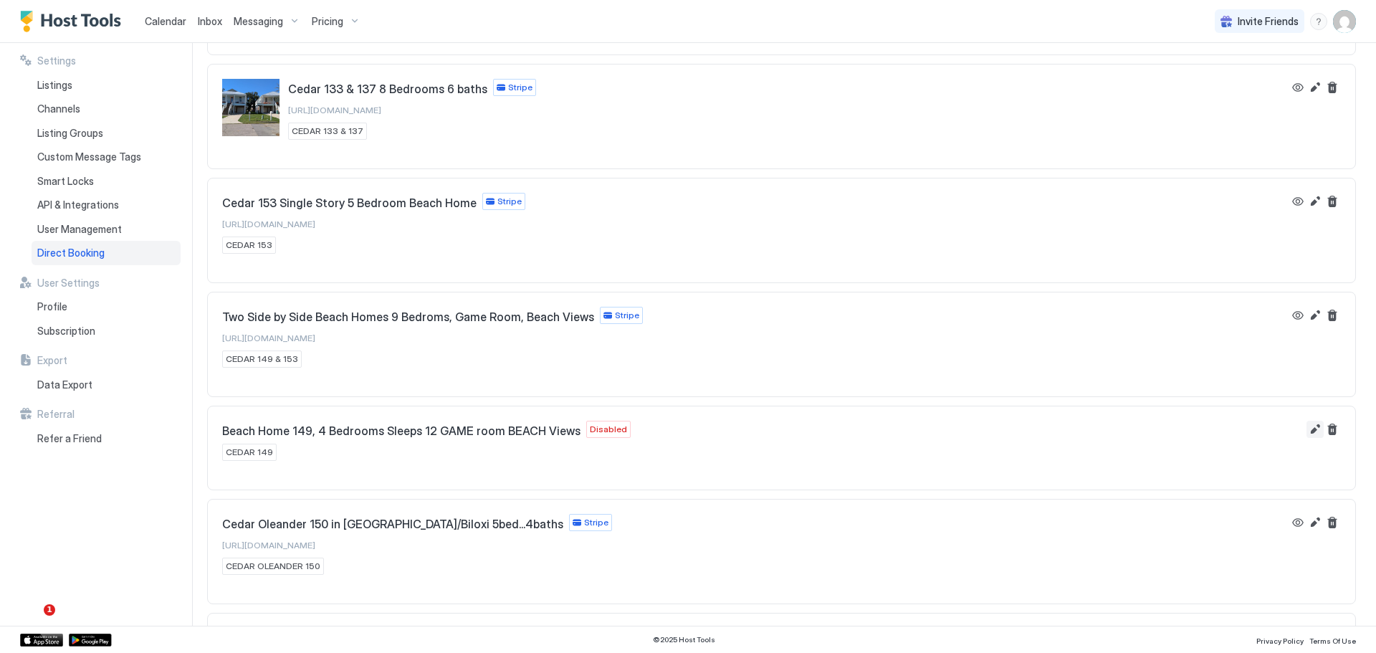
click at [1306, 432] on button "Edit" at bounding box center [1314, 429] width 17 height 17
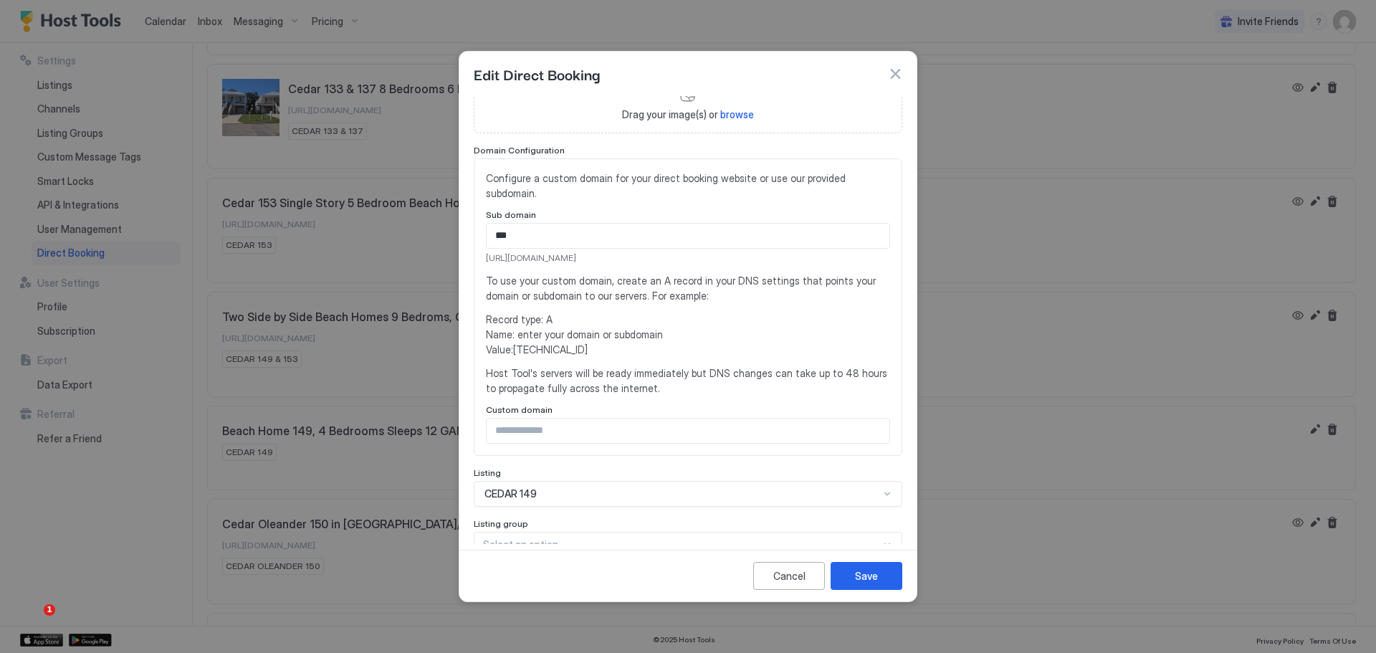
scroll to position [282, 0]
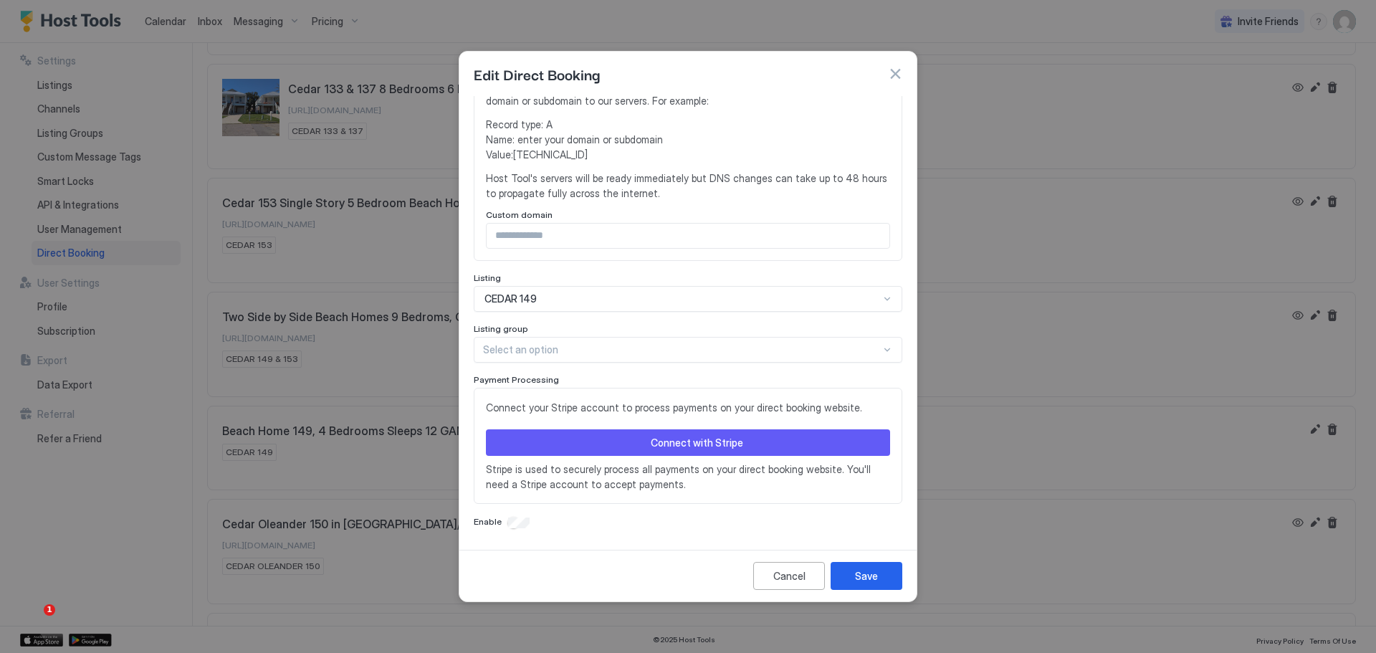
click at [668, 444] on div "Connect with Stripe" at bounding box center [697, 442] width 92 height 15
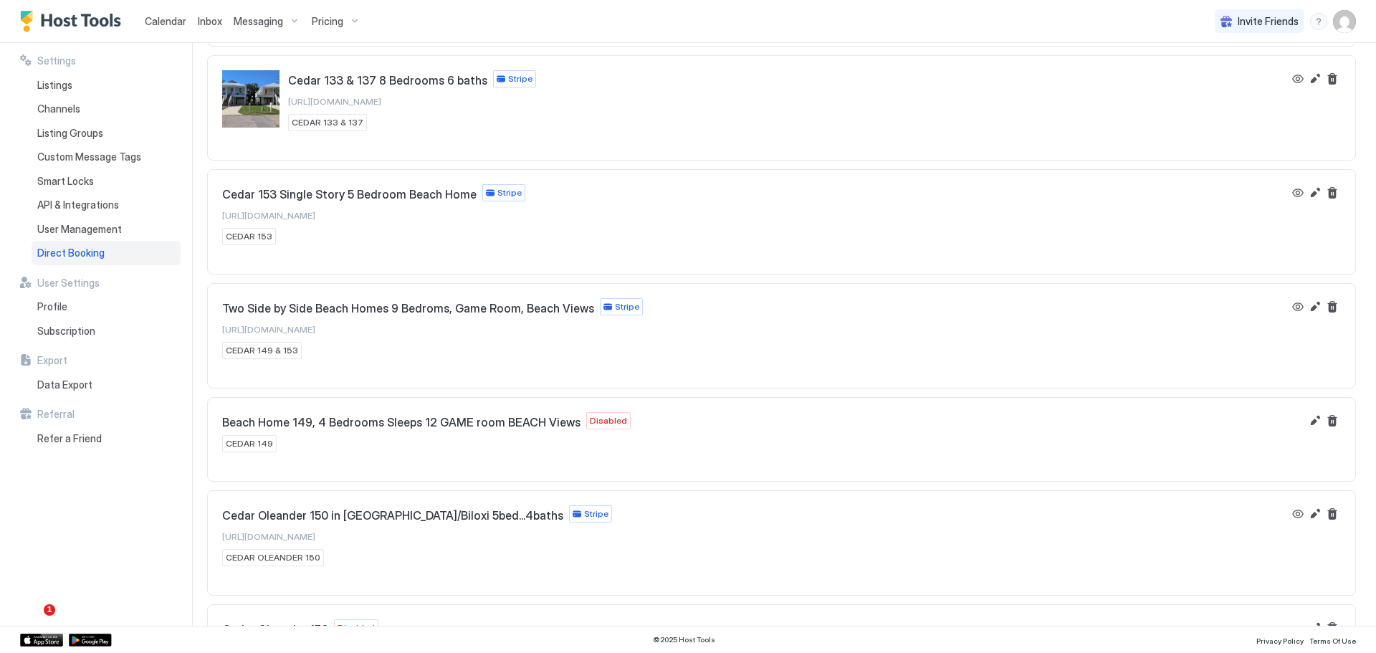
scroll to position [1433, 0]
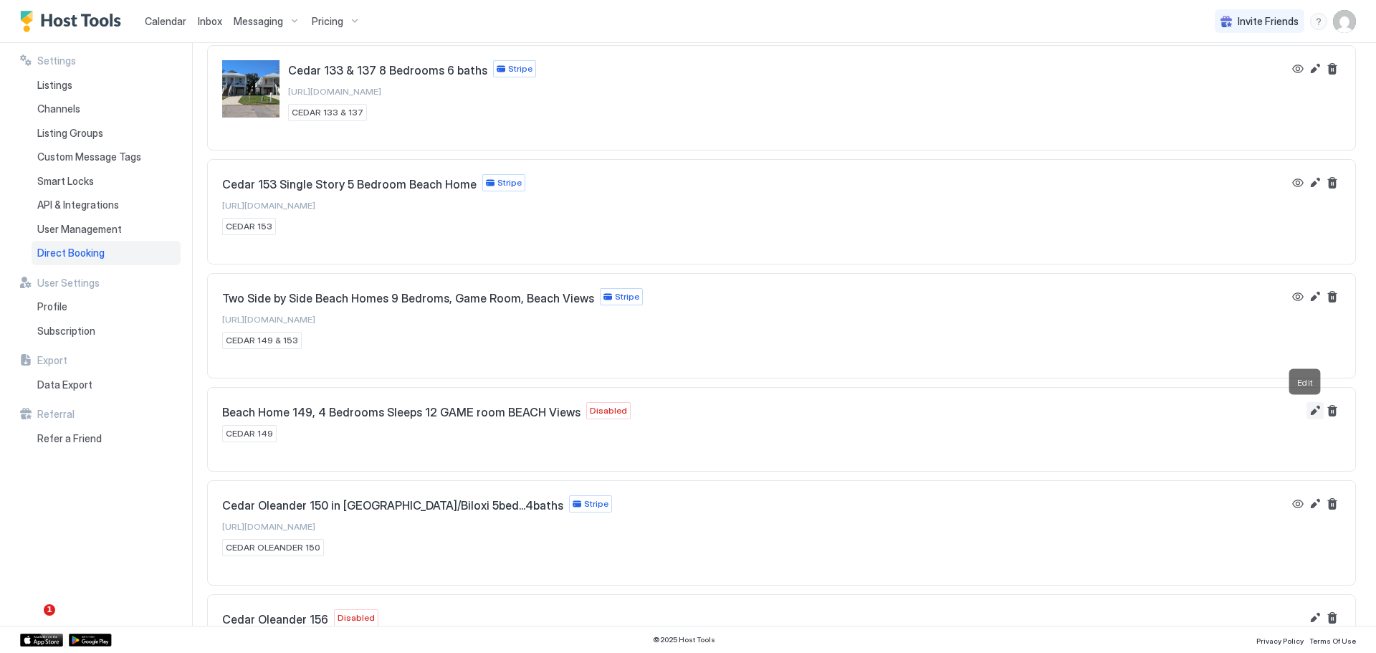
click at [1306, 408] on button "Edit" at bounding box center [1314, 410] width 17 height 17
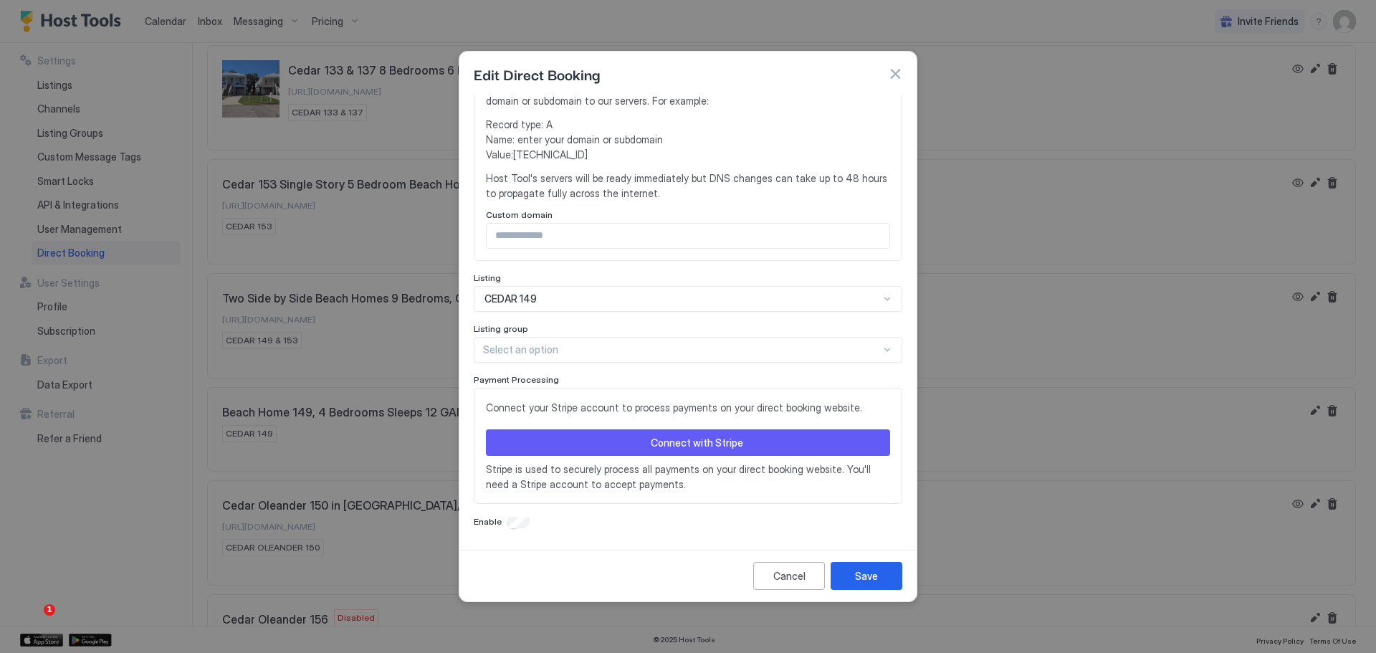
scroll to position [211, 0]
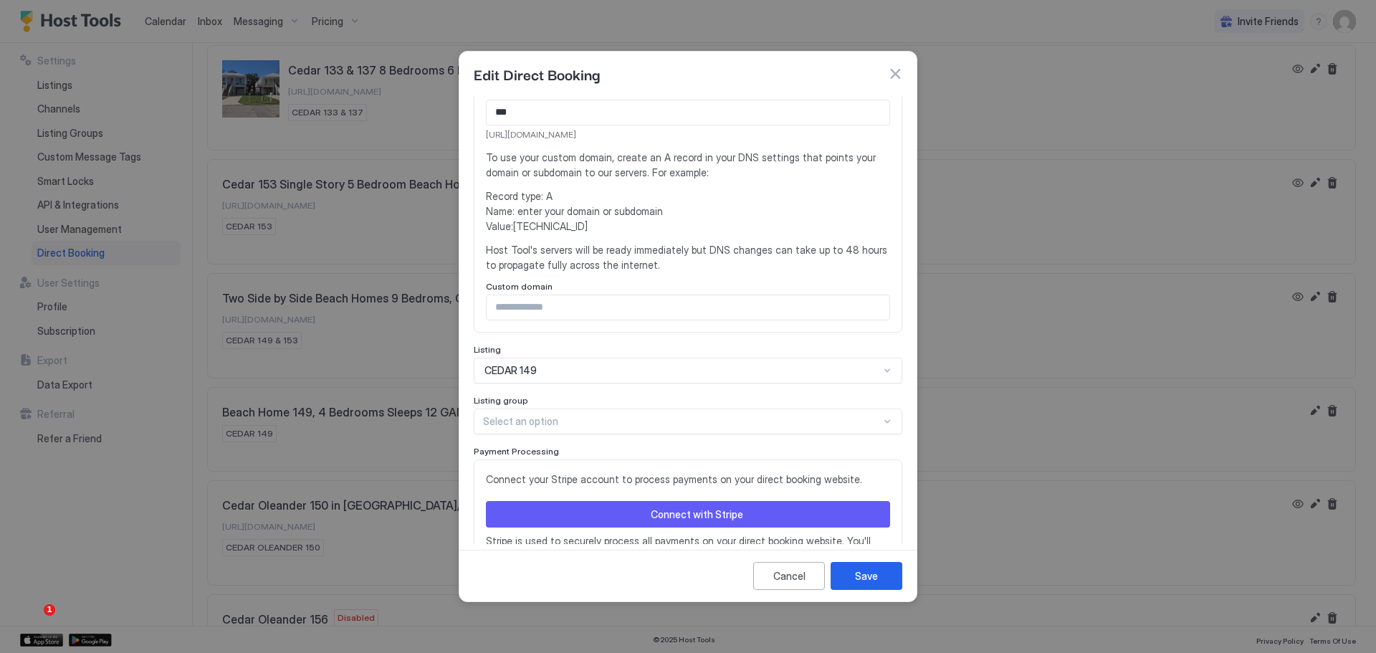
click at [707, 516] on div "Connect with Stripe" at bounding box center [697, 514] width 92 height 15
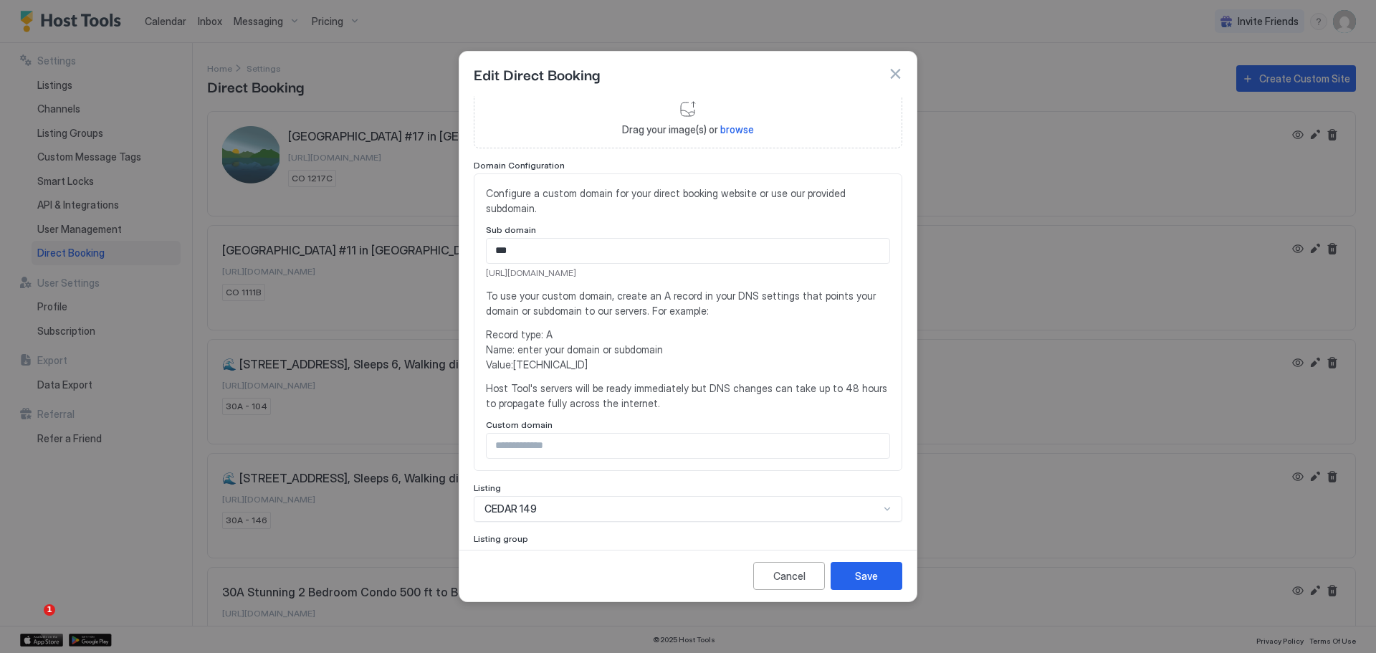
scroll to position [285, 0]
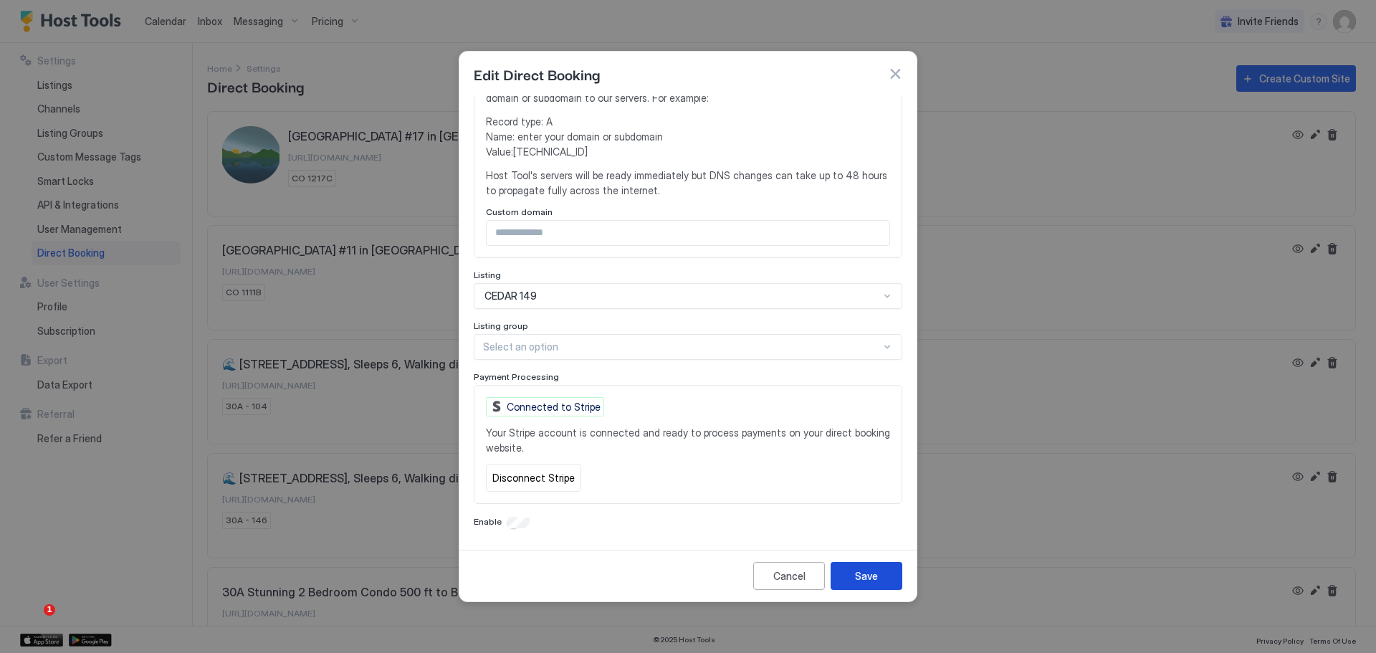
click at [858, 573] on div "Save" at bounding box center [866, 575] width 23 height 15
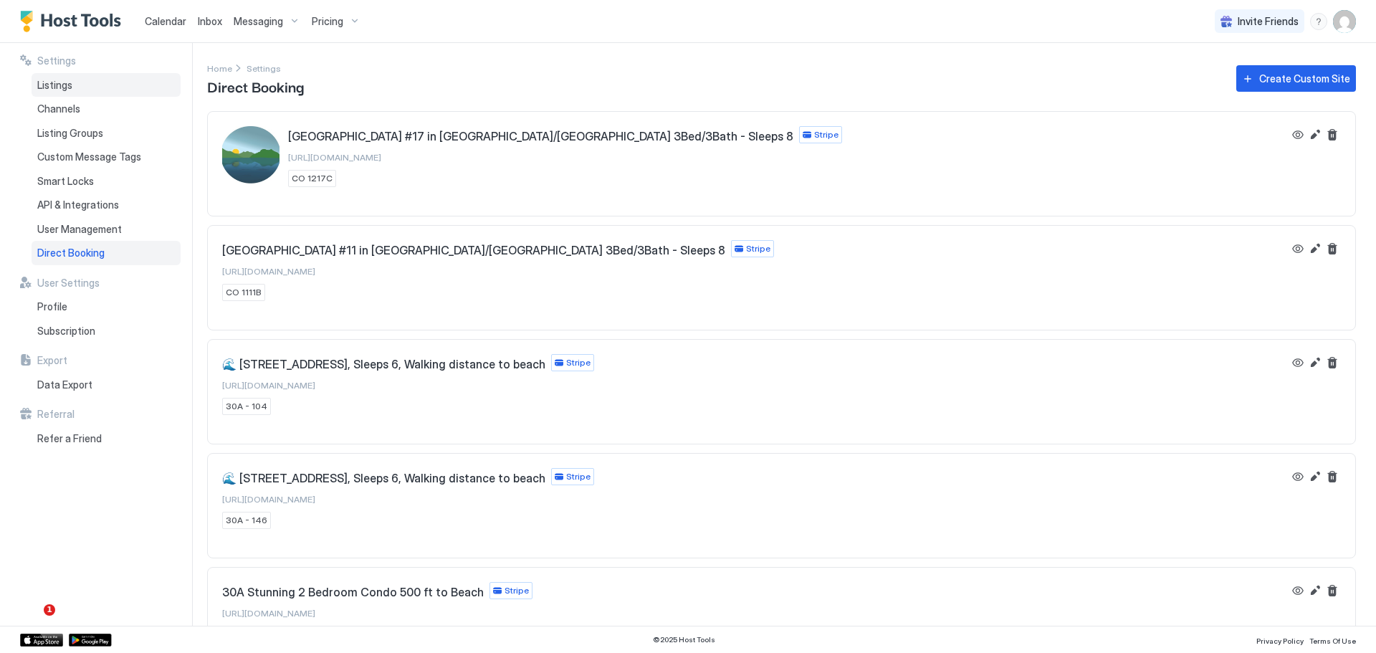
click at [52, 90] on div "Listings" at bounding box center [106, 85] width 149 height 24
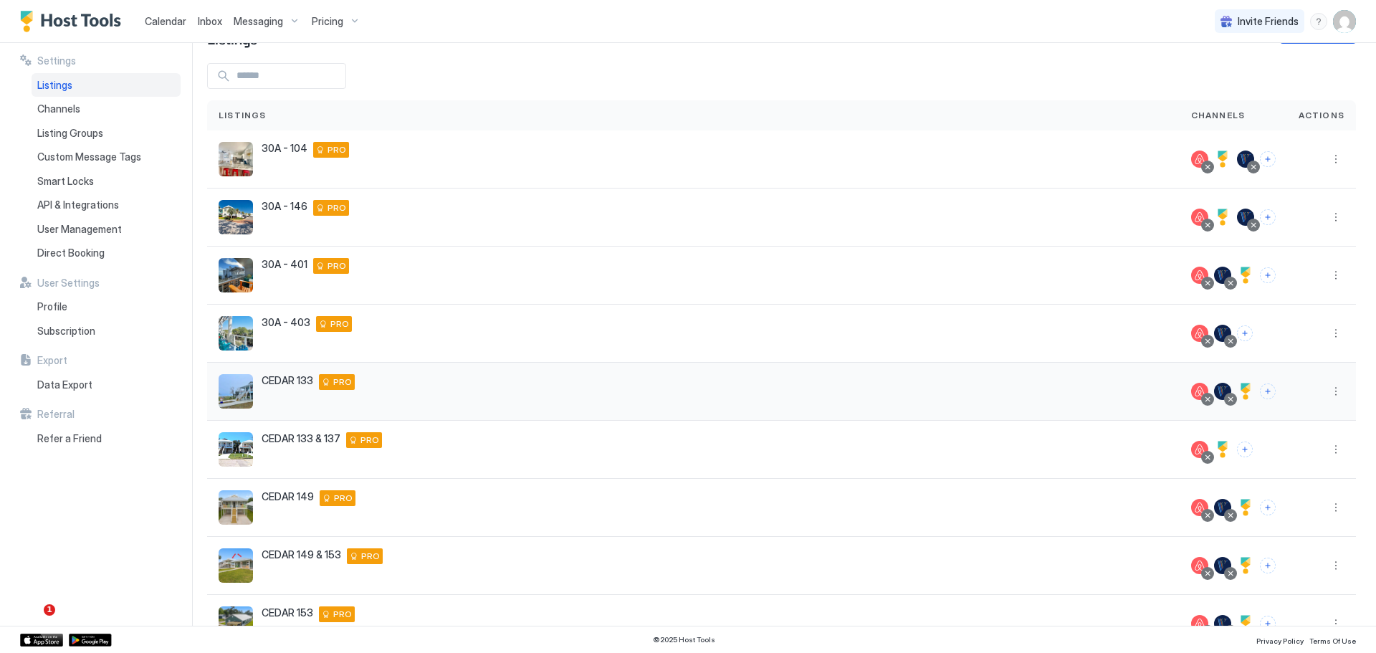
scroll to position [72, 0]
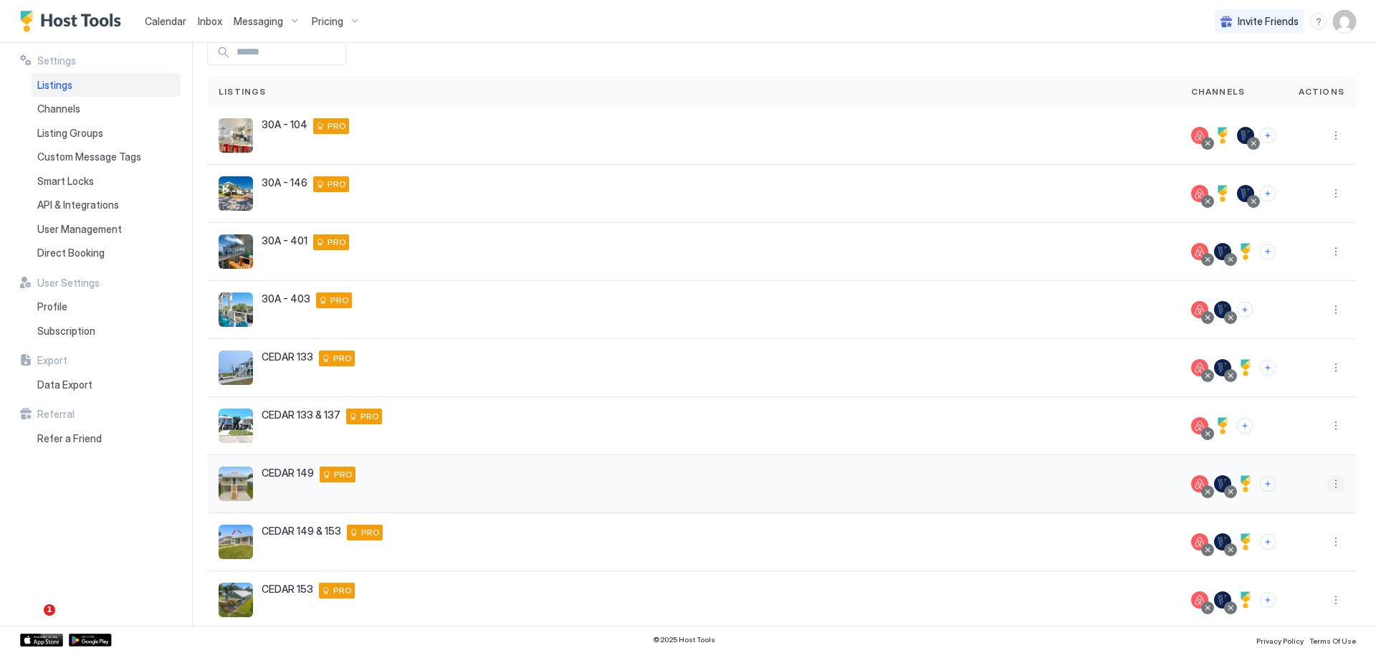
click at [1327, 487] on button "More options" at bounding box center [1335, 483] width 17 height 17
click at [574, 489] on div at bounding box center [688, 326] width 1376 height 653
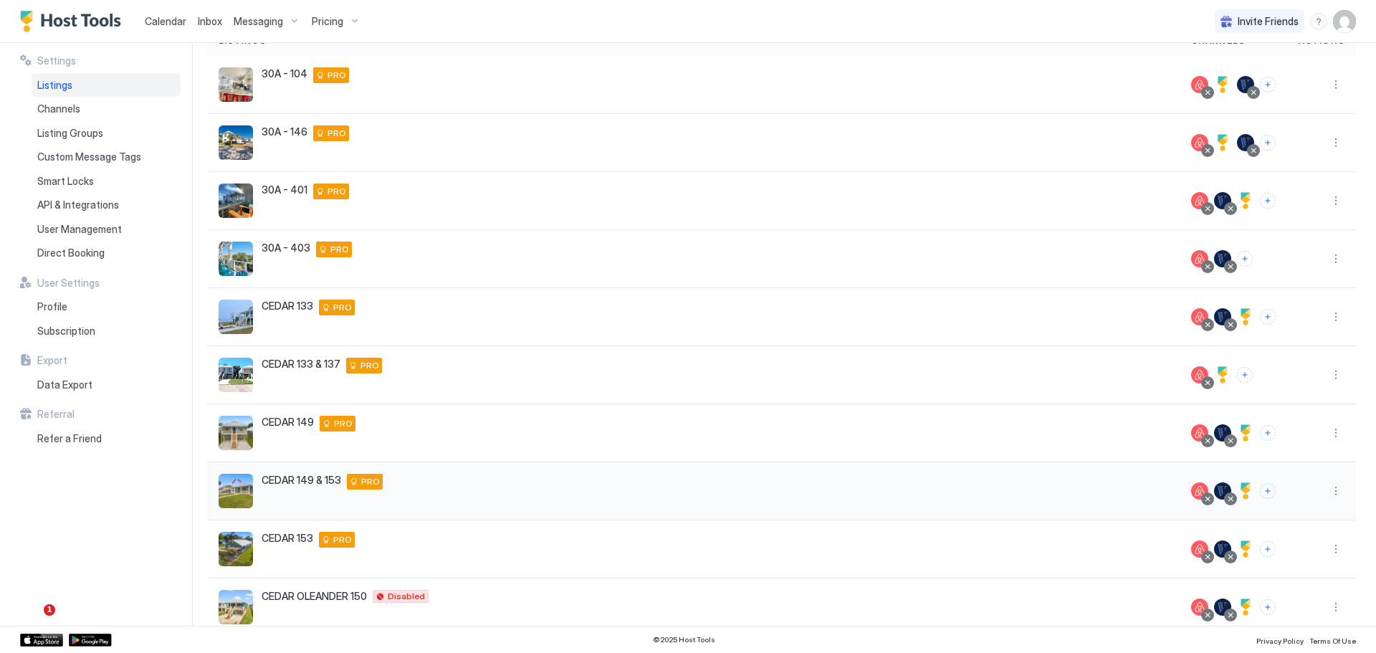
scroll to position [185, 0]
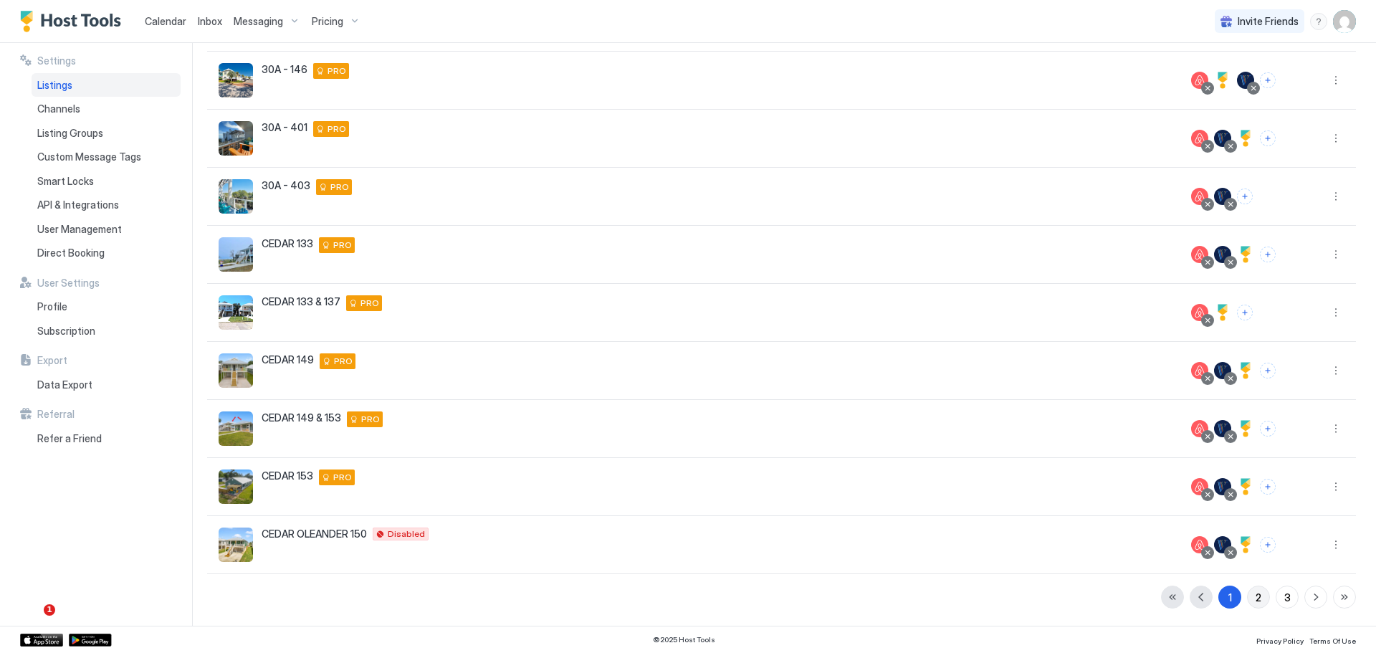
click at [1255, 598] on div "2" at bounding box center [1258, 597] width 6 height 15
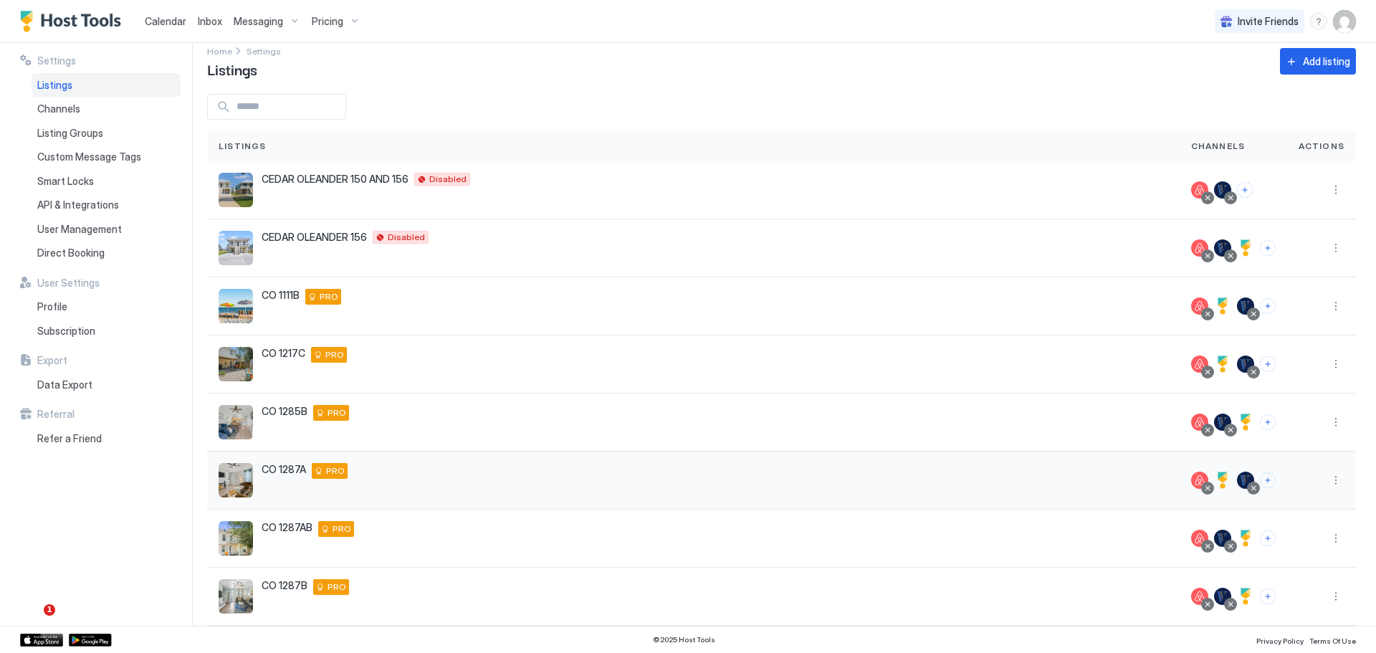
scroll to position [0, 0]
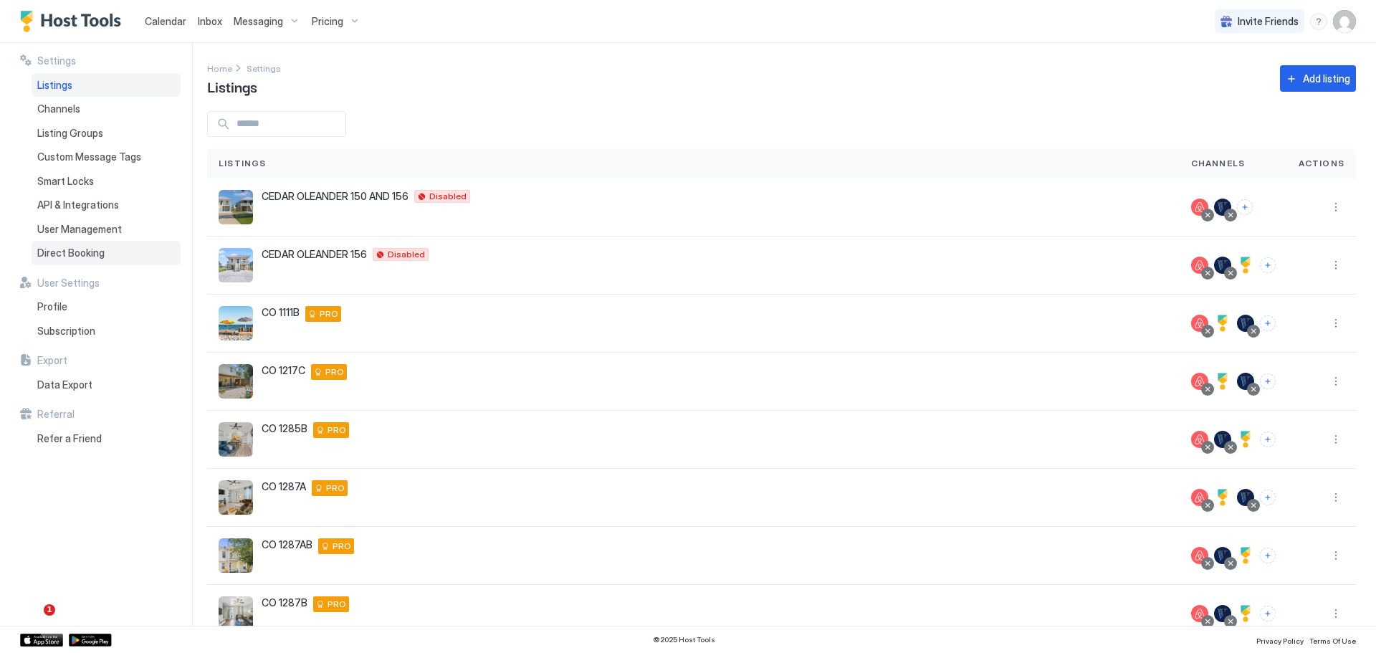
click at [60, 249] on span "Direct Booking" at bounding box center [70, 253] width 67 height 13
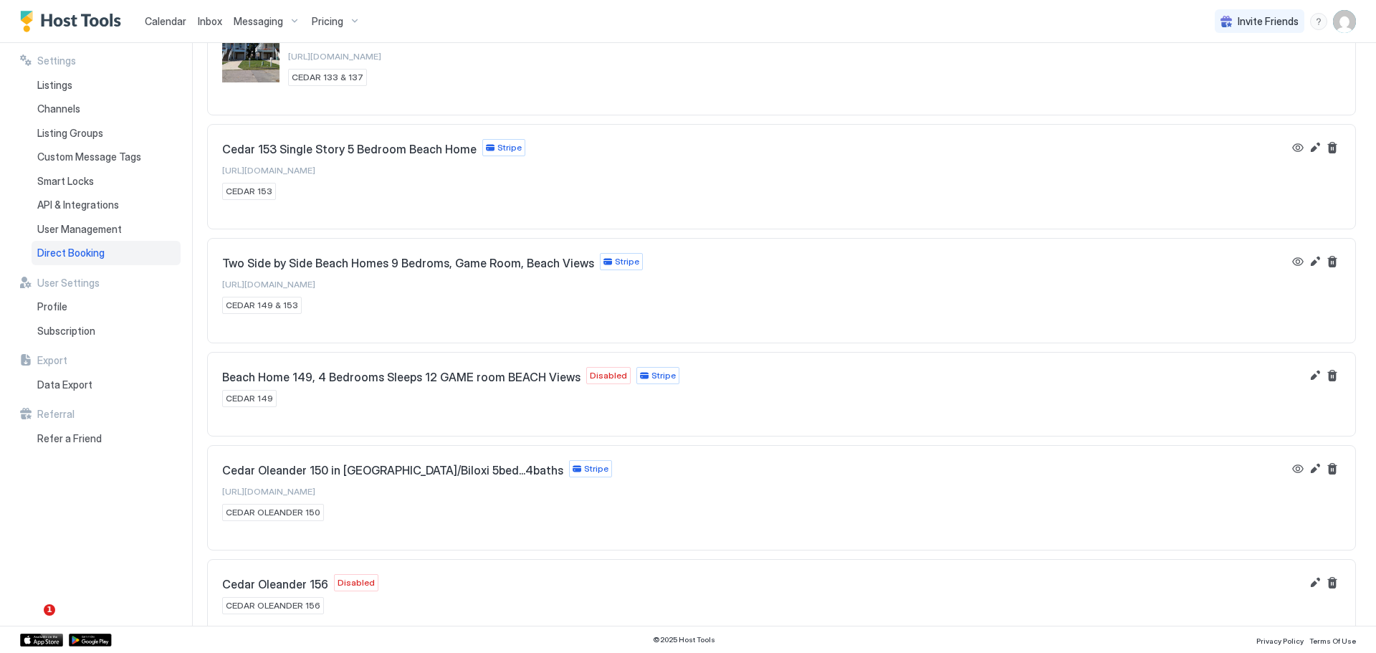
scroll to position [1486, 0]
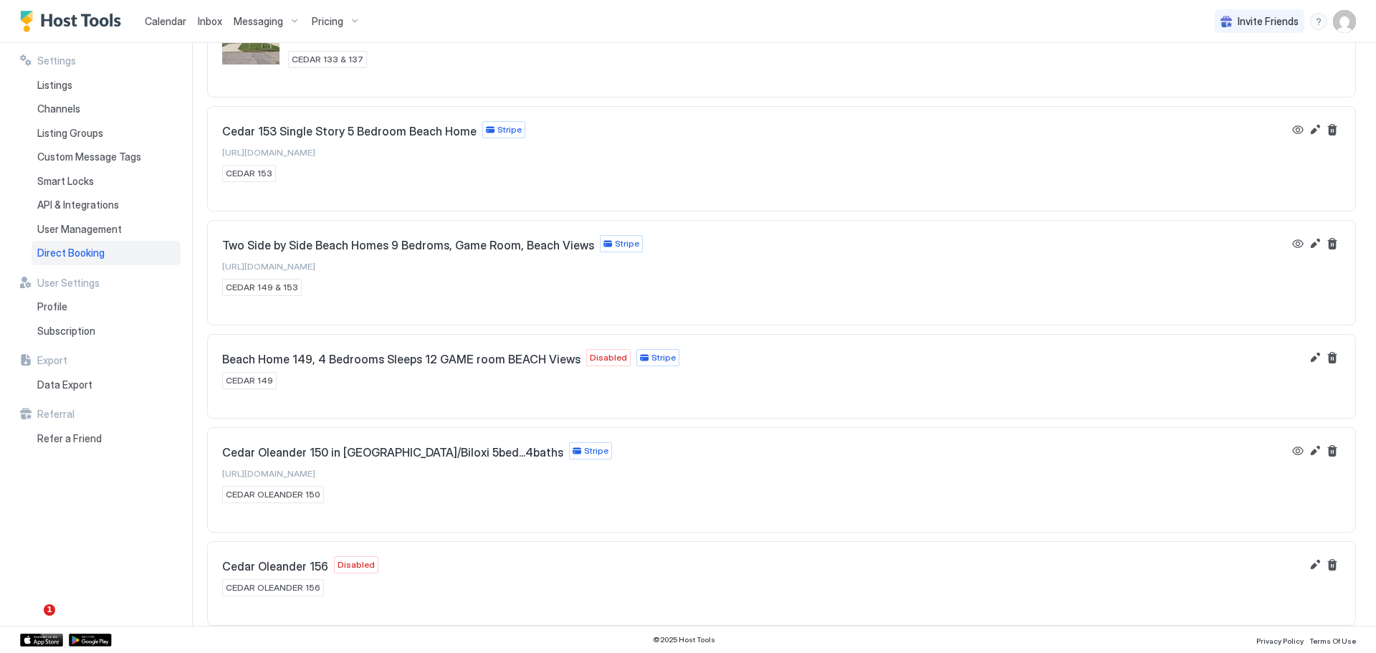
click at [287, 570] on span "Cedar Oleander 156" at bounding box center [275, 566] width 106 height 14
click at [1306, 567] on button "Edit" at bounding box center [1314, 564] width 17 height 17
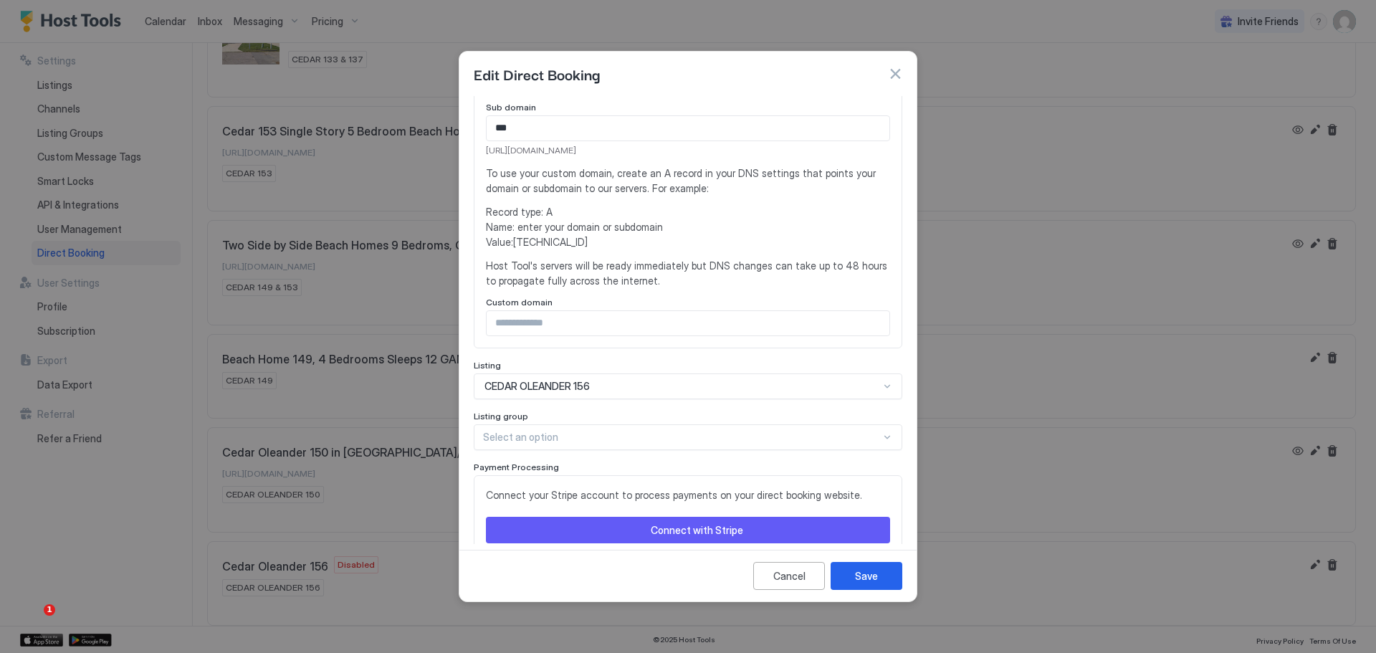
scroll to position [282, 0]
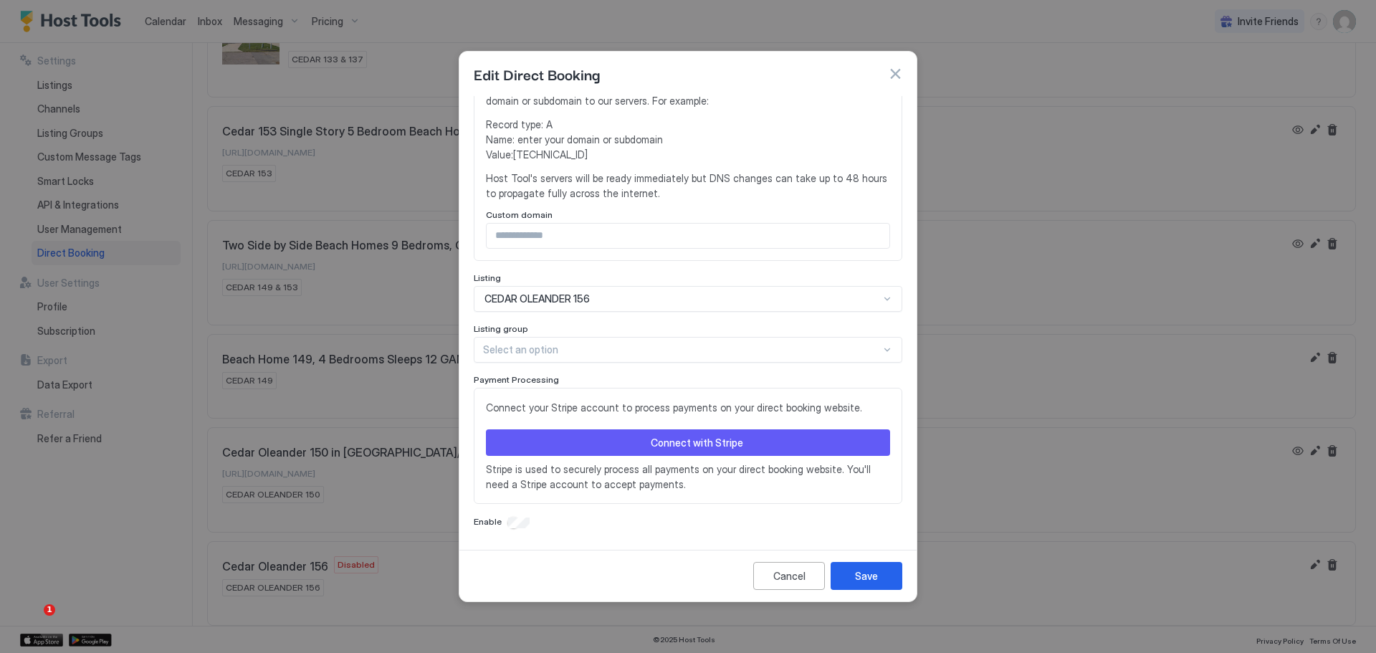
click at [744, 439] on button "Connect with Stripe" at bounding box center [688, 442] width 404 height 27
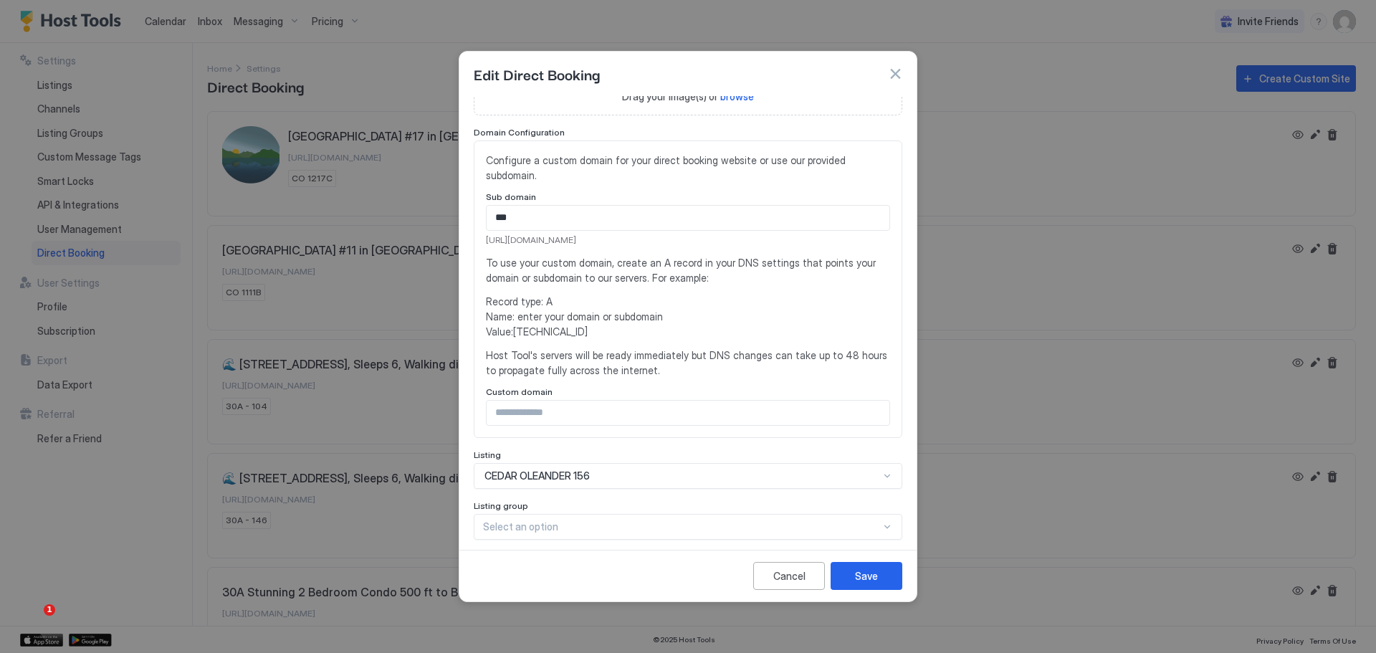
scroll to position [285, 0]
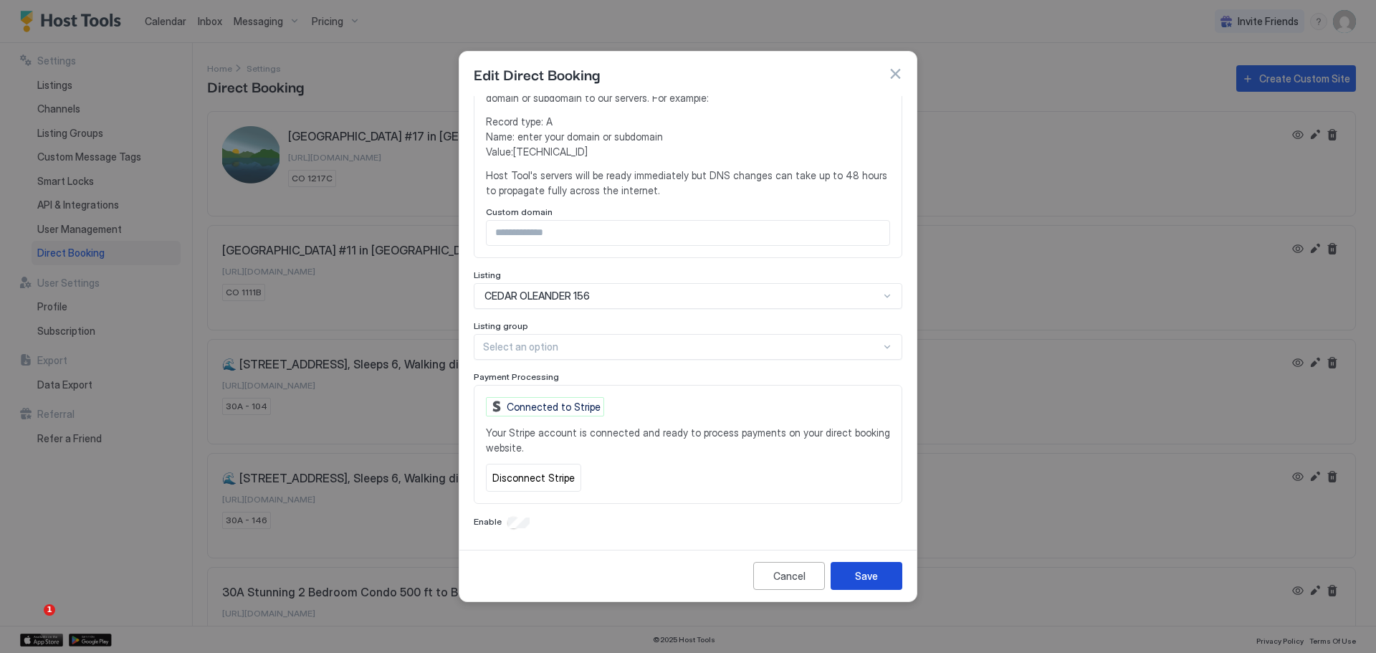
click at [861, 572] on div "Save" at bounding box center [866, 575] width 23 height 15
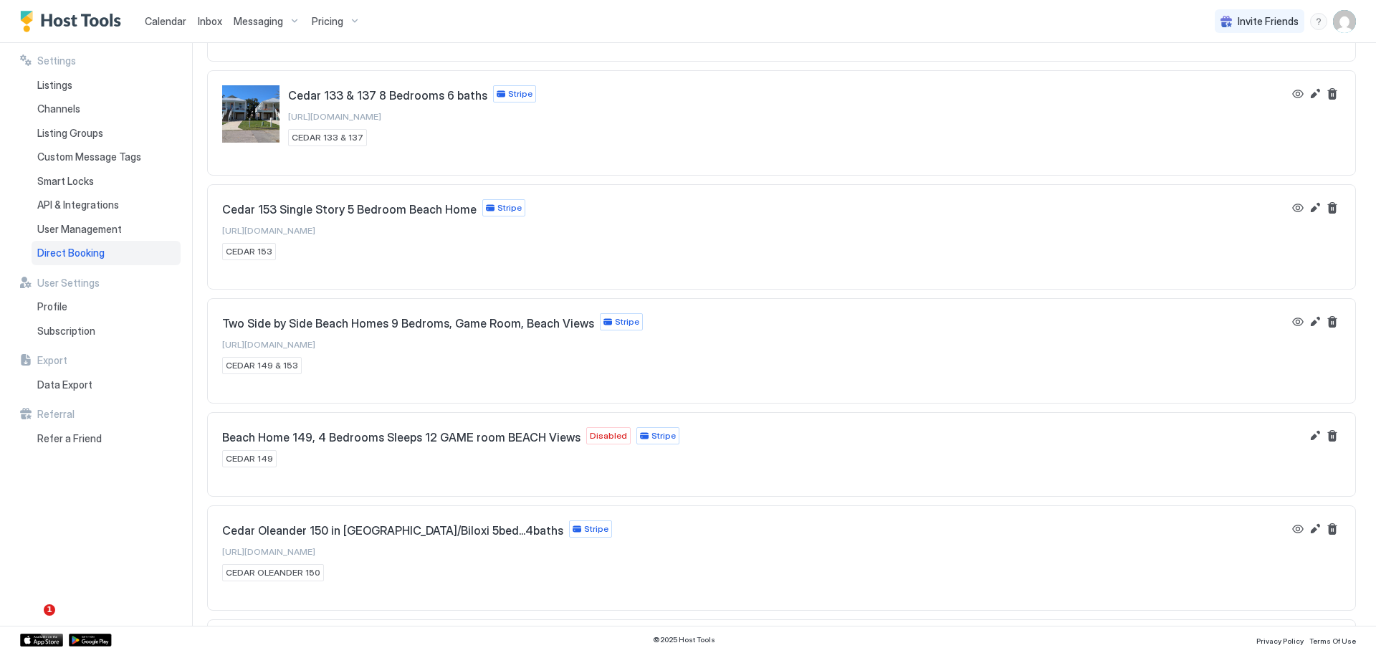
scroll to position [1486, 0]
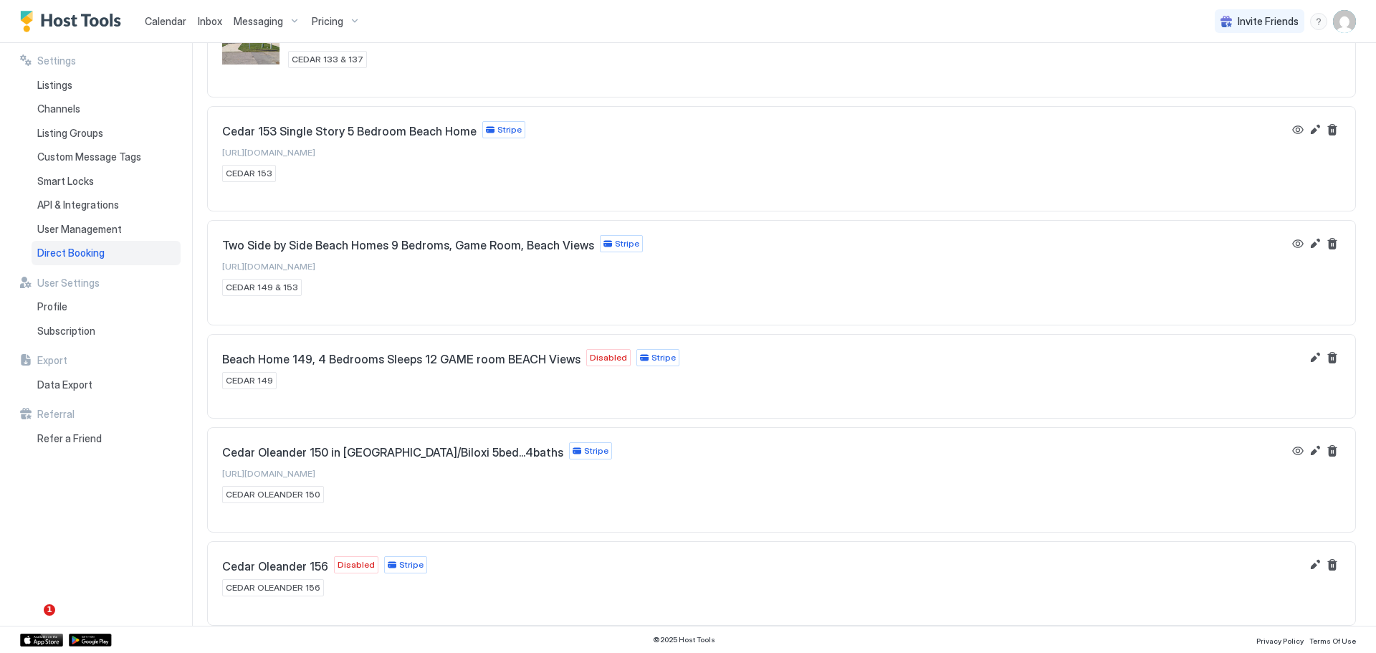
click at [590, 356] on span "Disabled" at bounding box center [608, 357] width 37 height 13
click at [441, 358] on span "Beach Home 149, 4 Bedrooms Sleeps 12 GAME room BEACH Views" at bounding box center [401, 359] width 358 height 14
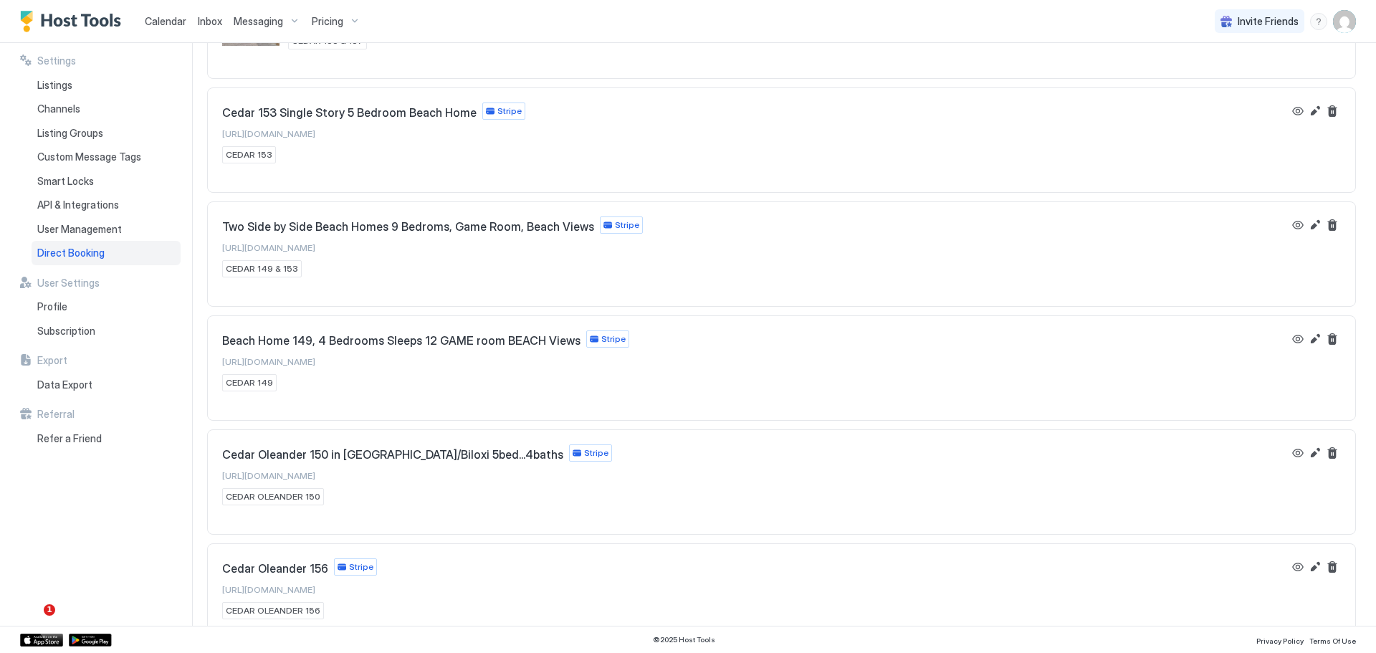
scroll to position [1528, 0]
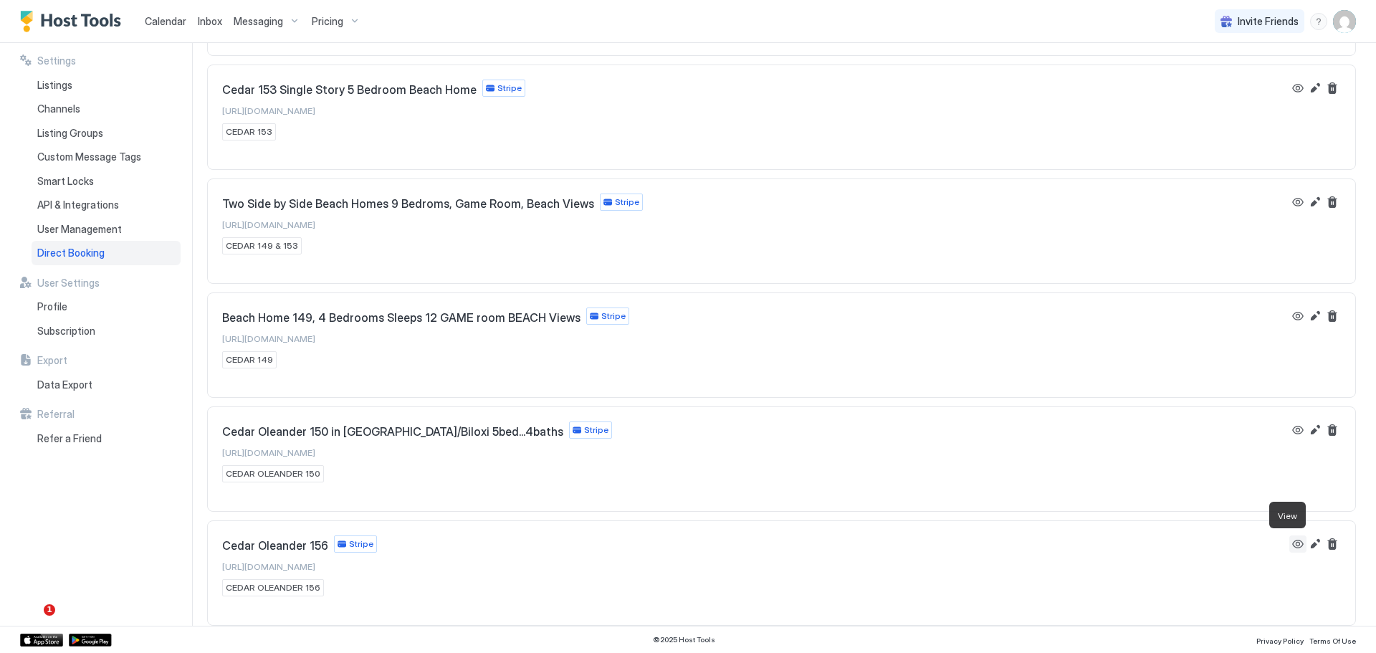
click at [1289, 542] on button "View" at bounding box center [1297, 543] width 17 height 17
click at [55, 87] on span "Listings" at bounding box center [54, 85] width 35 height 13
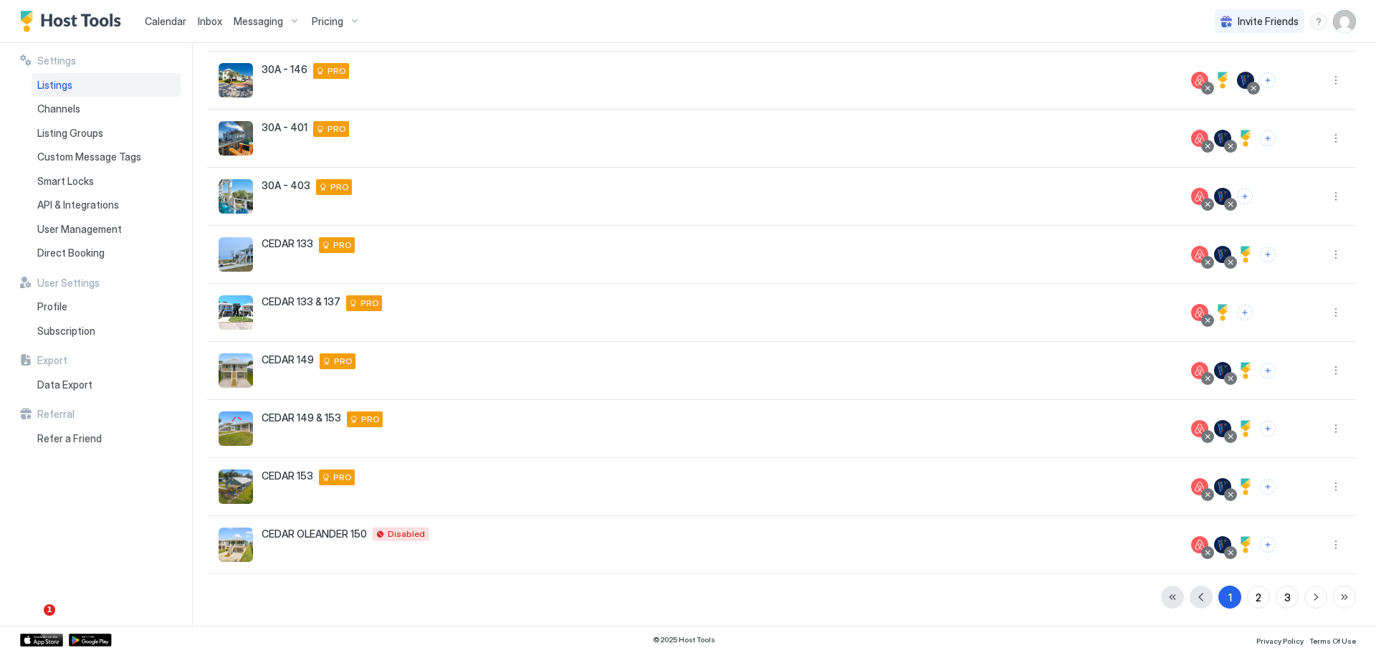
scroll to position [185, 0]
drag, startPoint x: 1243, startPoint y: 602, endPoint x: 1127, endPoint y: 583, distance: 117.7
click at [1247, 603] on button "2" at bounding box center [1258, 596] width 23 height 23
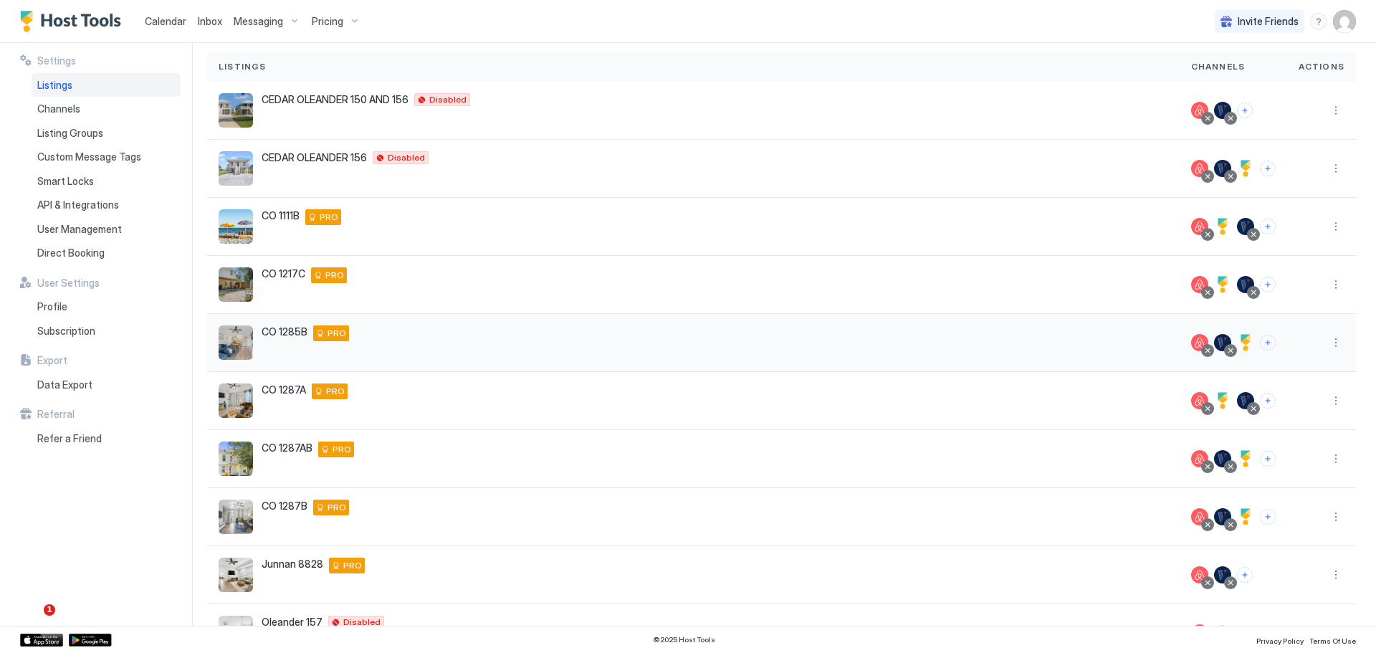
scroll to position [0, 0]
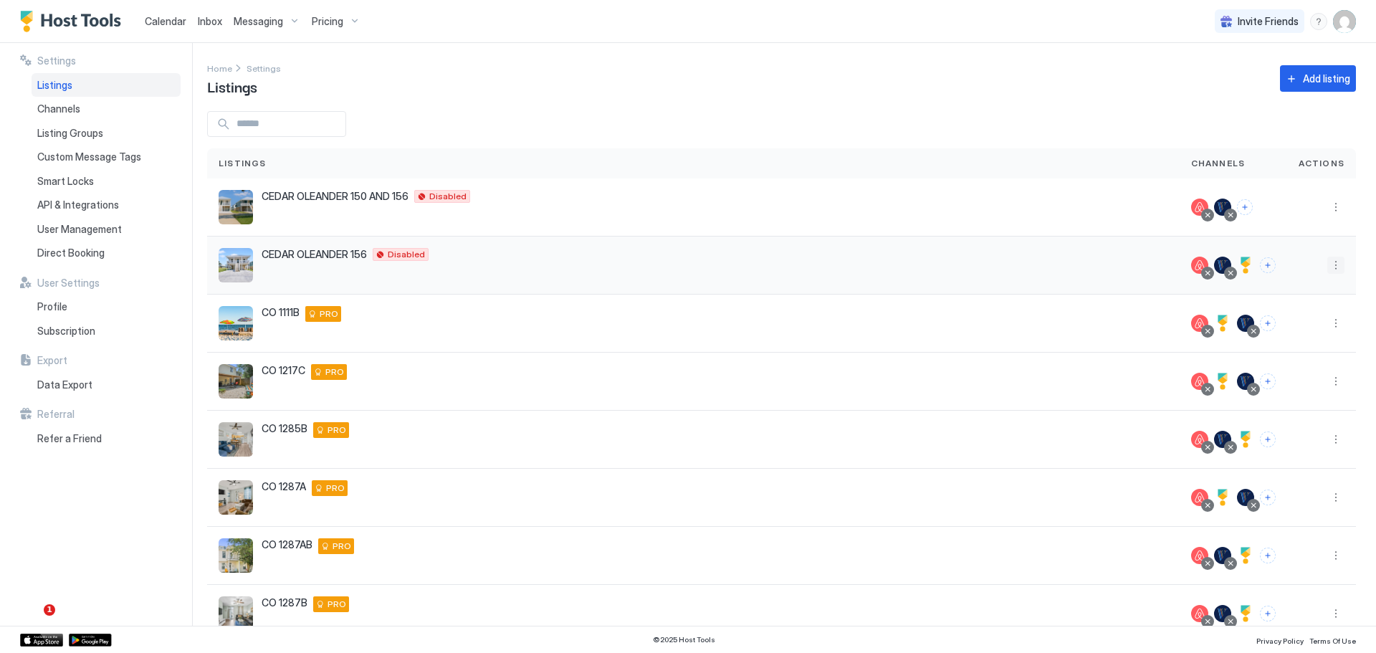
click at [1328, 266] on button "More options" at bounding box center [1335, 265] width 17 height 17
click at [1288, 310] on div "Pricing" at bounding box center [1288, 308] width 98 height 23
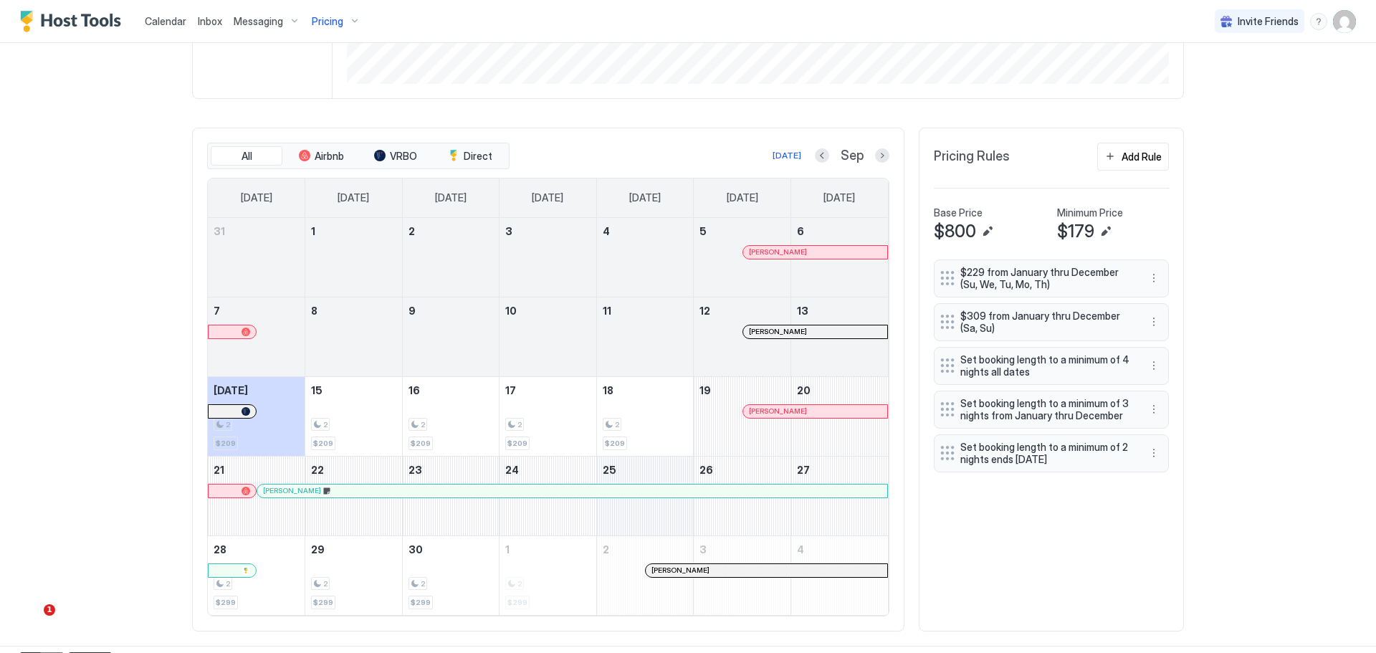
scroll to position [418, 0]
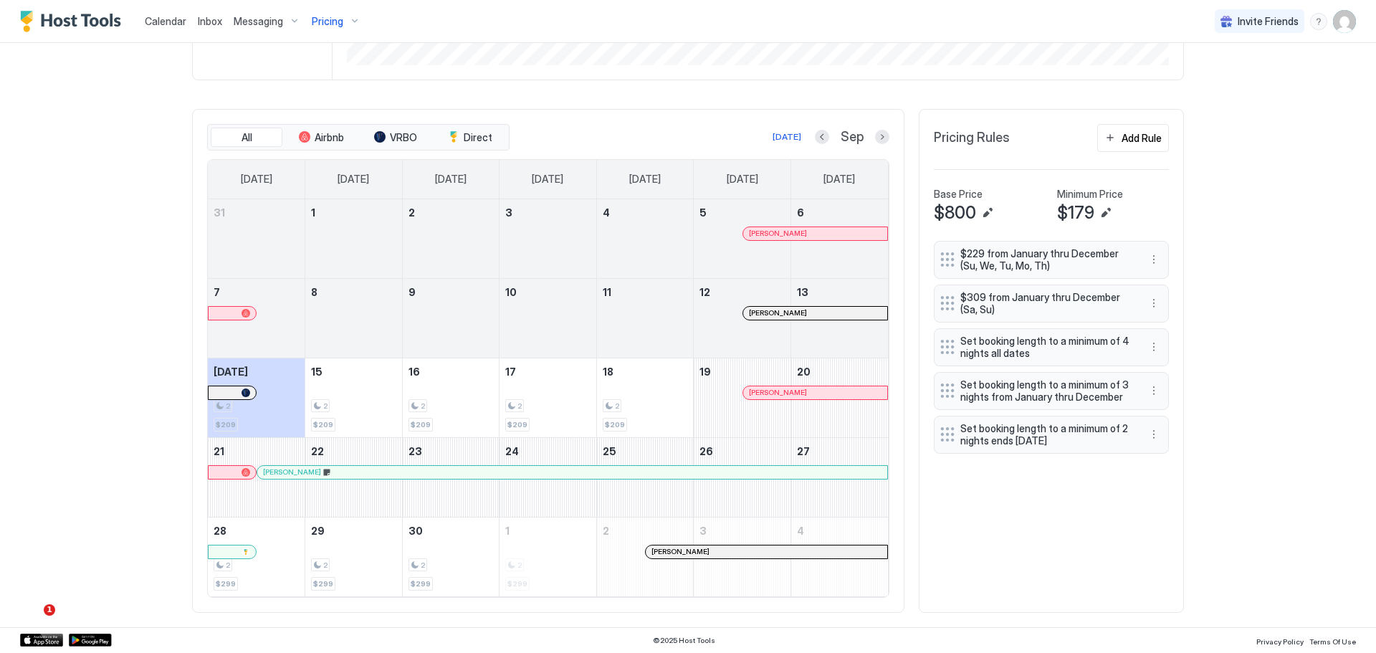
click at [661, 552] on div at bounding box center [666, 551] width 11 height 11
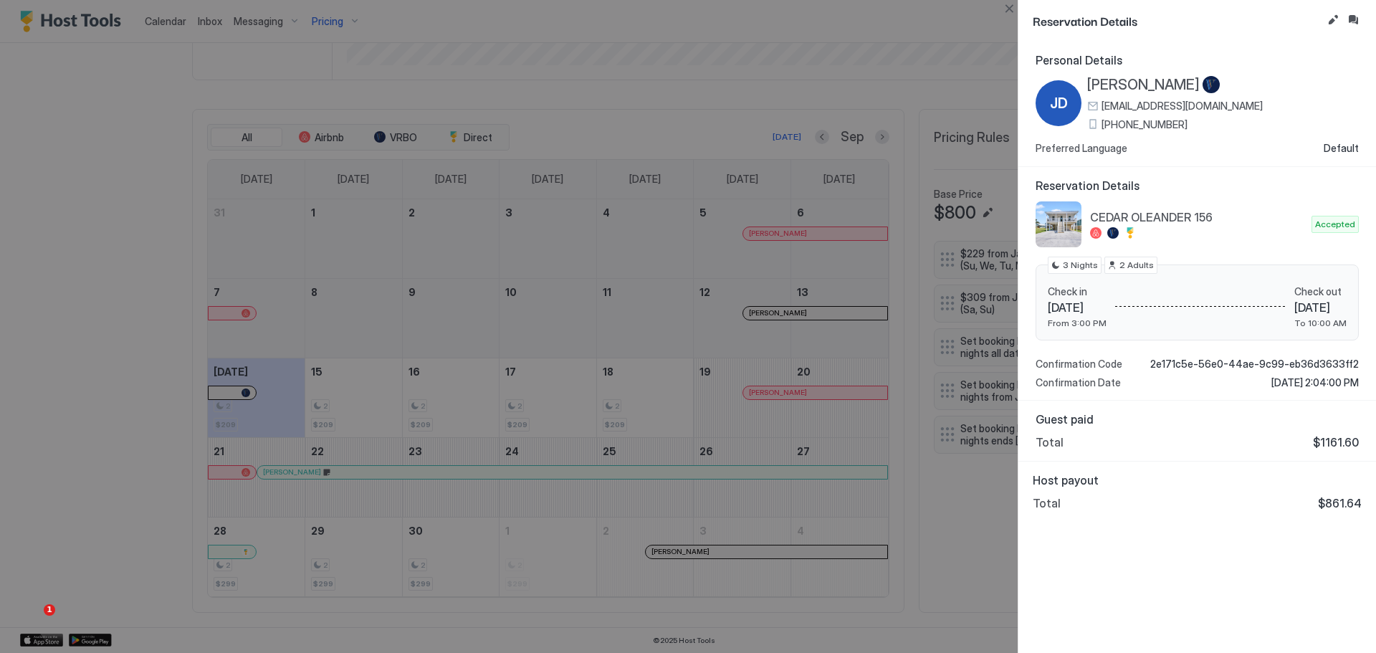
click at [683, 134] on div at bounding box center [688, 326] width 1376 height 653
drag, startPoint x: 1012, startPoint y: 3, endPoint x: 990, endPoint y: 36, distance: 39.7
click at [1008, 7] on button "Close" at bounding box center [1008, 8] width 17 height 17
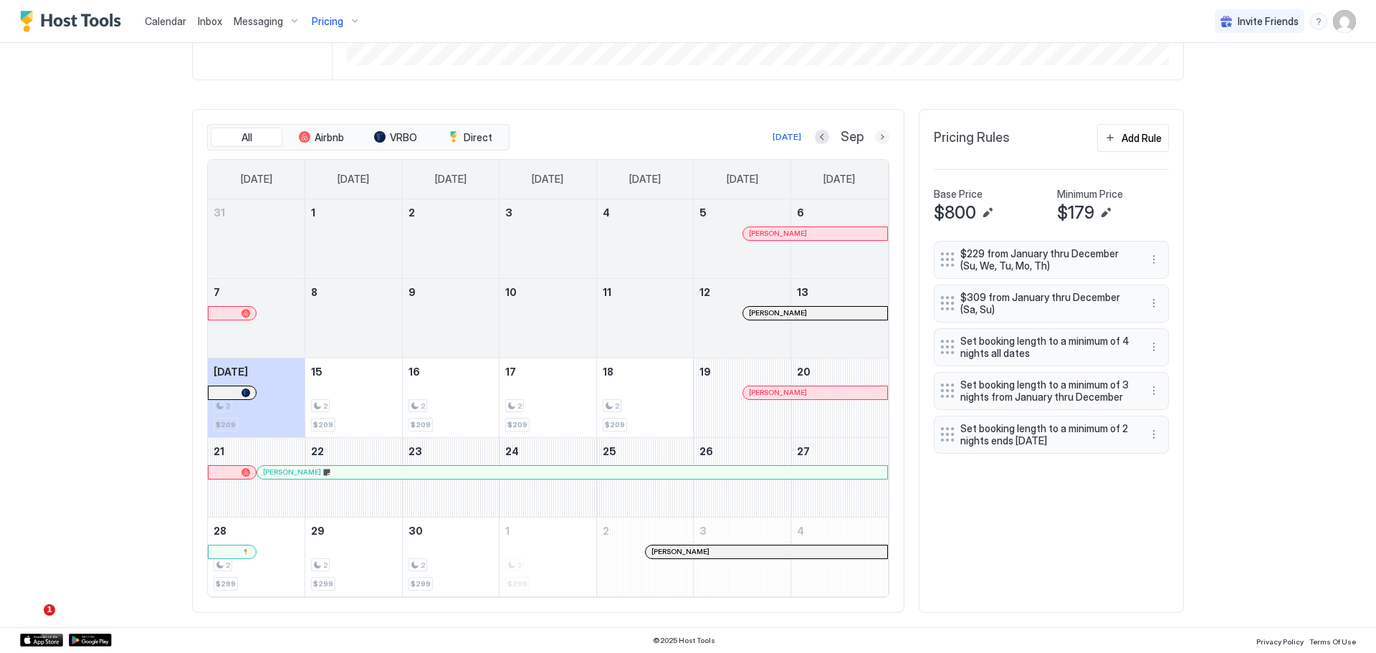
click at [875, 133] on button "Next month" at bounding box center [882, 137] width 14 height 14
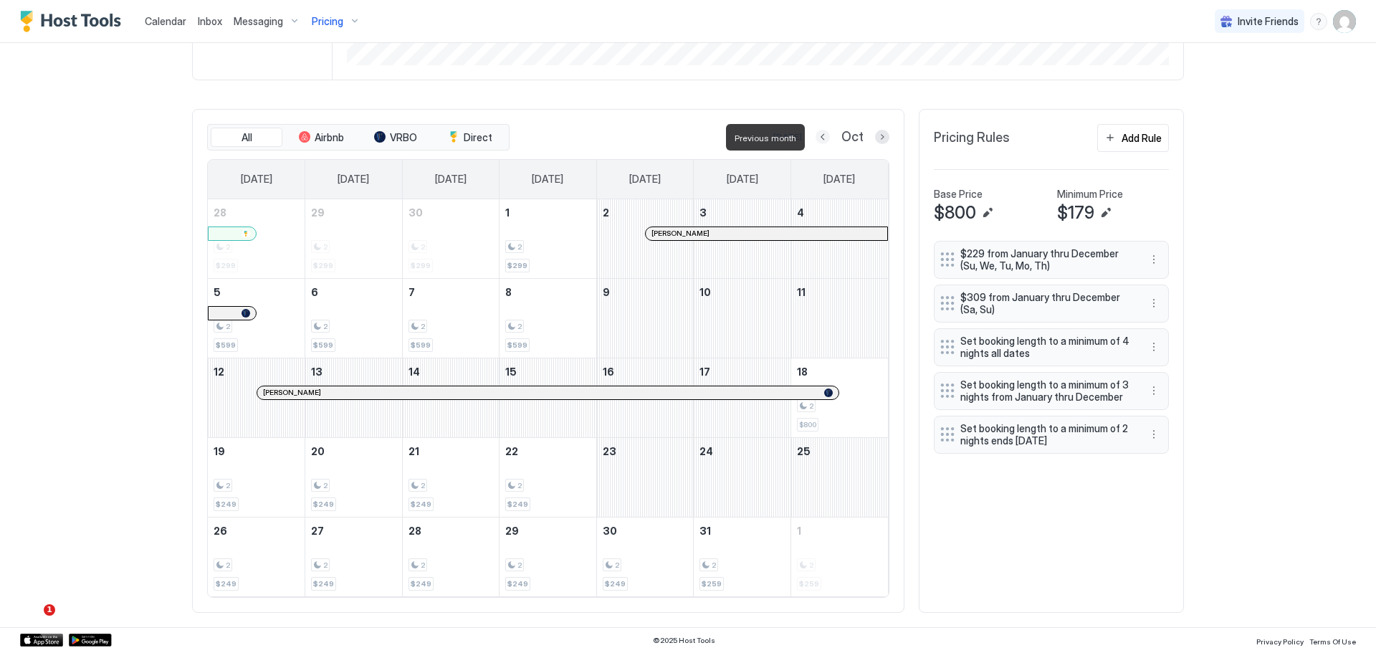
click at [818, 143] on button "Previous month" at bounding box center [822, 137] width 14 height 14
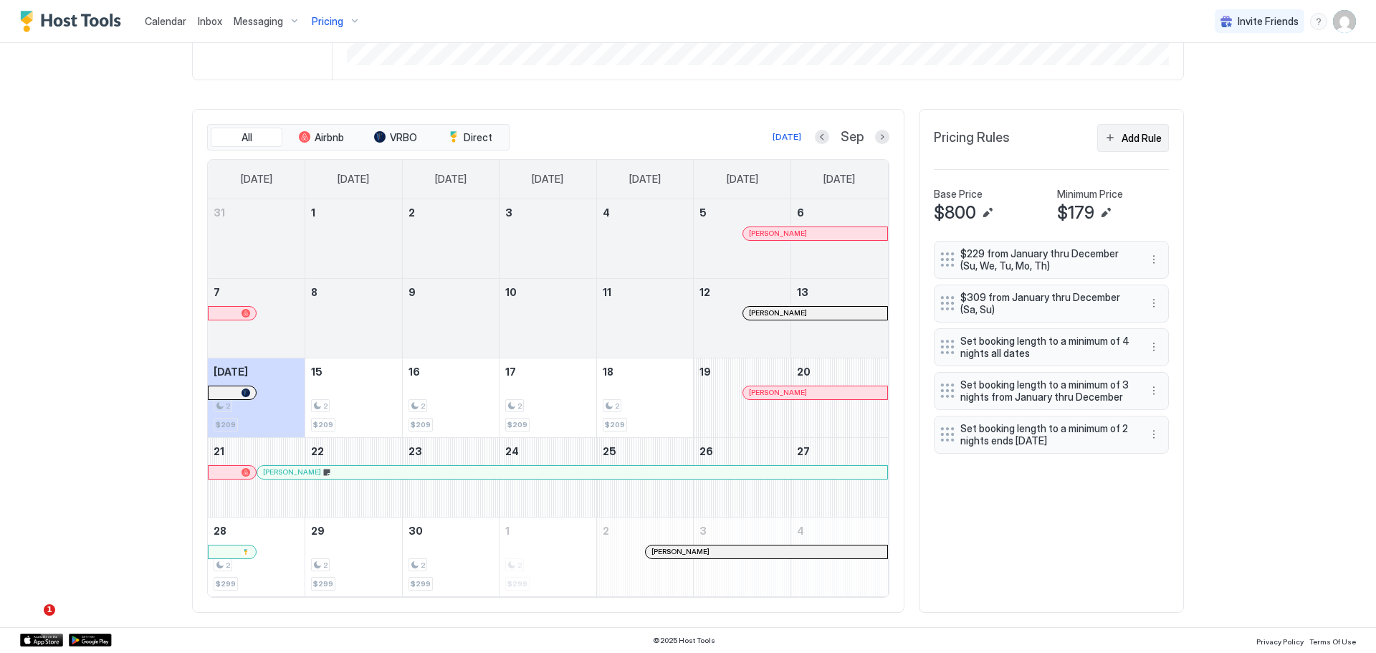
click at [1136, 143] on div "Add Rule" at bounding box center [1141, 137] width 40 height 15
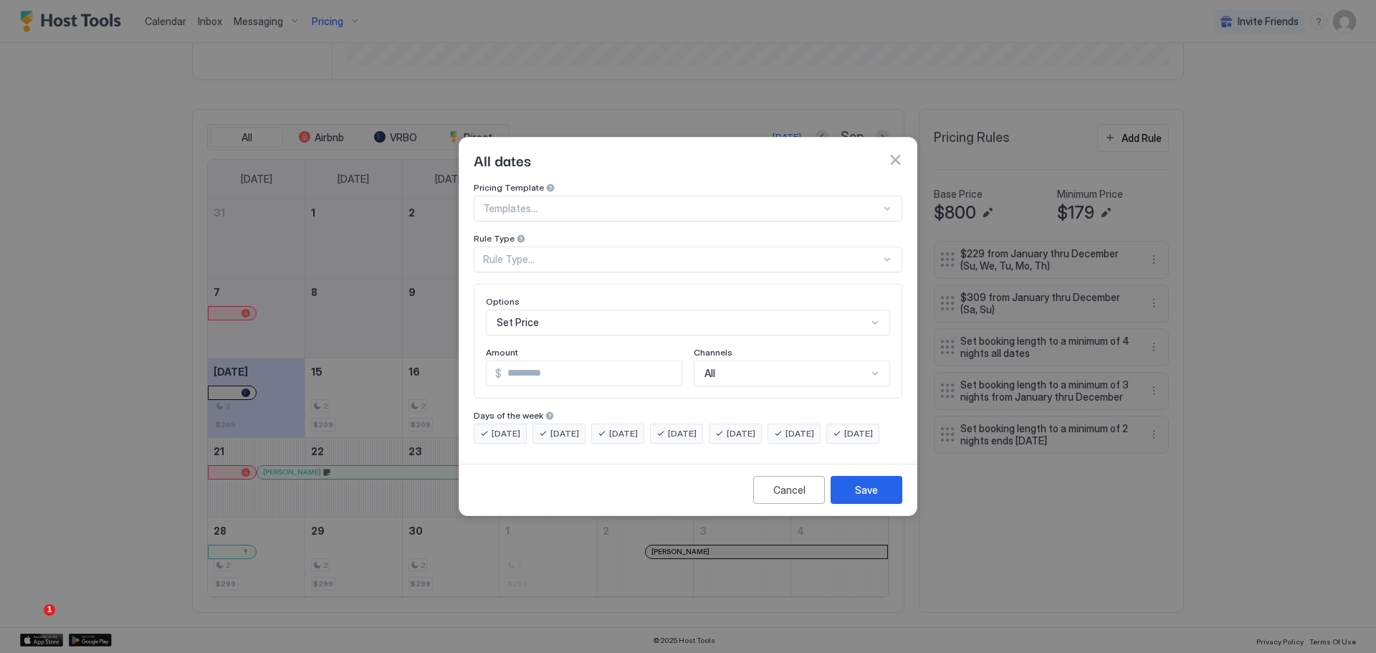
click at [677, 202] on div at bounding box center [682, 208] width 398 height 13
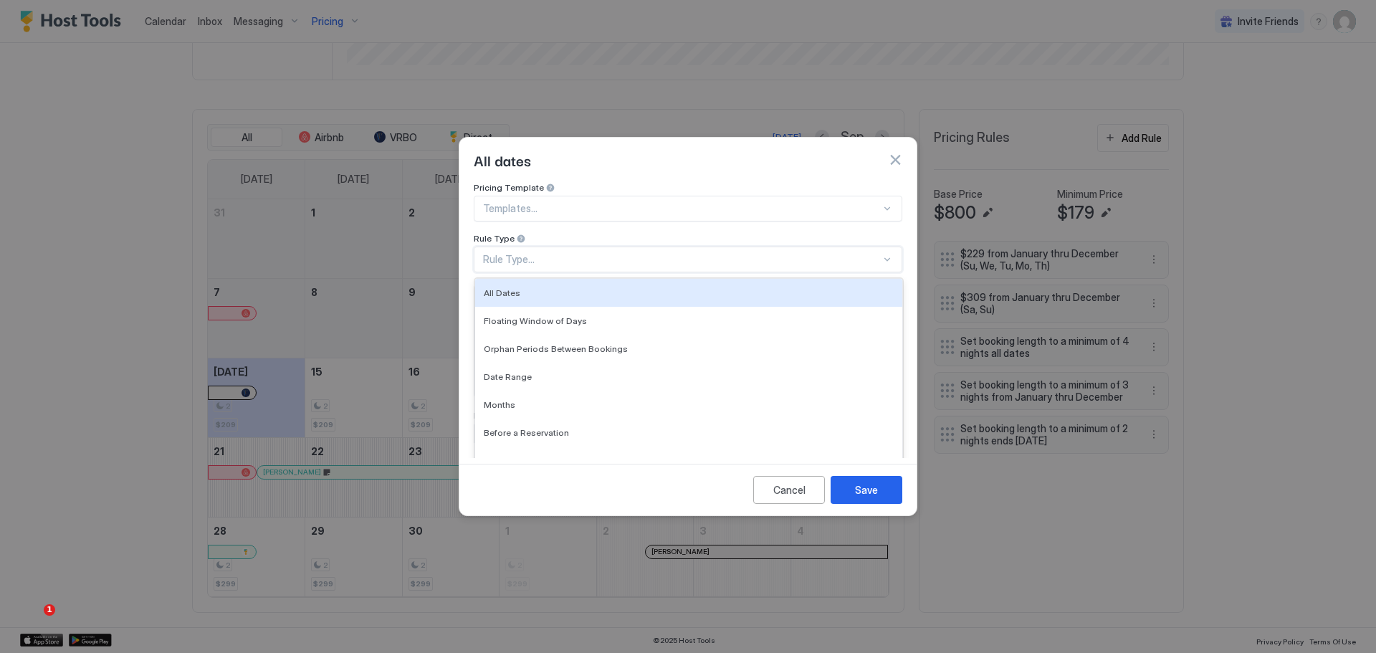
drag, startPoint x: 679, startPoint y: 248, endPoint x: 676, endPoint y: 262, distance: 14.1
click at [678, 253] on div "Rule Type..." at bounding box center [682, 259] width 398 height 13
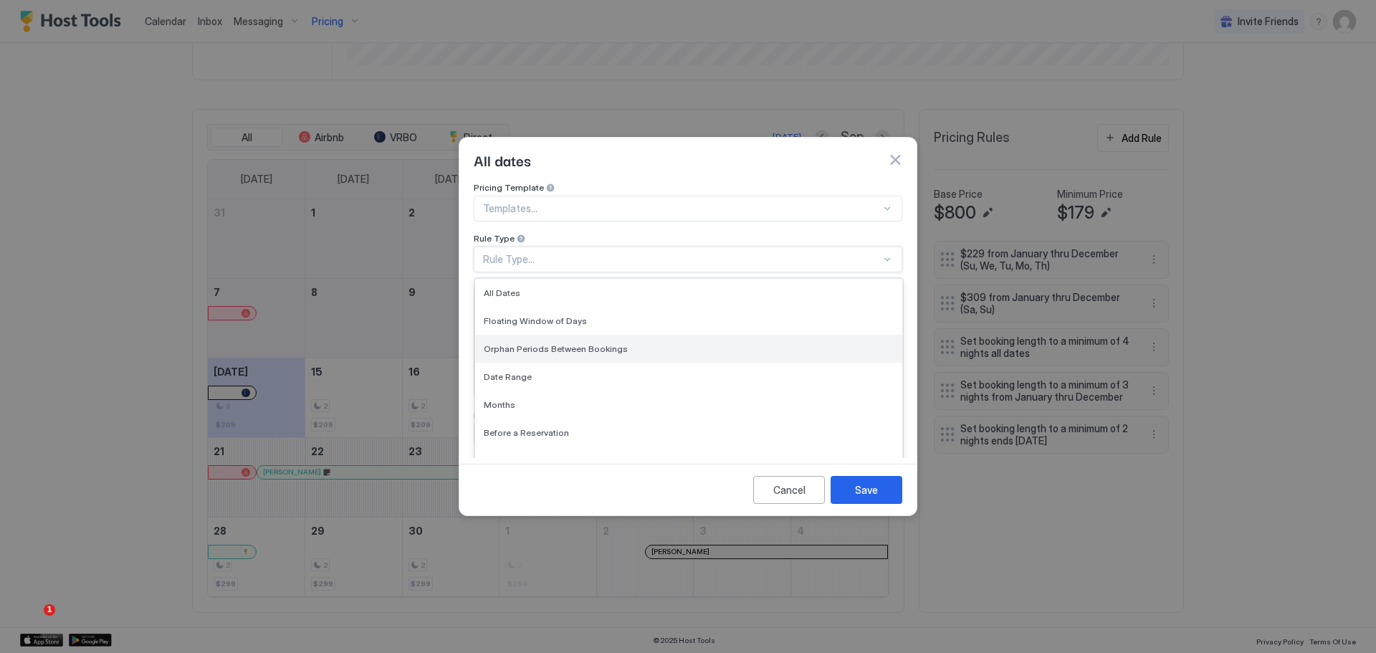
click at [532, 335] on div "Orphan Periods Between Bookings" at bounding box center [688, 349] width 427 height 28
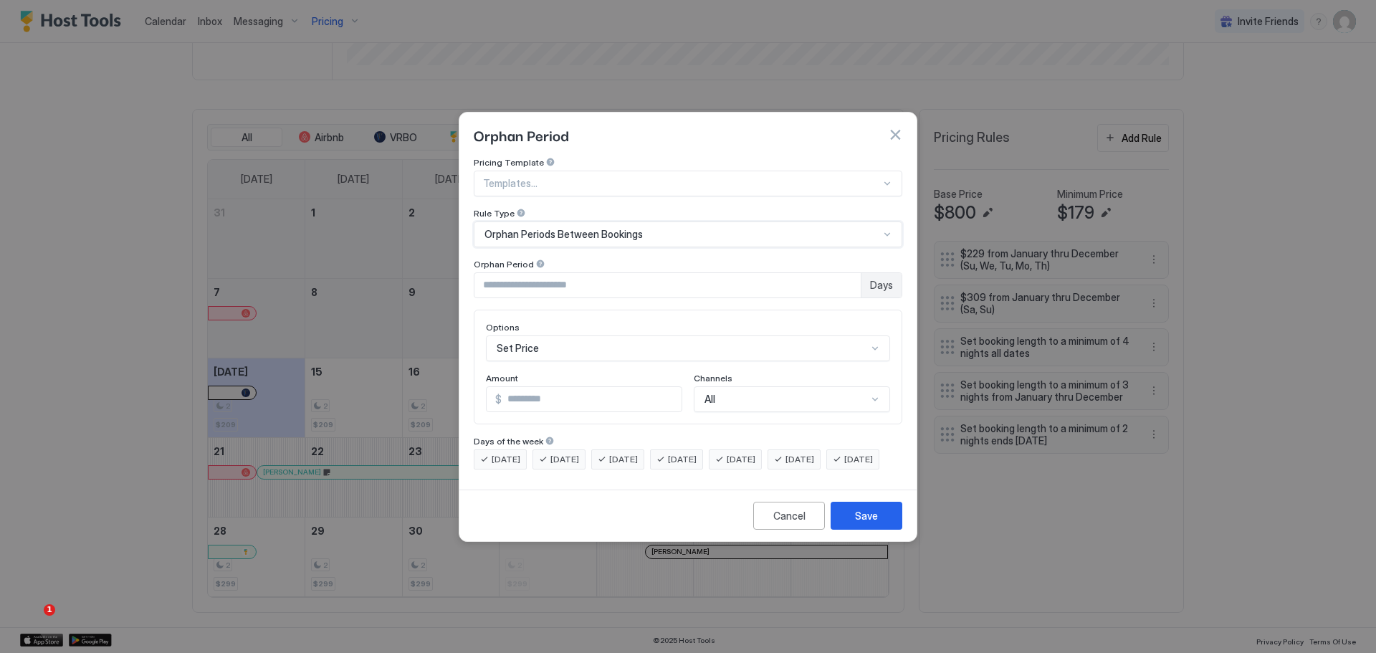
click at [676, 273] on input "*" at bounding box center [667, 285] width 386 height 24
click at [765, 274] on input "*" at bounding box center [667, 285] width 386 height 24
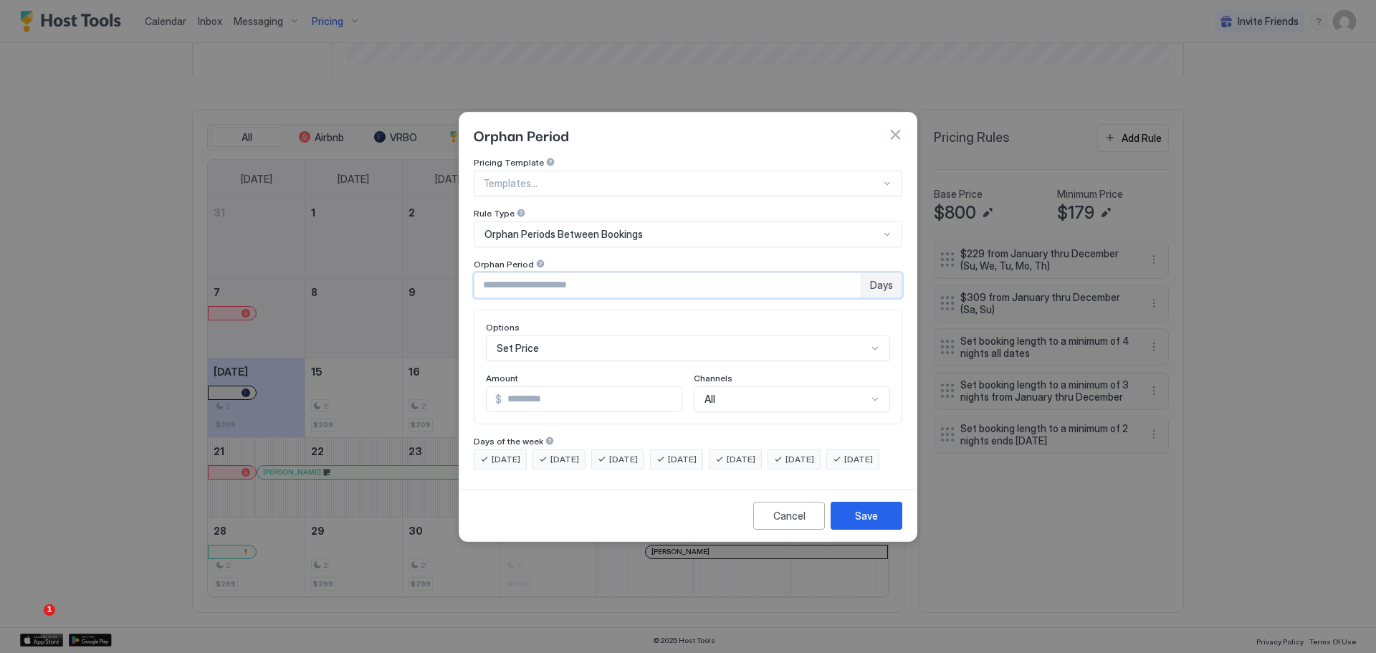
click at [765, 274] on input "*" at bounding box center [667, 285] width 386 height 24
type input "*"
click at [600, 335] on div "Set Price" at bounding box center [688, 348] width 404 height 26
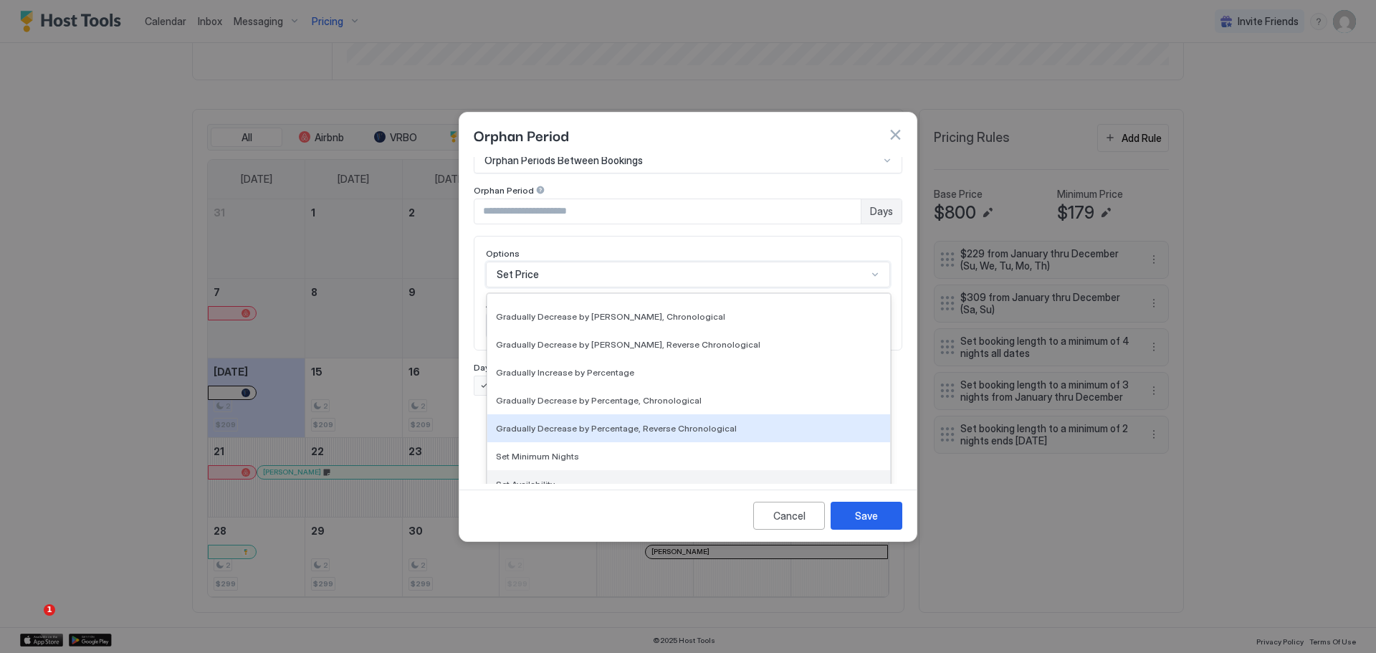
scroll to position [260, 0]
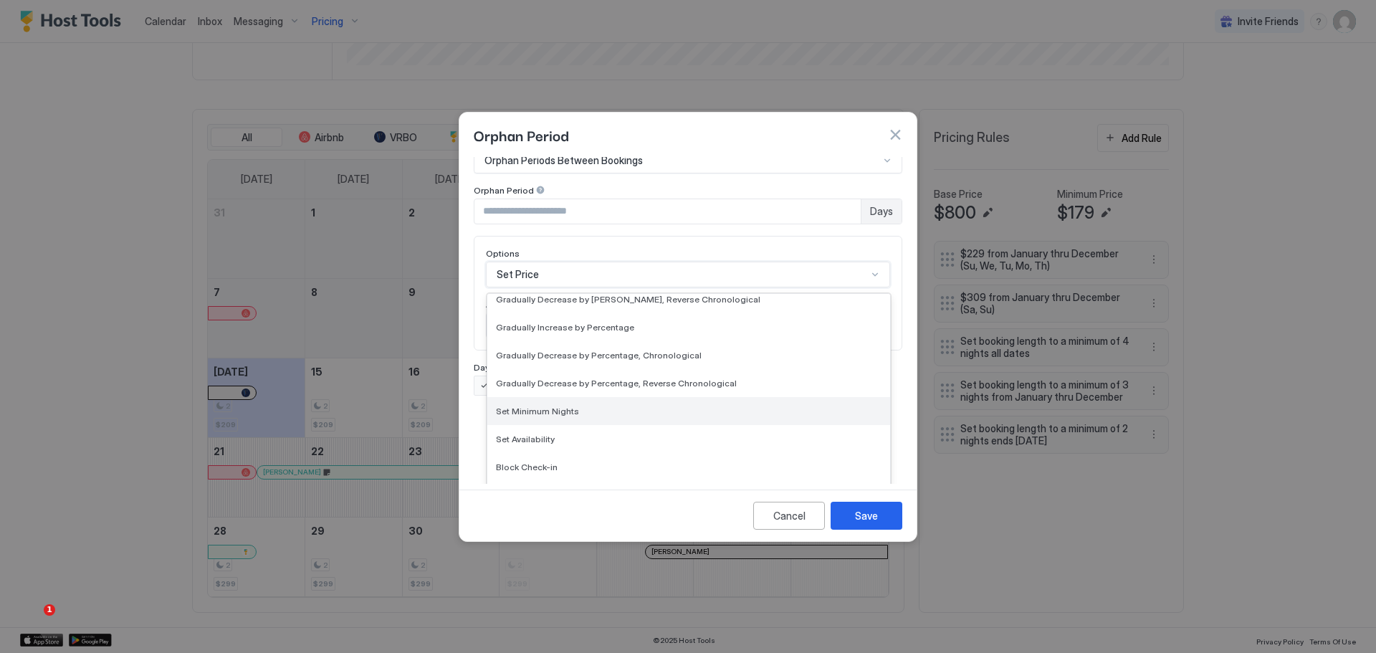
click at [585, 406] on div "Set Minimum Nights" at bounding box center [689, 411] width 386 height 11
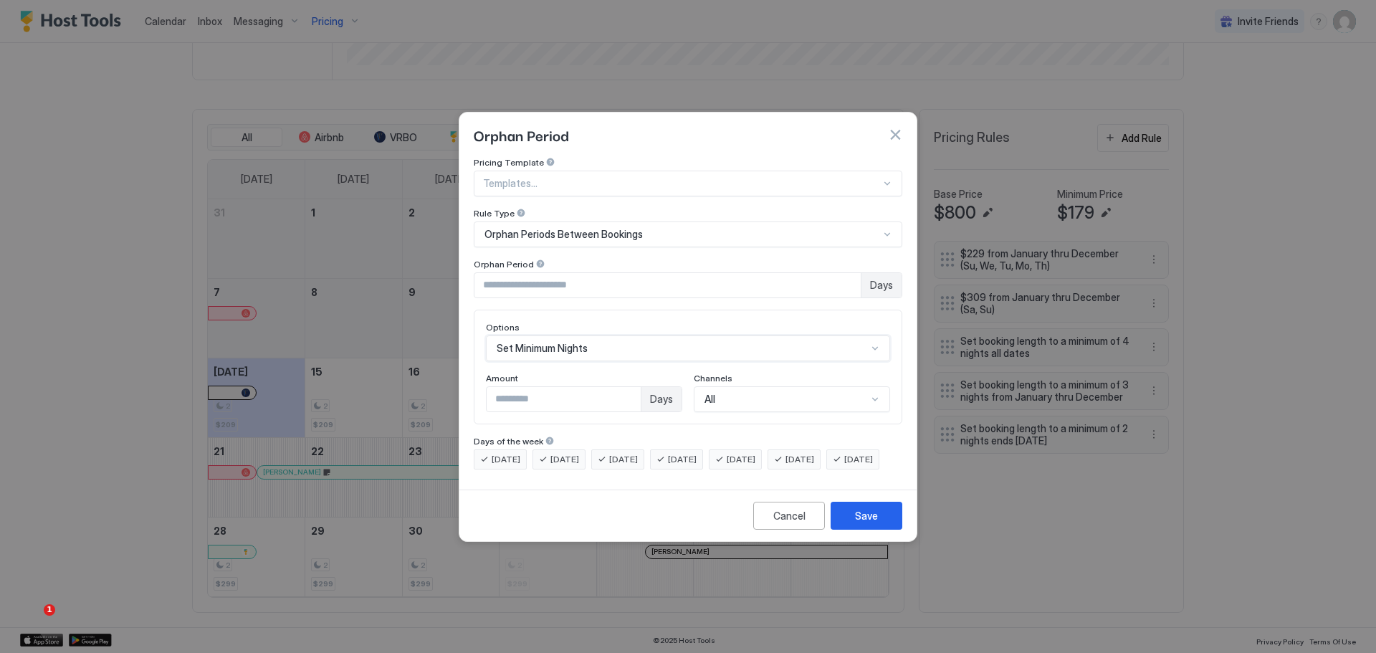
scroll to position [0, 0]
click at [552, 387] on input "*" at bounding box center [564, 399] width 154 height 24
type input "*"
click at [629, 387] on input "*" at bounding box center [564, 399] width 154 height 24
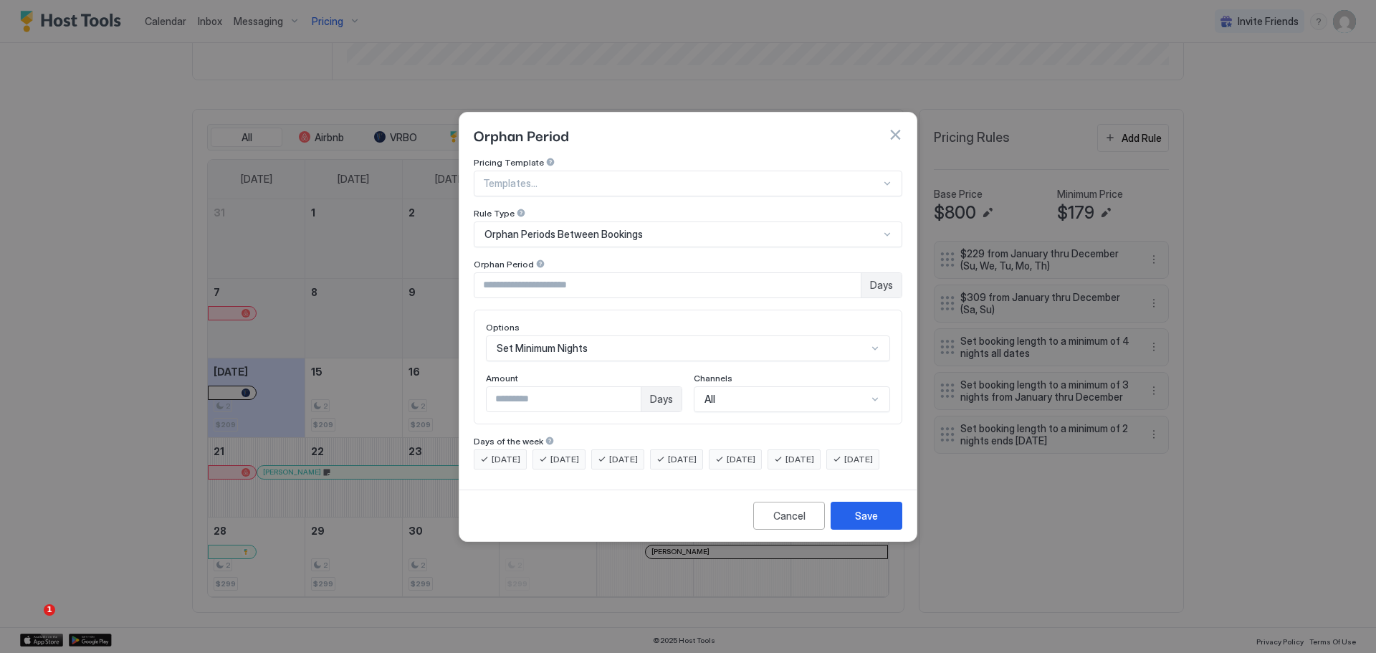
click at [649, 436] on div "Days of the week" at bounding box center [688, 443] width 429 height 14
click at [509, 453] on span "[DATE]" at bounding box center [506, 459] width 29 height 13
click at [513, 453] on span "[DATE]" at bounding box center [506, 459] width 29 height 13
click at [517, 453] on span "[DATE]" at bounding box center [506, 459] width 29 height 13
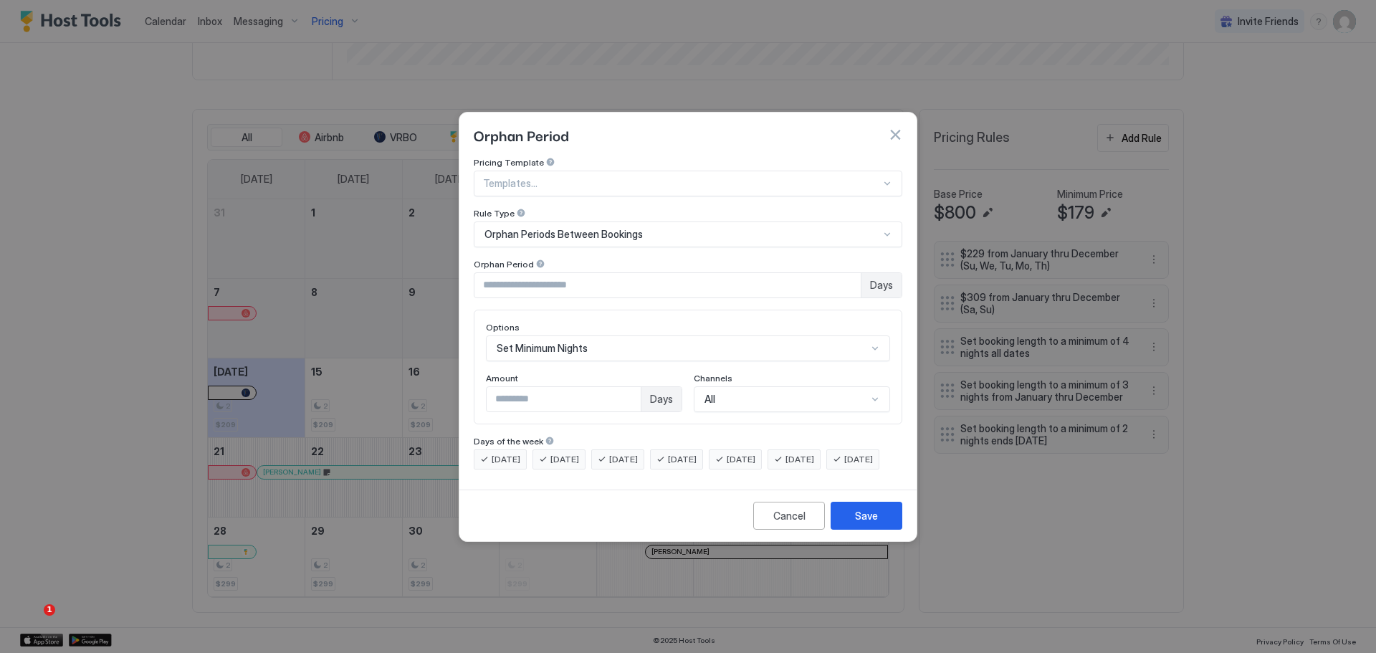
click at [755, 453] on span "[DATE]" at bounding box center [741, 459] width 29 height 13
drag, startPoint x: 810, startPoint y: 454, endPoint x: 808, endPoint y: 461, distance: 8.0
click at [810, 454] on div "[DATE]" at bounding box center [793, 459] width 53 height 20
click at [872, 523] on div "Save" at bounding box center [866, 515] width 23 height 15
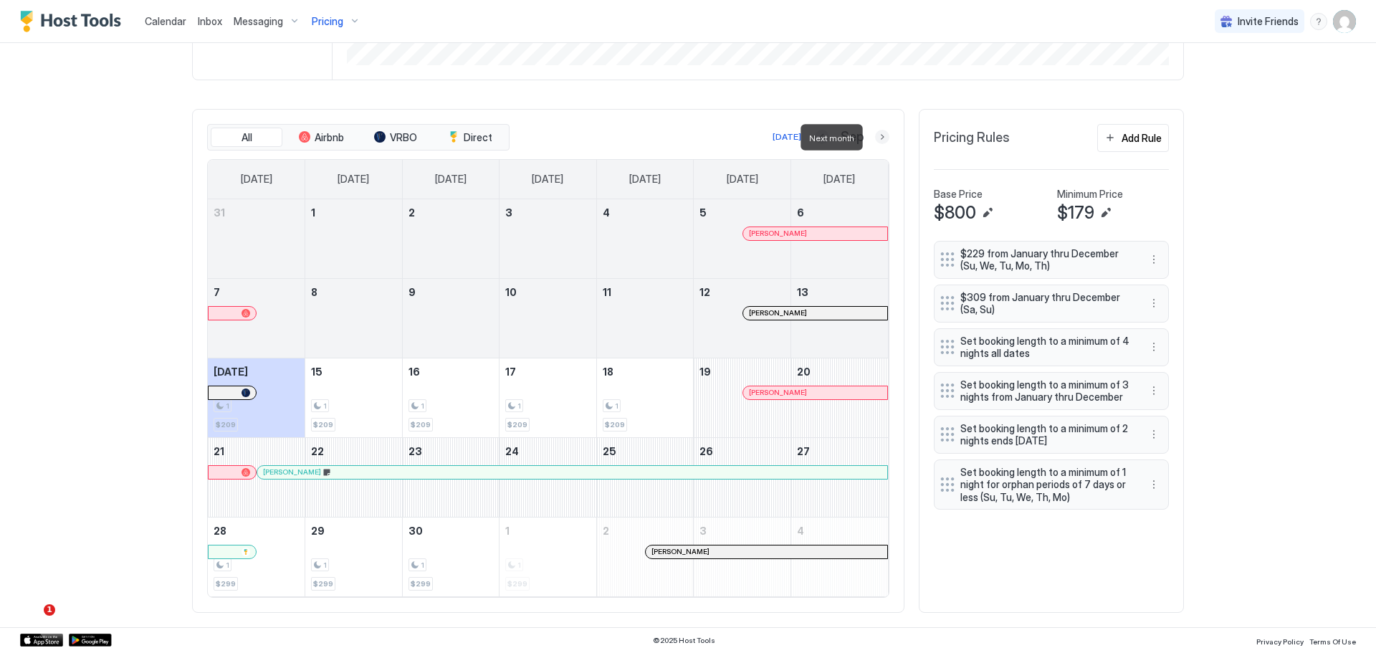
click at [877, 130] on button "Next month" at bounding box center [882, 137] width 14 height 14
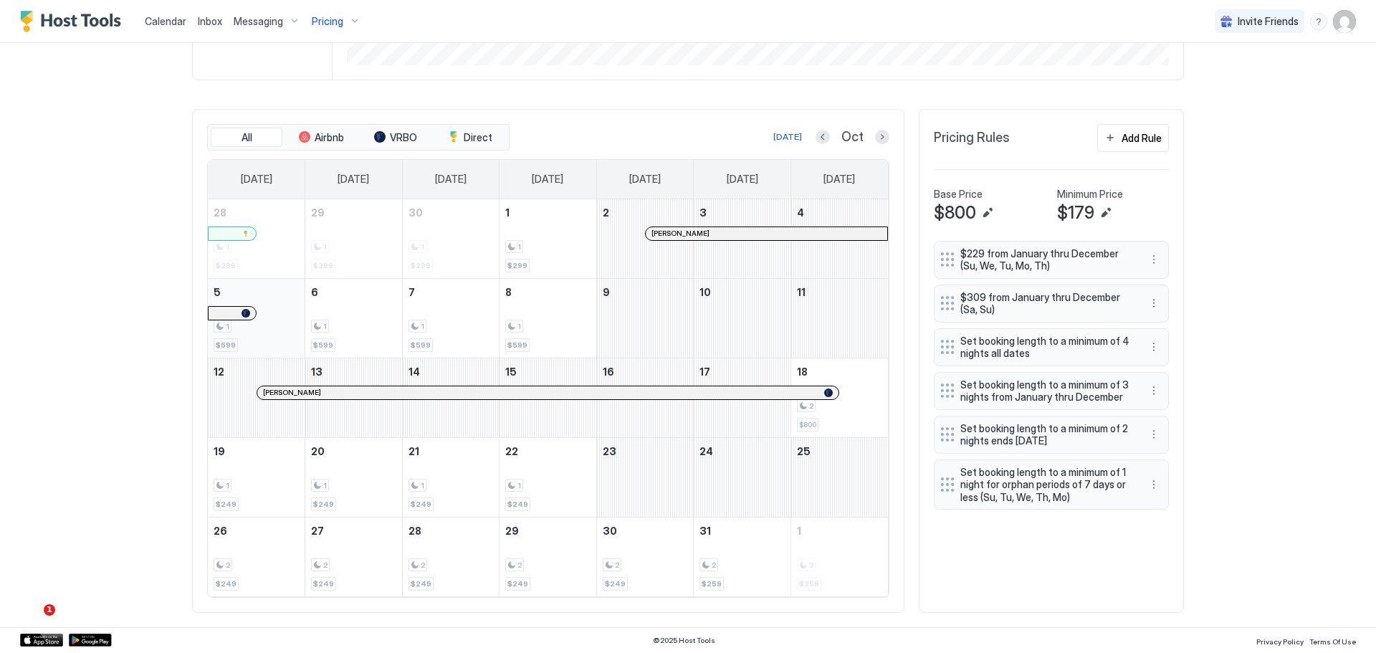
click at [270, 327] on div "1" at bounding box center [256, 327] width 85 height 14
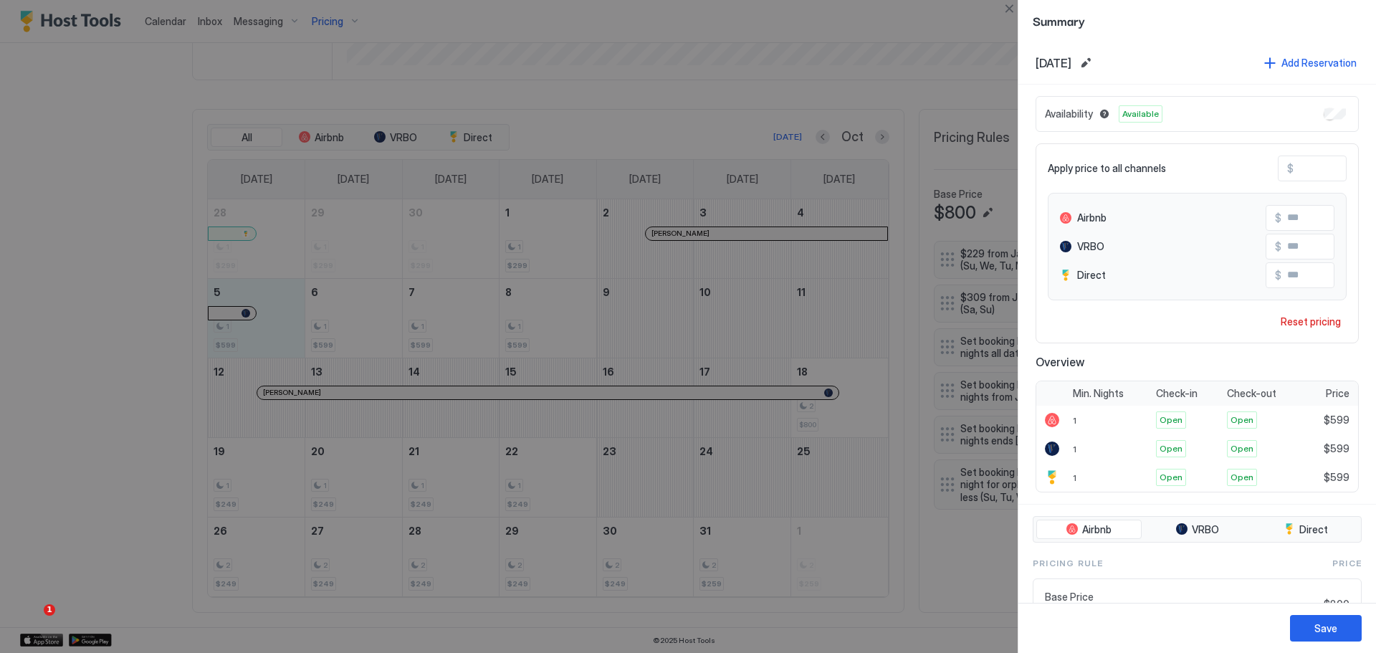
drag, startPoint x: 279, startPoint y: 316, endPoint x: 534, endPoint y: 324, distance: 255.2
click at [534, 324] on div at bounding box center [688, 326] width 1376 height 653
drag, startPoint x: 1008, startPoint y: 5, endPoint x: 737, endPoint y: 92, distance: 284.4
click at [1006, 6] on button "Close" at bounding box center [1008, 8] width 17 height 17
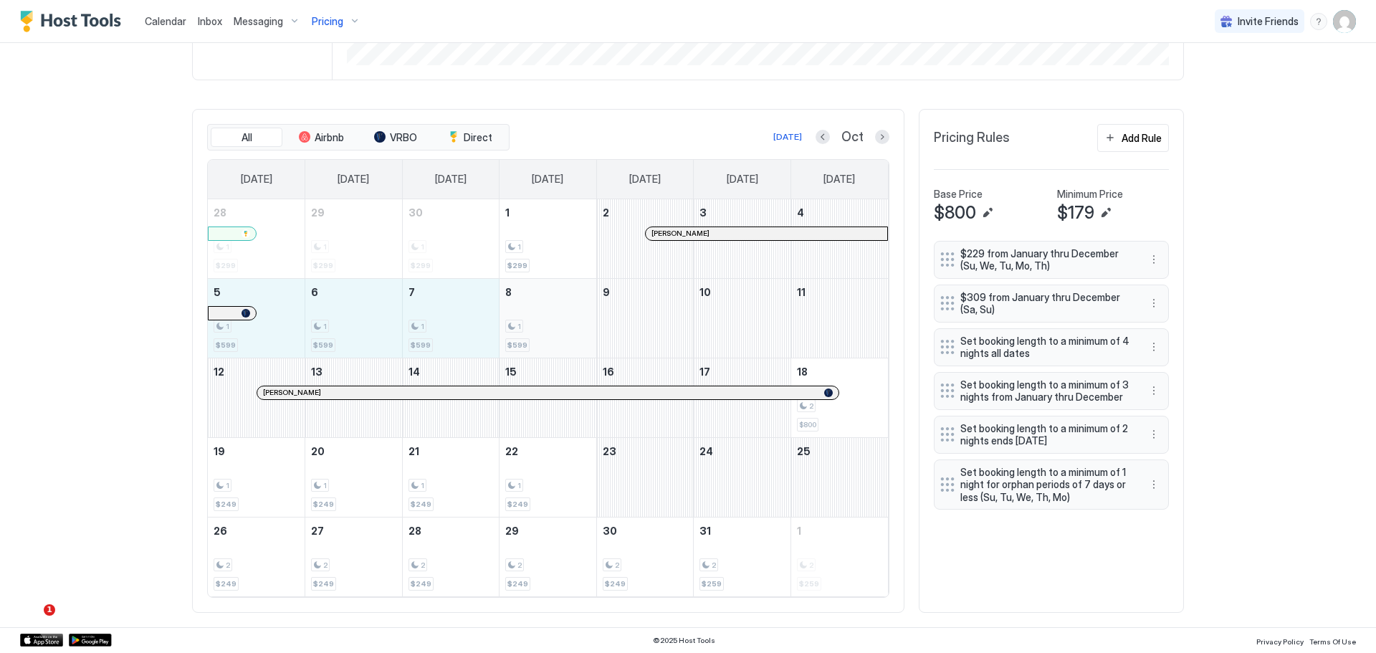
drag, startPoint x: 262, startPoint y: 322, endPoint x: 545, endPoint y: 322, distance: 283.1
click at [545, 322] on tr "5 1 $599 6 1 $599 7 1 $599 8 1 $599 9 10 11" at bounding box center [548, 318] width 680 height 80
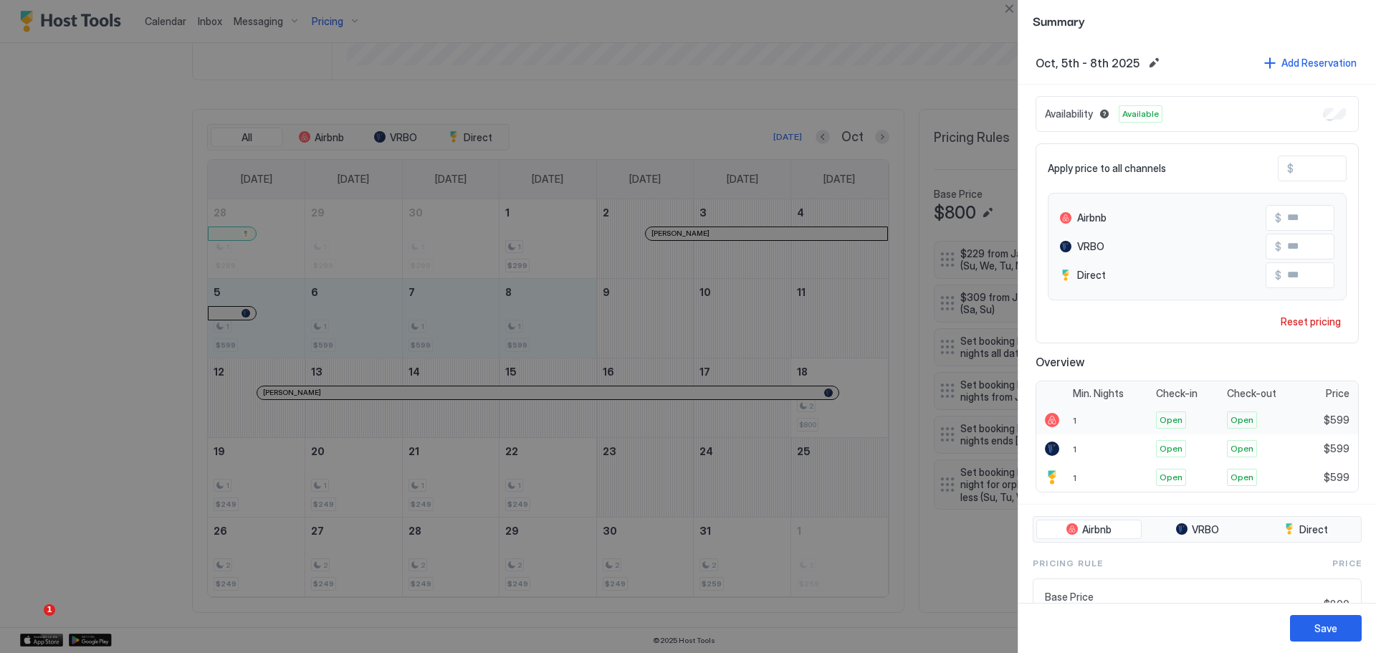
click at [1073, 421] on span "1" at bounding box center [1075, 420] width 4 height 11
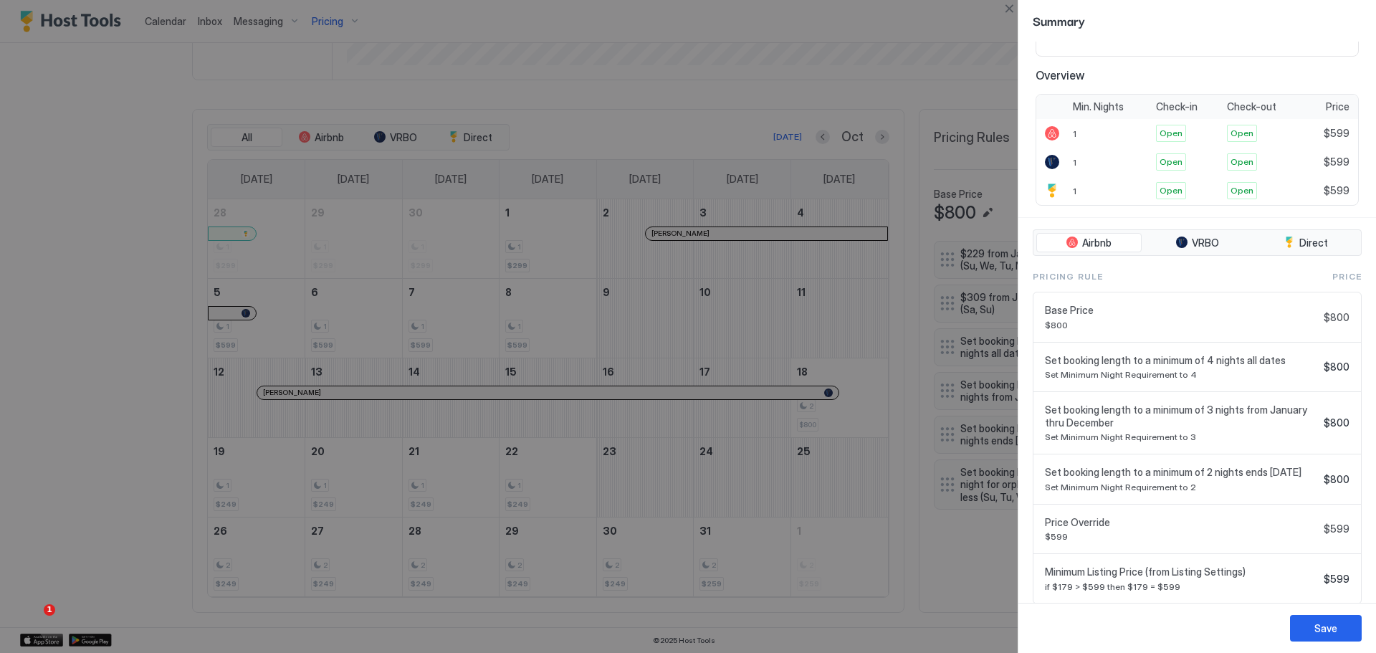
scroll to position [340, 0]
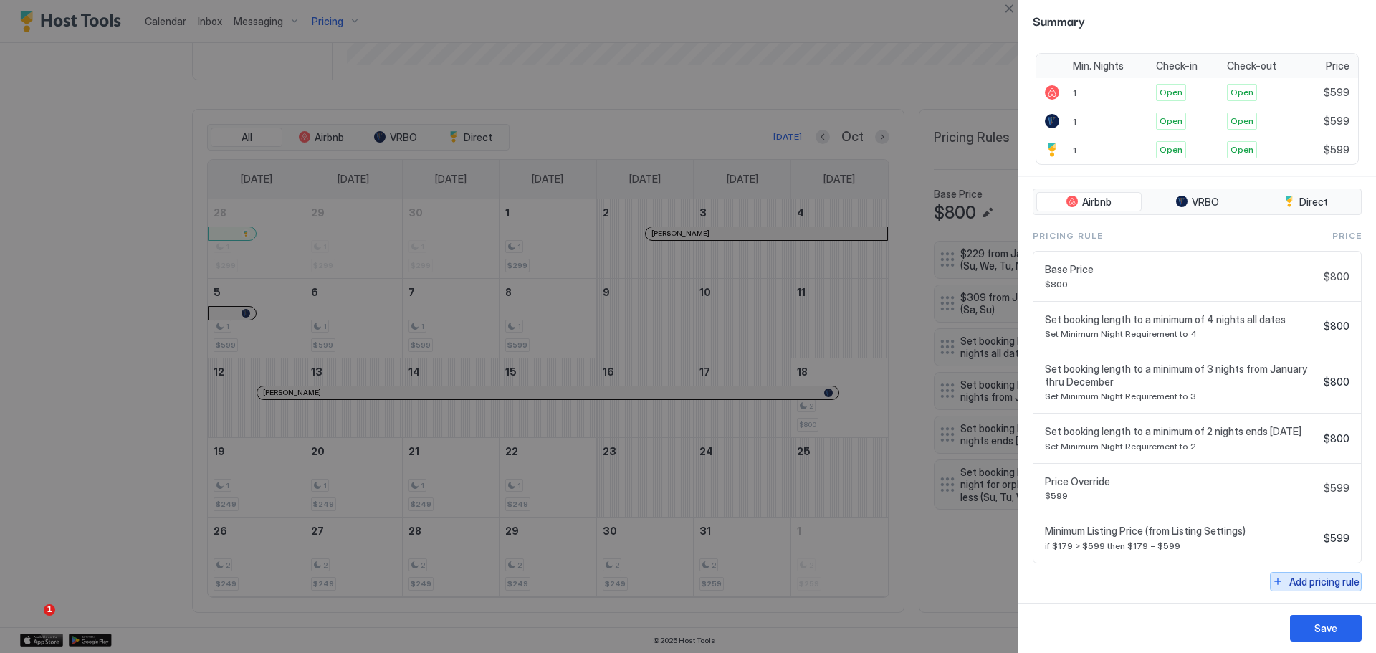
click at [1293, 580] on div "Add pricing rule" at bounding box center [1324, 581] width 70 height 15
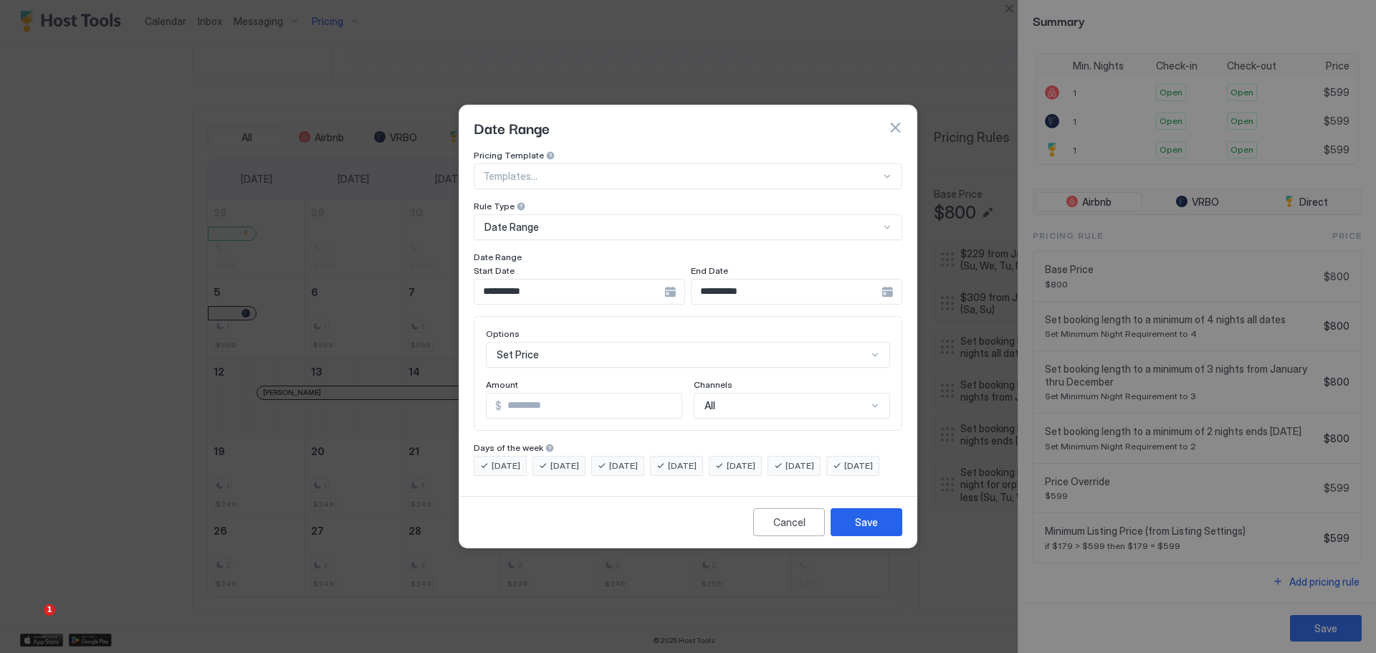
scroll to position [74, 0]
click at [633, 342] on div "Set Price" at bounding box center [688, 355] width 404 height 26
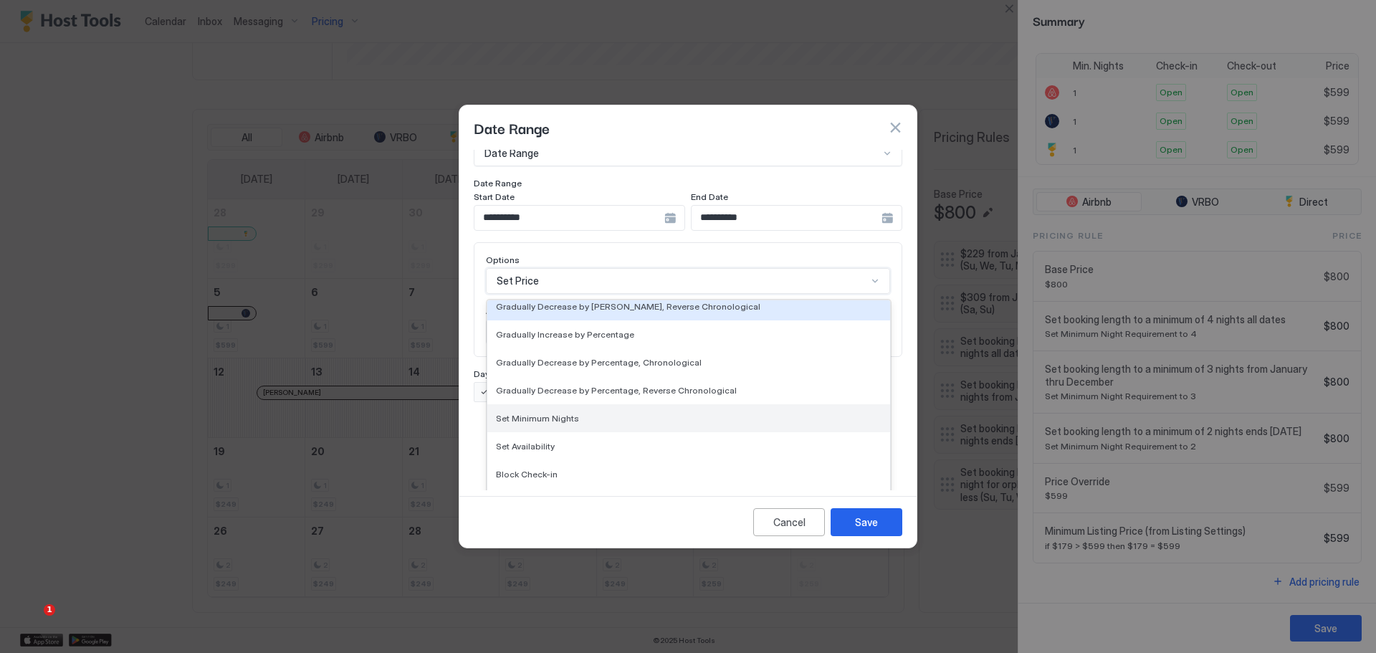
scroll to position [260, 0]
click at [570, 412] on div "Set Minimum Nights" at bounding box center [688, 417] width 403 height 28
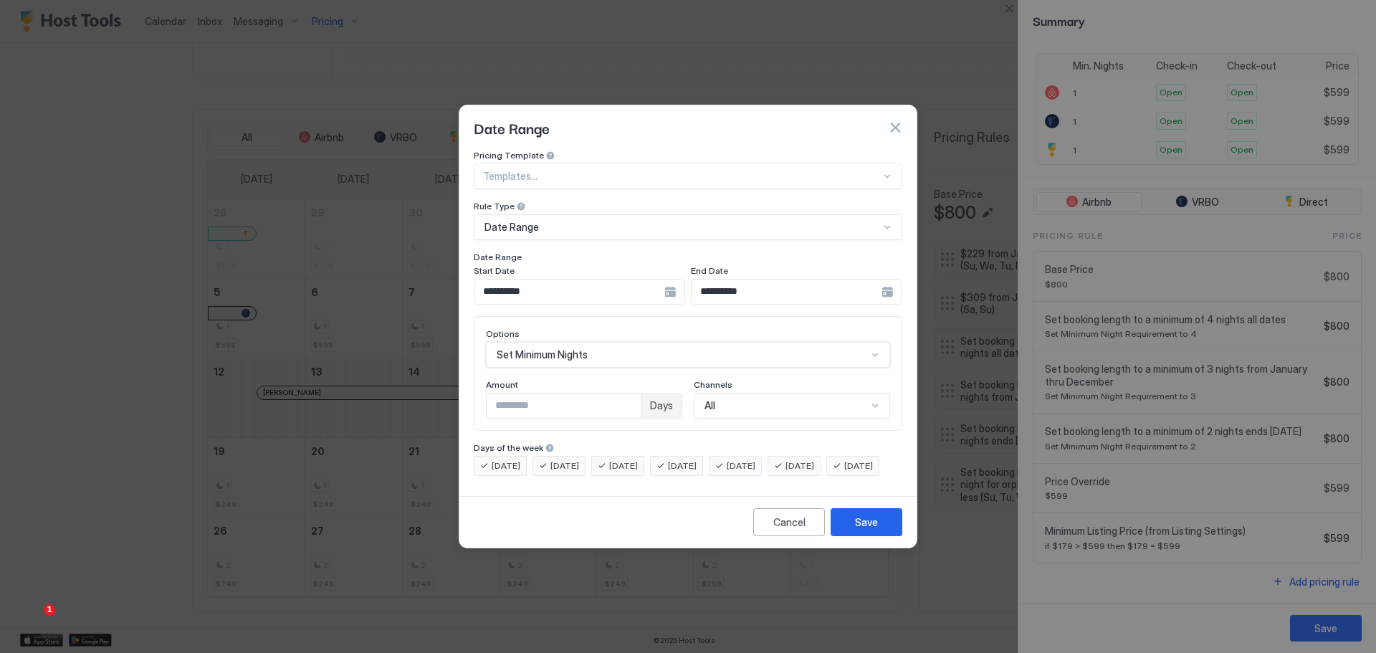
scroll to position [0, 0]
click at [628, 394] on input "Input Field" at bounding box center [564, 405] width 154 height 24
click at [628, 393] on input "*" at bounding box center [564, 405] width 154 height 24
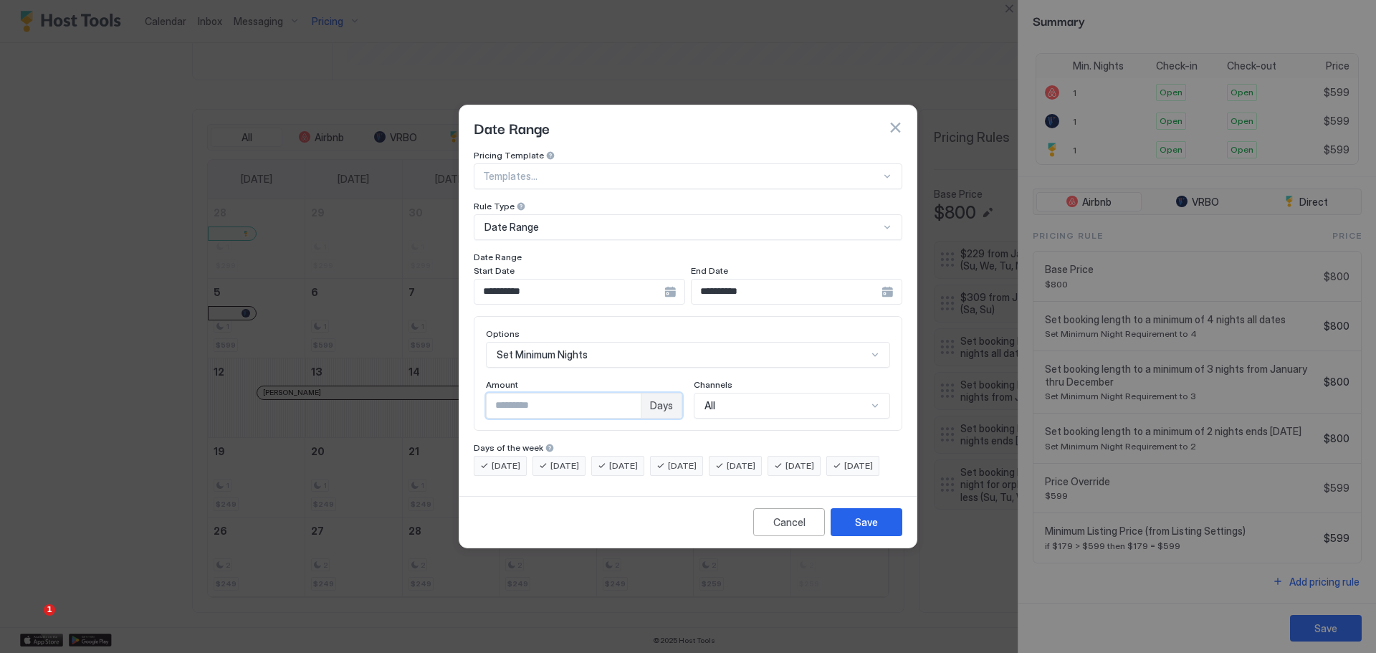
click at [628, 393] on input "*" at bounding box center [564, 405] width 154 height 24
type input "*"
click at [627, 398] on input "*" at bounding box center [564, 405] width 154 height 24
drag, startPoint x: 867, startPoint y: 531, endPoint x: 833, endPoint y: 603, distance: 79.8
click at [867, 530] on div "Save" at bounding box center [866, 522] width 23 height 15
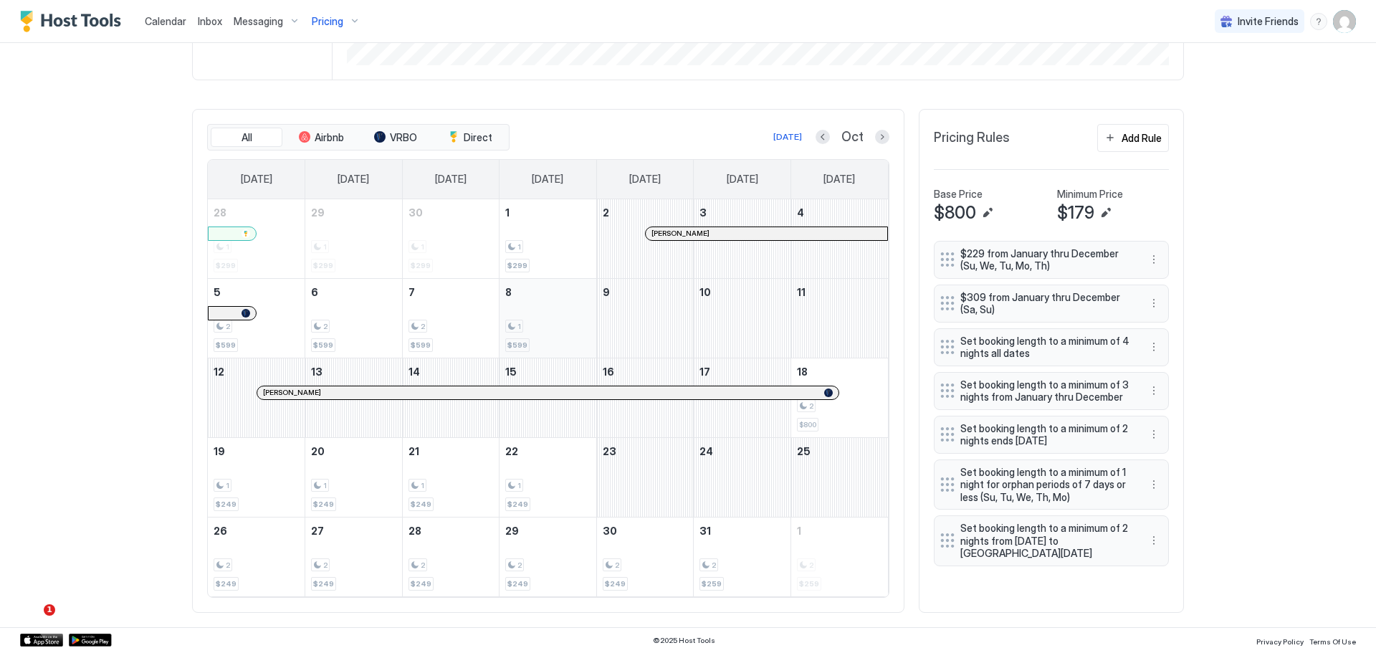
click at [542, 327] on div "1" at bounding box center [547, 327] width 85 height 14
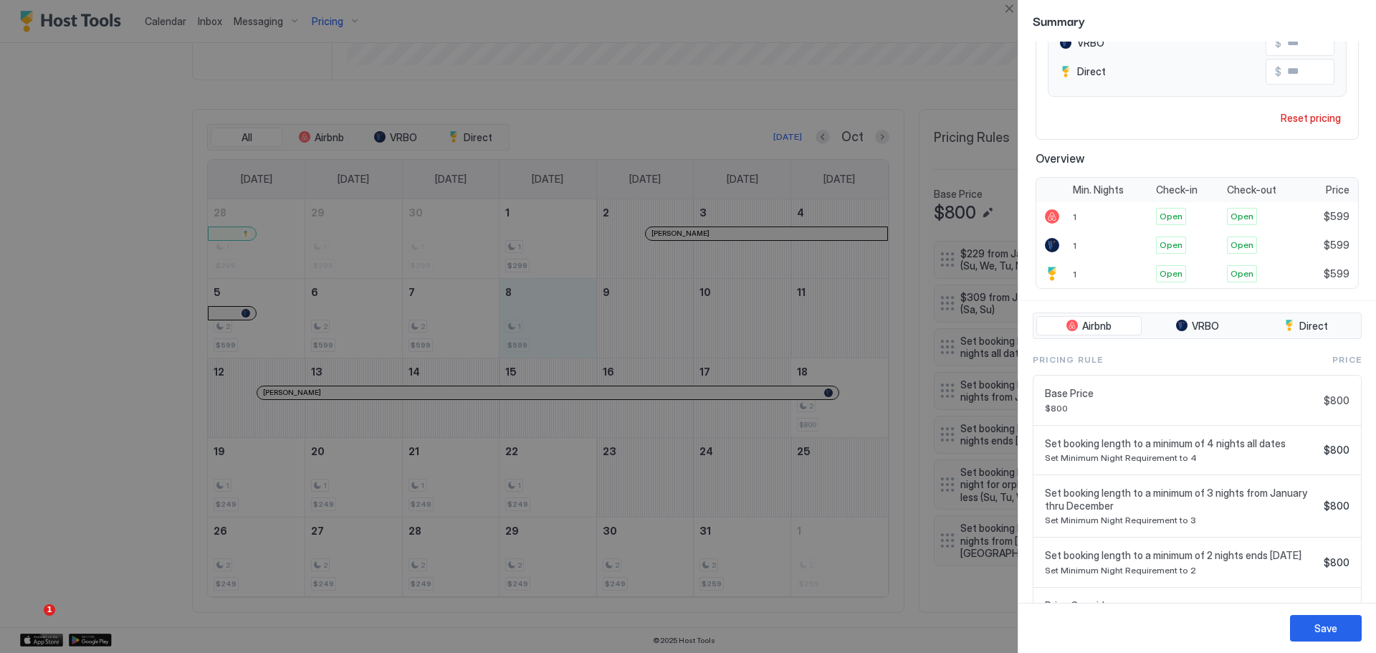
scroll to position [340, 0]
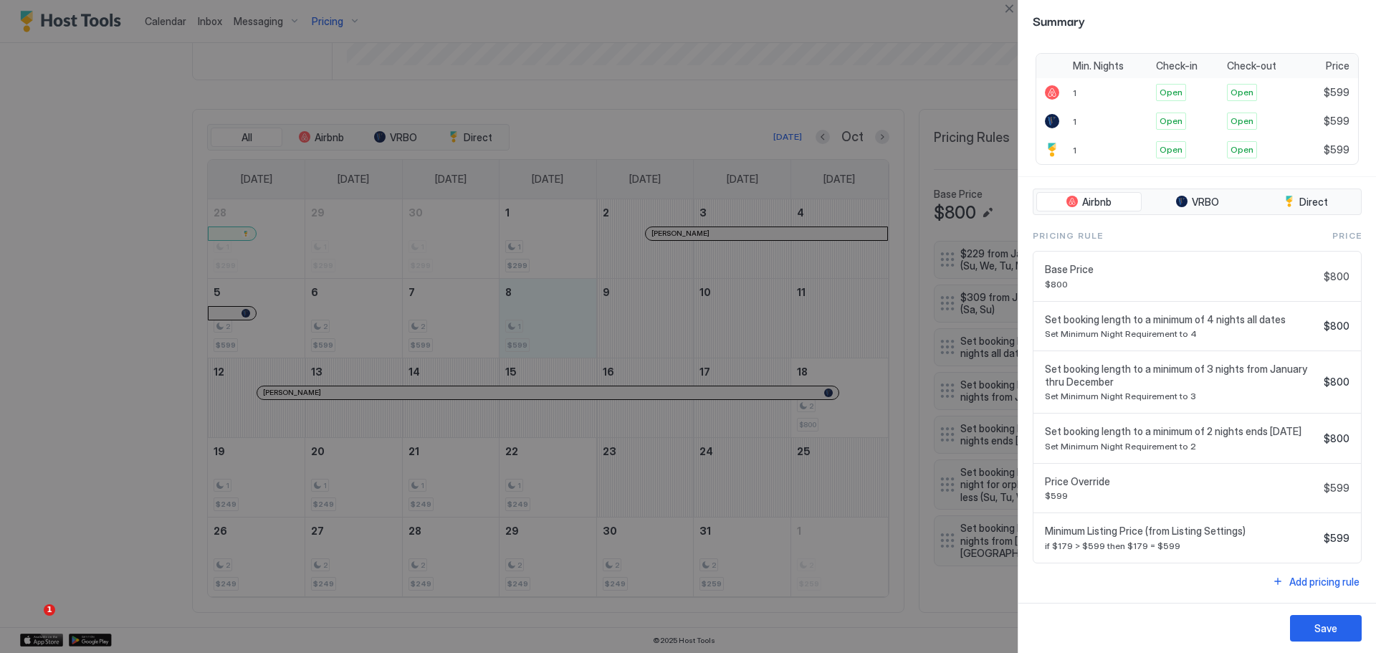
click at [1223, 433] on span "Set booking length to a minimum of 2 nights ends [DATE]" at bounding box center [1181, 431] width 273 height 13
click at [1213, 391] on span "Set Minimum Night Requirement to 3" at bounding box center [1181, 396] width 273 height 11
click at [1182, 499] on span "$599" at bounding box center [1181, 495] width 273 height 11
click at [1289, 578] on div "Add pricing rule" at bounding box center [1324, 581] width 70 height 15
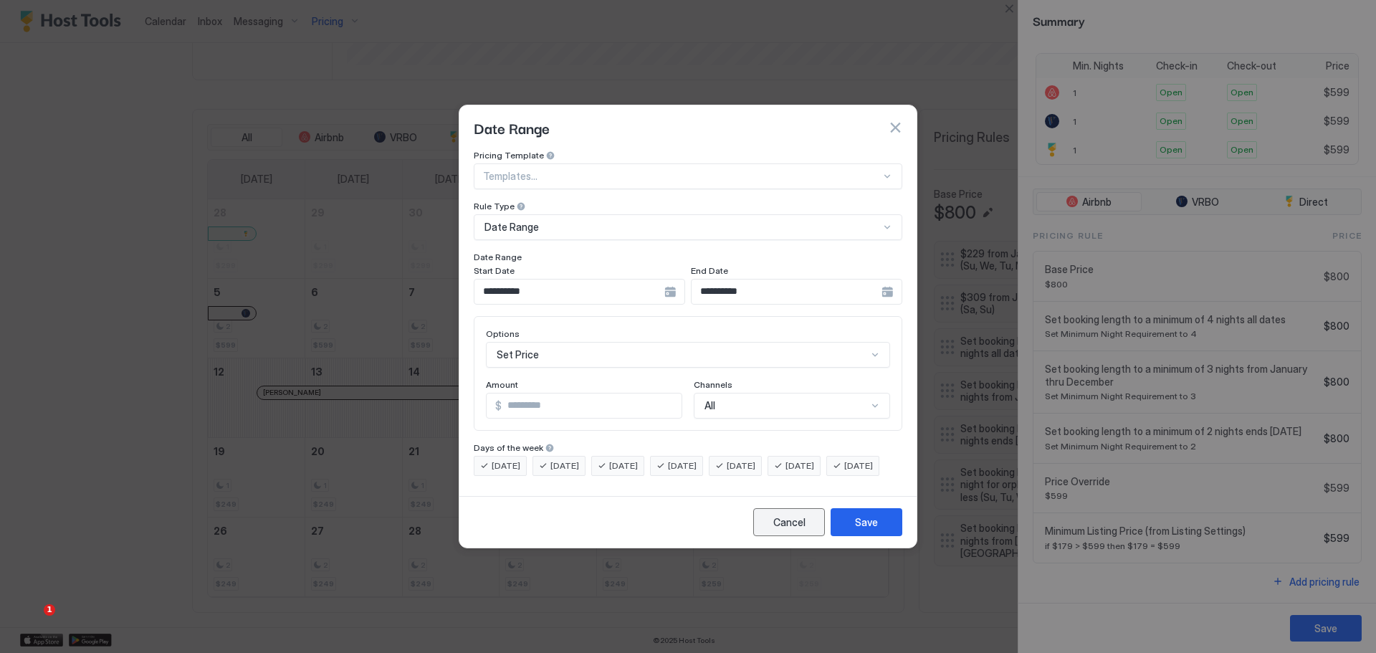
click at [783, 530] on div "Cancel" at bounding box center [789, 522] width 32 height 15
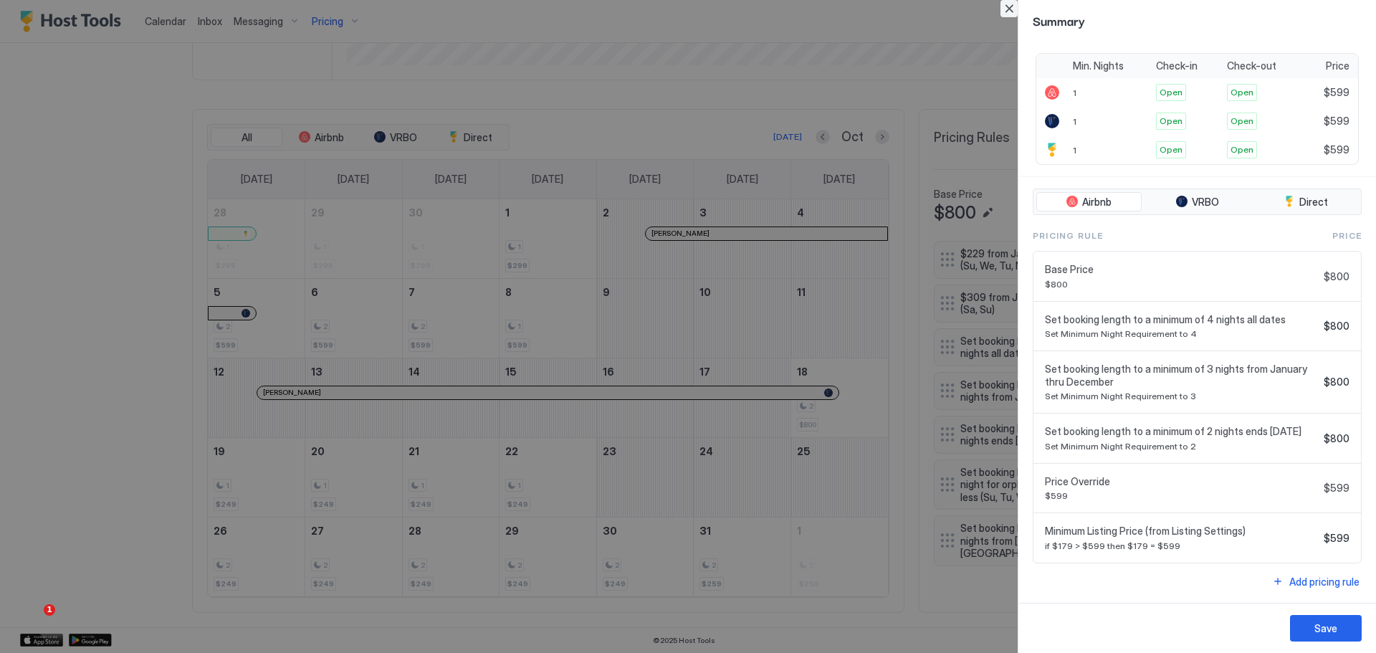
click at [1005, 9] on button "Close" at bounding box center [1008, 8] width 17 height 17
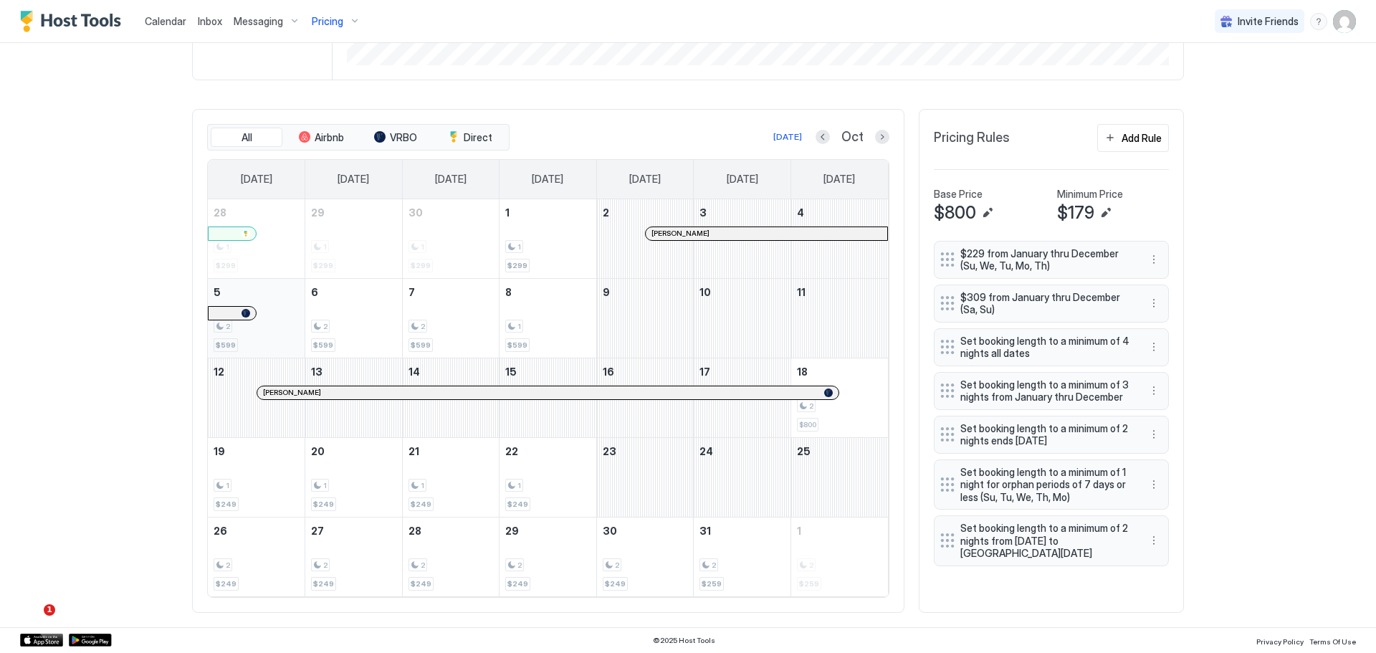
click at [226, 330] on span "2" at bounding box center [228, 326] width 4 height 9
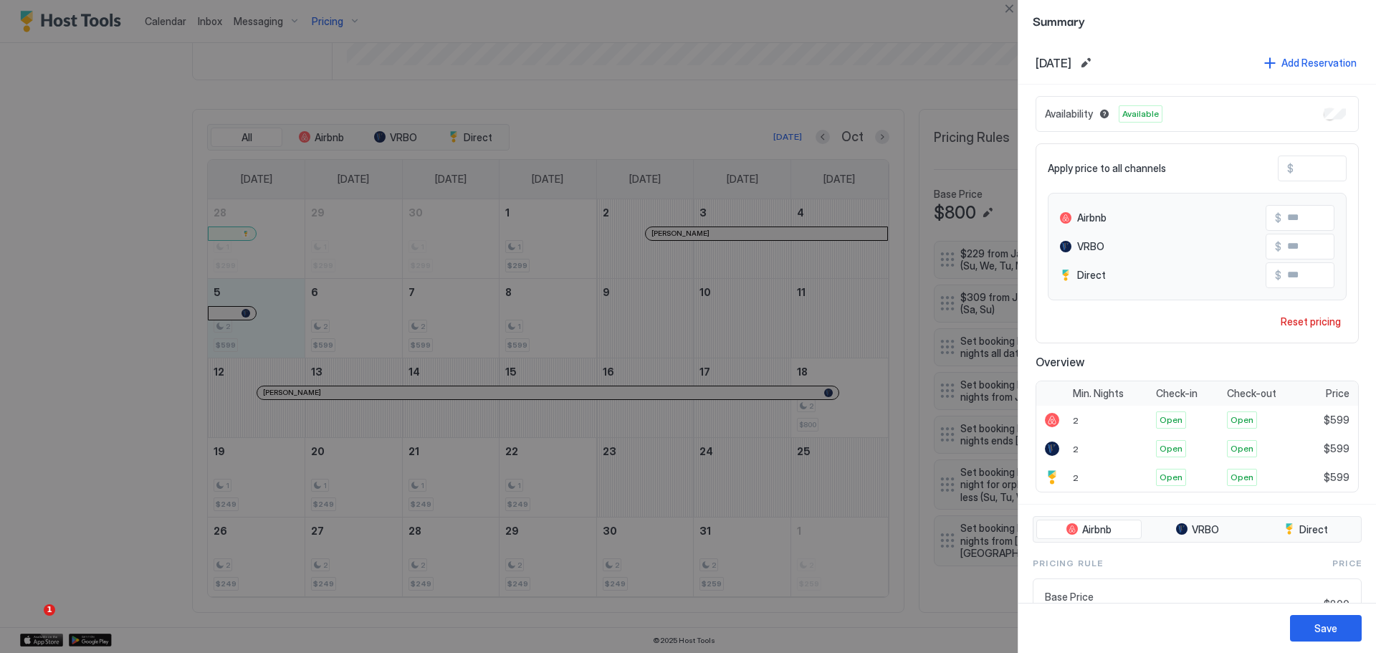
click at [529, 322] on div at bounding box center [688, 326] width 1376 height 653
click at [223, 318] on div at bounding box center [688, 326] width 1376 height 653
click at [234, 329] on div at bounding box center [688, 326] width 1376 height 653
click at [225, 335] on div at bounding box center [688, 326] width 1376 height 653
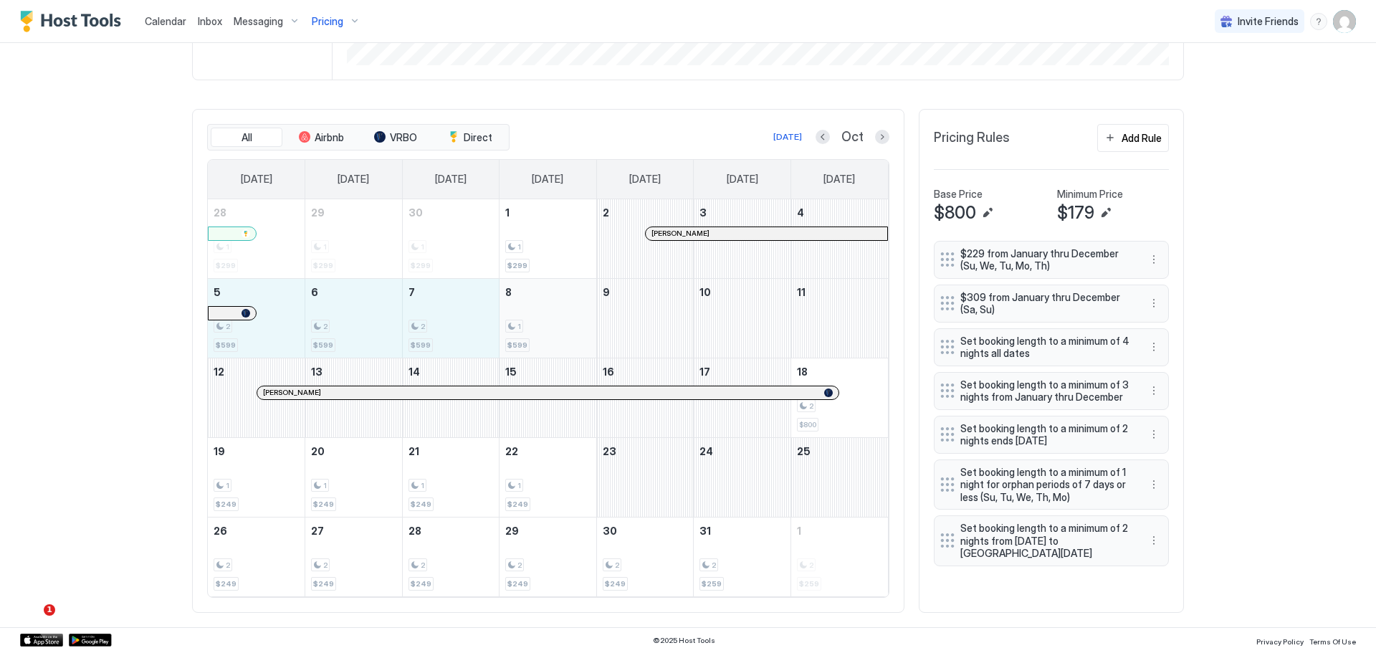
drag, startPoint x: 241, startPoint y: 335, endPoint x: 573, endPoint y: 323, distance: 332.7
click at [584, 320] on tr "5 2 $599 6 2 $599 7 2 $599 8 1 $599 9 10 11" at bounding box center [548, 318] width 680 height 80
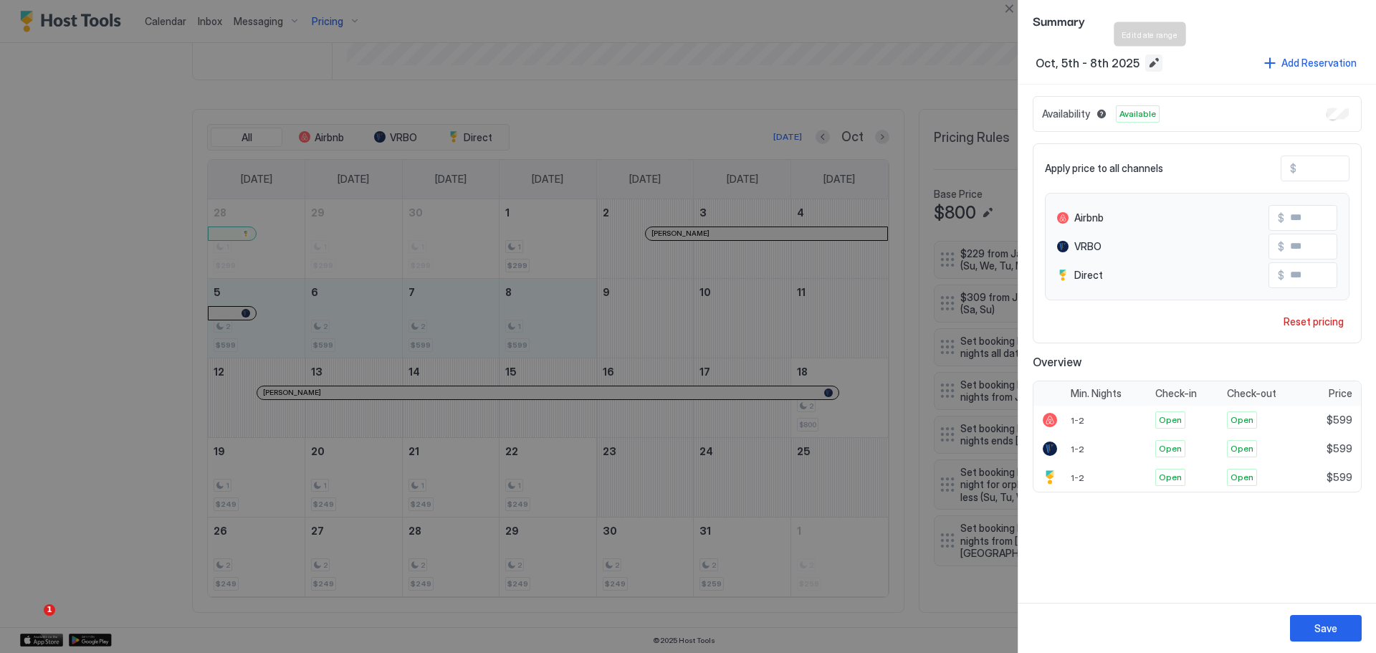
click at [1149, 62] on button "Edit date range" at bounding box center [1153, 62] width 17 height 17
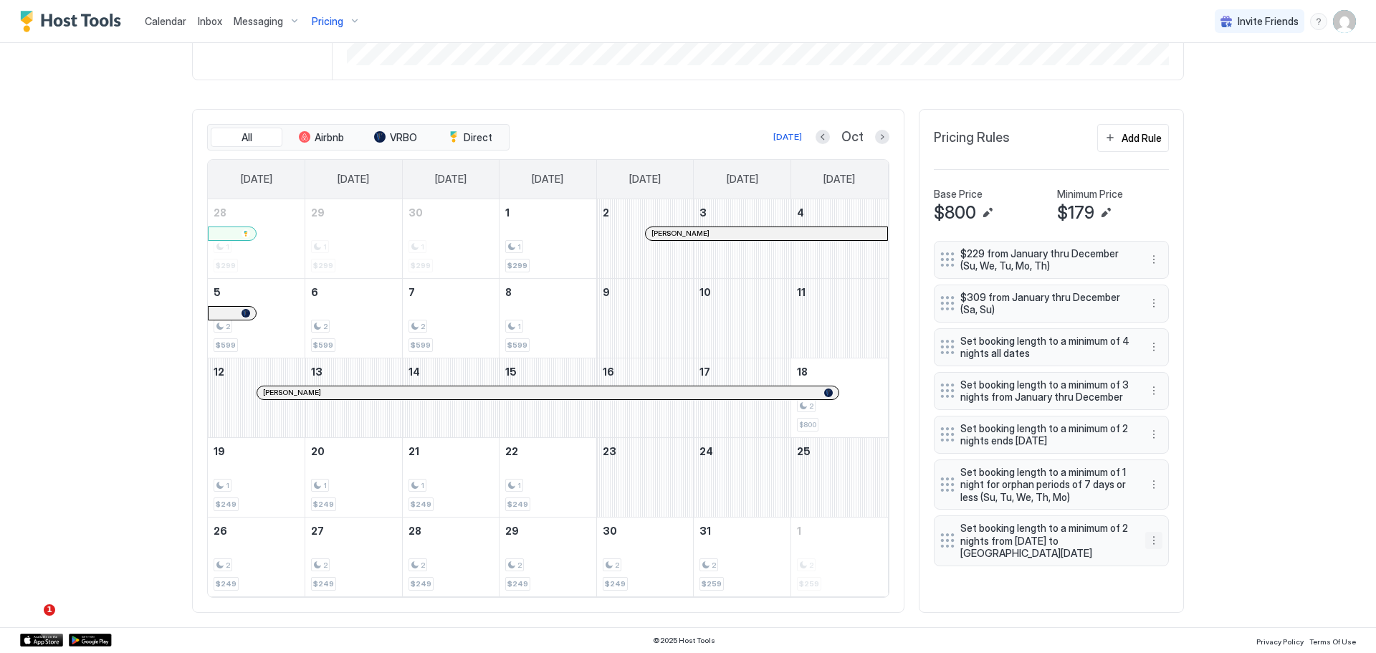
click at [1149, 542] on button "More options" at bounding box center [1153, 540] width 17 height 17
click at [1158, 563] on div "Edit" at bounding box center [1163, 560] width 32 height 11
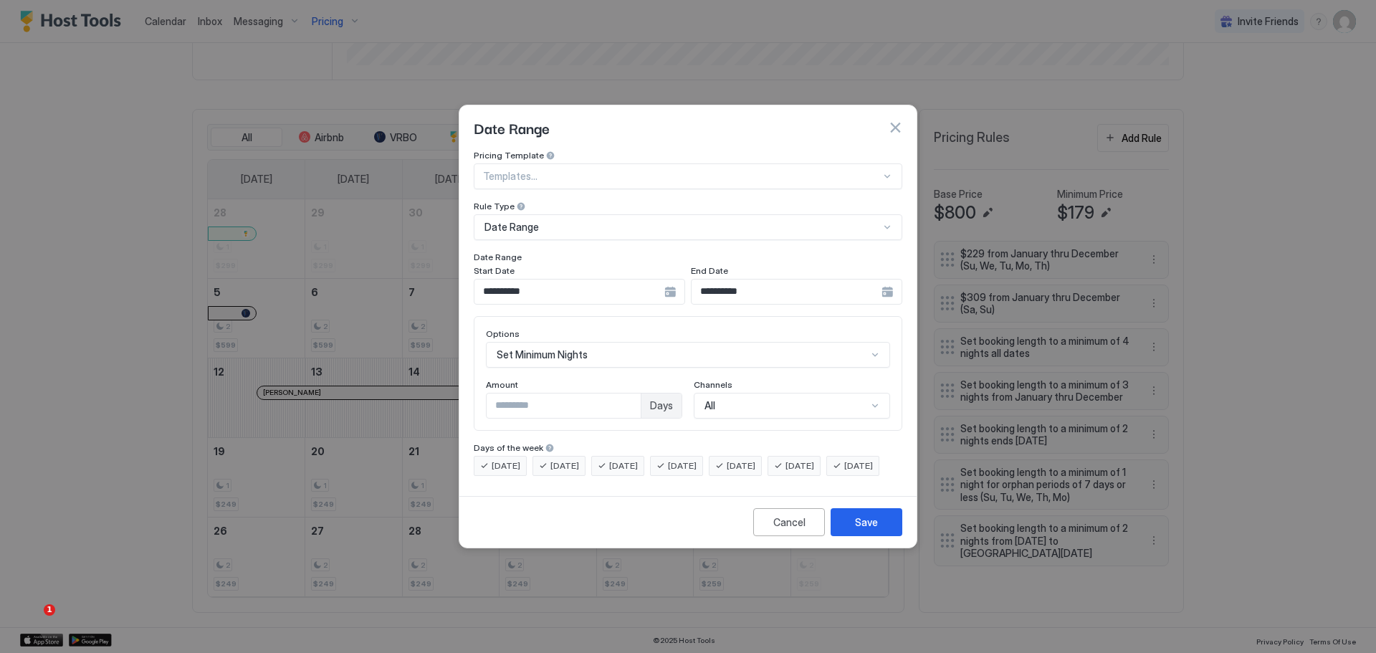
click at [885, 279] on div "**********" at bounding box center [796, 292] width 211 height 26
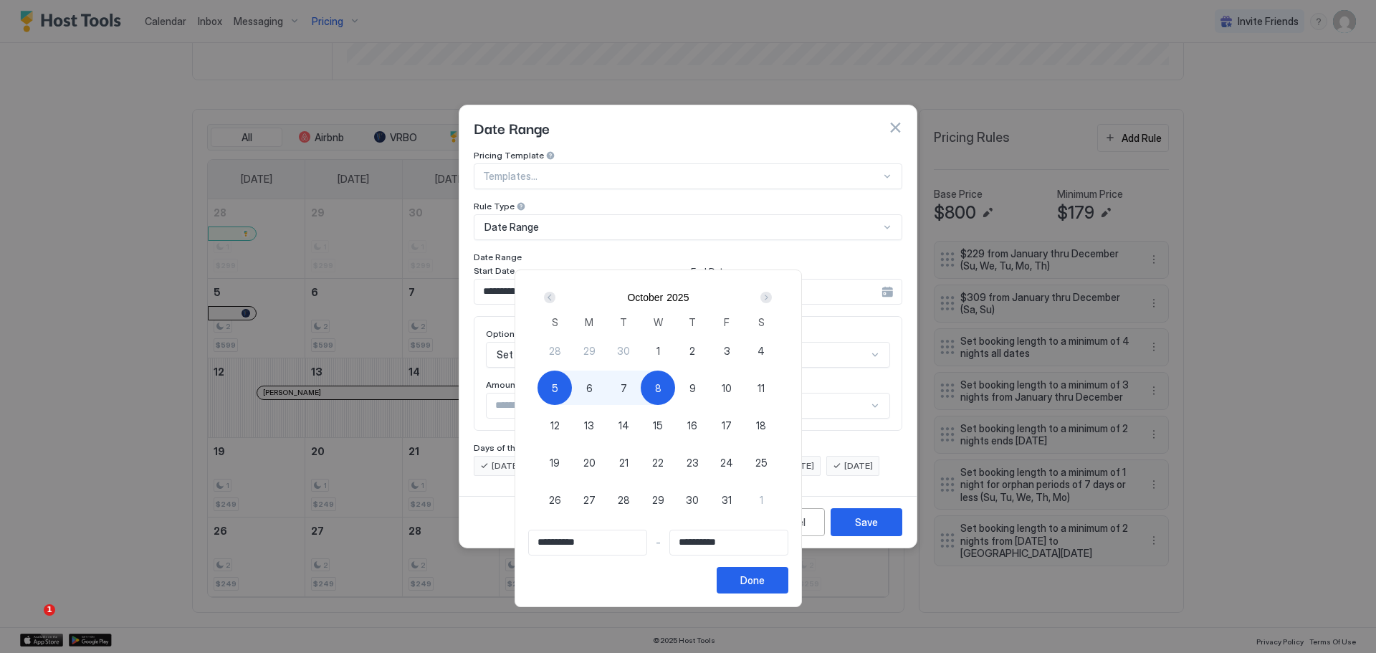
click at [696, 385] on span "9" at bounding box center [692, 388] width 6 height 15
type input "**********"
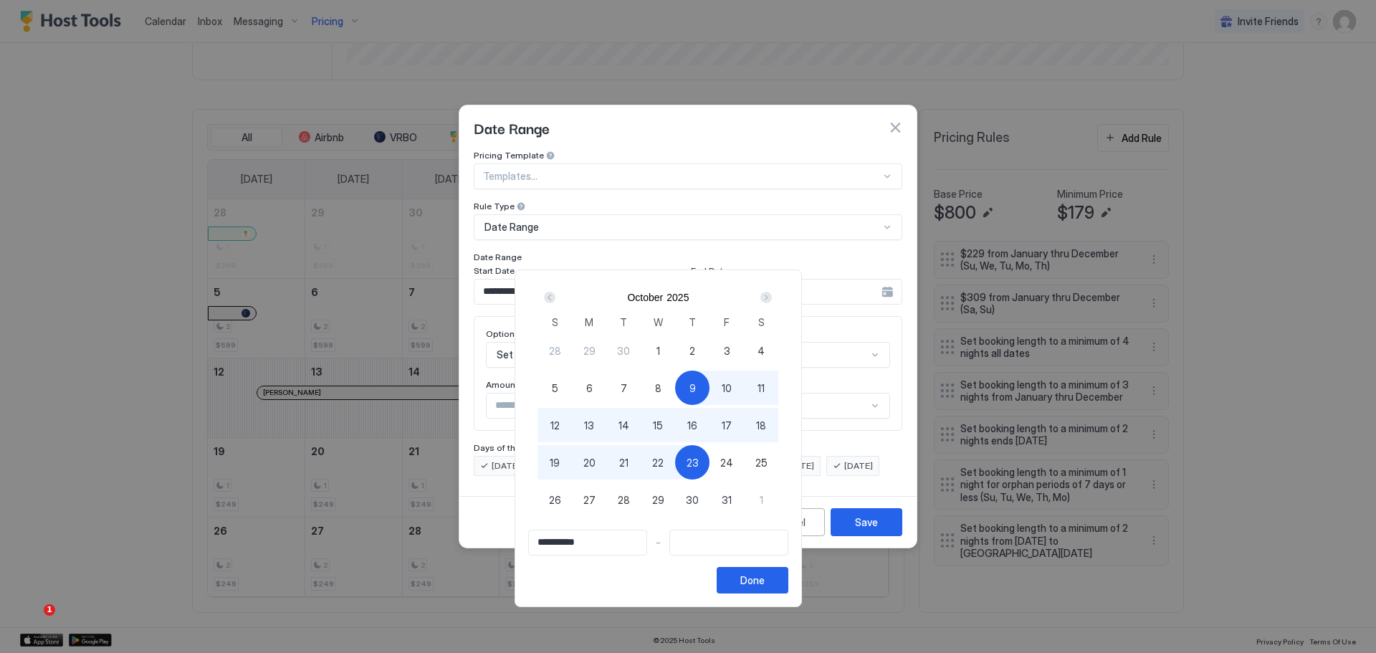
type input "**********"
click at [572, 387] on div "5" at bounding box center [554, 387] width 34 height 34
type input "**********"
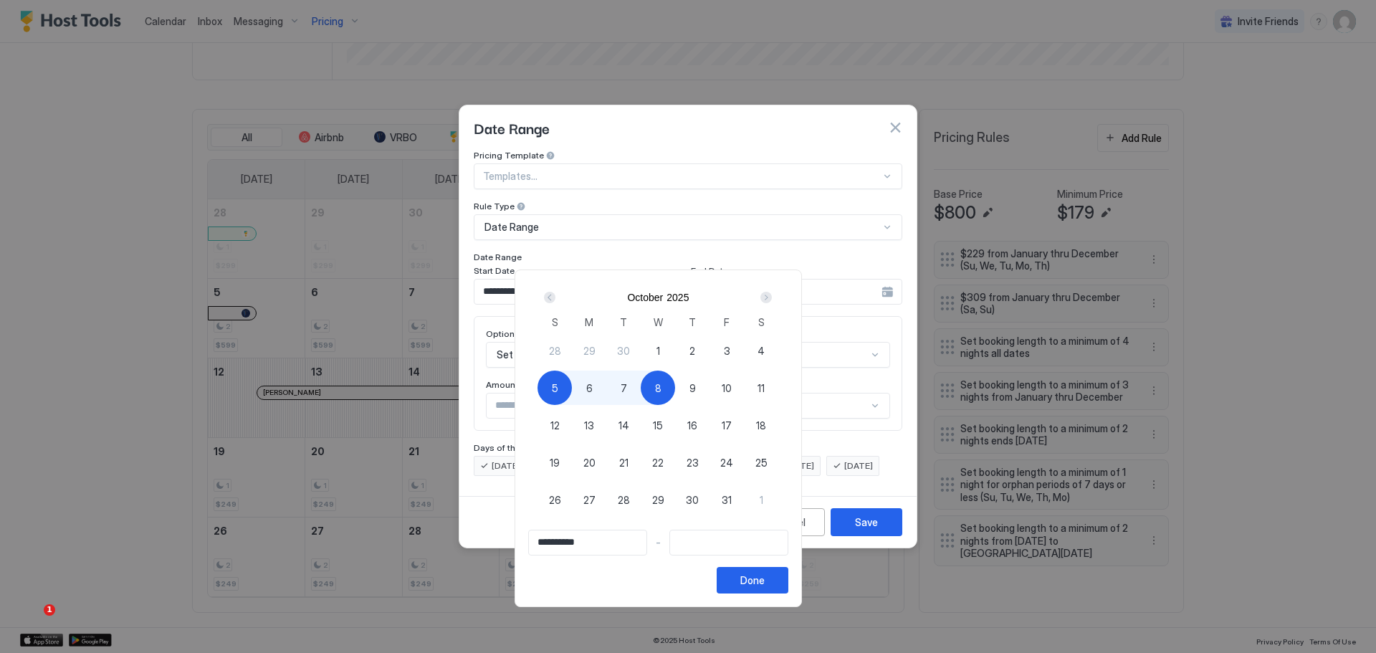
type input "**********"
click at [696, 389] on span "9" at bounding box center [692, 388] width 6 height 15
type input "**********"
click at [765, 586] on div "Done" at bounding box center [752, 580] width 24 height 15
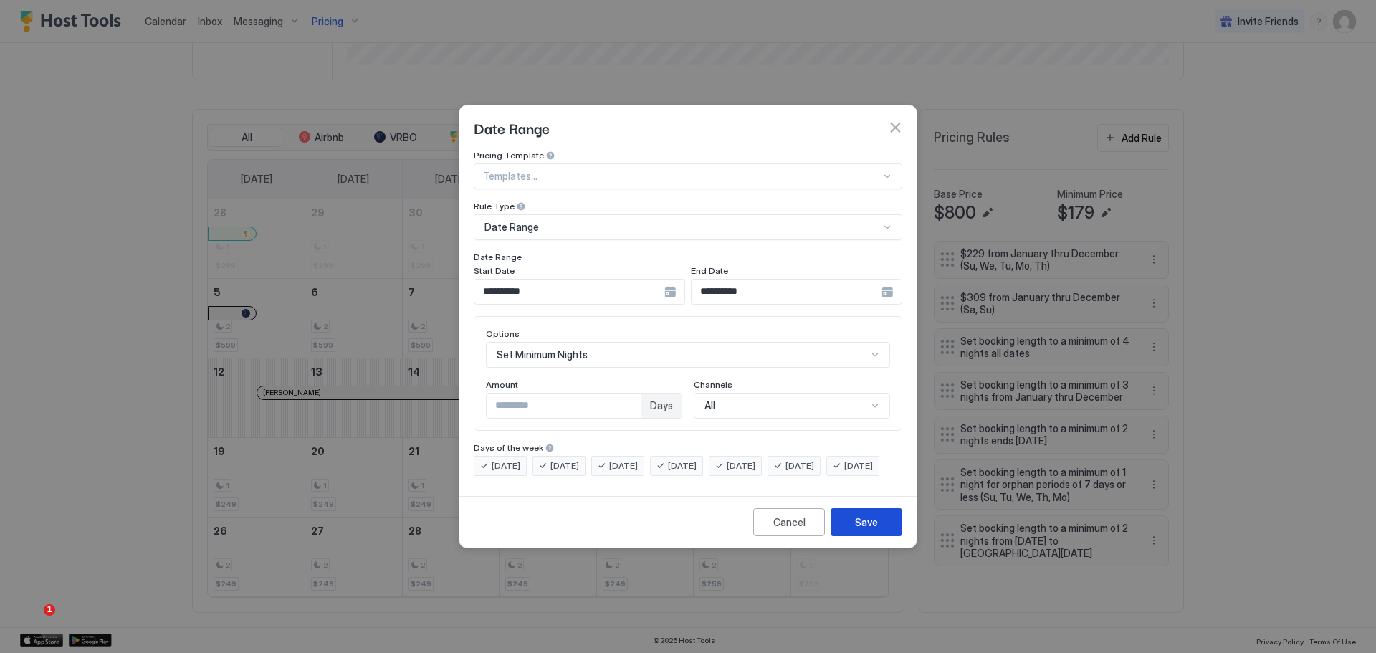
click at [868, 530] on div "Save" at bounding box center [866, 522] width 23 height 15
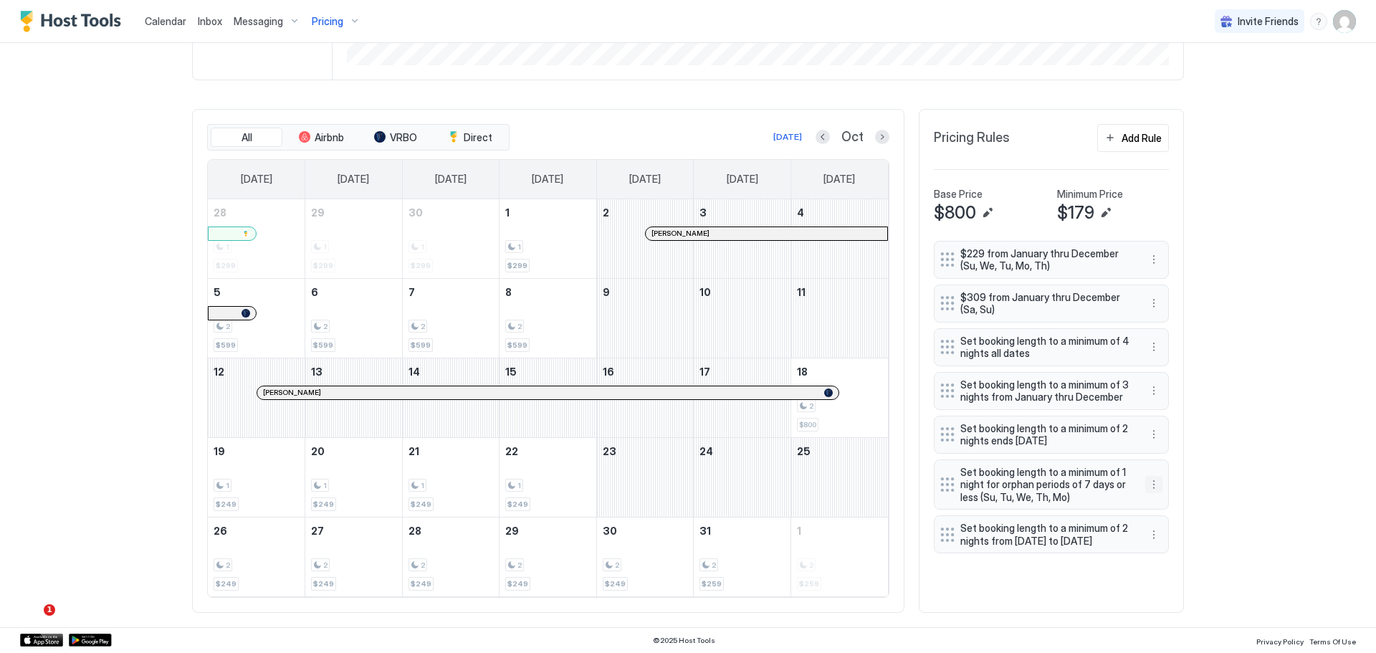
click at [1154, 490] on button "More options" at bounding box center [1153, 484] width 17 height 17
click at [1159, 499] on div "Edit" at bounding box center [1163, 504] width 32 height 11
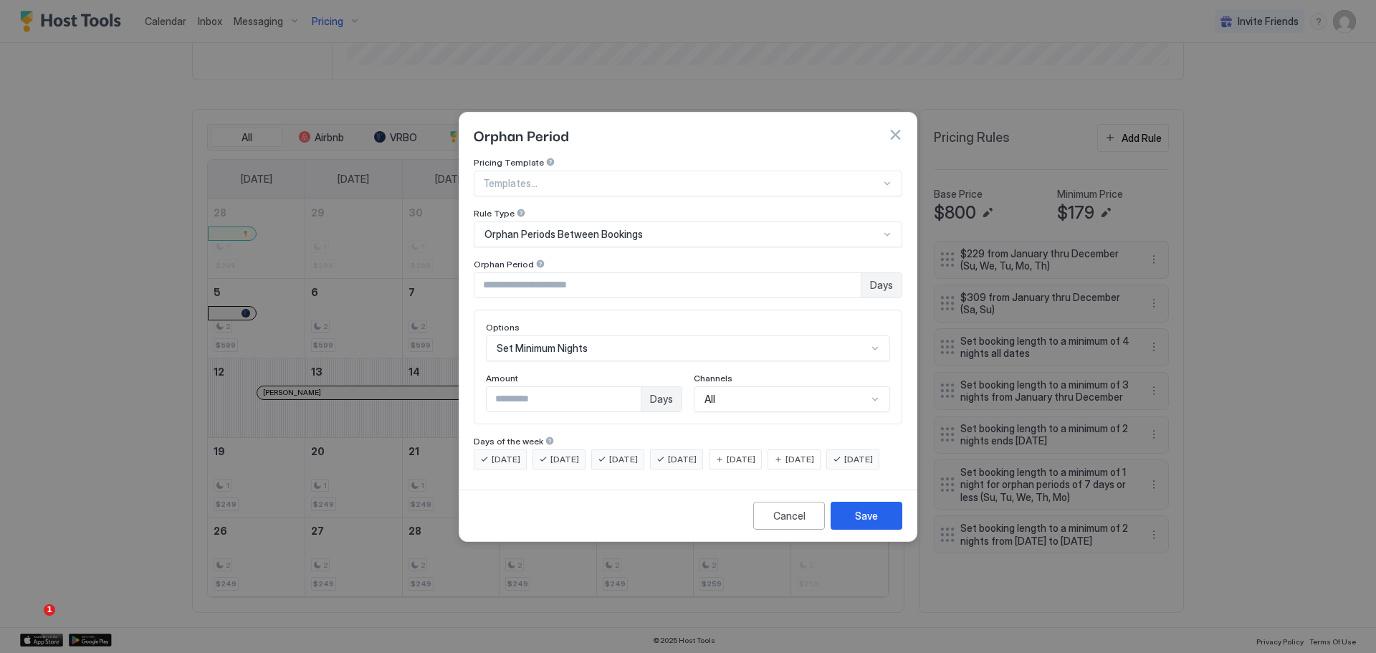
click at [497, 287] on div "Pricing Template Templates... Rule Type Orphan Periods Between Bookings Orphan …" at bounding box center [688, 313] width 429 height 312
click at [488, 273] on input "*" at bounding box center [667, 285] width 386 height 24
type input "*"
click at [581, 276] on input "*" at bounding box center [667, 285] width 386 height 24
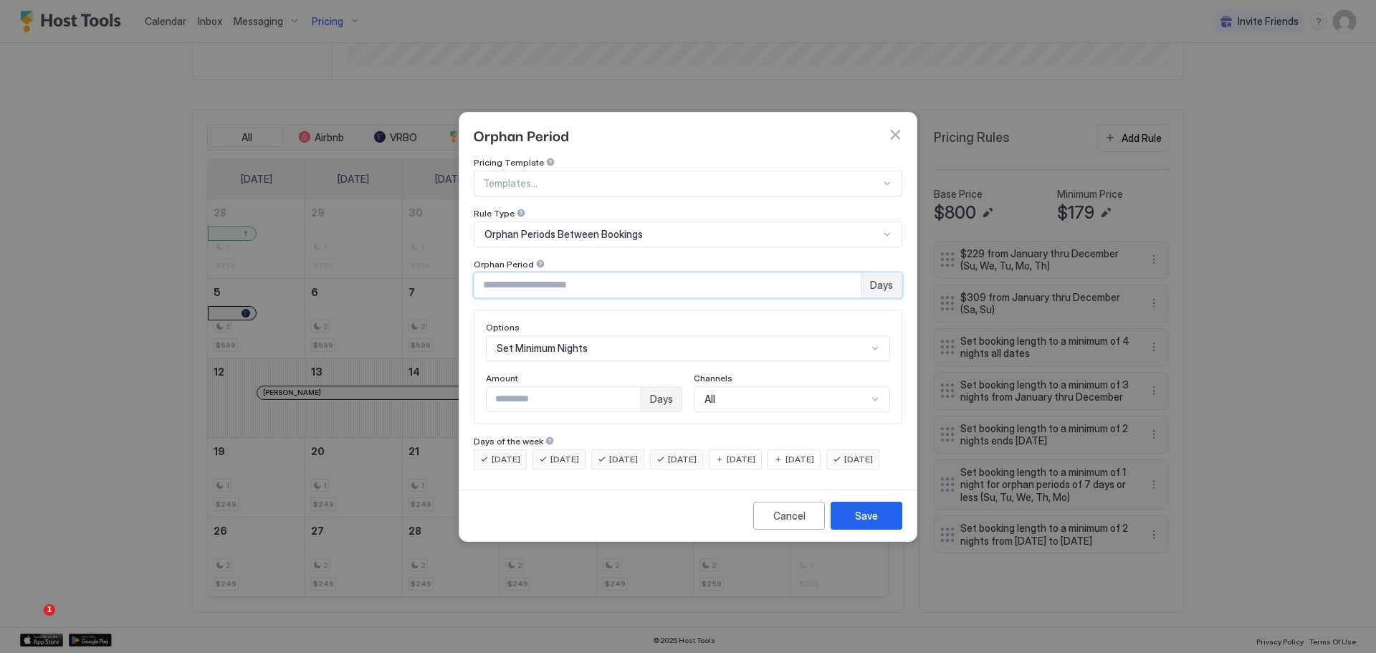
click at [581, 276] on input "*" at bounding box center [667, 285] width 386 height 24
click at [580, 277] on input "*" at bounding box center [667, 285] width 386 height 24
type input "*"
click at [755, 453] on span "[DATE]" at bounding box center [741, 459] width 29 height 13
click at [813, 453] on span "[DATE]" at bounding box center [799, 459] width 29 height 13
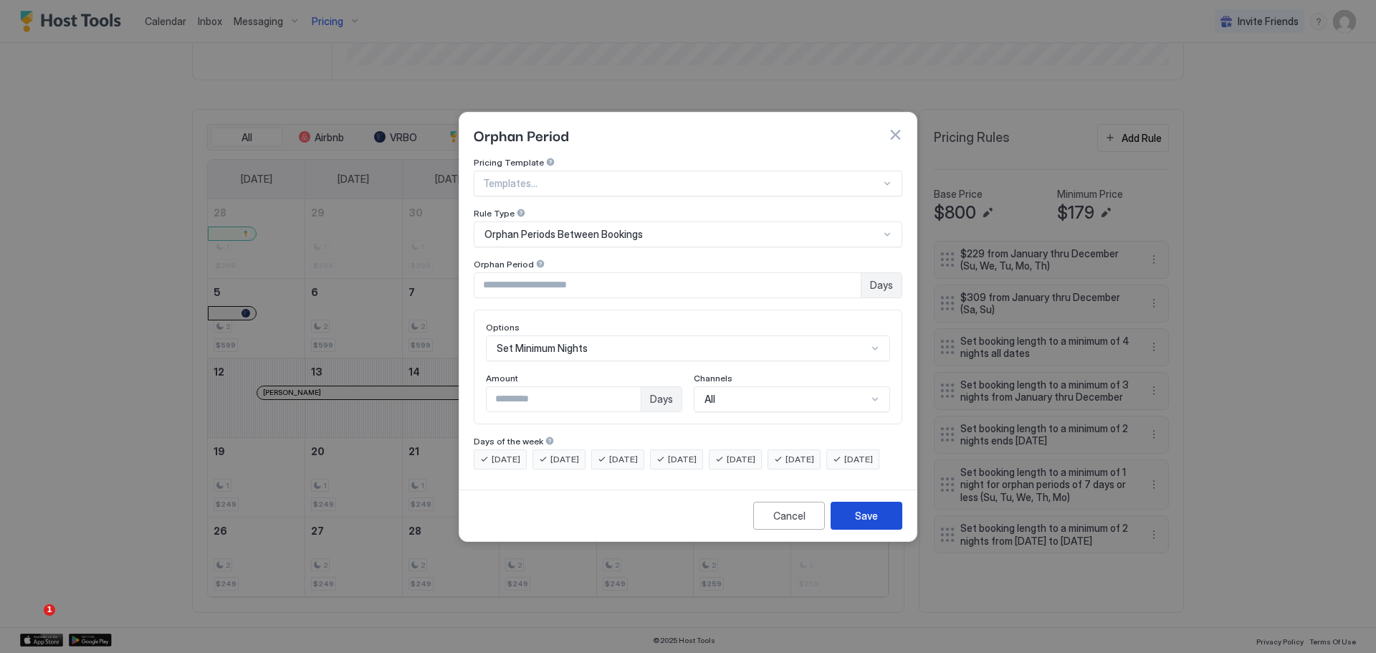
click at [876, 523] on div "Save" at bounding box center [866, 515] width 23 height 15
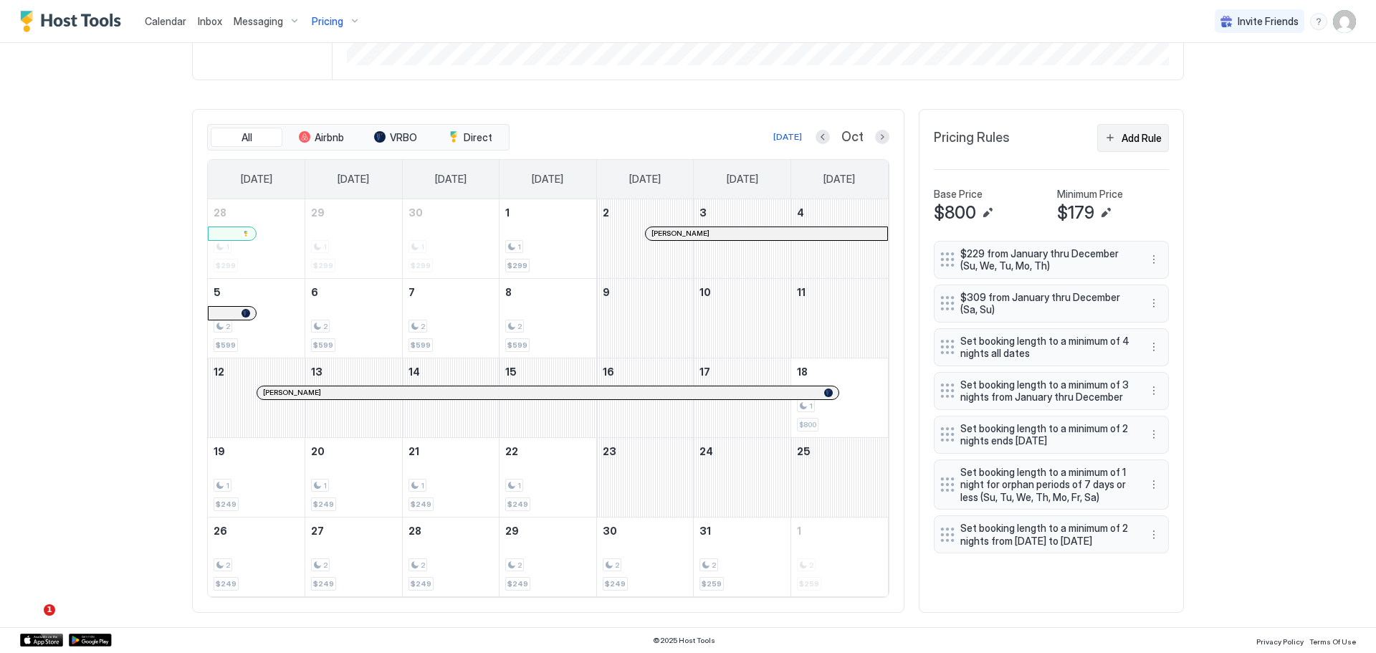
click at [1128, 133] on div "Add Rule" at bounding box center [1141, 137] width 40 height 15
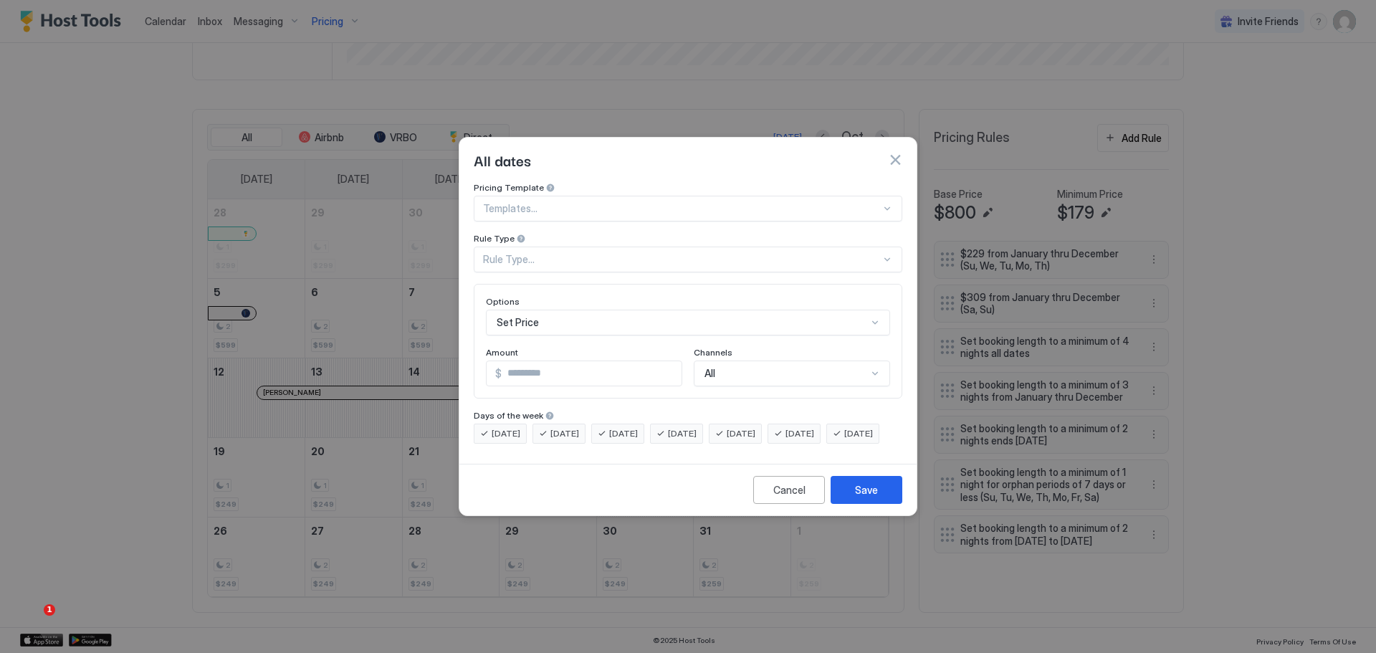
click at [666, 183] on div "Pricing Template Templates..." at bounding box center [688, 201] width 429 height 39
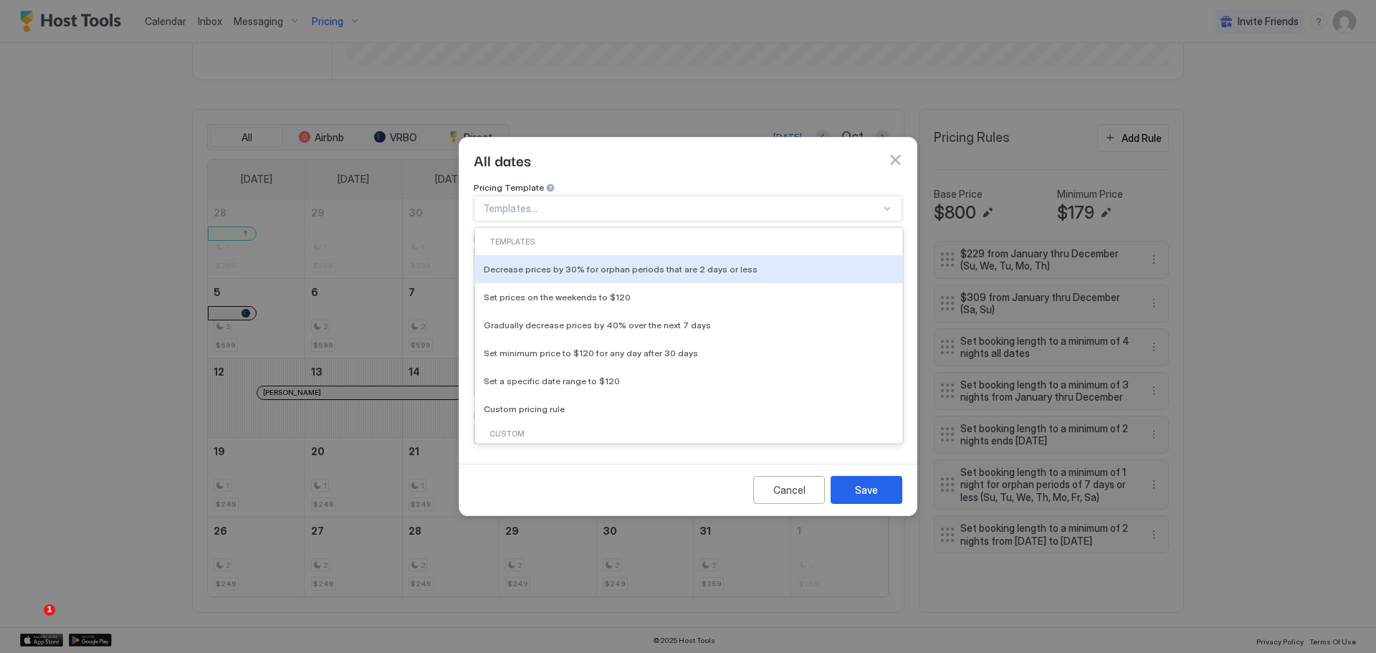
click at [667, 202] on div at bounding box center [682, 208] width 398 height 13
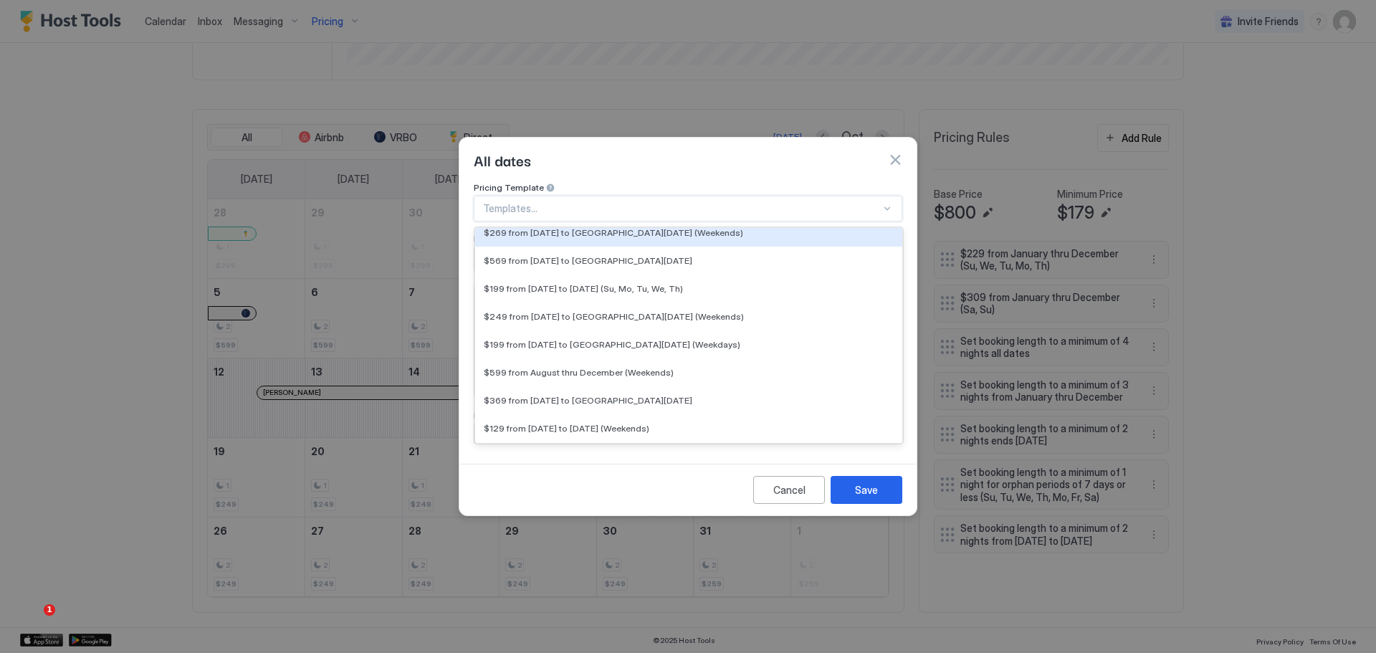
scroll to position [776, 0]
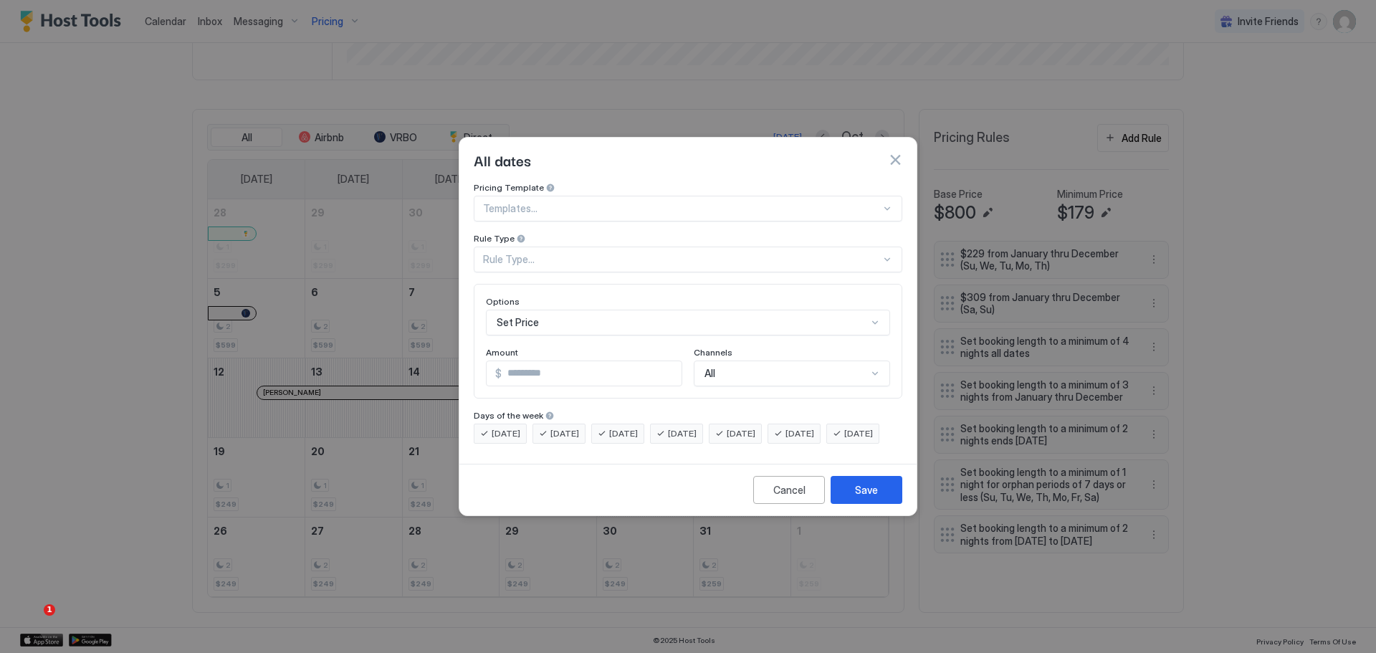
click at [681, 165] on div "All dates" at bounding box center [687, 160] width 457 height 44
click at [690, 253] on div "Rule Type..." at bounding box center [682, 259] width 398 height 13
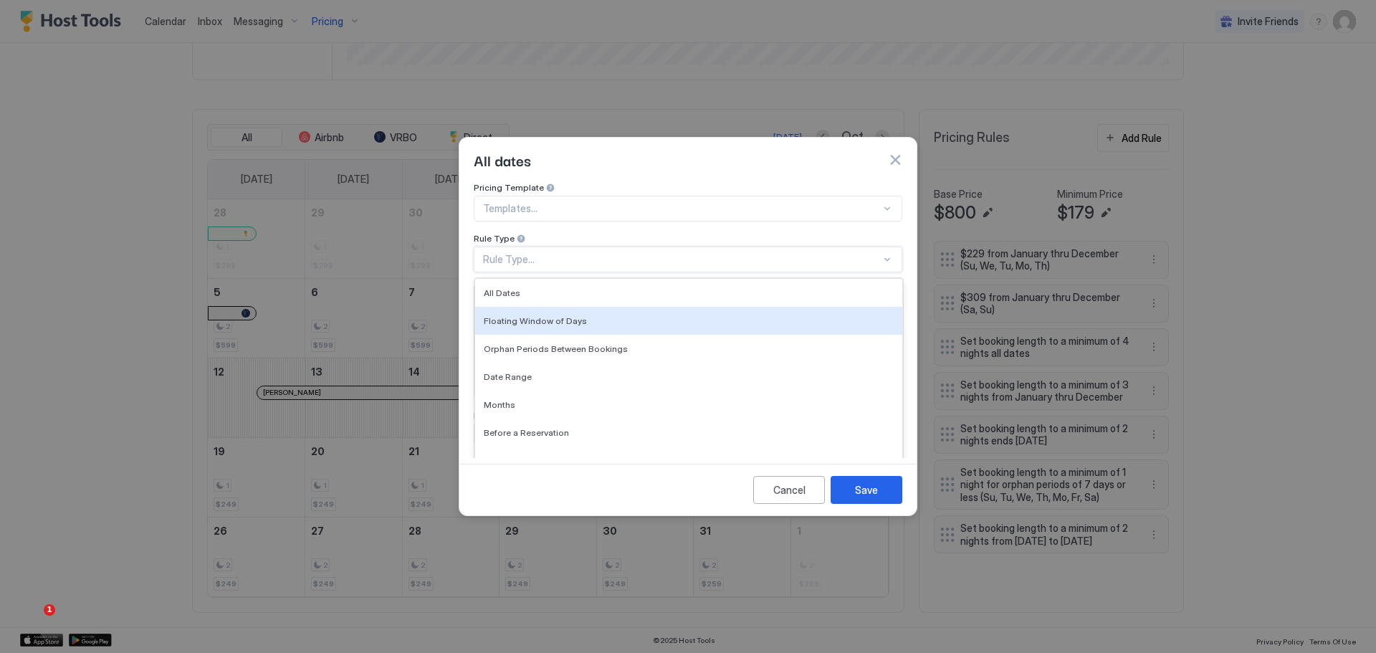
click at [639, 315] on div "Floating Window of Days" at bounding box center [689, 320] width 410 height 11
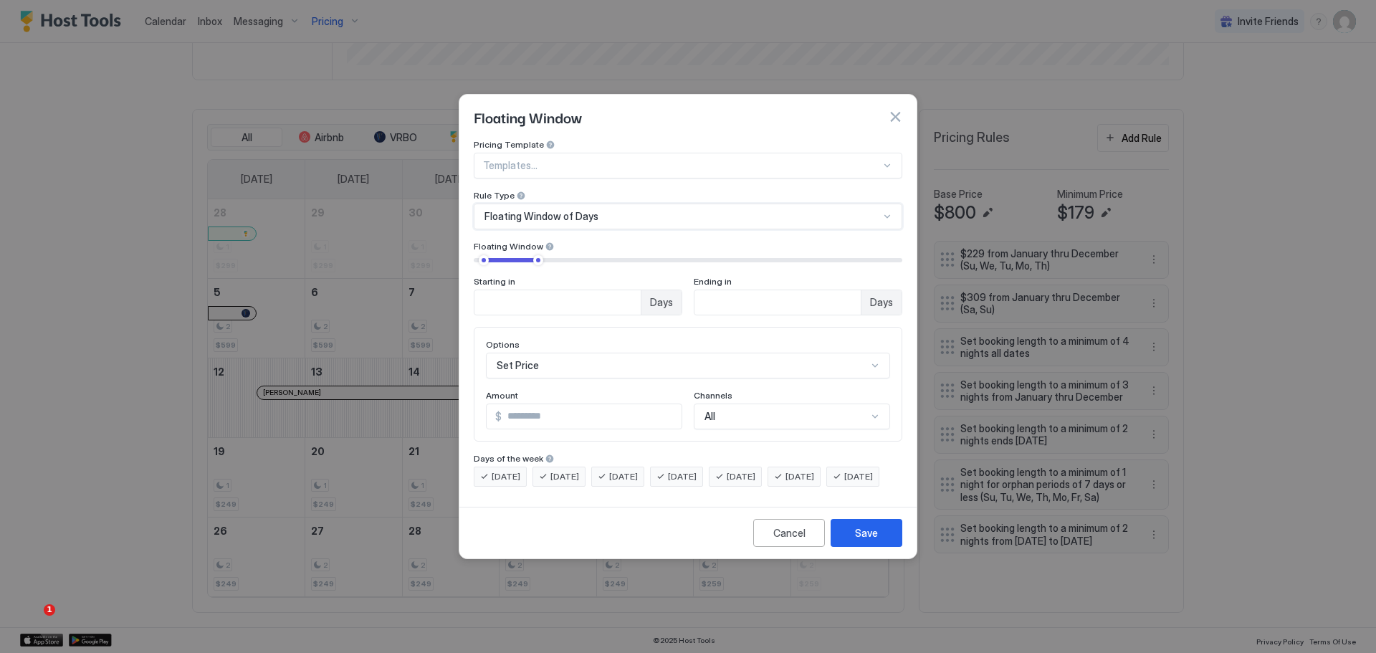
click at [645, 210] on div "Floating Window of Days" at bounding box center [681, 216] width 395 height 13
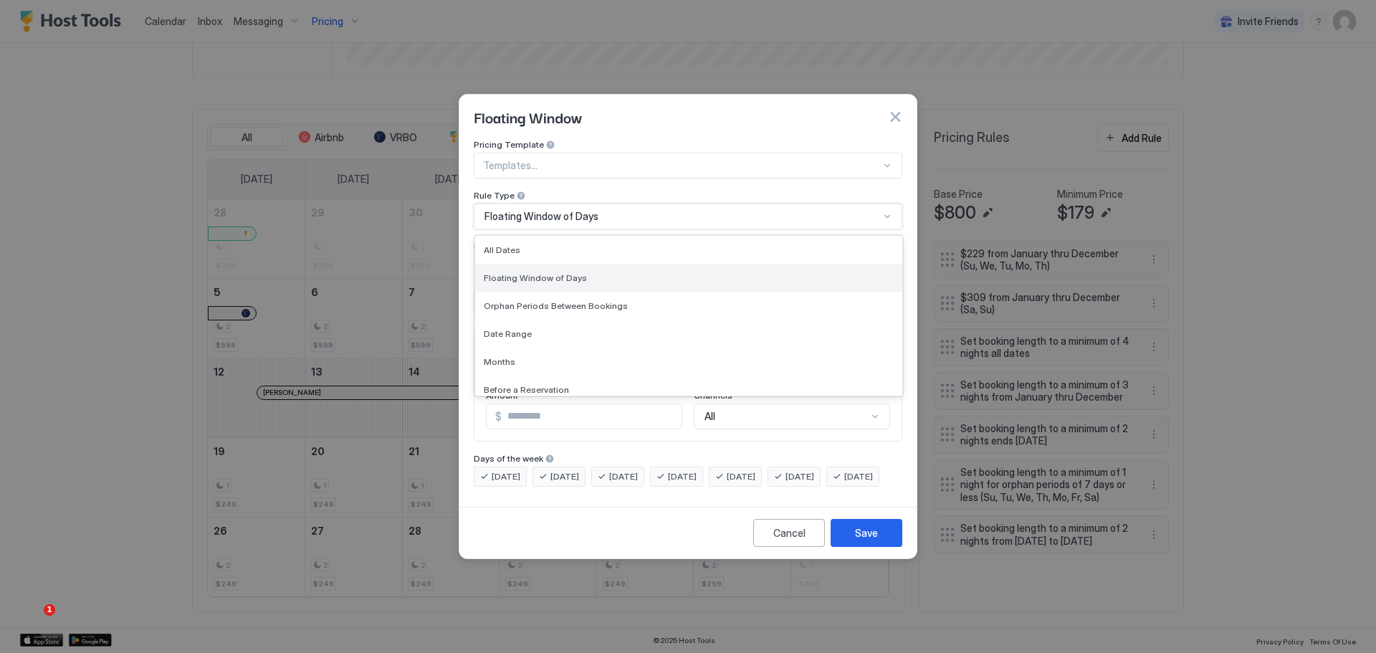
click at [598, 272] on div "Floating Window of Days" at bounding box center [689, 277] width 410 height 11
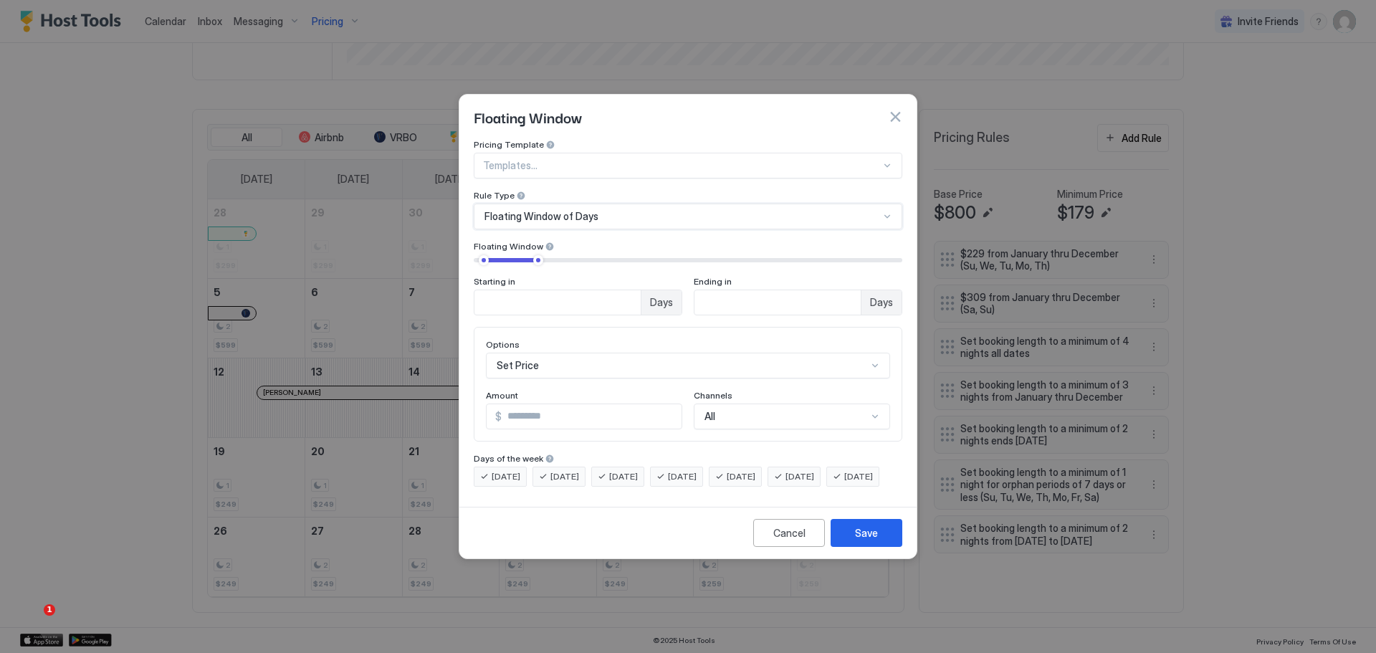
click at [542, 295] on input "**" at bounding box center [557, 302] width 166 height 24
click at [544, 294] on input "*" at bounding box center [557, 302] width 166 height 24
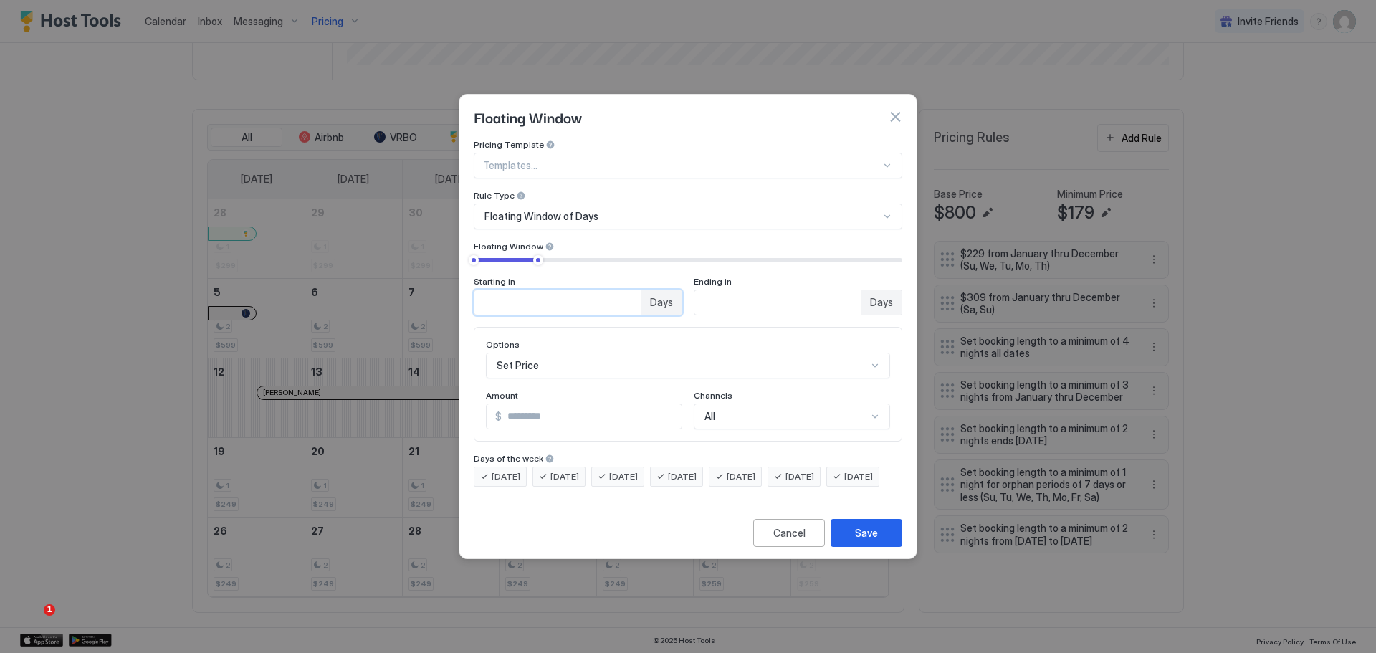
click at [544, 294] on input "*" at bounding box center [557, 302] width 166 height 24
click at [535, 290] on input "*" at bounding box center [557, 302] width 166 height 24
type input "**"
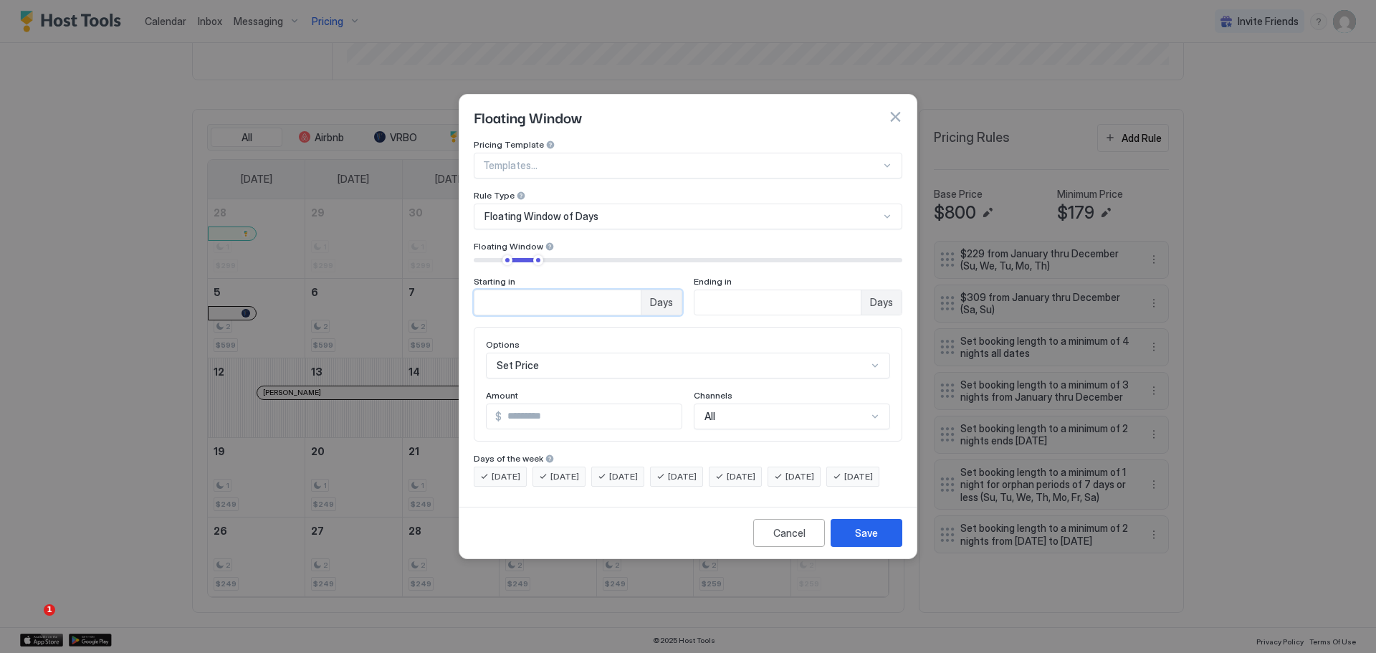
click at [748, 293] on input "**" at bounding box center [777, 302] width 166 height 24
type input "**"
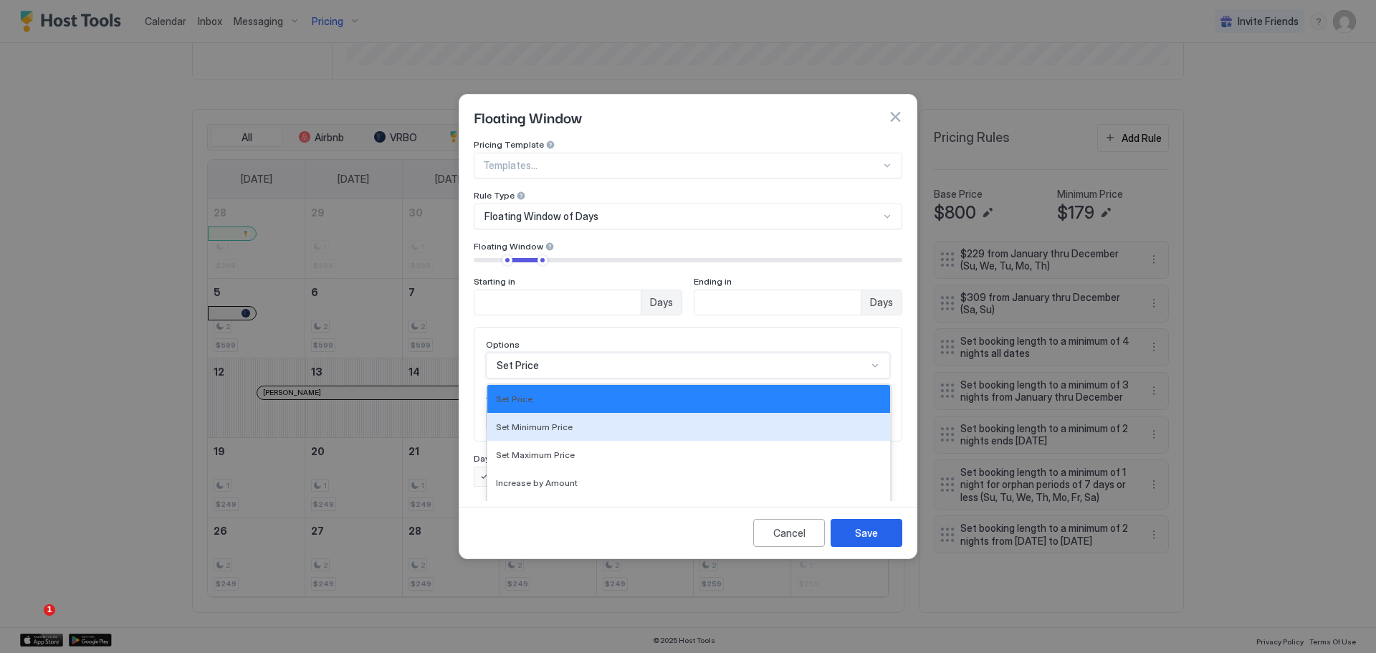
scroll to position [74, 0]
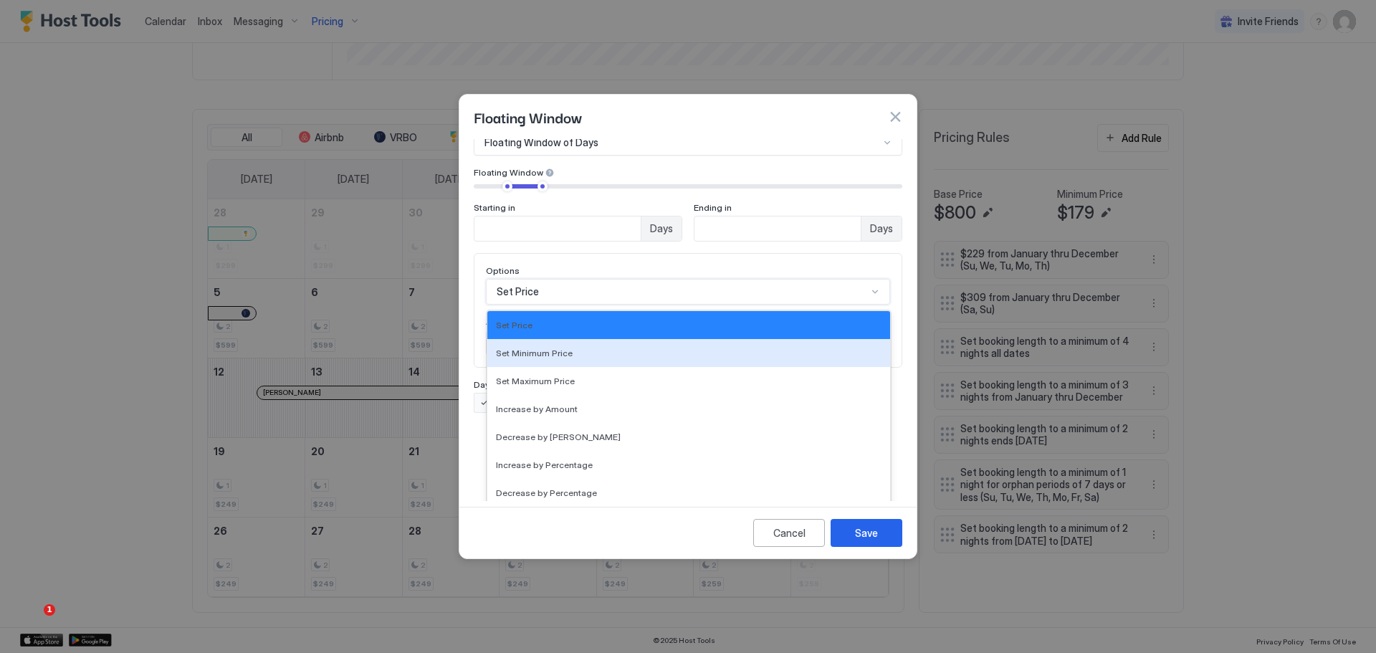
click at [628, 305] on div "17 results available. Use Up and Down to choose options, press Enter to select …" at bounding box center [688, 292] width 404 height 26
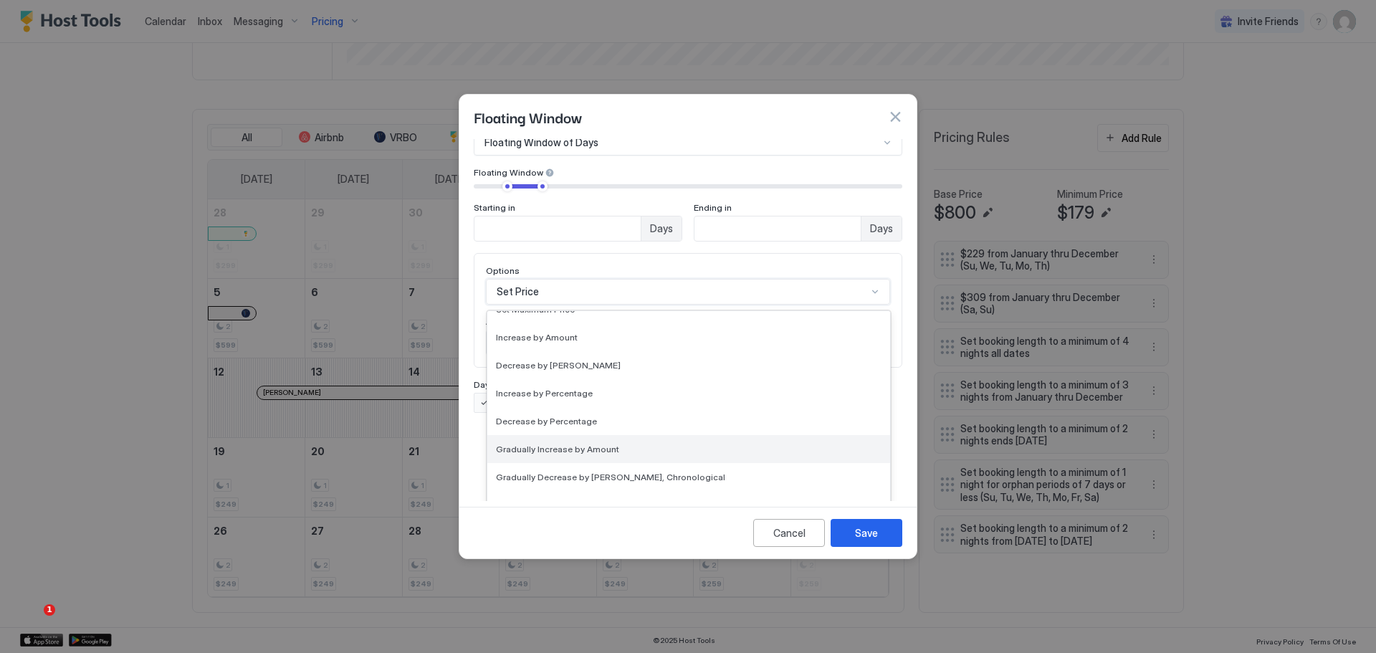
scroll to position [143, 0]
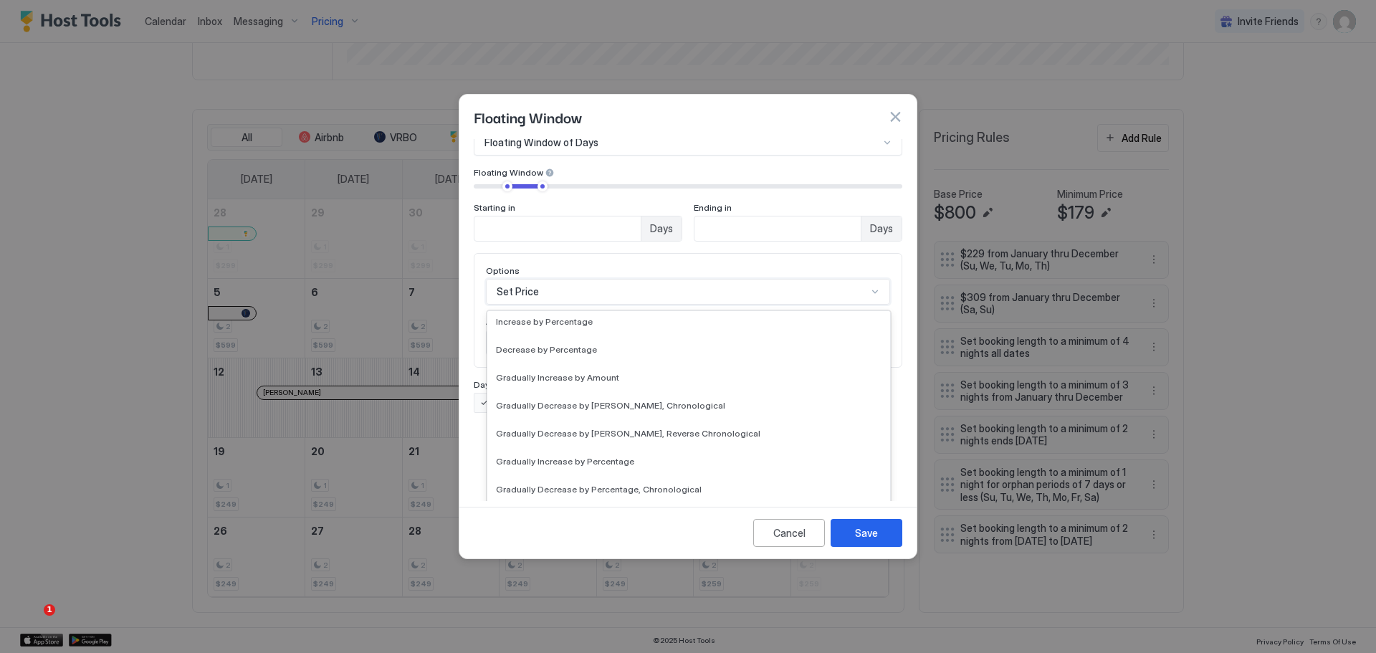
click at [595, 512] on span "Gradually Decrease by Percentage, Reverse Chronological" at bounding box center [616, 517] width 241 height 11
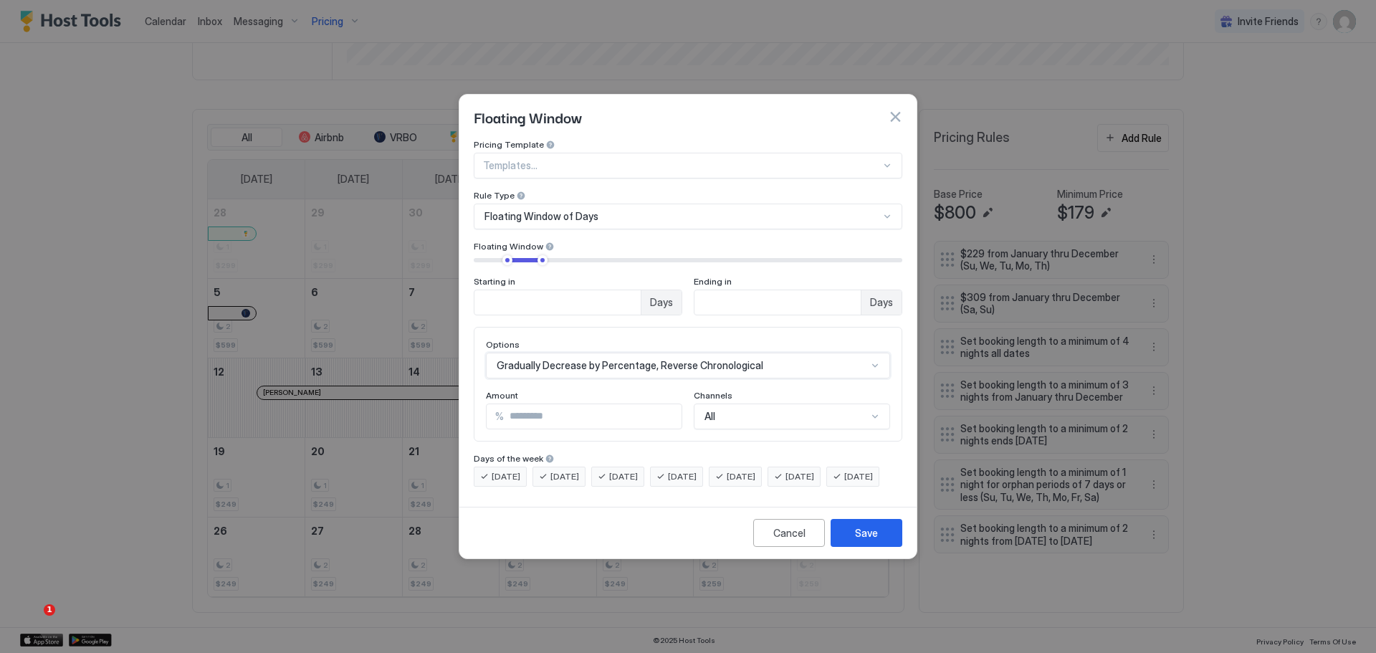
click at [563, 404] on input "*" at bounding box center [593, 416] width 178 height 24
type input "*"
click at [618, 501] on div "Pricing Template Templates... Rule Type Floating Window of Days Floating Window…" at bounding box center [687, 320] width 457 height 362
click at [855, 537] on button "Save" at bounding box center [867, 533] width 72 height 28
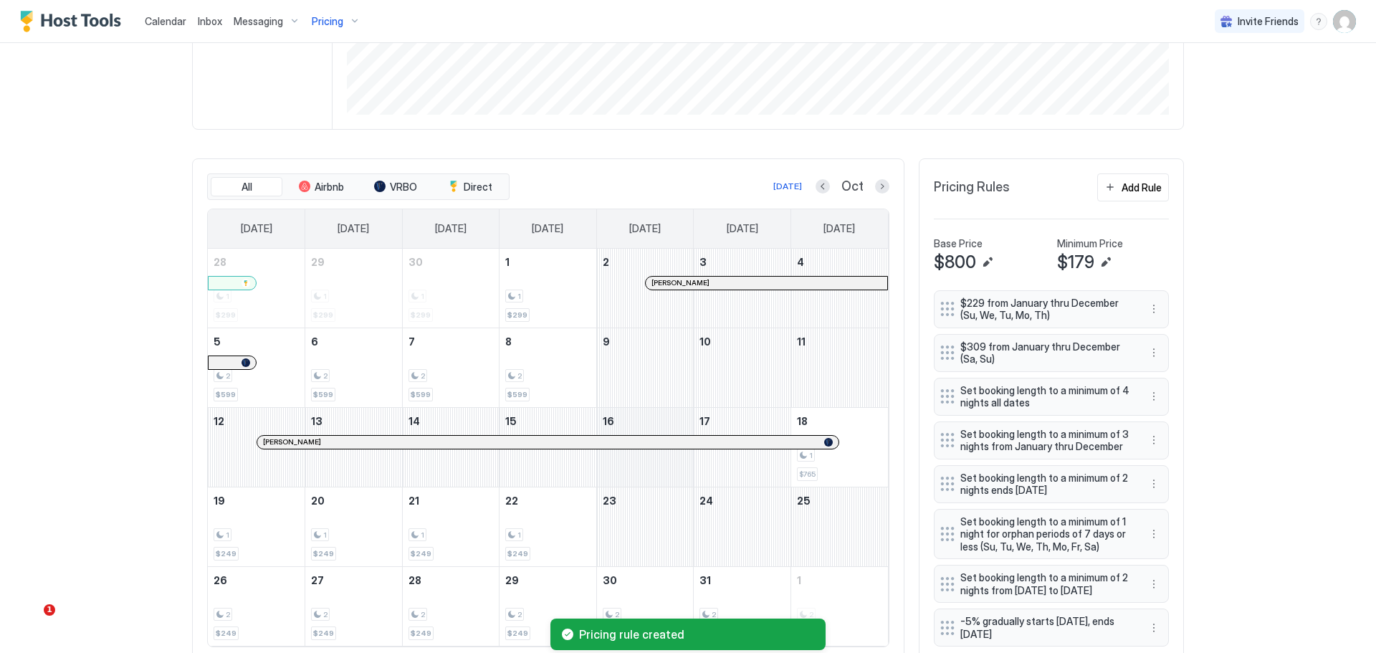
scroll to position [287, 0]
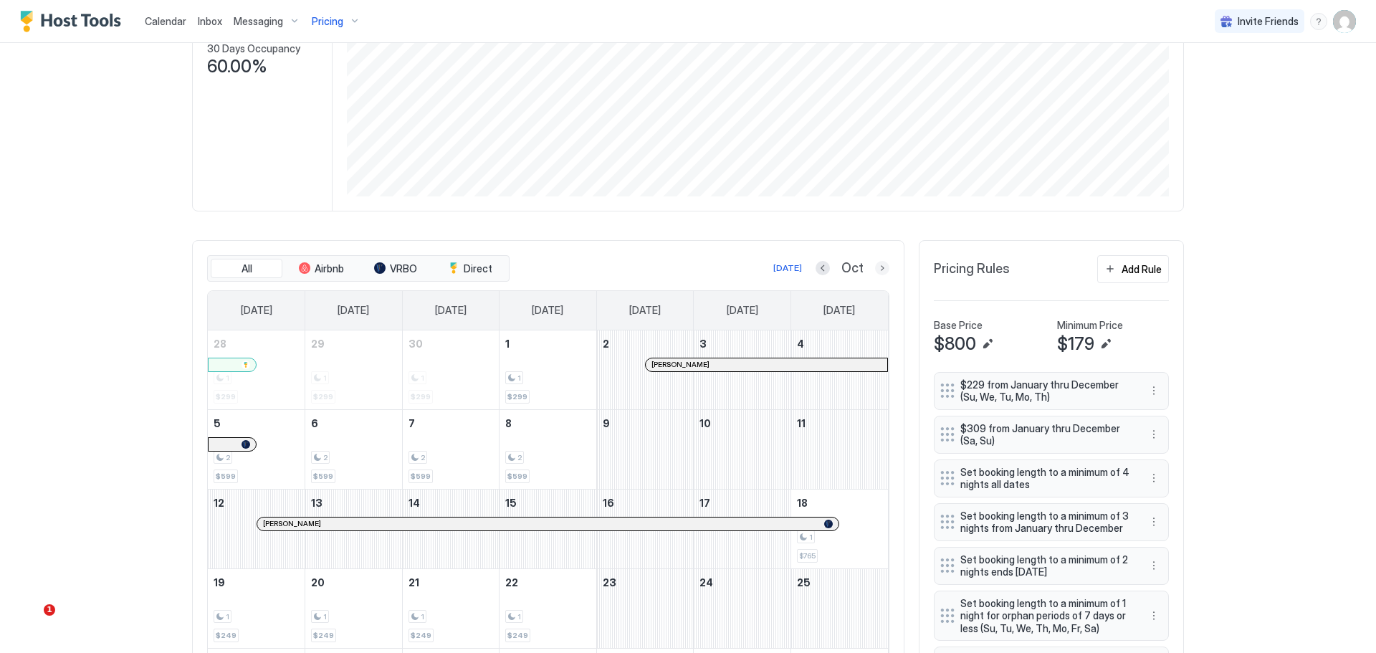
click at [877, 267] on button "Next month" at bounding box center [882, 268] width 14 height 14
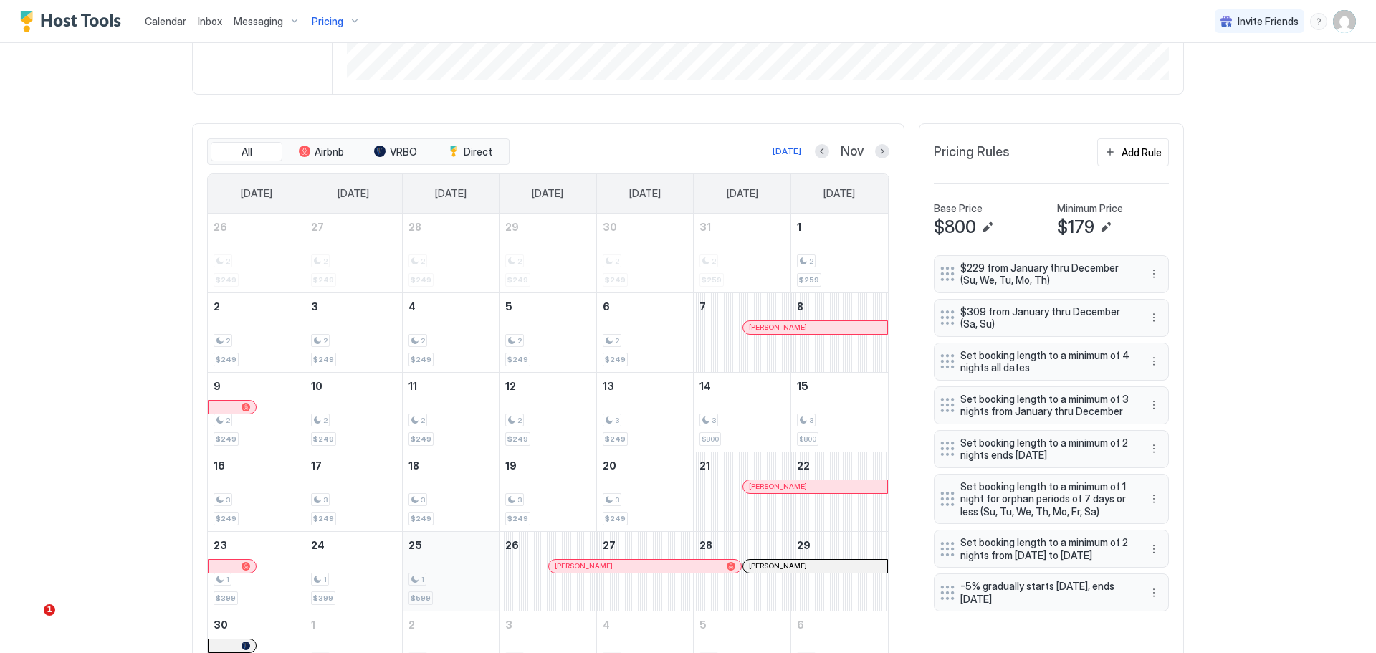
scroll to position [426, 0]
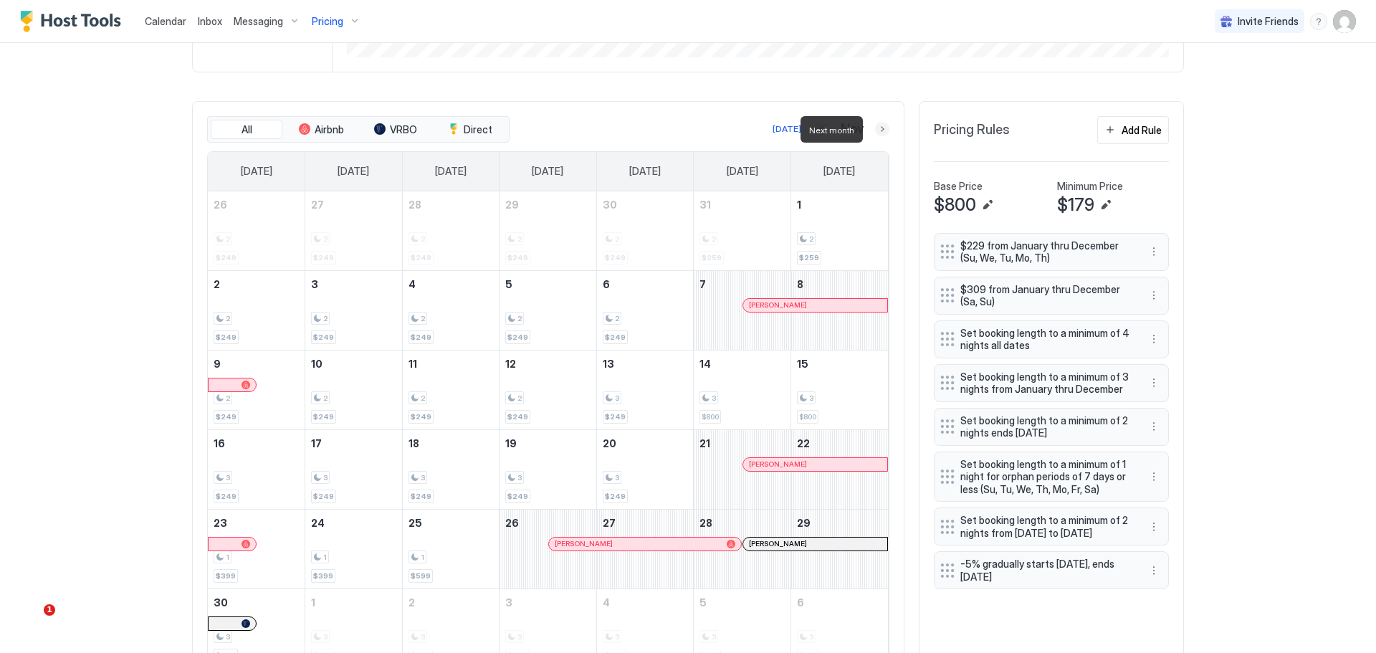
click at [876, 131] on button "Next month" at bounding box center [882, 129] width 14 height 14
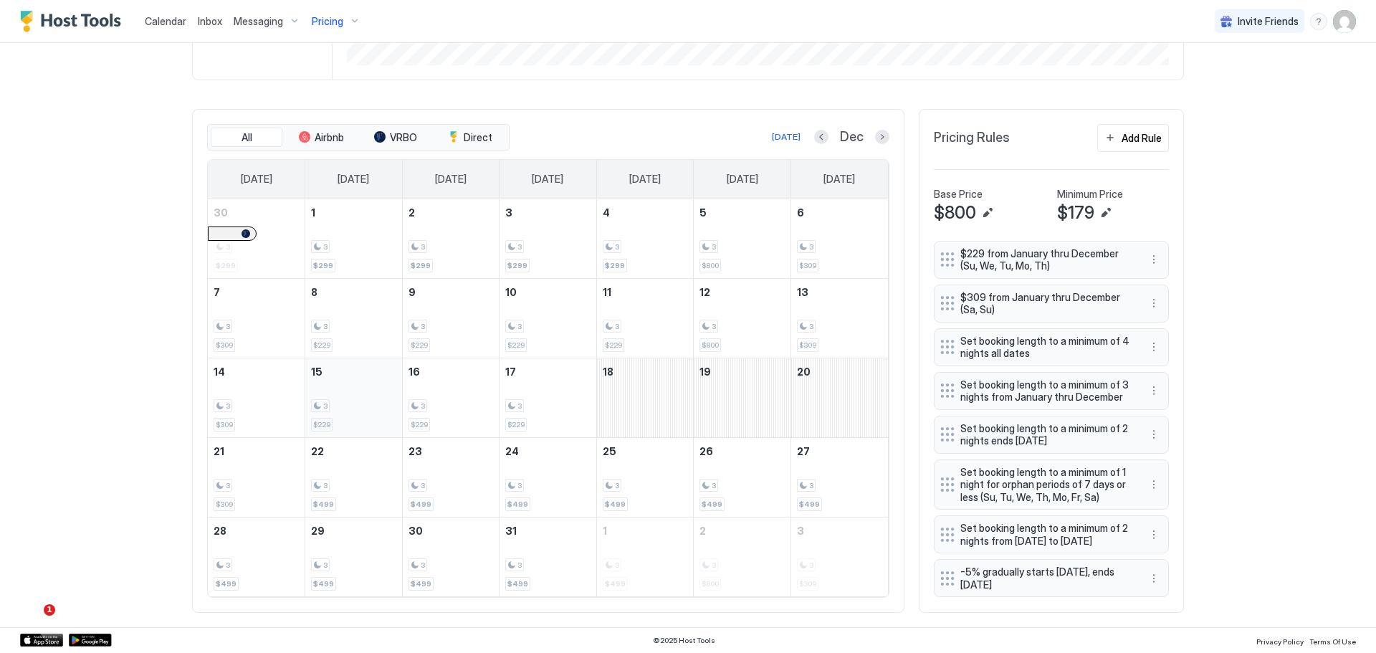
scroll to position [431, 0]
click at [881, 130] on button "Next month" at bounding box center [882, 137] width 14 height 14
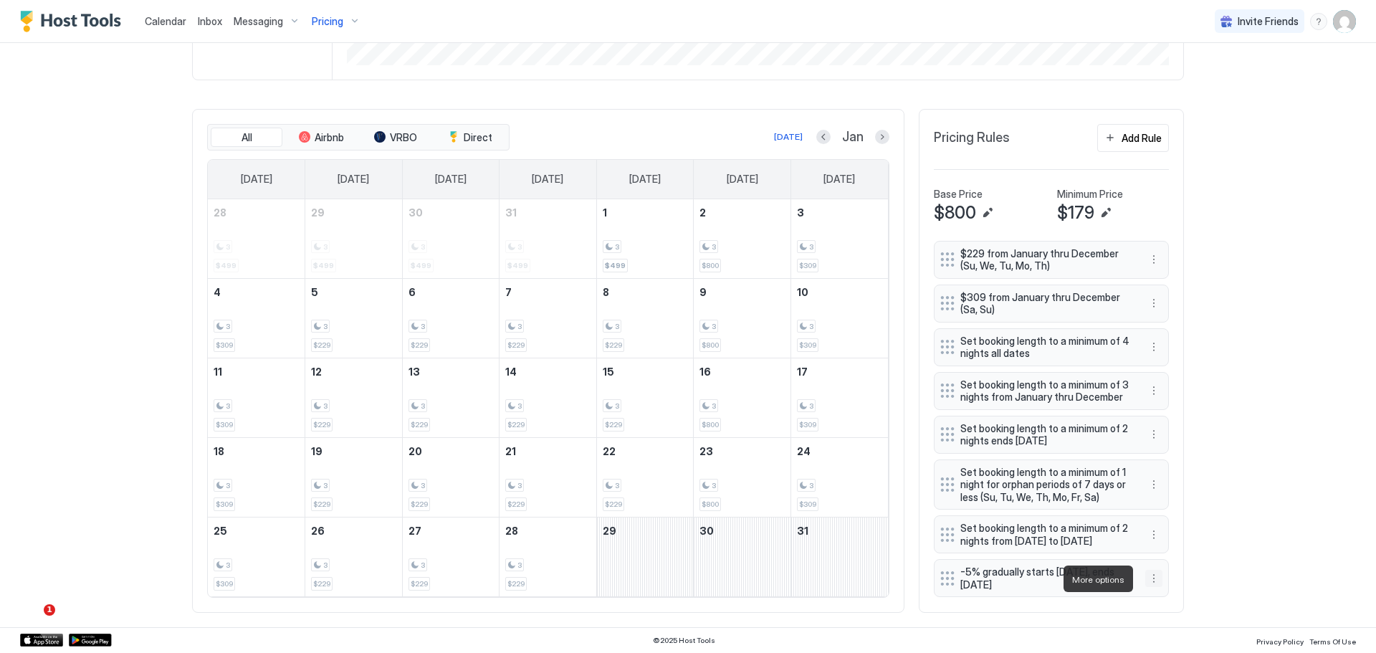
click at [1148, 583] on button "More options" at bounding box center [1153, 578] width 17 height 17
click at [1173, 512] on span "Edit" at bounding box center [1170, 511] width 16 height 11
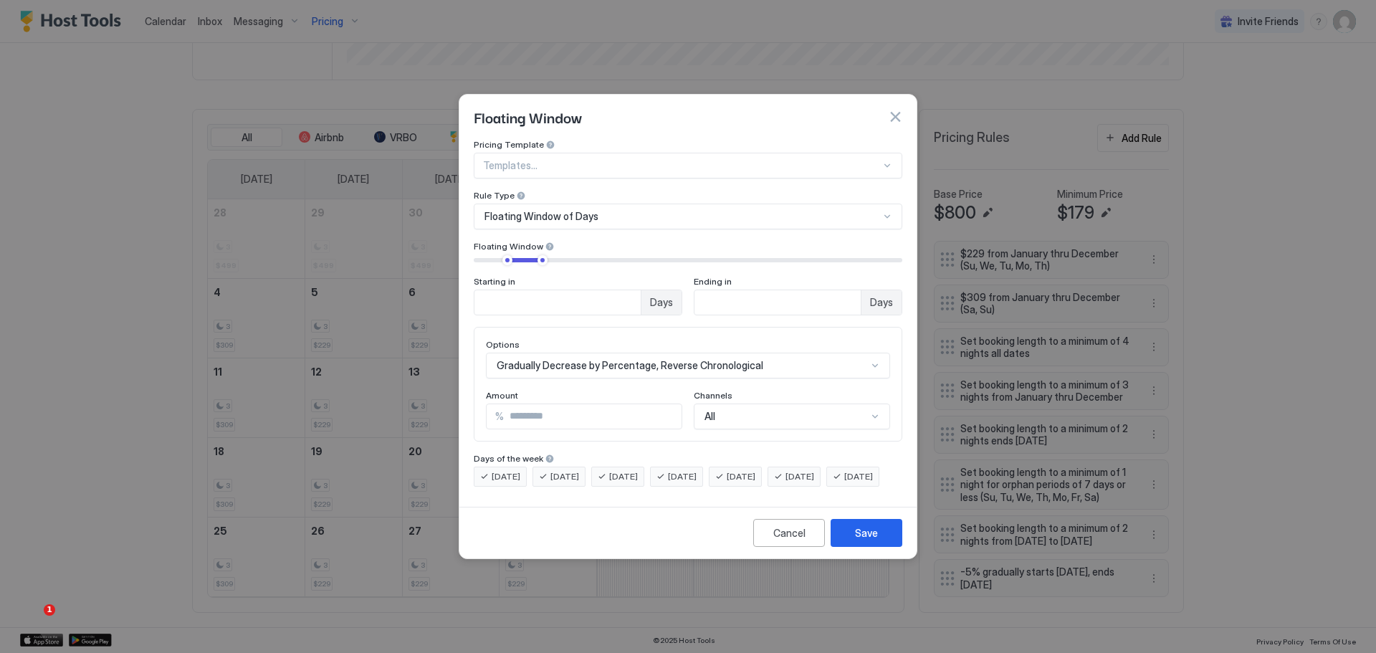
scroll to position [52, 0]
click at [820, 403] on div "All" at bounding box center [792, 416] width 196 height 26
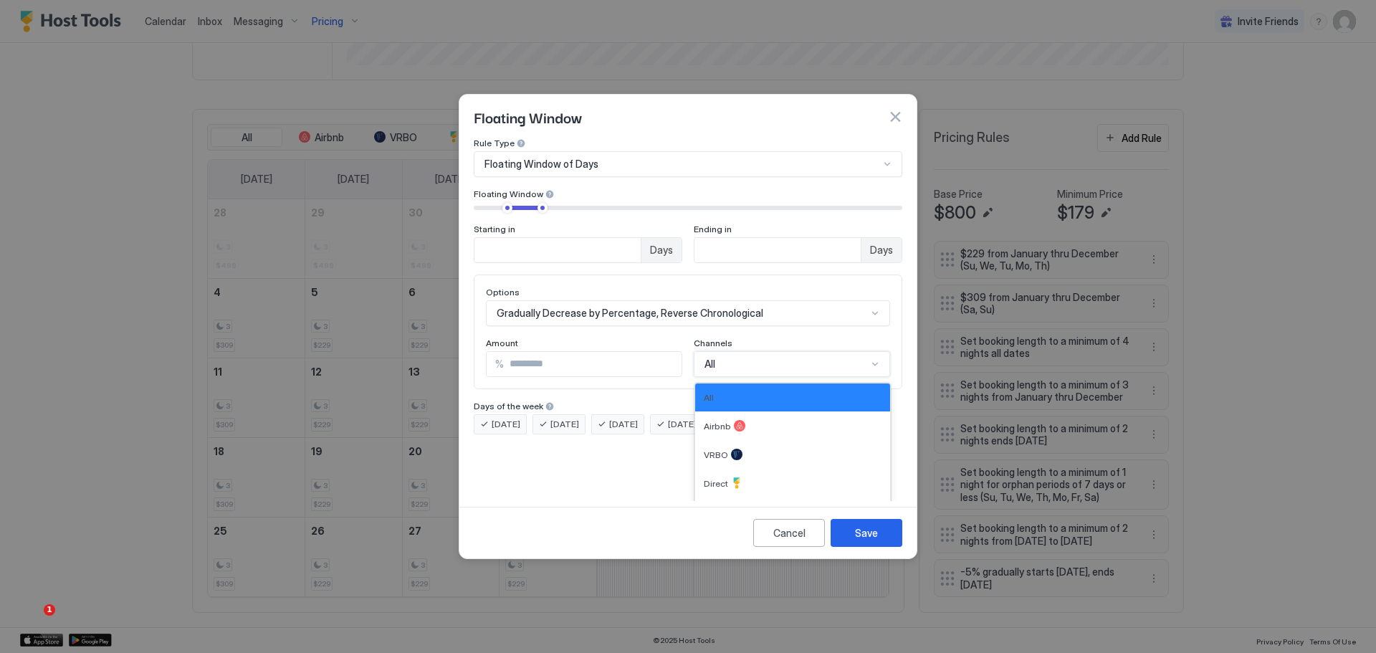
click at [820, 393] on div "All" at bounding box center [792, 397] width 195 height 28
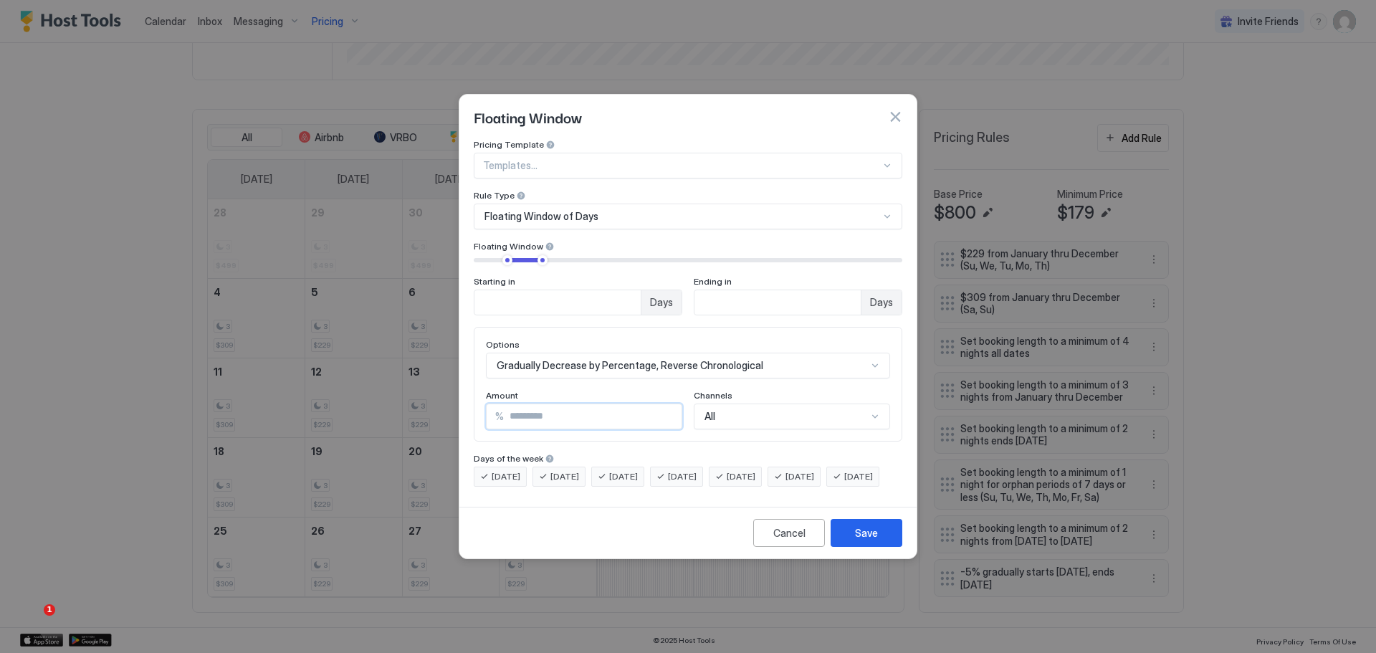
click at [570, 405] on input "*" at bounding box center [593, 416] width 178 height 24
type input "**"
click at [886, 547] on button "Save" at bounding box center [867, 533] width 72 height 28
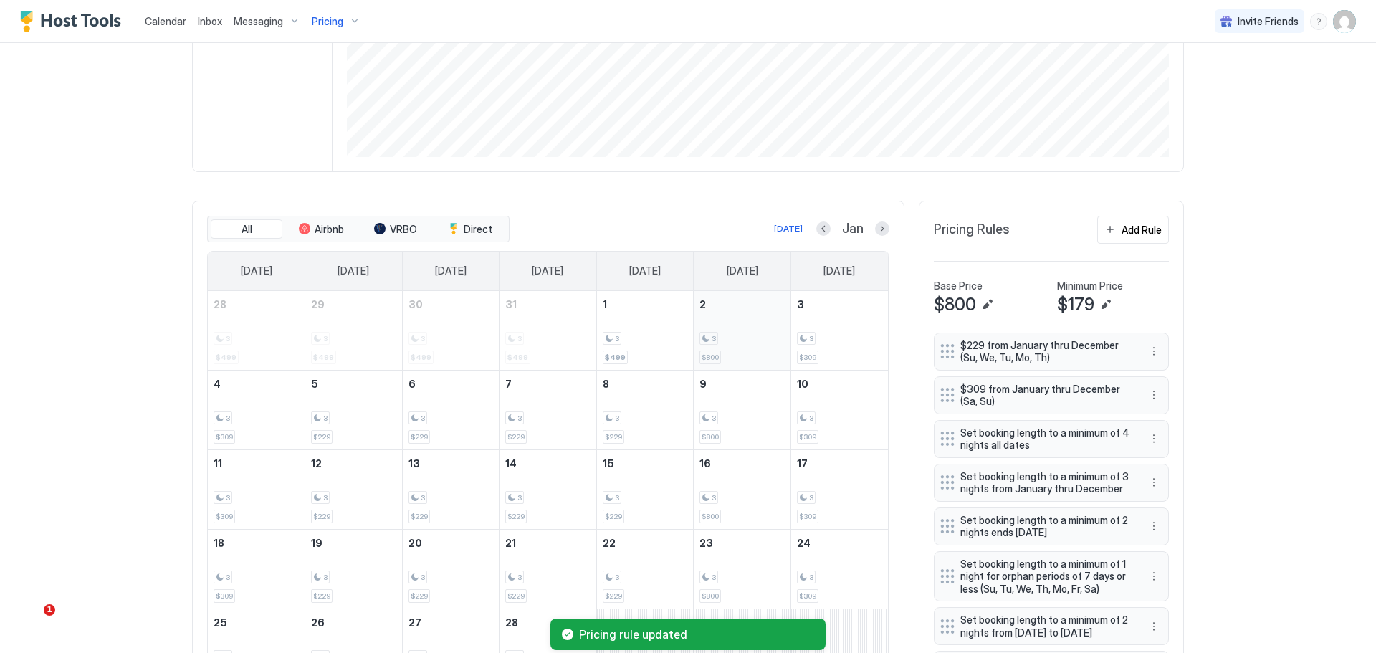
scroll to position [359, 0]
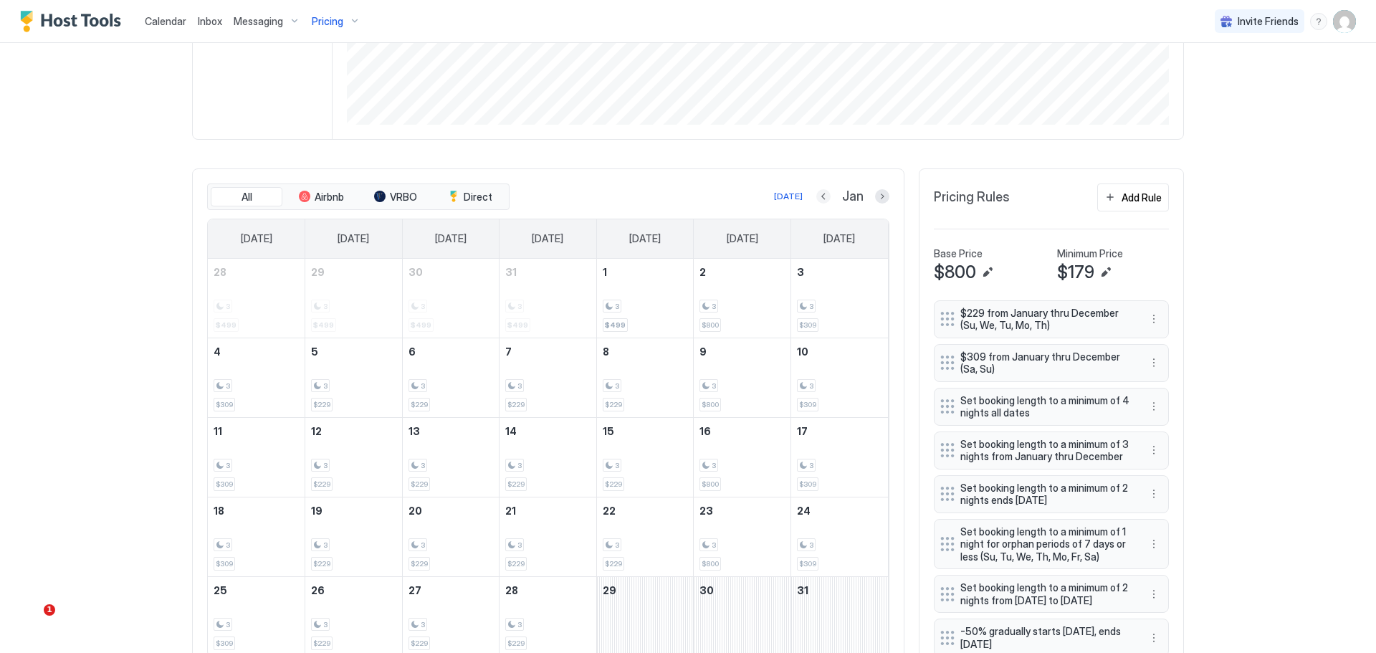
click at [818, 198] on button "Previous month" at bounding box center [823, 196] width 14 height 14
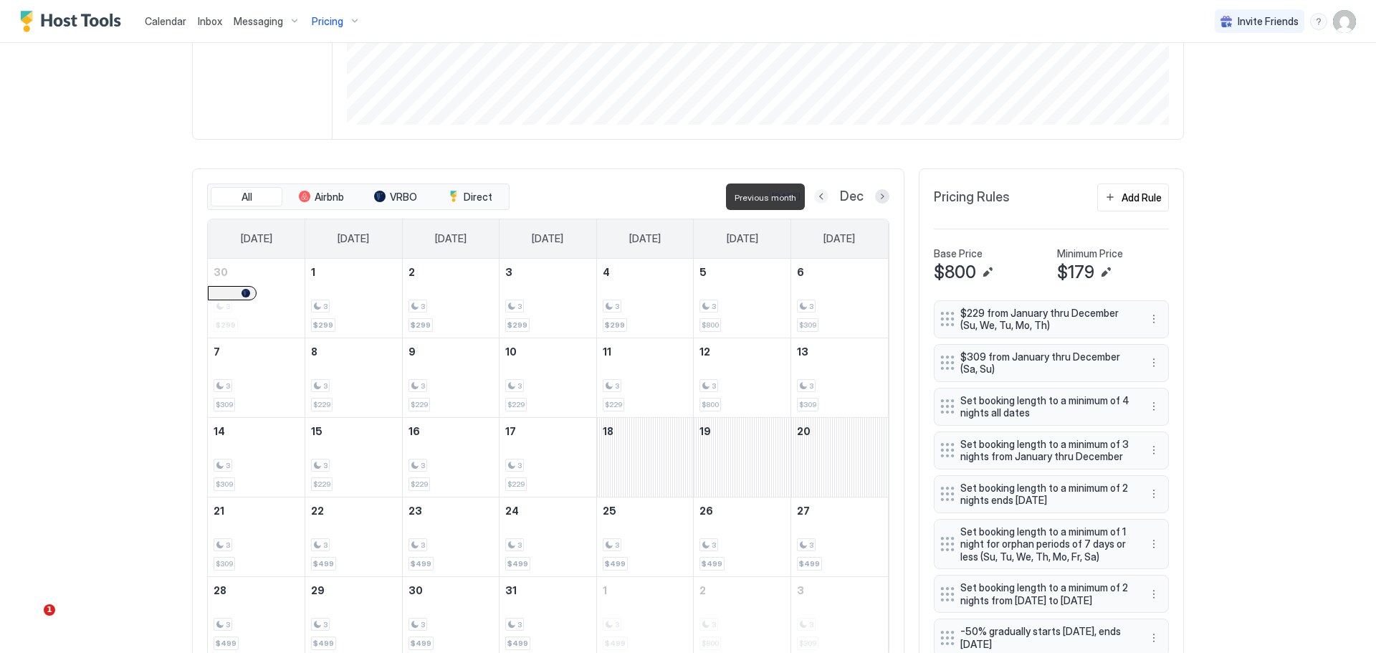
click at [818, 198] on button "Previous month" at bounding box center [821, 196] width 14 height 14
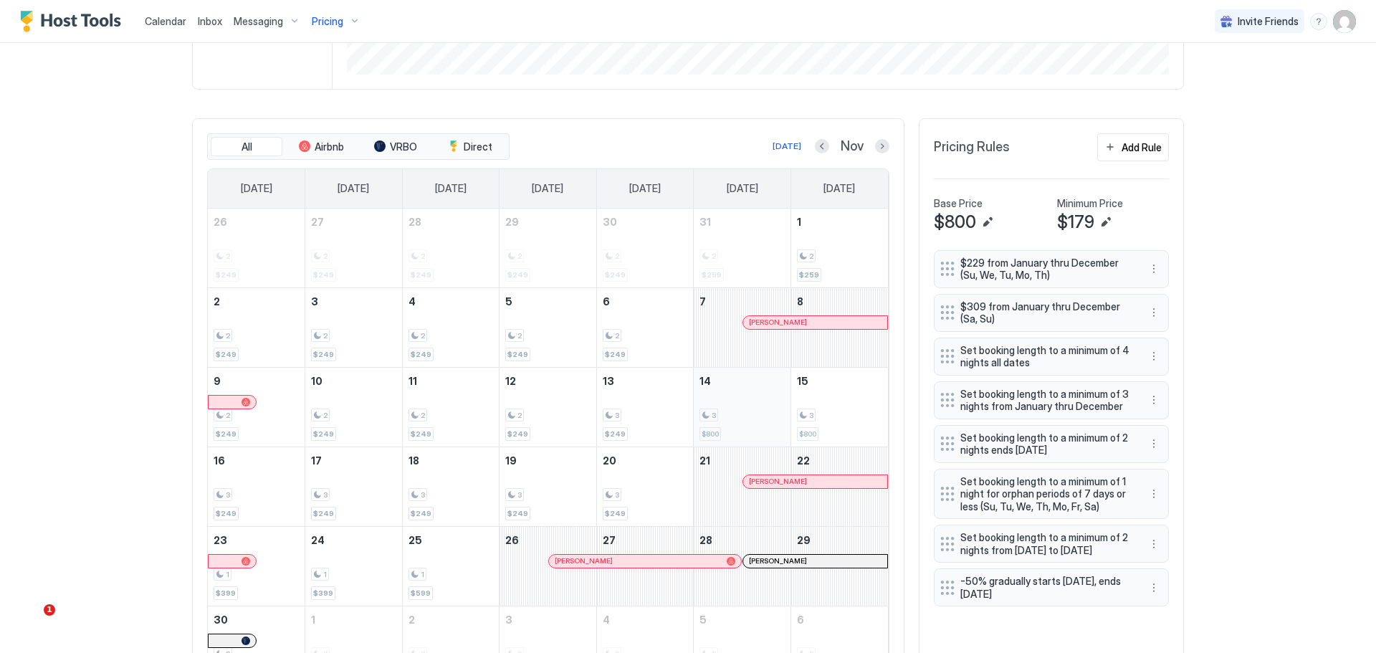
scroll to position [431, 0]
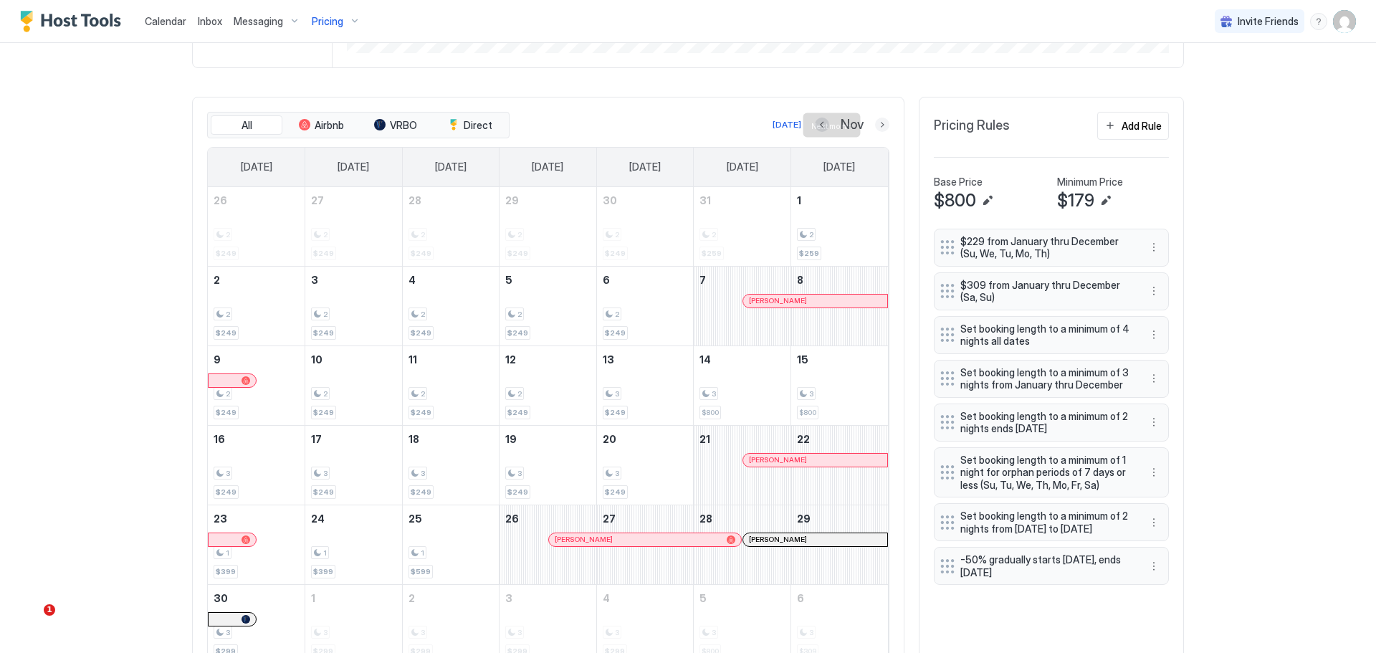
click at [881, 125] on button "Next month" at bounding box center [882, 125] width 14 height 14
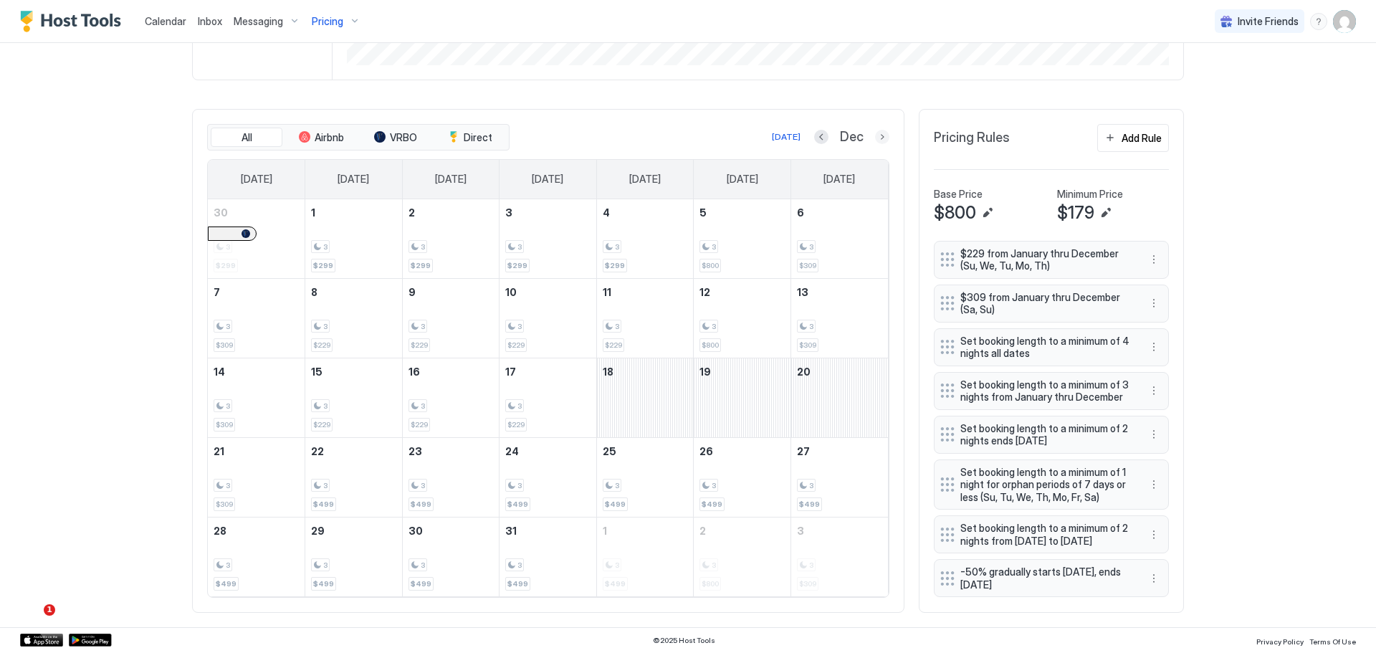
click at [875, 130] on button "Next month" at bounding box center [882, 137] width 14 height 14
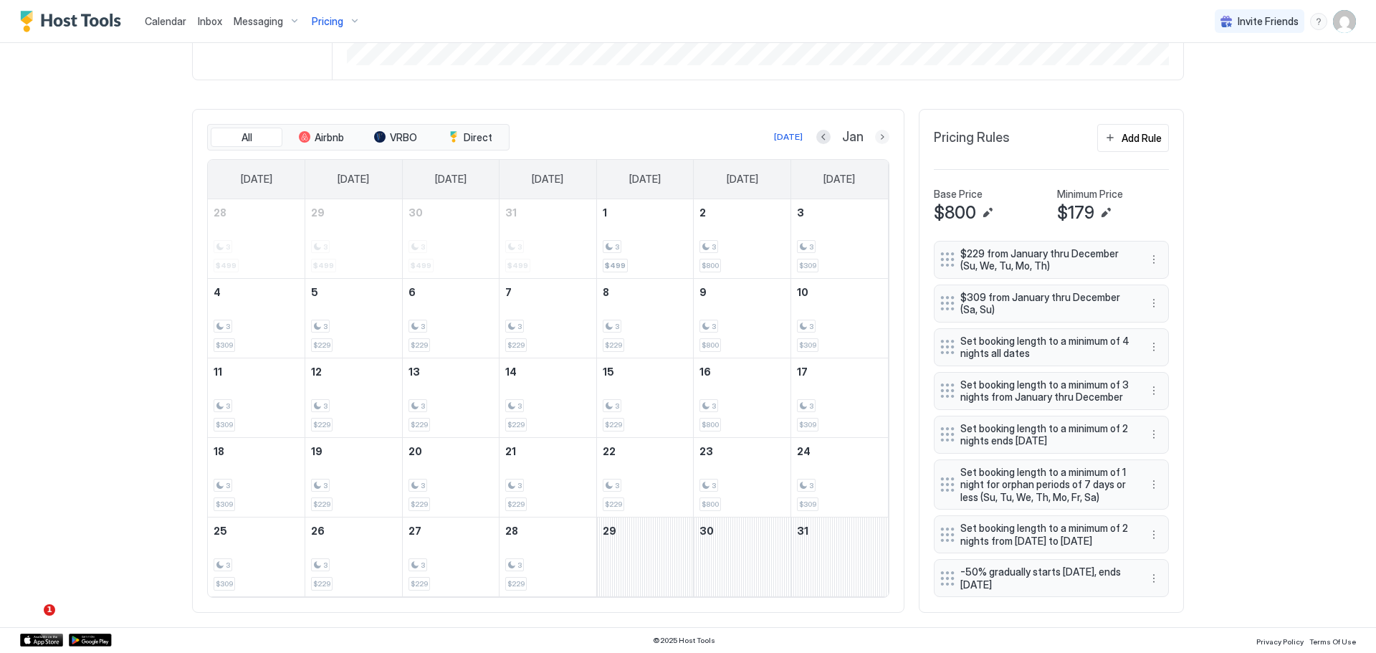
click at [875, 130] on button "Next month" at bounding box center [882, 137] width 14 height 14
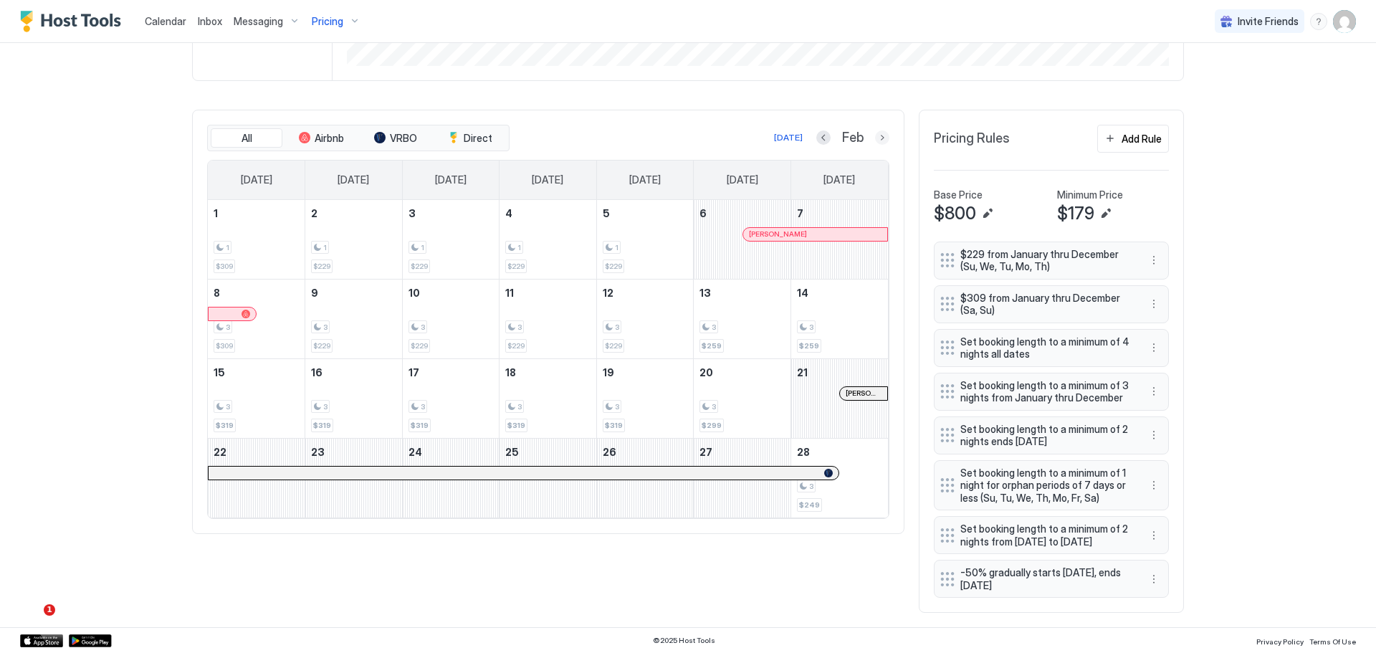
click at [875, 130] on button "Next month" at bounding box center [882, 137] width 14 height 14
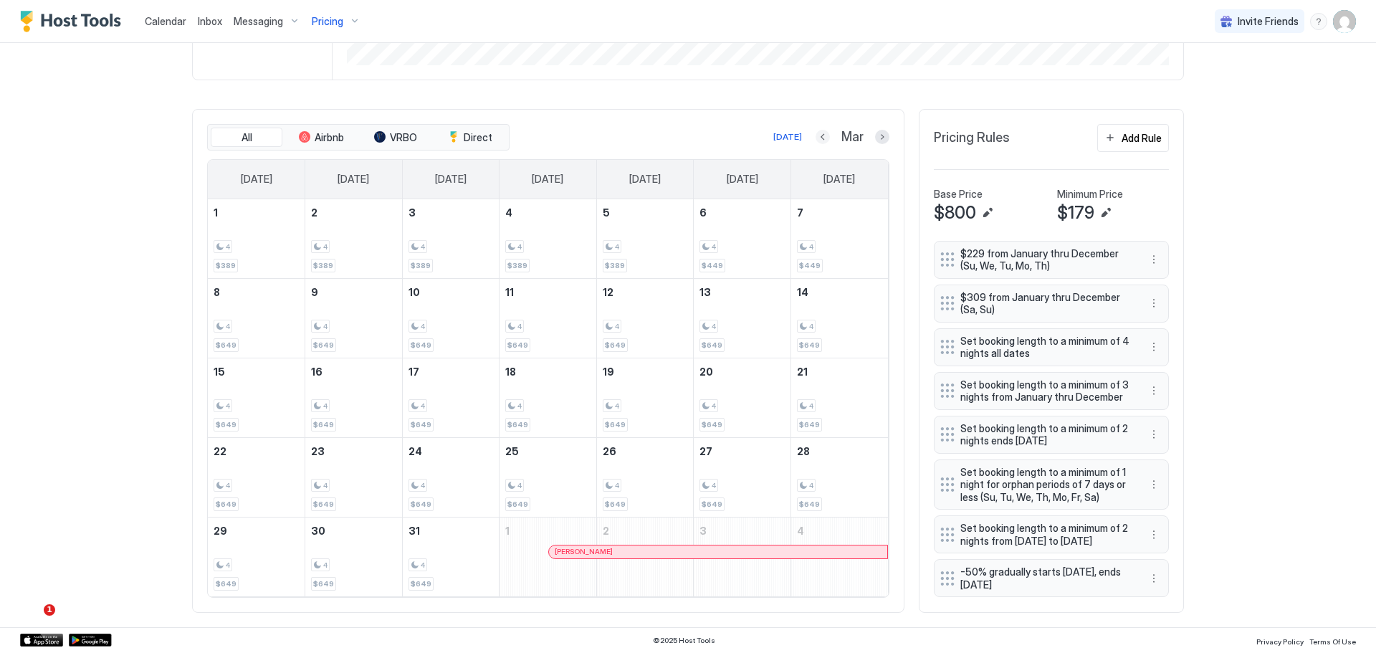
click at [815, 130] on button "Previous month" at bounding box center [822, 137] width 14 height 14
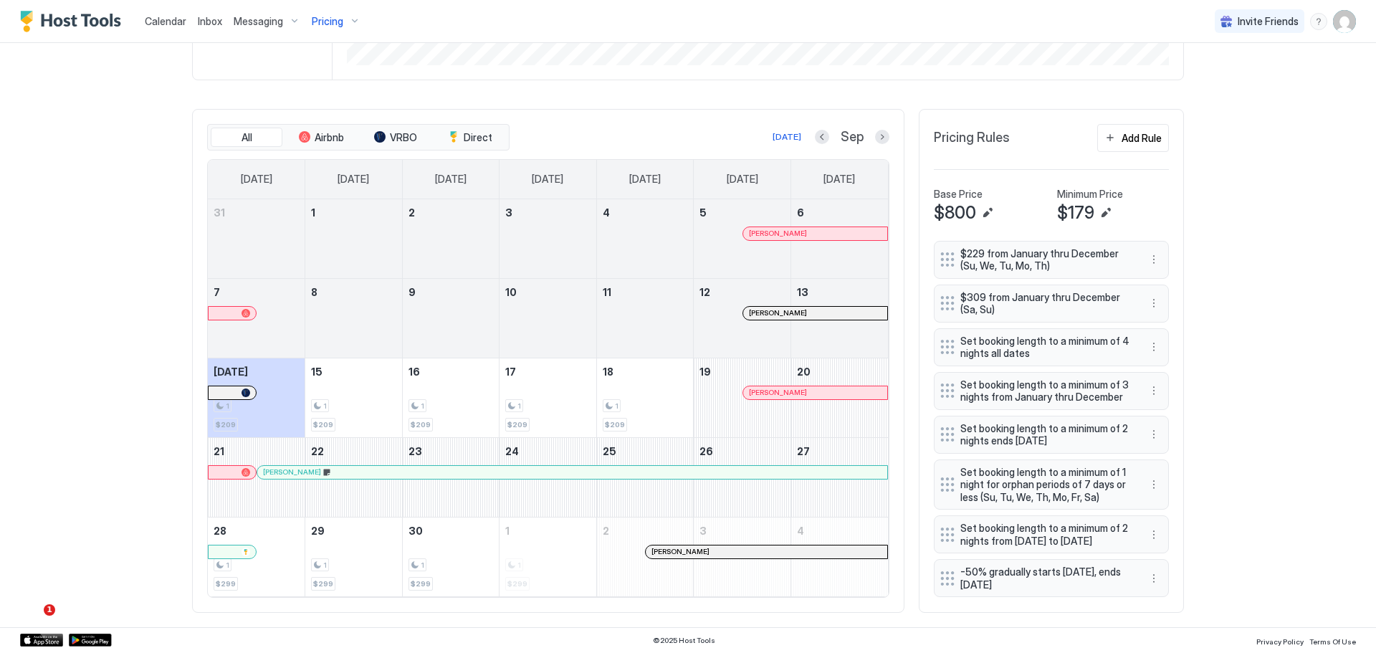
scroll to position [431, 0]
click at [875, 130] on button "Next month" at bounding box center [882, 137] width 14 height 14
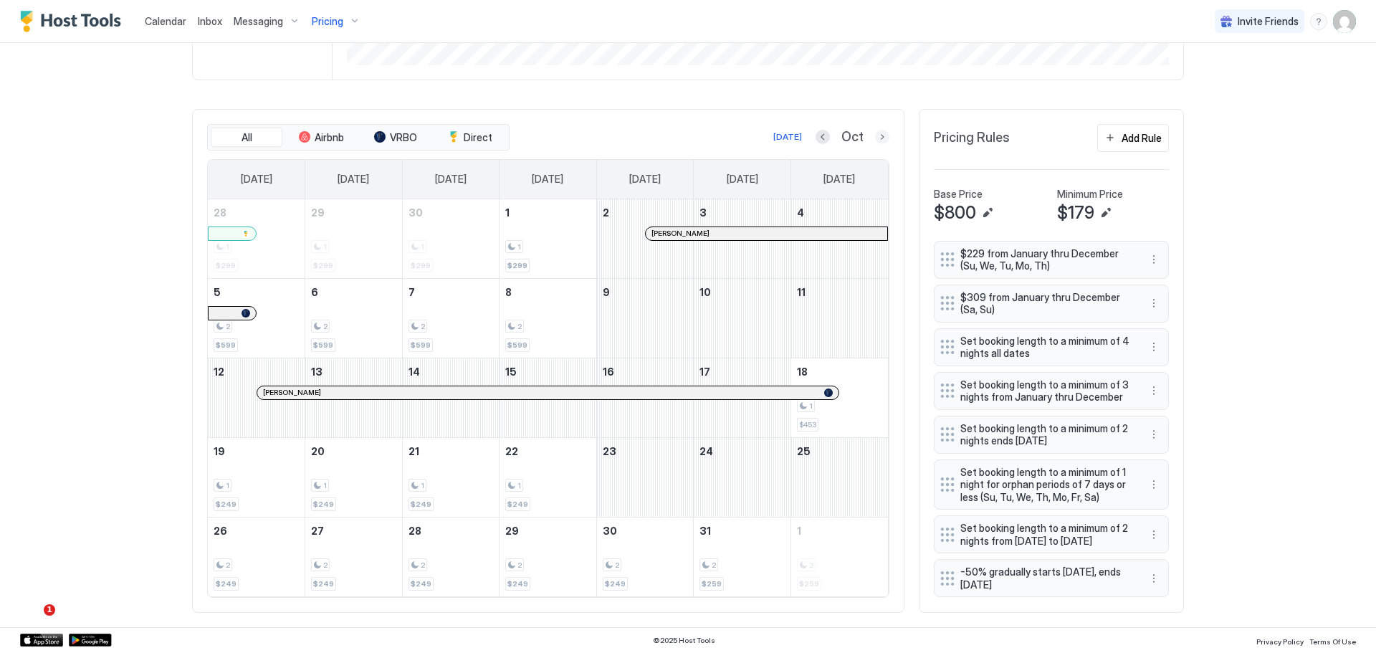
click at [878, 130] on button "Next month" at bounding box center [882, 137] width 14 height 14
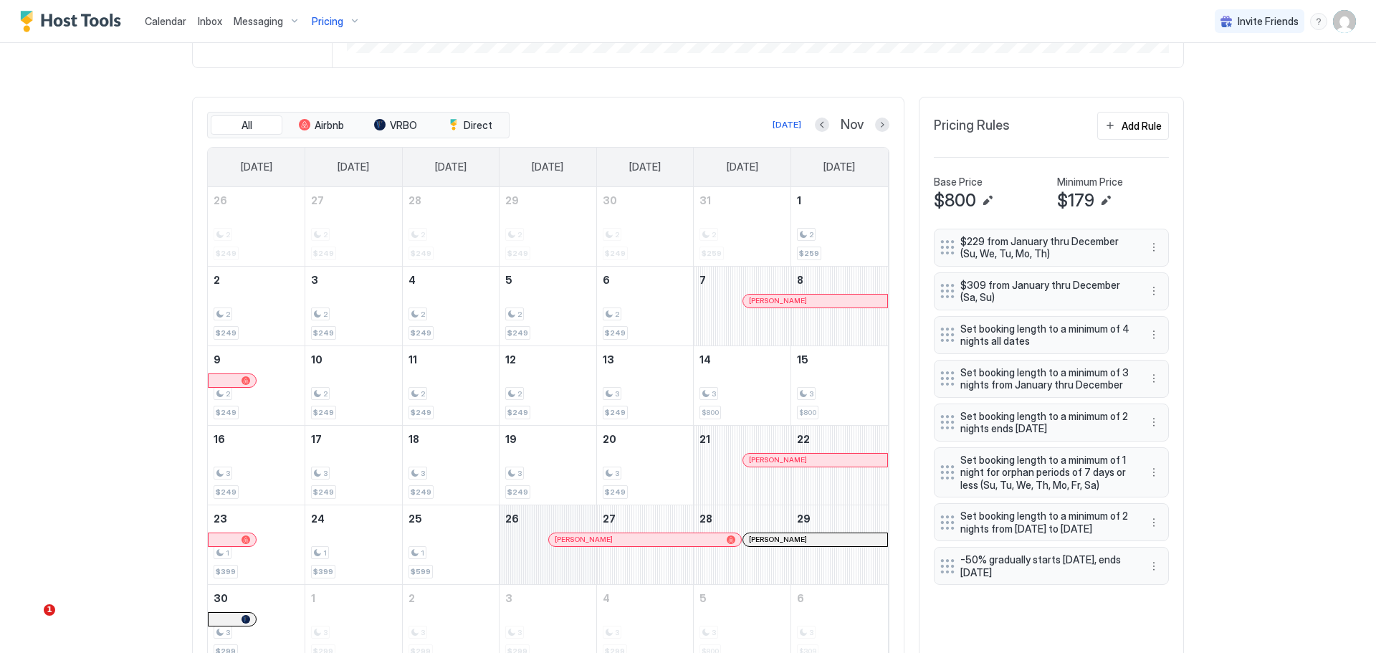
scroll to position [498, 0]
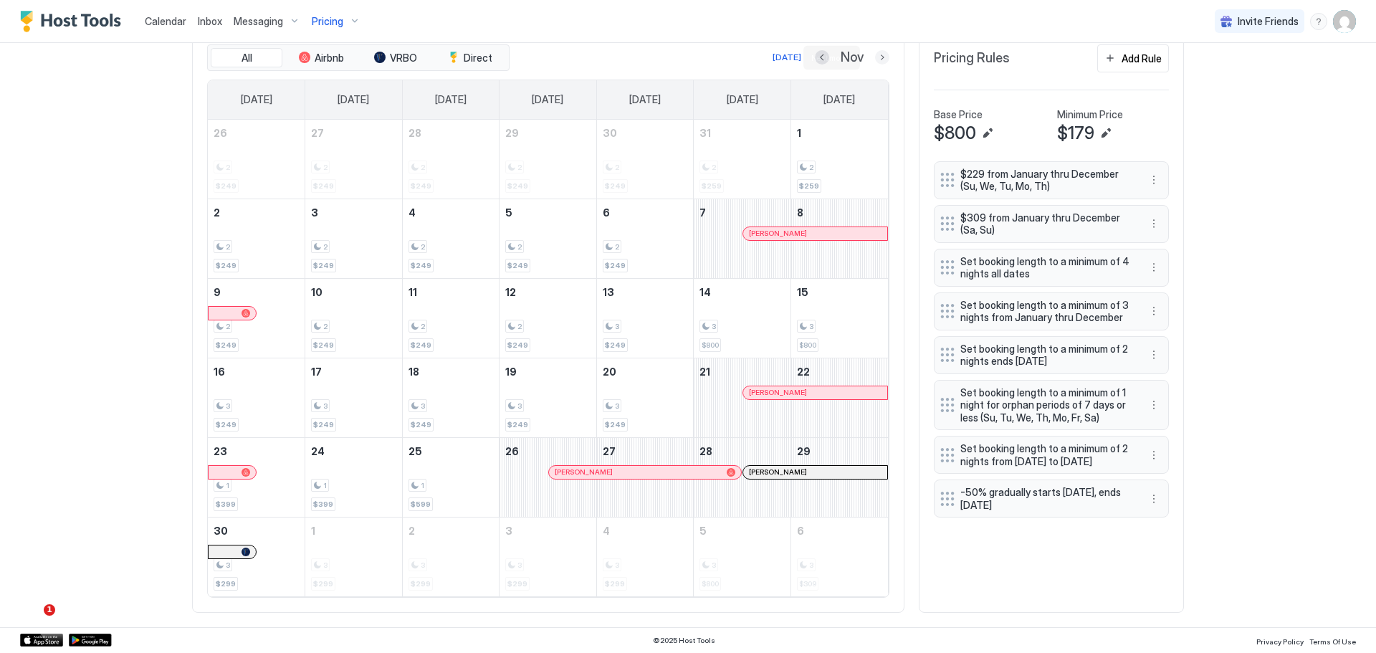
click at [875, 54] on button "Next month" at bounding box center [882, 57] width 14 height 14
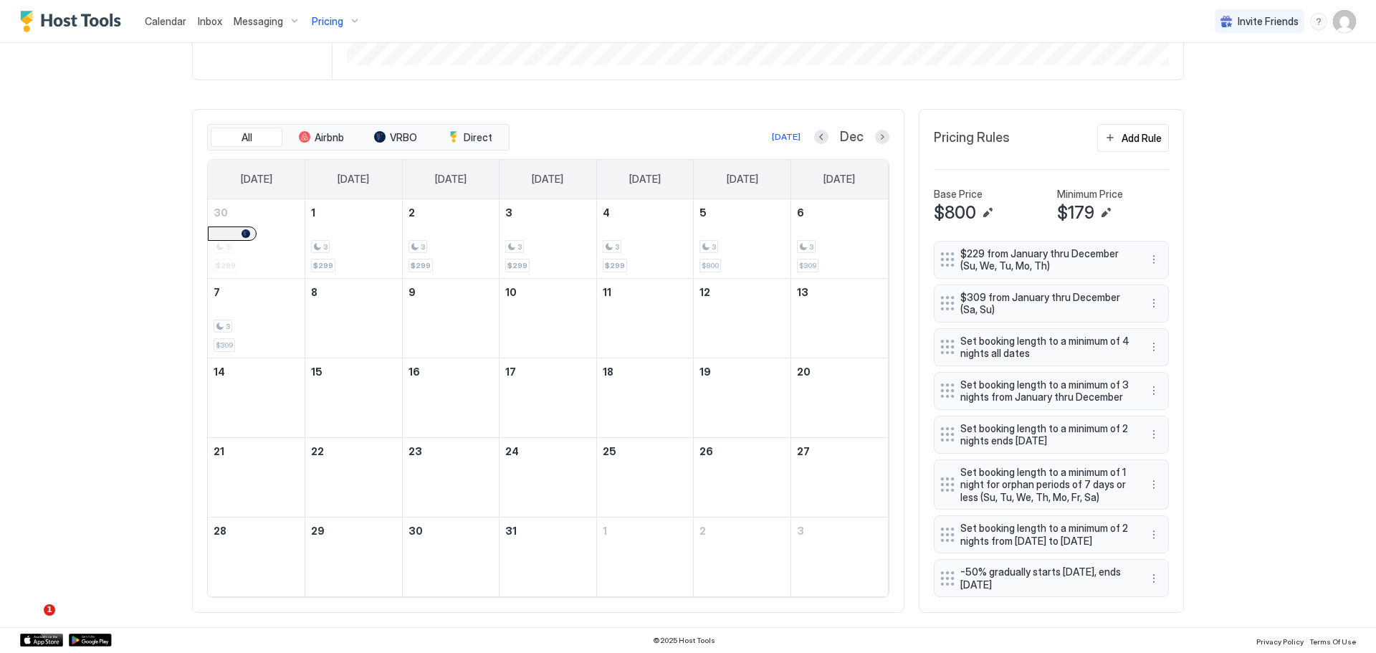
scroll to position [431, 0]
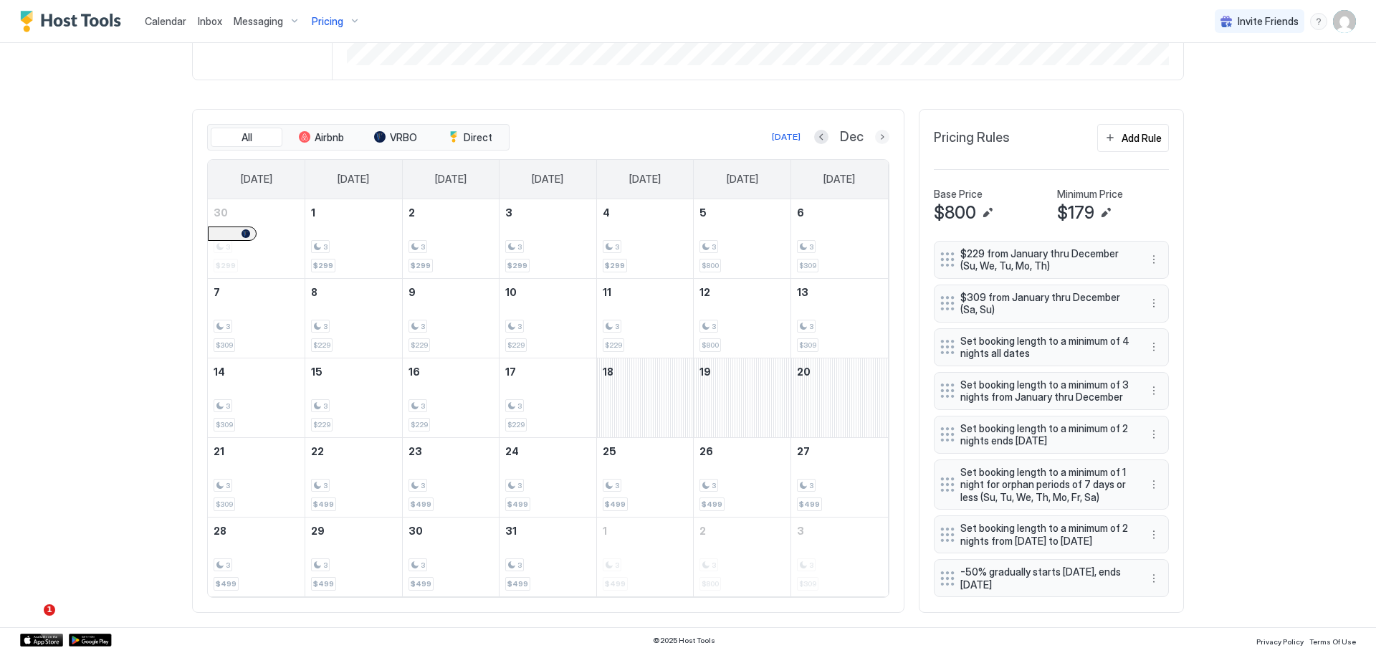
click at [875, 130] on button "Next month" at bounding box center [882, 137] width 14 height 14
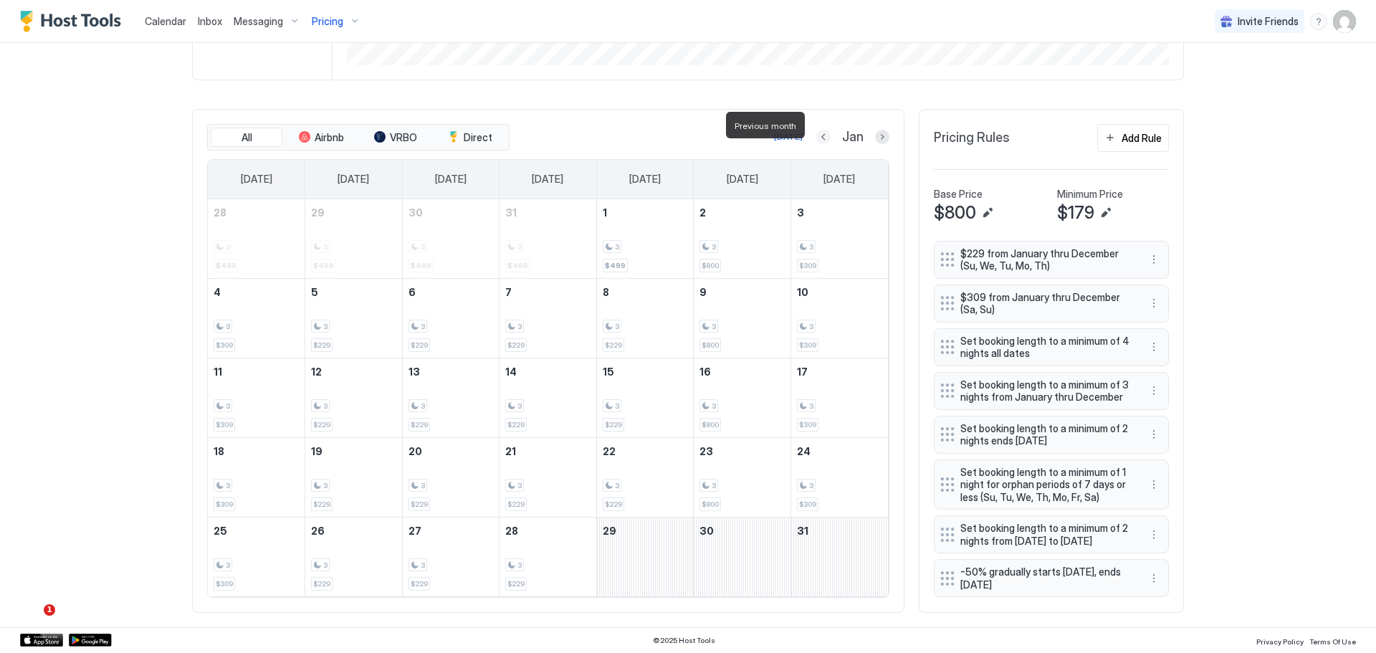
click at [819, 130] on button "Previous month" at bounding box center [823, 137] width 14 height 14
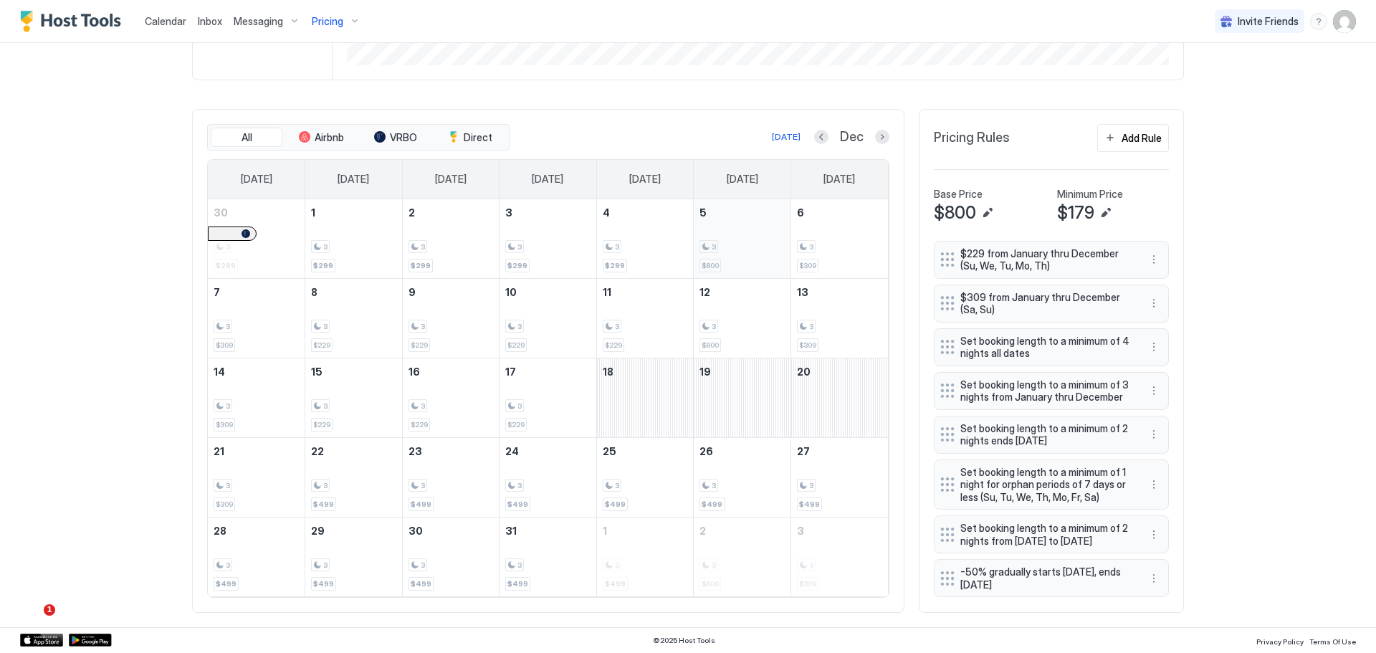
click at [743, 240] on div "3" at bounding box center [741, 247] width 85 height 14
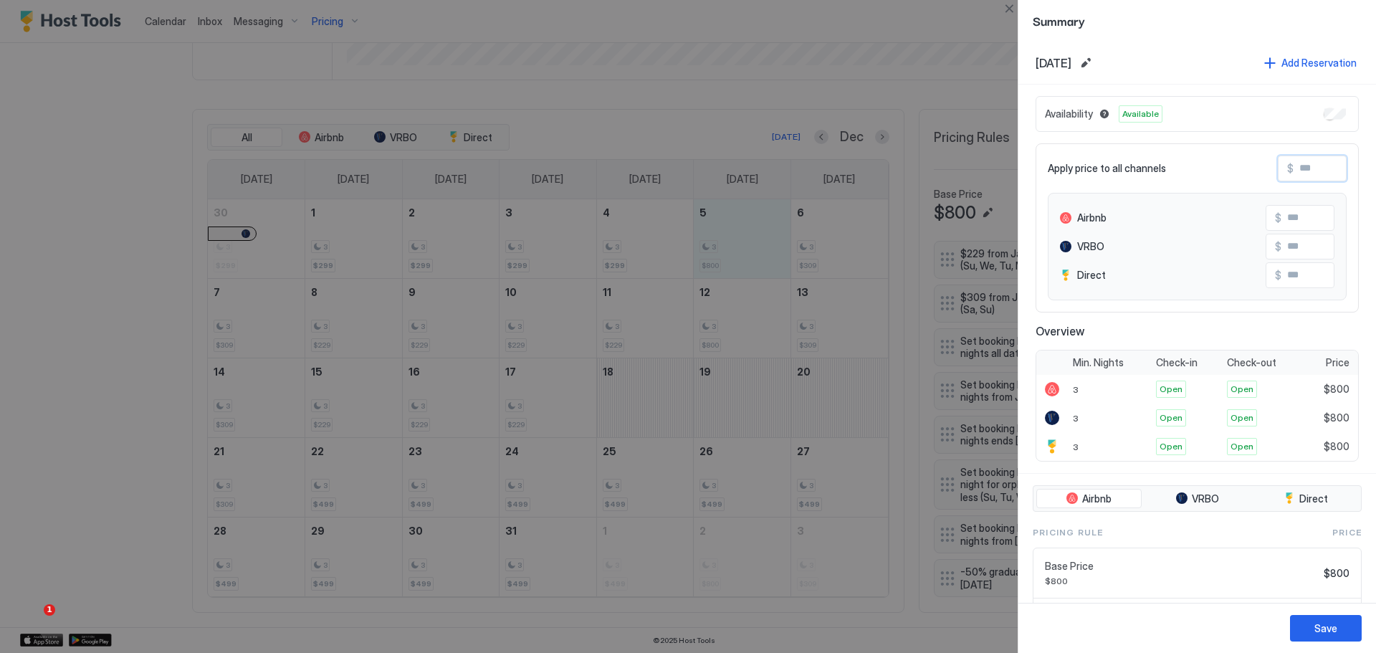
click at [1293, 168] on input "Input Field" at bounding box center [1350, 168] width 115 height 24
type input "*"
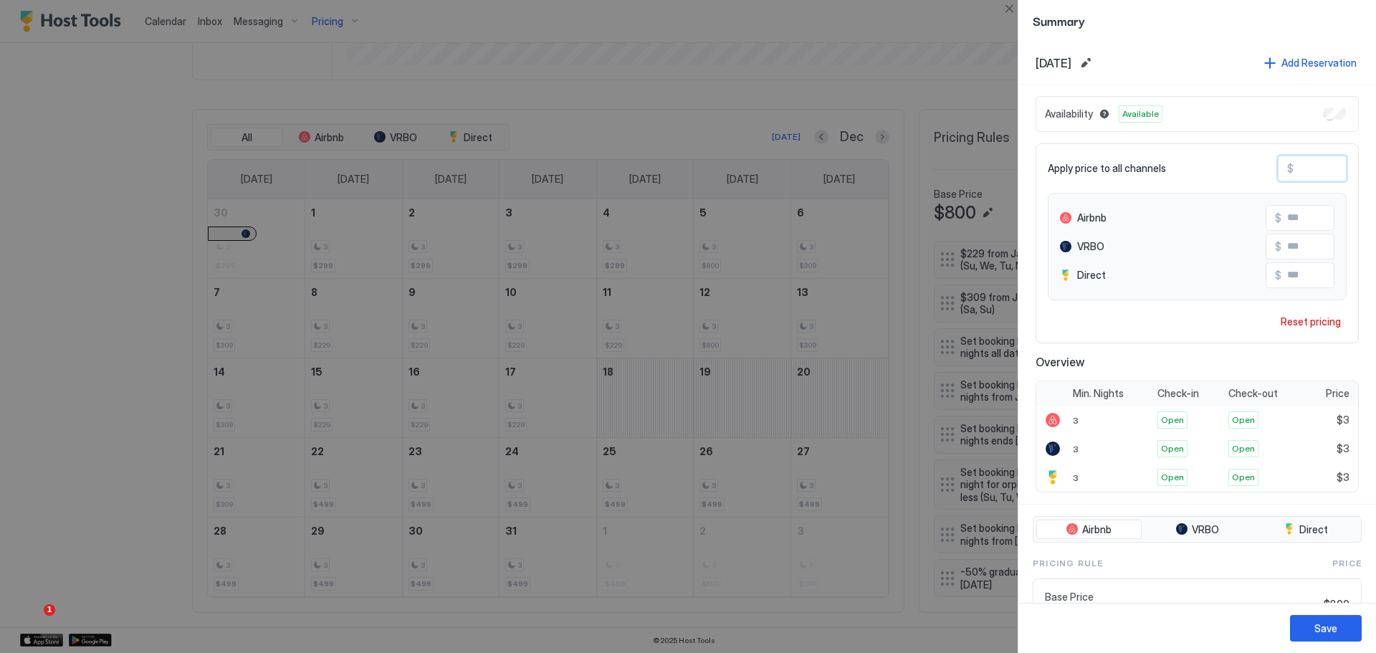
type input "**"
type input "***"
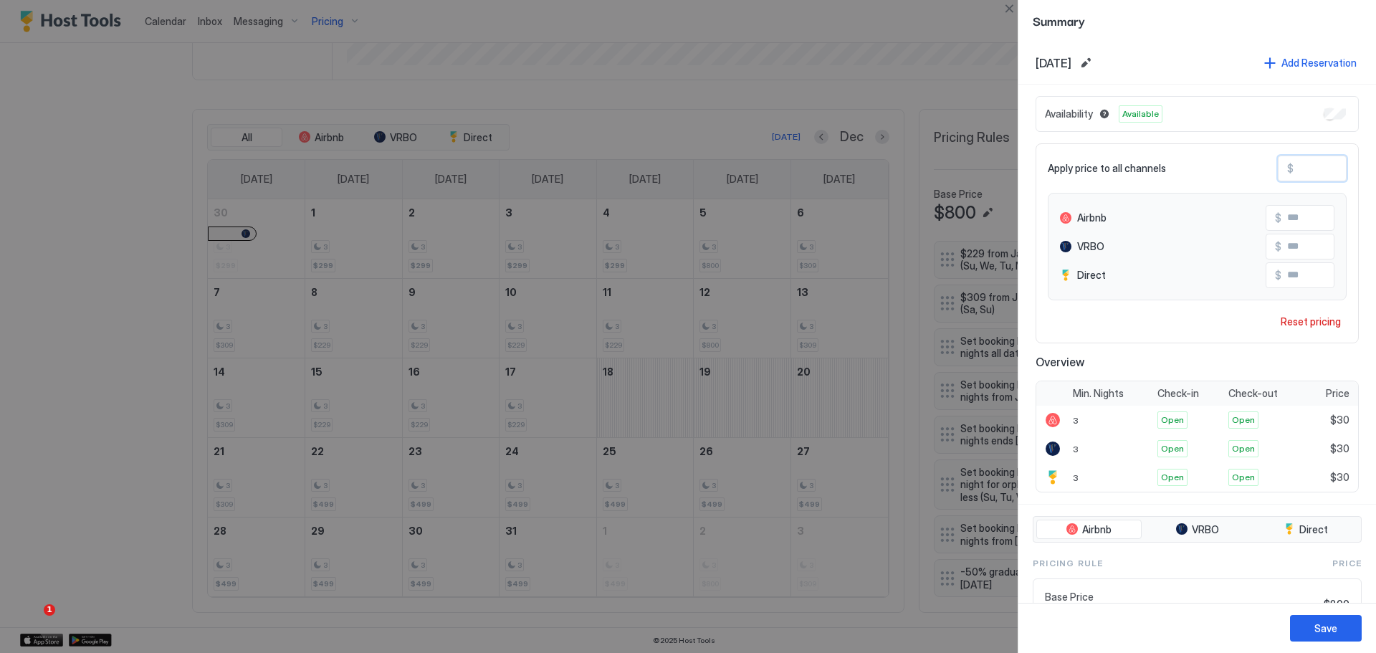
type input "***"
click at [1335, 631] on div "Save" at bounding box center [1325, 628] width 23 height 15
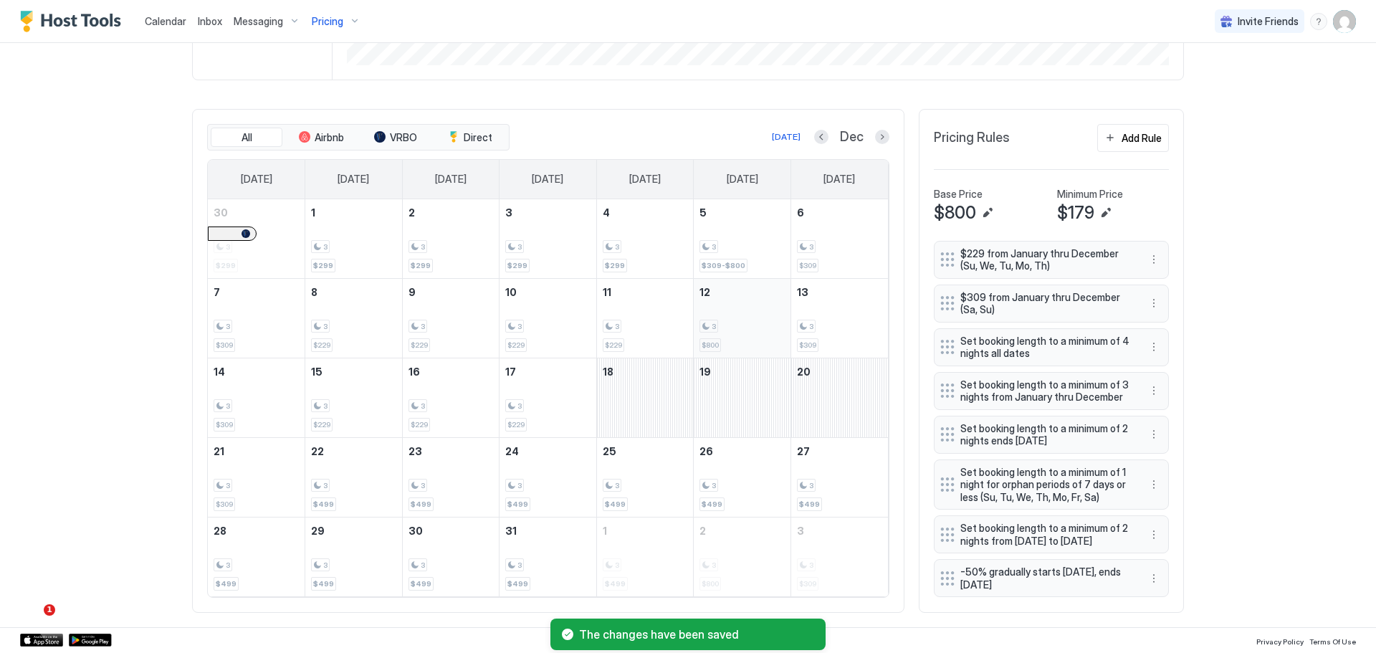
click at [734, 320] on div "3" at bounding box center [741, 327] width 85 height 14
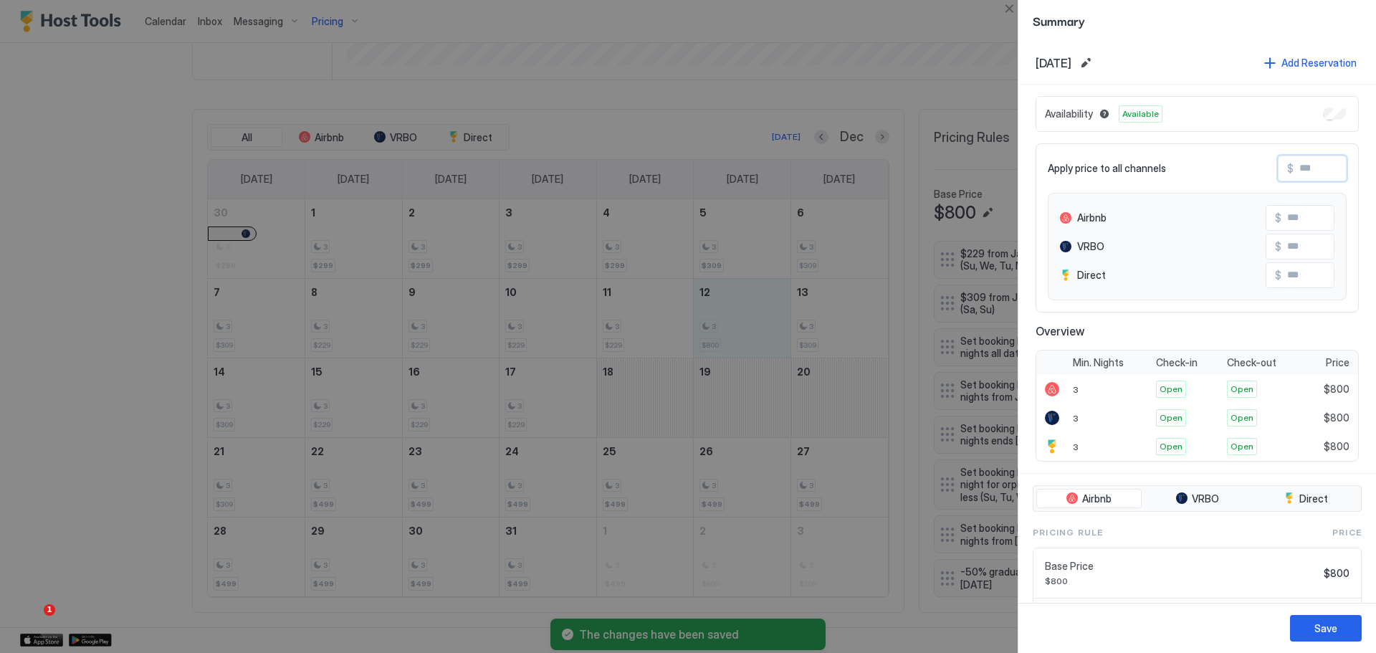
click at [1299, 171] on input "Input Field" at bounding box center [1350, 168] width 115 height 24
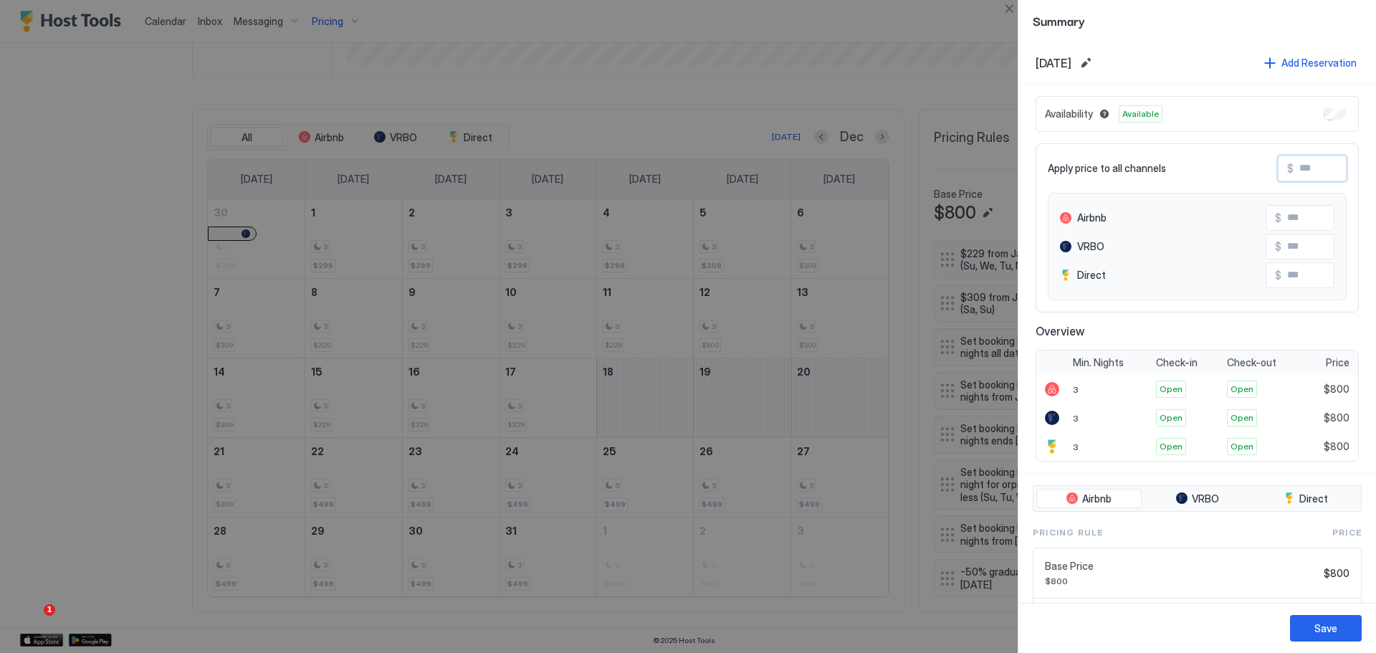
type input "*"
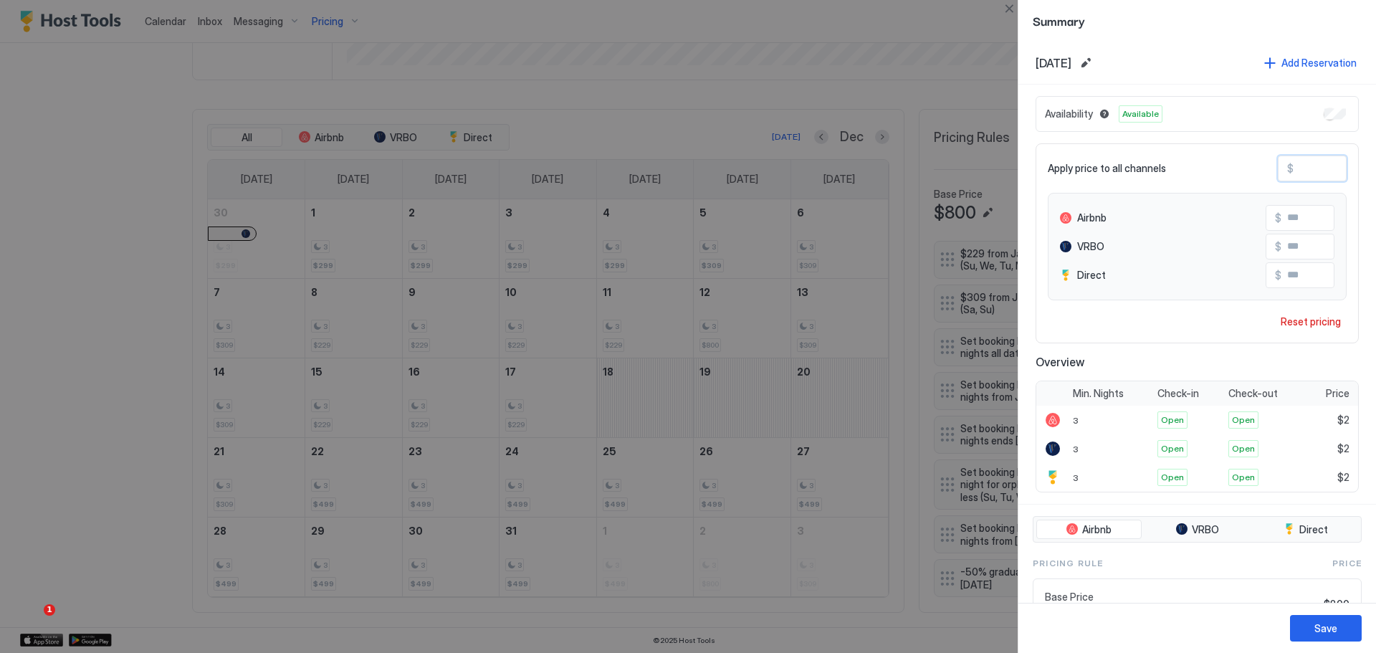
type input "**"
type input "***"
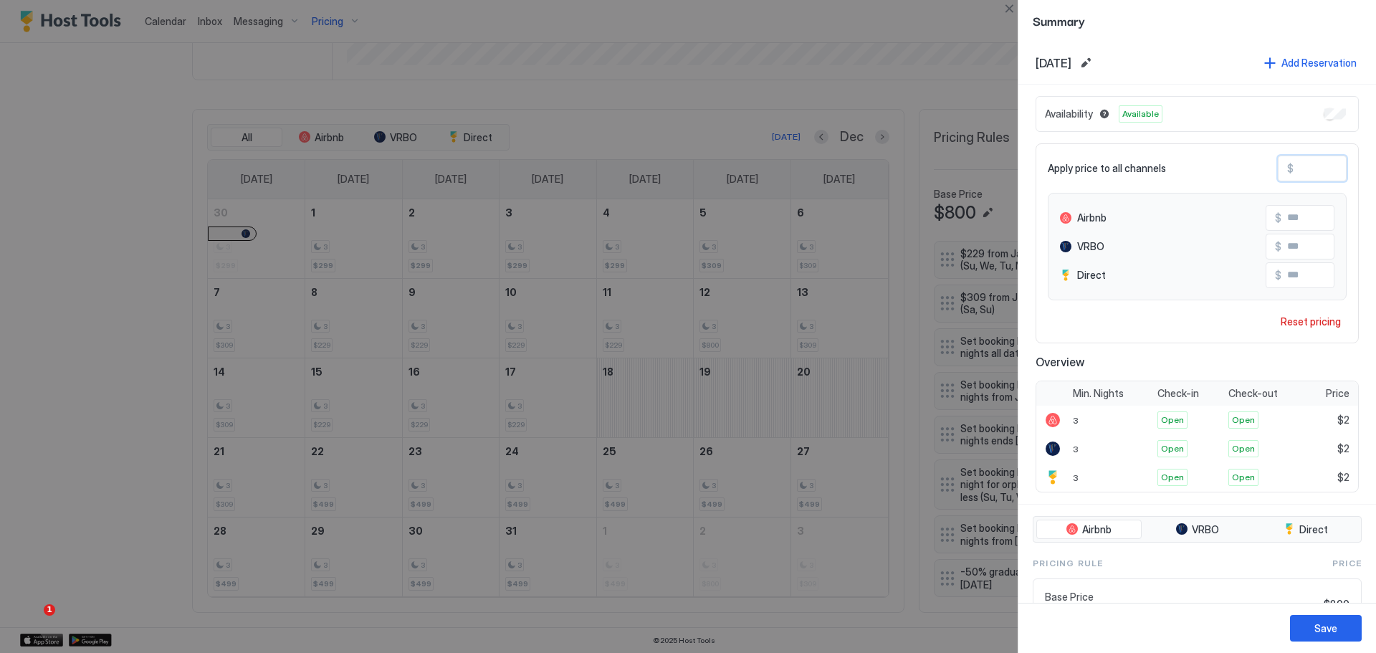
type input "***"
drag, startPoint x: 1338, startPoint y: 623, endPoint x: 800, endPoint y: 405, distance: 580.6
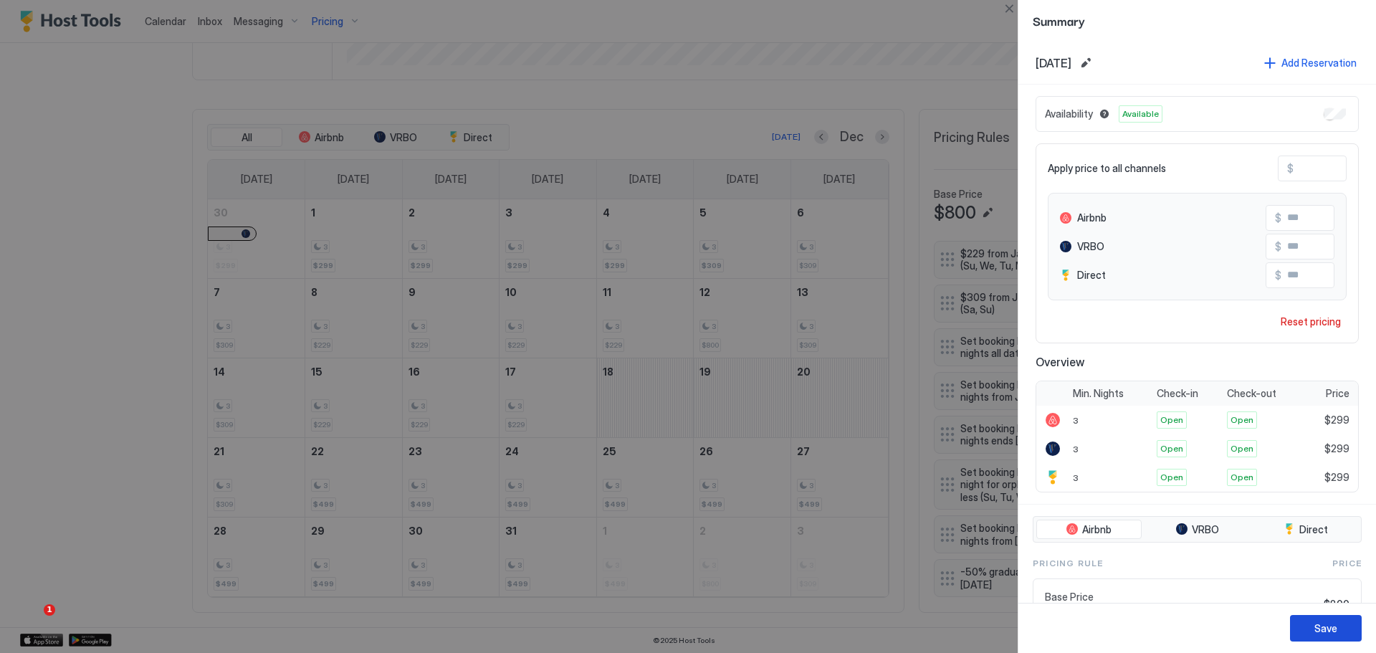
click at [1337, 624] on button "Save" at bounding box center [1326, 628] width 72 height 27
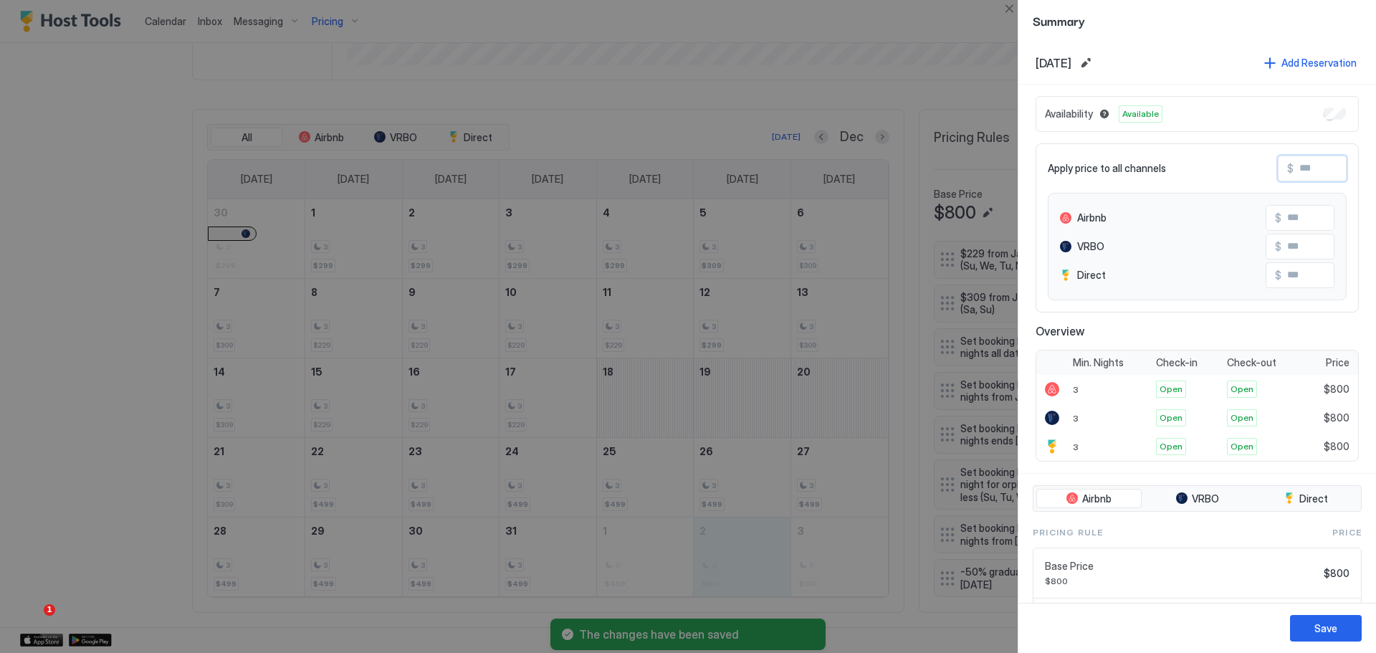
click at [1309, 172] on input "Input Field" at bounding box center [1350, 168] width 115 height 24
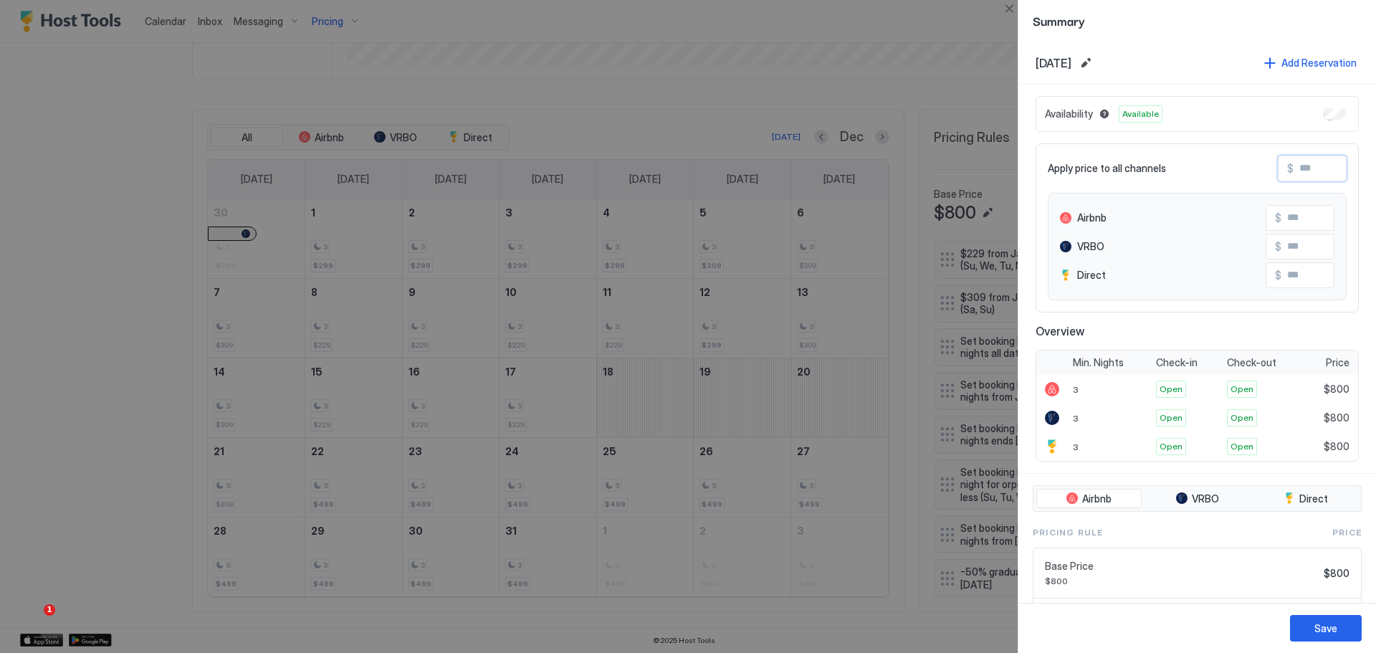
type input "*"
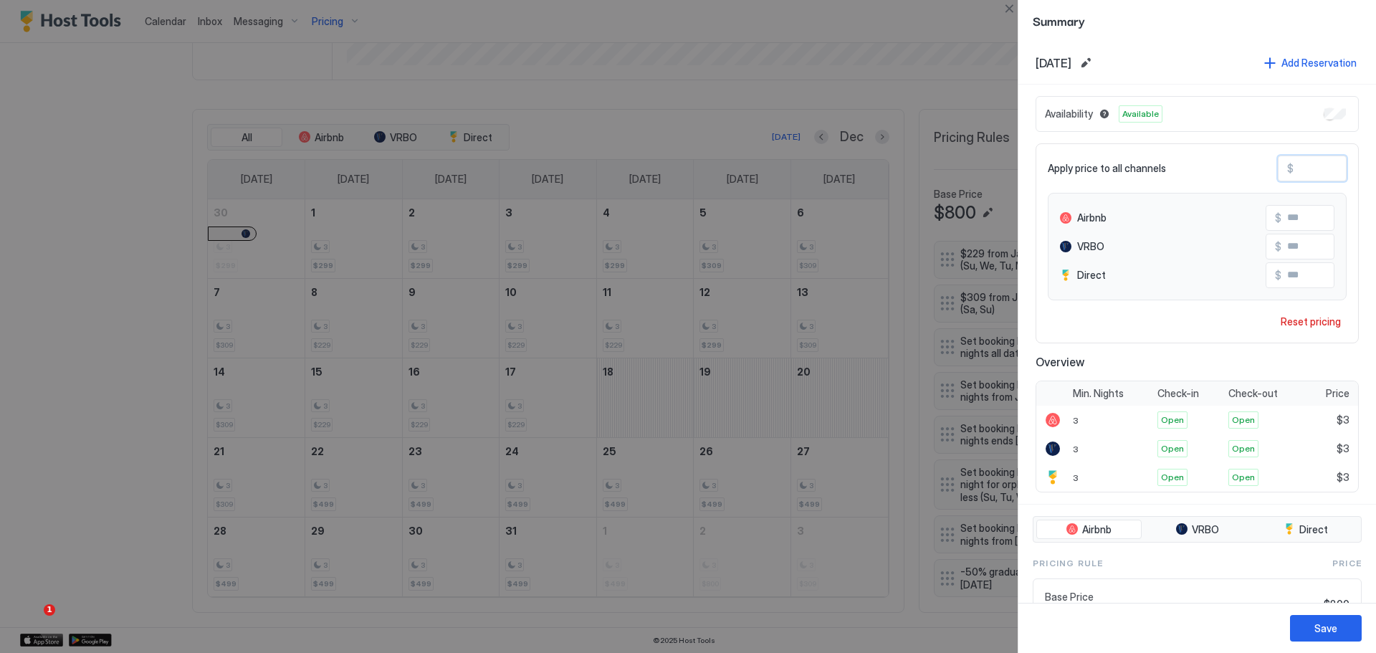
type input "**"
type input "***"
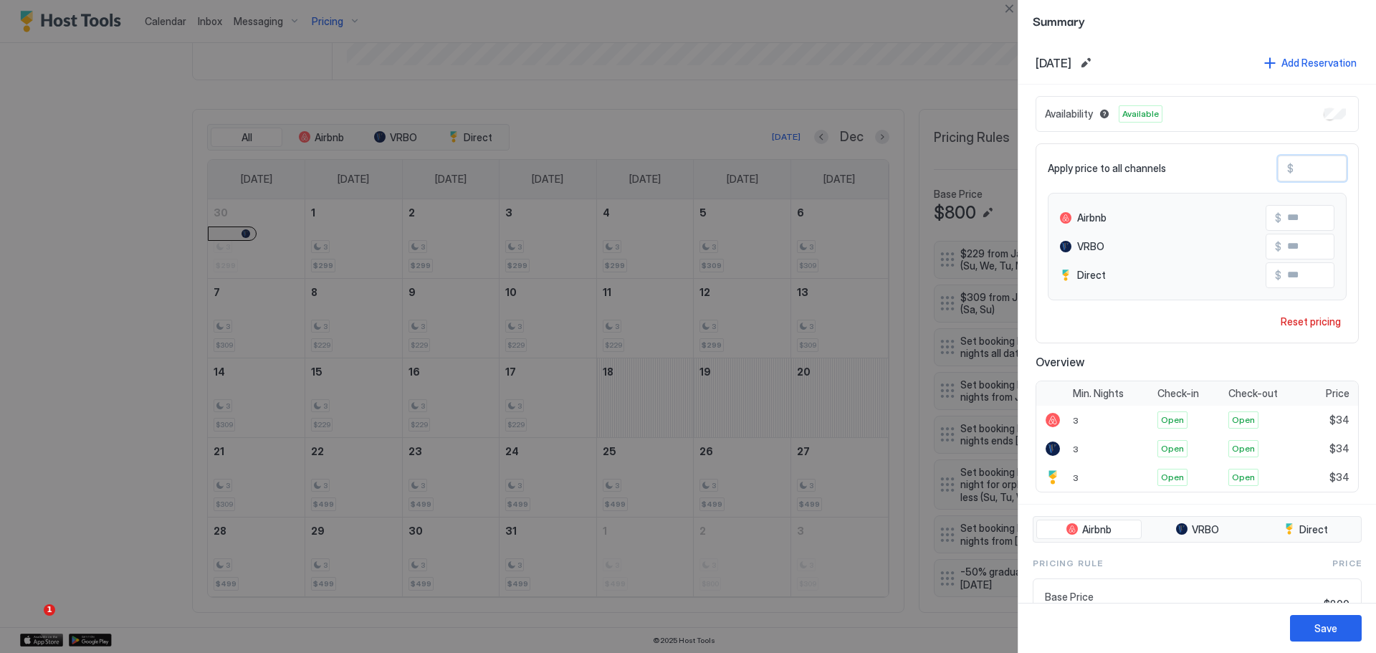
type input "***"
click at [1327, 627] on div "Save" at bounding box center [1325, 628] width 23 height 15
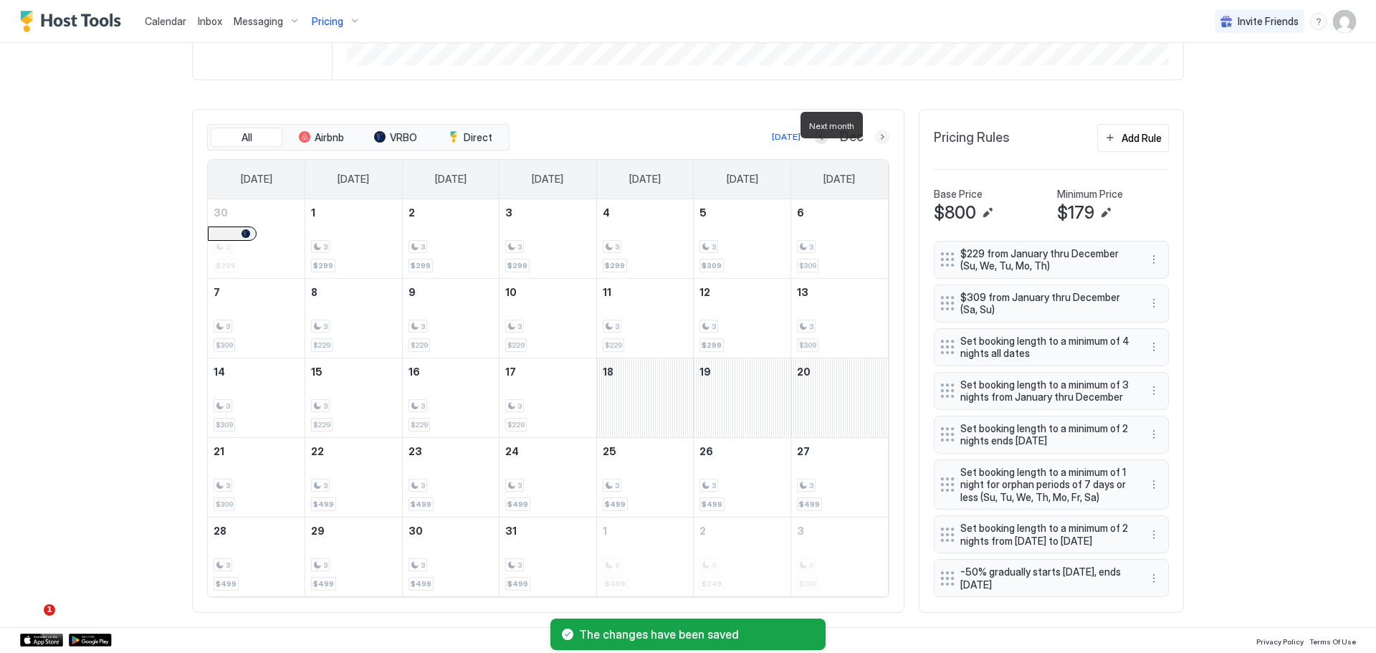
click at [877, 130] on button "Next month" at bounding box center [882, 137] width 14 height 14
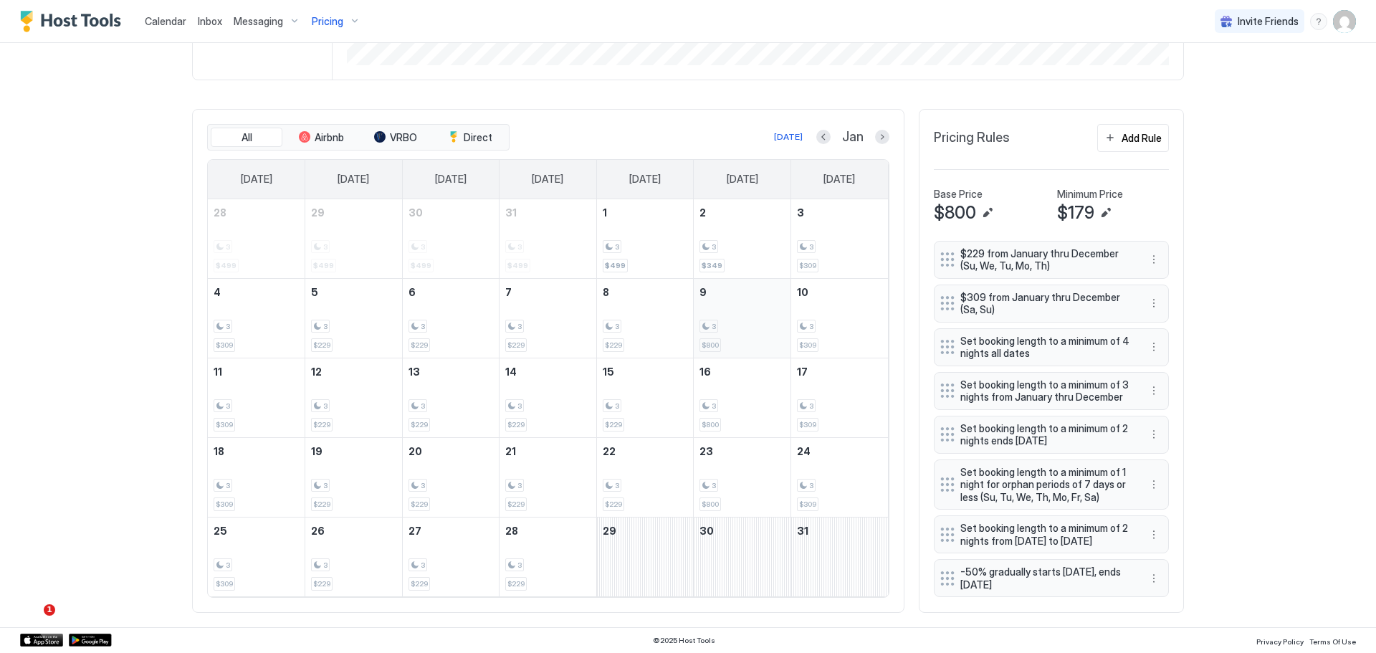
click at [735, 303] on div "3 $800" at bounding box center [741, 317] width 85 height 67
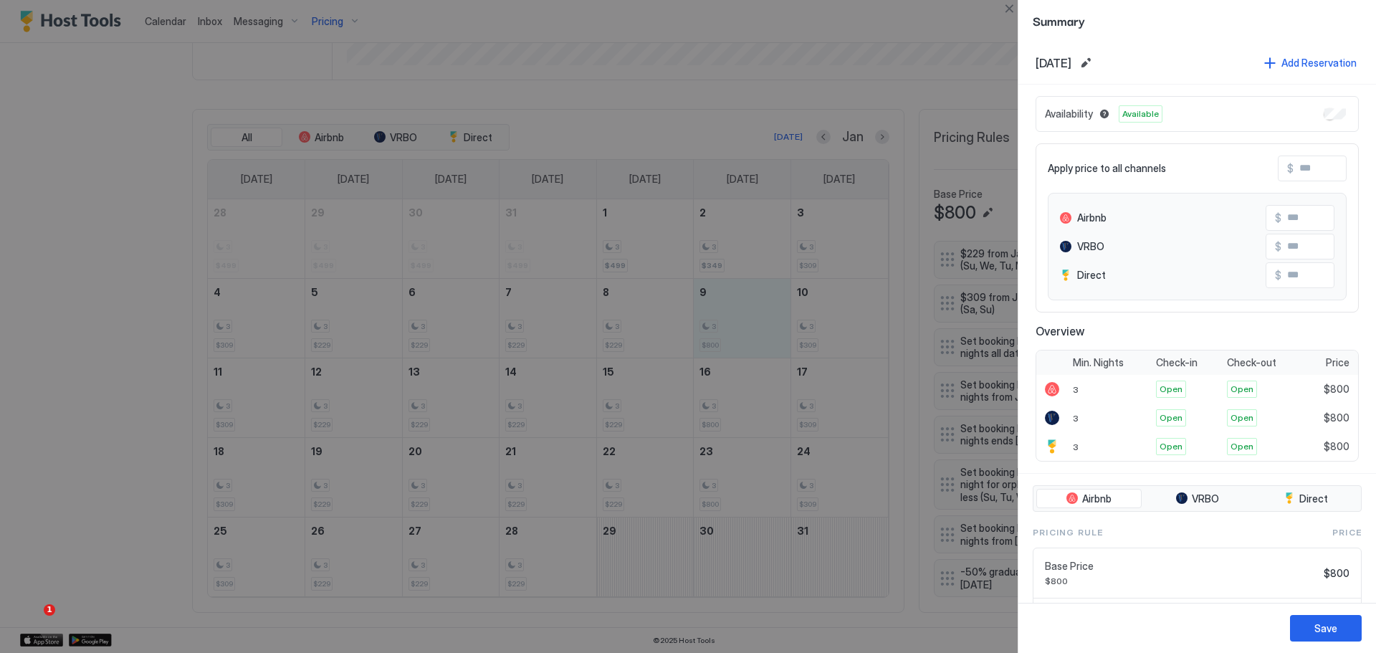
click at [1308, 173] on input "Input Field" at bounding box center [1350, 168] width 115 height 24
type input "*"
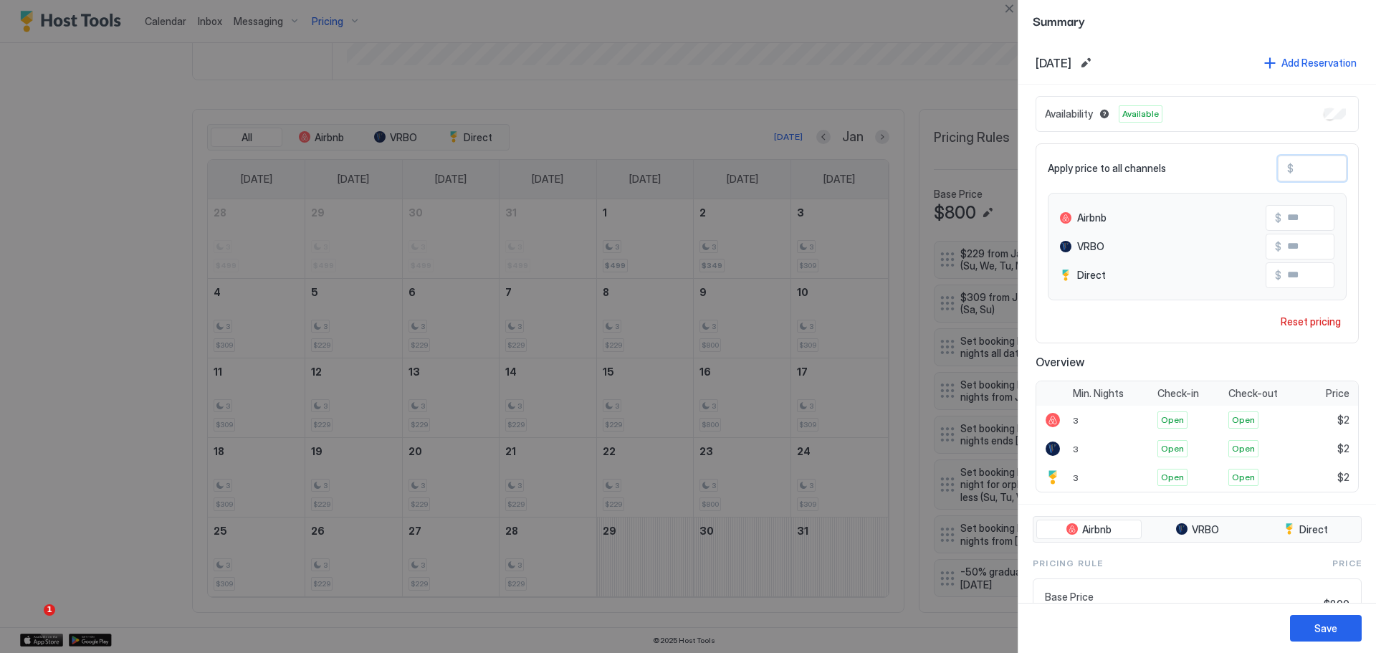
type input "**"
type input "***"
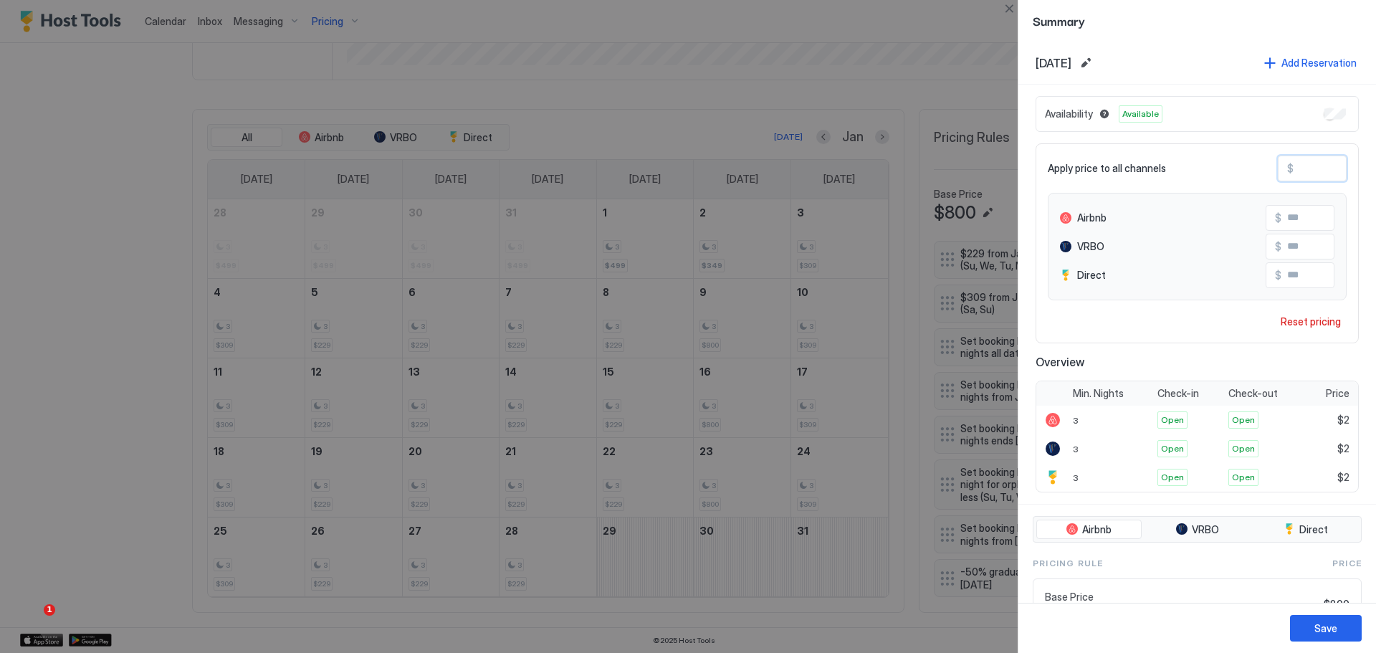
type input "***"
drag, startPoint x: 1339, startPoint y: 623, endPoint x: 1329, endPoint y: 618, distance: 11.9
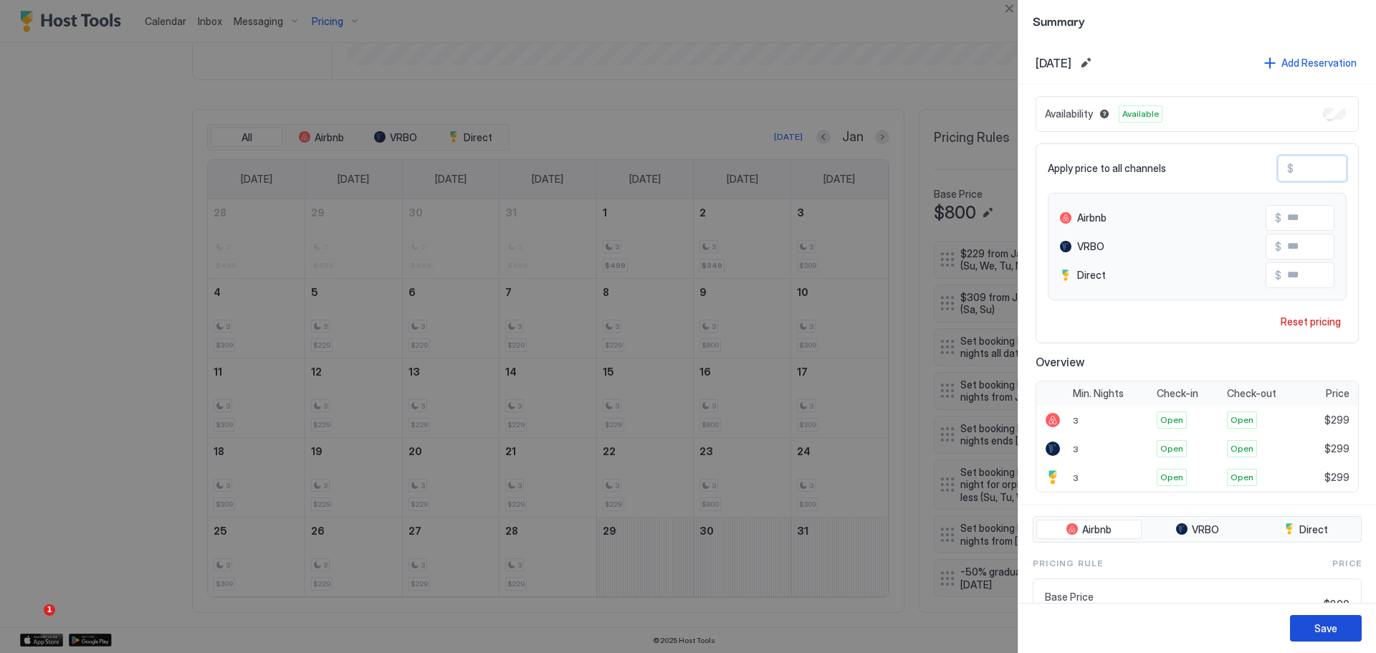
click at [1337, 622] on button "Save" at bounding box center [1326, 628] width 72 height 27
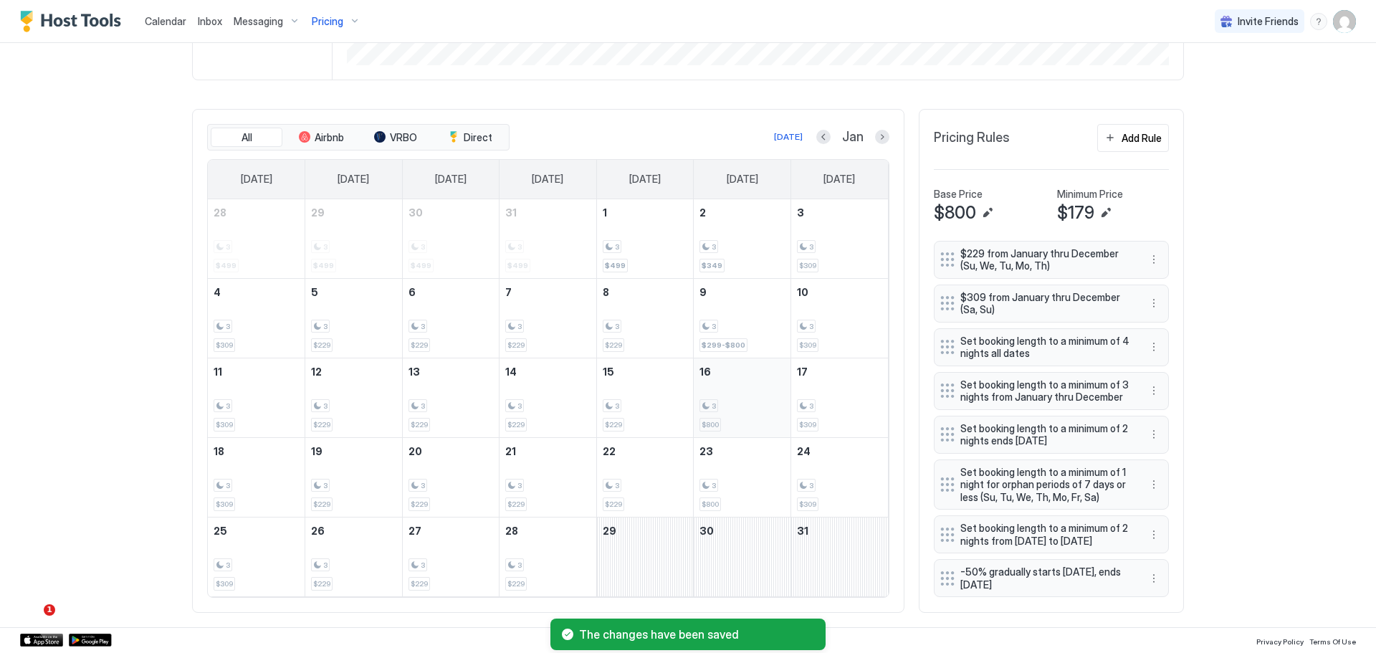
click at [734, 399] on div "3" at bounding box center [741, 406] width 85 height 14
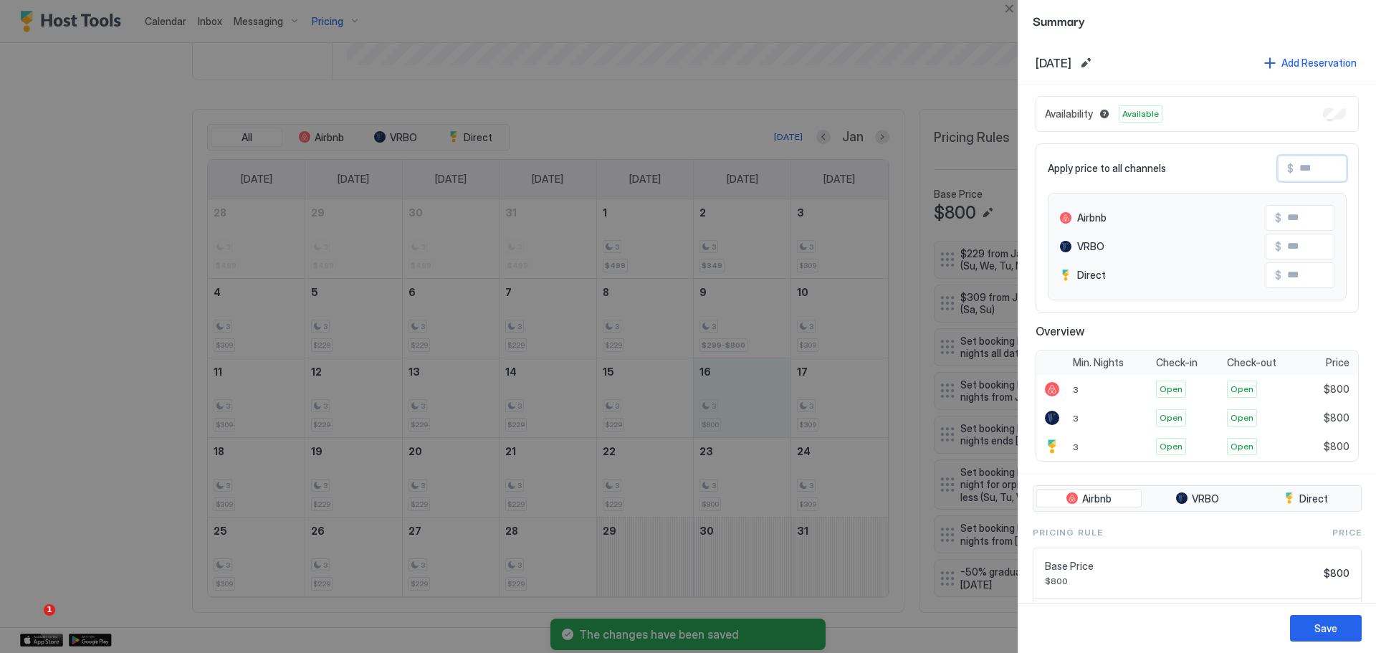
click at [1305, 168] on input "Input Field" at bounding box center [1350, 168] width 115 height 24
type input "*"
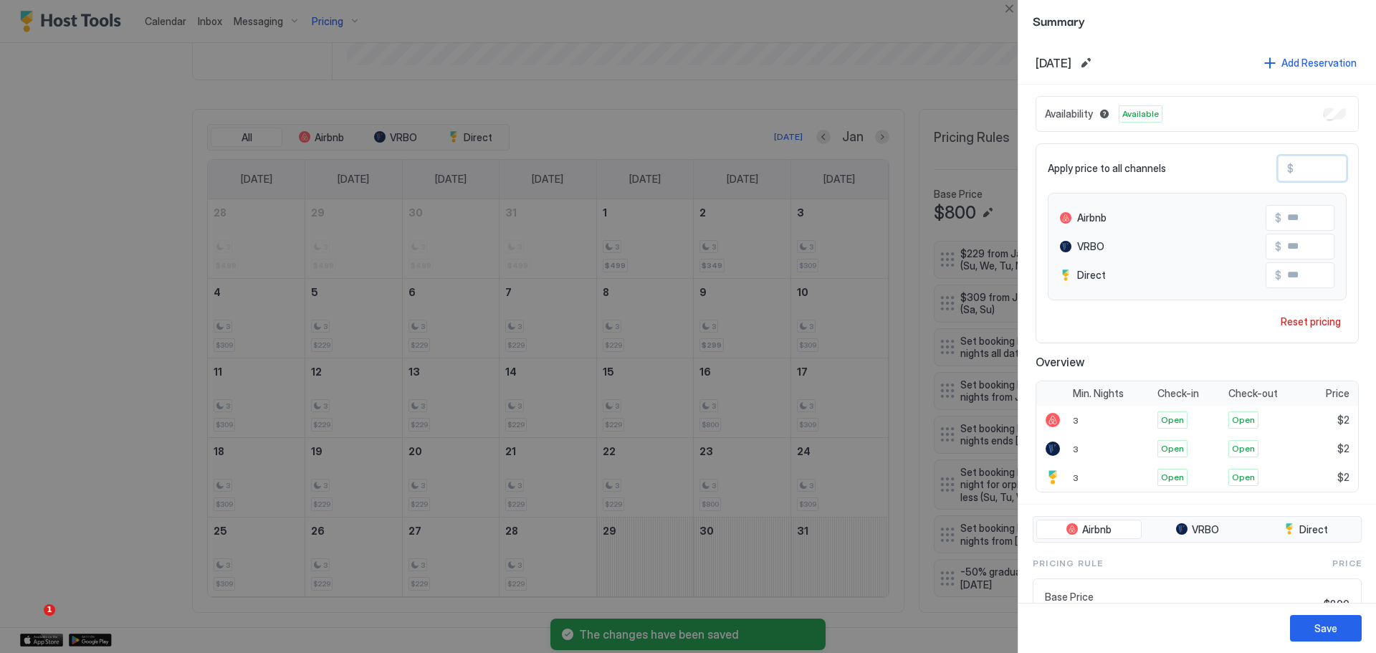
type input "**"
type input "***"
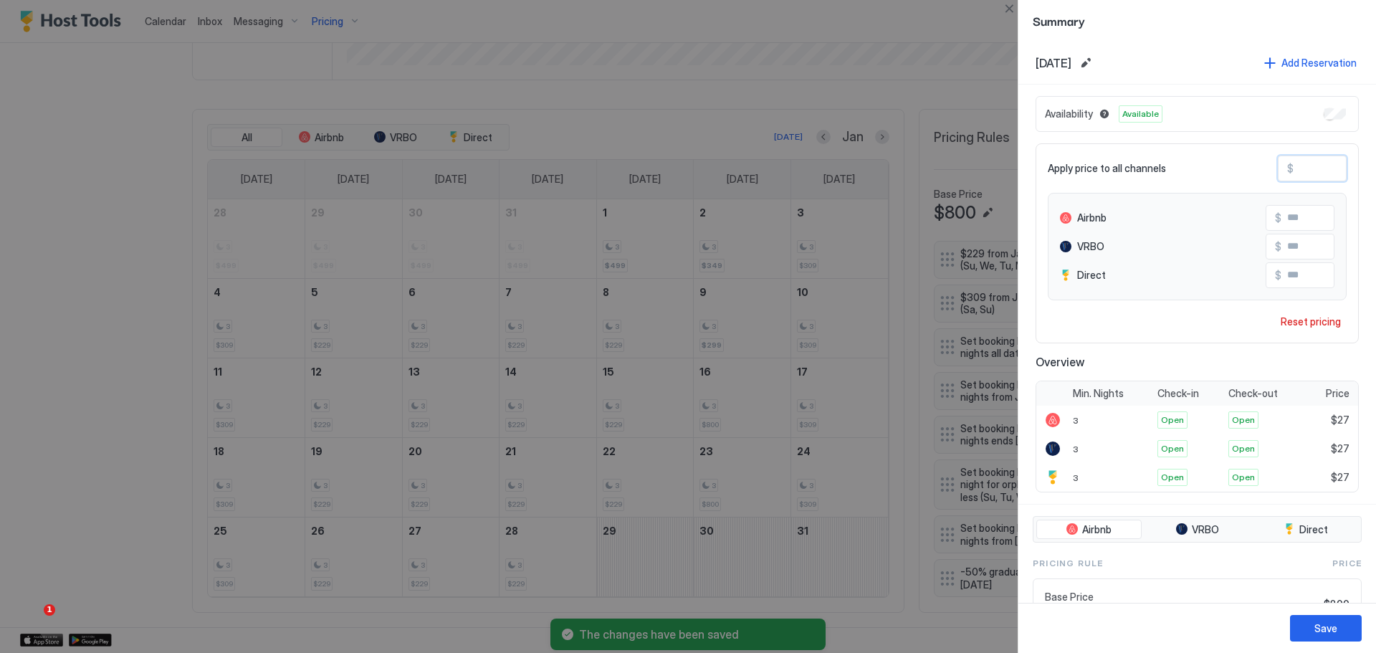
type input "***"
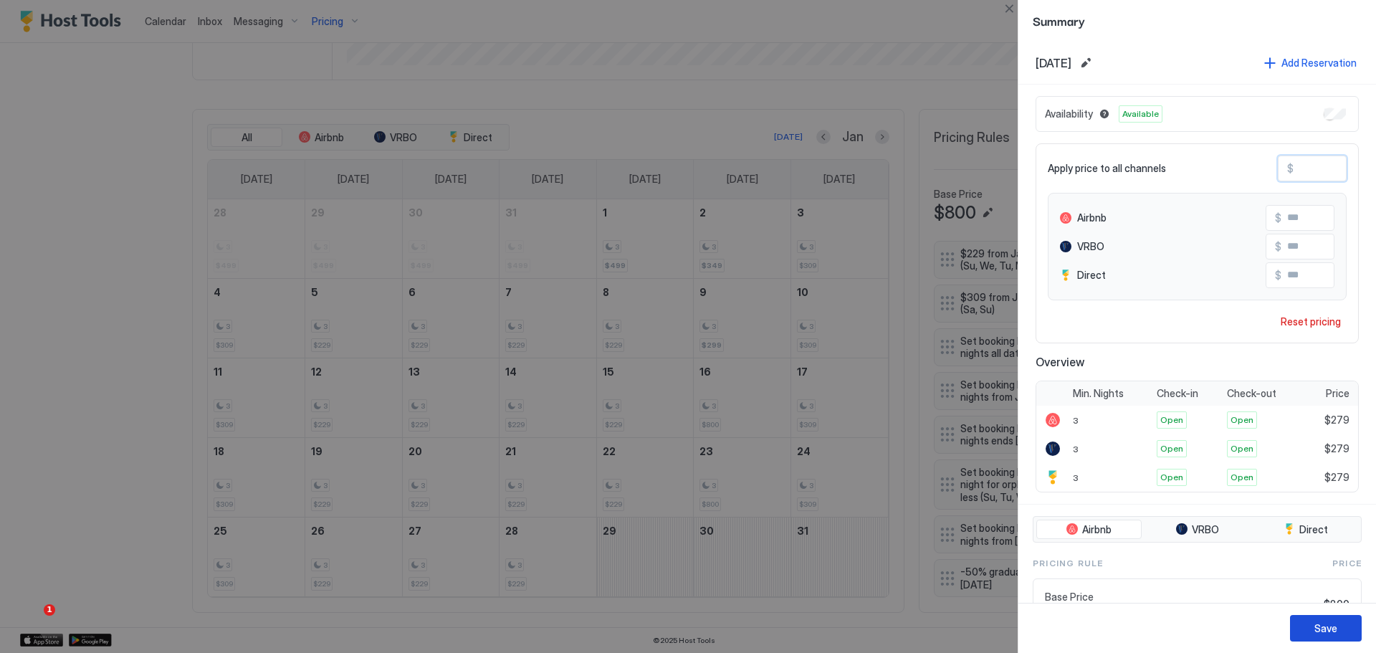
type input "***"
click at [1328, 618] on button "Save" at bounding box center [1326, 628] width 72 height 27
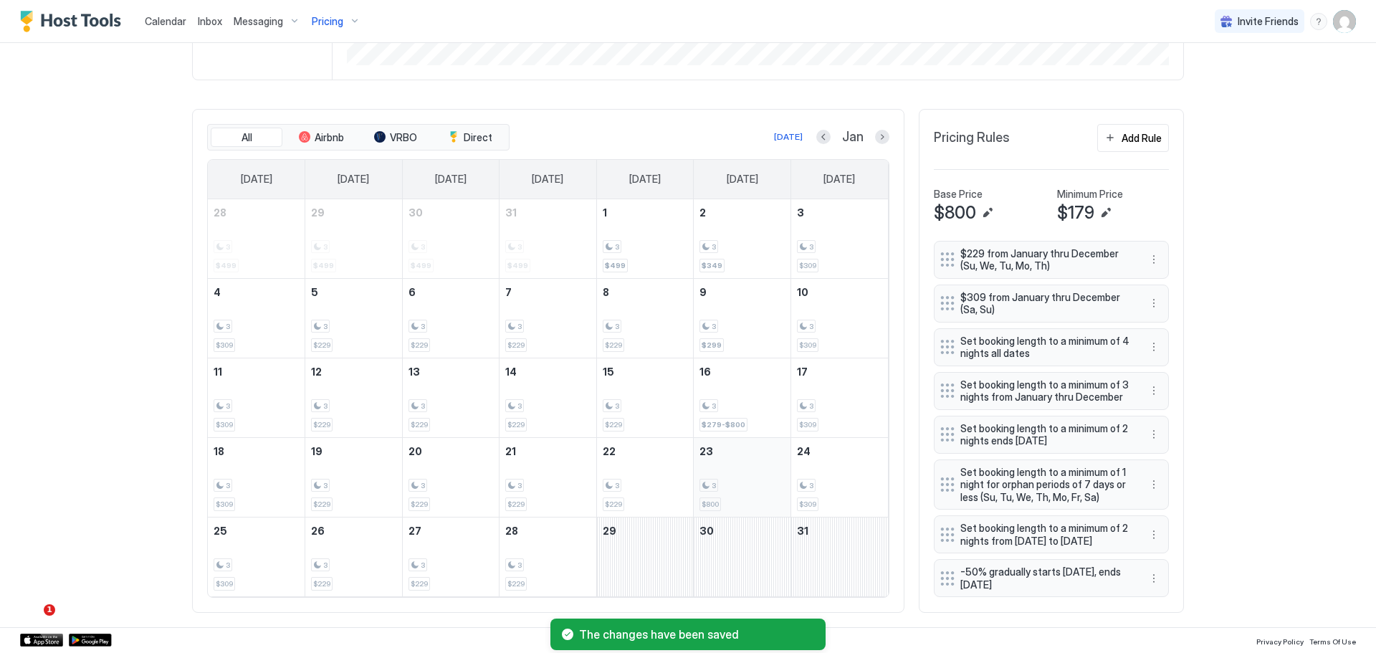
click at [740, 479] on div "3" at bounding box center [741, 486] width 85 height 14
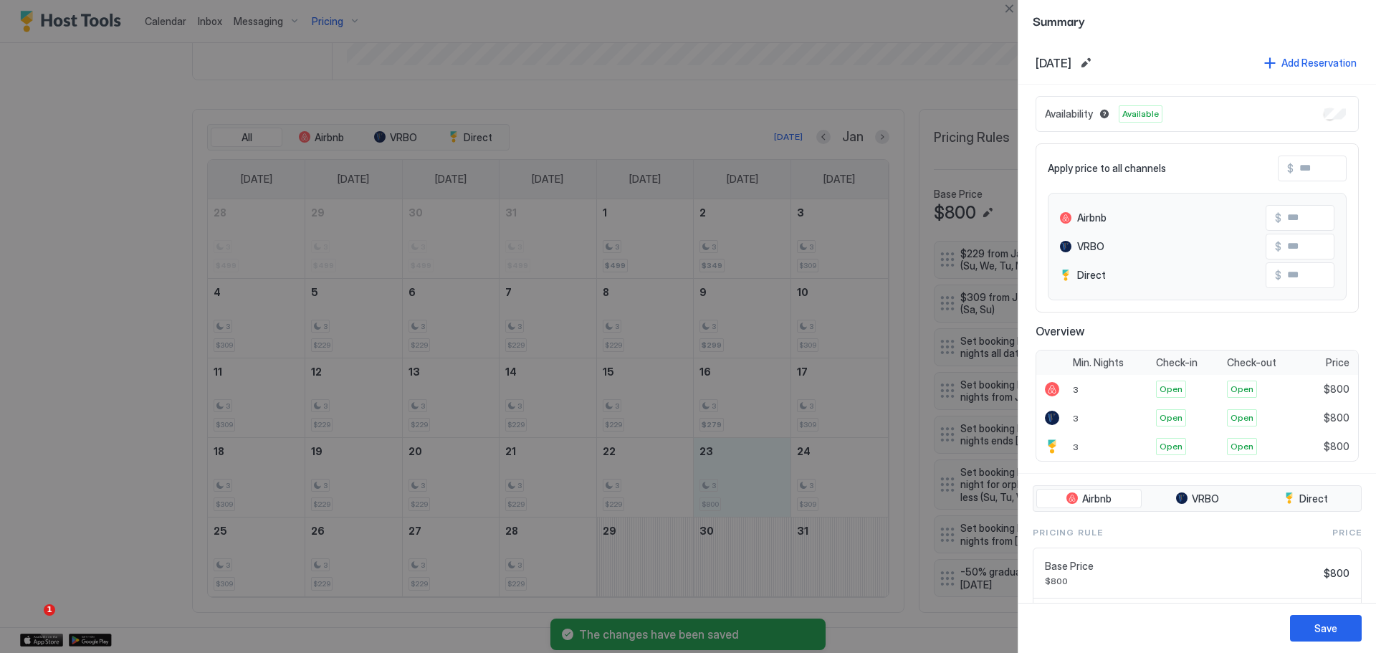
click at [1315, 166] on input "Input Field" at bounding box center [1350, 168] width 115 height 24
type input "*"
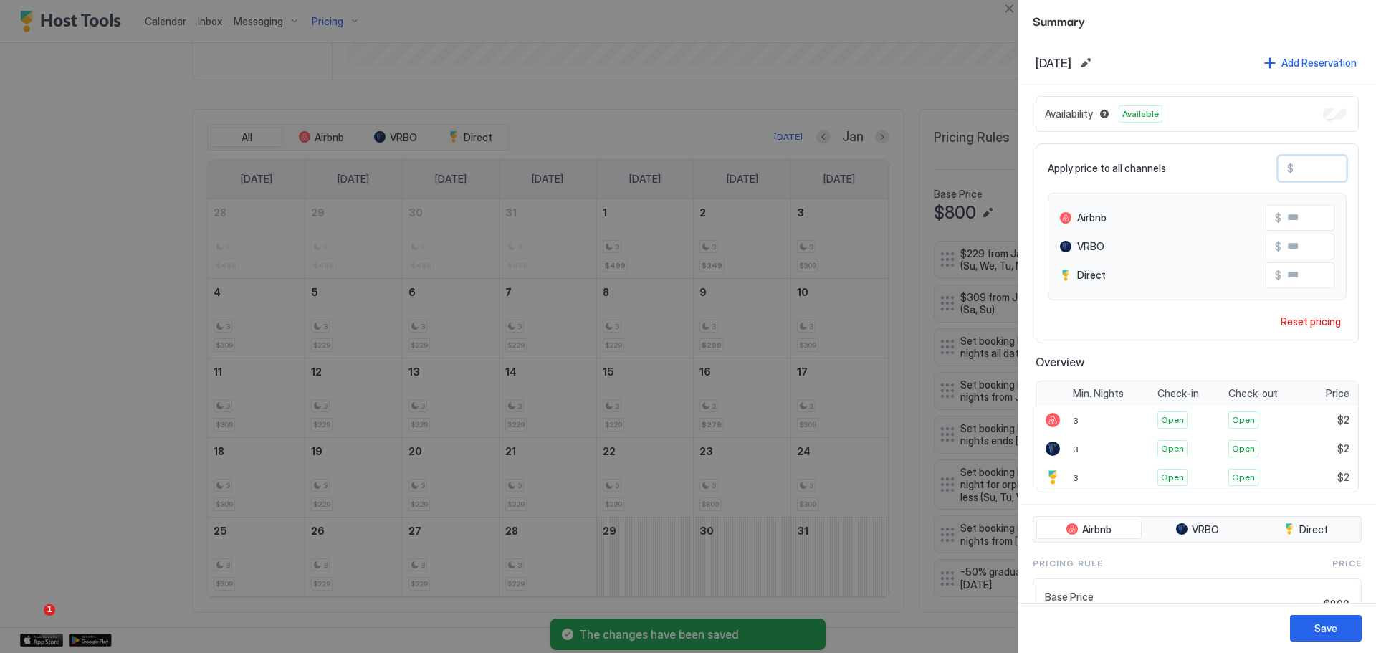
type input "**"
type input "***"
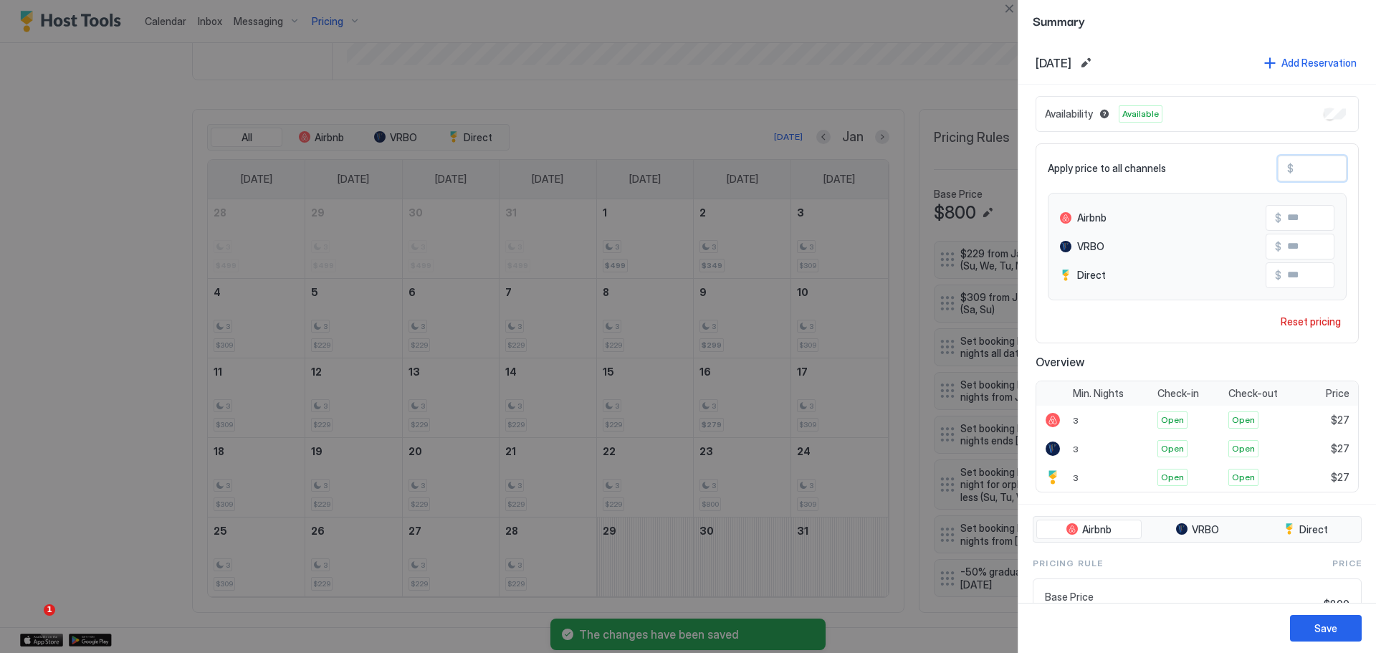
type input "***"
click at [1337, 624] on button "Save" at bounding box center [1326, 628] width 72 height 27
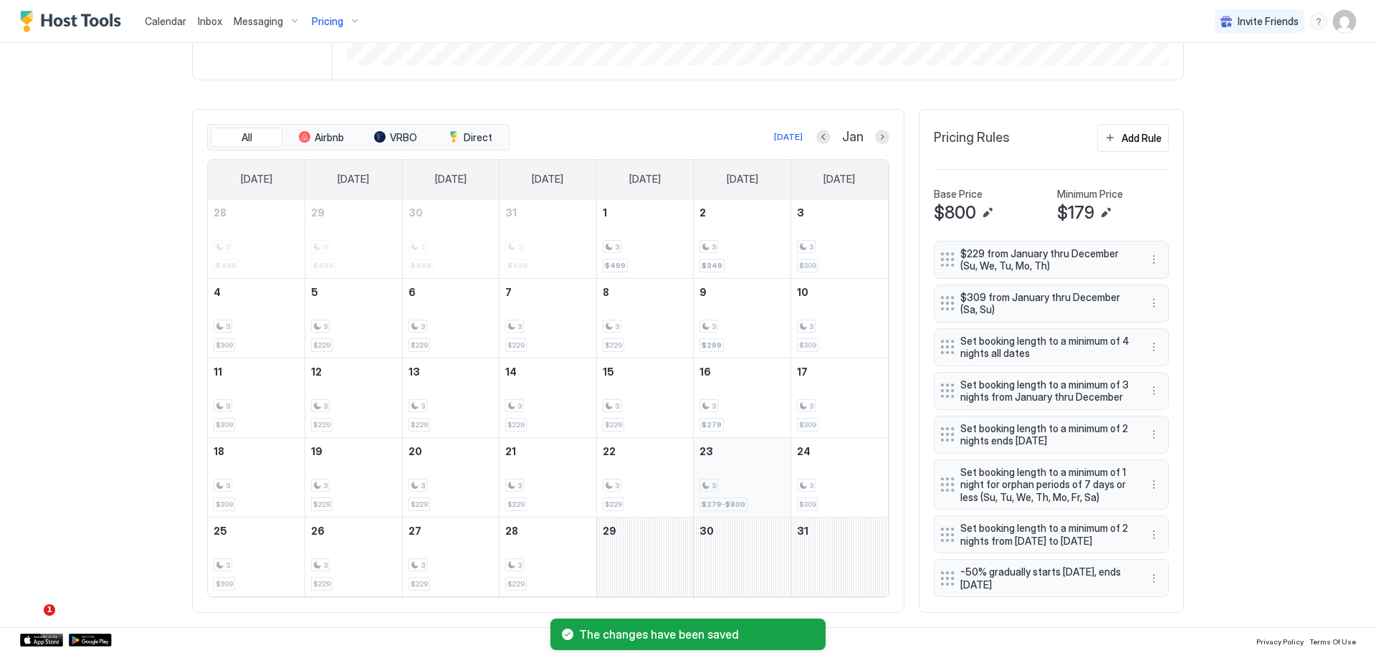
click at [737, 497] on div "$279-$800" at bounding box center [723, 504] width 48 height 14
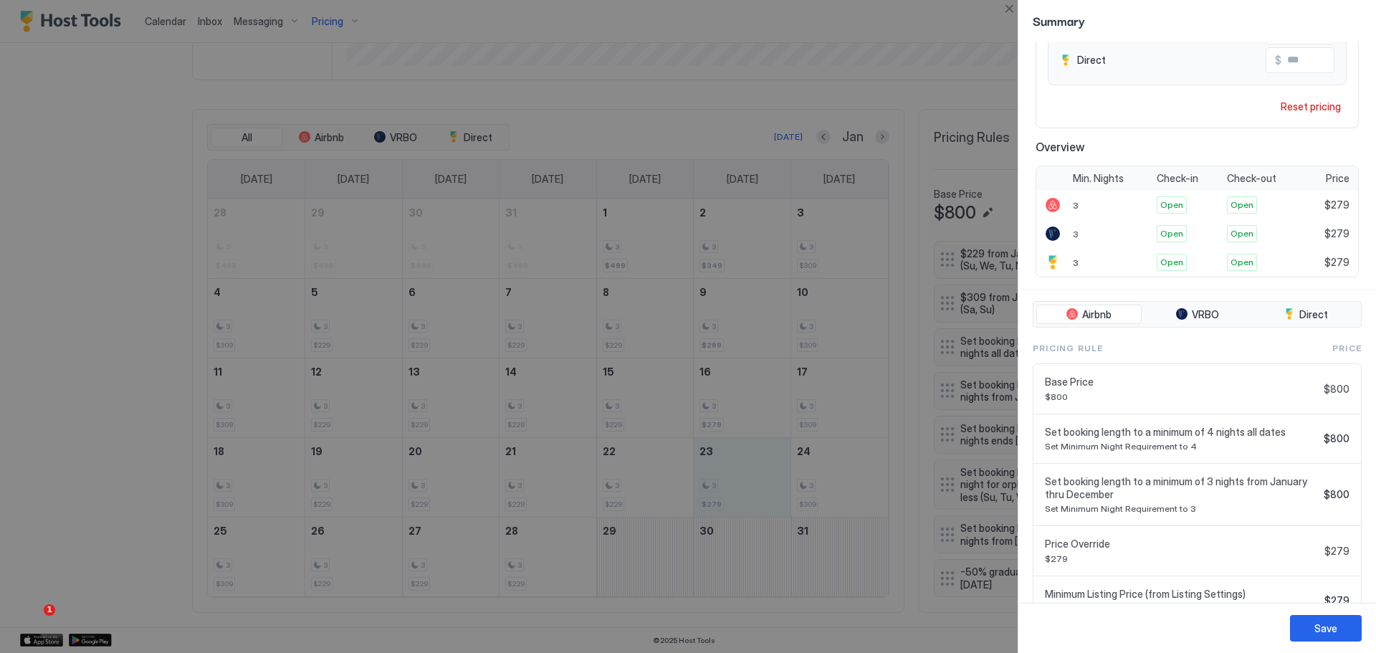
scroll to position [277, 0]
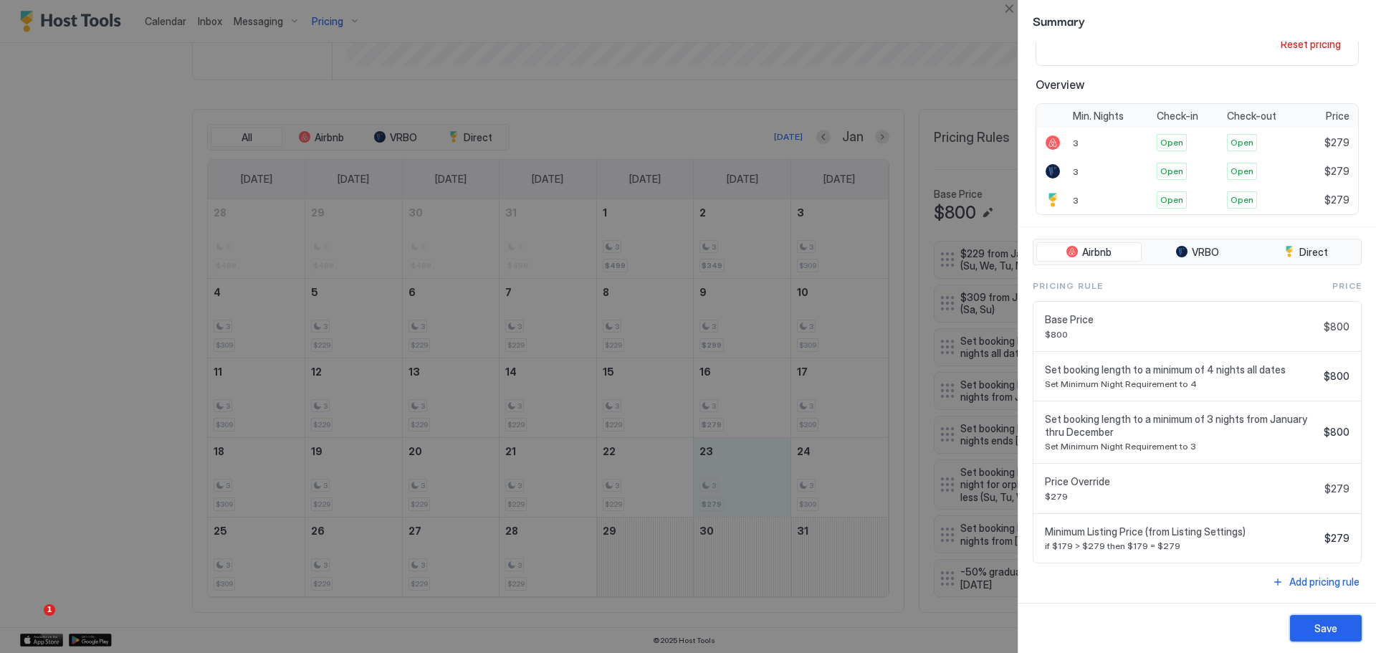
click at [1336, 626] on div "Save" at bounding box center [1325, 628] width 23 height 15
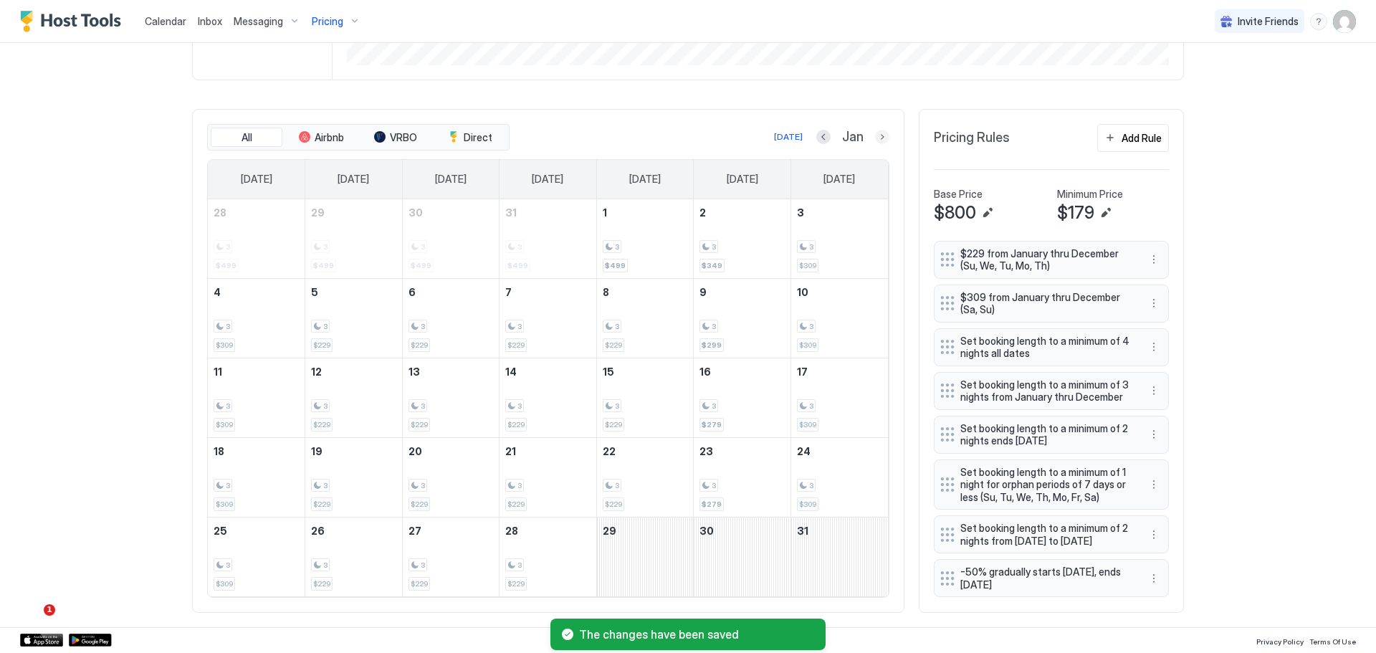
click at [875, 130] on button "Next month" at bounding box center [882, 137] width 14 height 14
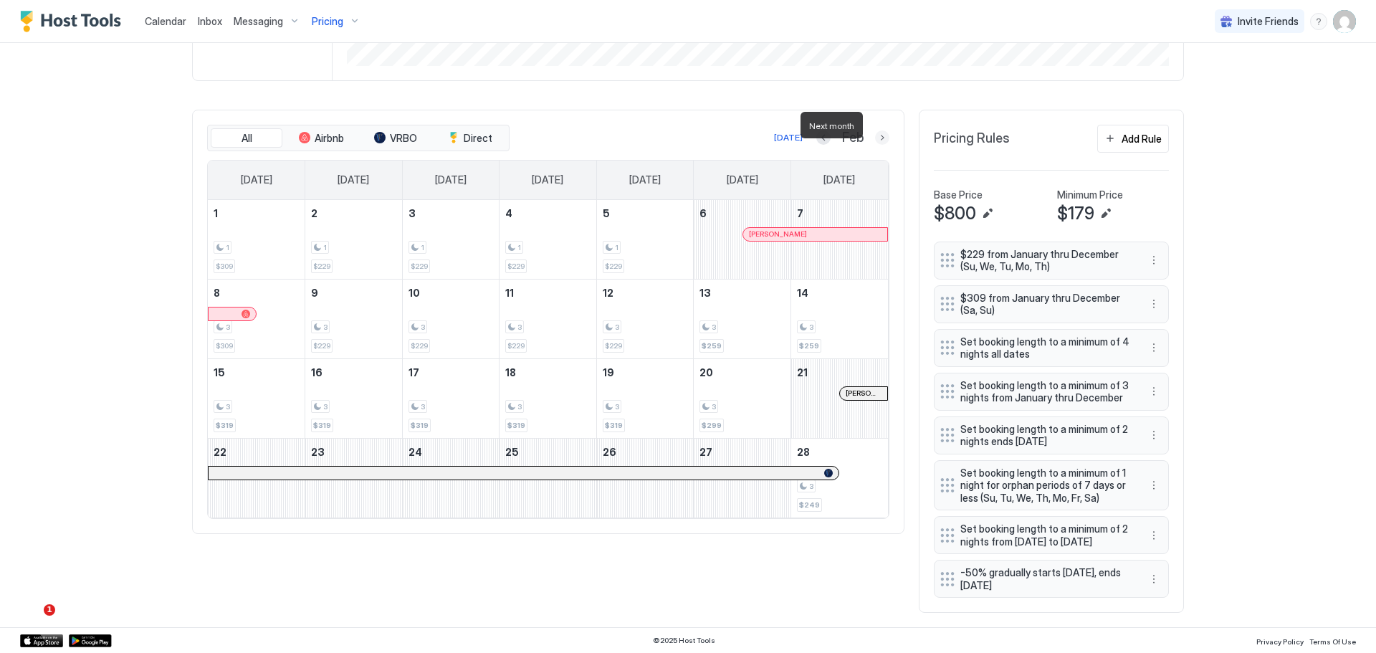
click at [876, 130] on button "Next month" at bounding box center [882, 137] width 14 height 14
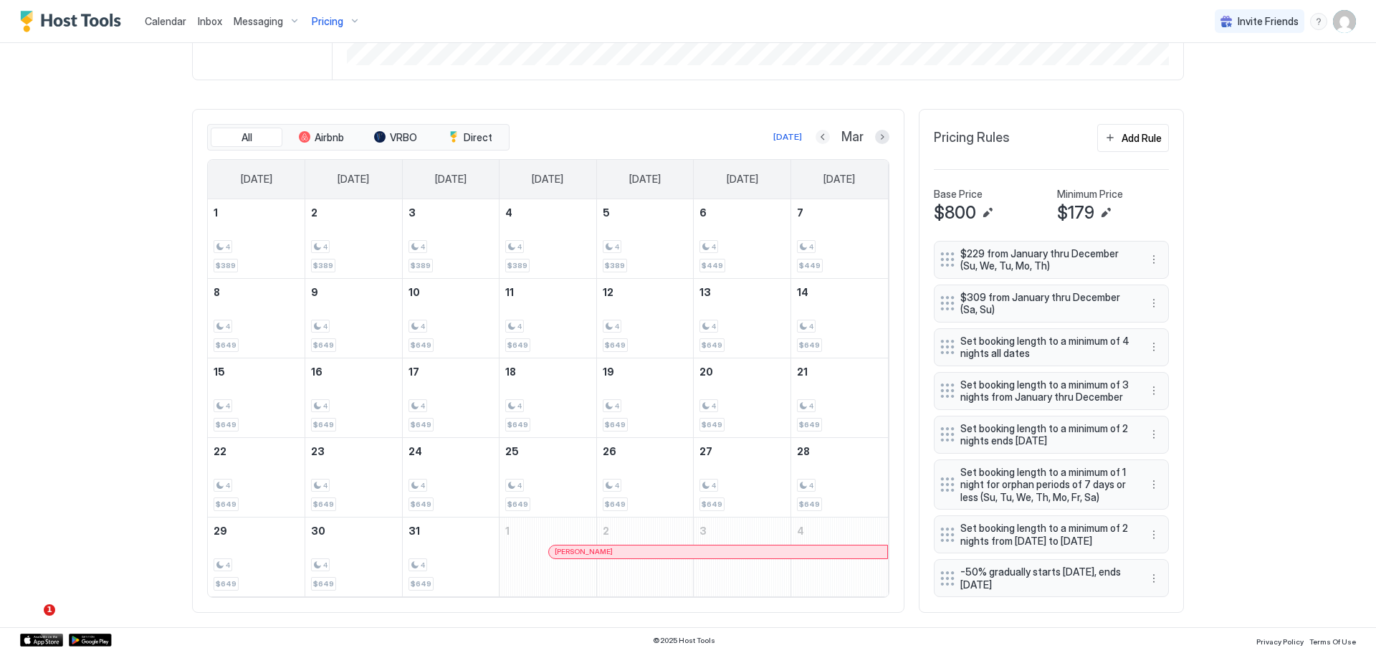
click at [815, 130] on button "Previous month" at bounding box center [822, 137] width 14 height 14
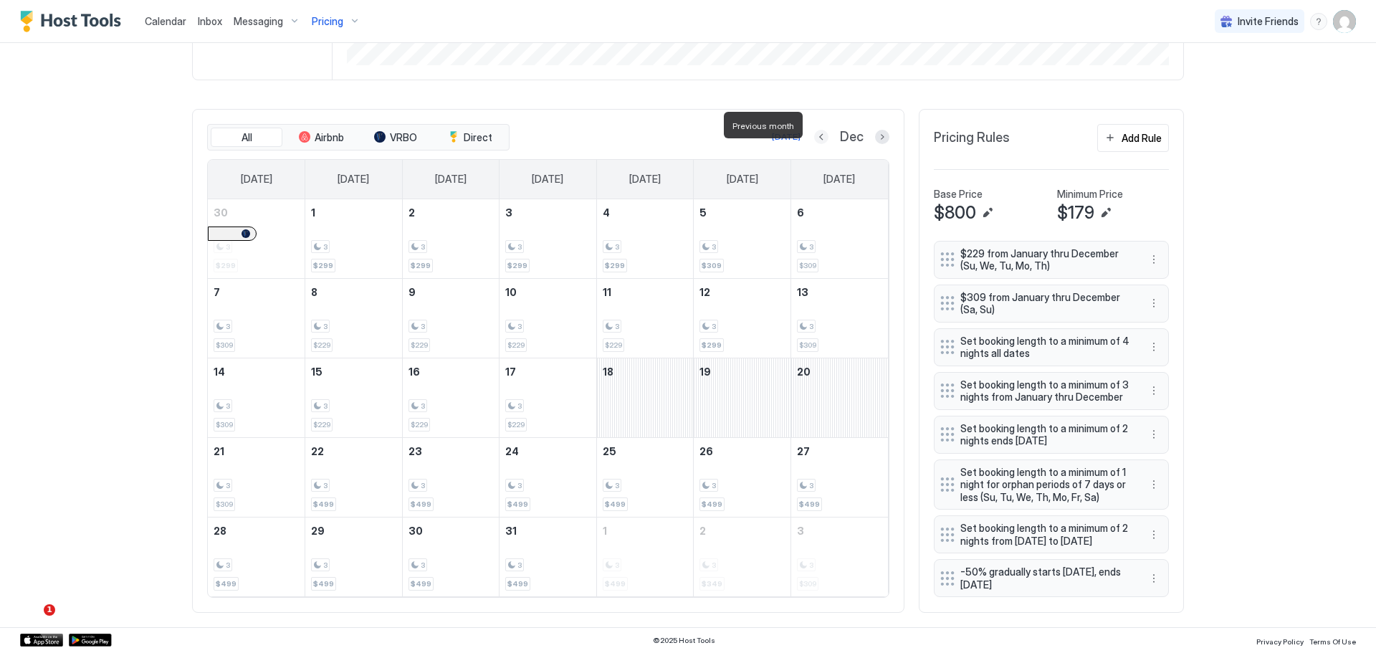
click at [815, 130] on button "Previous month" at bounding box center [821, 137] width 14 height 14
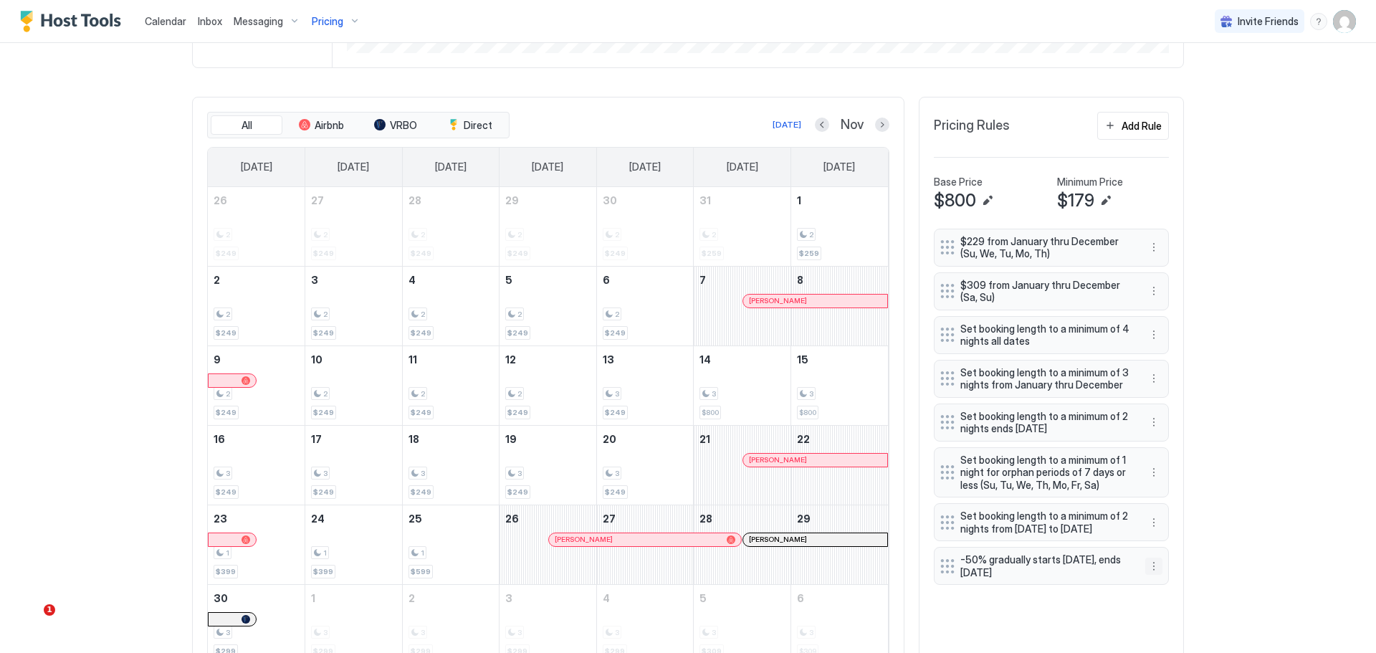
click at [1145, 575] on button "More options" at bounding box center [1153, 566] width 17 height 17
click at [1158, 511] on div "Edit" at bounding box center [1163, 511] width 32 height 11
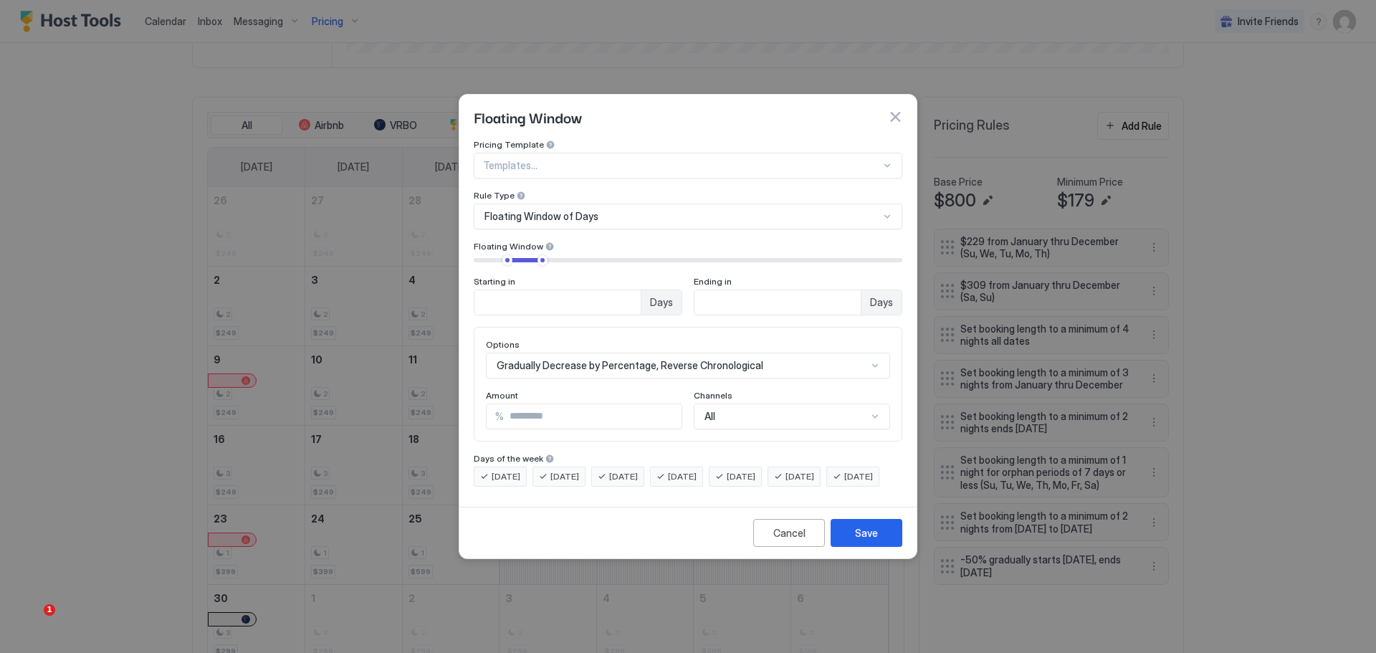
click at [585, 404] on input "**" at bounding box center [593, 416] width 178 height 24
click at [669, 404] on input "**" at bounding box center [593, 416] width 178 height 24
click at [663, 406] on input "**" at bounding box center [593, 416] width 178 height 24
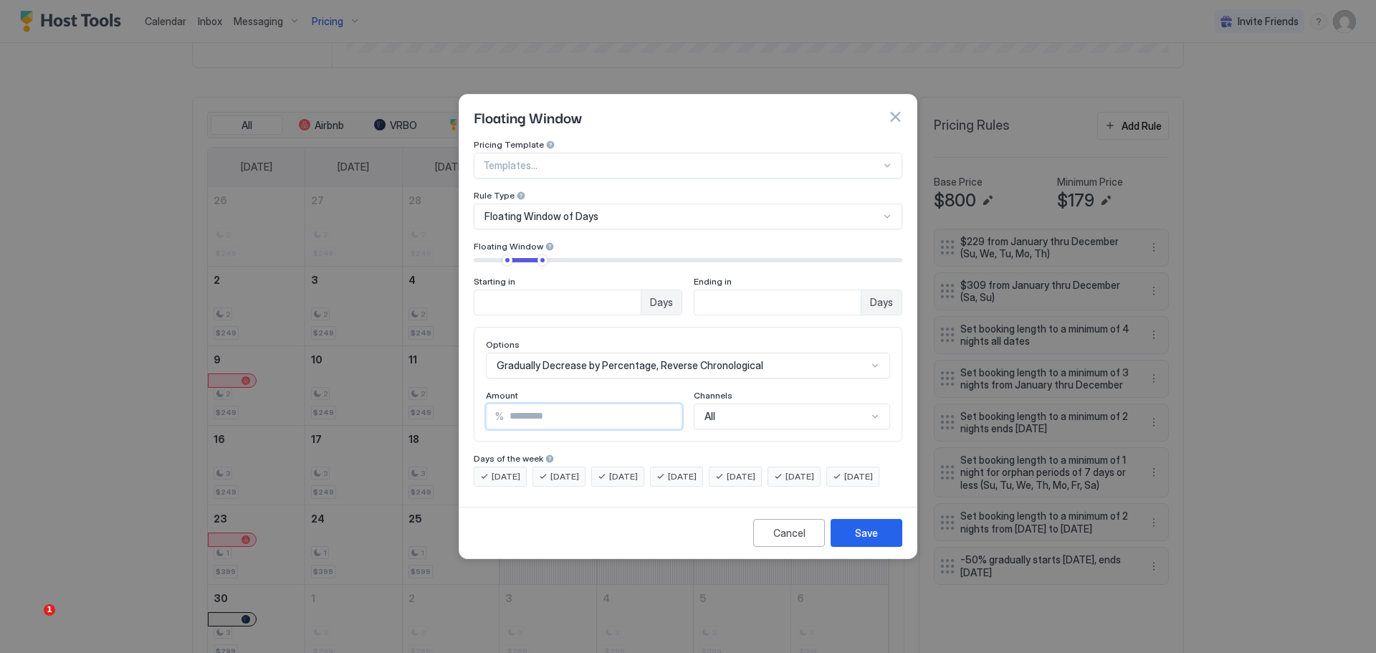
click at [618, 404] on input "**" at bounding box center [593, 416] width 178 height 24
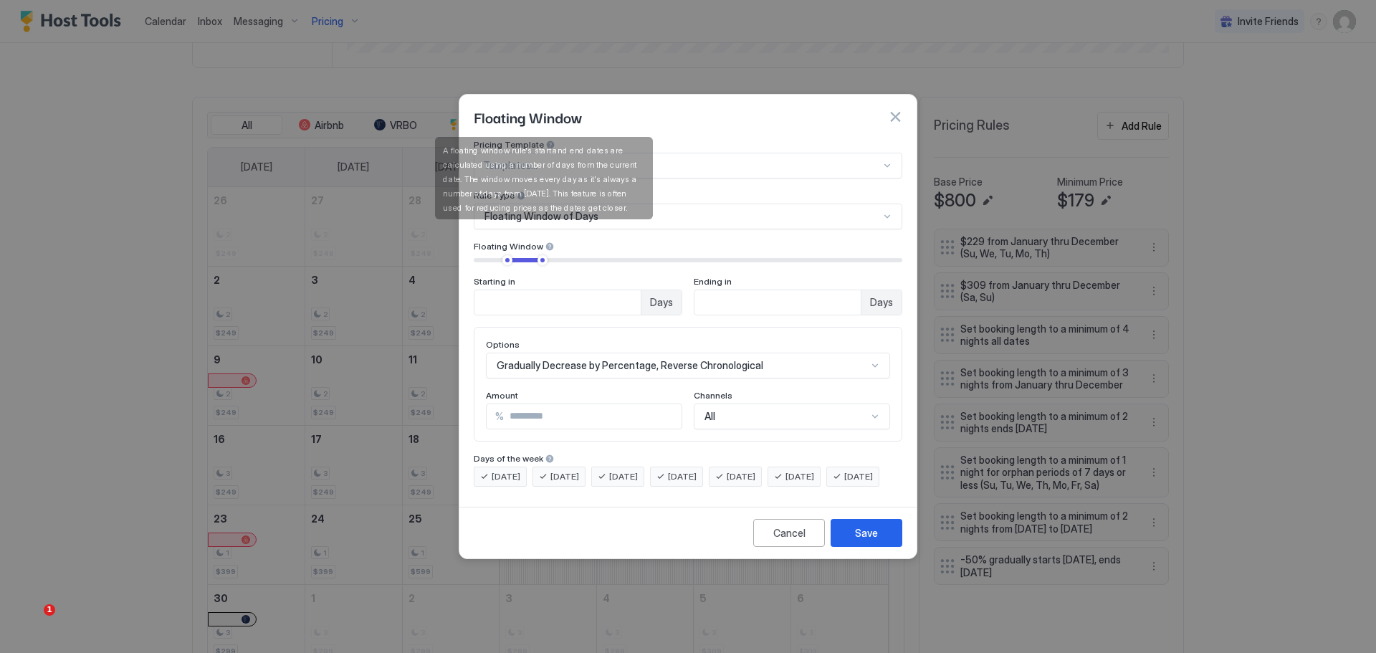
click at [546, 241] on div at bounding box center [550, 246] width 10 height 10
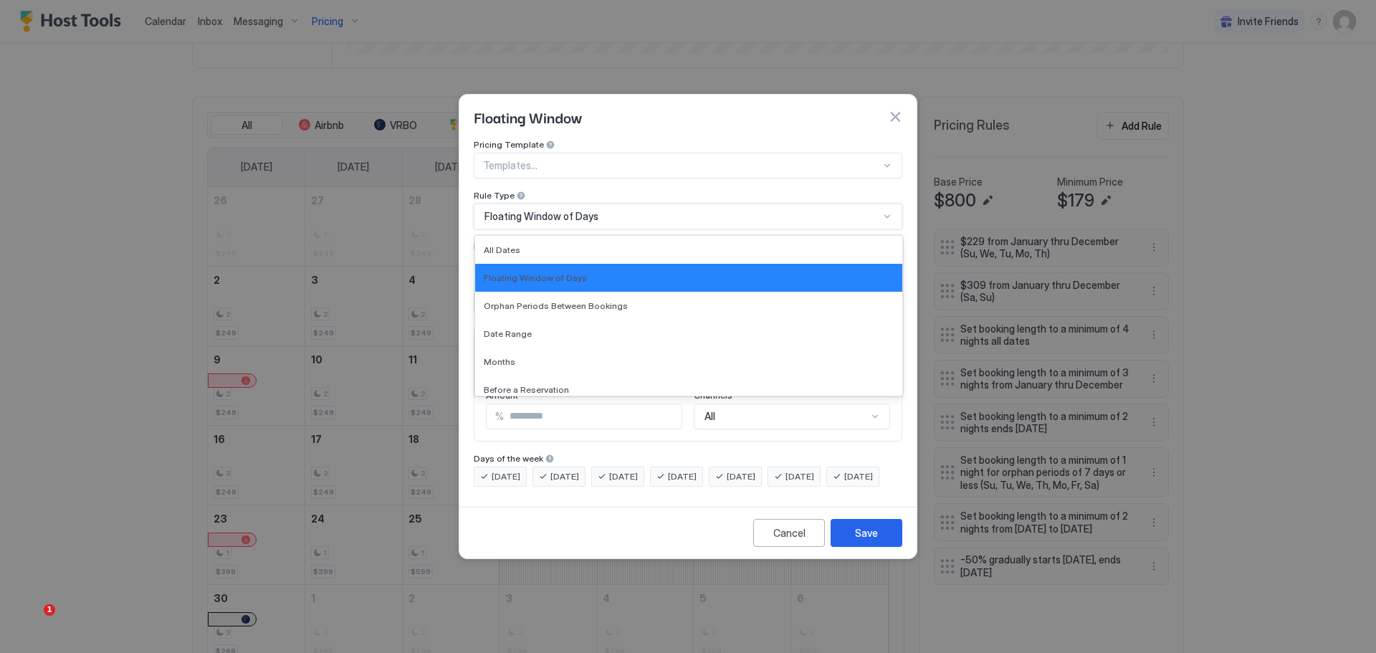
click at [598, 210] on div "Floating Window of Days" at bounding box center [681, 216] width 395 height 13
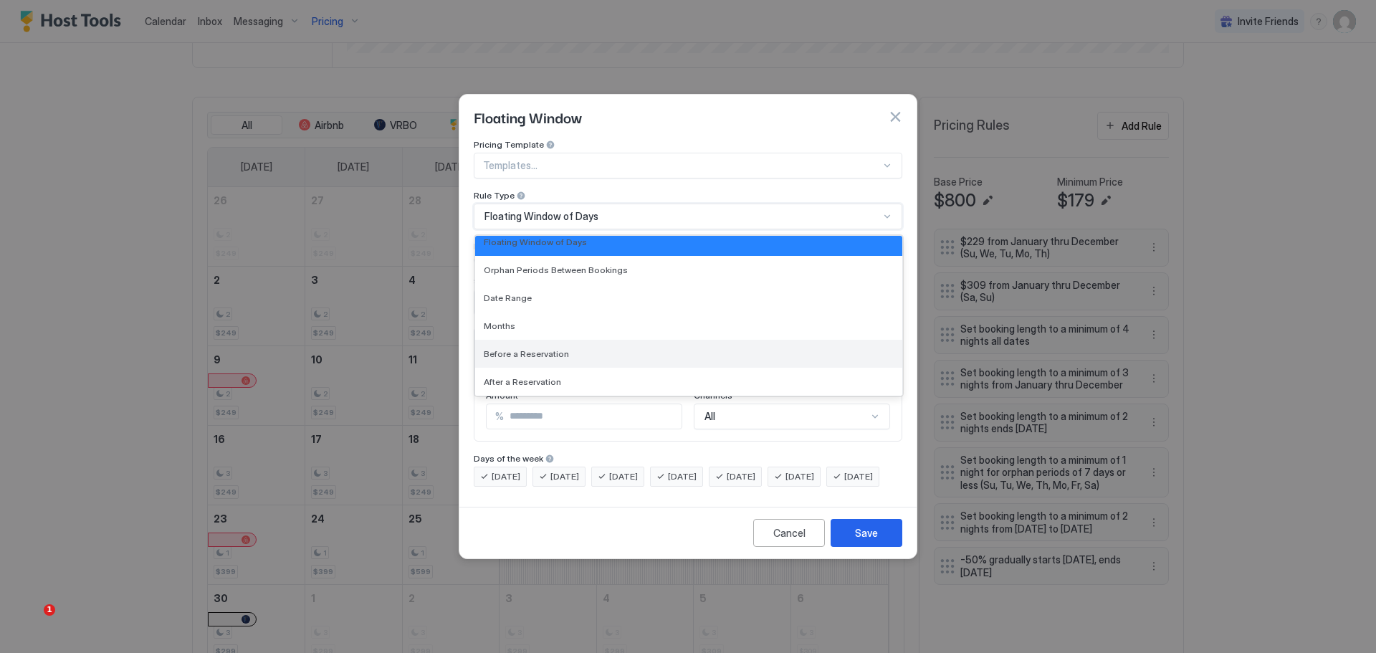
scroll to position [0, 0]
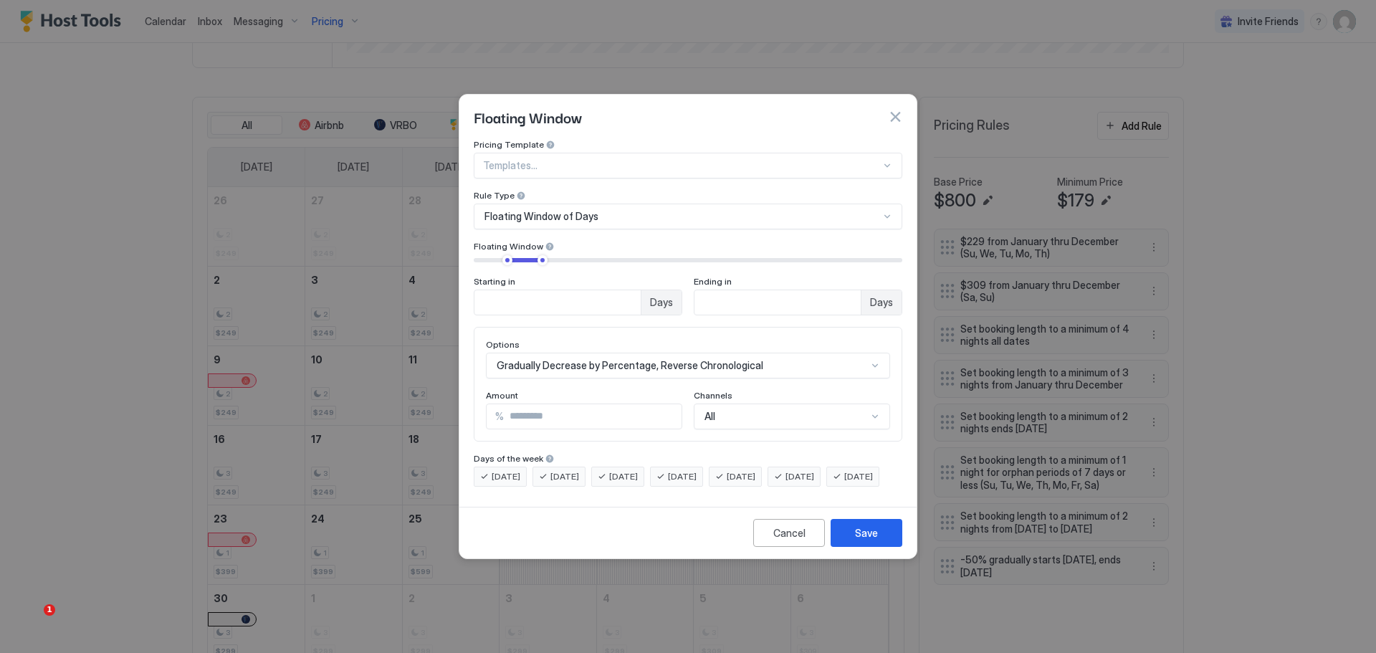
click at [669, 118] on div "Floating Window" at bounding box center [687, 117] width 457 height 44
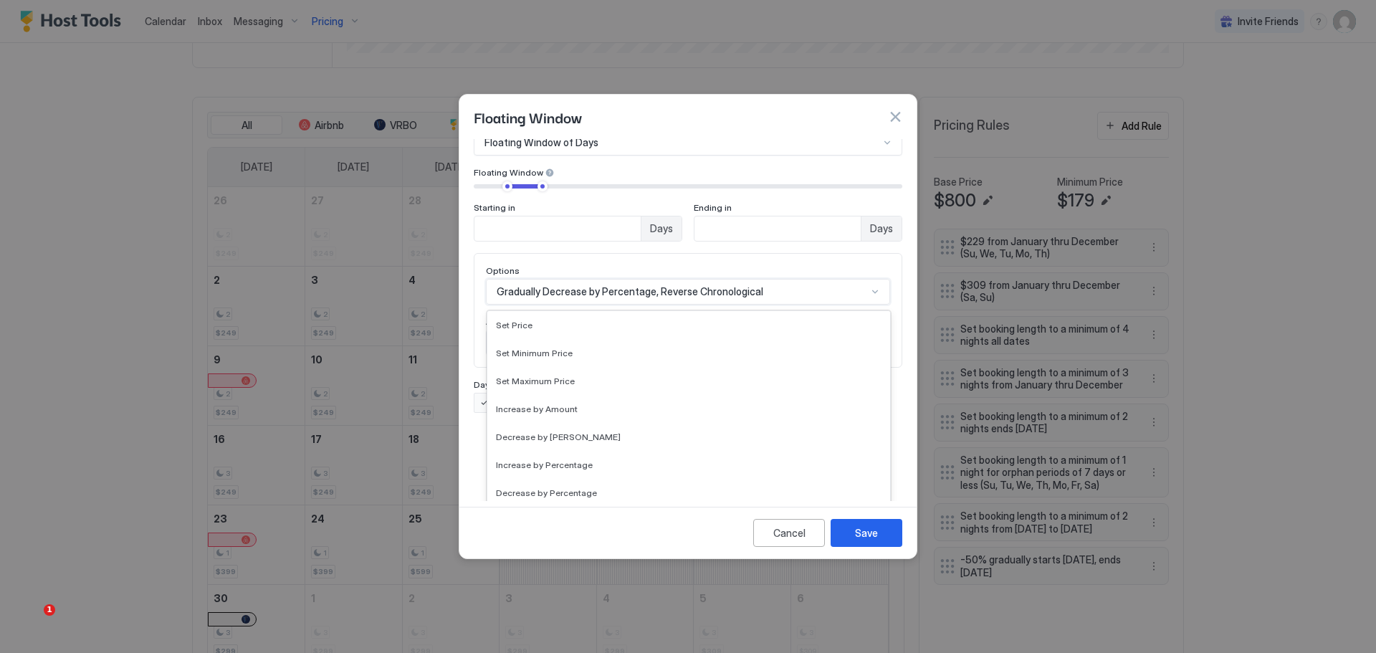
click at [726, 305] on div "17 results available. Use Up and Down to choose options, press Enter to select …" at bounding box center [688, 292] width 404 height 26
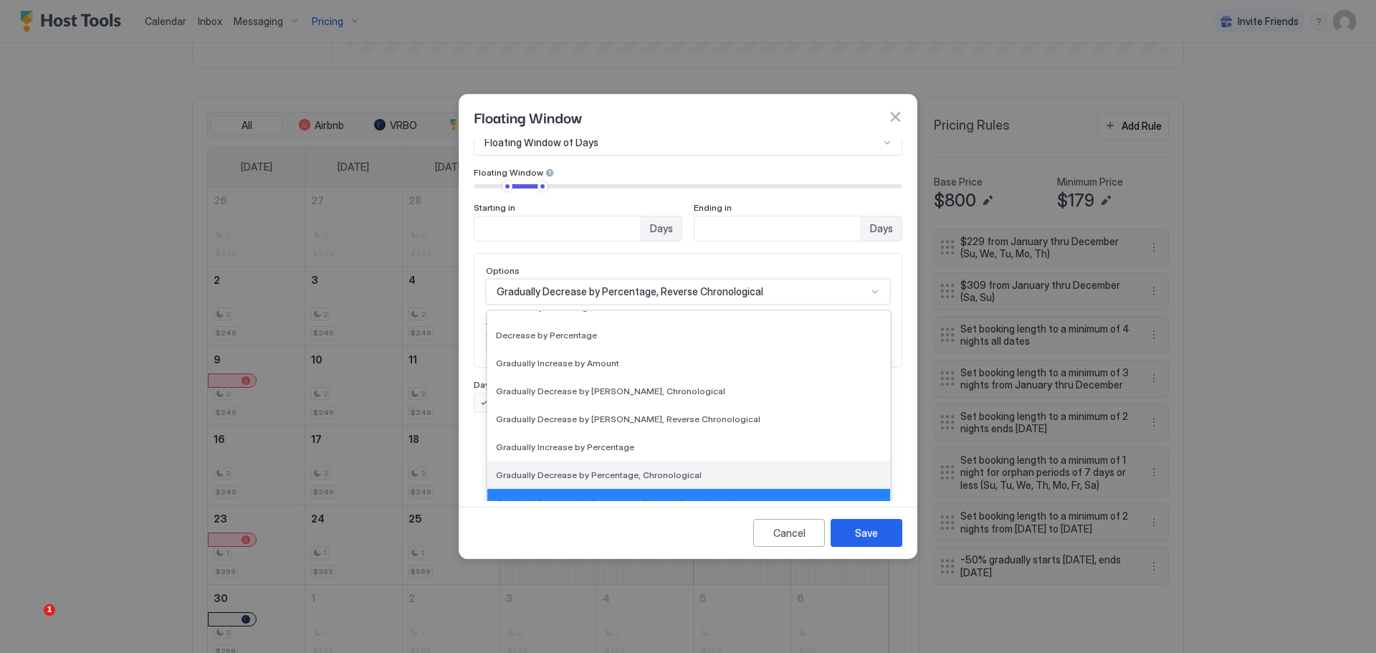
click at [662, 469] on span "Gradually Decrease by Percentage, Chronological" at bounding box center [599, 474] width 206 height 11
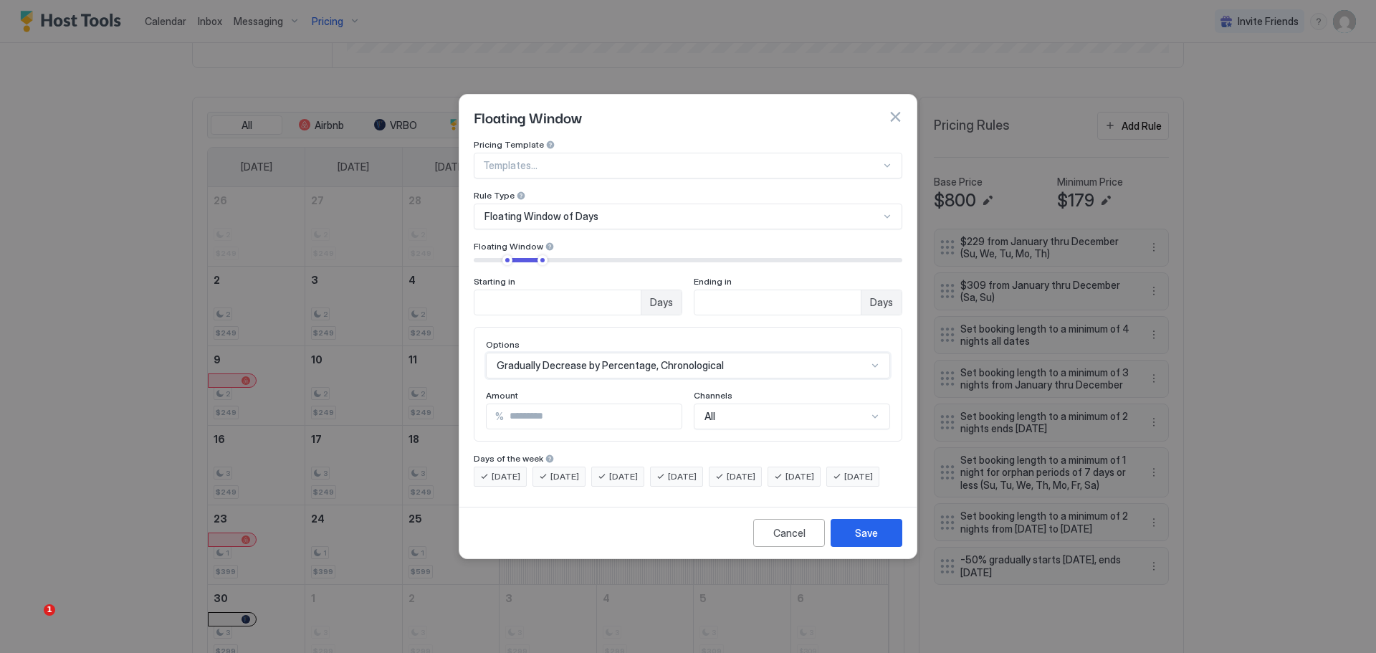
click at [593, 404] on input "*" at bounding box center [593, 416] width 178 height 24
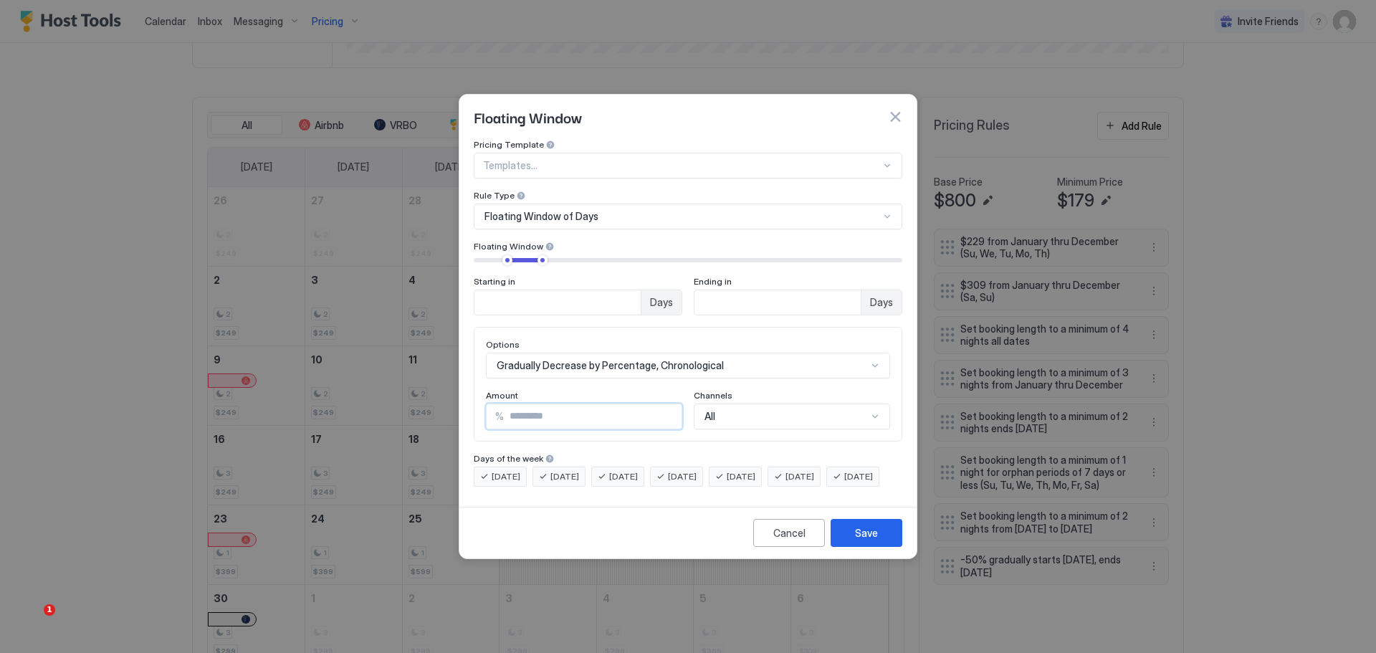
click at [593, 404] on input "*" at bounding box center [593, 416] width 178 height 24
type input "**"
click at [858, 540] on div "Save" at bounding box center [866, 532] width 23 height 15
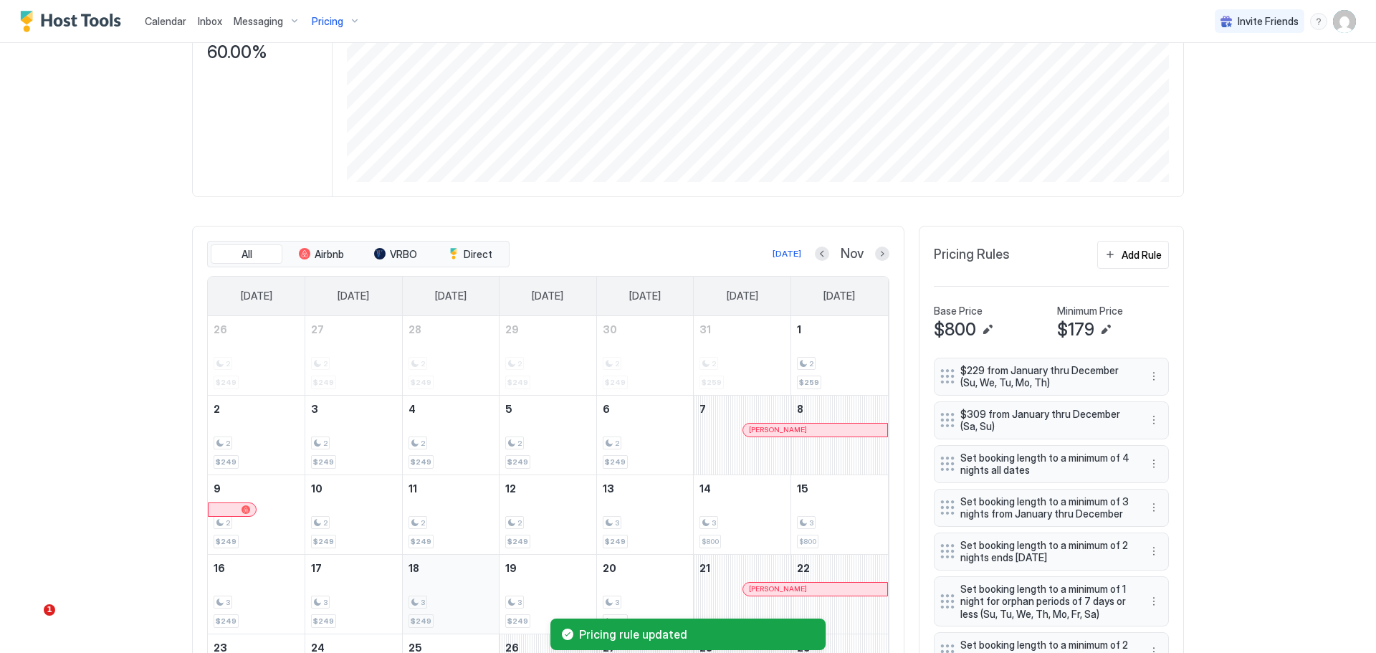
scroll to position [287, 0]
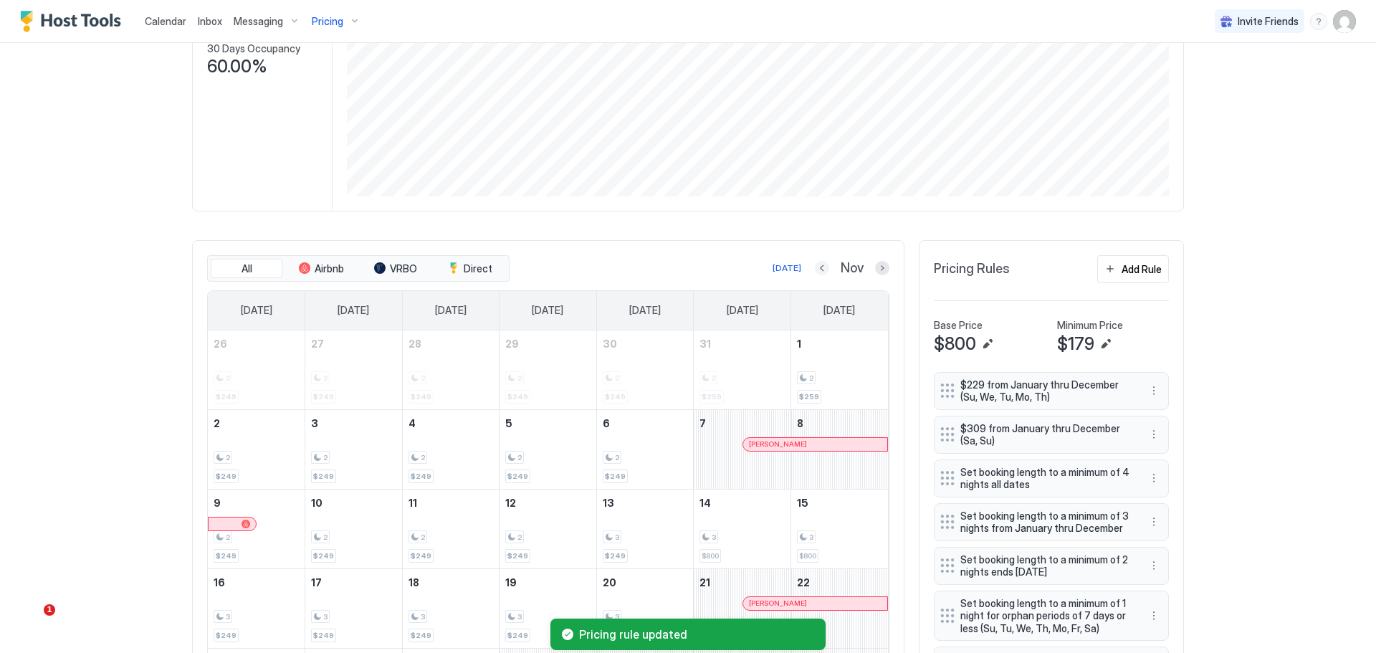
click at [815, 265] on button "Previous month" at bounding box center [822, 268] width 14 height 14
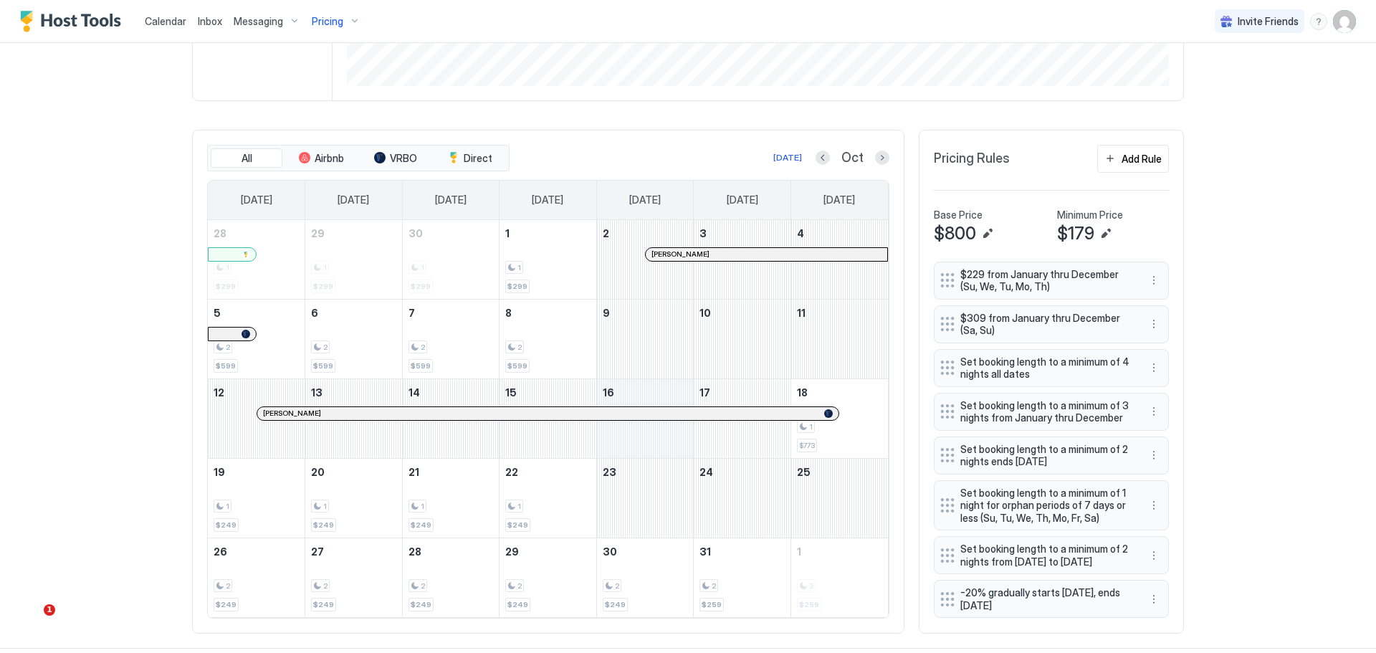
scroll to position [431, 0]
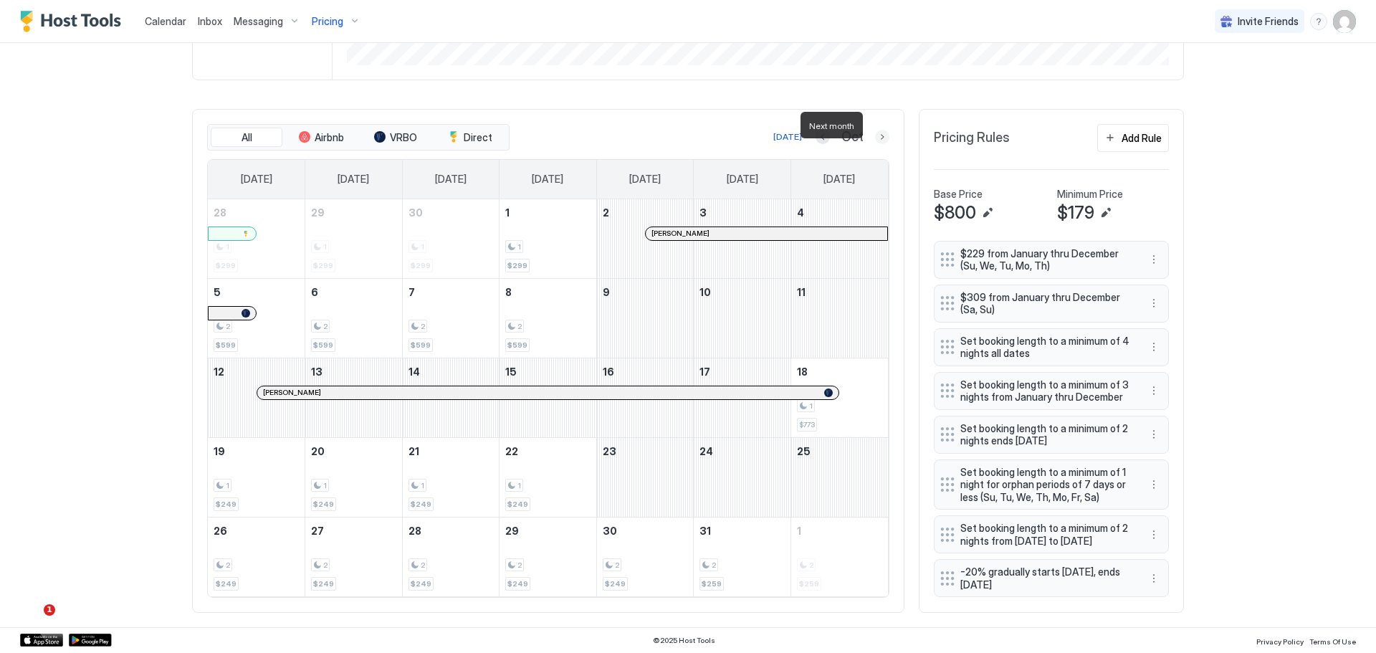
click at [876, 130] on button "Next month" at bounding box center [882, 137] width 14 height 14
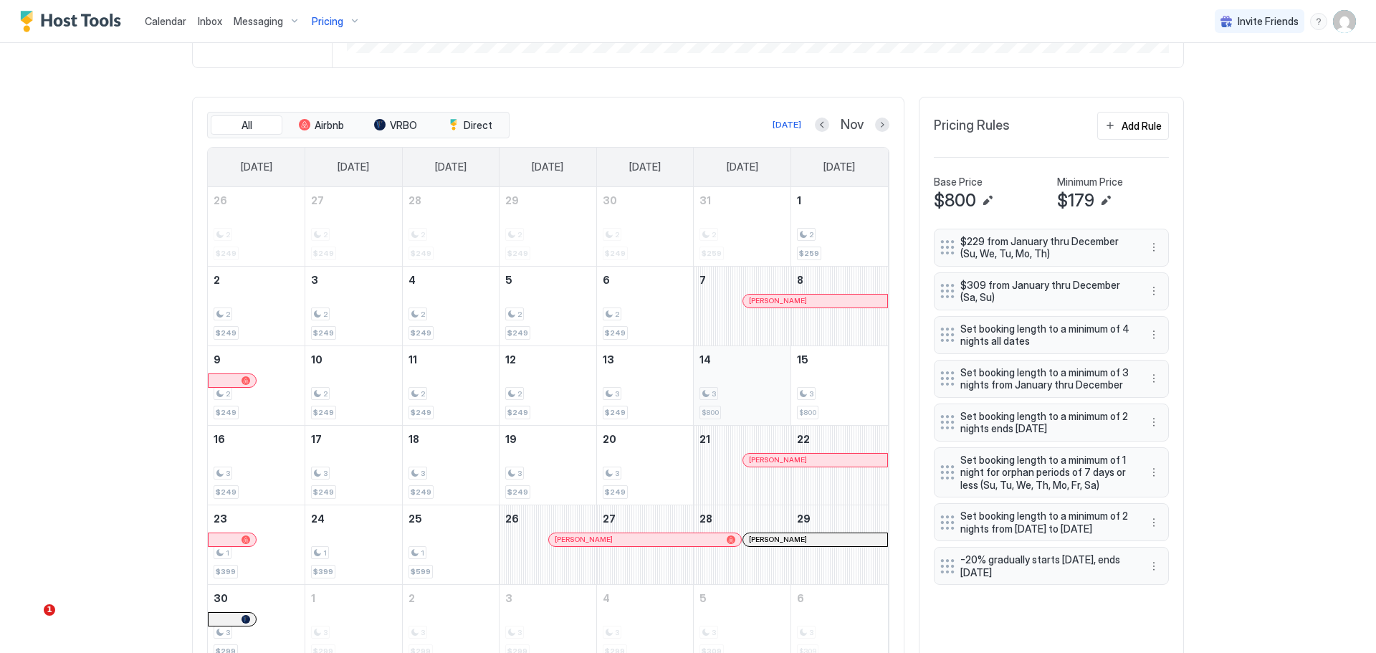
click at [731, 397] on div "3" at bounding box center [741, 394] width 85 height 14
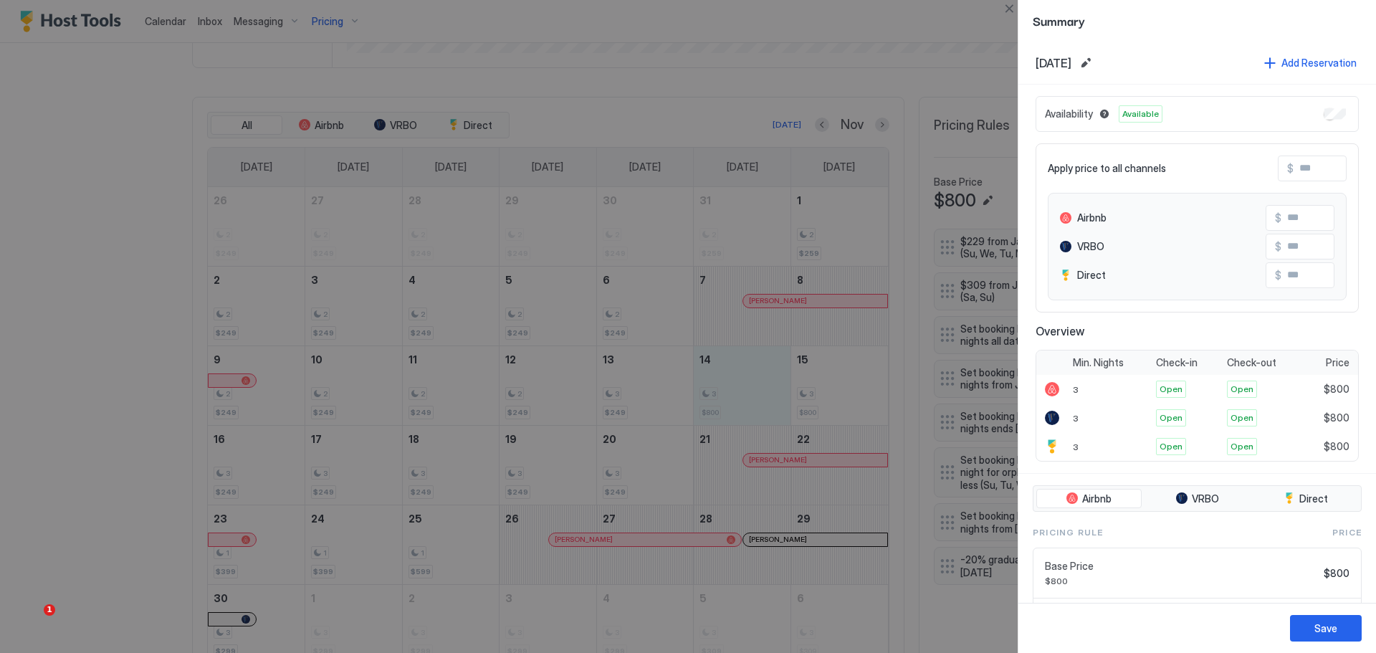
click at [843, 394] on div at bounding box center [688, 326] width 1376 height 653
click at [744, 383] on div at bounding box center [688, 326] width 1376 height 653
drag, startPoint x: 1005, startPoint y: 9, endPoint x: 1006, endPoint y: 32, distance: 23.0
click at [1005, 8] on button "Close" at bounding box center [1008, 8] width 17 height 17
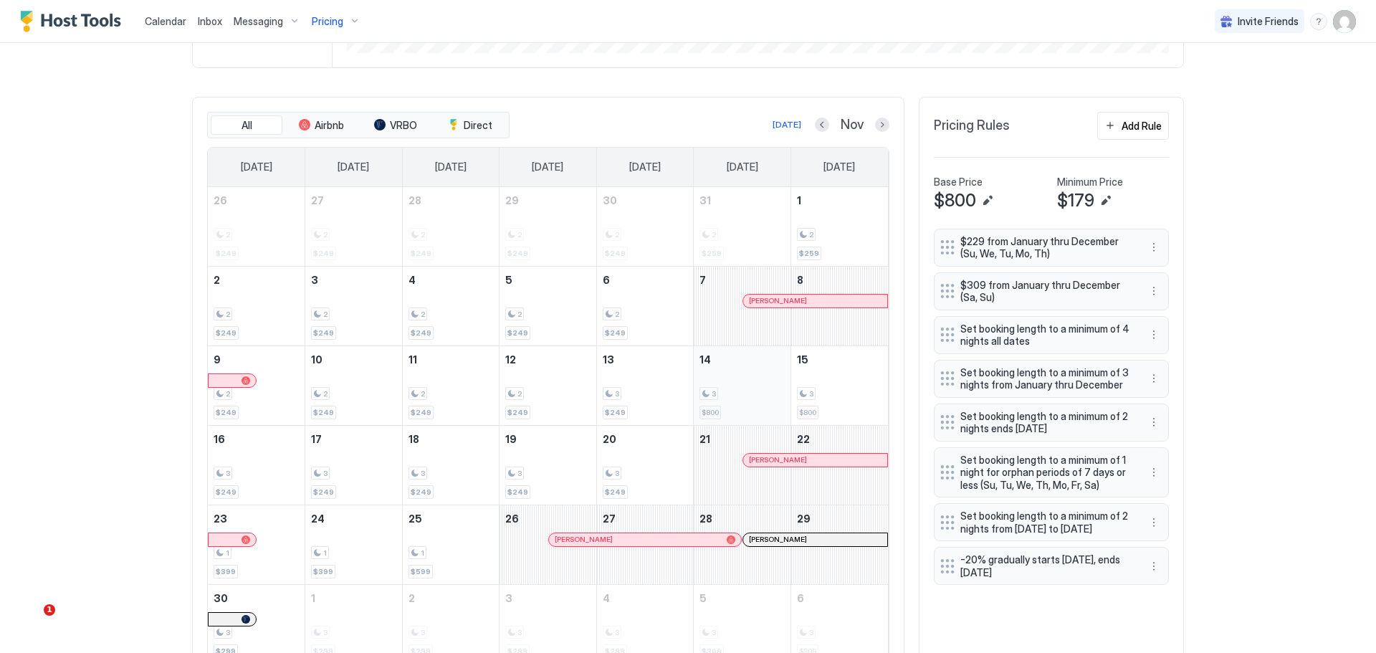
click at [757, 395] on div "3" at bounding box center [741, 394] width 85 height 14
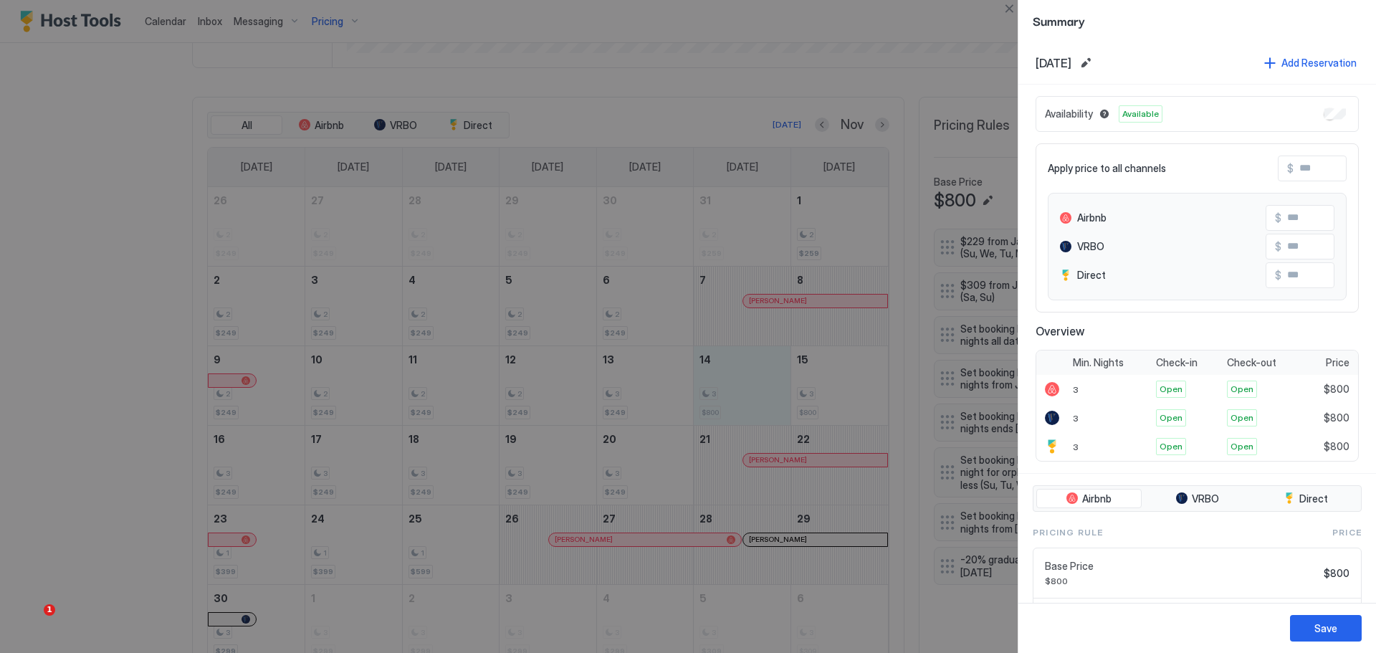
click at [820, 389] on div at bounding box center [688, 326] width 1376 height 653
drag, startPoint x: 757, startPoint y: 393, endPoint x: 835, endPoint y: 378, distance: 78.8
click at [835, 378] on div at bounding box center [688, 326] width 1376 height 653
click at [1094, 58] on button "Edit date range" at bounding box center [1085, 62] width 17 height 17
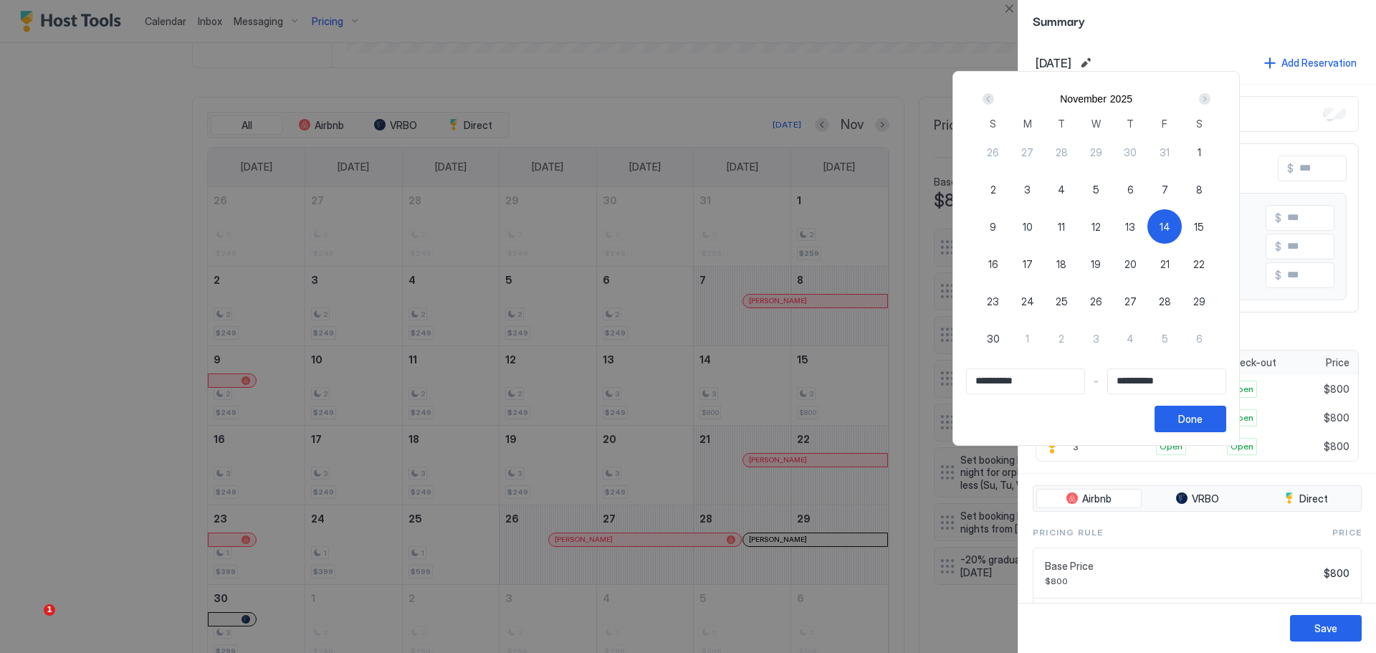
click at [1170, 229] on span "14" at bounding box center [1164, 226] width 11 height 15
click at [1204, 222] on span "15" at bounding box center [1199, 226] width 10 height 15
click at [1182, 225] on div "14" at bounding box center [1164, 226] width 34 height 34
type input "**********"
click at [1204, 228] on span "15" at bounding box center [1199, 226] width 10 height 15
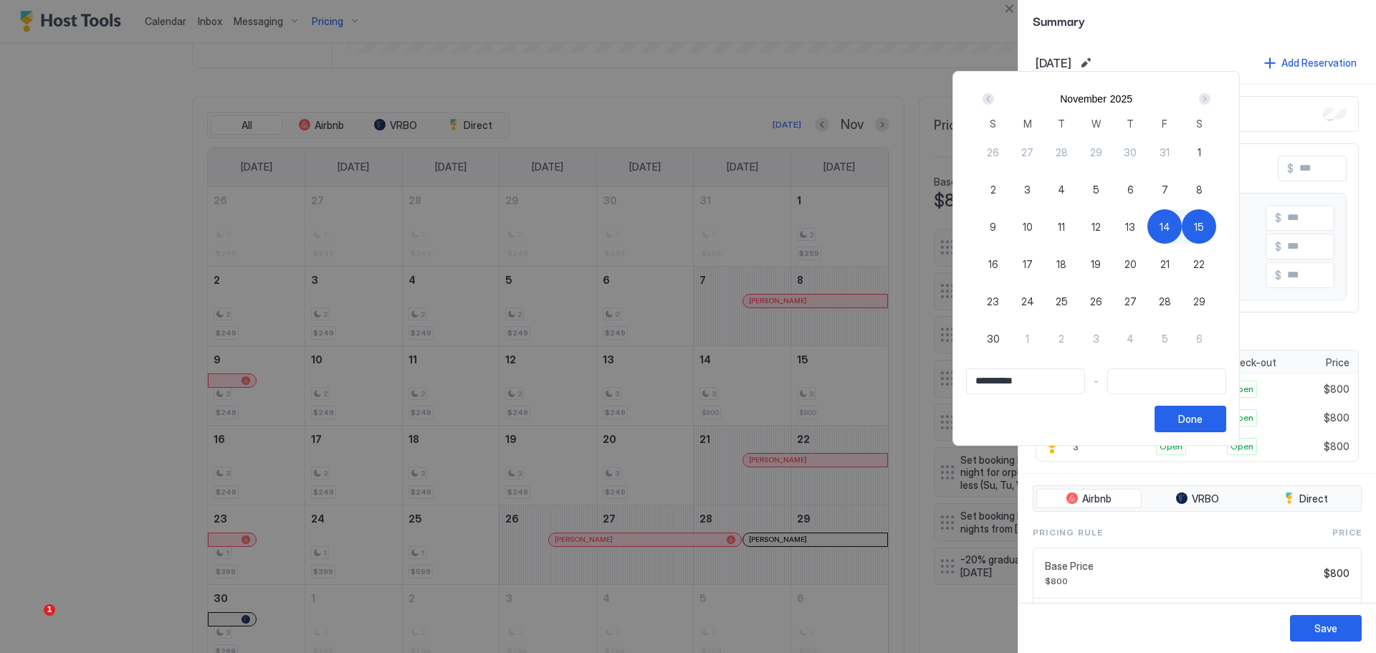
type input "**********"
click at [1202, 417] on div "Done" at bounding box center [1190, 418] width 24 height 15
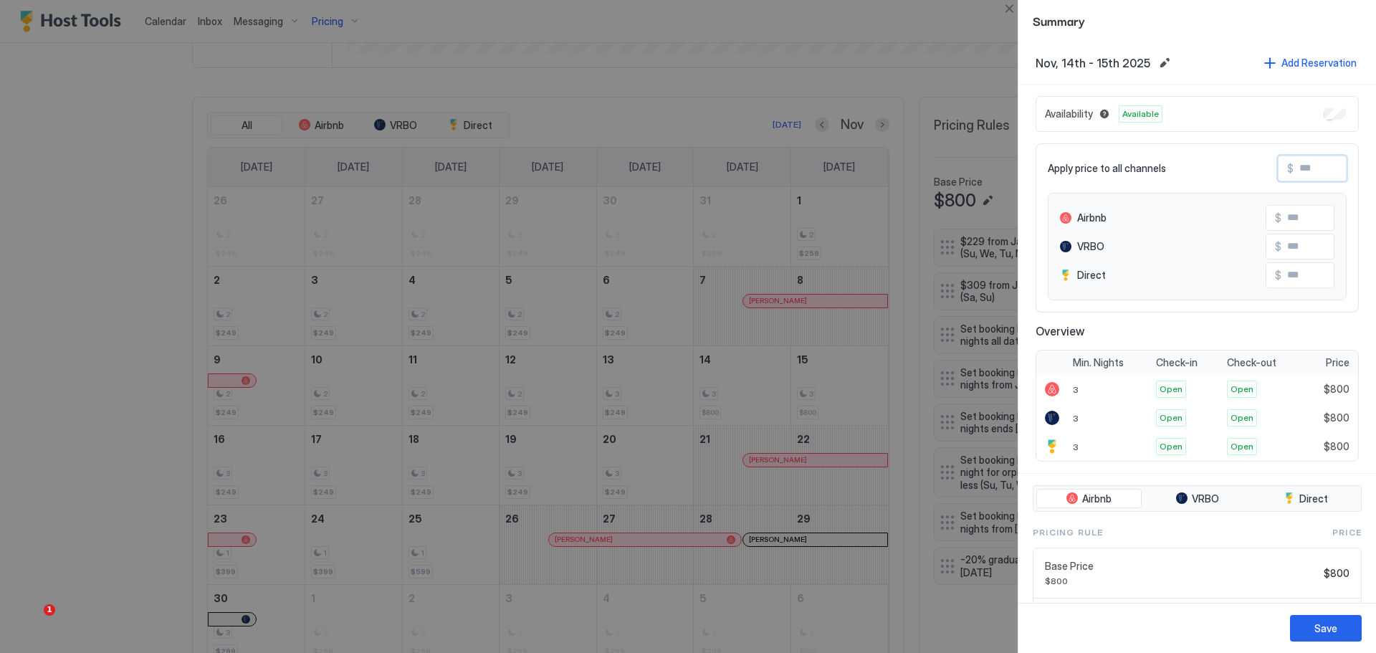
click at [1319, 165] on input "Input Field" at bounding box center [1350, 168] width 115 height 24
type input "*"
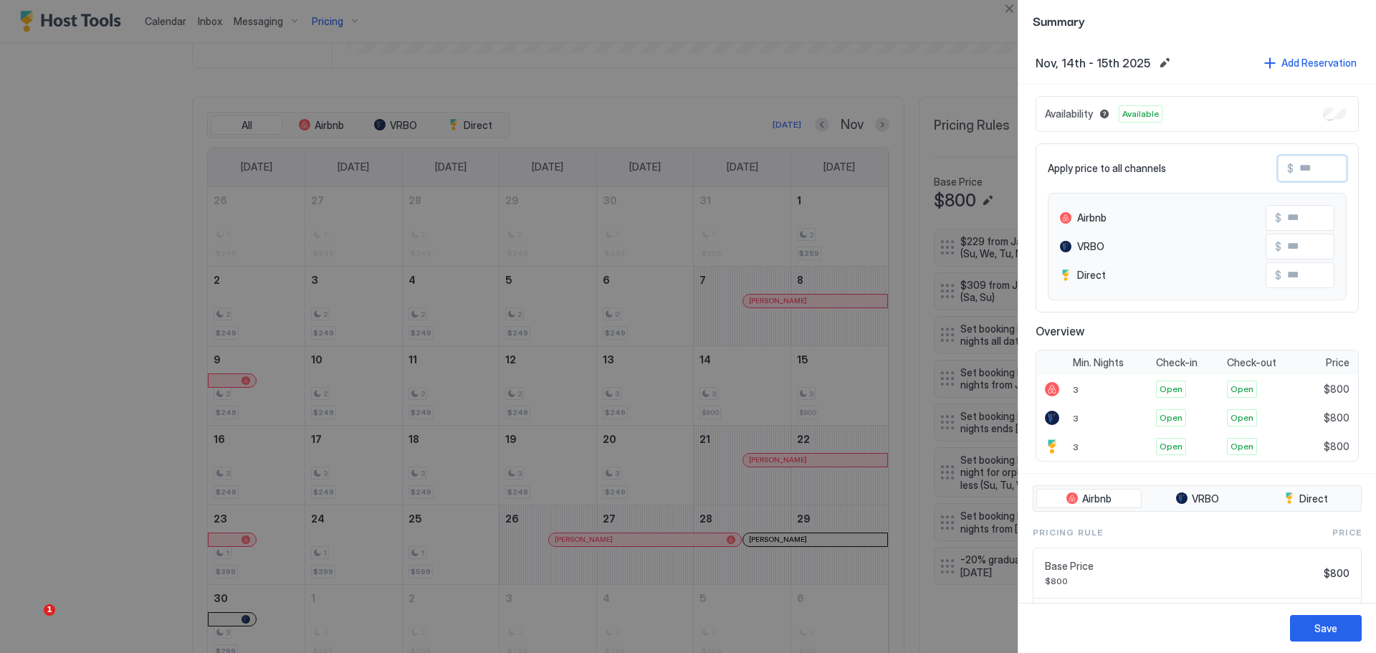
type input "*"
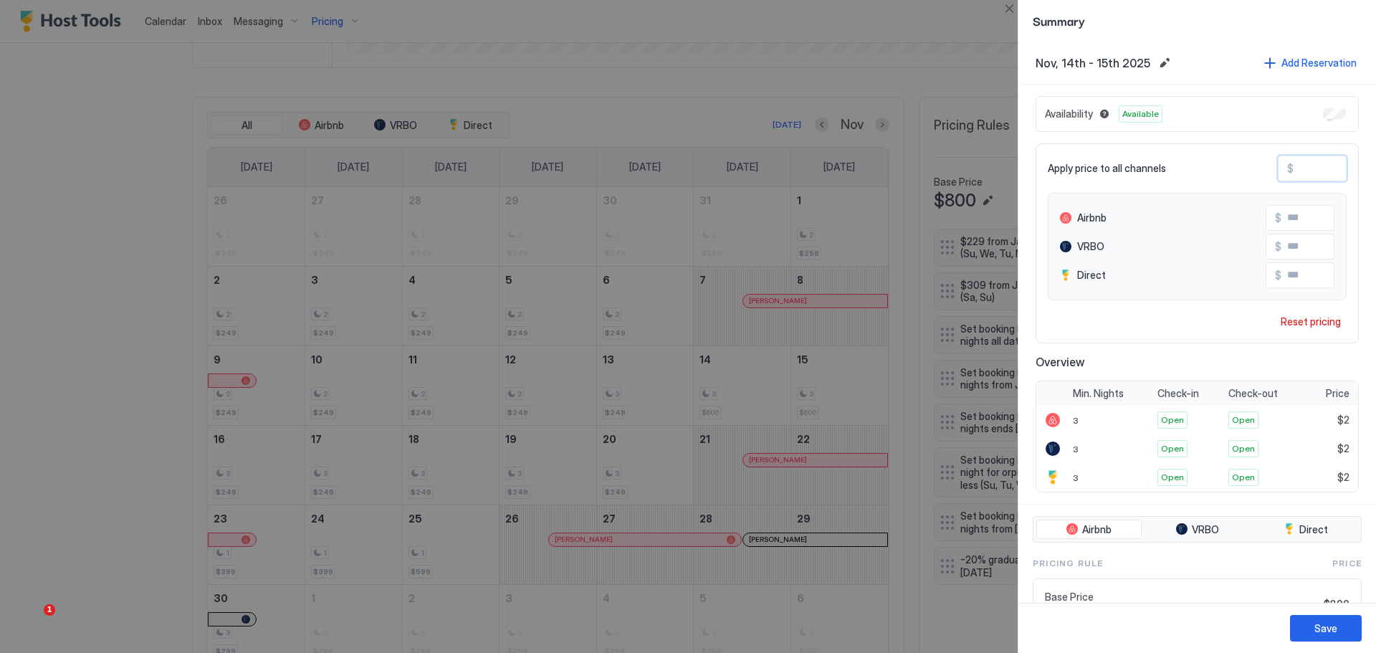
type input "**"
type input "***"
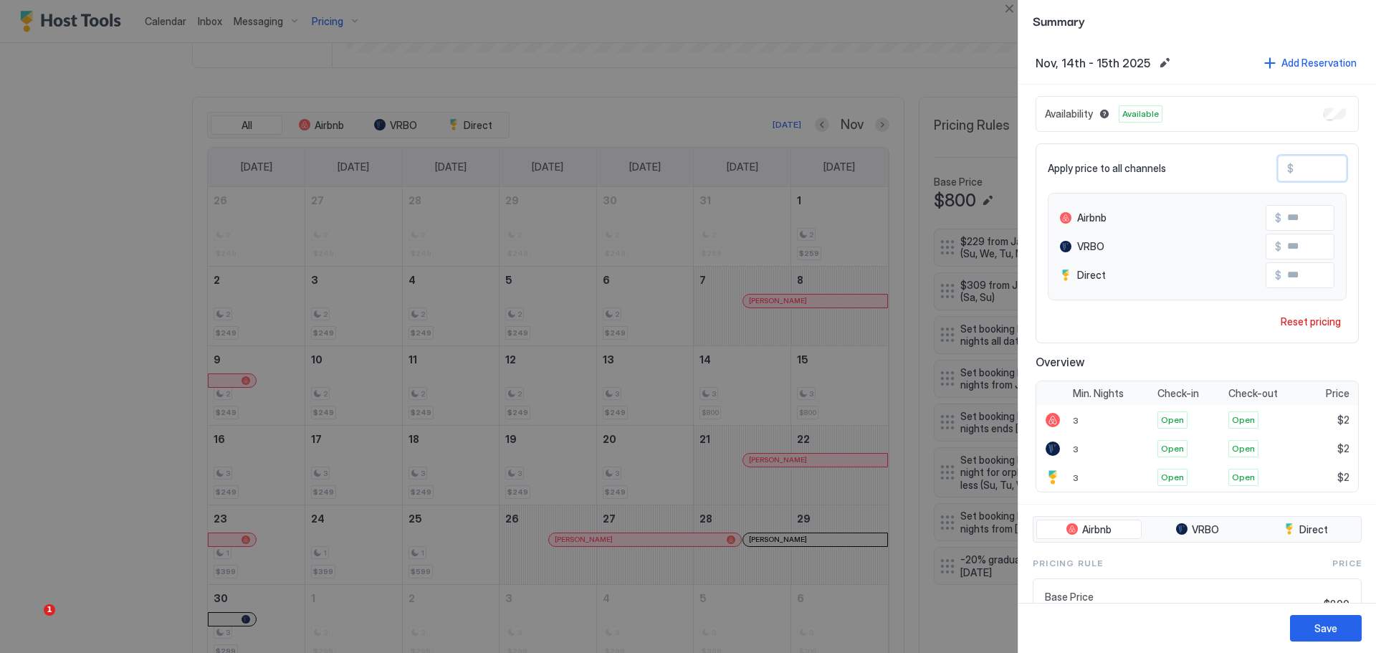
type input "***"
click at [1333, 624] on div "Save" at bounding box center [1325, 628] width 23 height 15
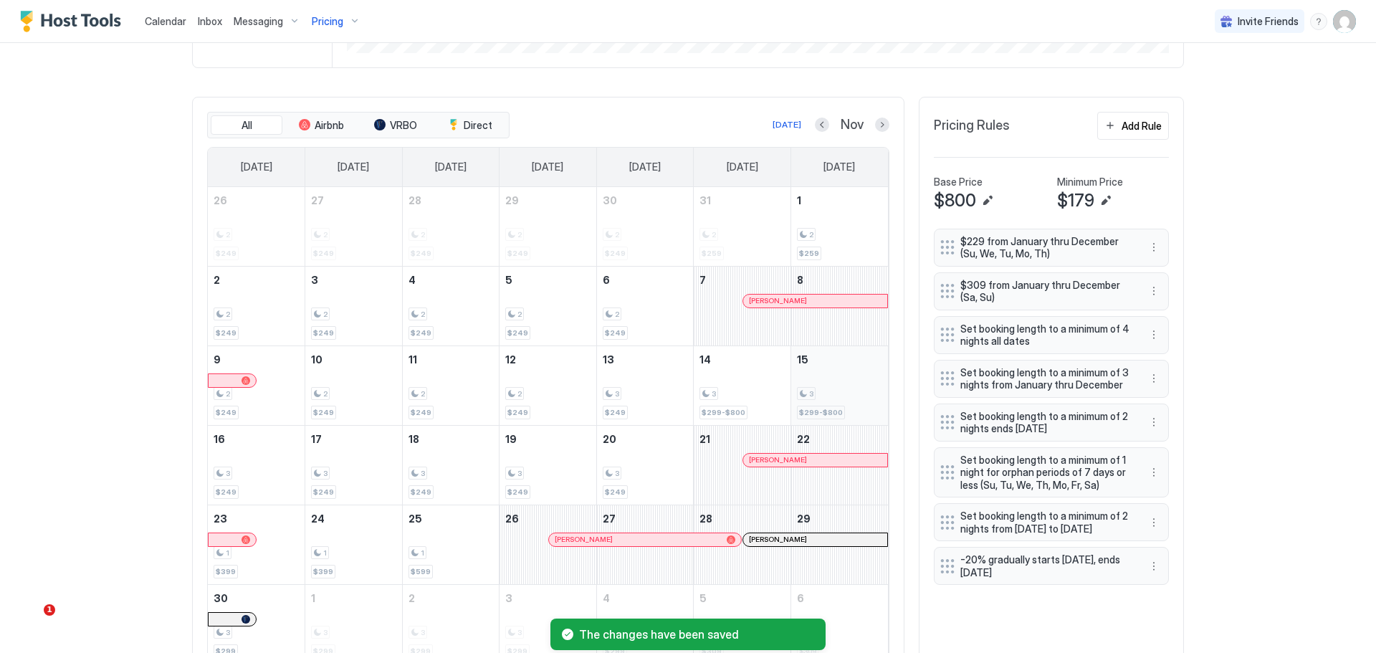
click at [818, 411] on span "$299-$800" at bounding box center [821, 412] width 44 height 9
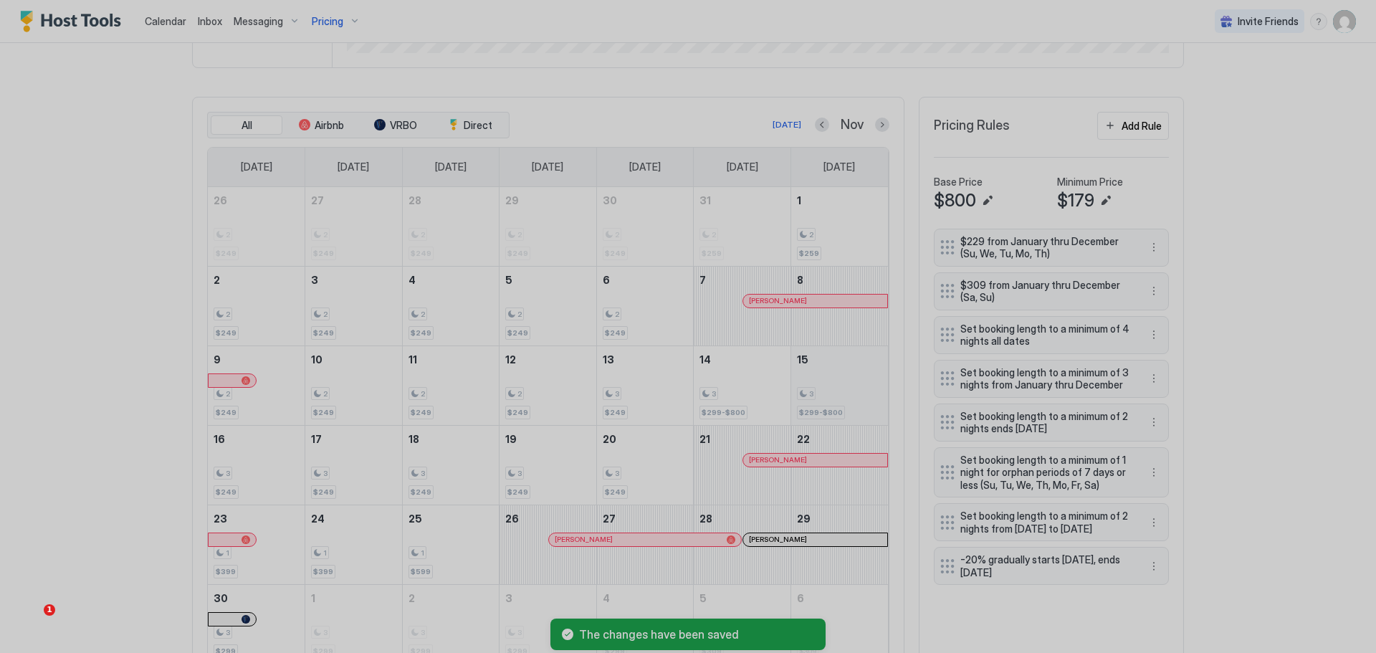
type input "***"
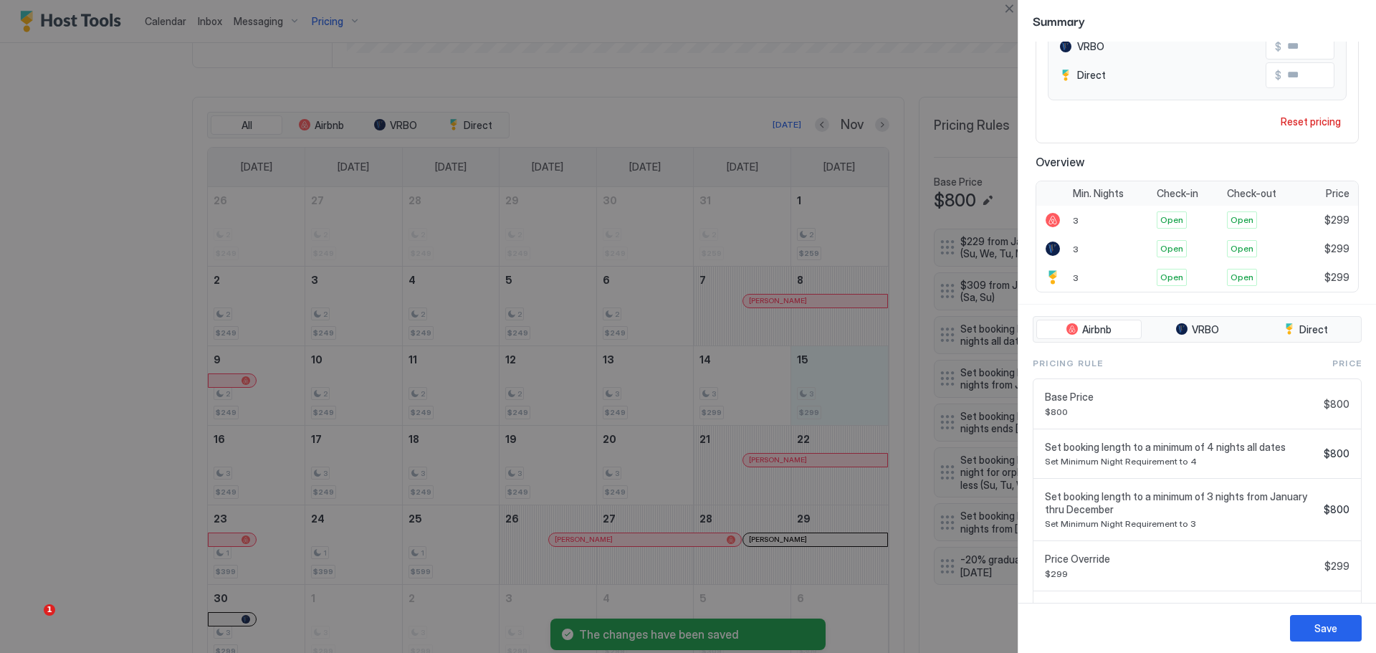
scroll to position [277, 0]
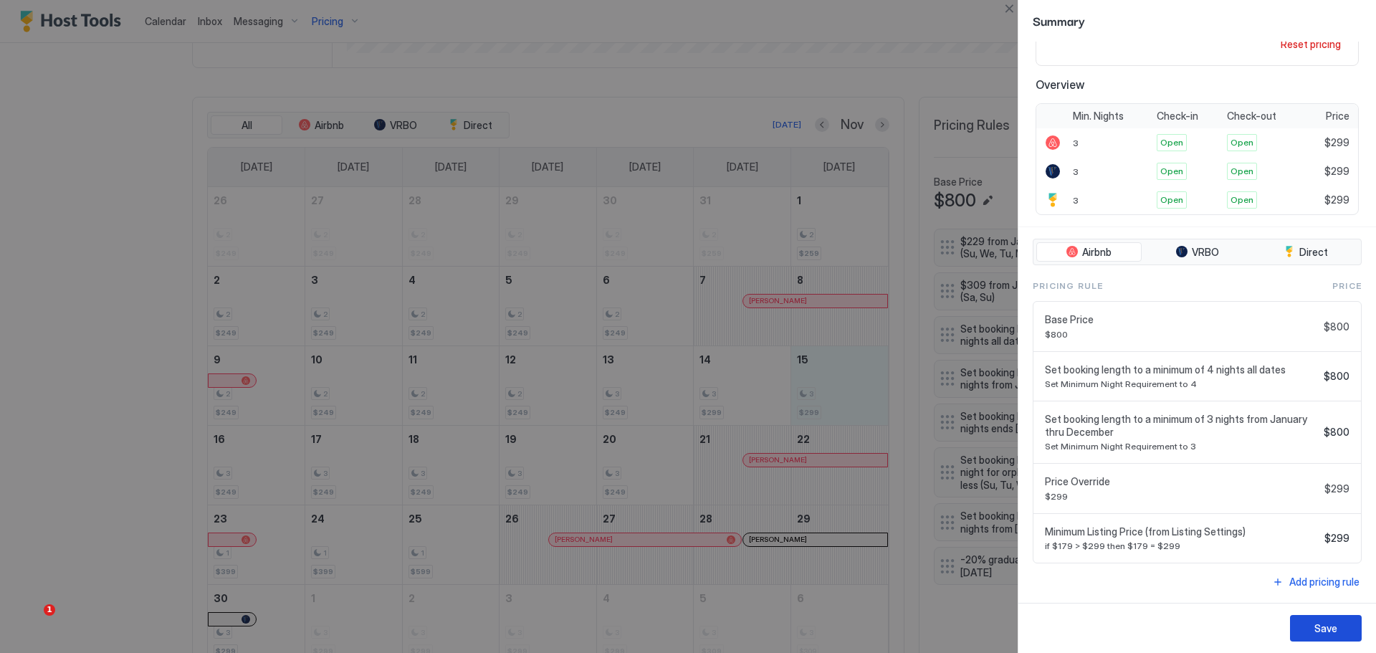
click at [1324, 631] on div "Save" at bounding box center [1325, 628] width 23 height 15
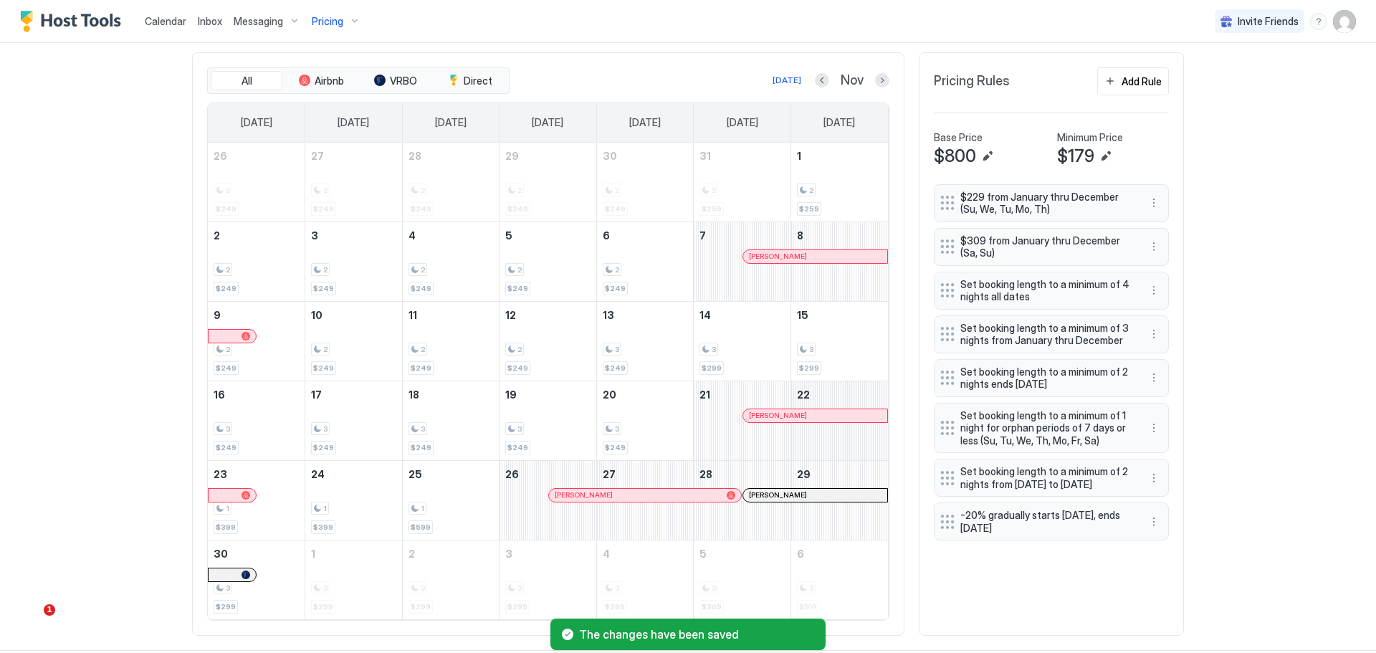
scroll to position [498, 0]
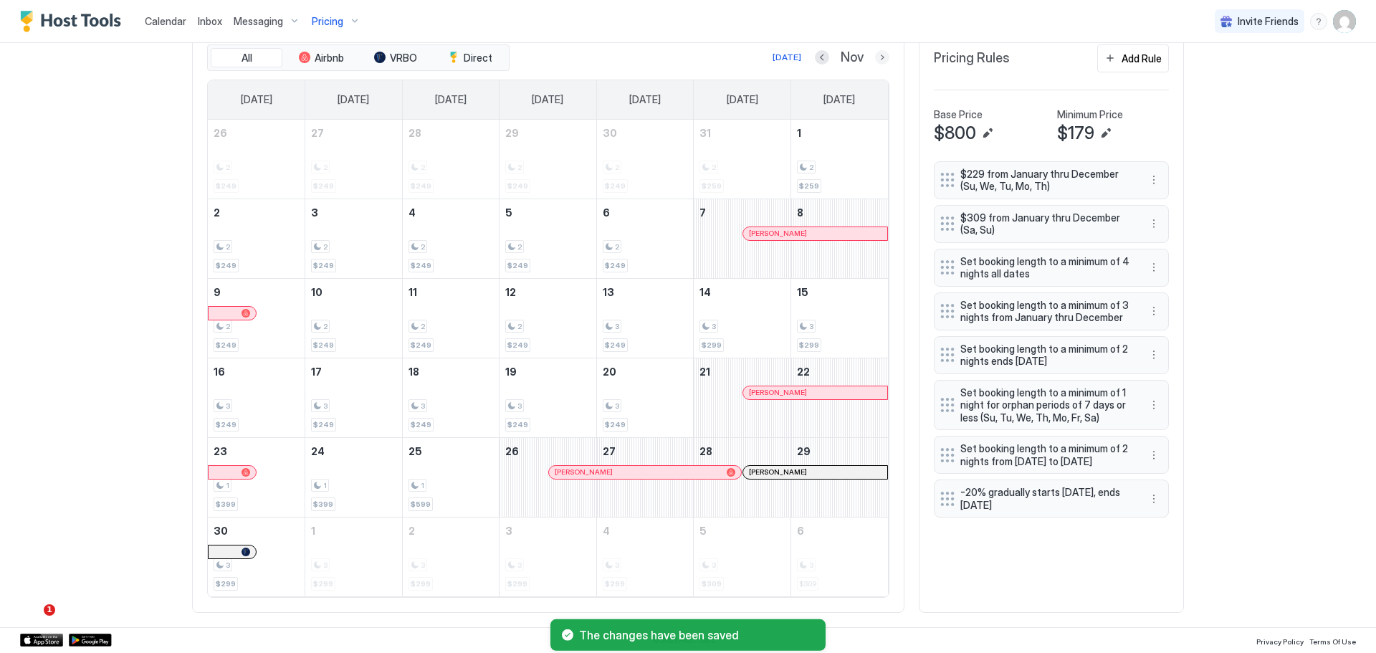
click at [875, 59] on button "Next month" at bounding box center [882, 57] width 14 height 14
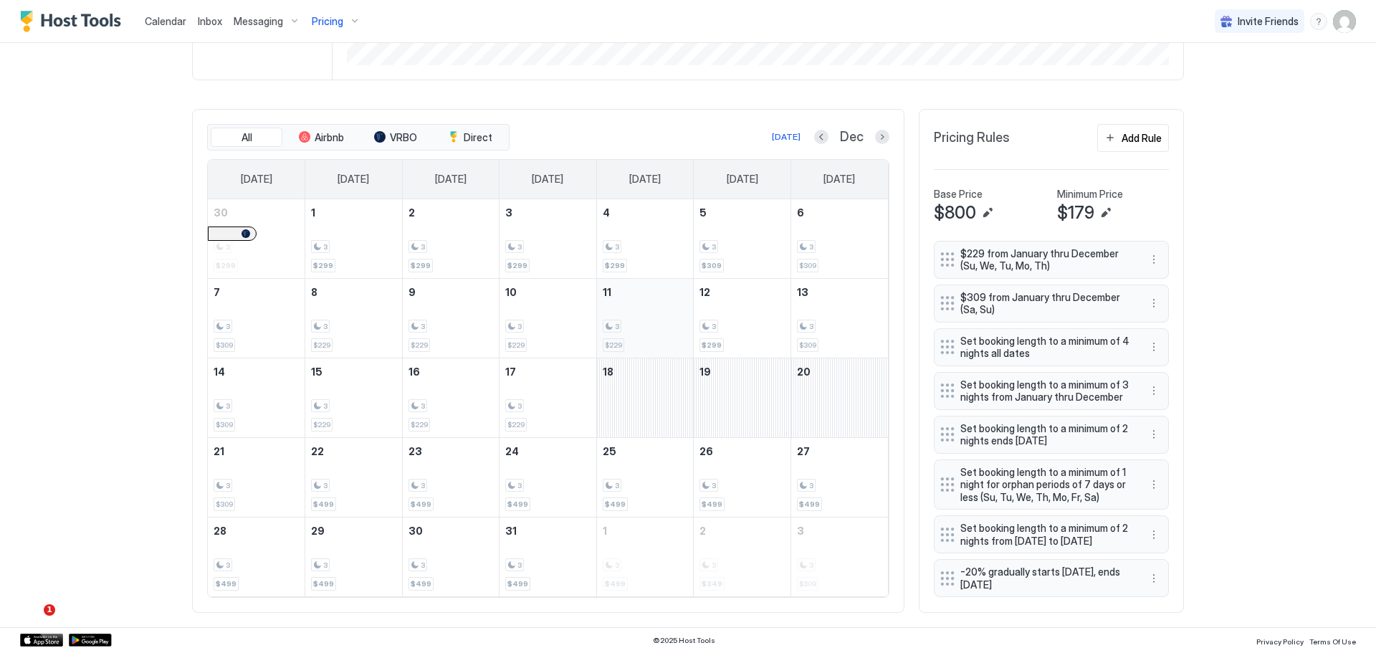
scroll to position [431, 0]
click at [1148, 575] on button "More options" at bounding box center [1153, 578] width 17 height 17
click at [1161, 560] on div "Delete" at bounding box center [1168, 557] width 42 height 11
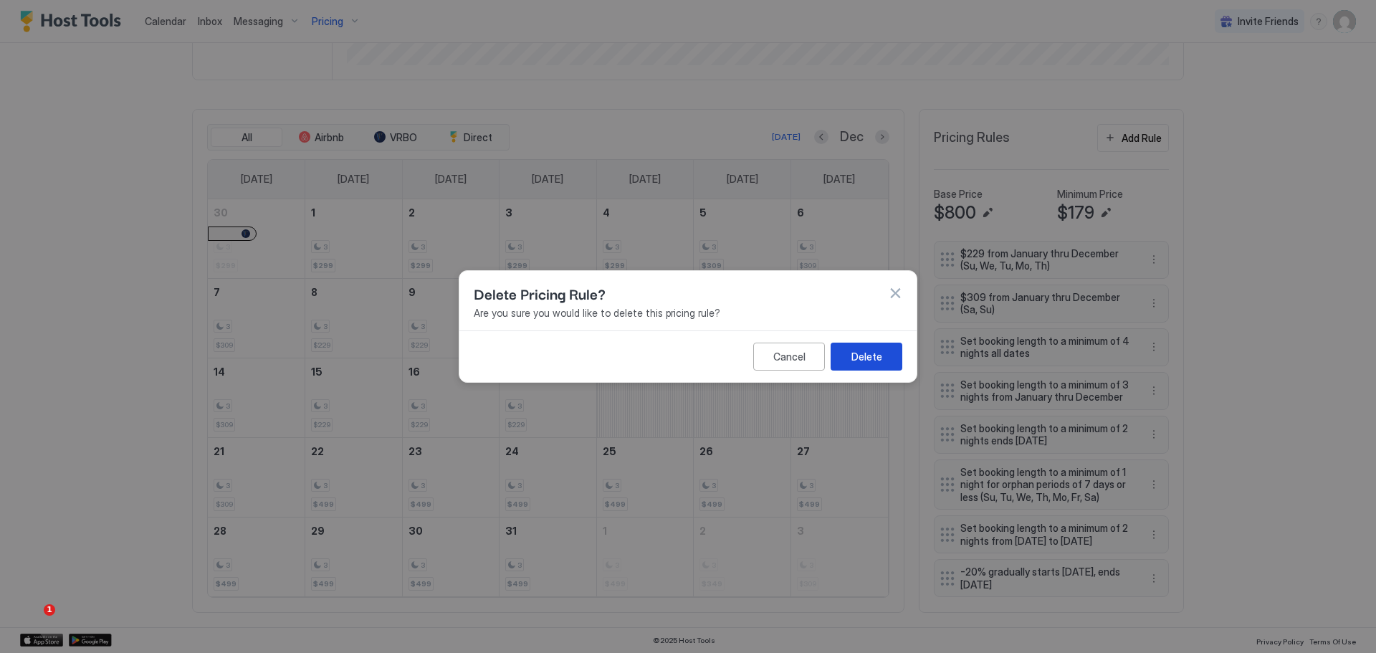
click at [865, 354] on div "Delete" at bounding box center [866, 356] width 31 height 15
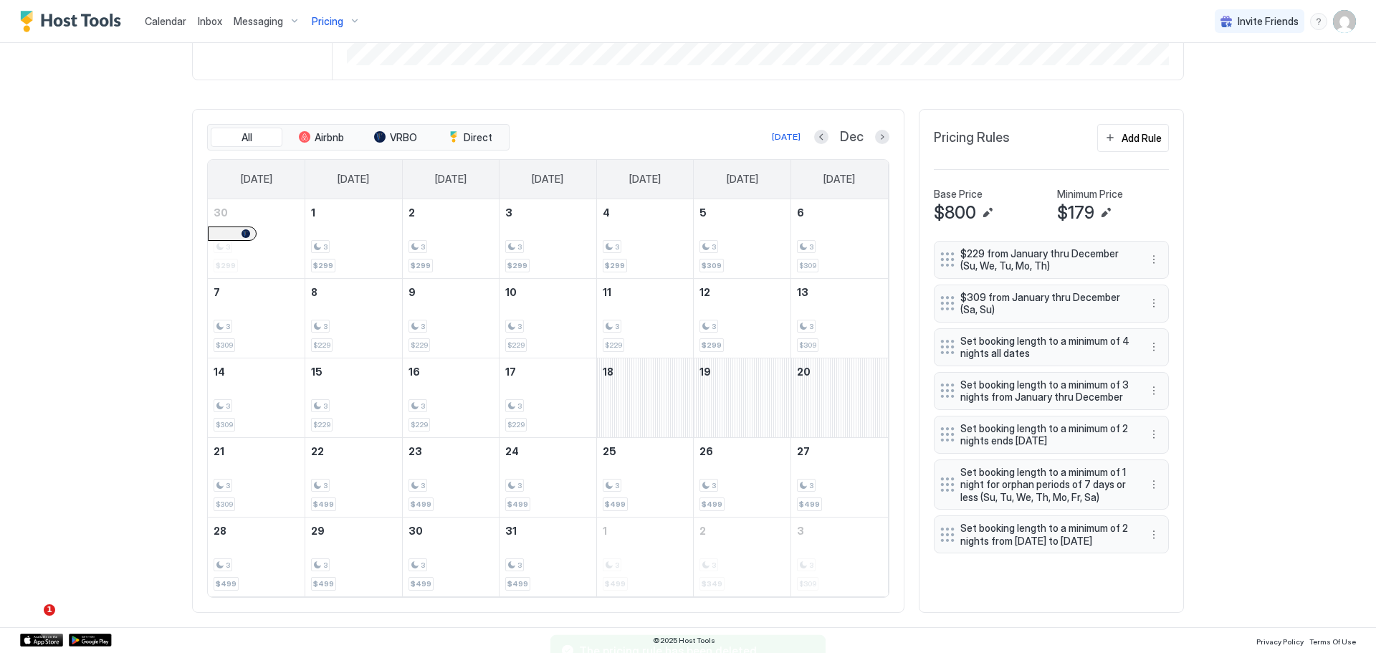
scroll to position [418, 0]
click at [875, 140] on button "Next month" at bounding box center [882, 137] width 14 height 14
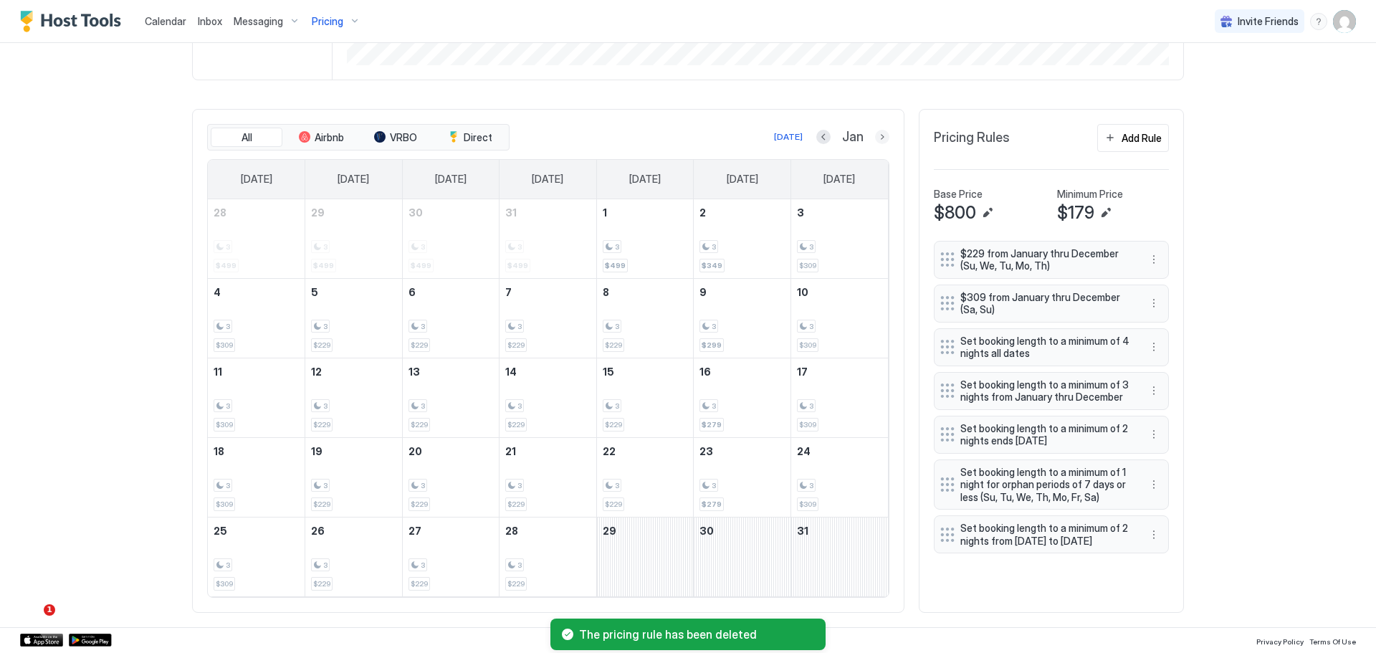
drag, startPoint x: 877, startPoint y: 134, endPoint x: 878, endPoint y: 150, distance: 16.5
click at [877, 133] on button "Next month" at bounding box center [882, 137] width 14 height 14
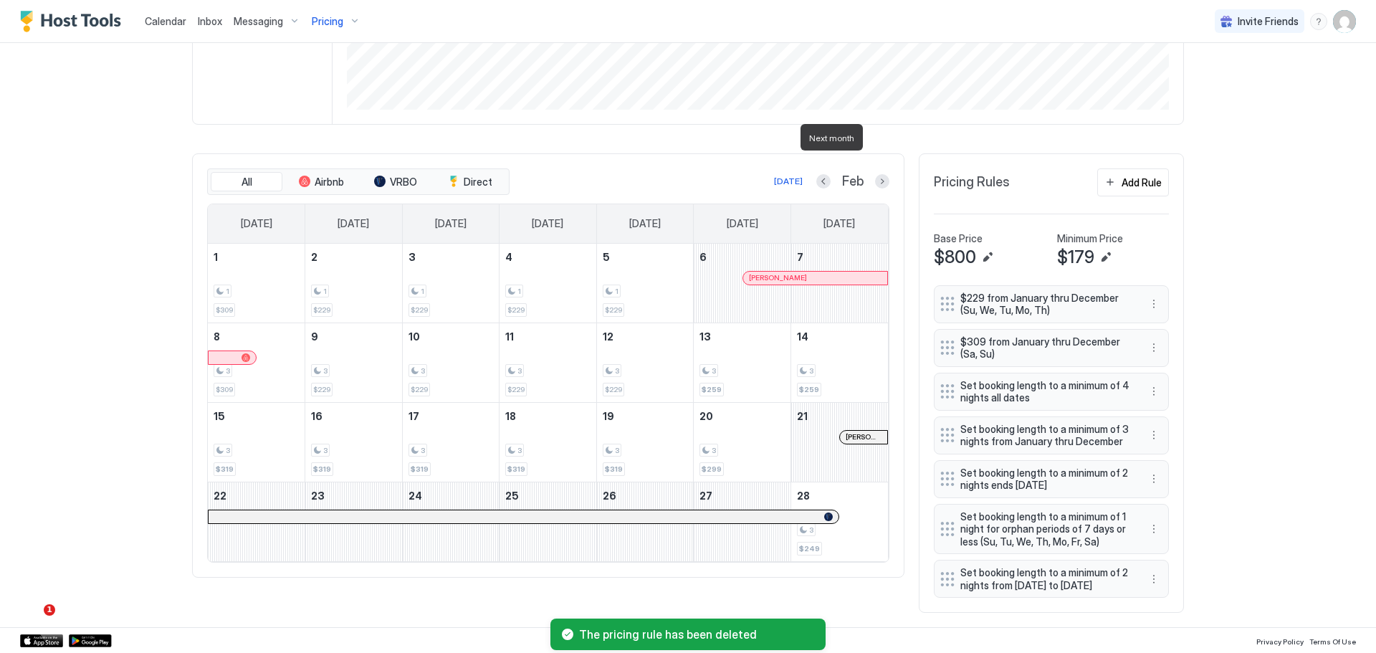
scroll to position [387, 0]
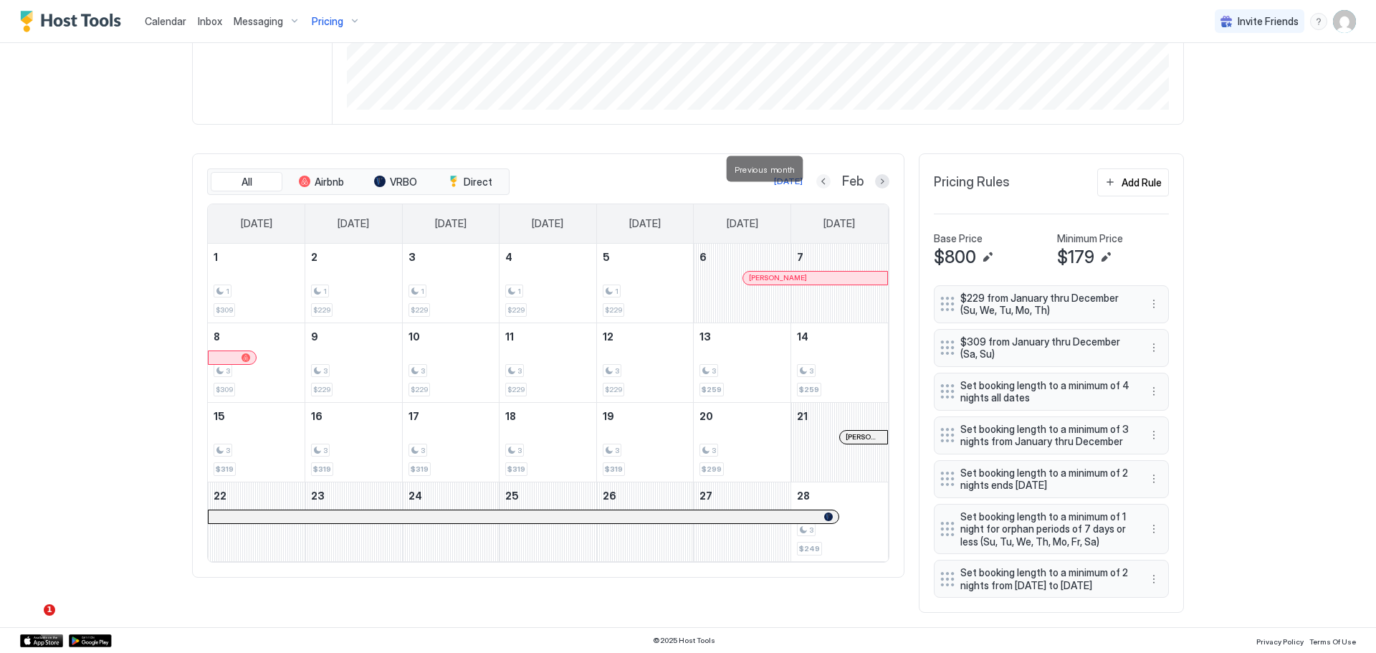
click at [817, 174] on button "Previous month" at bounding box center [823, 181] width 14 height 14
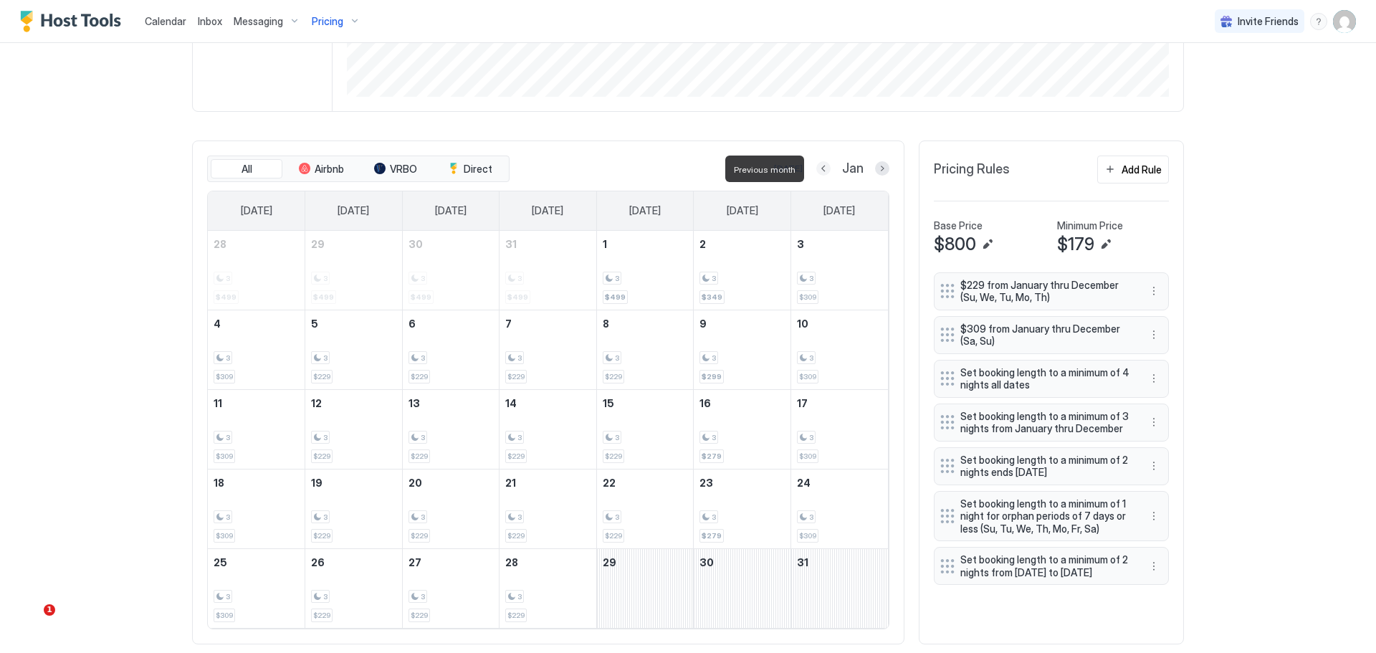
click at [817, 167] on button "Previous month" at bounding box center [823, 168] width 14 height 14
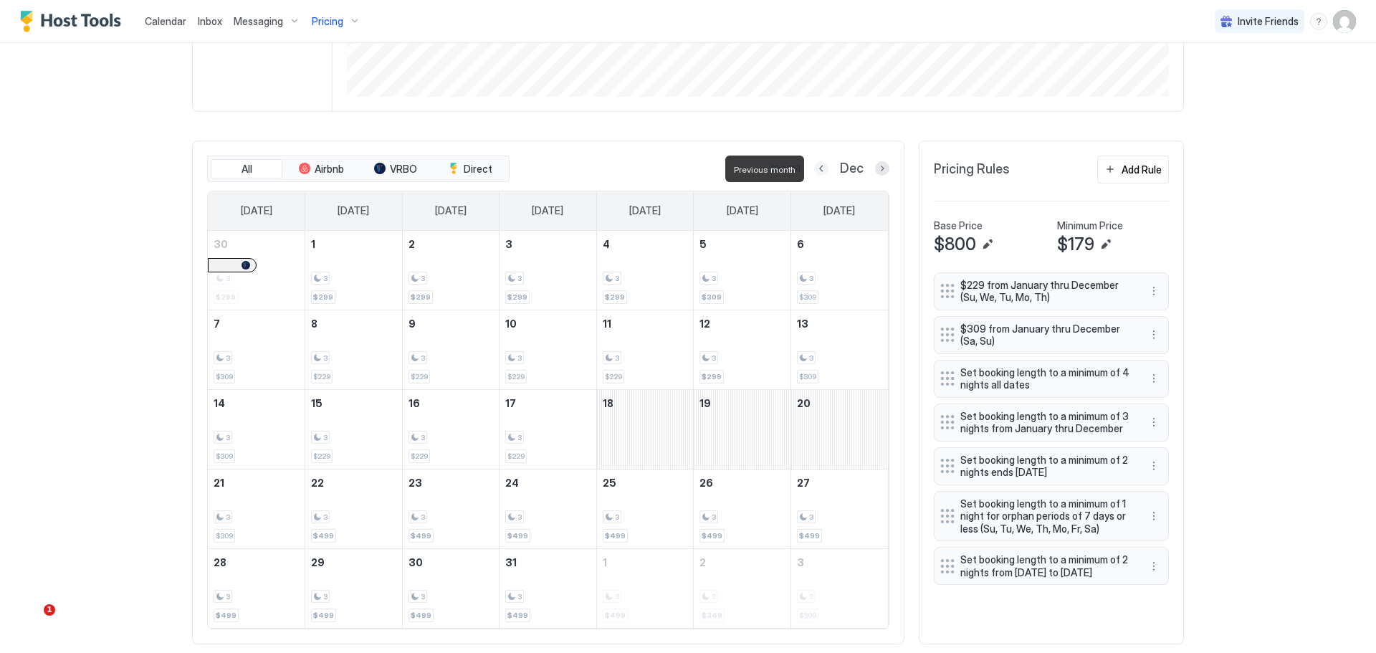
click at [817, 174] on button "Previous month" at bounding box center [821, 168] width 14 height 14
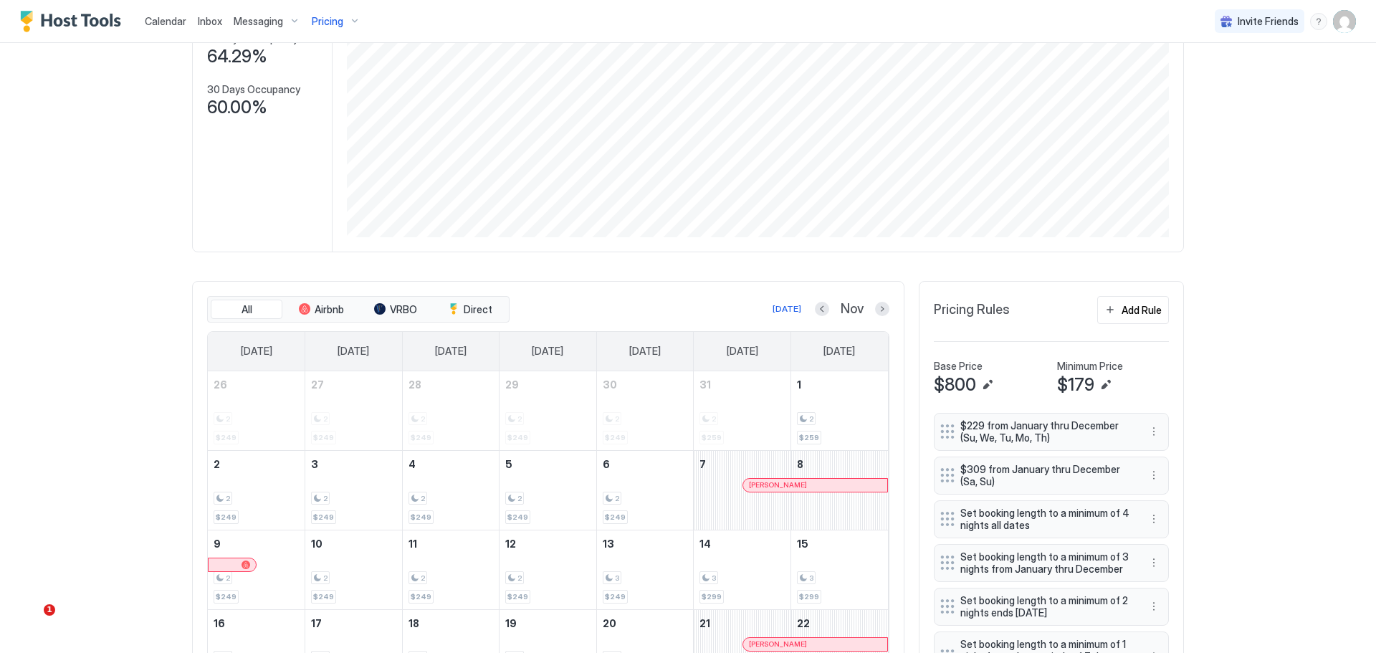
scroll to position [244, 0]
click at [821, 315] on button "Previous month" at bounding box center [822, 312] width 14 height 14
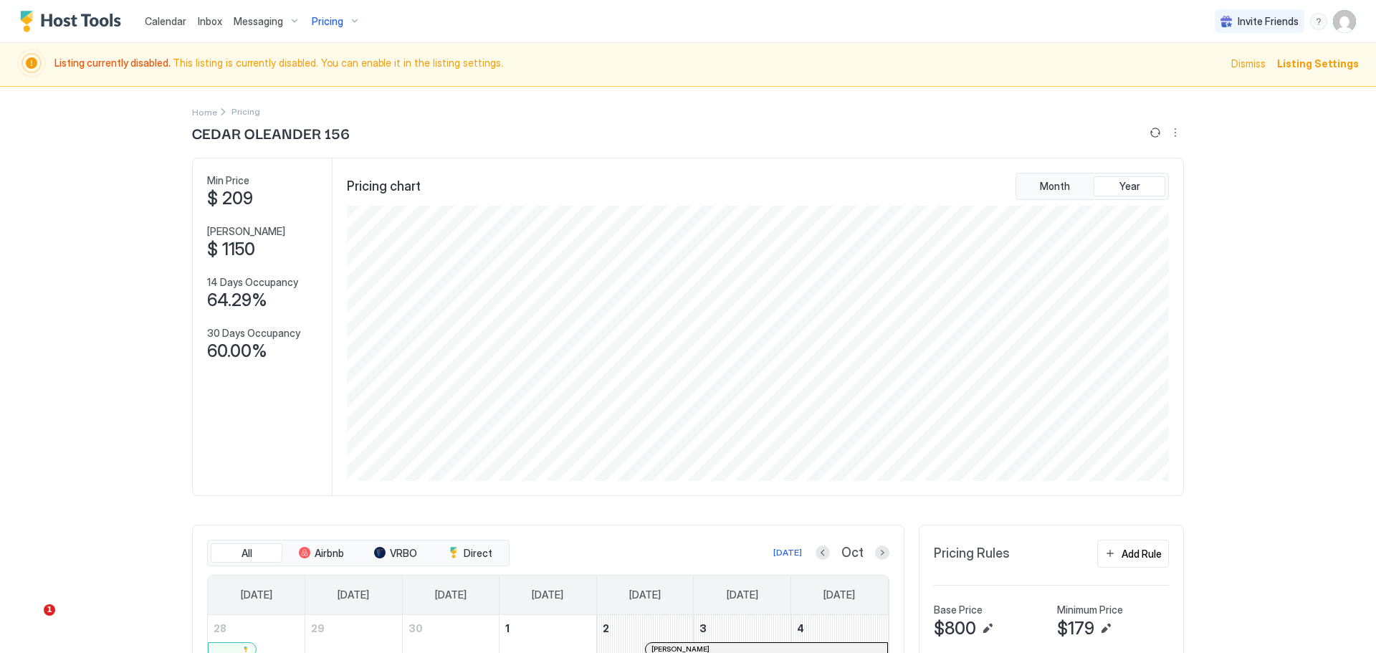
scroll to position [0, 0]
click at [1244, 71] on span "Dismiss" at bounding box center [1248, 66] width 34 height 15
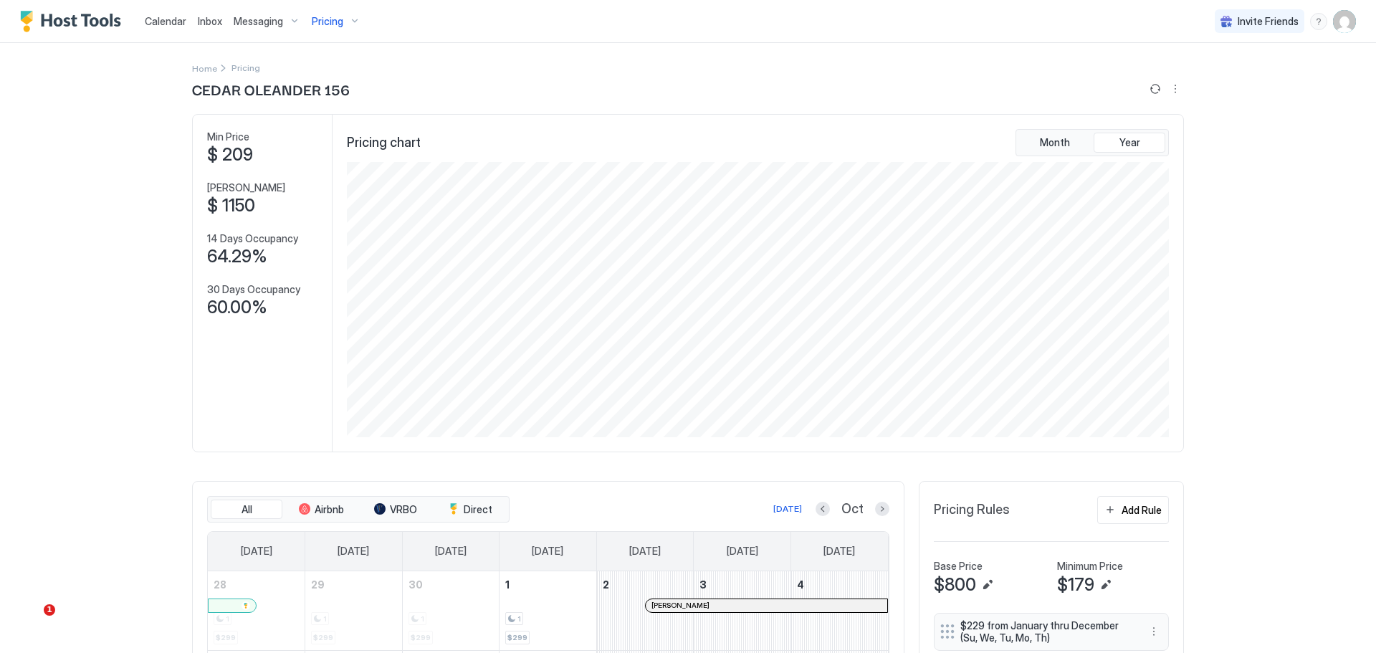
click at [161, 23] on span "Calendar" at bounding box center [166, 21] width 42 height 12
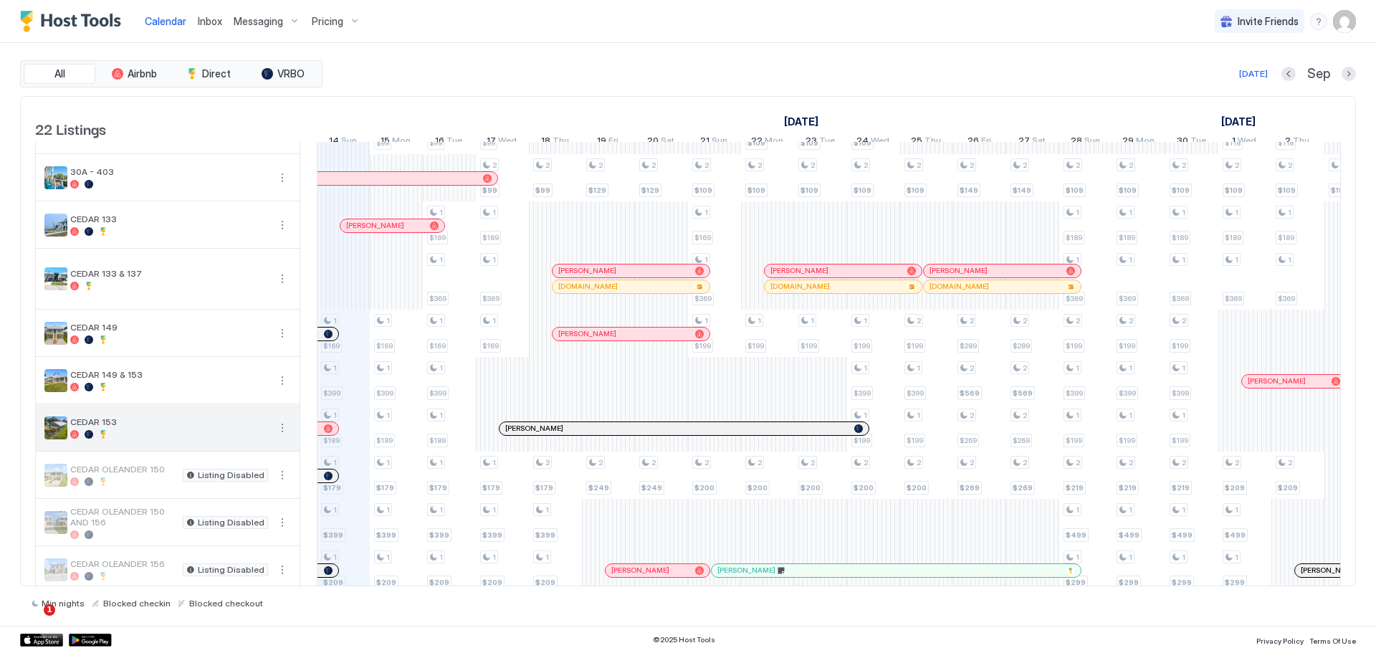
scroll to position [215, 0]
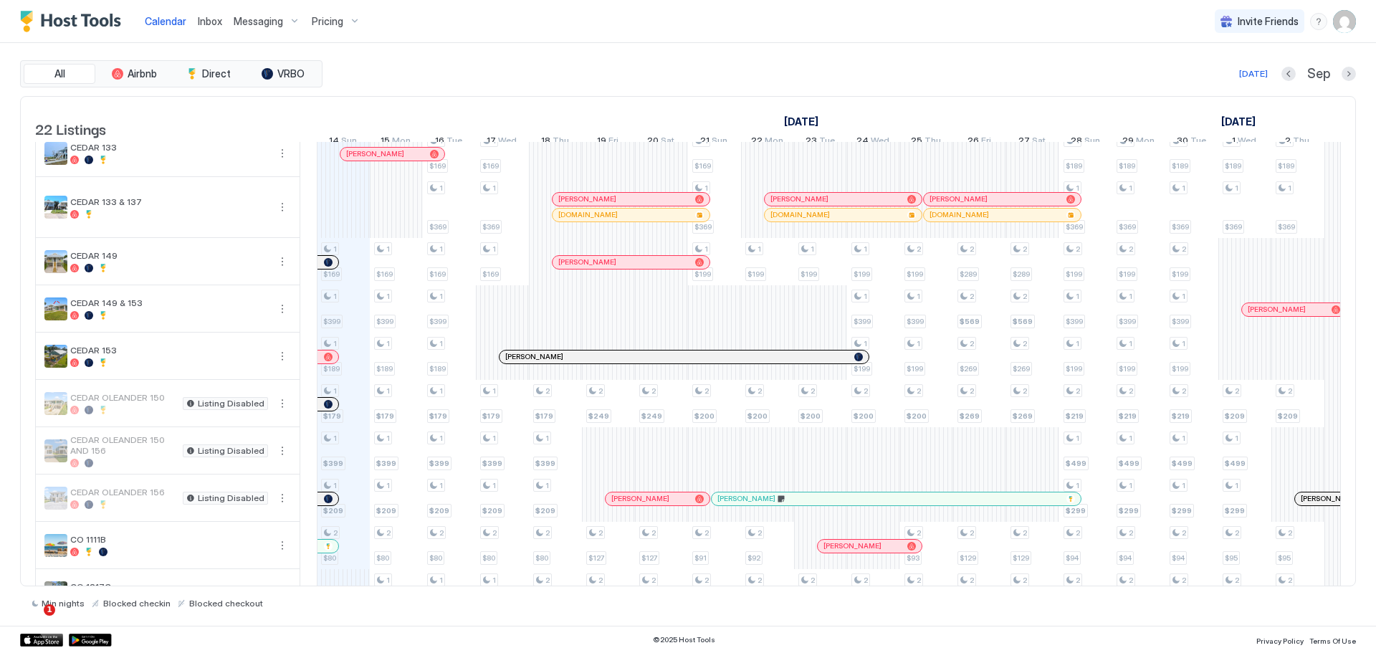
click at [153, 509] on div at bounding box center [123, 504] width 107 height 9
click at [281, 507] on button "More options" at bounding box center [282, 497] width 17 height 17
click at [261, 571] on span "Listing Settings" at bounding box center [258, 574] width 64 height 11
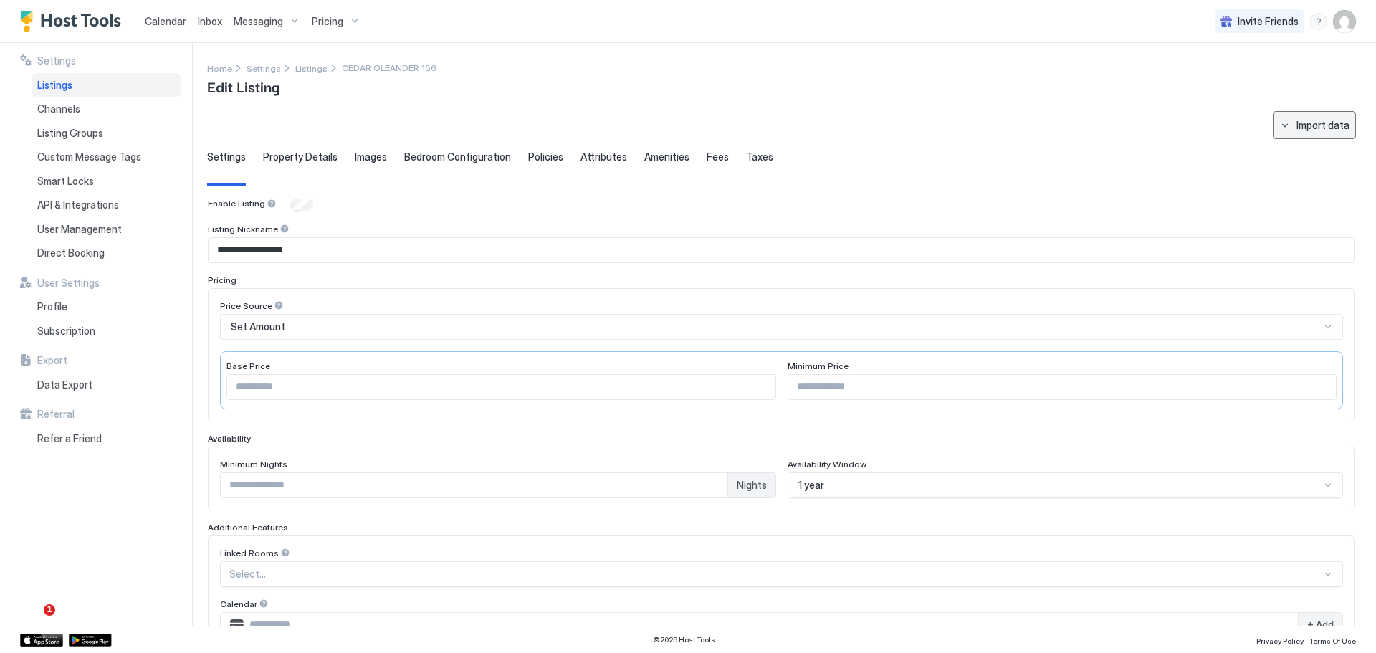
click at [1281, 124] on button "Import data" at bounding box center [1314, 125] width 83 height 28
drag, startPoint x: 985, startPoint y: 148, endPoint x: 976, endPoint y: 155, distance: 11.3
click at [981, 152] on div at bounding box center [688, 326] width 1376 height 653
click at [1339, 29] on img "User profile" at bounding box center [1344, 21] width 23 height 23
click at [1215, 79] on span "Settings" at bounding box center [1215, 80] width 39 height 13
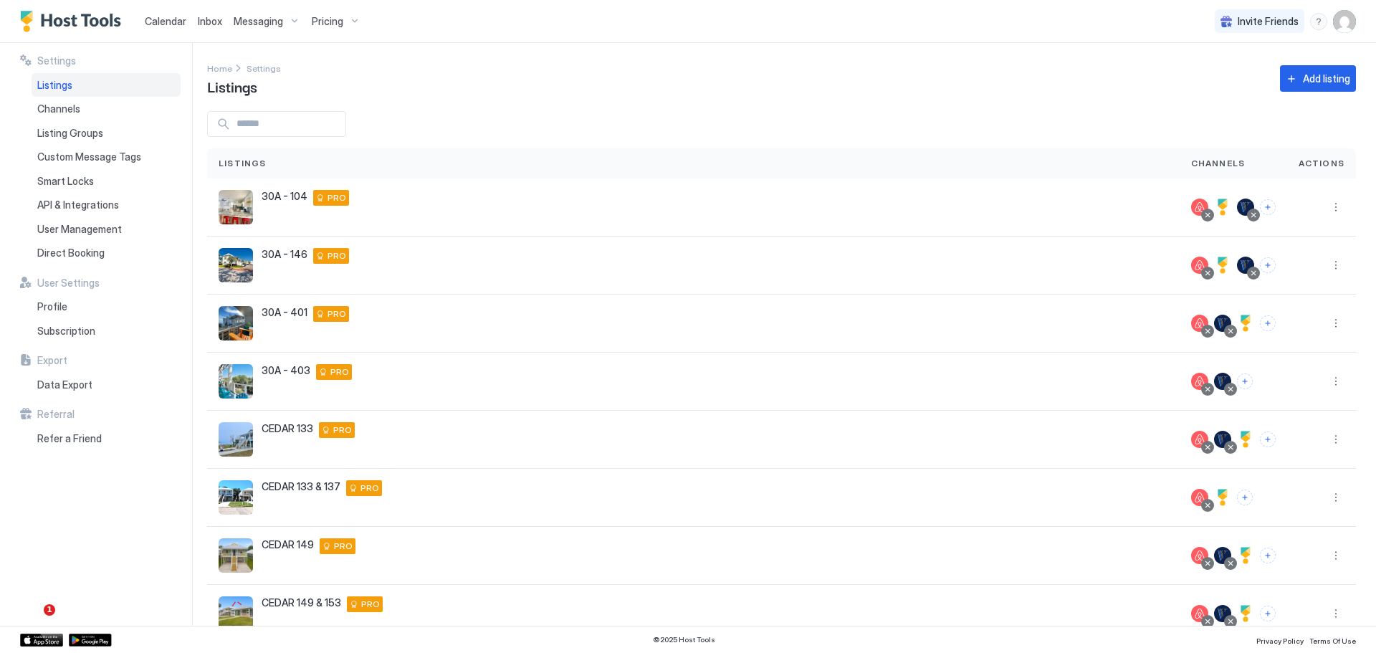
click at [171, 23] on span "Calendar" at bounding box center [166, 21] width 42 height 12
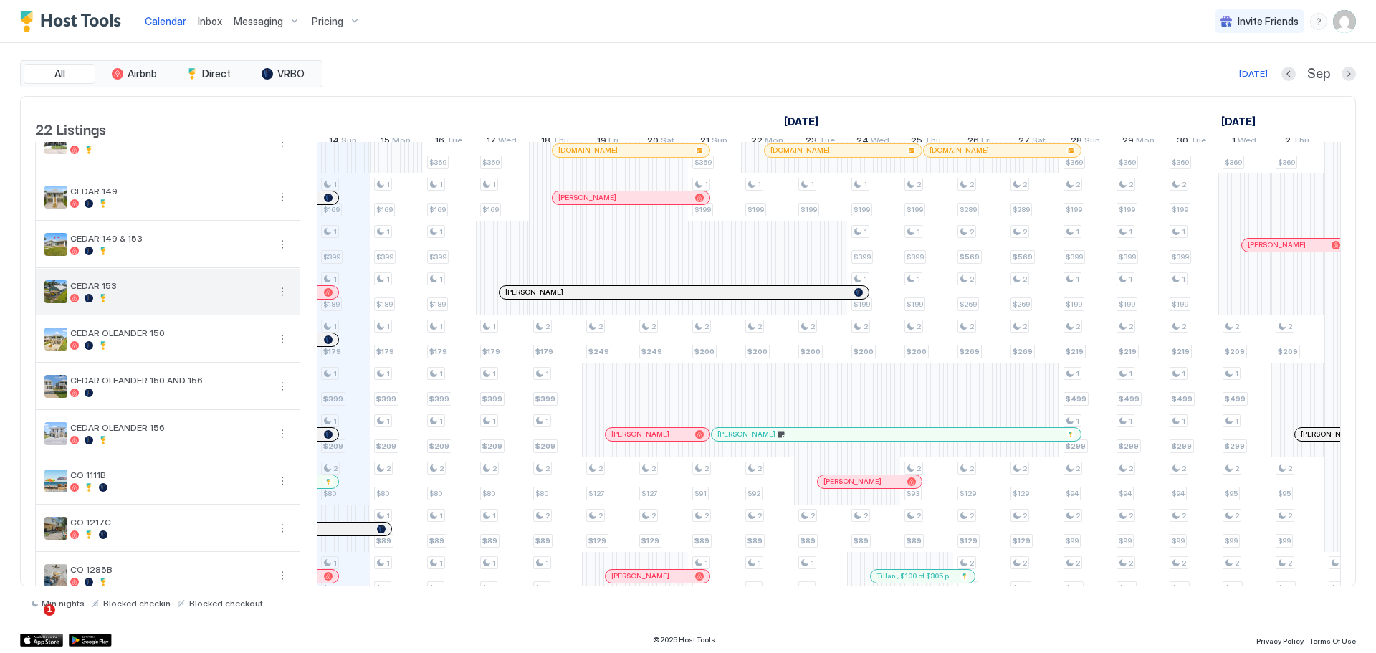
scroll to position [287, 0]
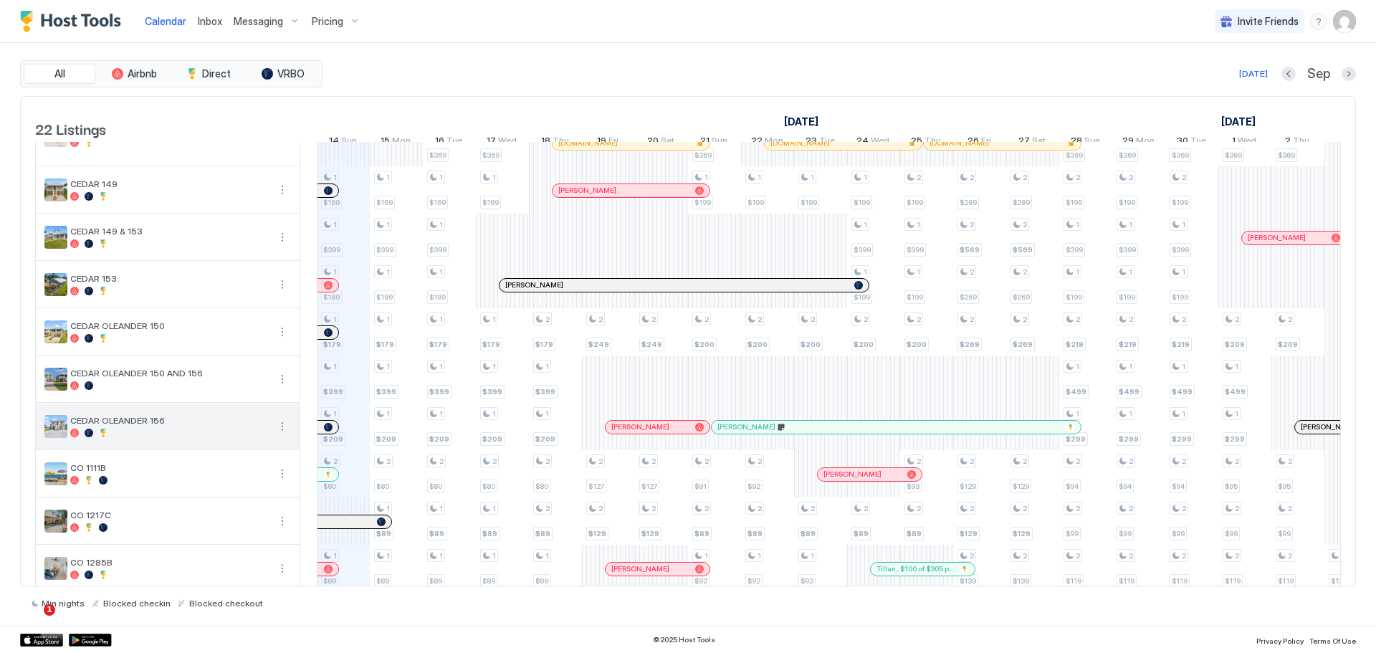
click at [187, 426] on span "CEDAR OLEANDER 156" at bounding box center [169, 420] width 198 height 11
click at [284, 435] on button "More options" at bounding box center [282, 426] width 17 height 17
click at [243, 501] on span "Listing Settings" at bounding box center [258, 502] width 64 height 11
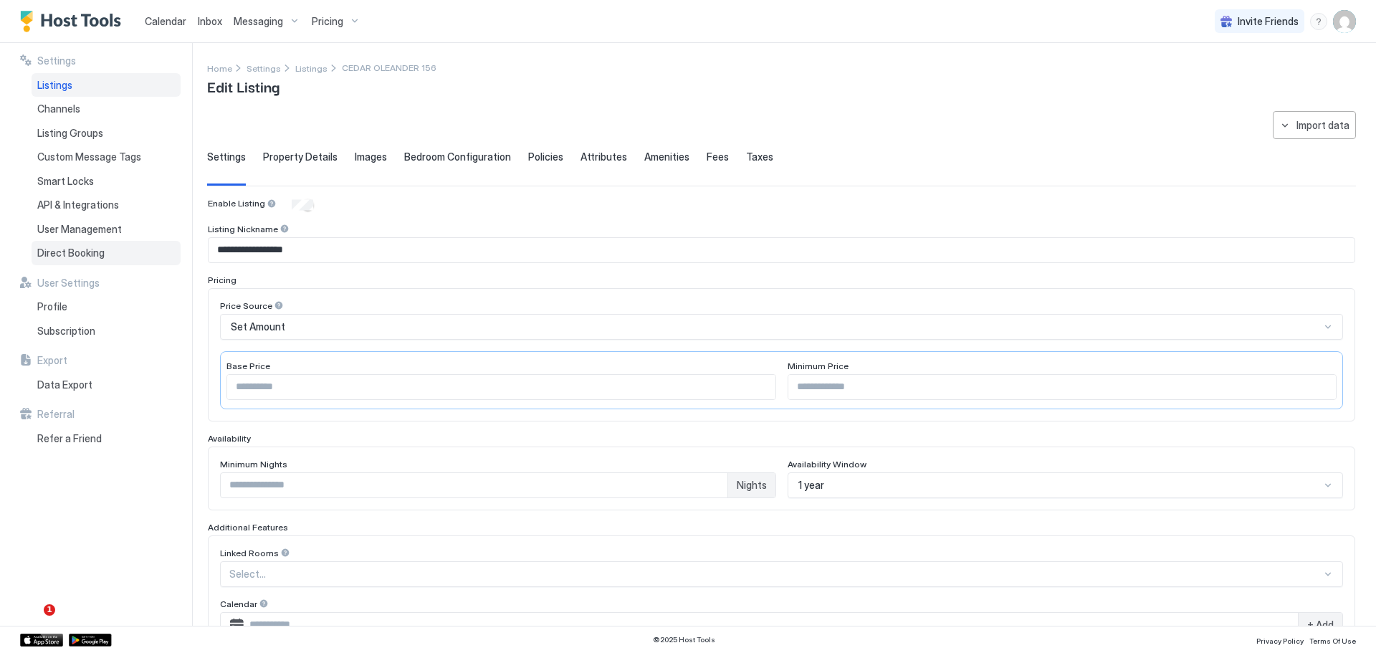
click at [78, 253] on span "Direct Booking" at bounding box center [70, 253] width 67 height 13
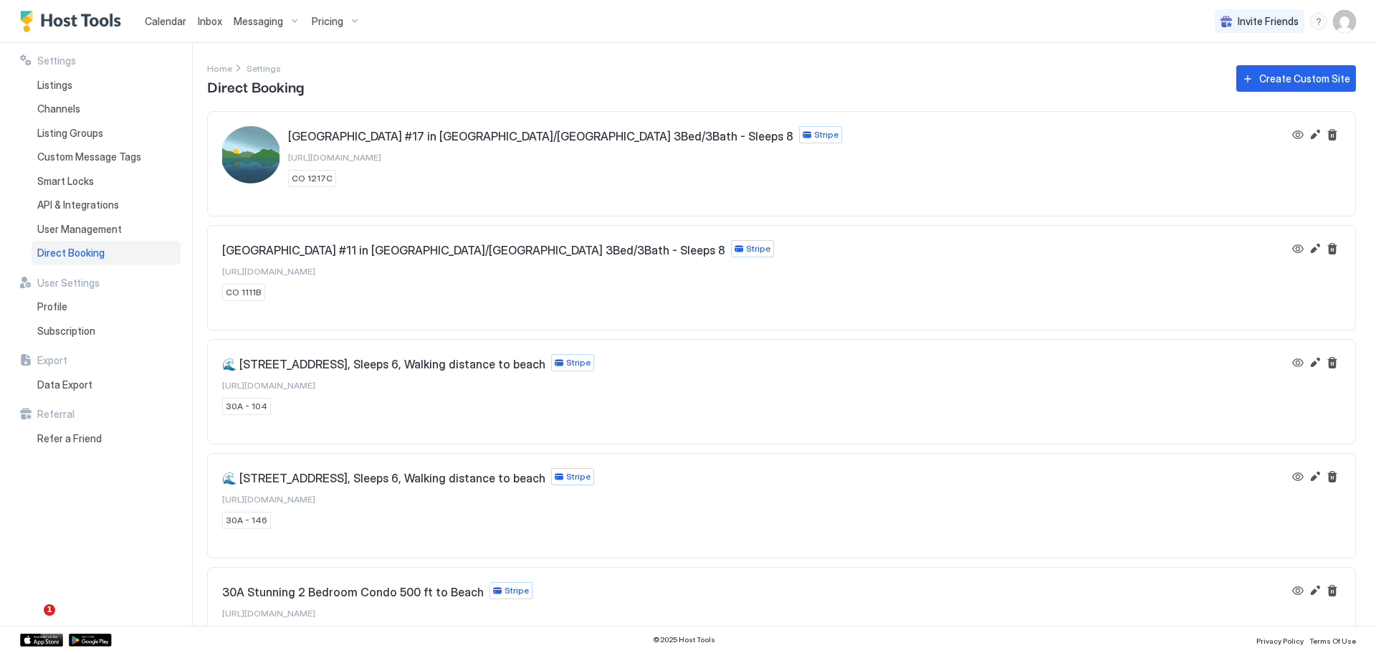
click at [1343, 29] on img "User profile" at bounding box center [1344, 21] width 23 height 23
click at [1215, 96] on div "Logout" at bounding box center [1264, 104] width 182 height 25
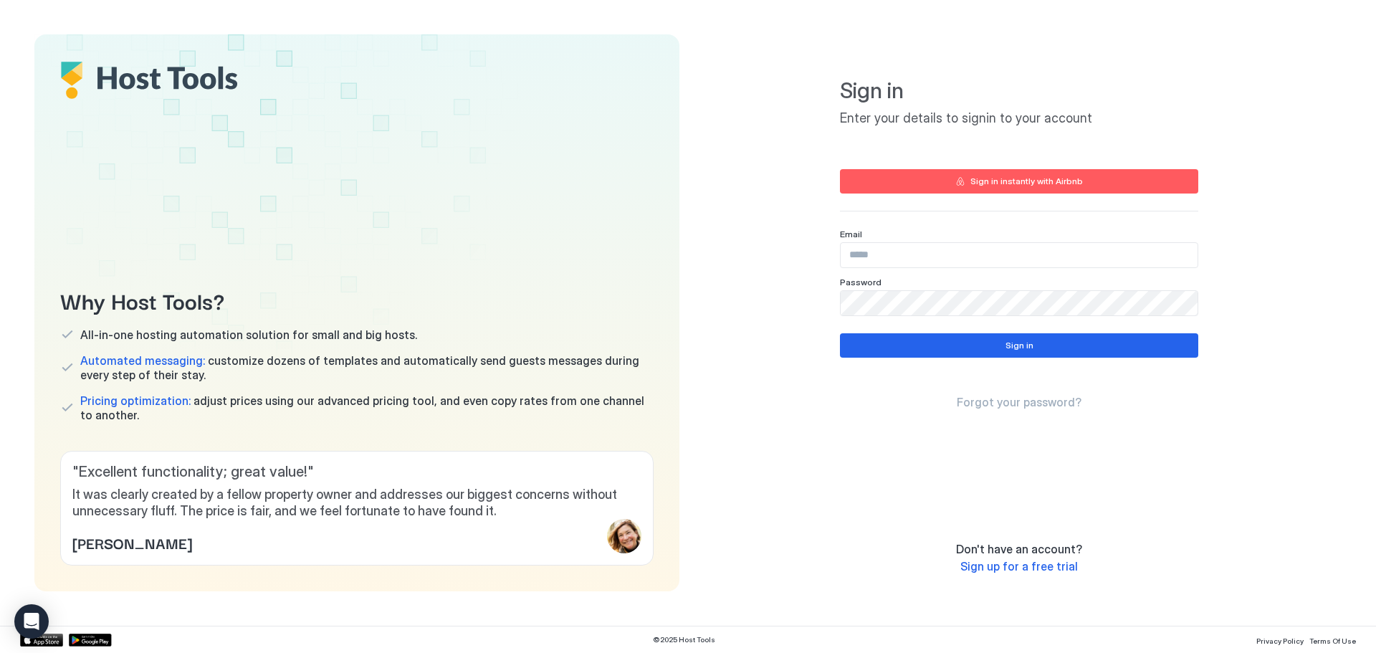
type input "**********"
click at [973, 268] on div "**********" at bounding box center [1019, 272] width 358 height 87
click at [972, 262] on input "**********" at bounding box center [1019, 255] width 357 height 24
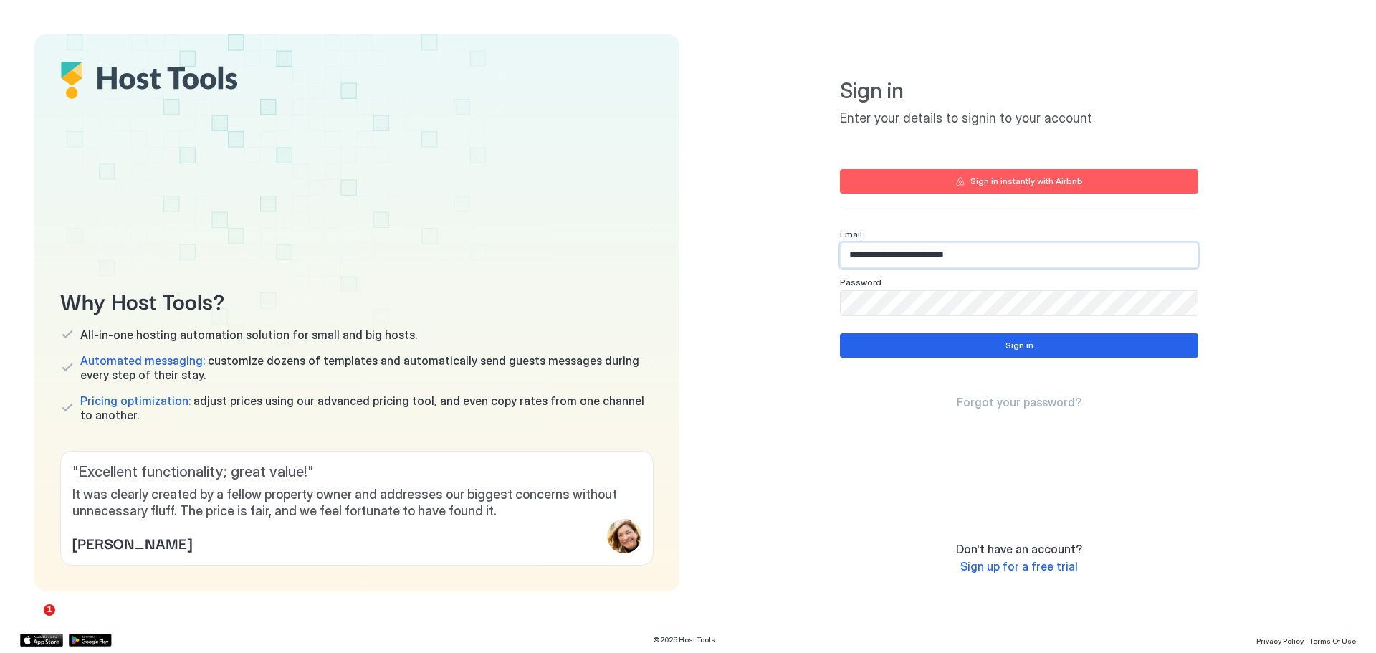
click at [972, 262] on input "**********" at bounding box center [1019, 255] width 357 height 24
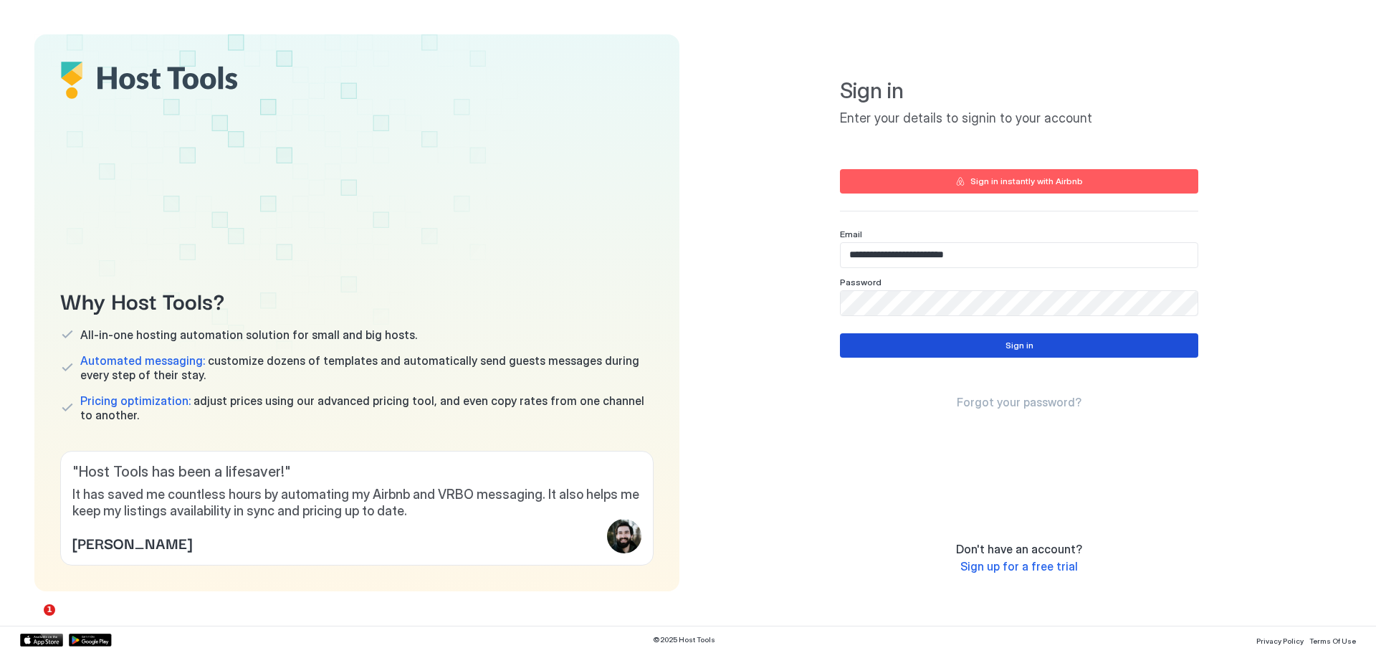
click at [890, 345] on button "Sign in" at bounding box center [1019, 345] width 358 height 24
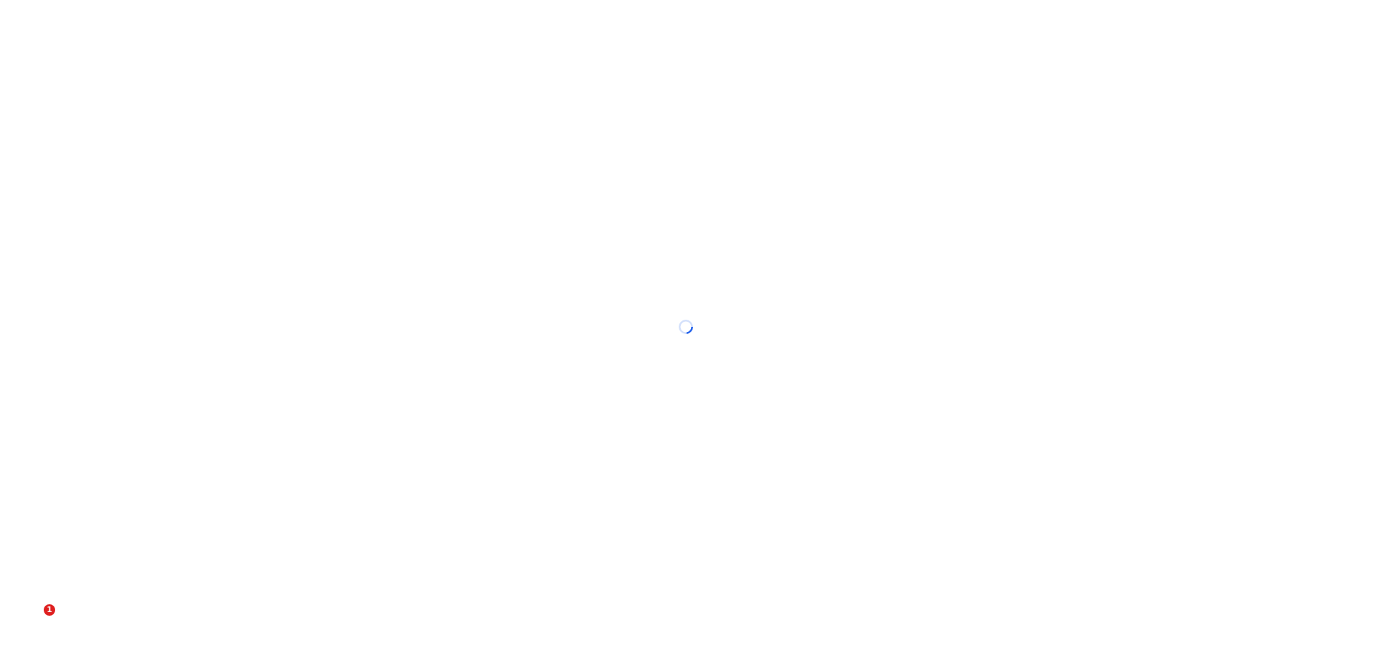
click at [969, 259] on div at bounding box center [688, 326] width 1376 height 653
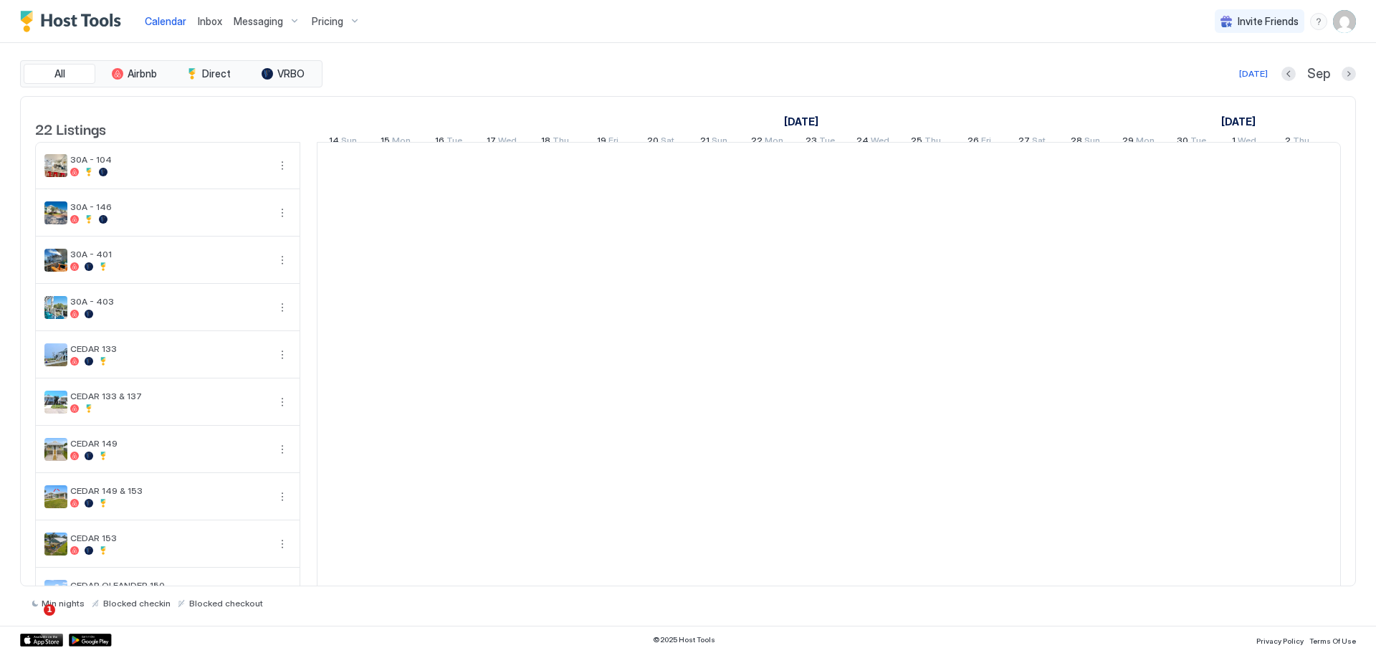
scroll to position [0, 796]
click at [1340, 21] on img "User profile" at bounding box center [1344, 21] width 23 height 23
click at [1222, 101] on span "Logout" at bounding box center [1212, 104] width 32 height 13
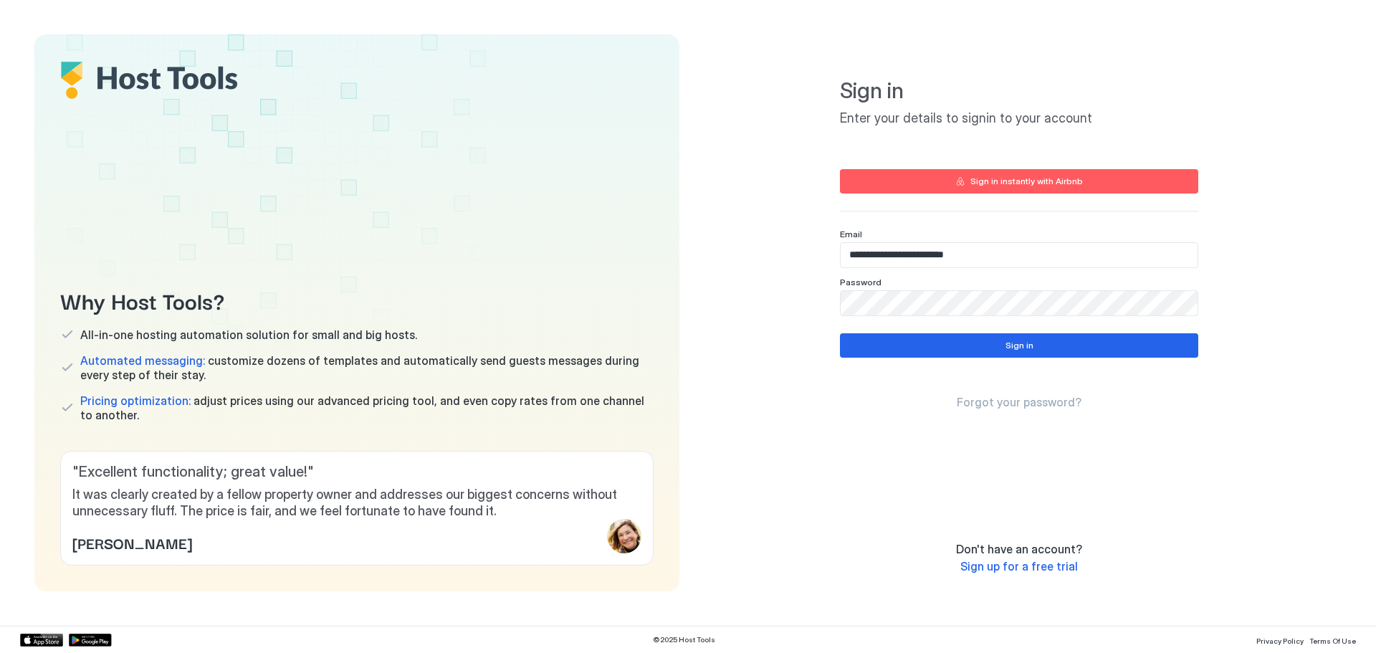
click at [922, 248] on input "**********" at bounding box center [1019, 255] width 357 height 24
type input "**********"
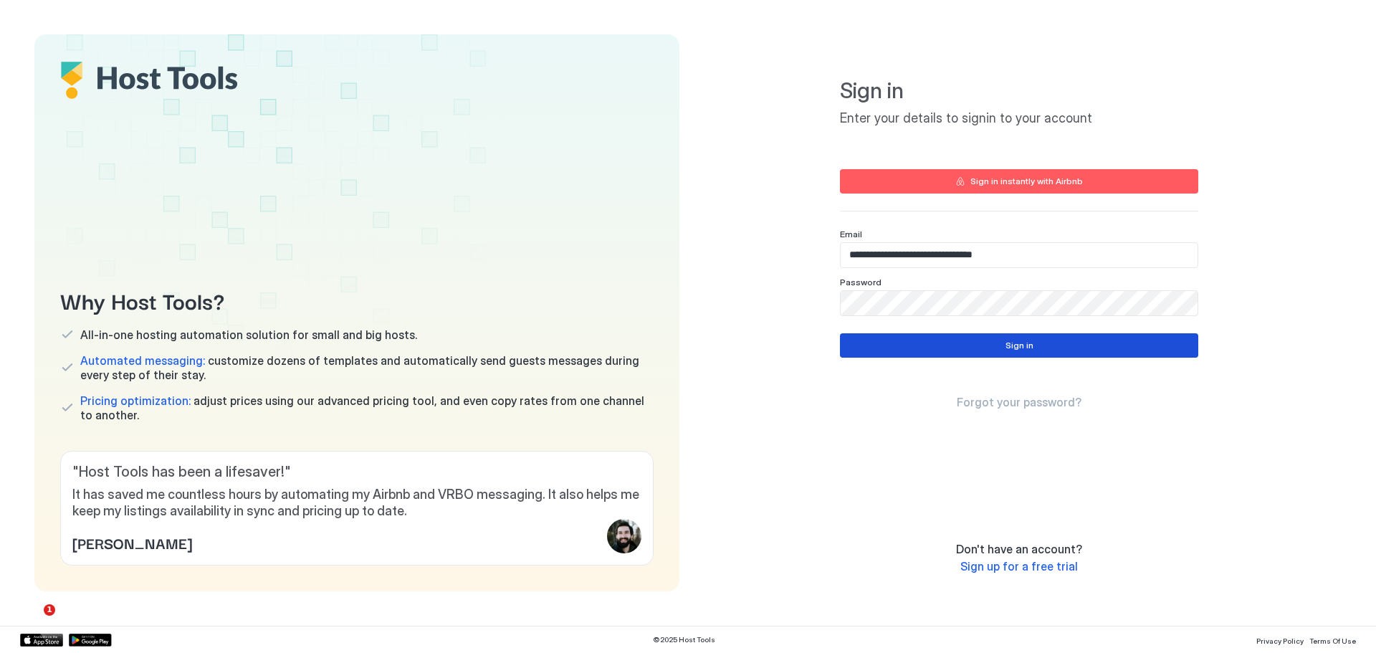
click at [889, 338] on button "Sign in" at bounding box center [1019, 345] width 358 height 24
